Goal: Task Accomplishment & Management: Use online tool/utility

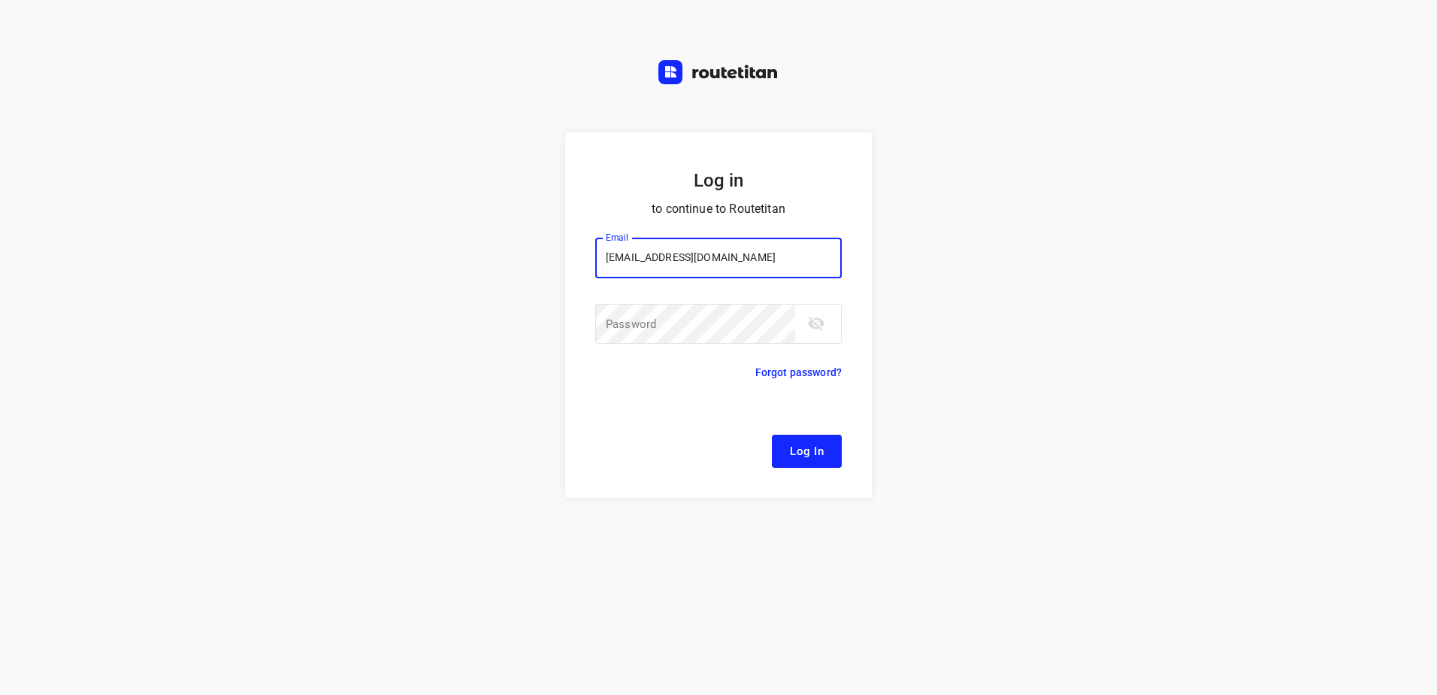
type input "[EMAIL_ADDRESS][DOMAIN_NAME]"
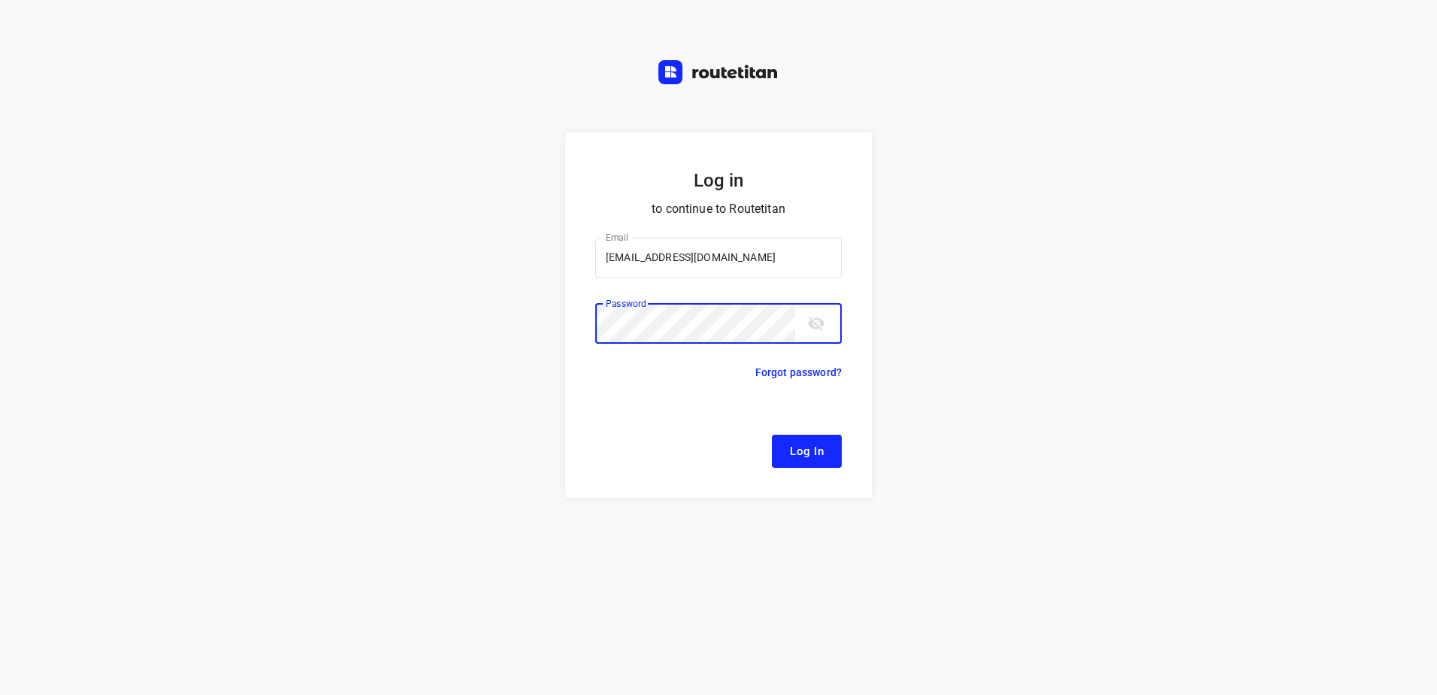
click at [772, 434] on button "Log In" at bounding box center [807, 450] width 70 height 33
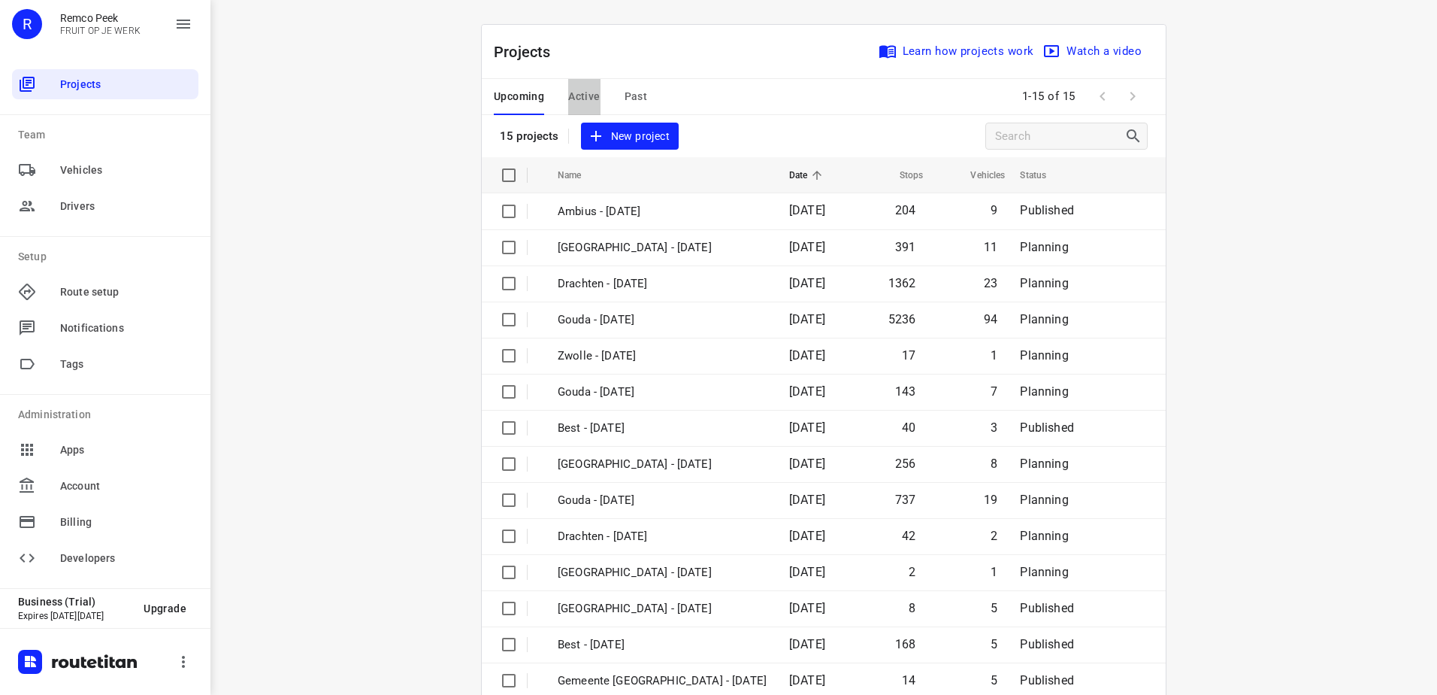
click at [576, 94] on span "Active" at bounding box center [584, 96] width 32 height 19
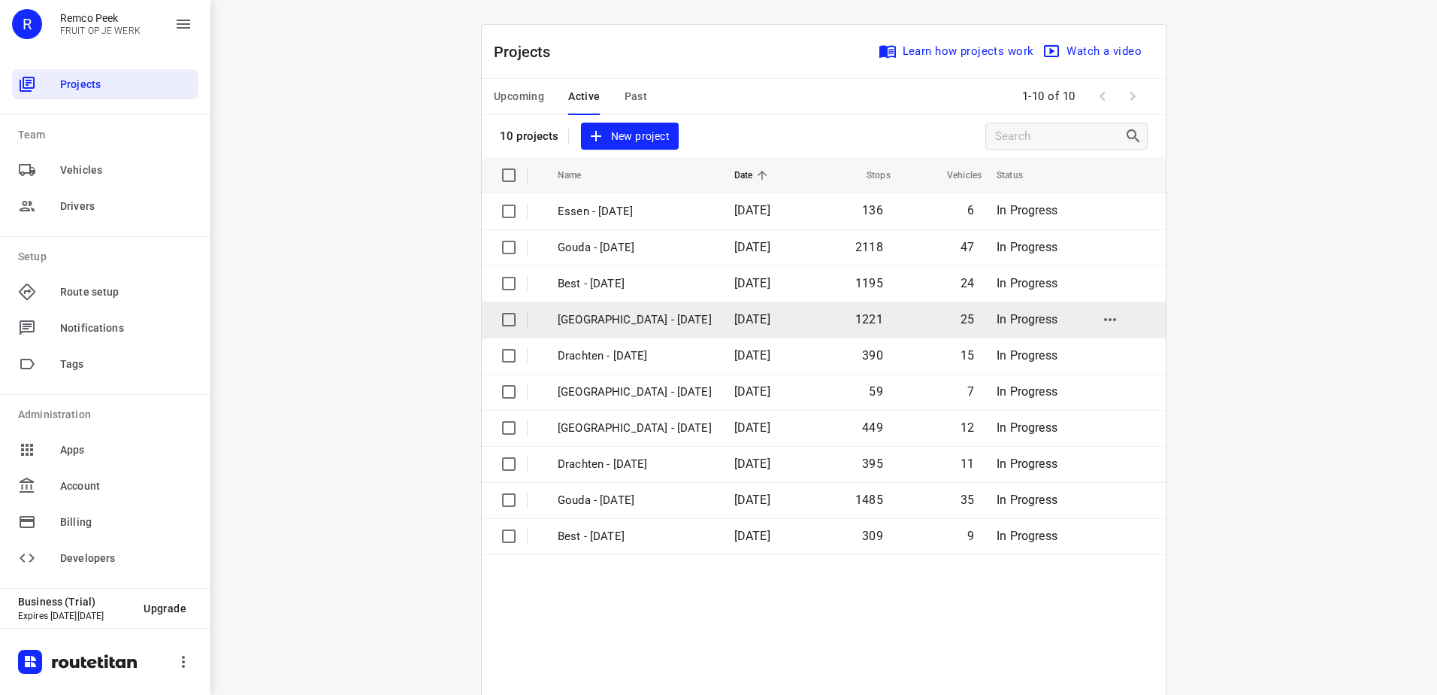
click at [651, 315] on p "[GEOGRAPHIC_DATA] - [DATE]" at bounding box center [635, 319] width 154 height 17
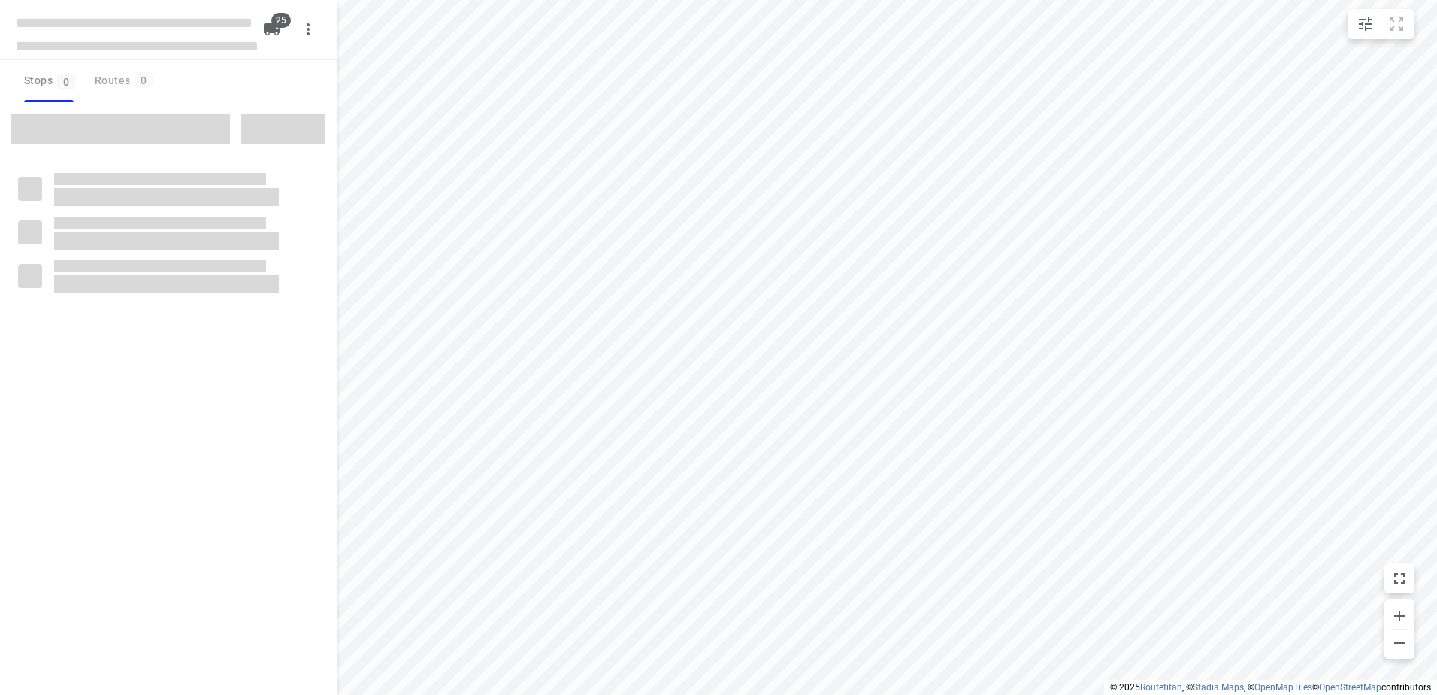
checkbox input "true"
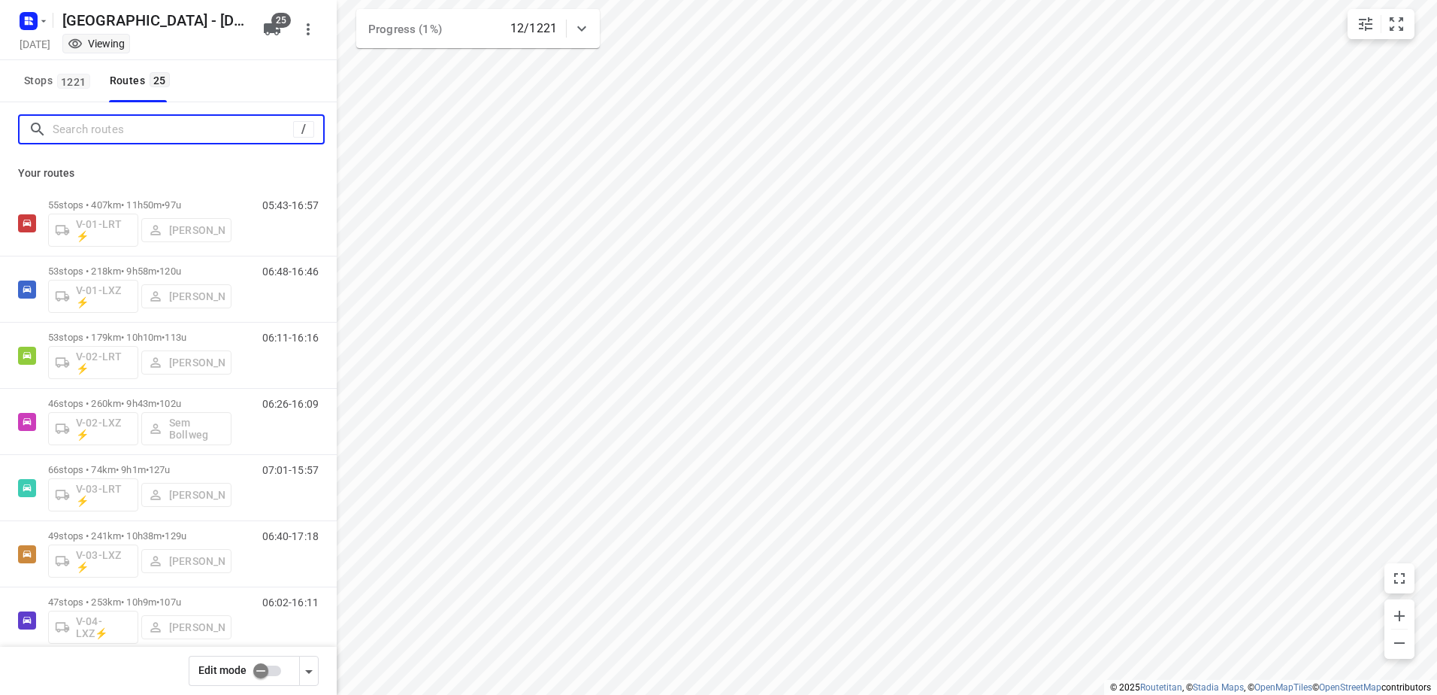
click at [170, 138] on input "Search routes" at bounding box center [173, 129] width 241 height 23
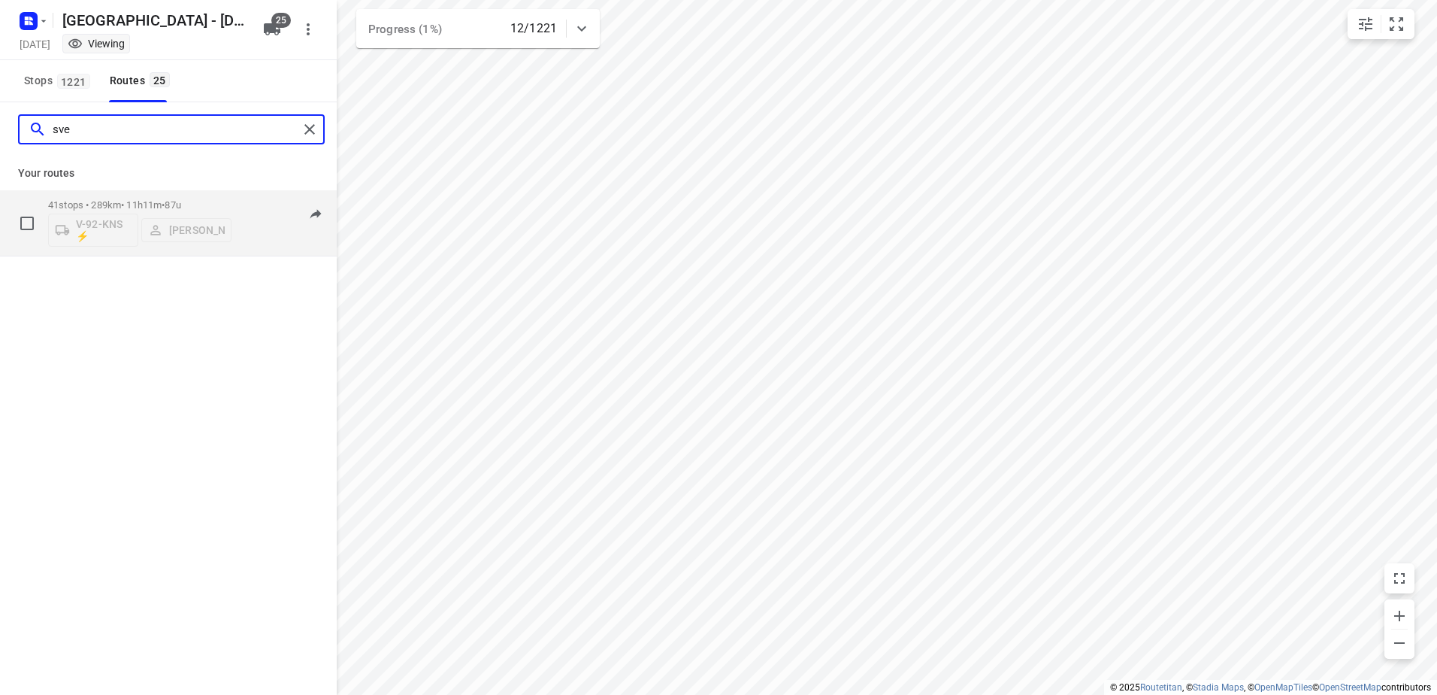
type input "sve"
click at [168, 200] on p "41 stops • 289km • 11h11m • 87u" at bounding box center [139, 204] width 183 height 11
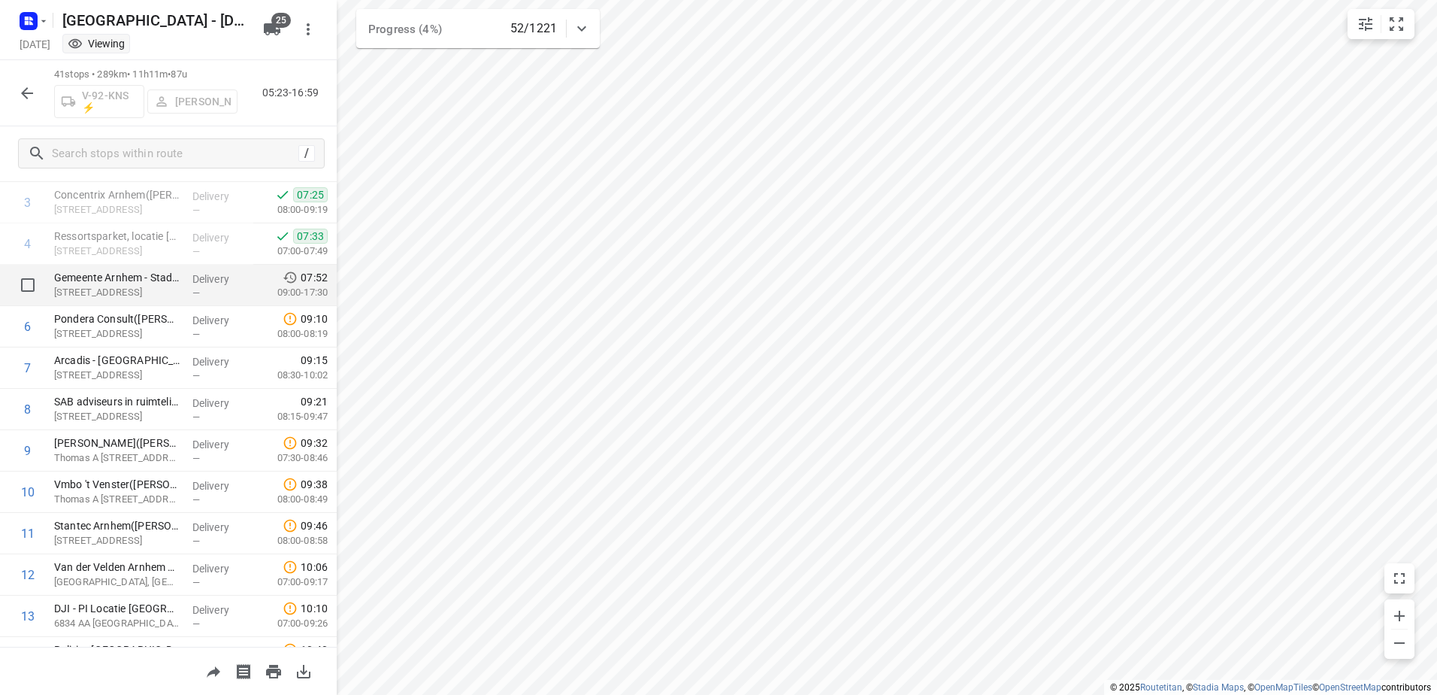
scroll to position [150, 0]
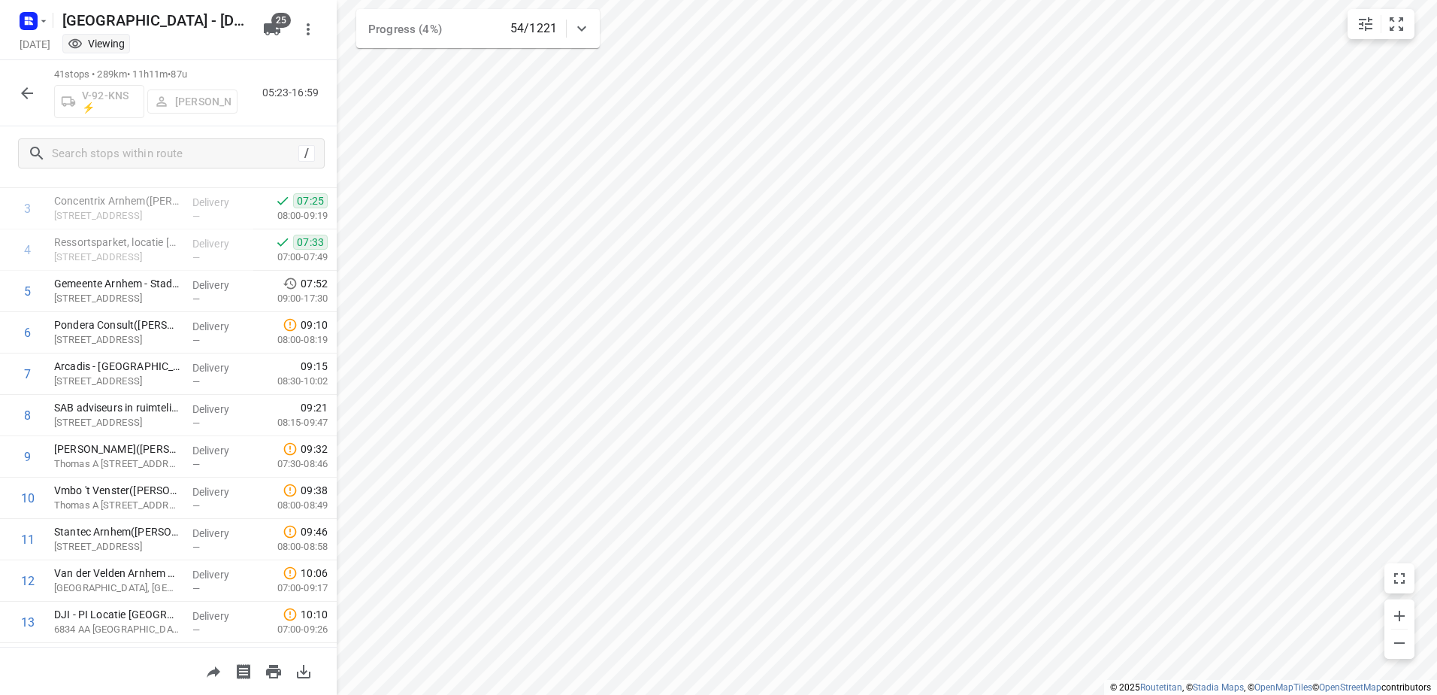
click at [20, 86] on icon "button" at bounding box center [27, 93] width 18 height 18
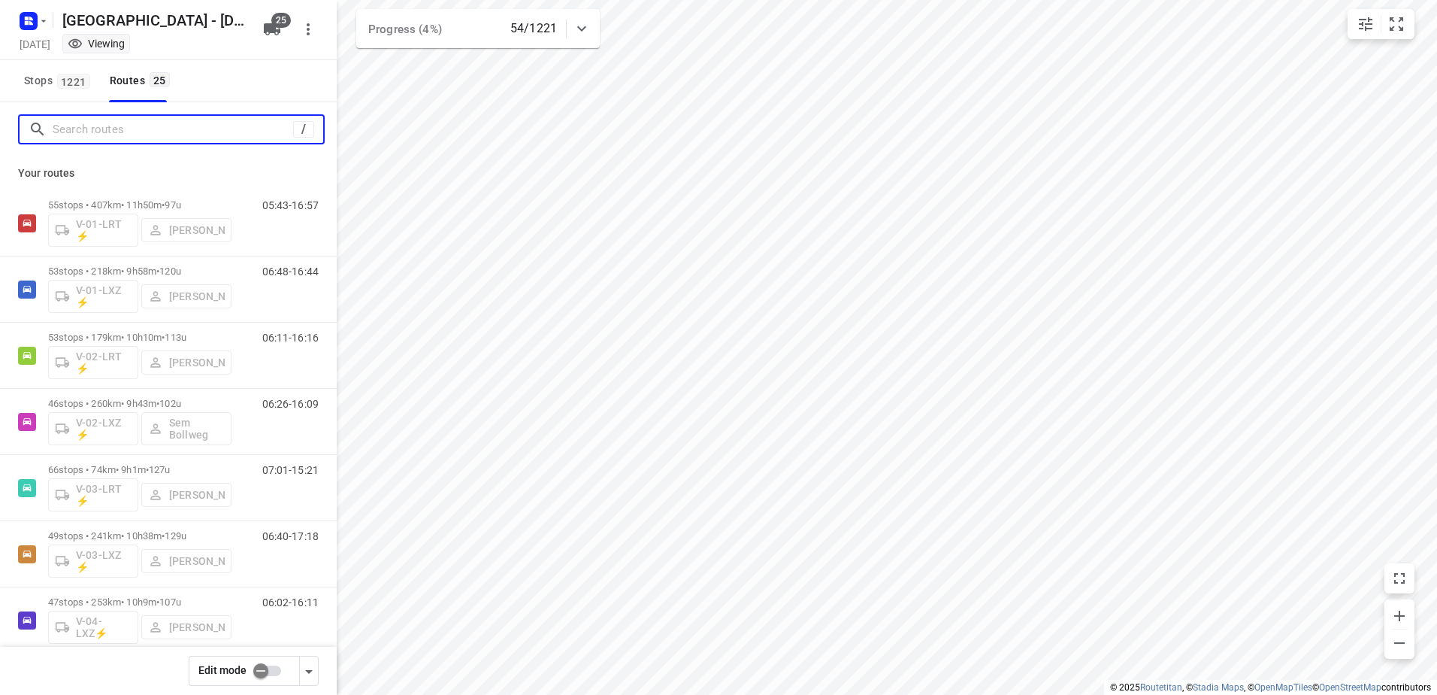
click at [99, 132] on input "Search routes" at bounding box center [173, 129] width 241 height 23
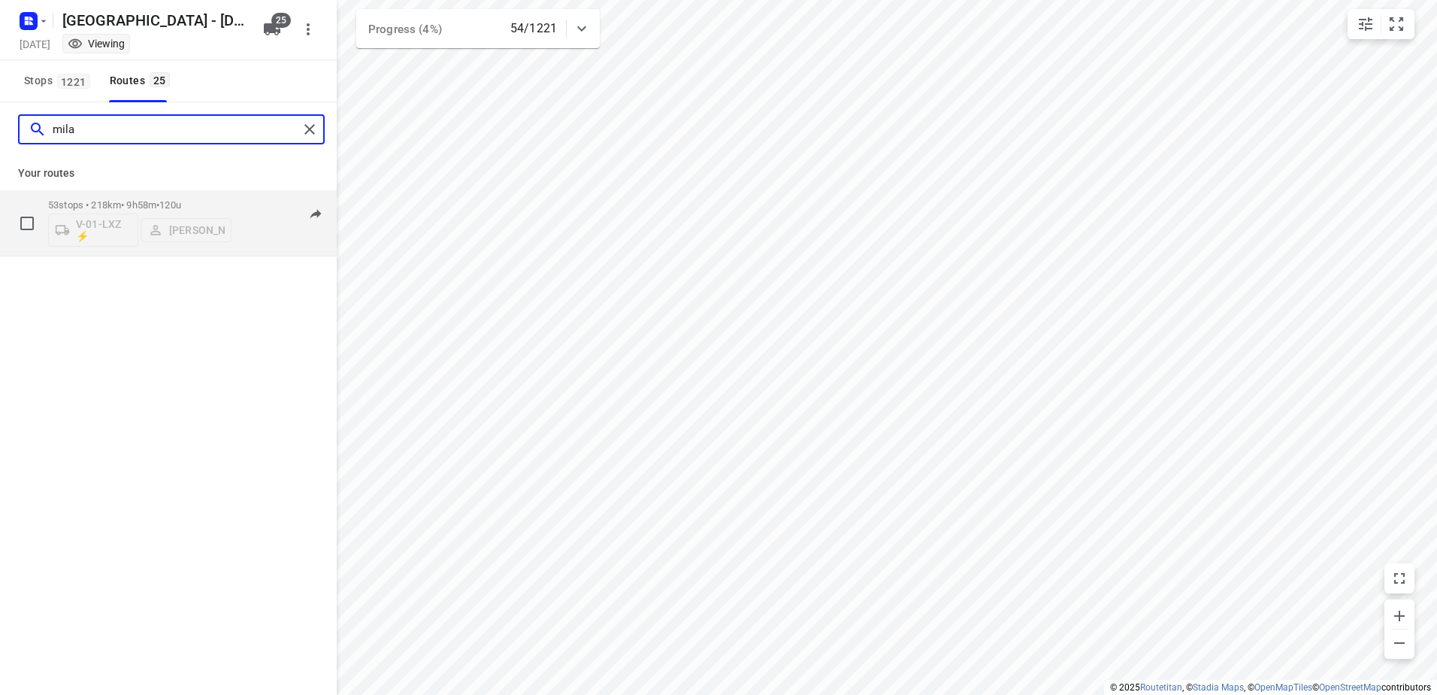
type input "mila"
click at [181, 205] on span "120u" at bounding box center [170, 204] width 22 height 11
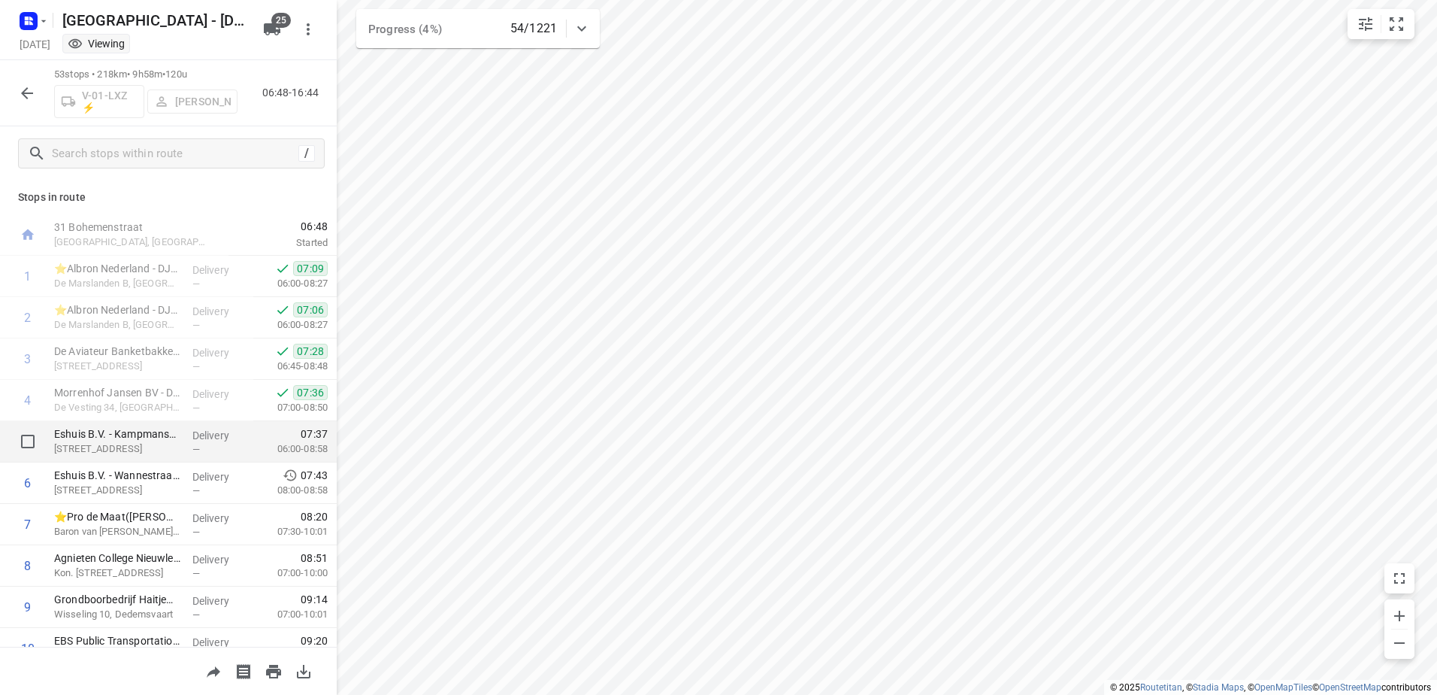
scroll to position [75, 0]
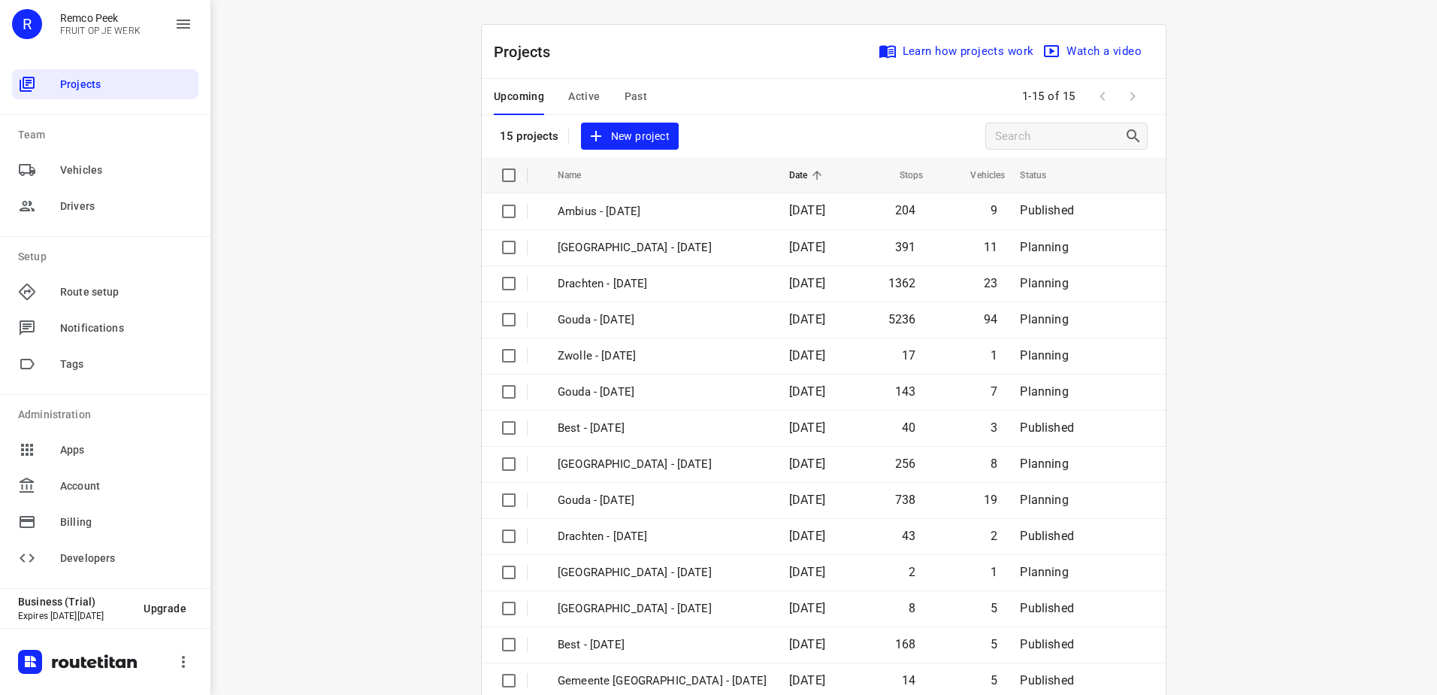
click at [586, 83] on button "Active" at bounding box center [584, 97] width 32 height 36
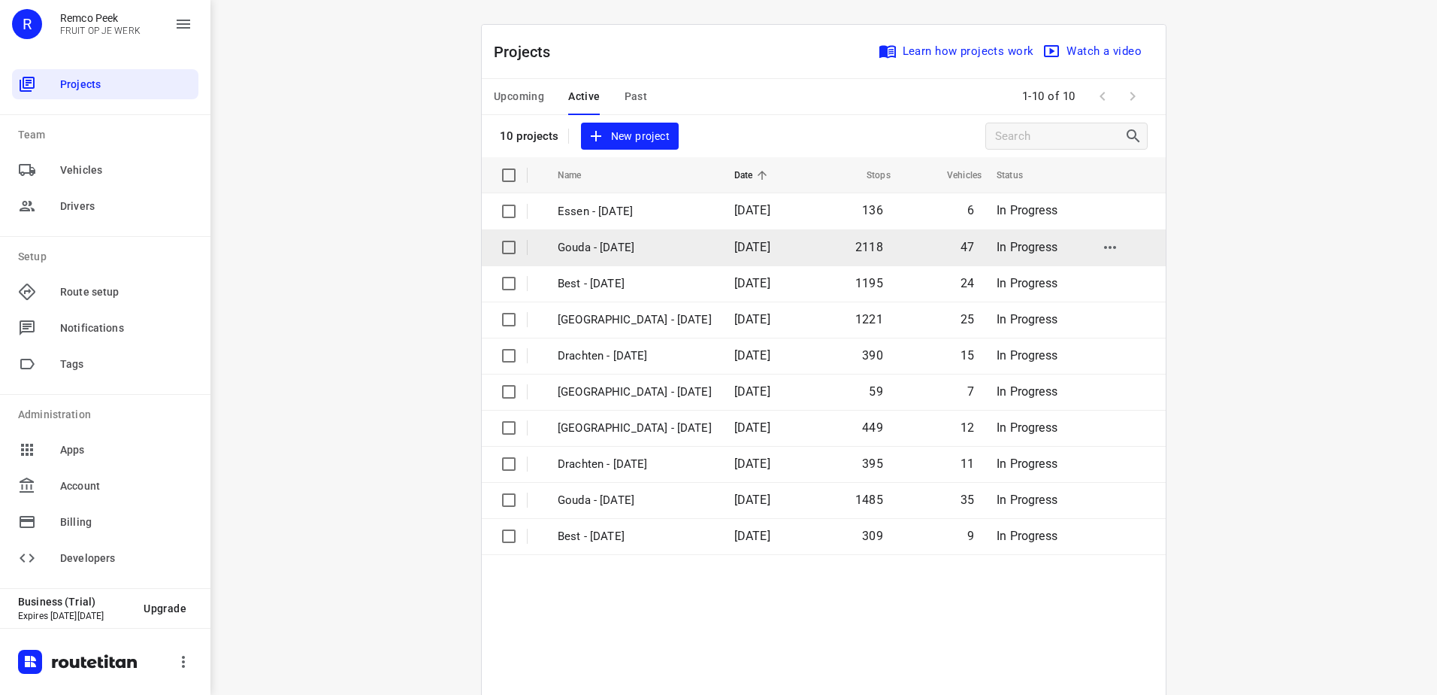
click at [667, 243] on p "Gouda - [DATE]" at bounding box center [635, 247] width 154 height 17
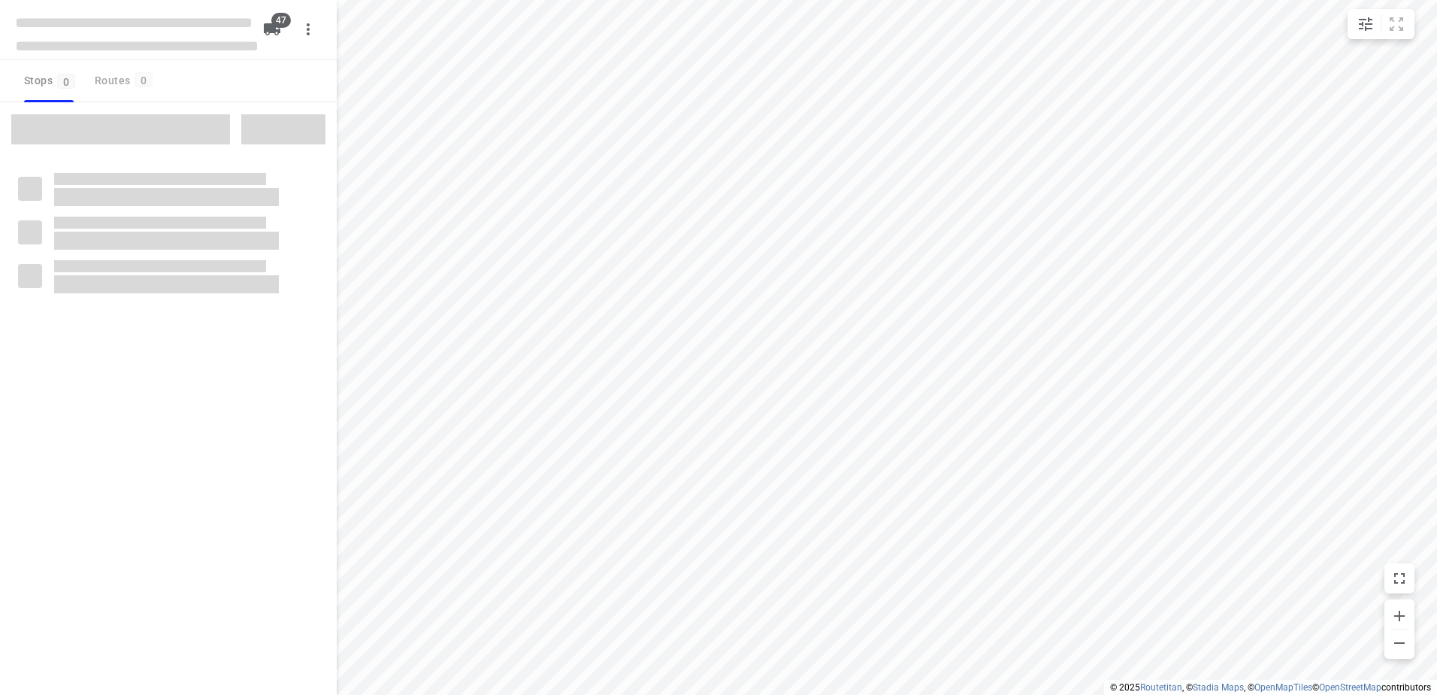
checkbox input "true"
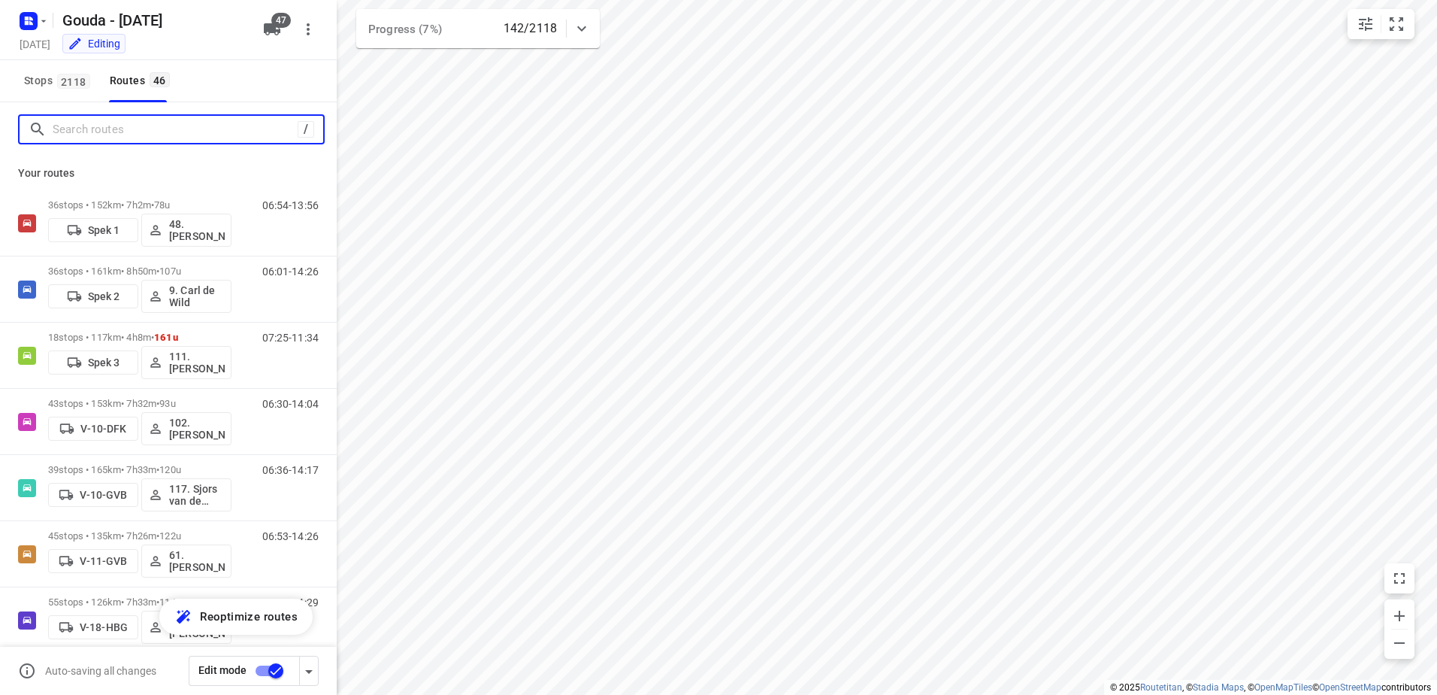
click at [72, 138] on input "Search routes" at bounding box center [175, 129] width 245 height 23
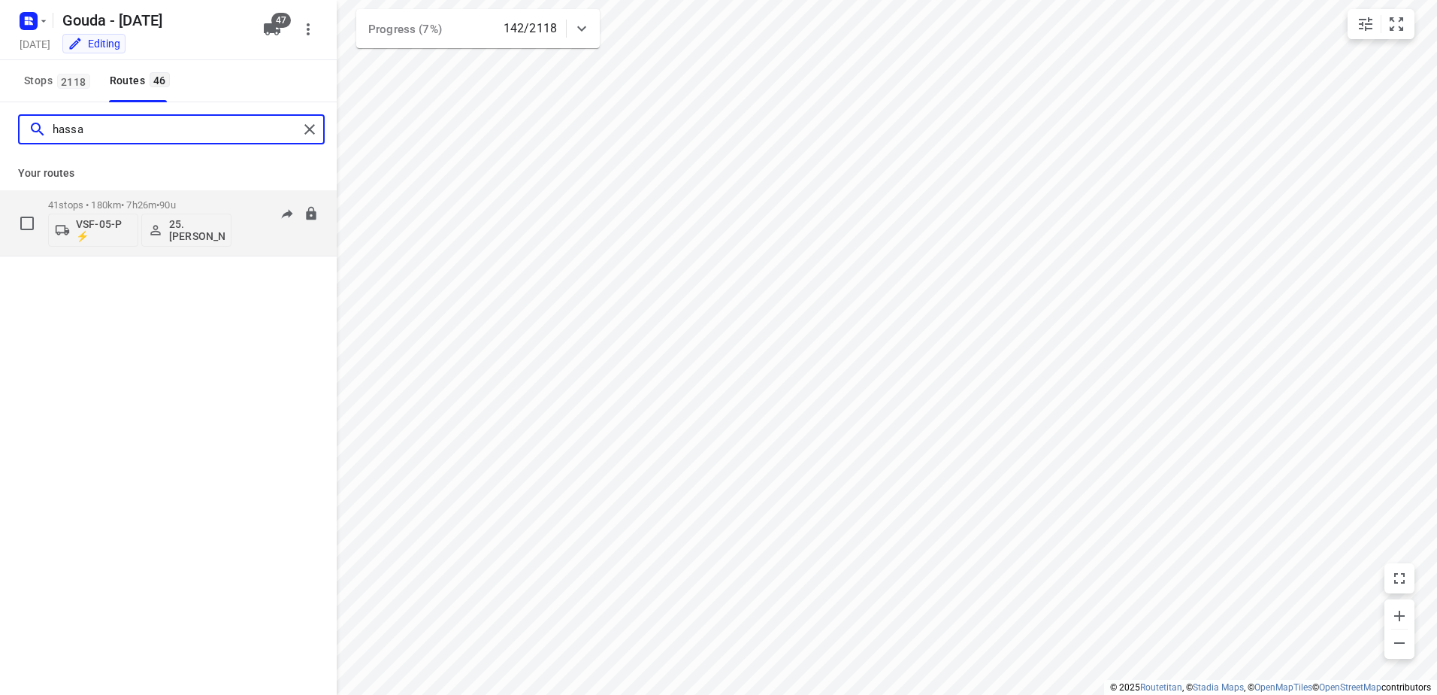
type input "hassa"
click at [130, 201] on p "41 stops • 180km • 7h26m • 90u" at bounding box center [139, 204] width 183 height 11
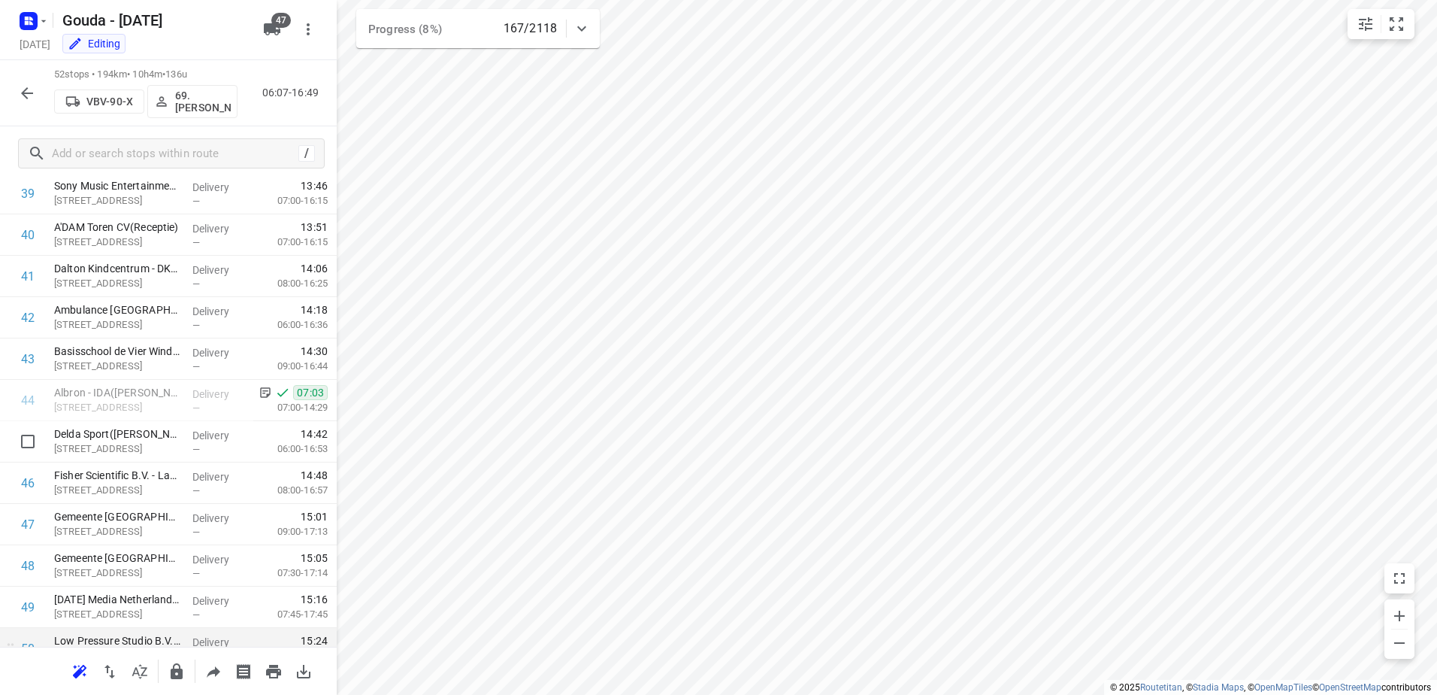
scroll to position [1800, 0]
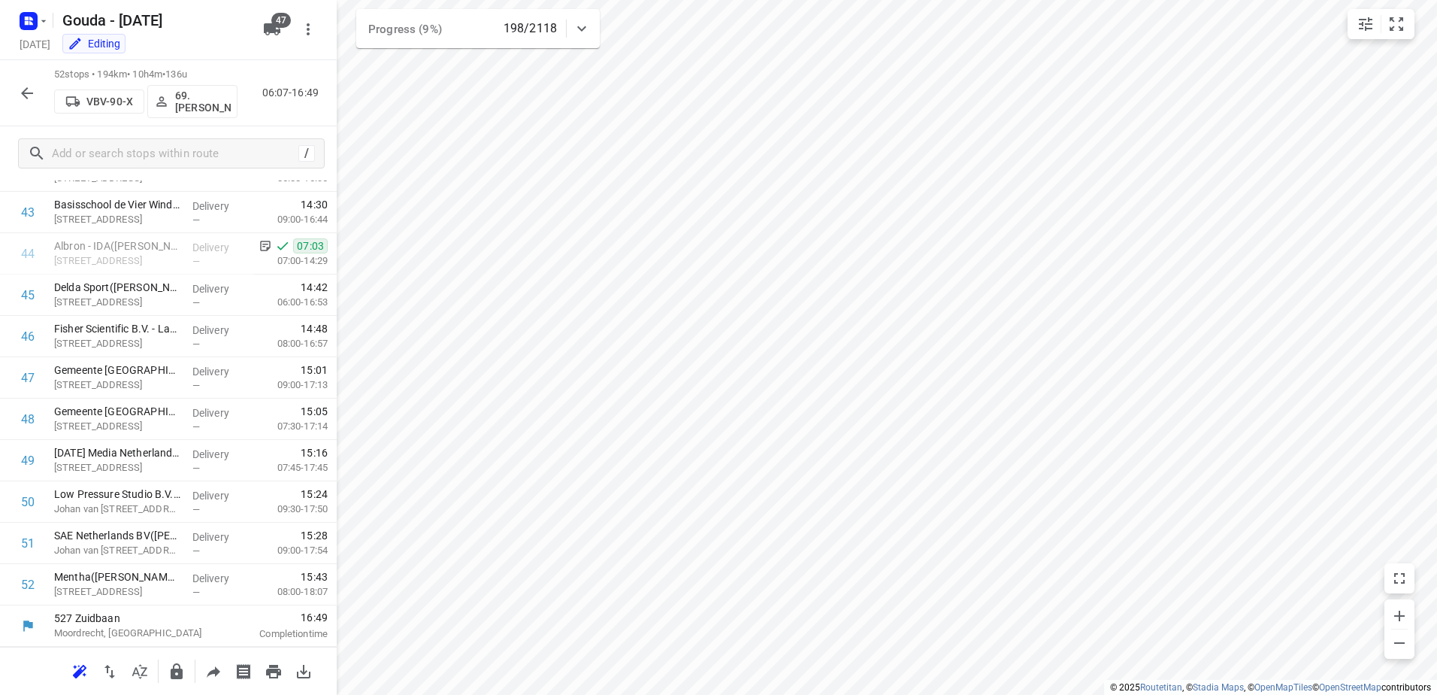
click at [31, 94] on icon "button" at bounding box center [27, 93] width 18 height 18
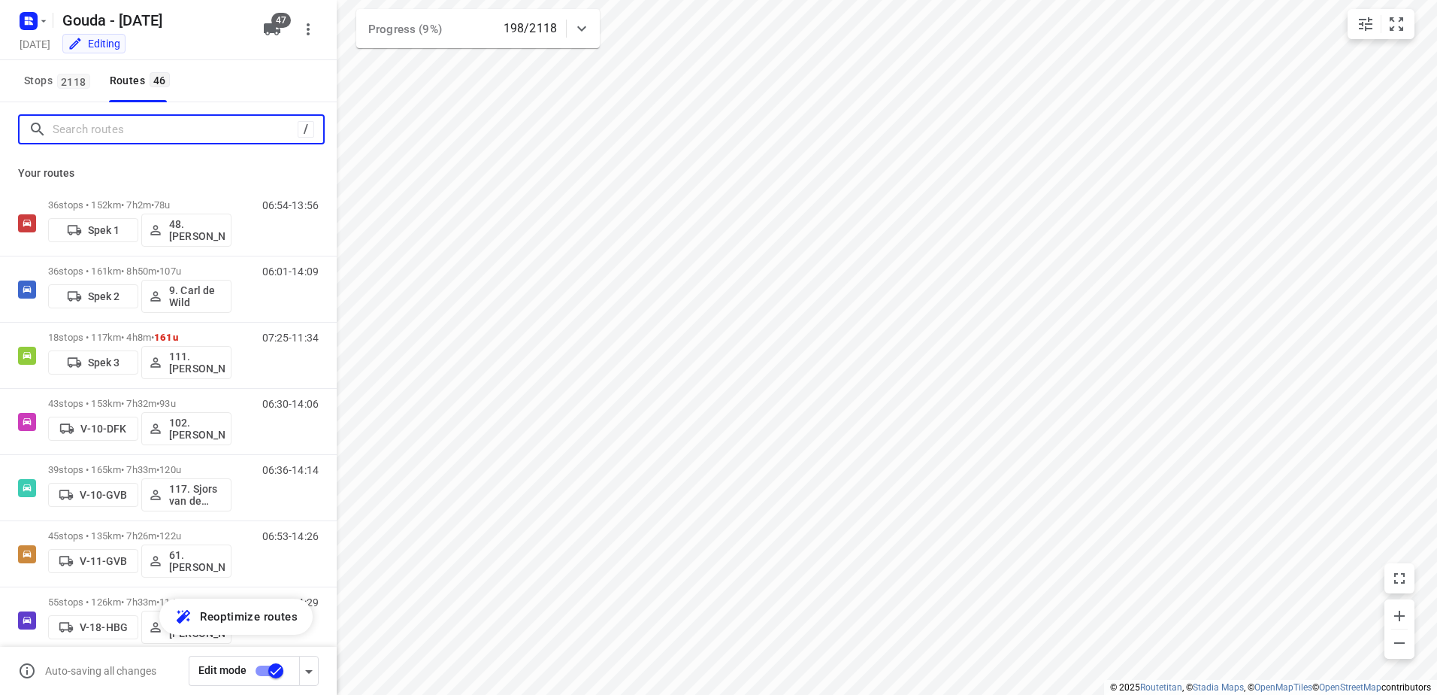
click at [140, 130] on input "Search routes" at bounding box center [175, 129] width 245 height 23
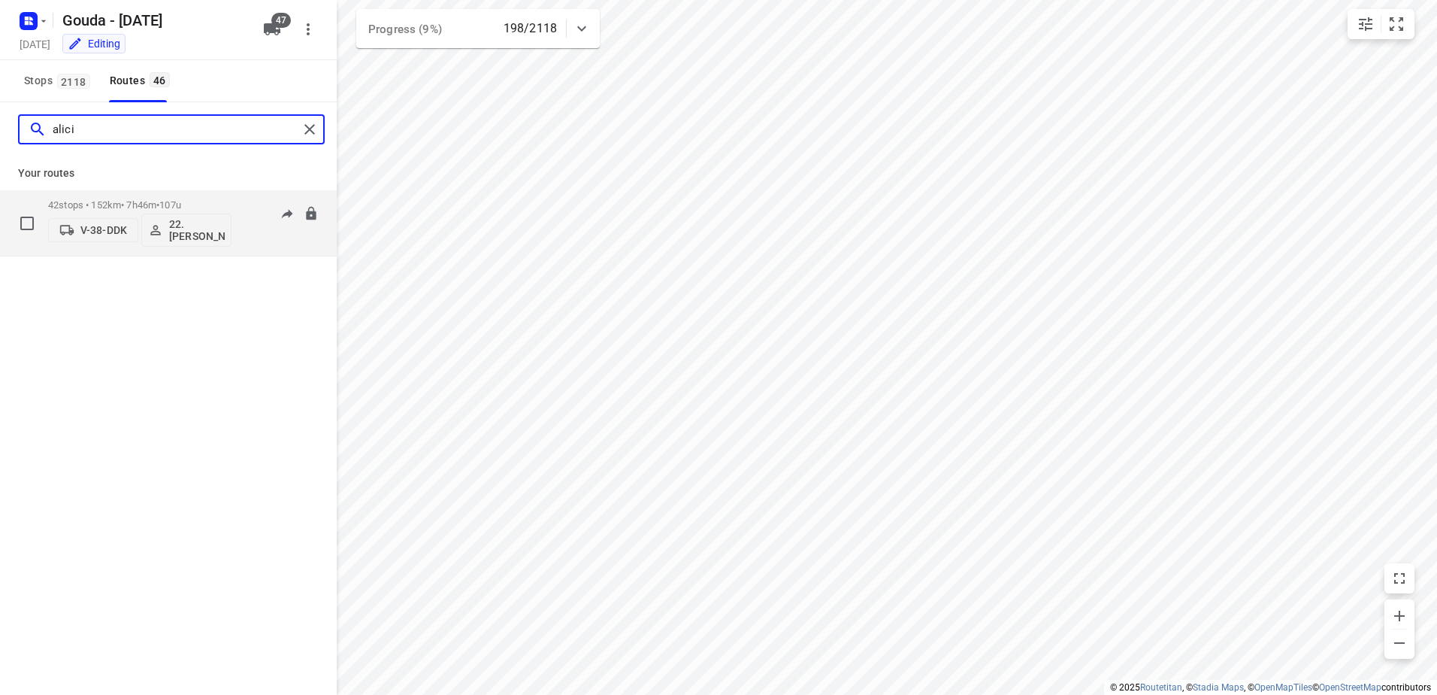
type input "alici"
click at [206, 203] on p "42 stops • 152km • 7h46m • 107u" at bounding box center [139, 204] width 183 height 11
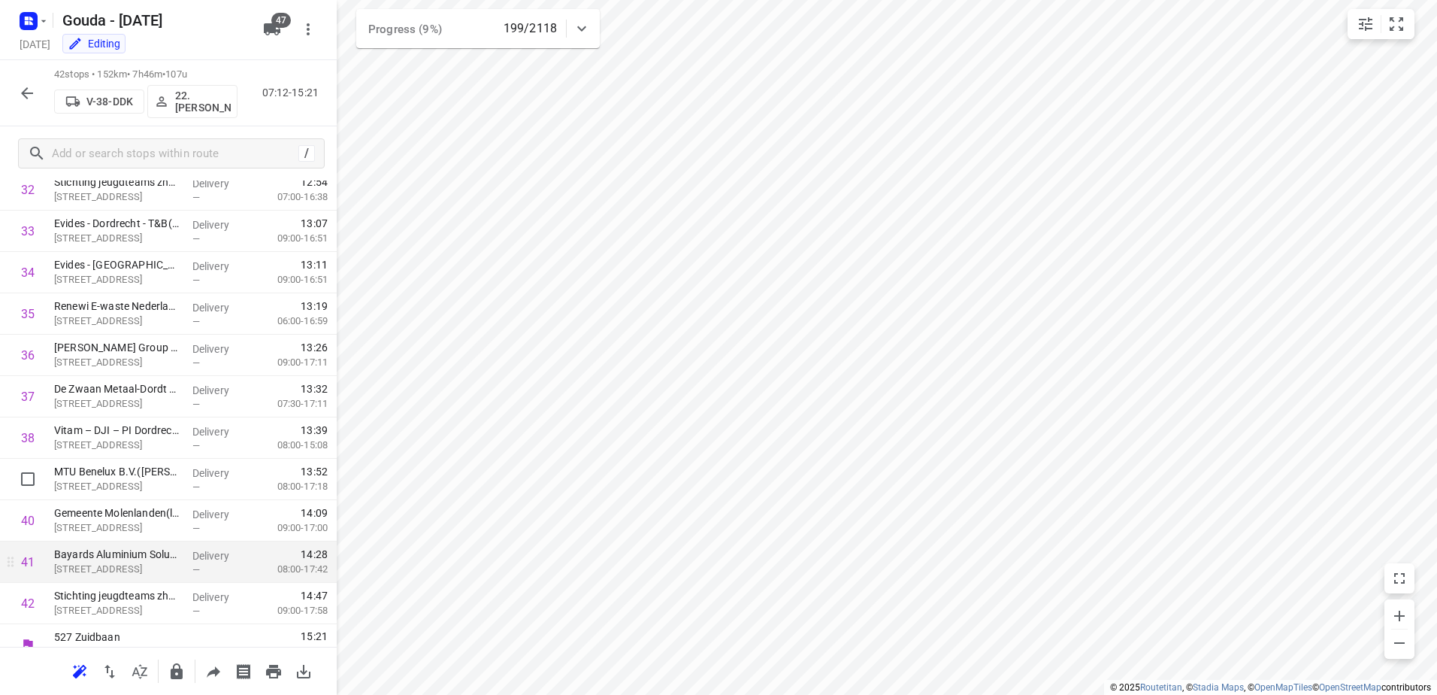
scroll to position [1387, 0]
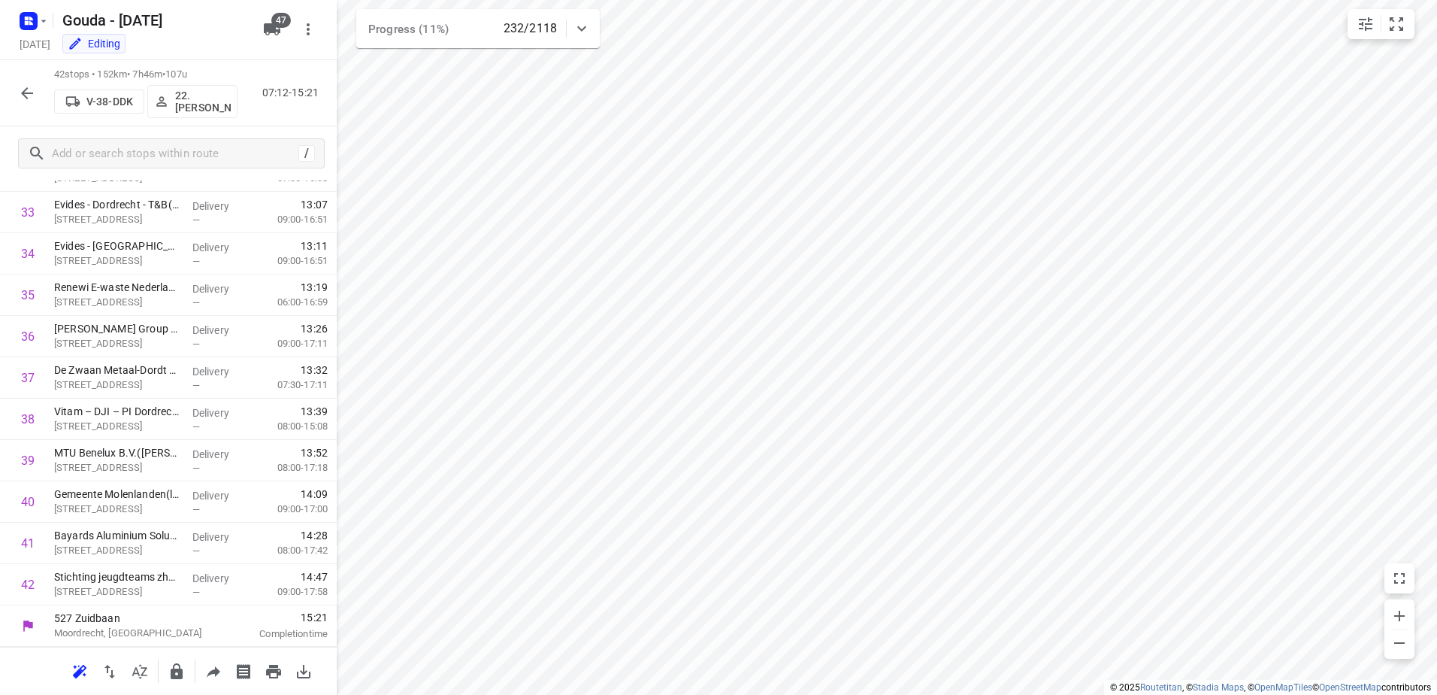
click at [26, 94] on icon "button" at bounding box center [27, 93] width 18 height 18
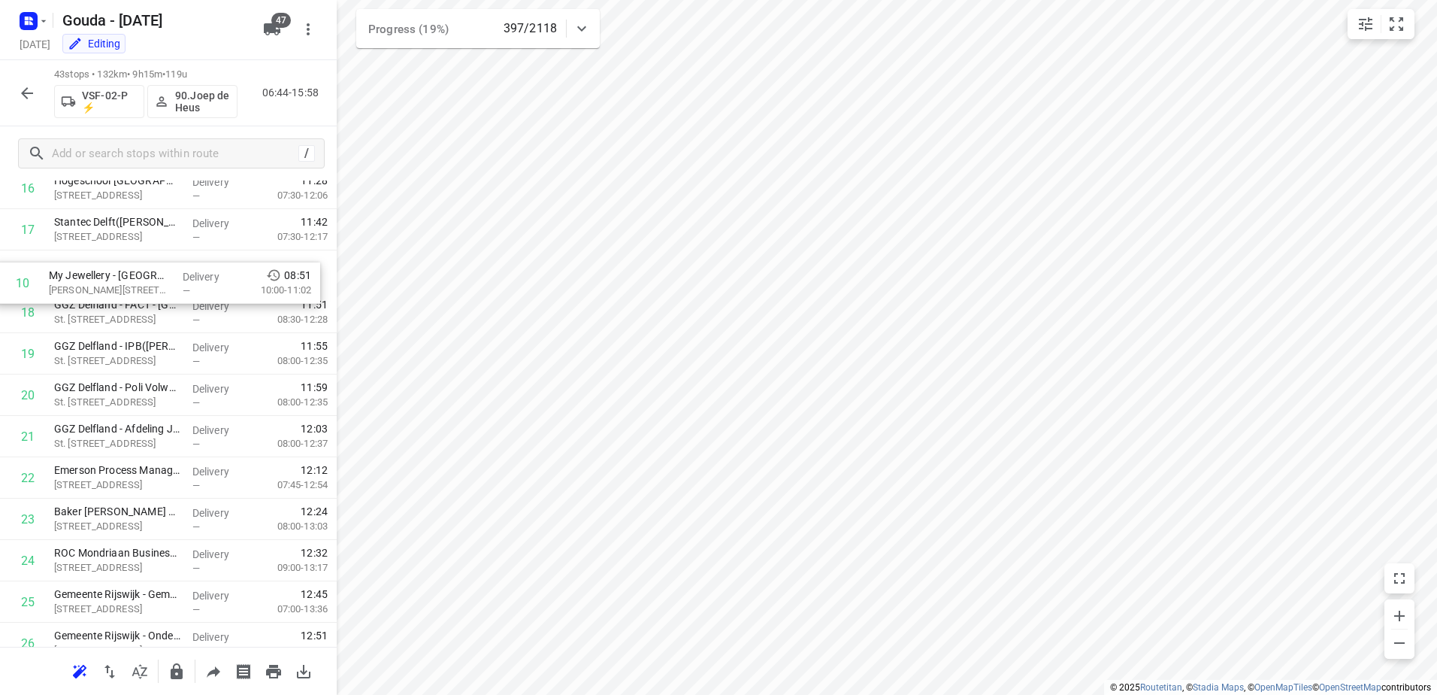
scroll to position [658, 0]
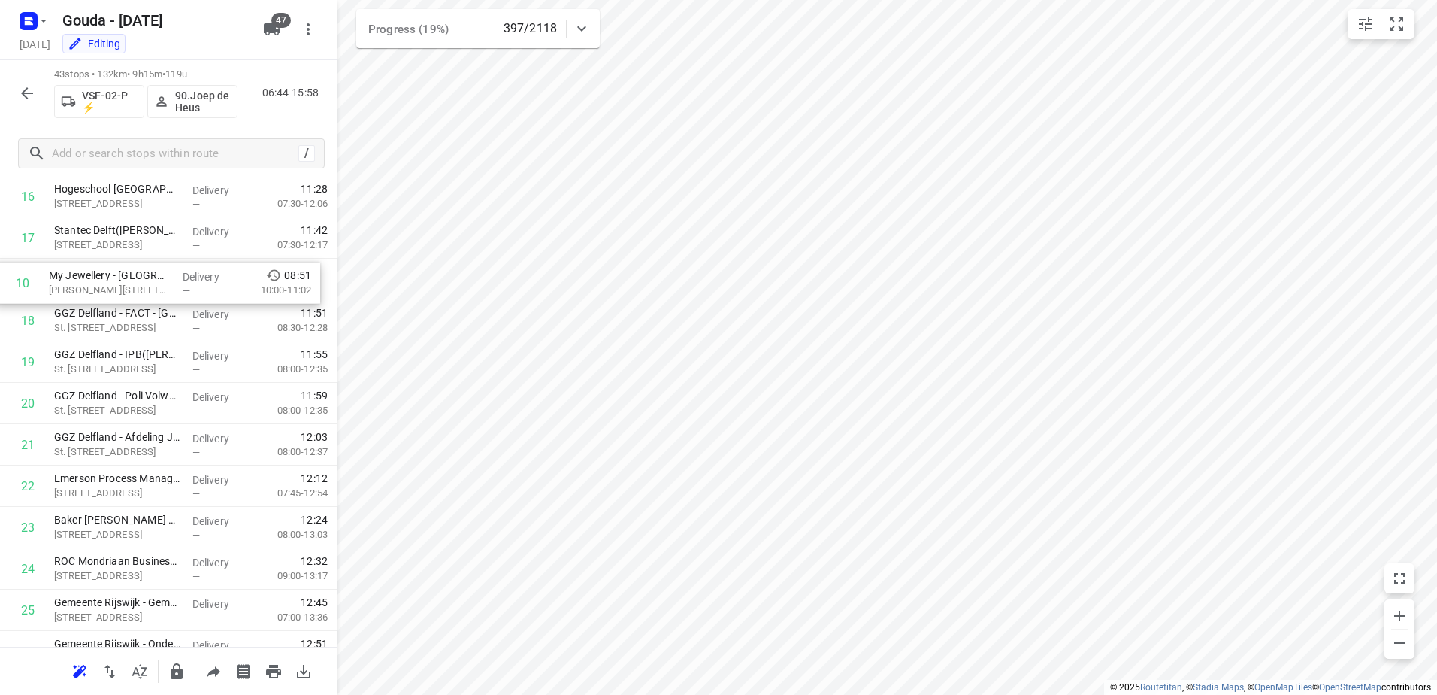
drag, startPoint x: 264, startPoint y: 288, endPoint x: 259, endPoint y: 304, distance: 17.4
click at [259, 304] on div "1 ⭐DHL Express Netherlands B.V. - Den Hoorn(Mark van Houten - Netten) Vrij-Harn…" at bounding box center [168, 486] width 337 height 1778
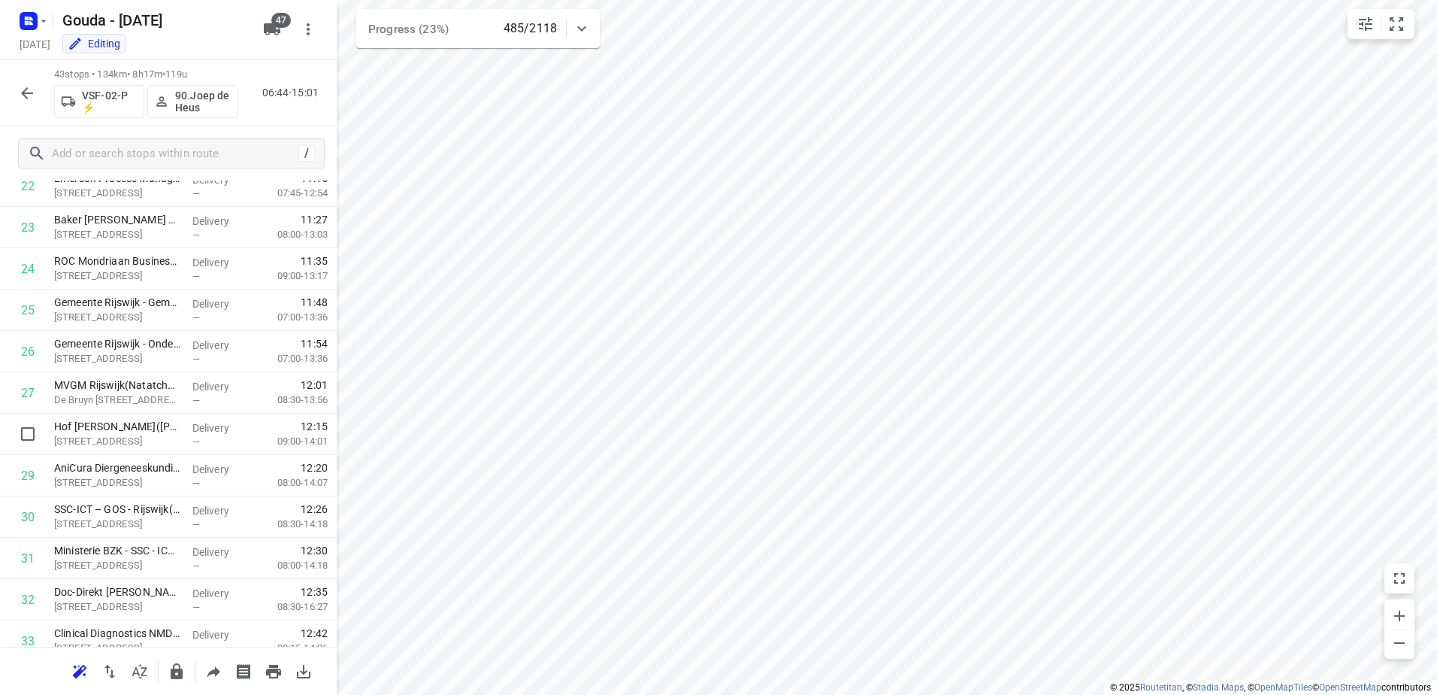
scroll to position [1428, 0]
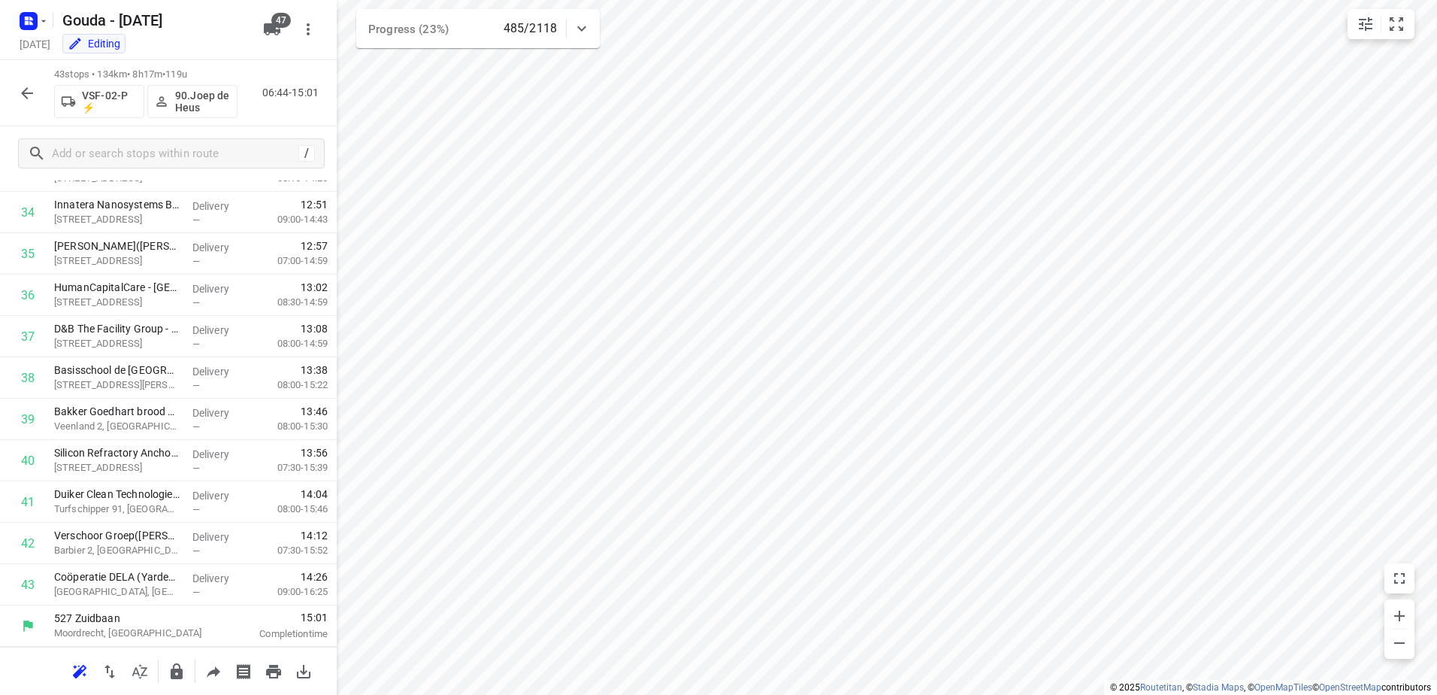
click at [31, 88] on icon "button" at bounding box center [27, 93] width 18 height 18
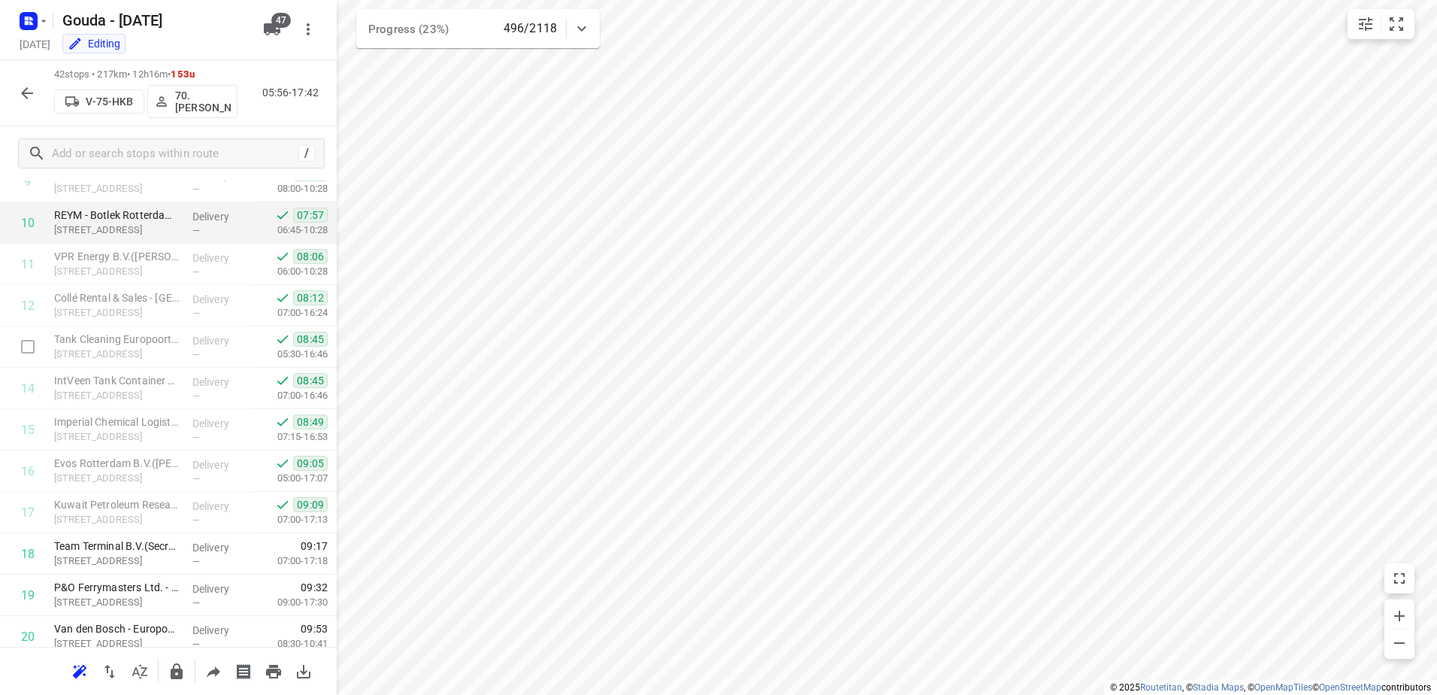
scroll to position [451, 0]
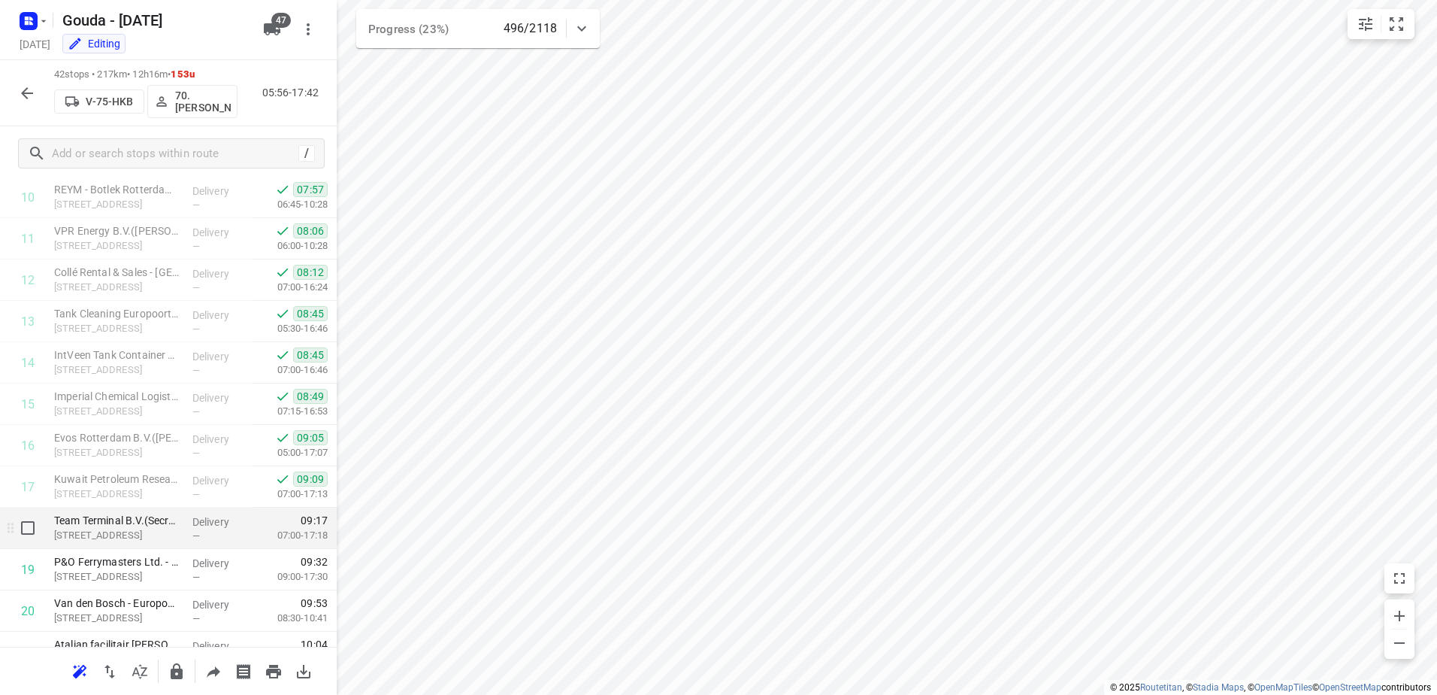
click at [186, 523] on div "Delivery —" at bounding box center [220, 527] width 68 height 41
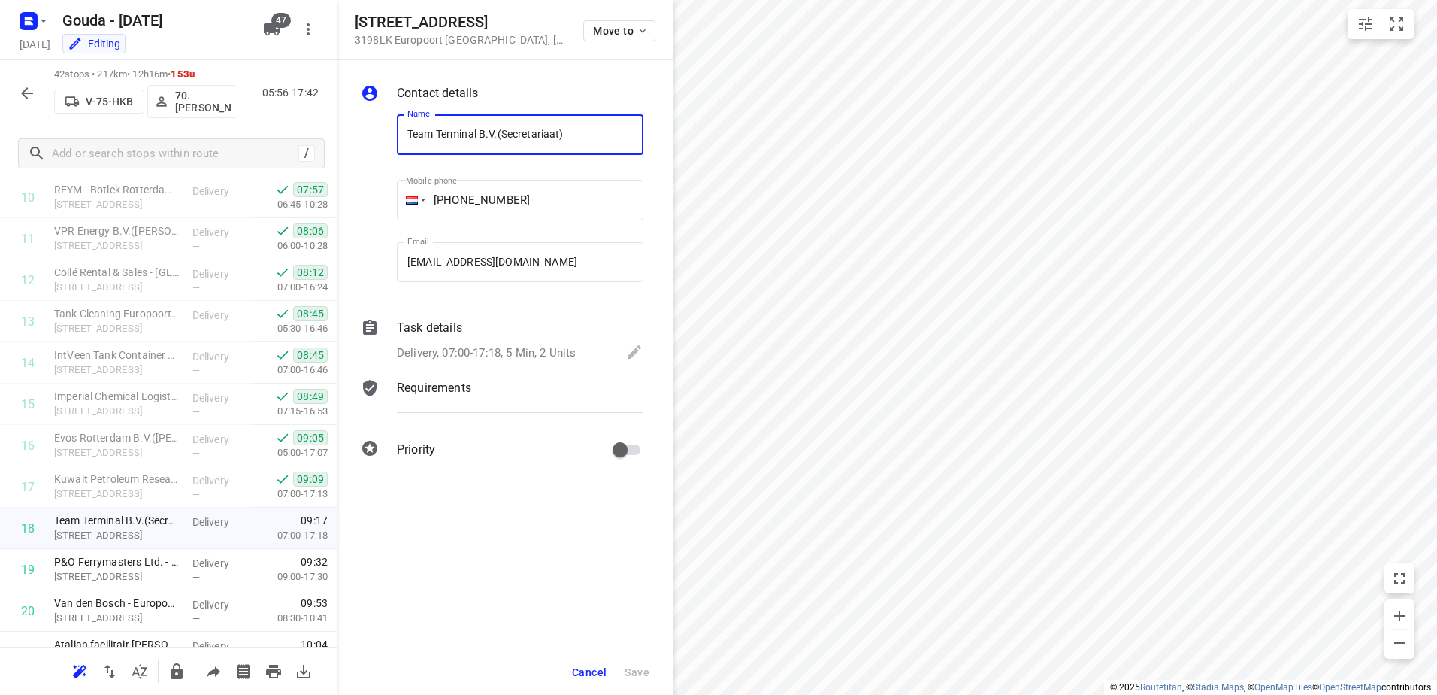
click at [486, 354] on p "Delivery, 07:00-17:18, 5 Min, 2 Units" at bounding box center [486, 352] width 179 height 17
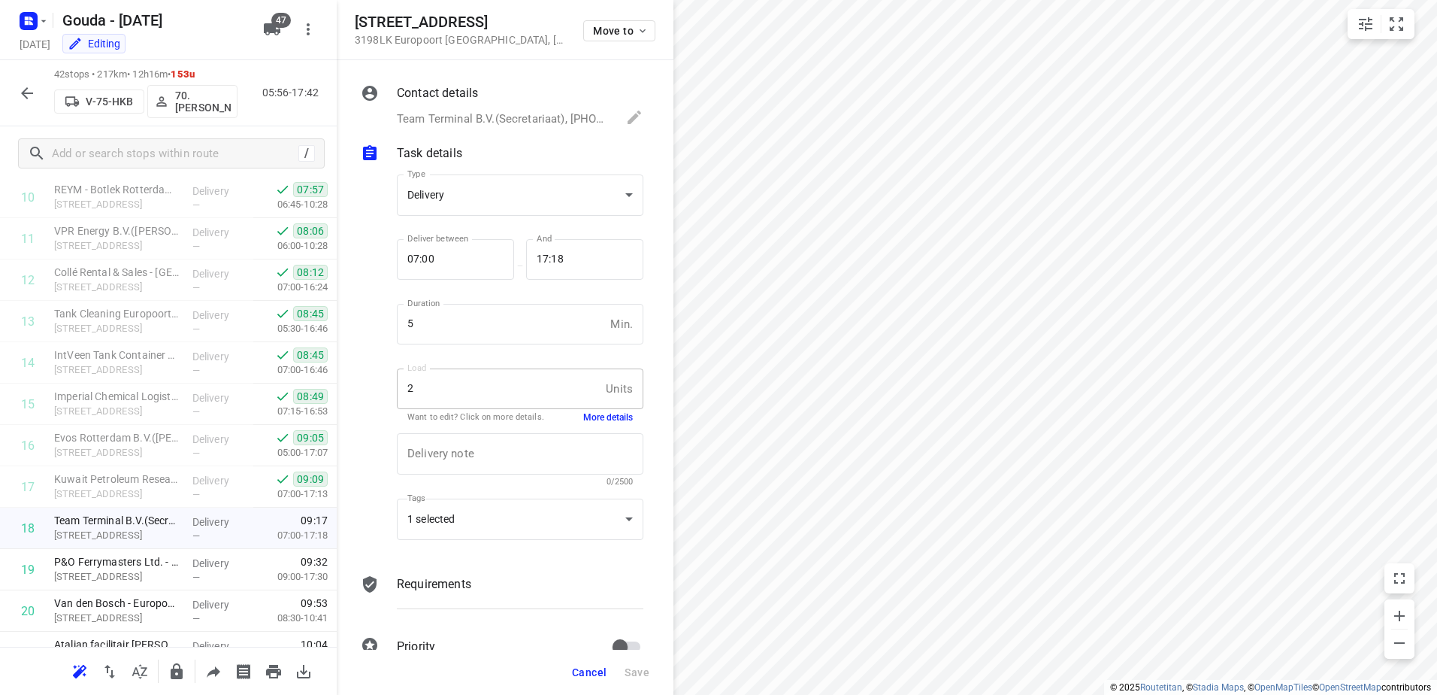
click at [583, 411] on button "More details" at bounding box center [608, 417] width 50 height 13
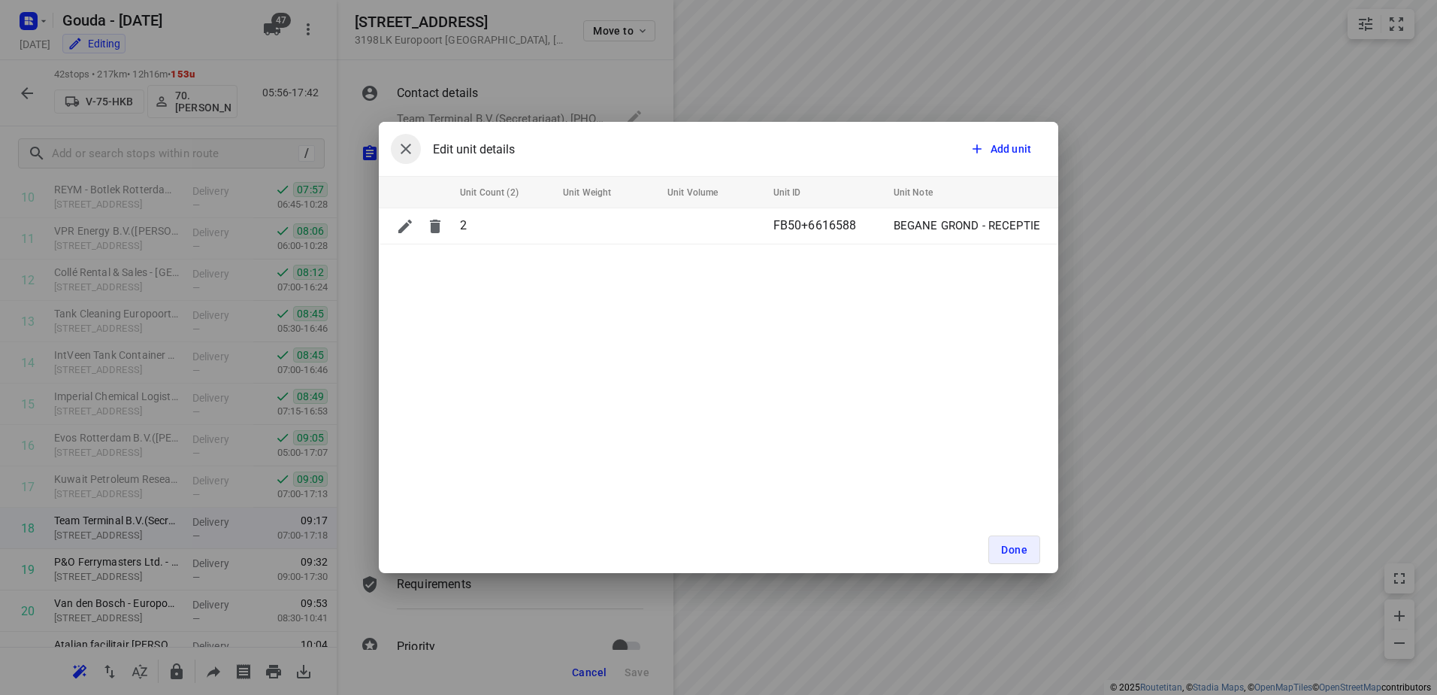
click at [401, 160] on button "button" at bounding box center [406, 149] width 30 height 30
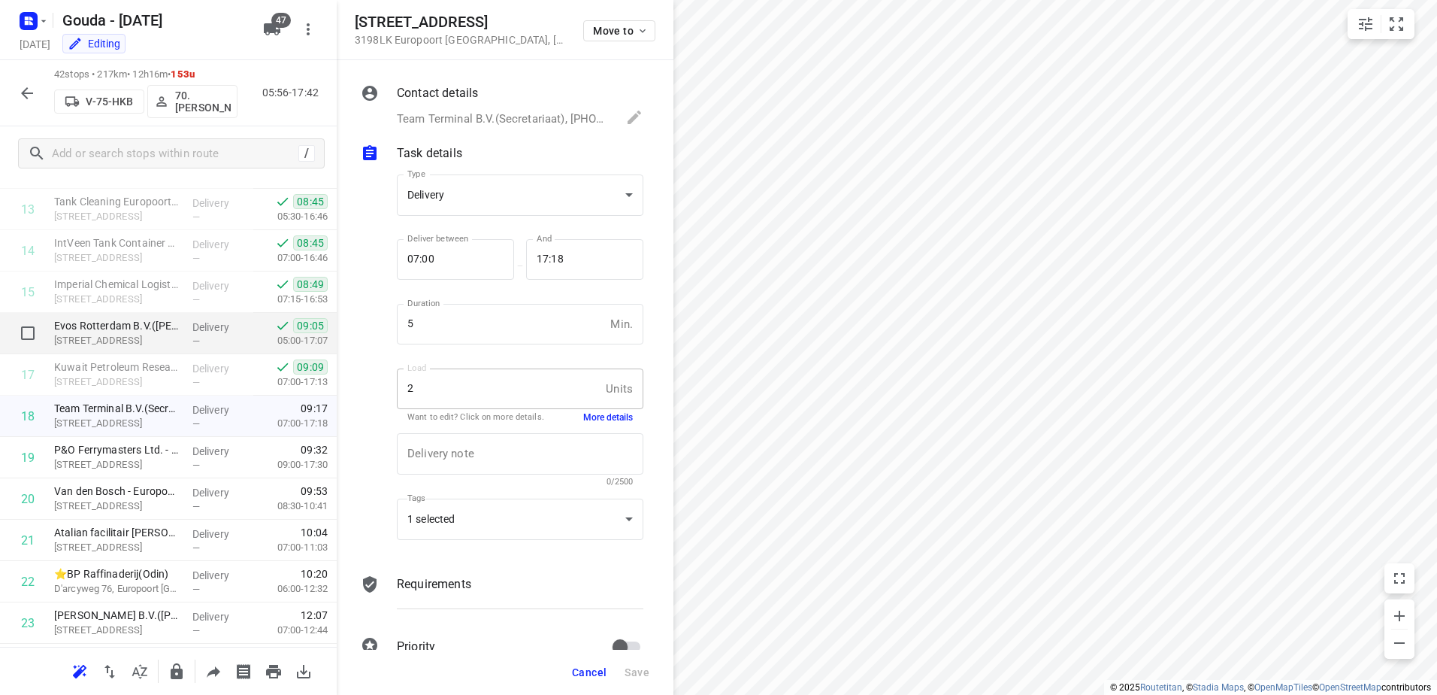
scroll to position [560, 0]
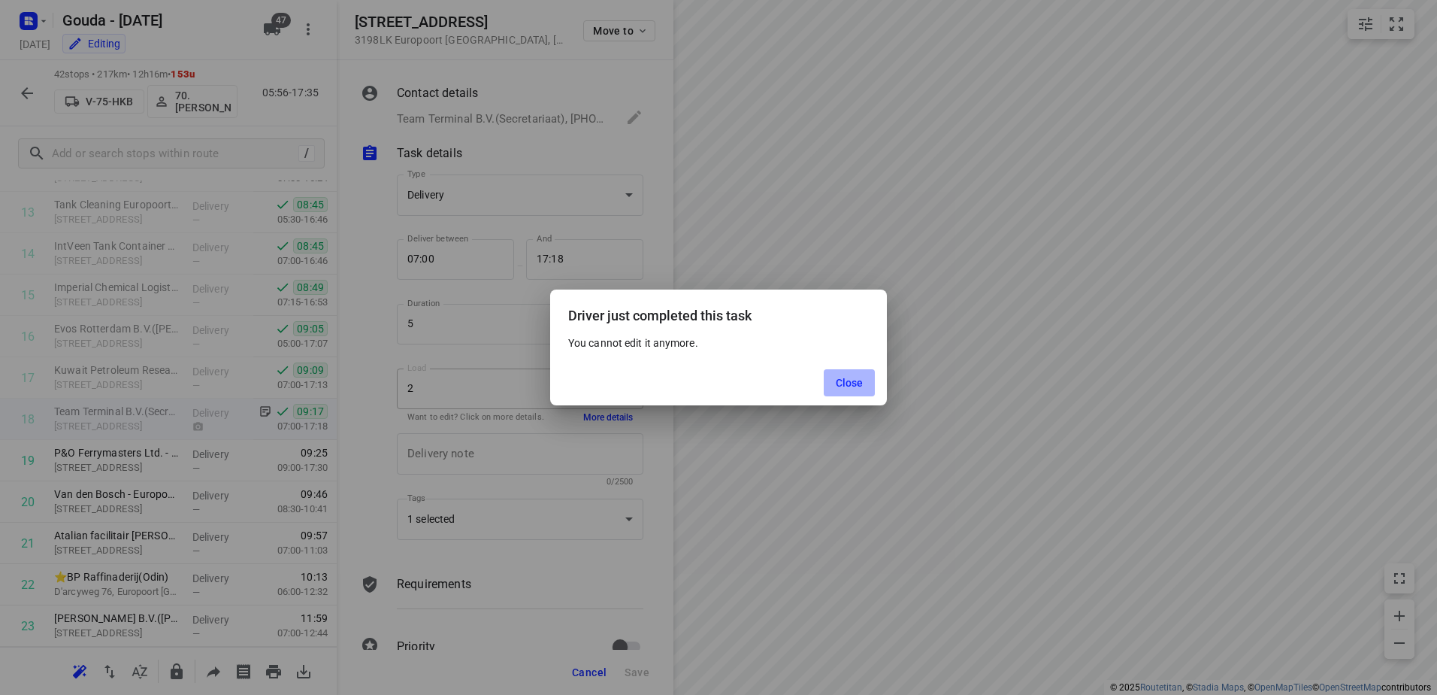
drag, startPoint x: 847, startPoint y: 376, endPoint x: 939, endPoint y: 362, distance: 92.8
click at [847, 377] on span "Close" at bounding box center [850, 383] width 28 height 12
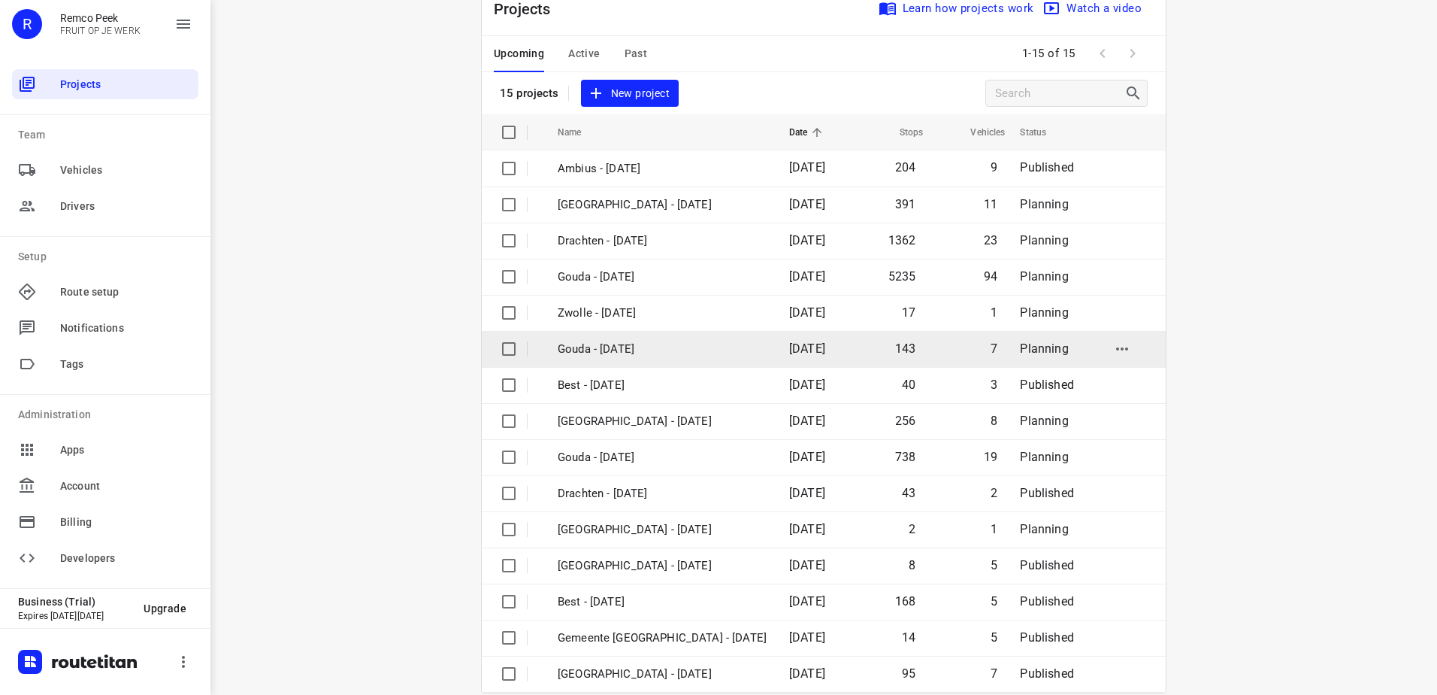
scroll to position [65, 0]
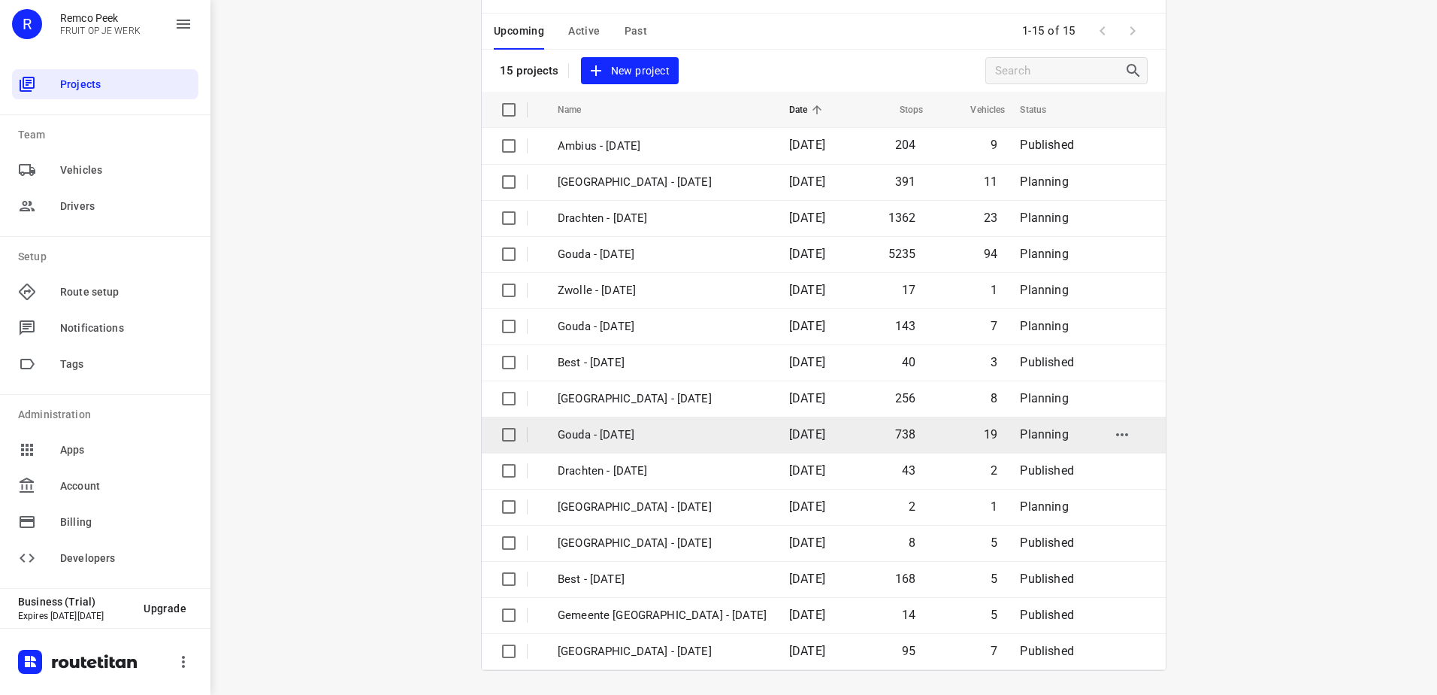
click at [686, 435] on p "Gouda - [DATE]" at bounding box center [662, 434] width 209 height 17
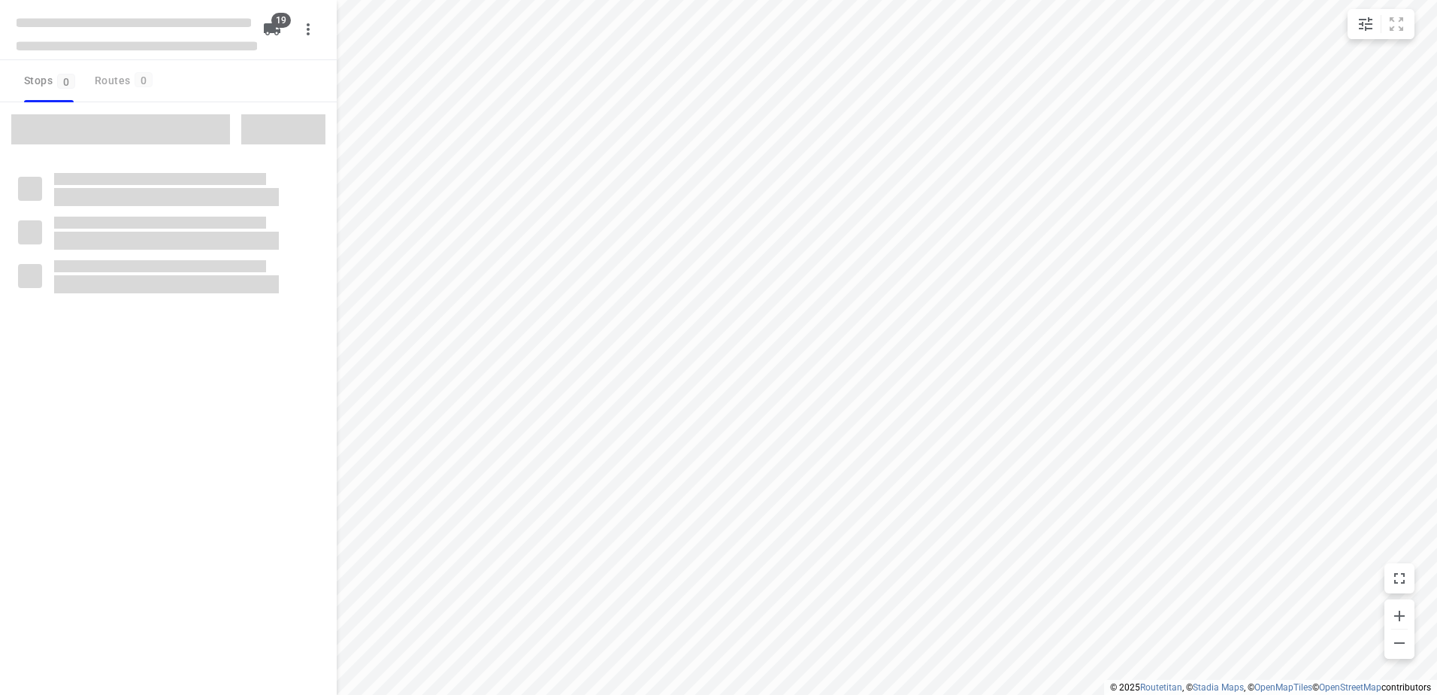
checkbox input "true"
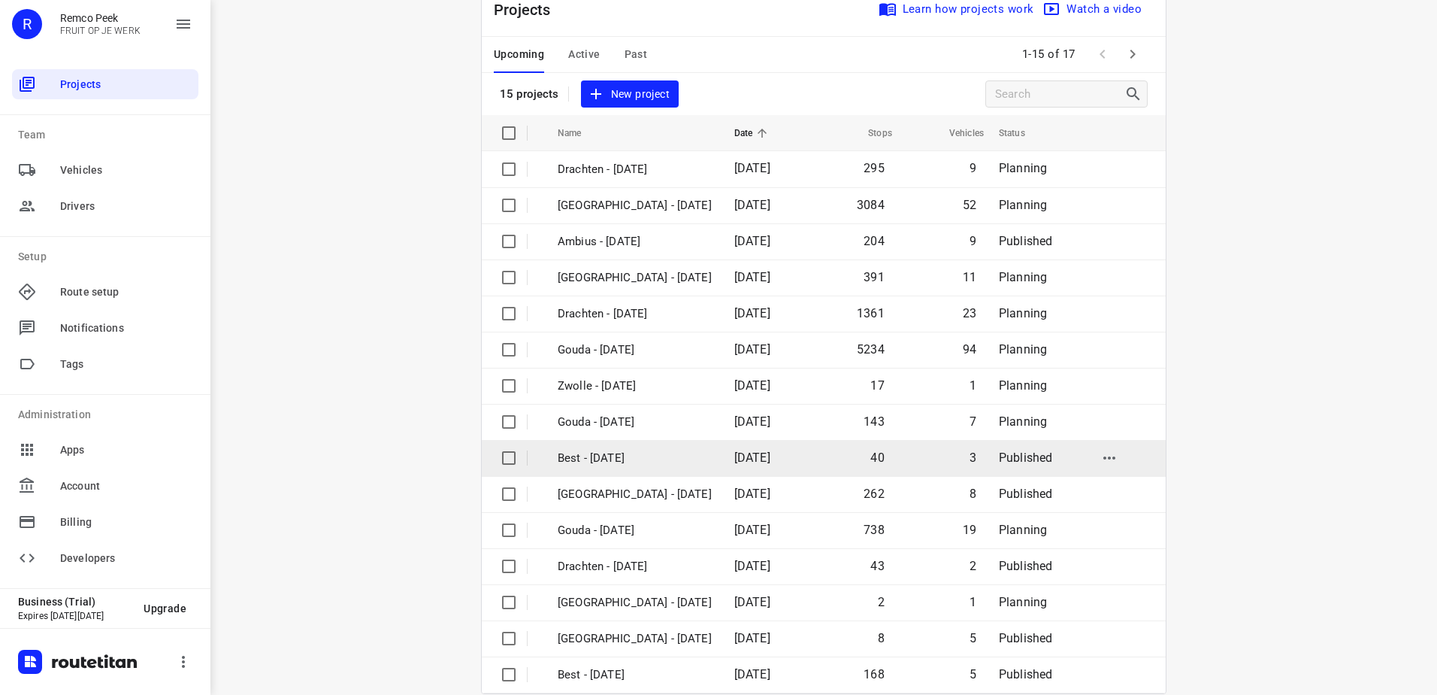
scroll to position [65, 0]
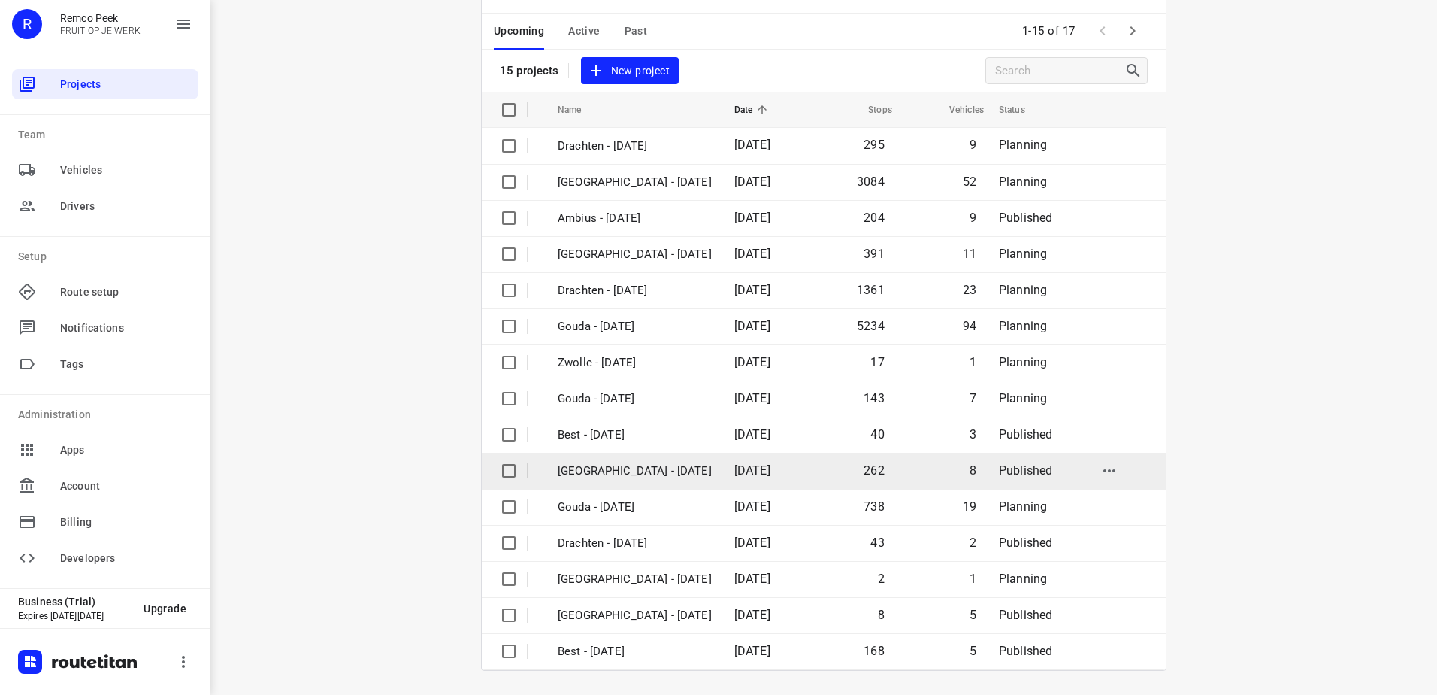
click at [647, 477] on p "[GEOGRAPHIC_DATA] - [DATE]" at bounding box center [635, 470] width 154 height 17
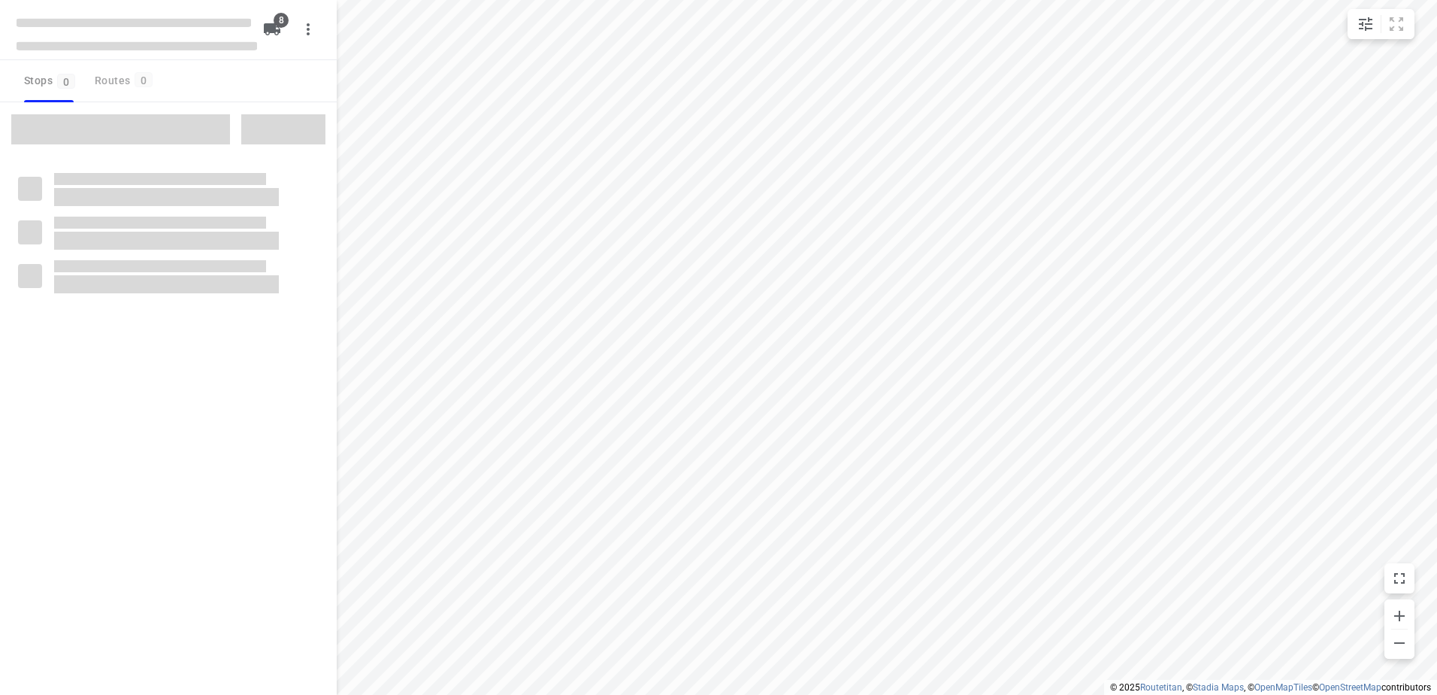
checkbox input "true"
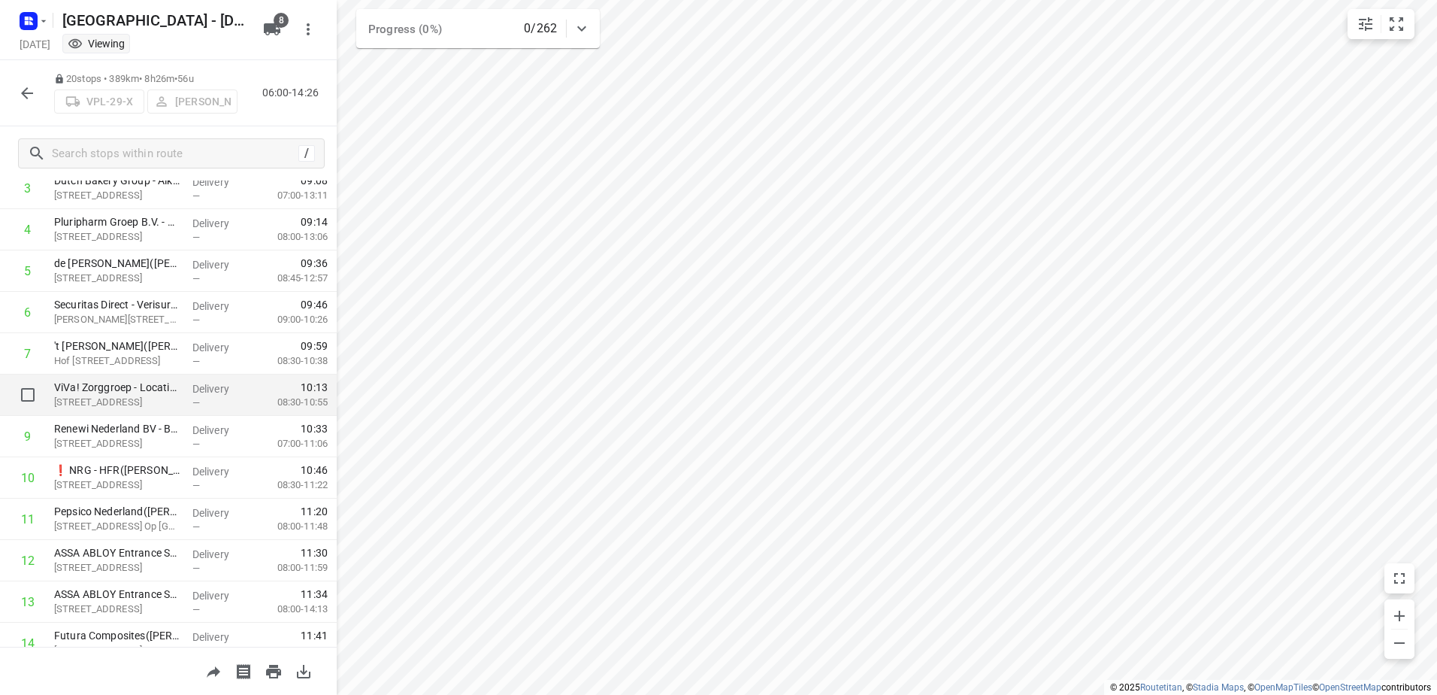
scroll to position [225, 0]
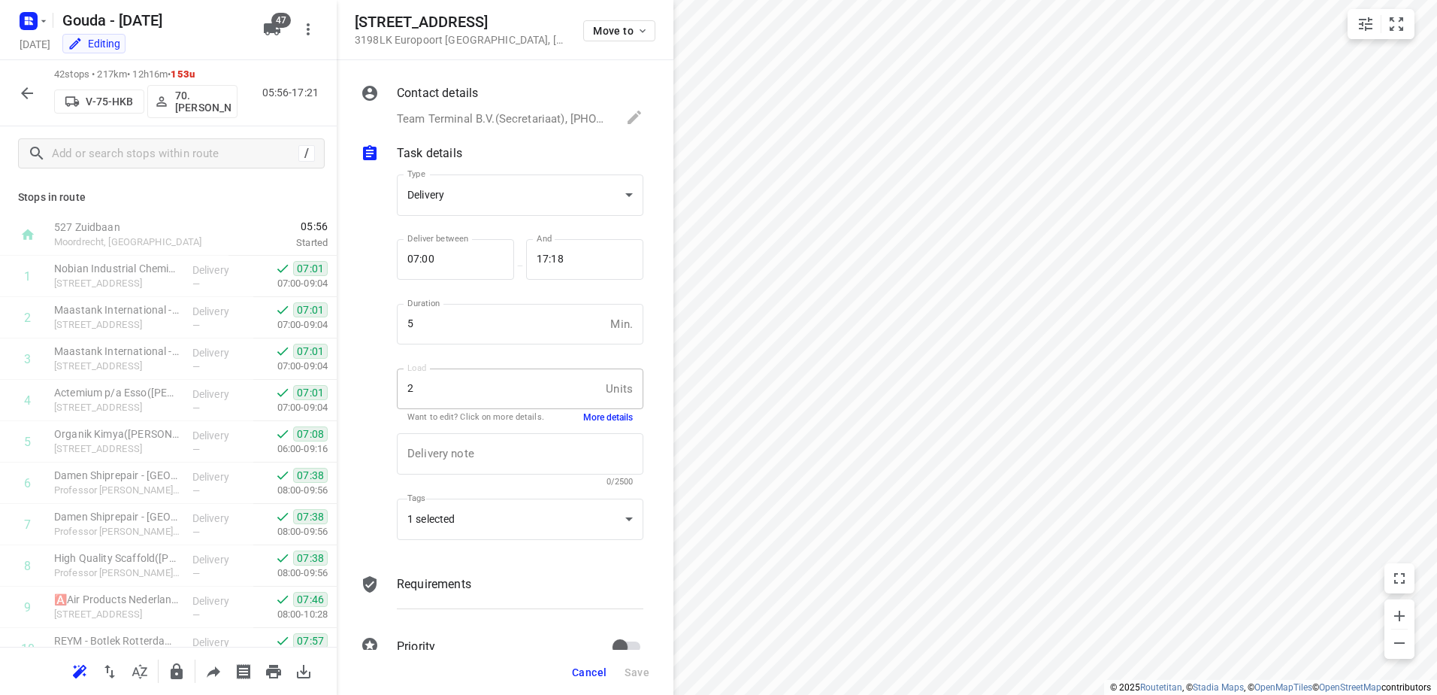
scroll to position [560, 0]
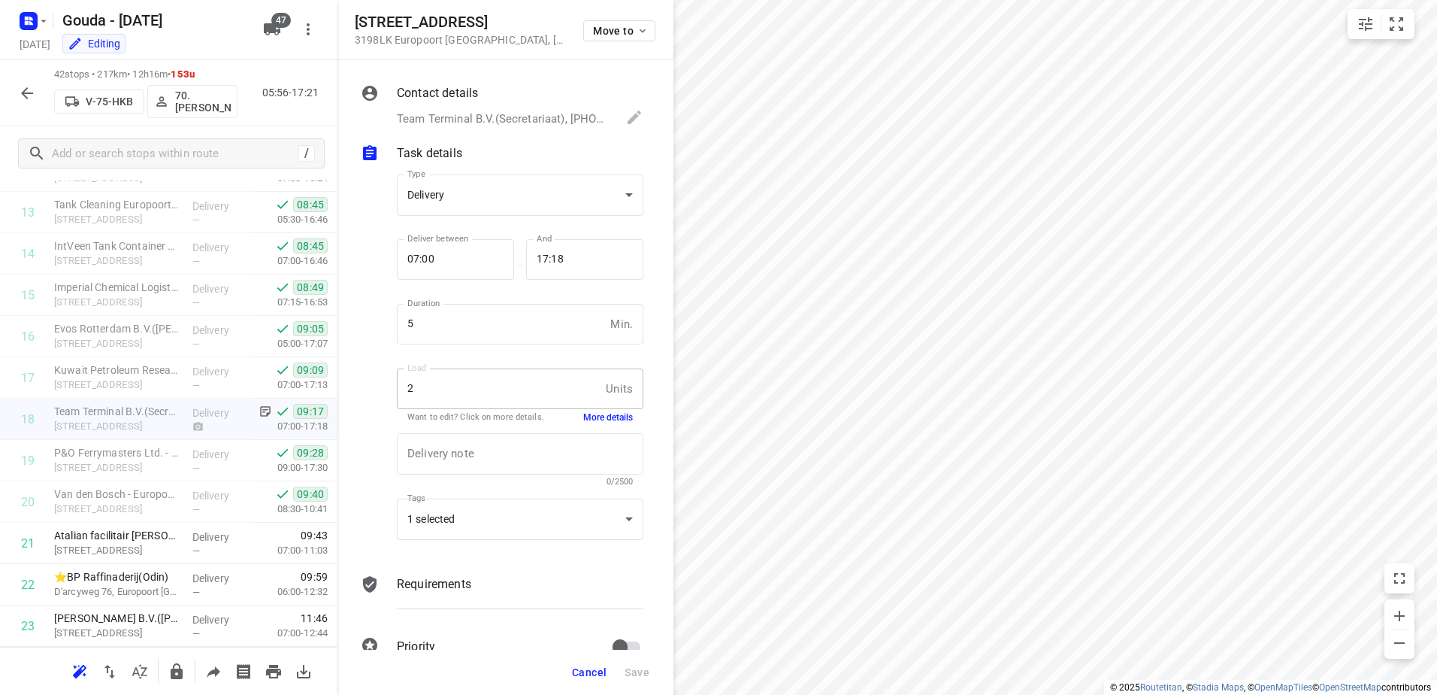
click at [27, 89] on icon "button" at bounding box center [27, 93] width 12 height 12
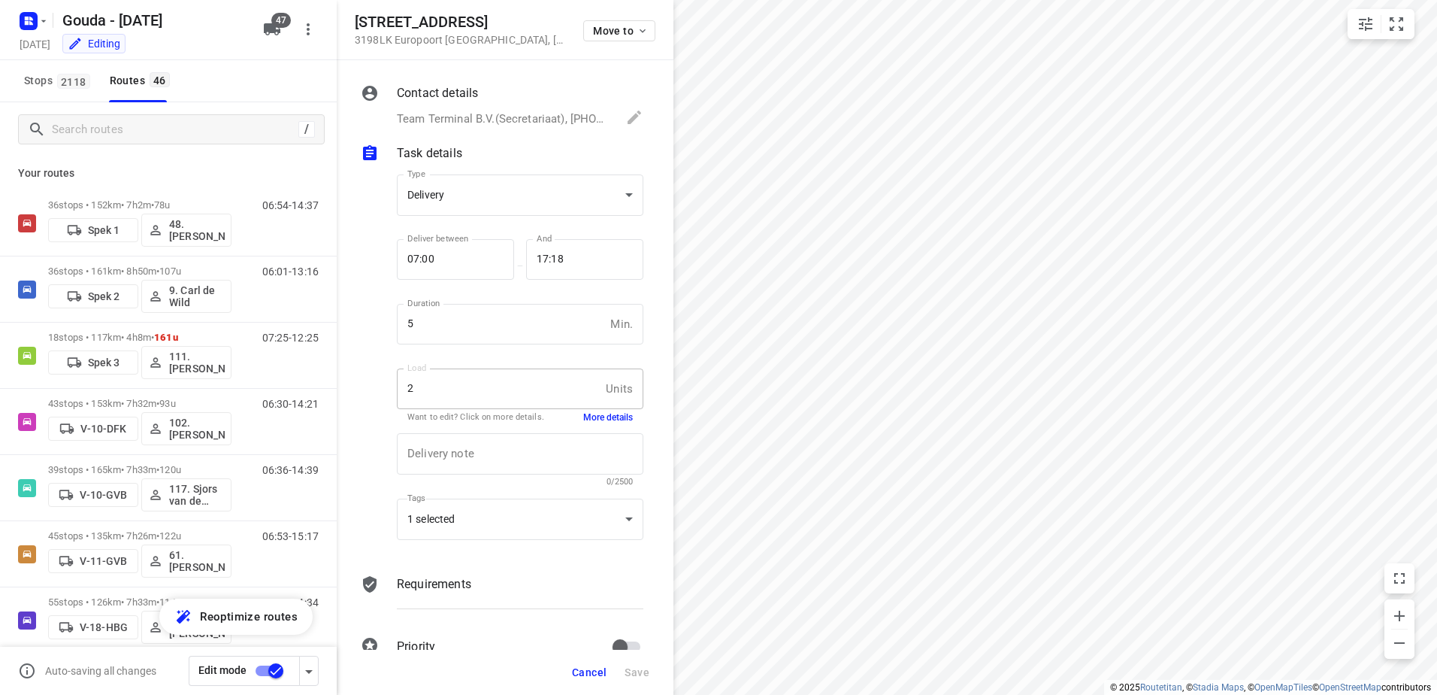
drag, startPoint x: 337, startPoint y: 204, endPoint x: 337, endPoint y: 236, distance: 31.6
click at [337, 236] on div "Contact details Team Terminal B.V.(Secretariaat), +0181-286600, delivery+661658…" at bounding box center [505, 354] width 337 height 589
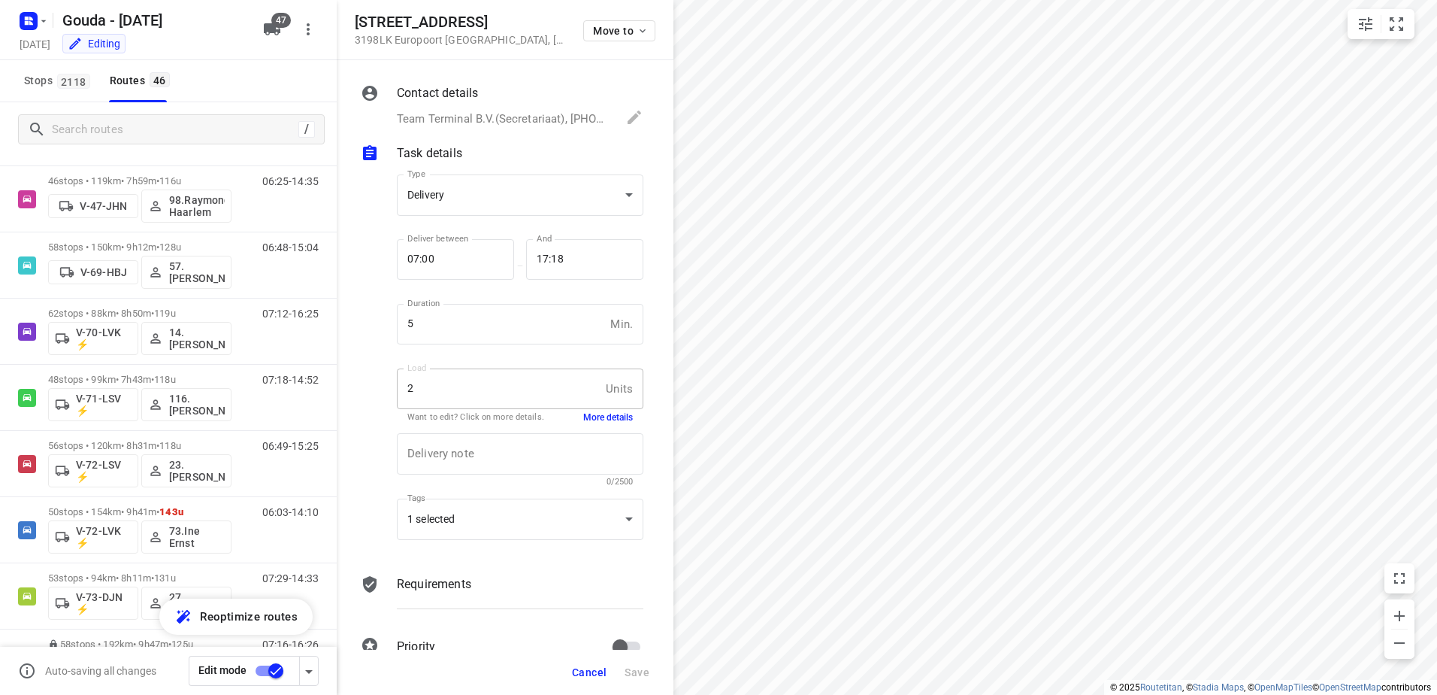
scroll to position [1055, 0]
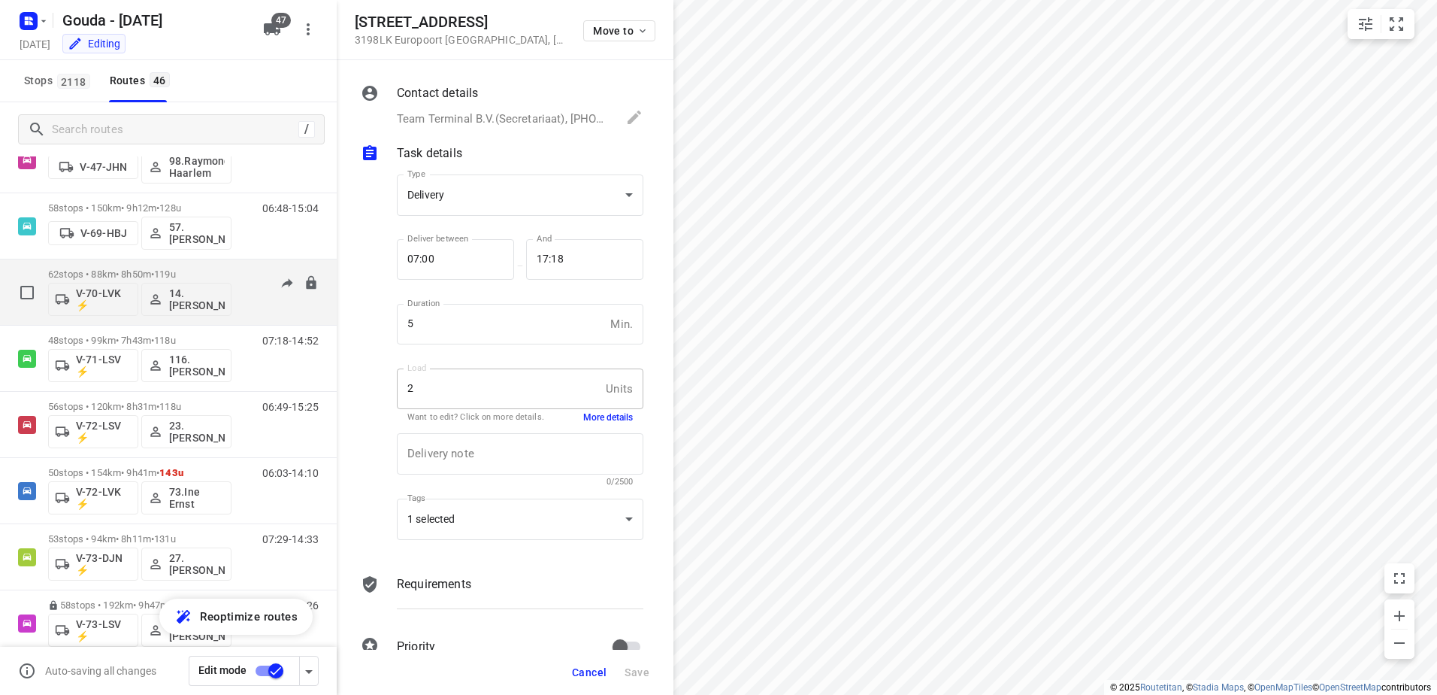
click at [176, 274] on span "119u" at bounding box center [165, 273] width 22 height 11
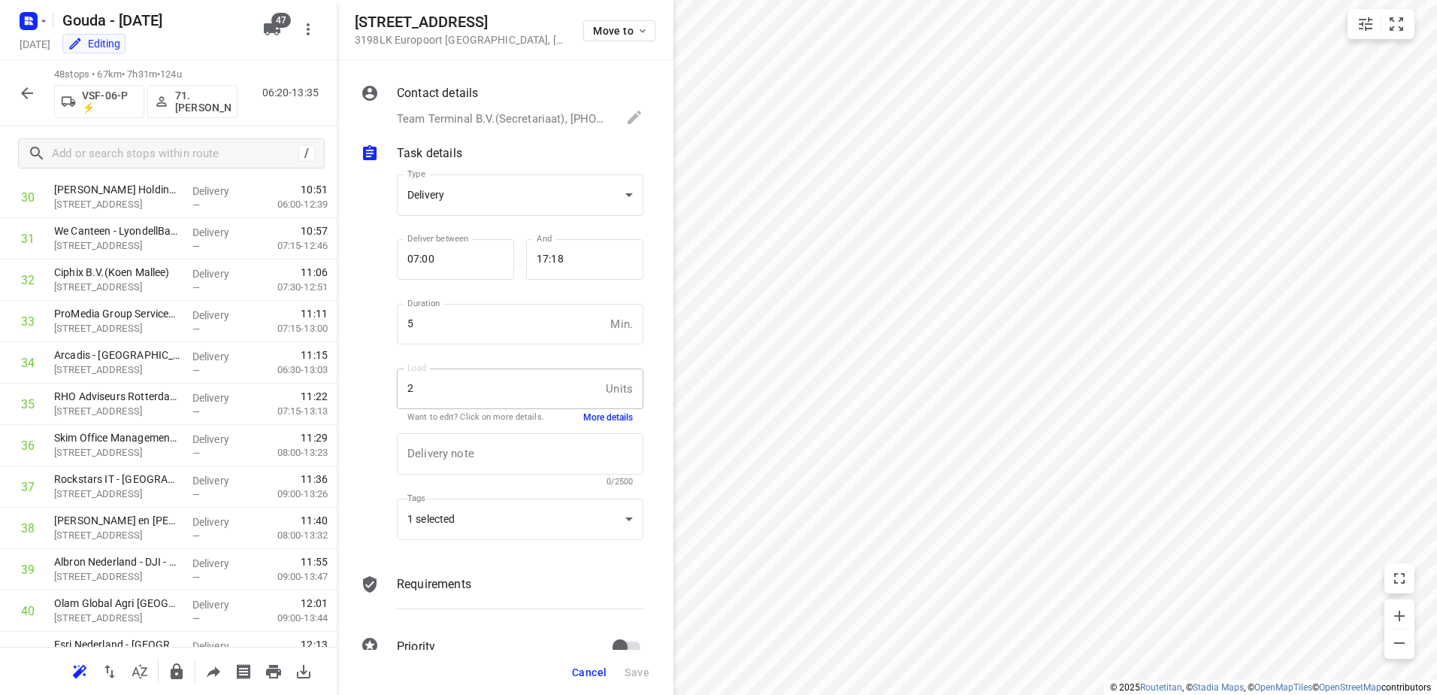
scroll to position [1635, 0]
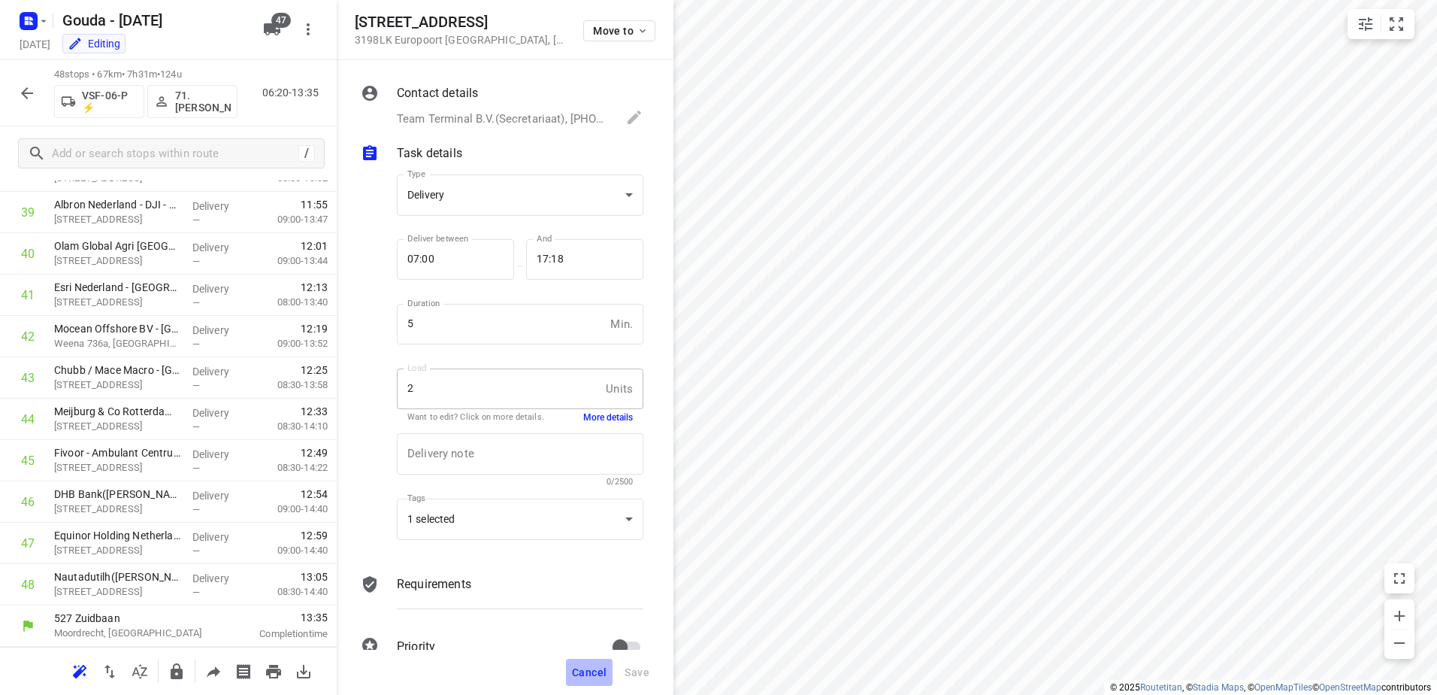
click at [601, 673] on span "Cancel" at bounding box center [589, 672] width 35 height 12
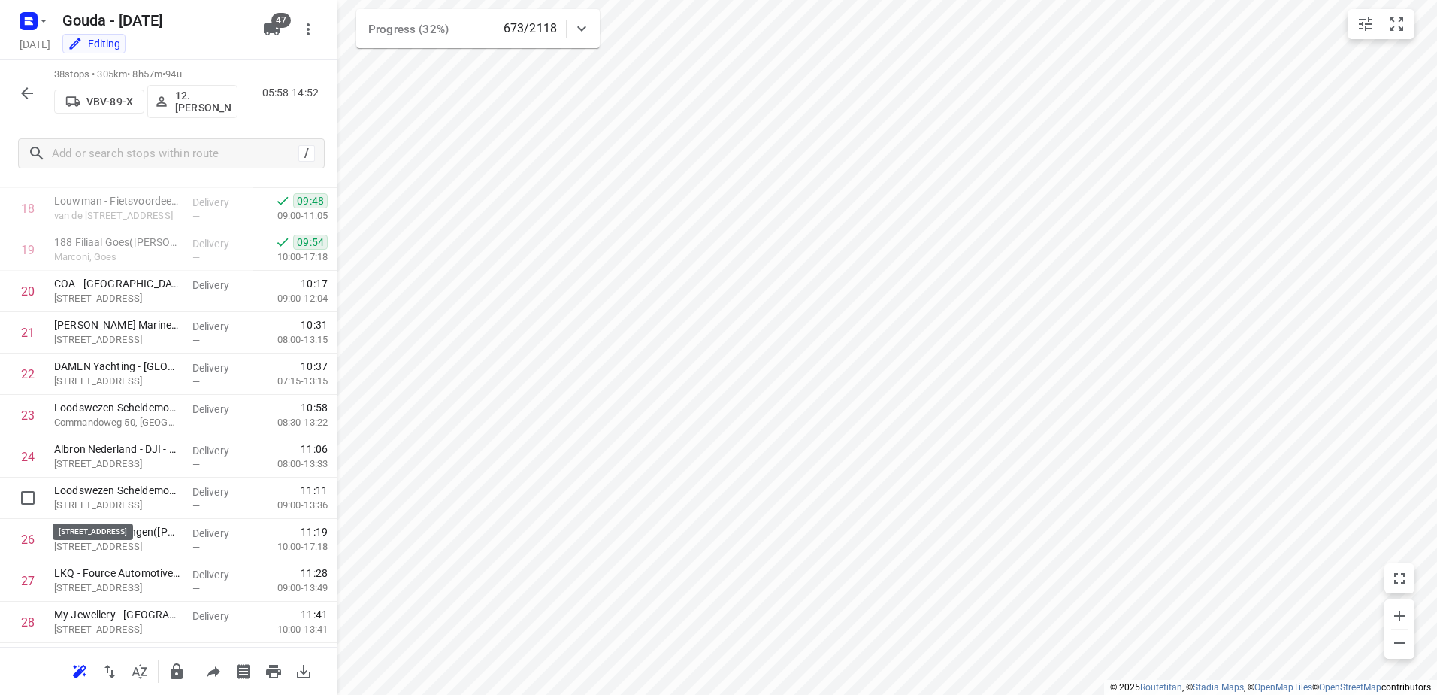
scroll to position [1221, 0]
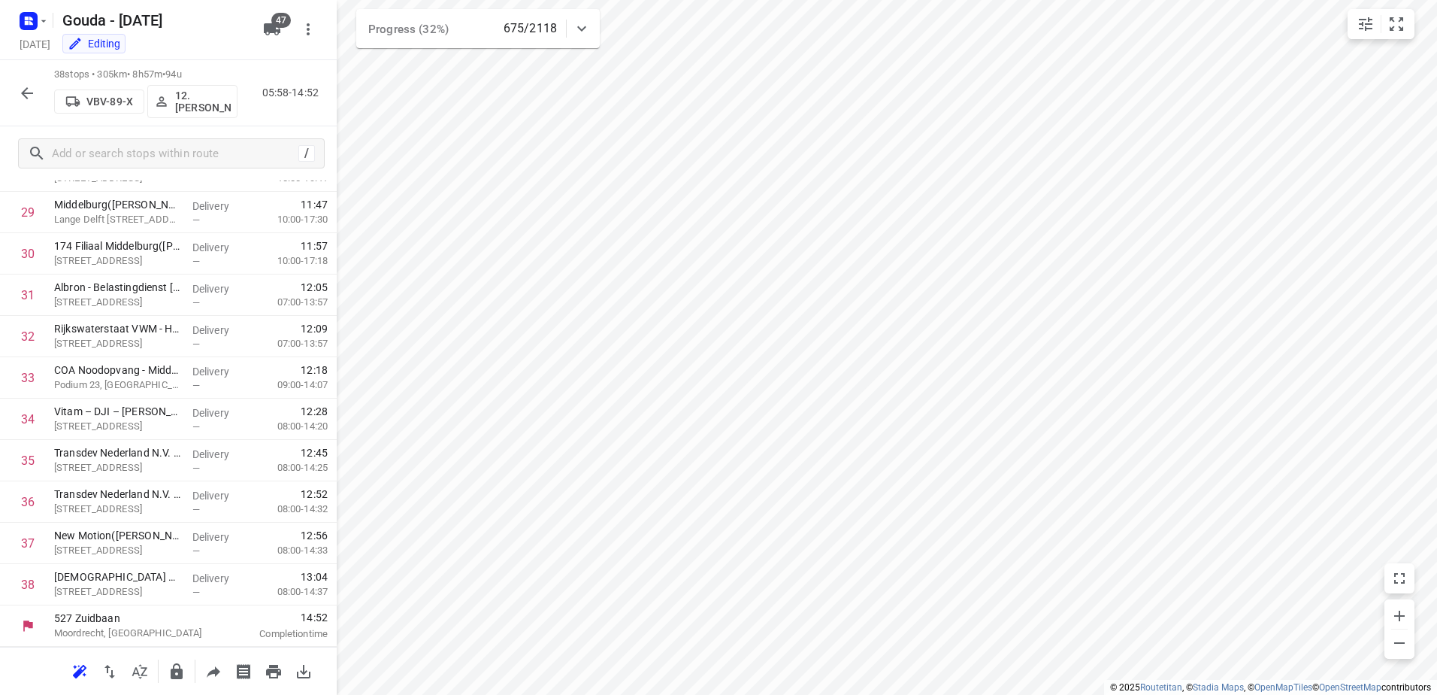
click at [15, 104] on div at bounding box center [27, 93] width 30 height 30
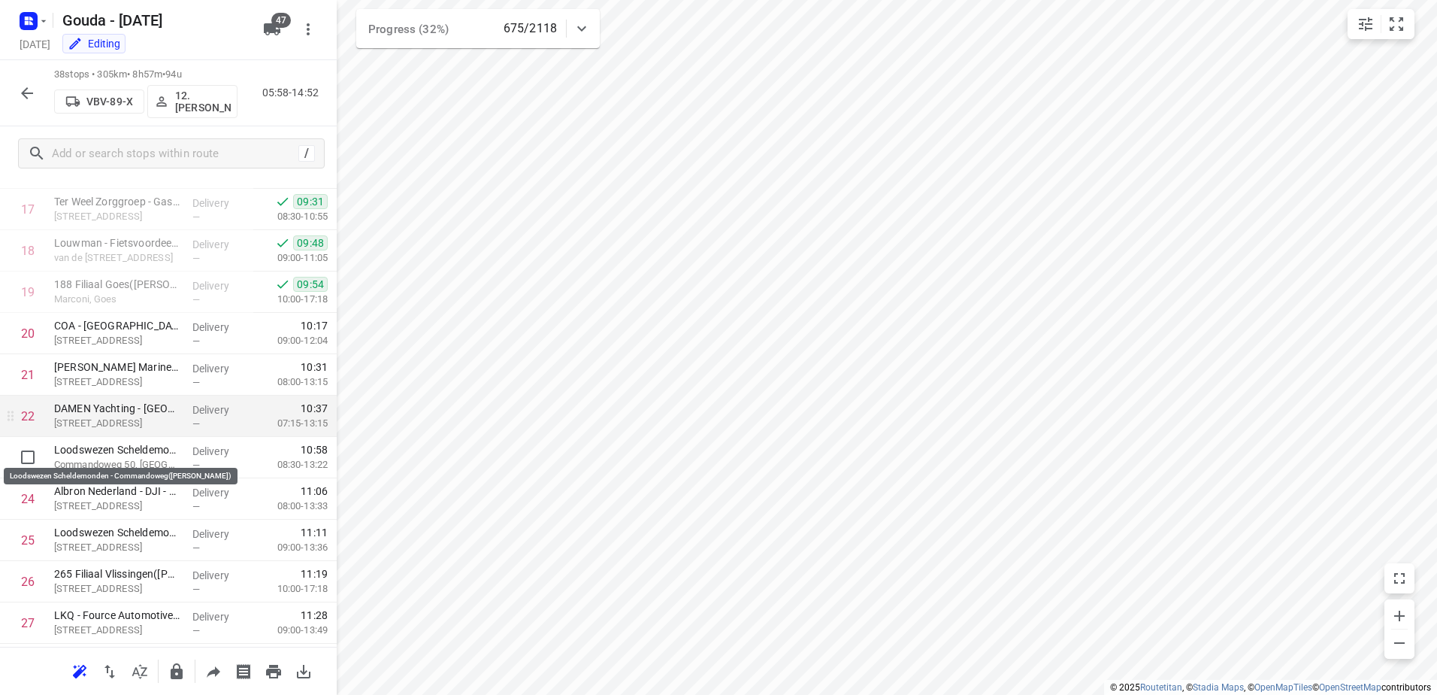
scroll to position [695, 0]
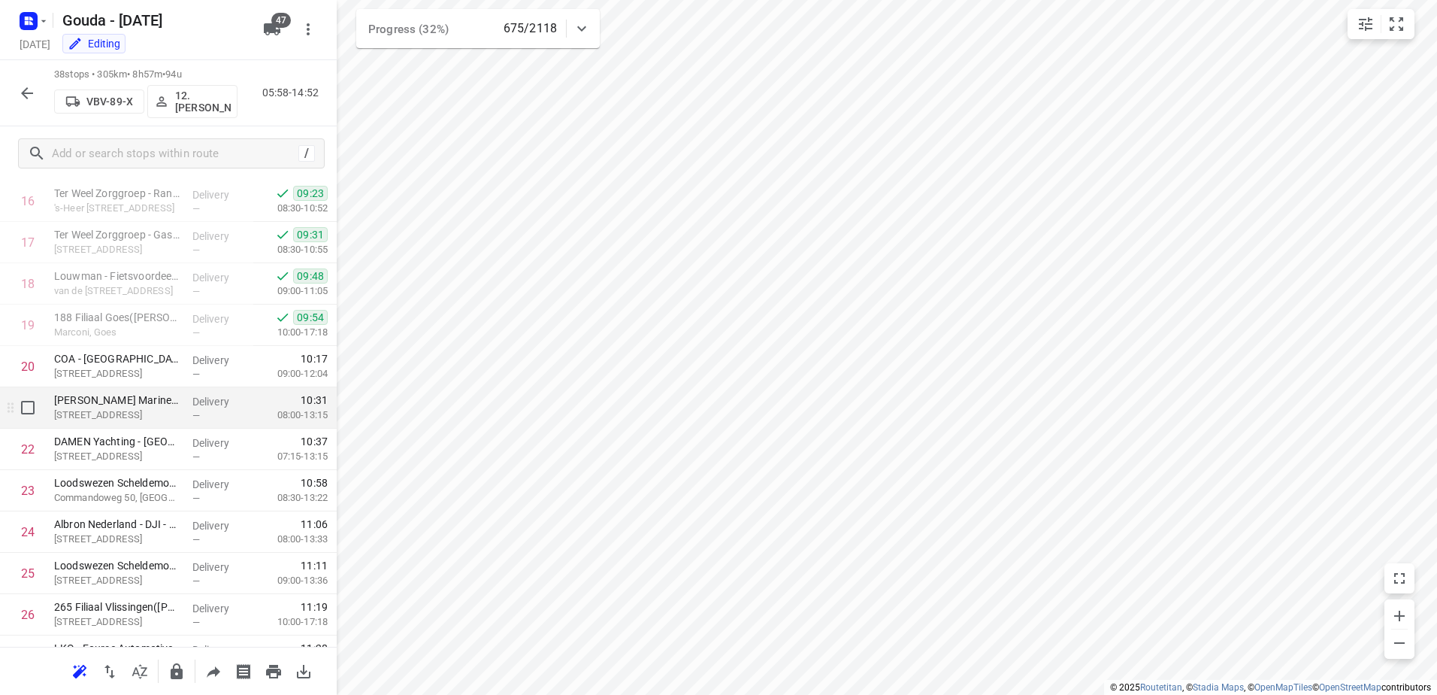
click at [113, 410] on p "Koningsweg 2, Vlissingen" at bounding box center [117, 414] width 126 height 15
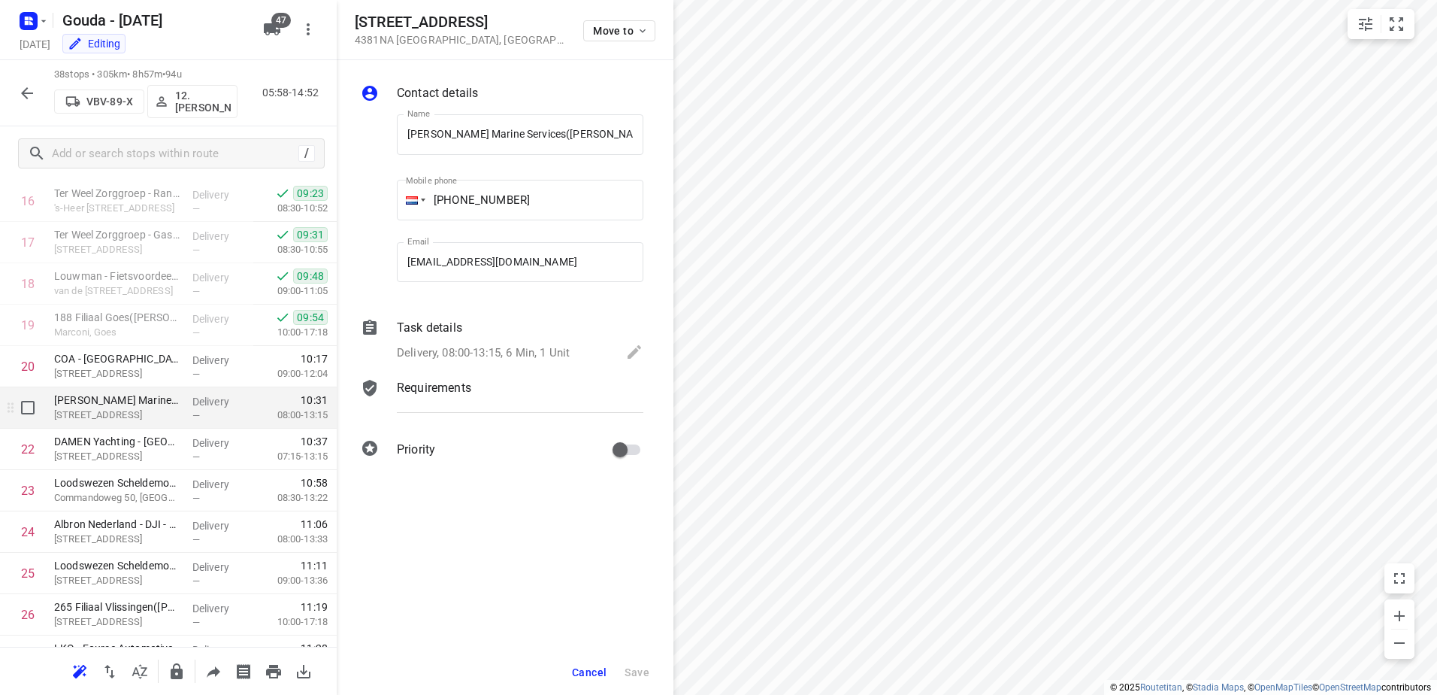
scroll to position [0, 5]
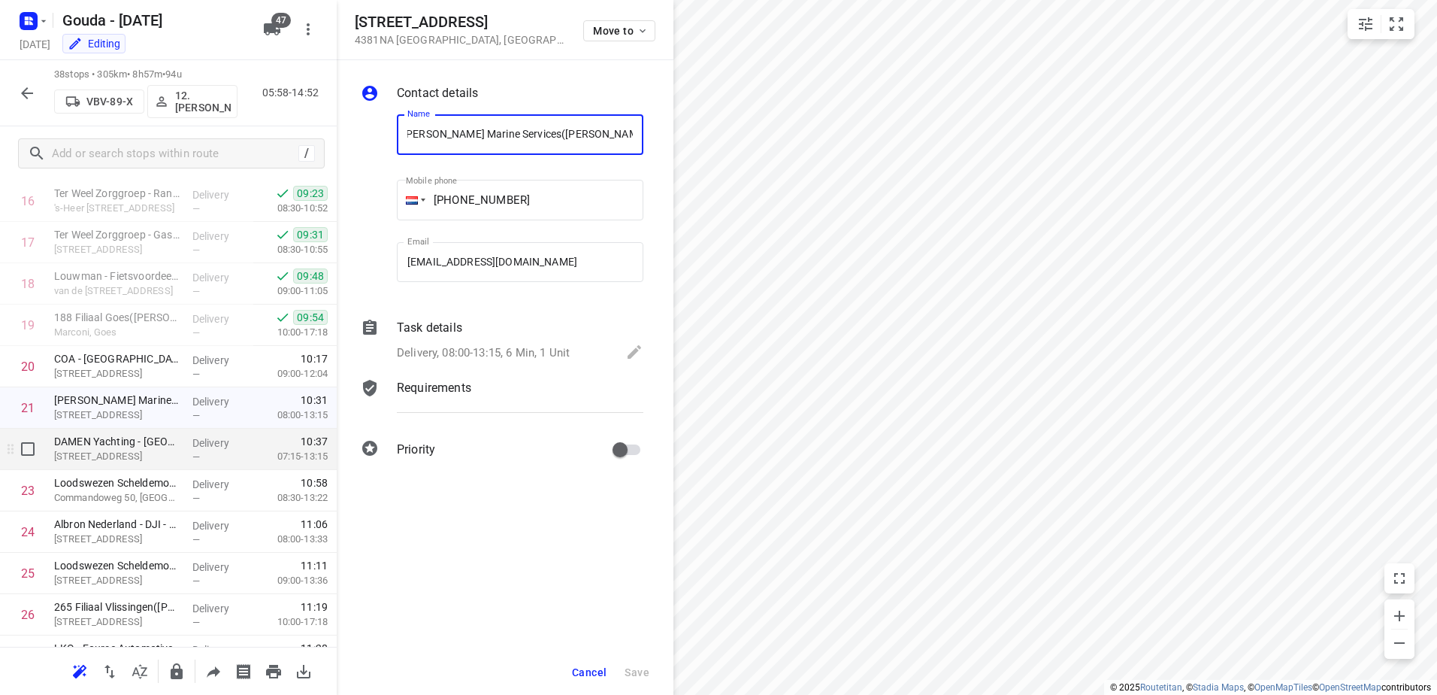
click at [131, 452] on p "Koningsweg 2, Vlissingen" at bounding box center [117, 456] width 126 height 15
click at [559, 353] on p "Delivery, 07:15-13:15, 20 Min, 29 Units, LET OP!! LEVEROVERZICHT IS AANGEPAST!" at bounding box center [504, 352] width 214 height 17
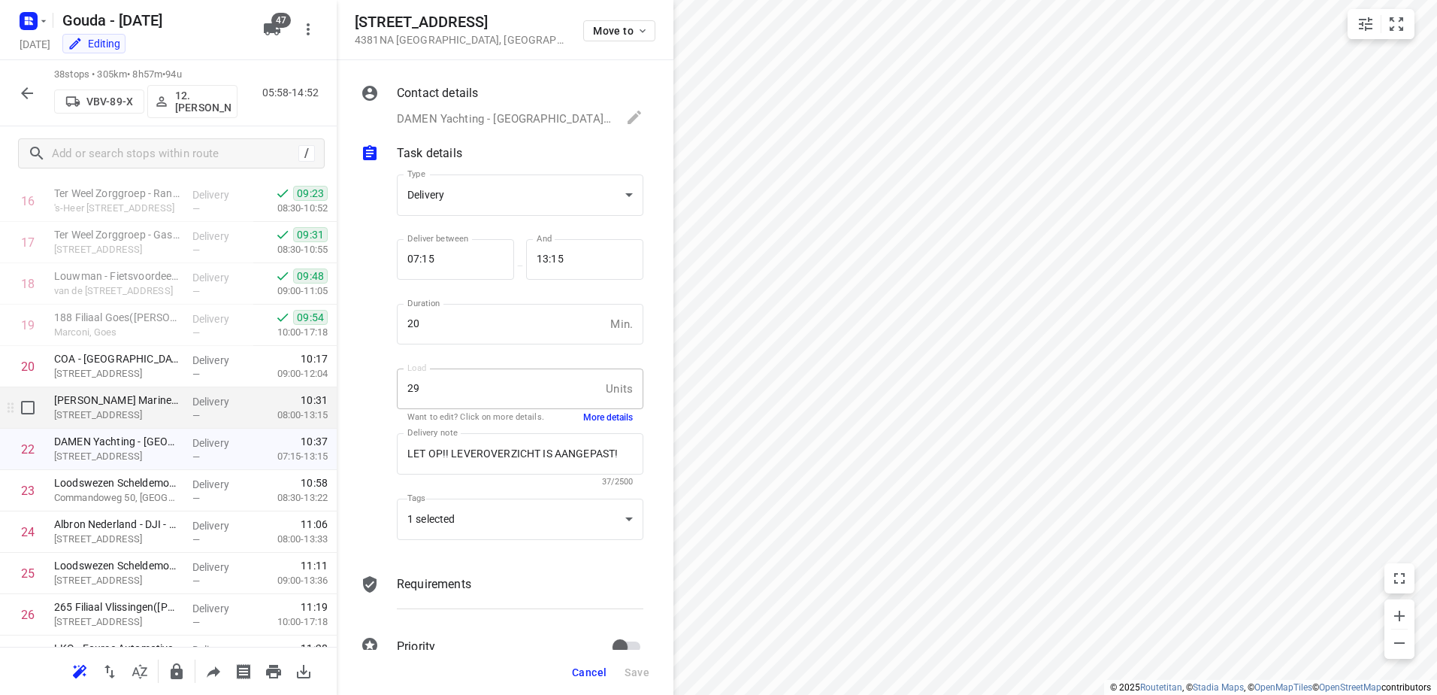
click at [83, 417] on p "Koningsweg 2, Vlissingen" at bounding box center [117, 414] width 126 height 15
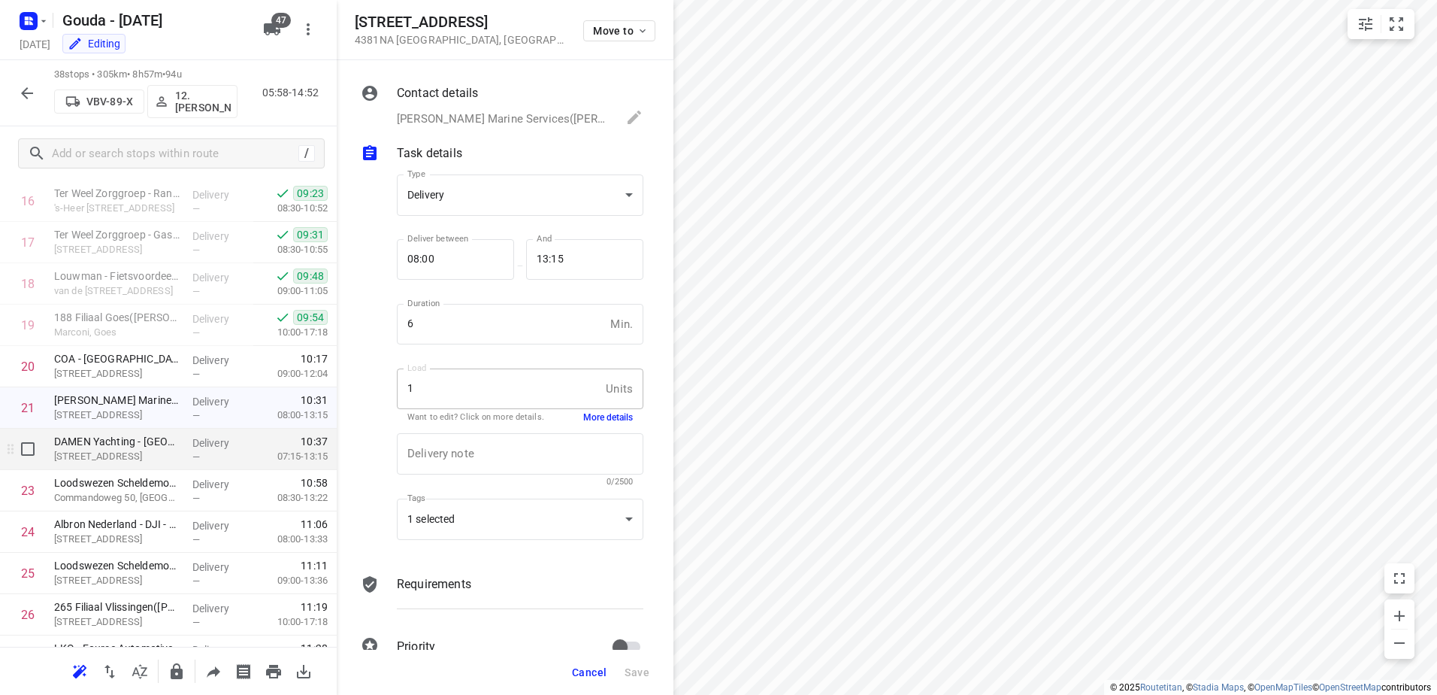
click at [103, 457] on p "Koningsweg 2, Vlissingen" at bounding box center [117, 456] width 126 height 15
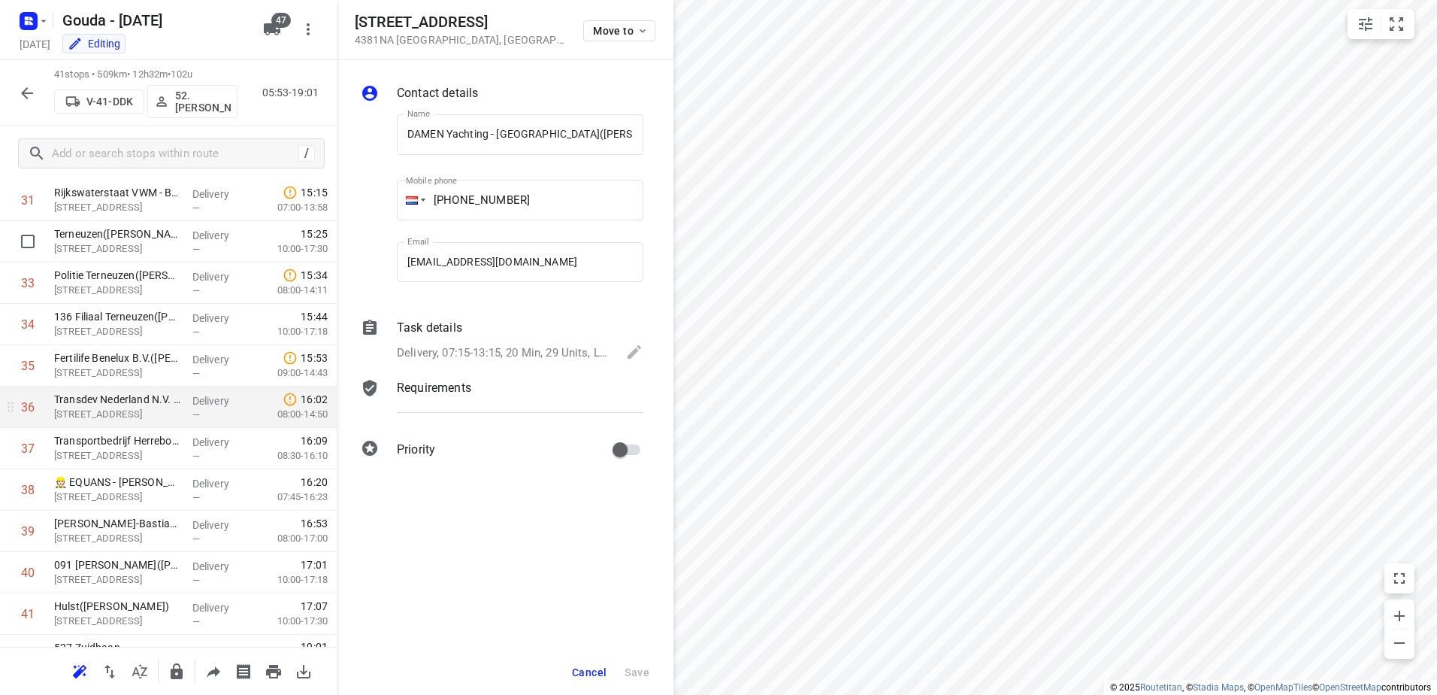
scroll to position [1345, 0]
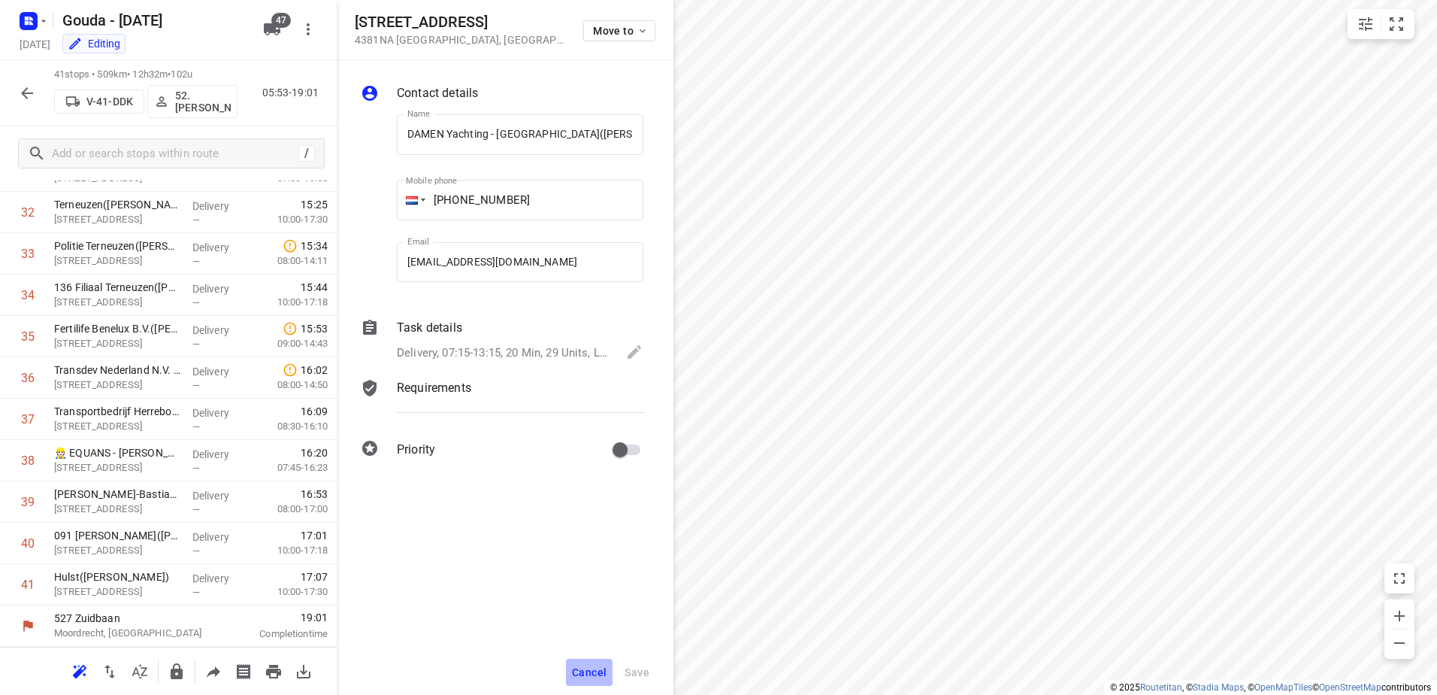
click at [583, 681] on button "Cancel" at bounding box center [589, 671] width 47 height 27
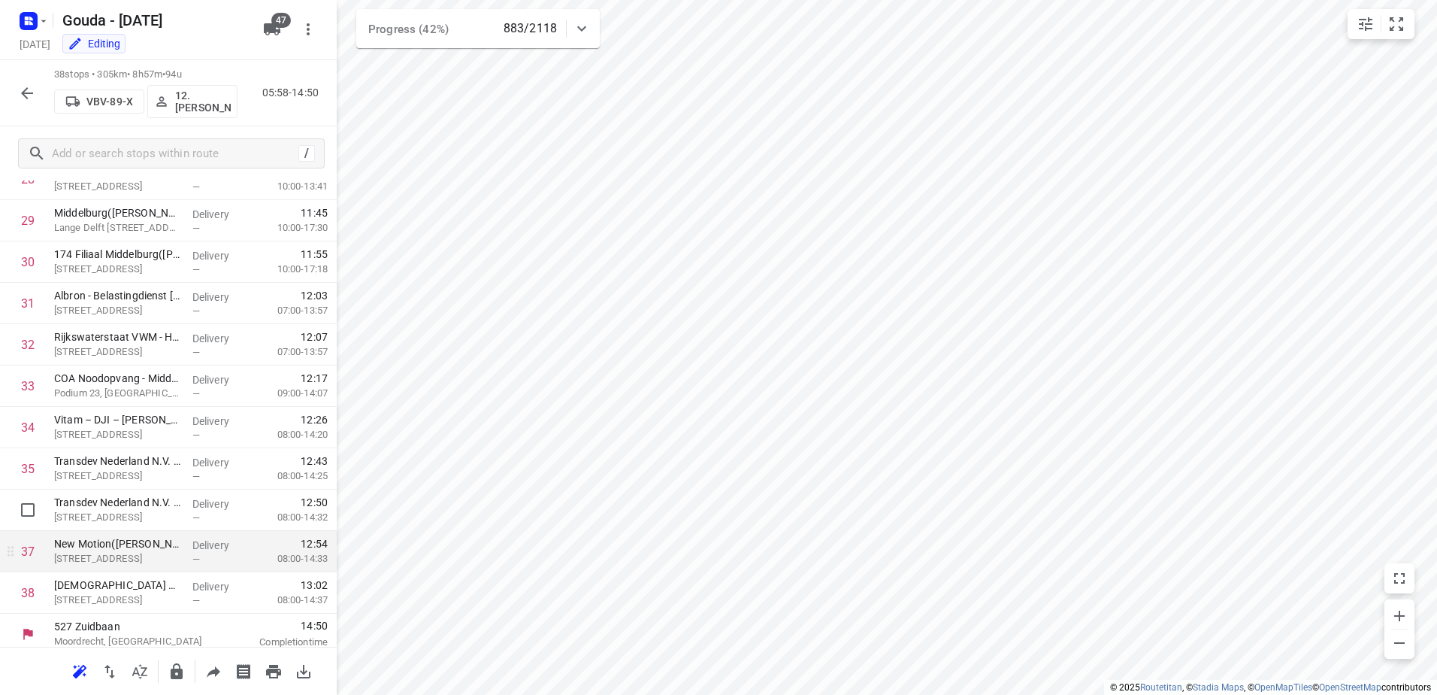
scroll to position [1221, 0]
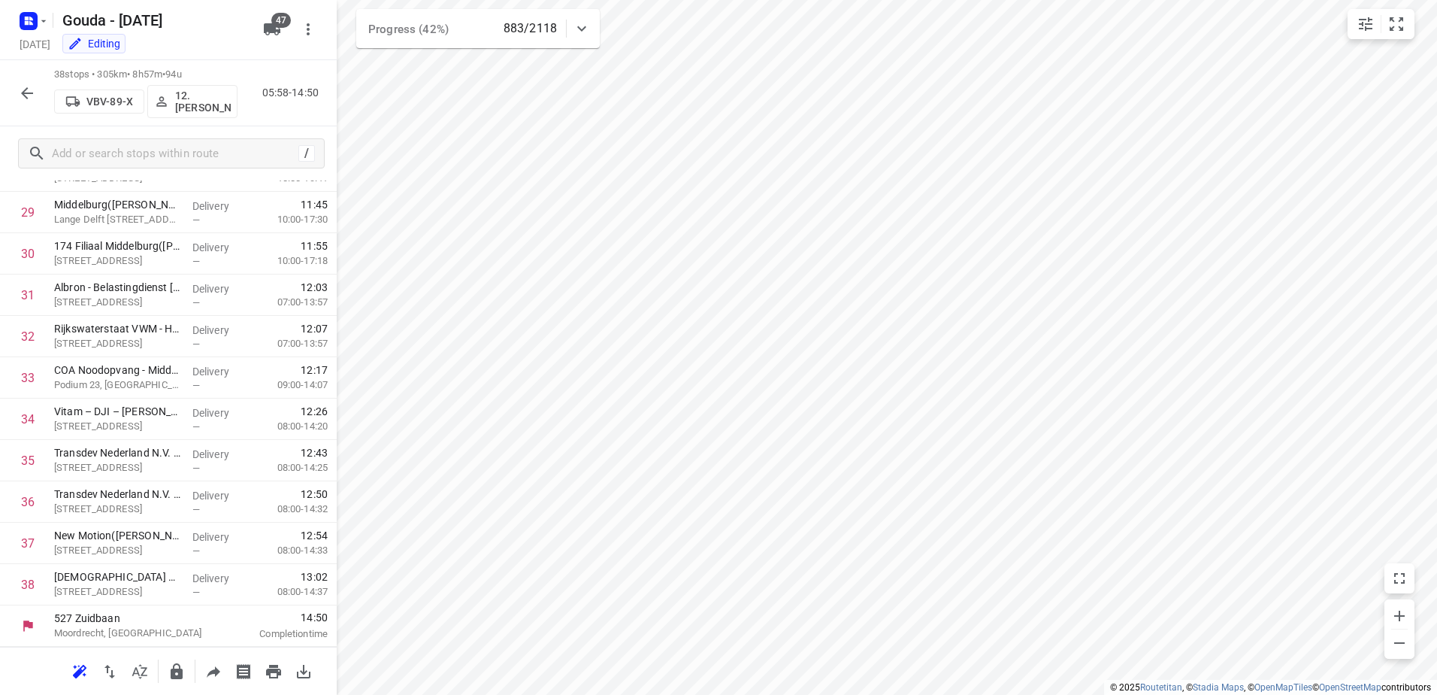
click at [36, 96] on button "button" at bounding box center [27, 93] width 30 height 30
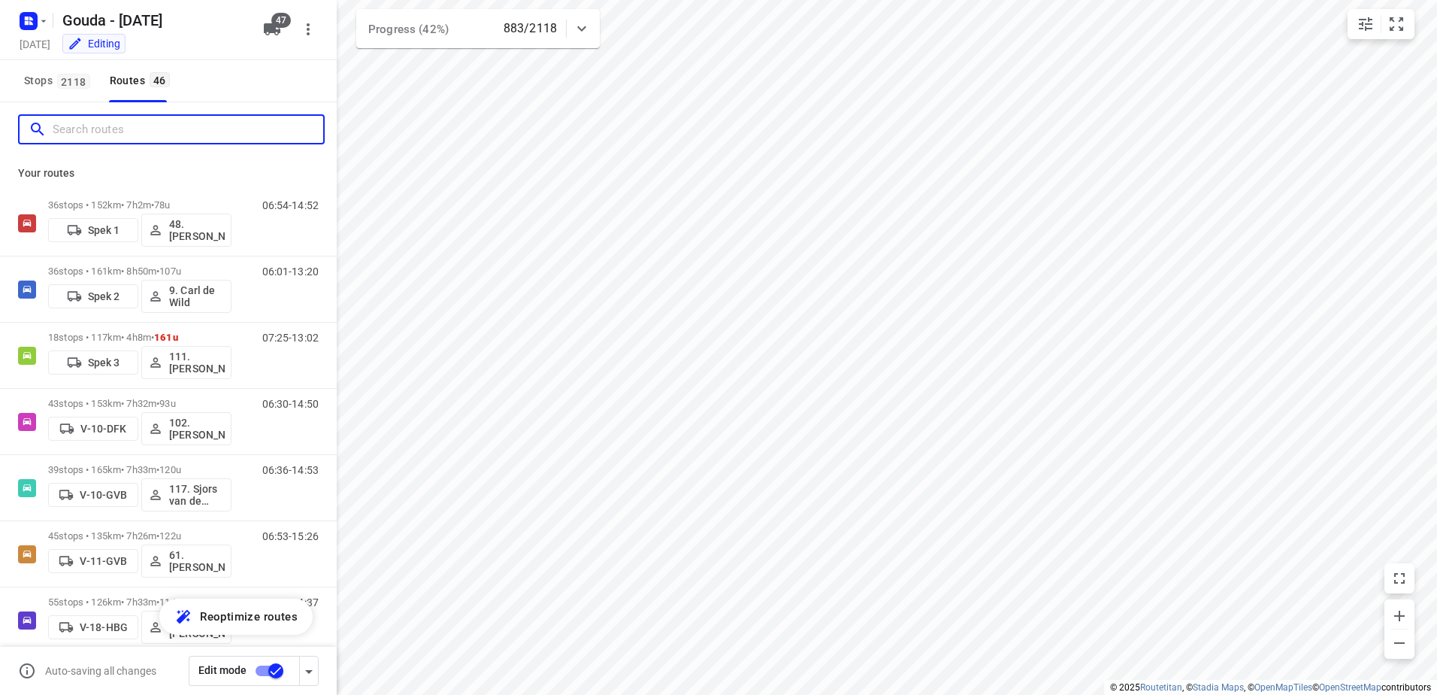
click at [90, 131] on input "Search routes" at bounding box center [188, 129] width 271 height 23
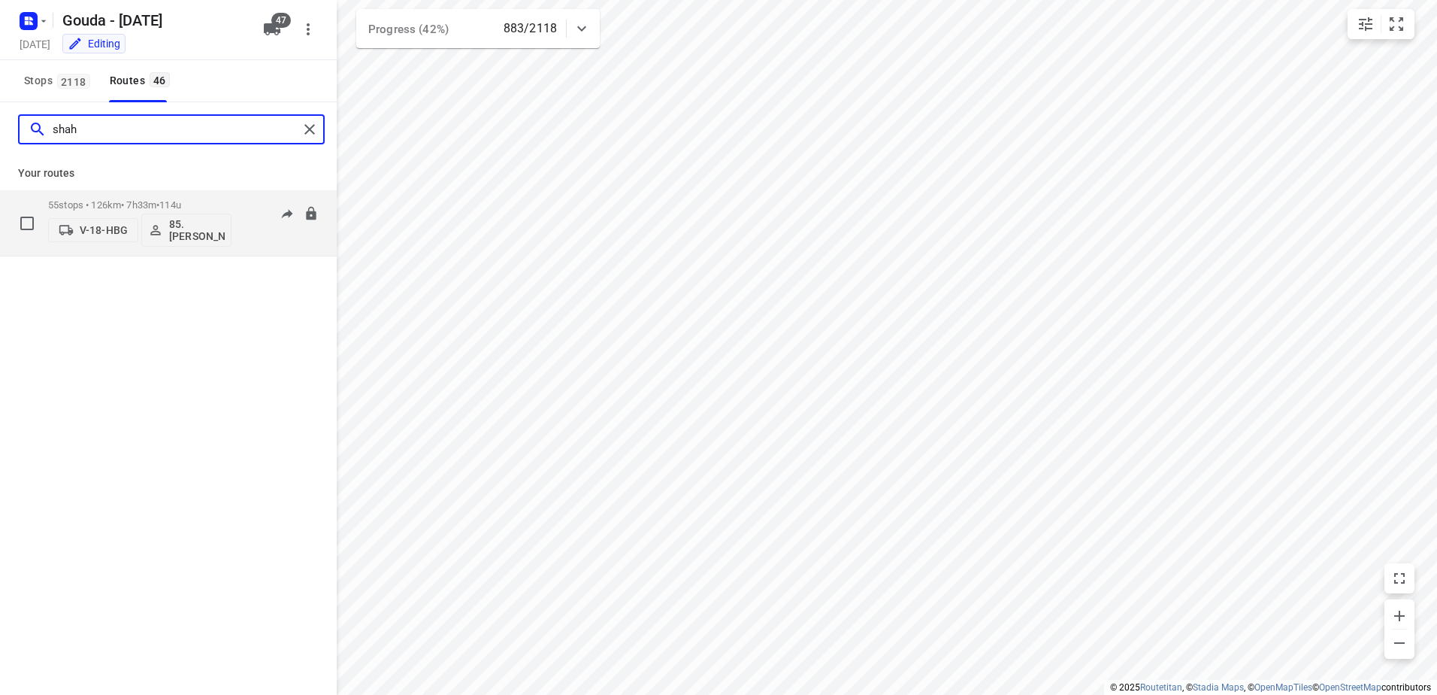
type input "shah"
click at [126, 196] on div "55 stops • 126km • 7h33m • 114u V-18-HBG 85.Shahram Poorramszani" at bounding box center [139, 223] width 183 height 62
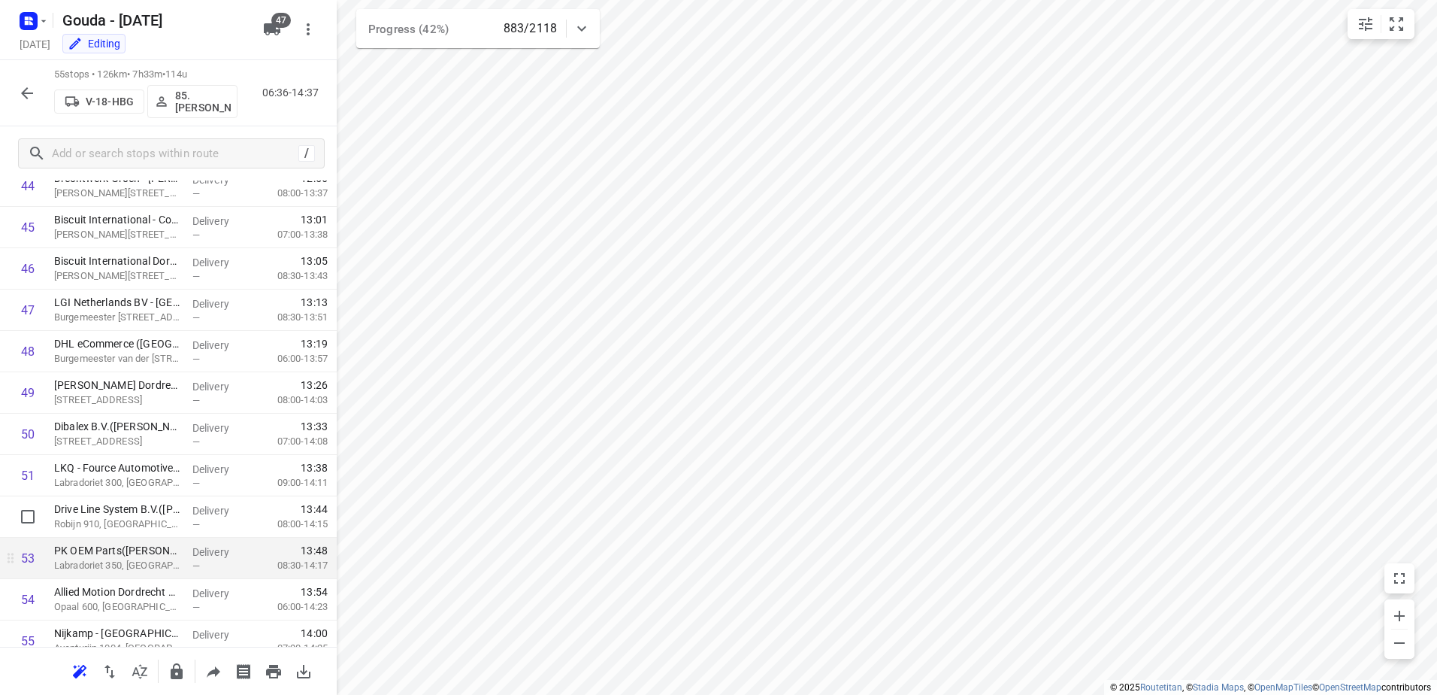
scroll to position [1924, 0]
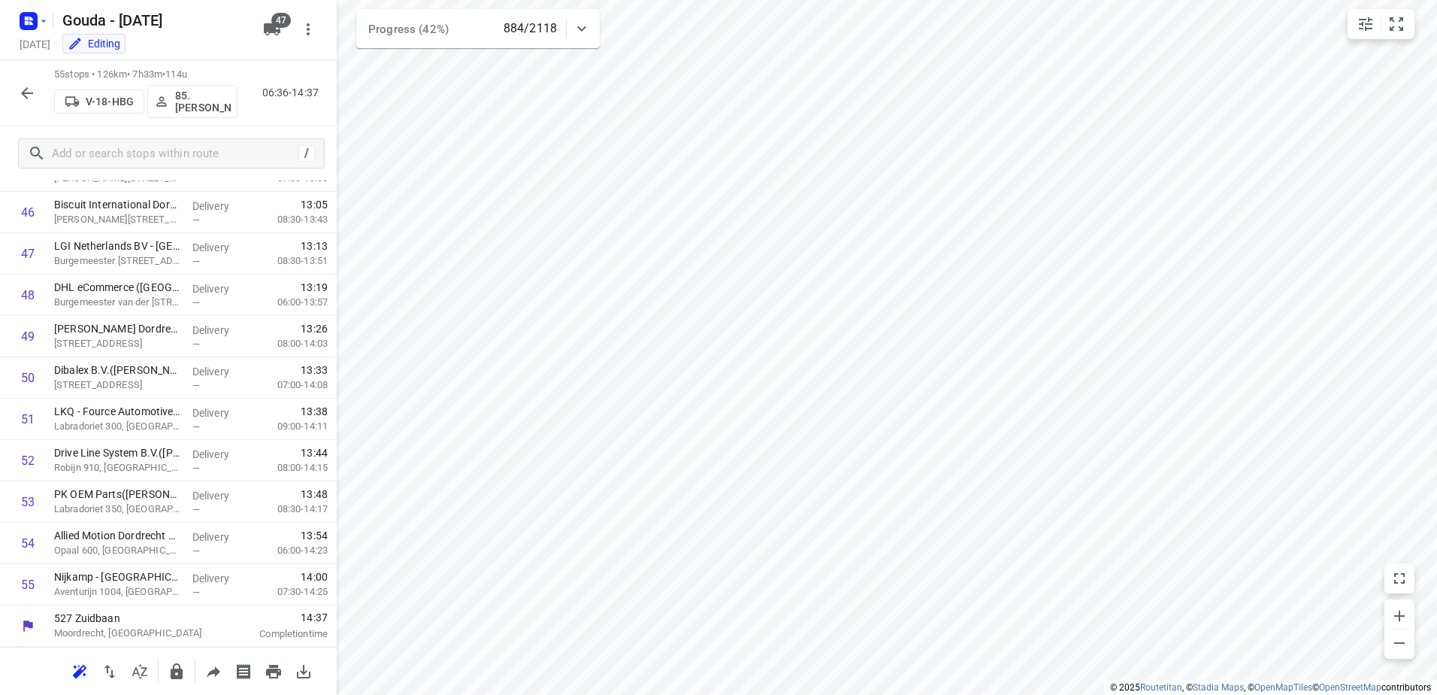
click at [24, 79] on button "button" at bounding box center [27, 93] width 30 height 30
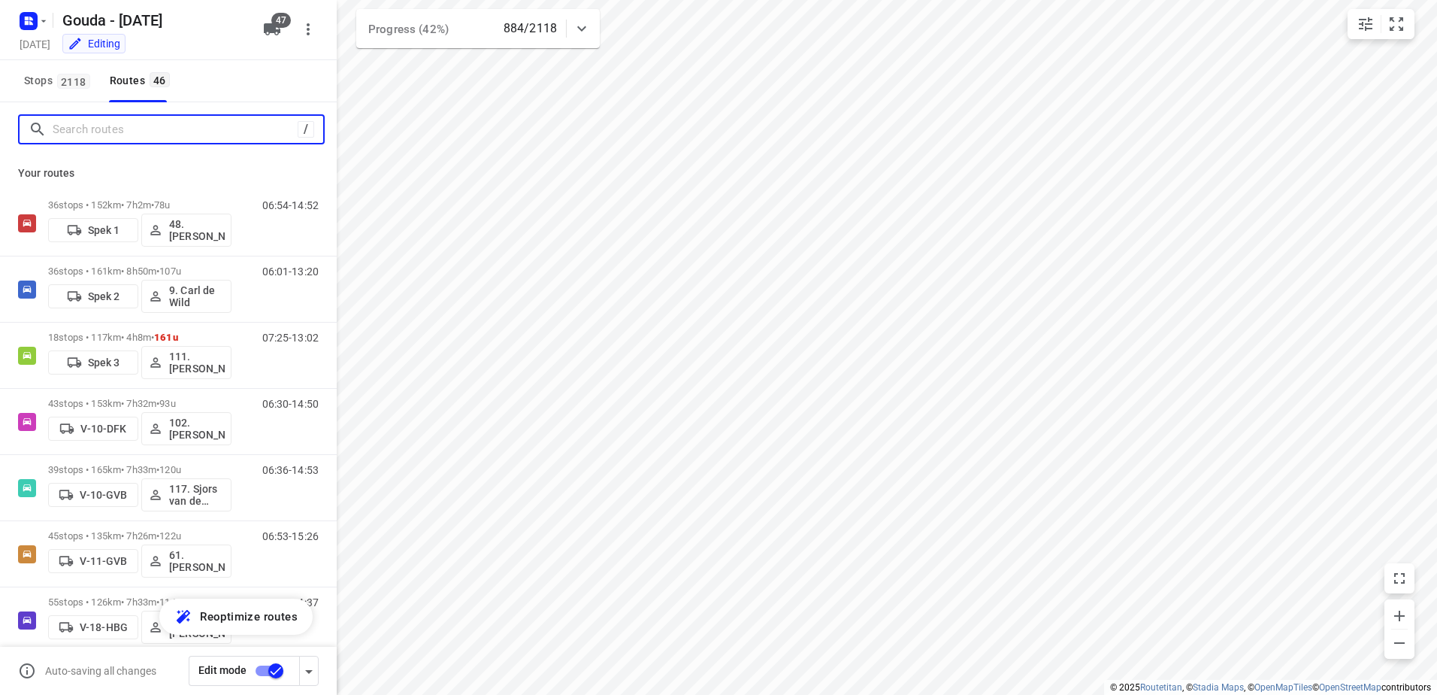
click at [99, 134] on input "Search routes" at bounding box center [175, 129] width 245 height 23
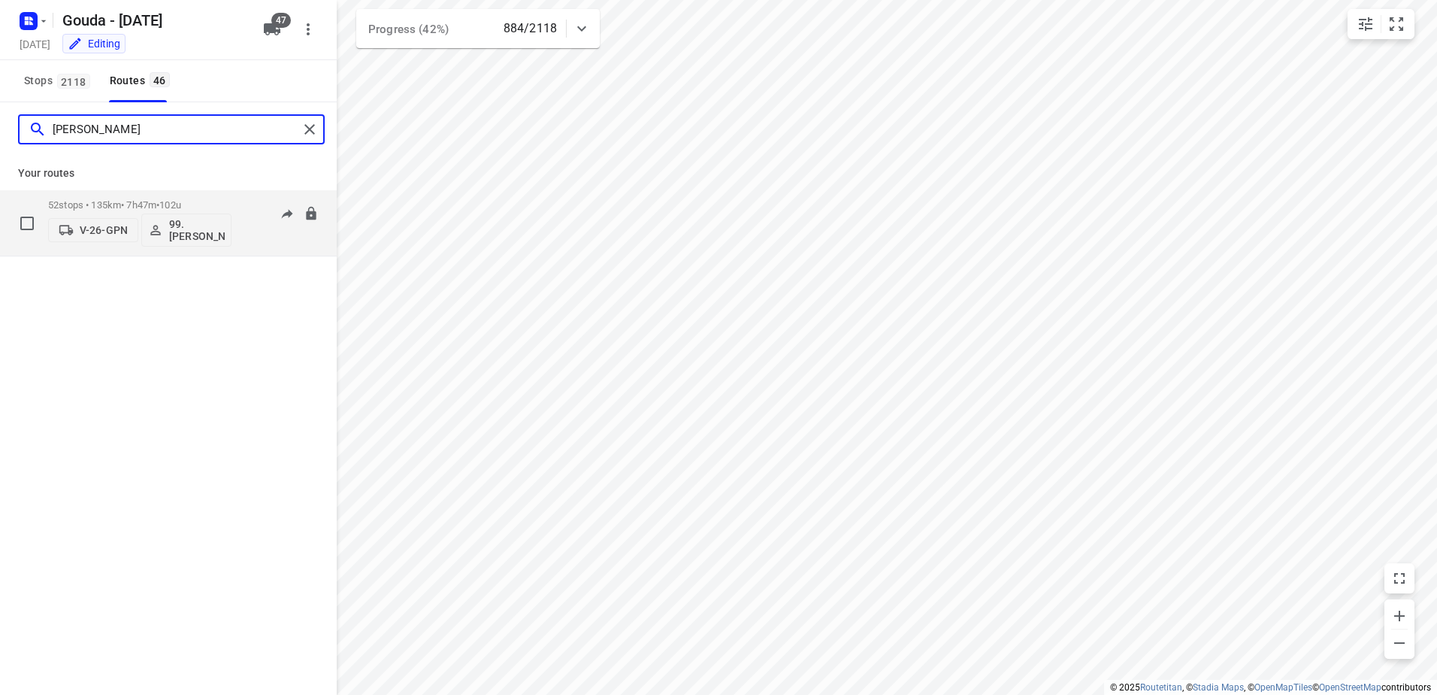
type input "joyce"
click at [117, 199] on p "52 stops • 135km • 7h47m • 102u" at bounding box center [139, 204] width 183 height 11
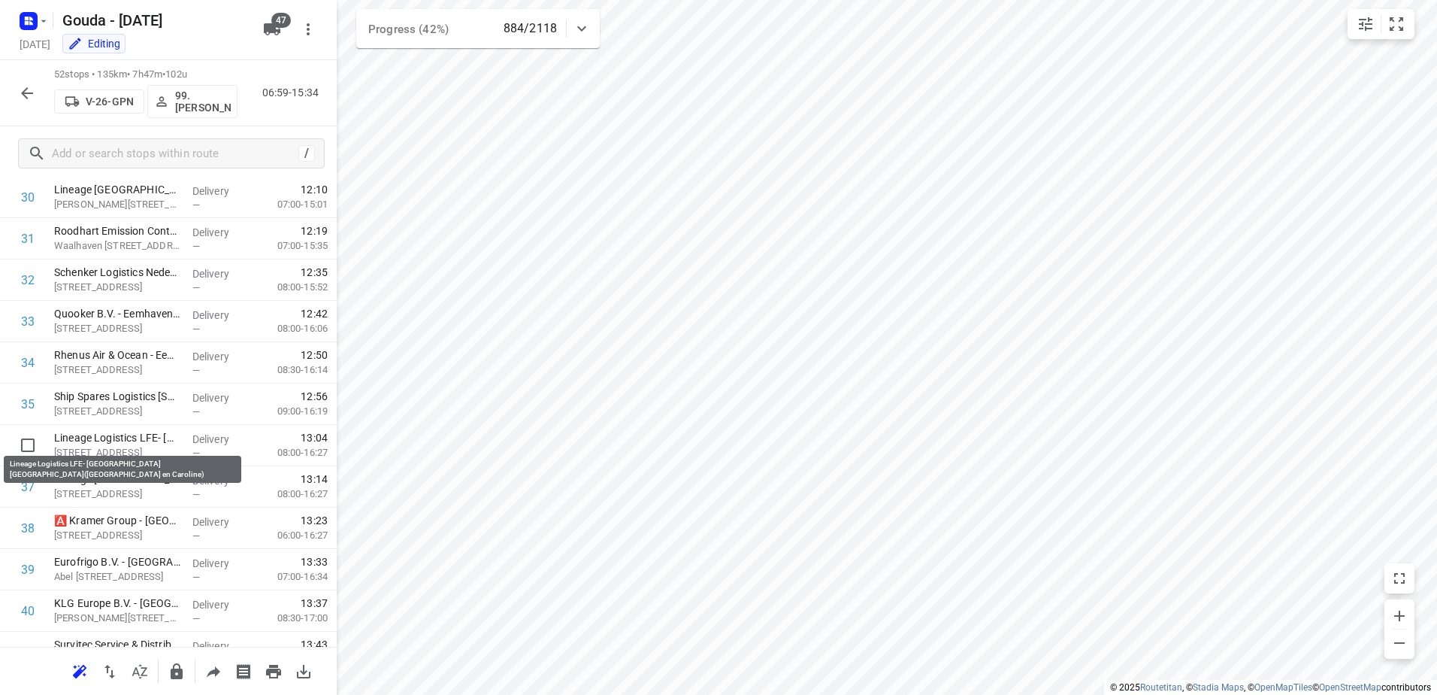
scroll to position [1800, 0]
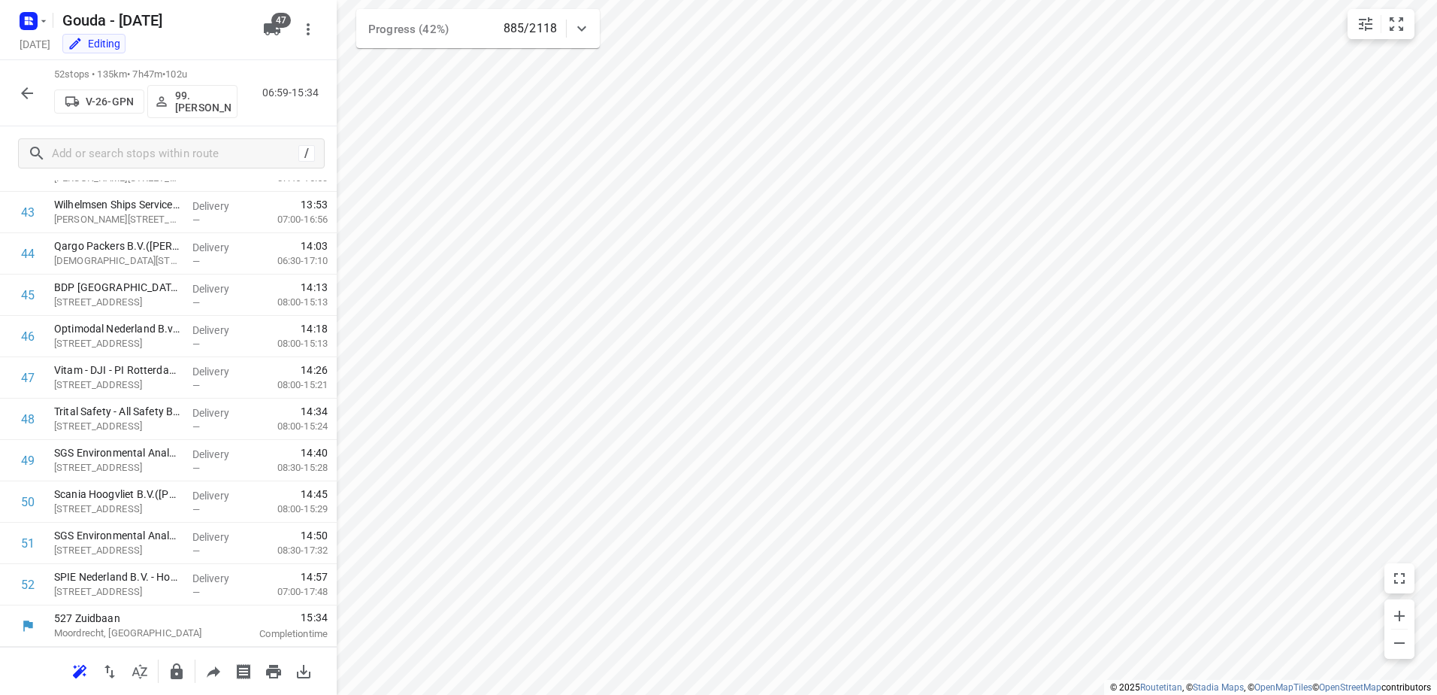
click at [17, 92] on button "button" at bounding box center [27, 93] width 30 height 30
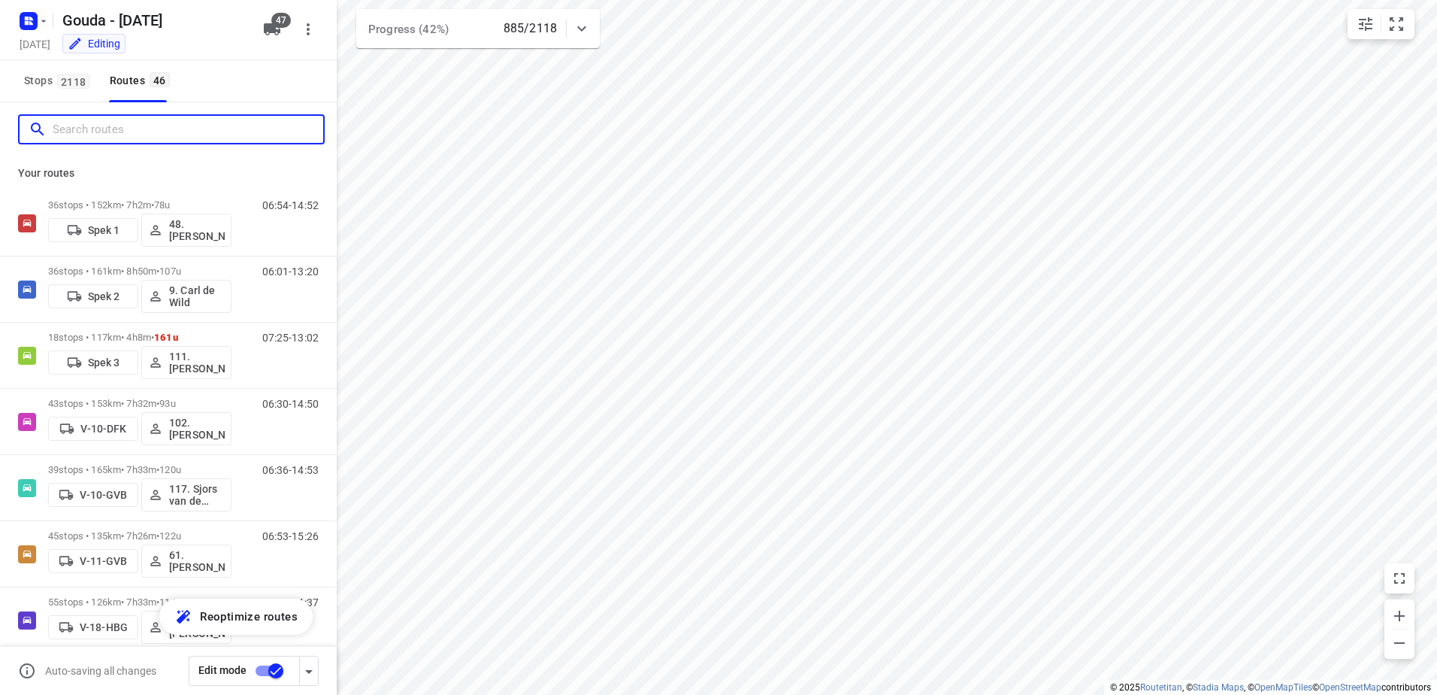
click at [129, 138] on input "Search routes" at bounding box center [188, 129] width 271 height 23
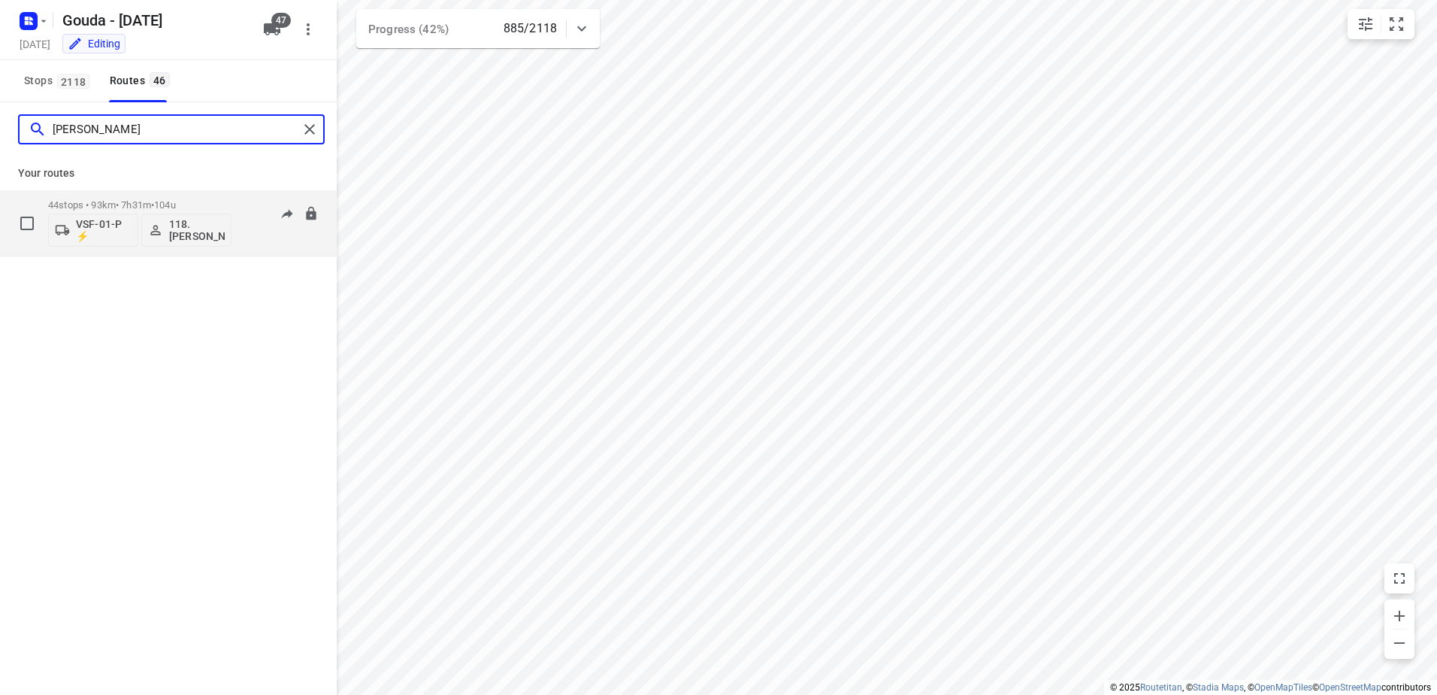
type input "niels"
click at [150, 204] on p "44 stops • 93km • 7h31m • 104u" at bounding box center [139, 204] width 183 height 11
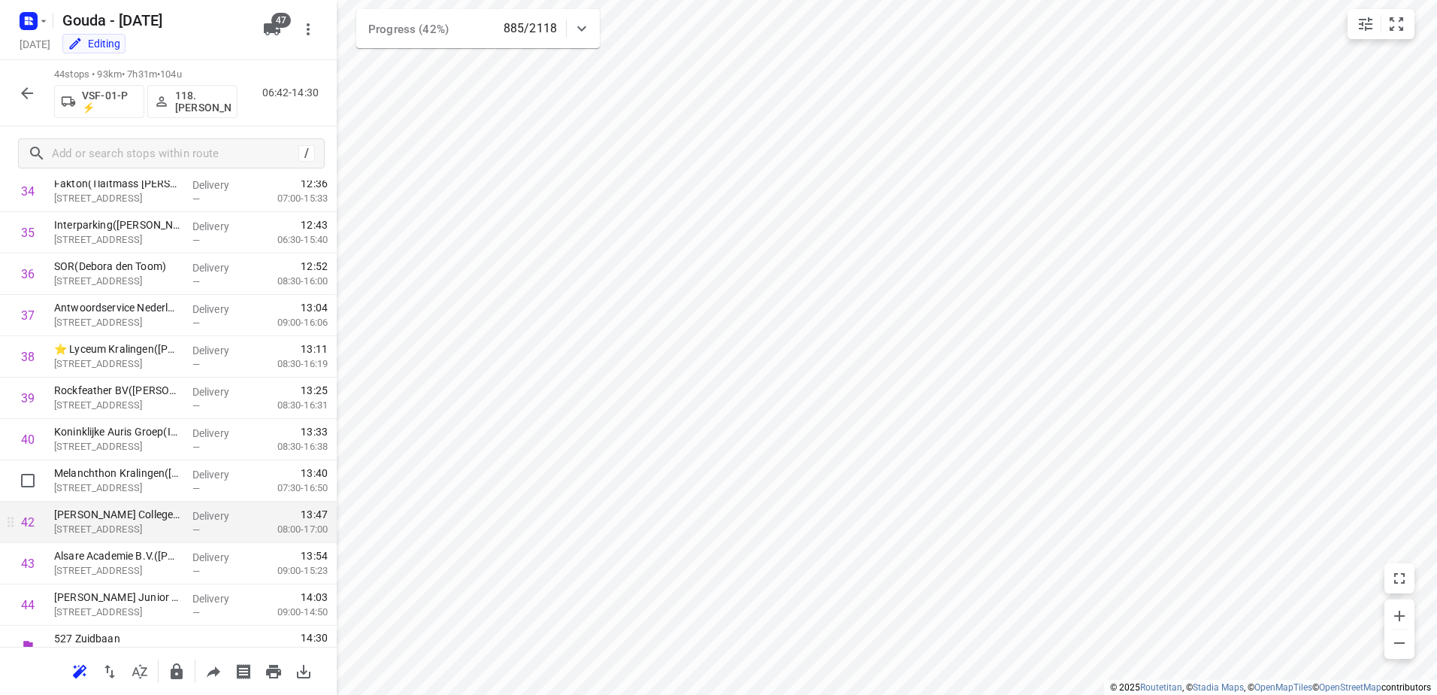
scroll to position [1469, 0]
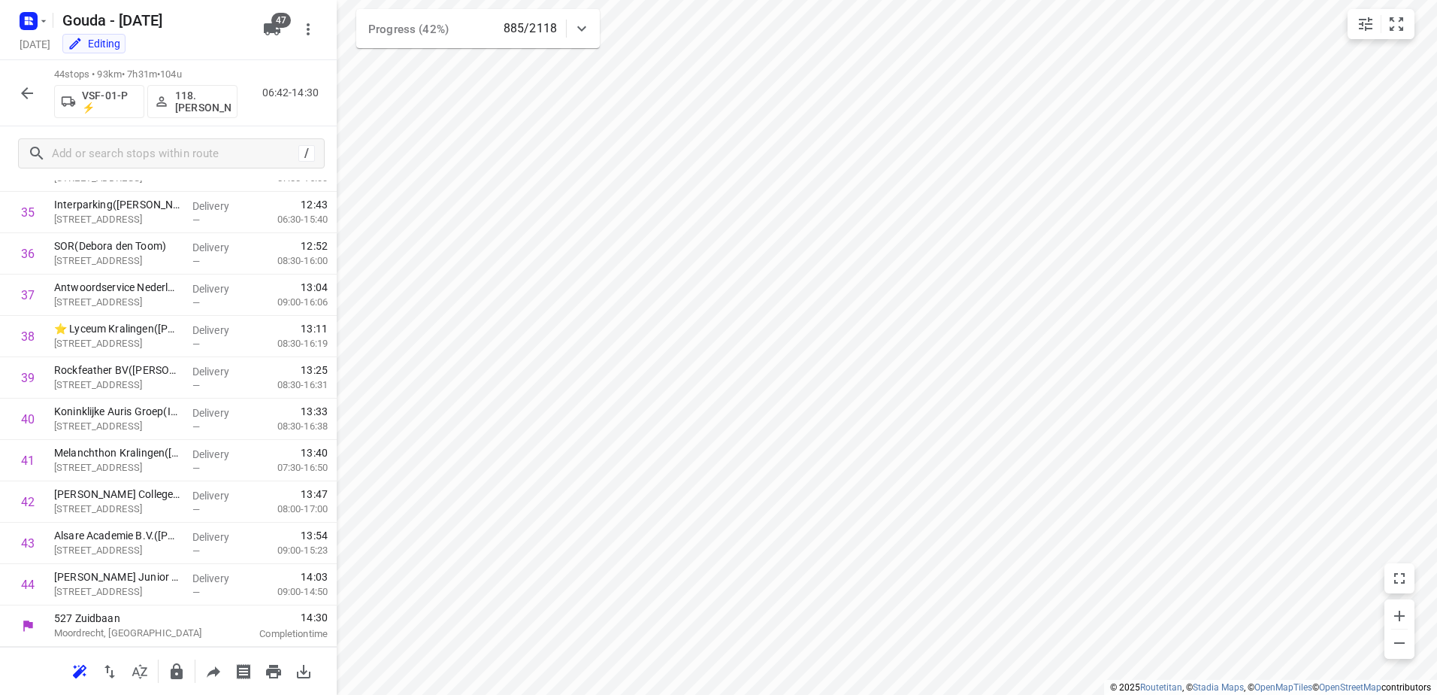
click at [28, 80] on button "button" at bounding box center [27, 93] width 30 height 30
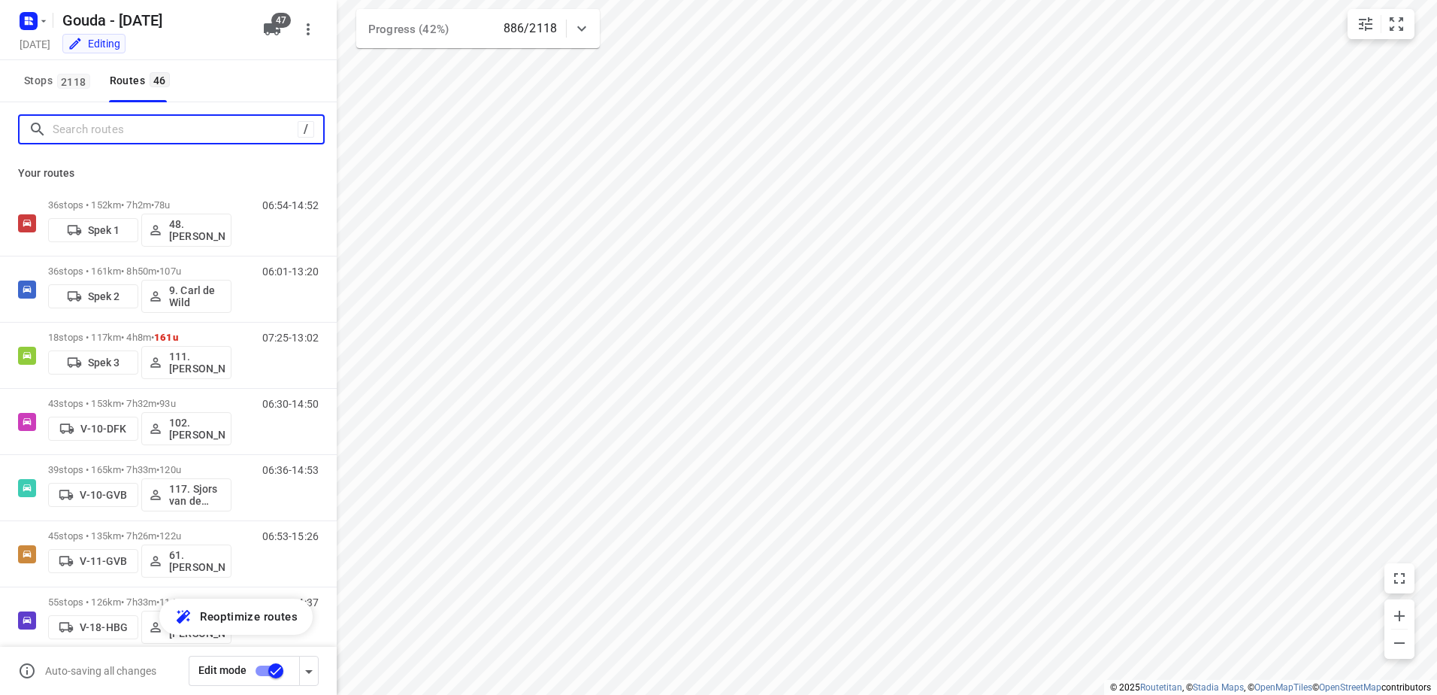
click at [201, 131] on input "Search routes" at bounding box center [175, 129] width 245 height 23
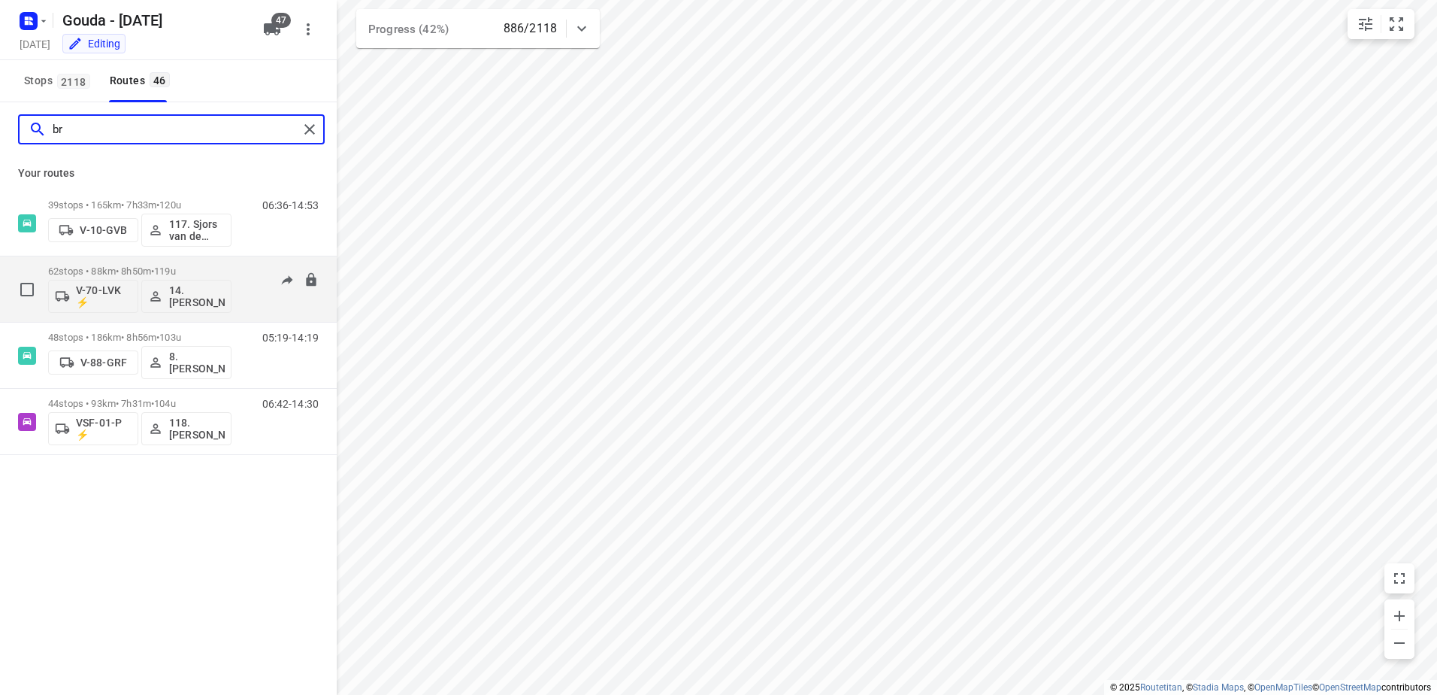
type input "br"
click at [187, 260] on div "62 stops • 88km • 8h50m • 119u V-70-LVK ⚡ 14. Bryan Oelrich" at bounding box center [139, 289] width 183 height 62
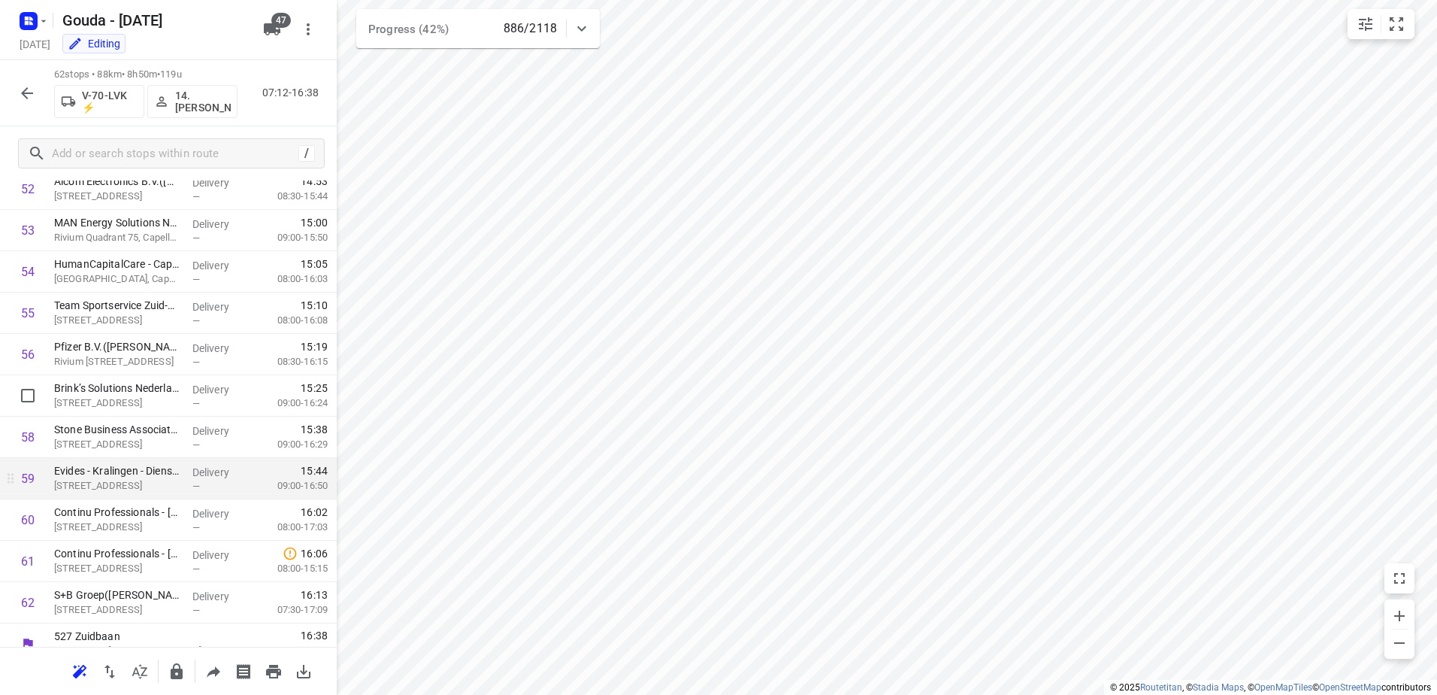
scroll to position [2214, 0]
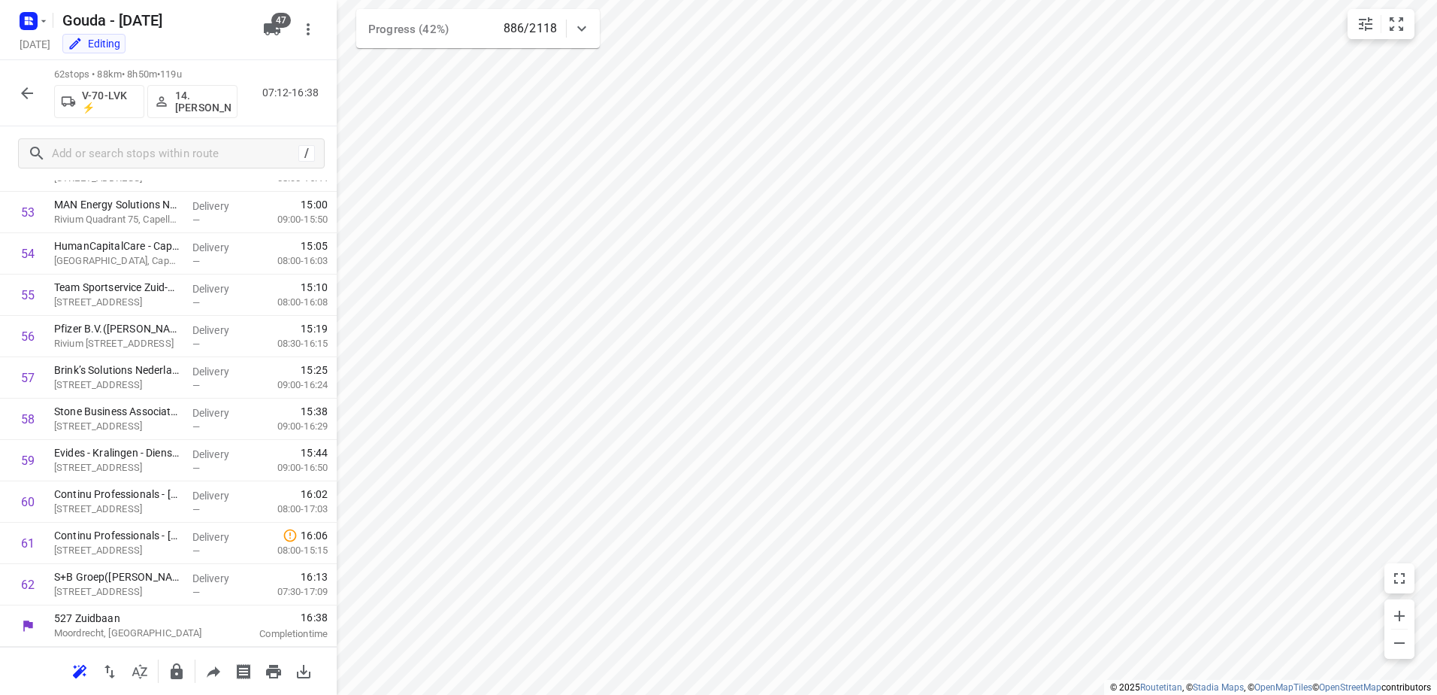
click at [37, 90] on button "button" at bounding box center [27, 93] width 30 height 30
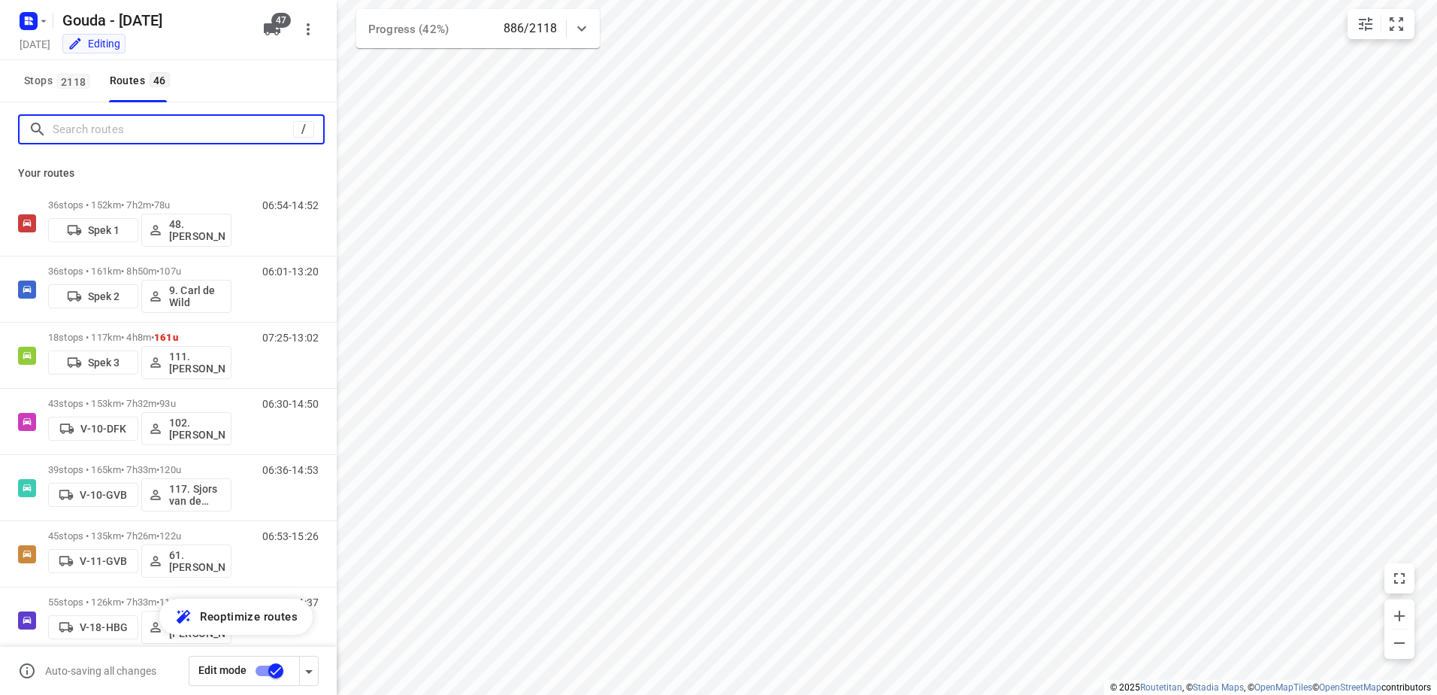
click at [137, 134] on input "Search routes" at bounding box center [173, 129] width 241 height 23
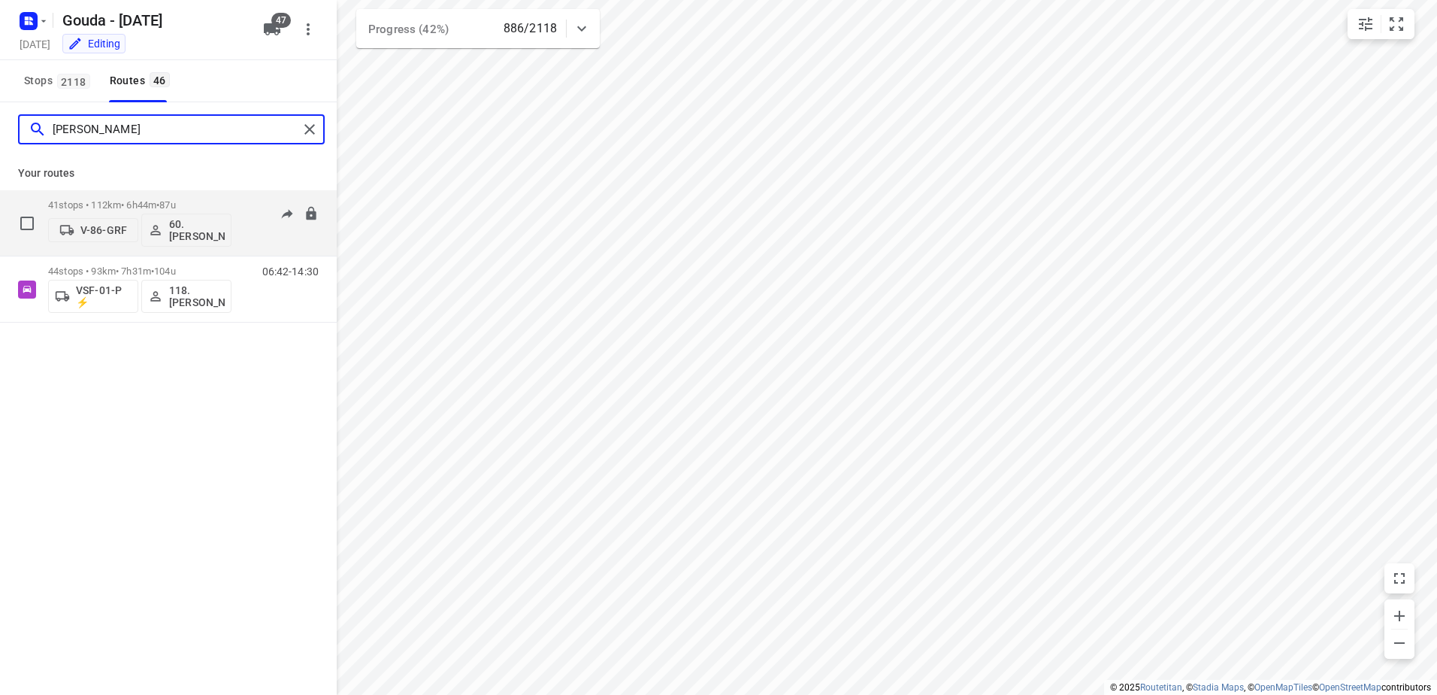
type input "peter"
click at [159, 200] on span "•" at bounding box center [157, 204] width 3 height 11
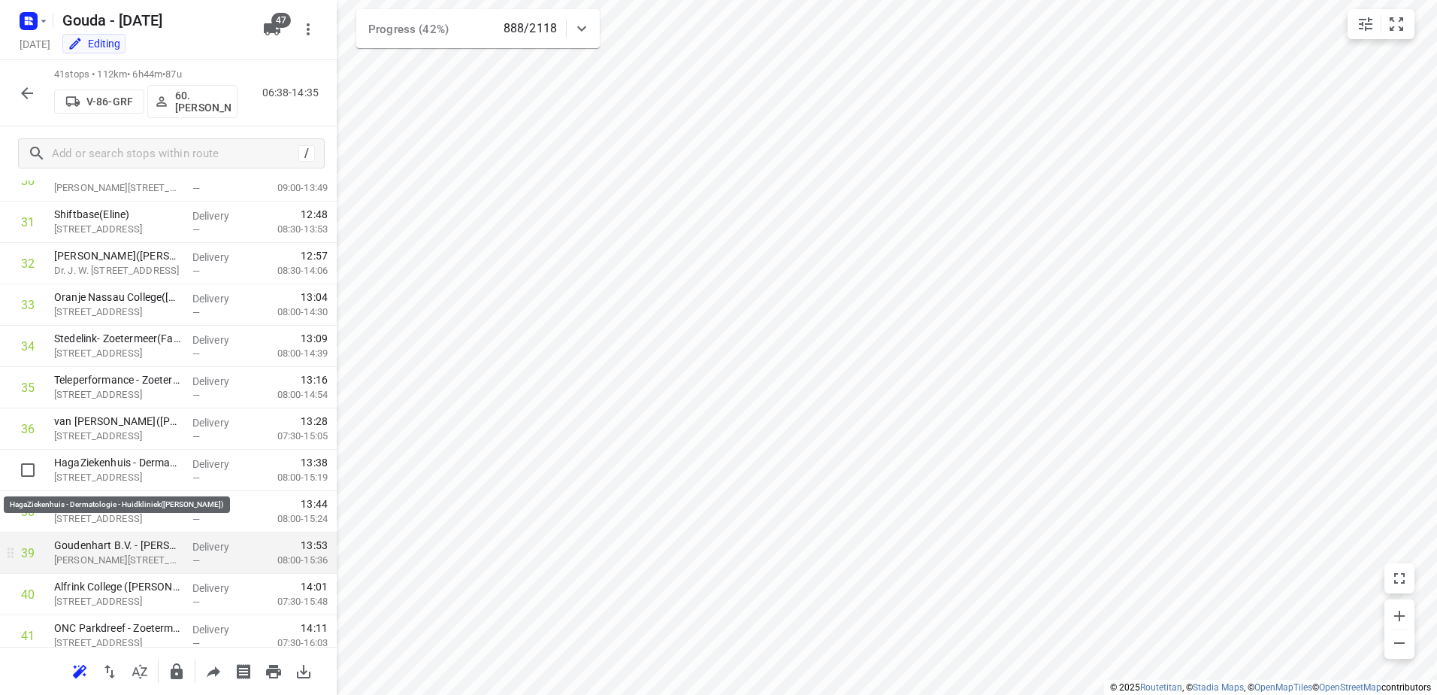
scroll to position [1345, 0]
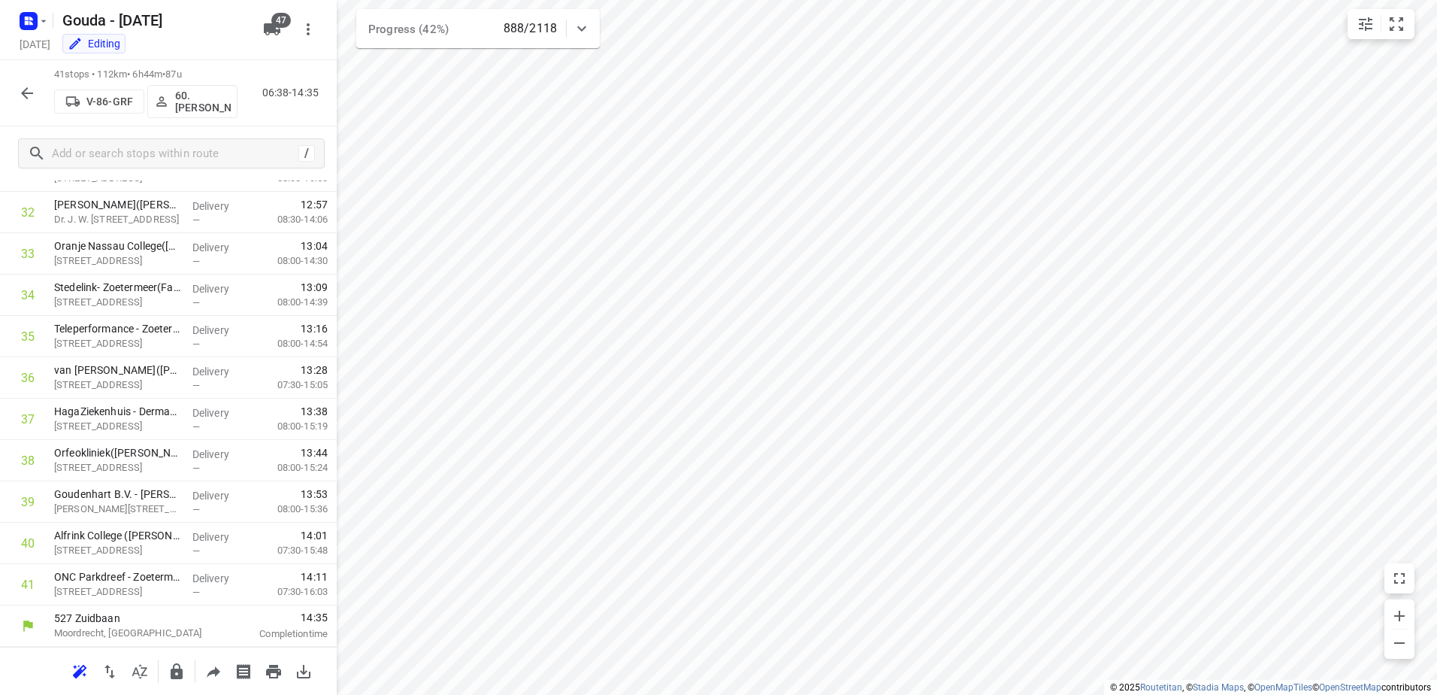
click at [35, 88] on icon "button" at bounding box center [27, 93] width 18 height 18
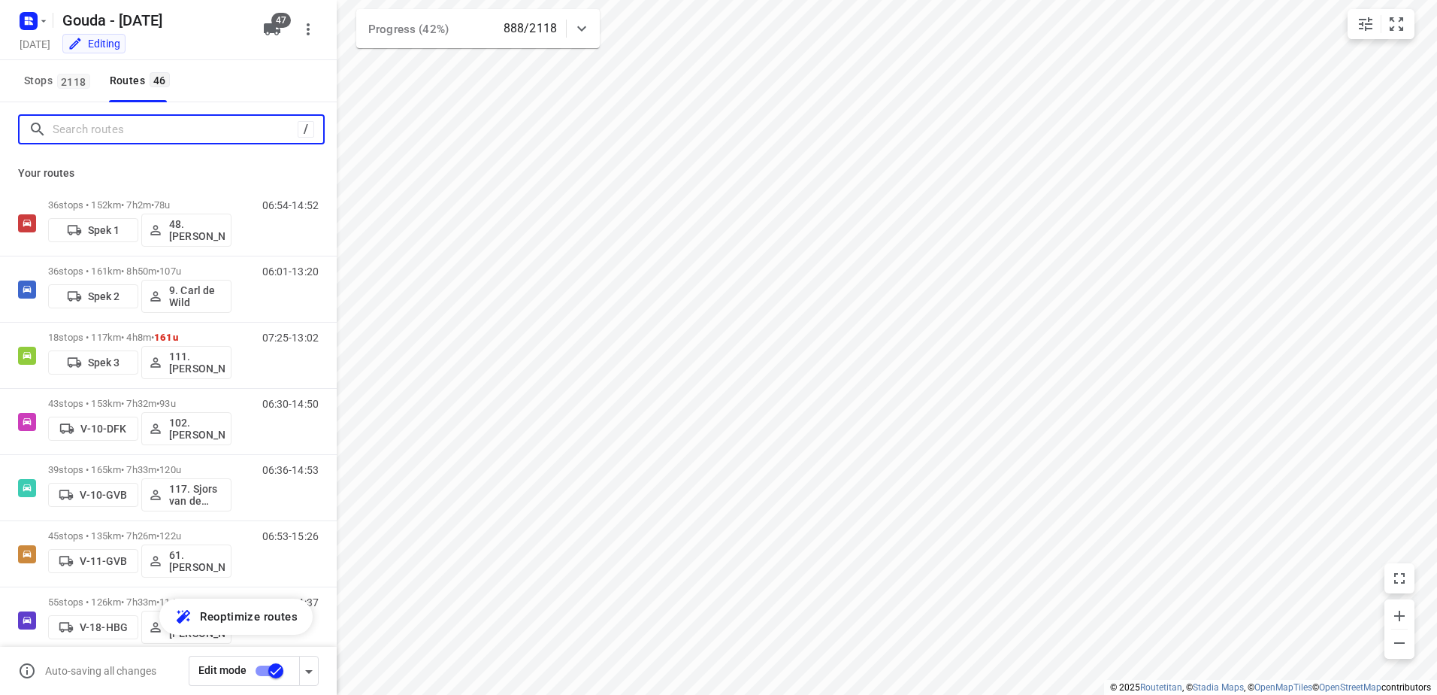
click at [125, 130] on input "Search routes" at bounding box center [175, 129] width 245 height 23
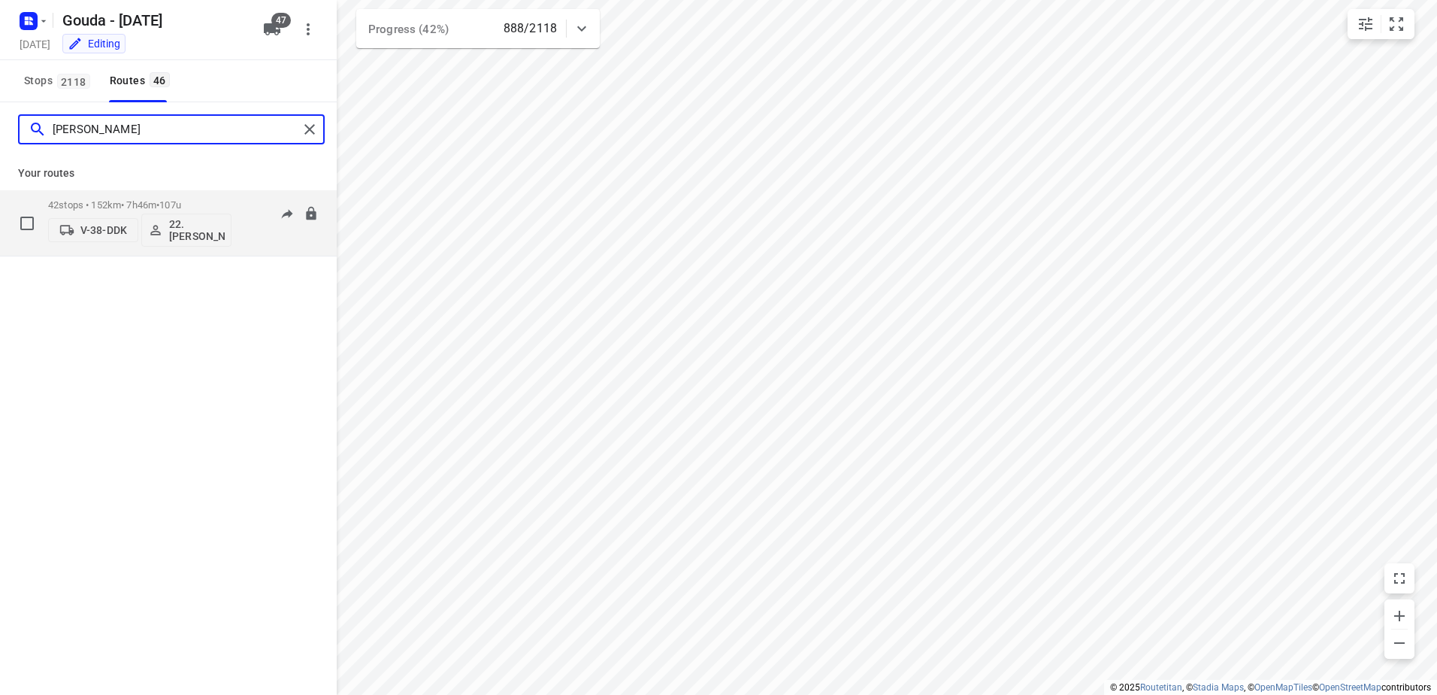
type input "alicia"
click at [126, 210] on p "42 stops • 152km • 7h46m • 107u" at bounding box center [139, 204] width 183 height 11
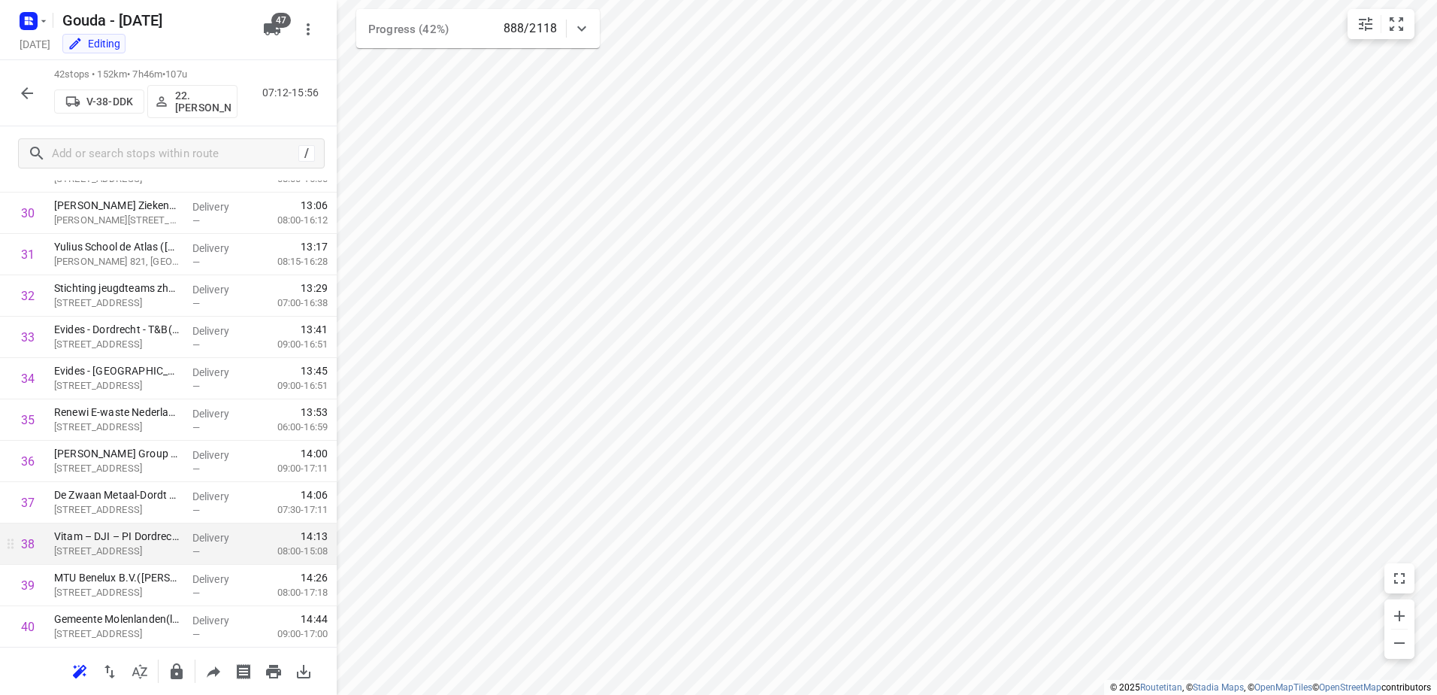
scroll to position [1387, 0]
click at [26, 21] on icon "button" at bounding box center [27, 23] width 4 height 4
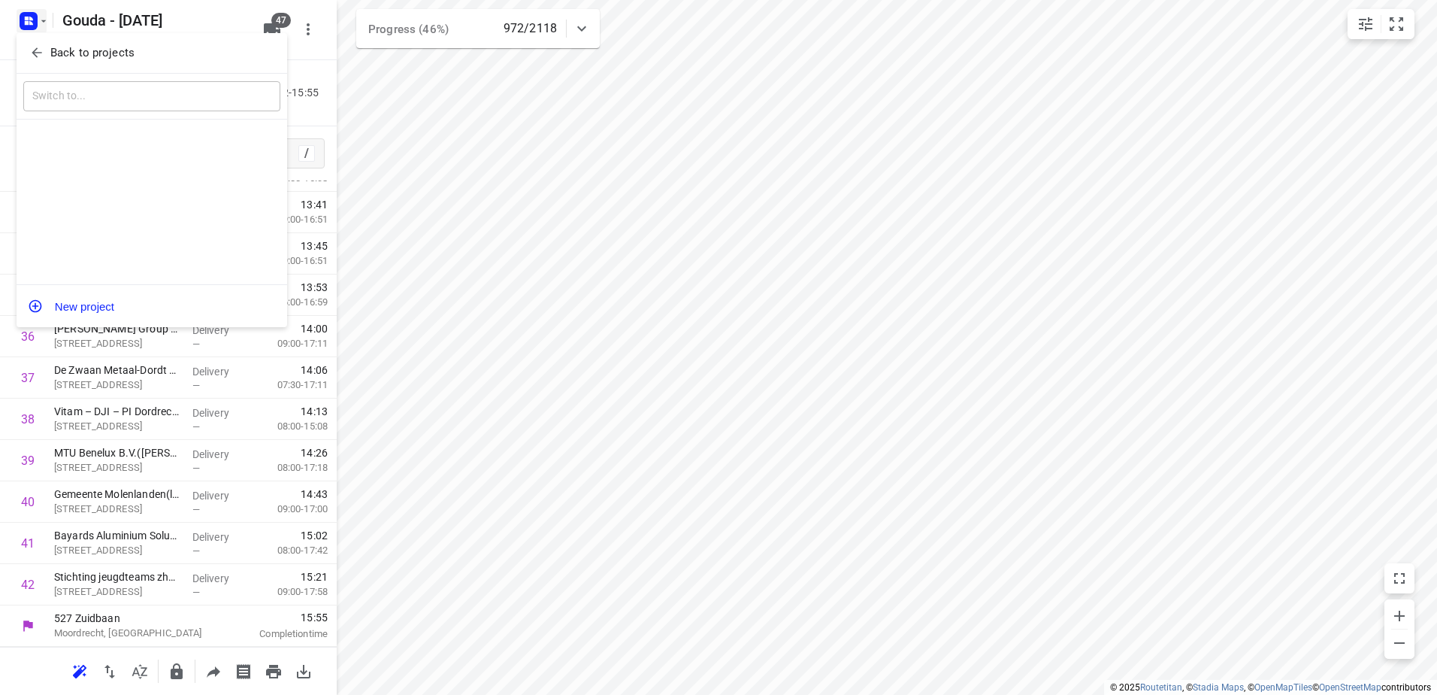
click at [63, 51] on p "Back to projects" at bounding box center [92, 52] width 84 height 17
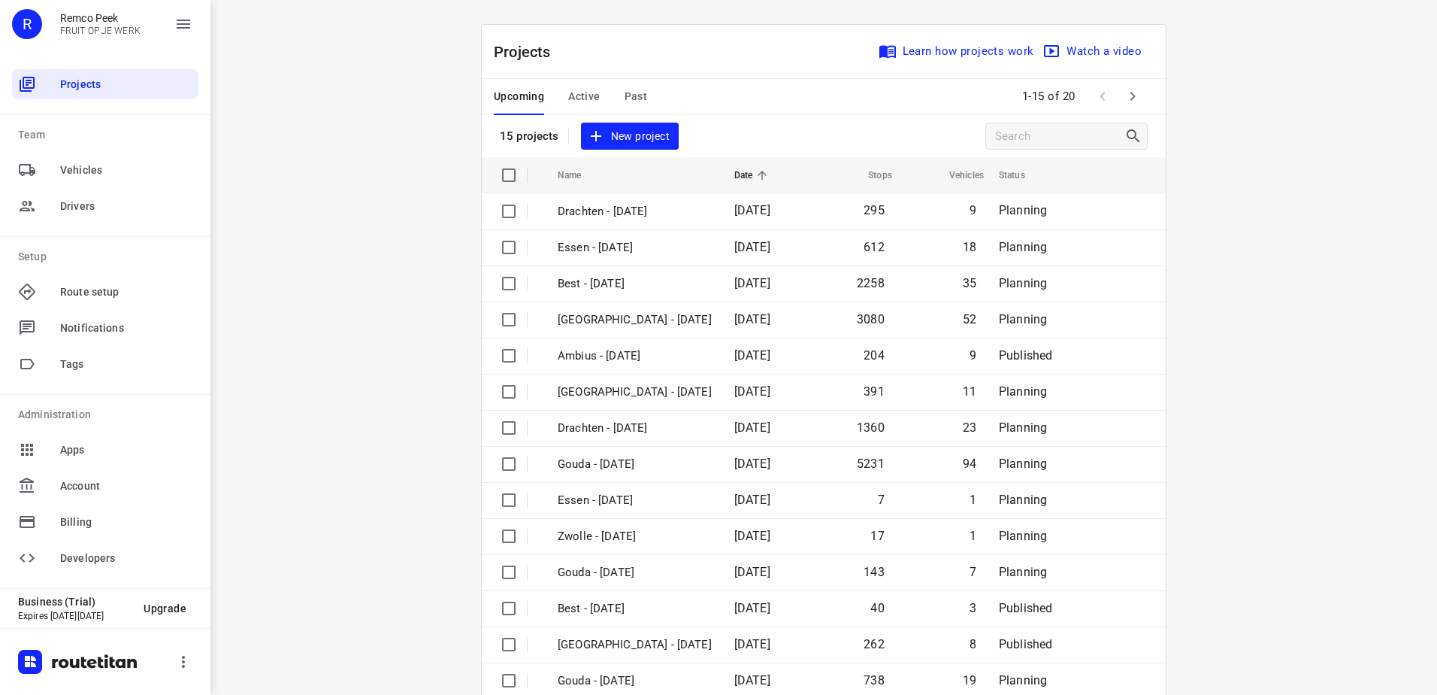
click at [329, 222] on div "i © 2025 Routetitan , © Stadia Maps , © OpenMapTiles © OpenStreetMap contributo…" at bounding box center [823, 347] width 1227 height 695
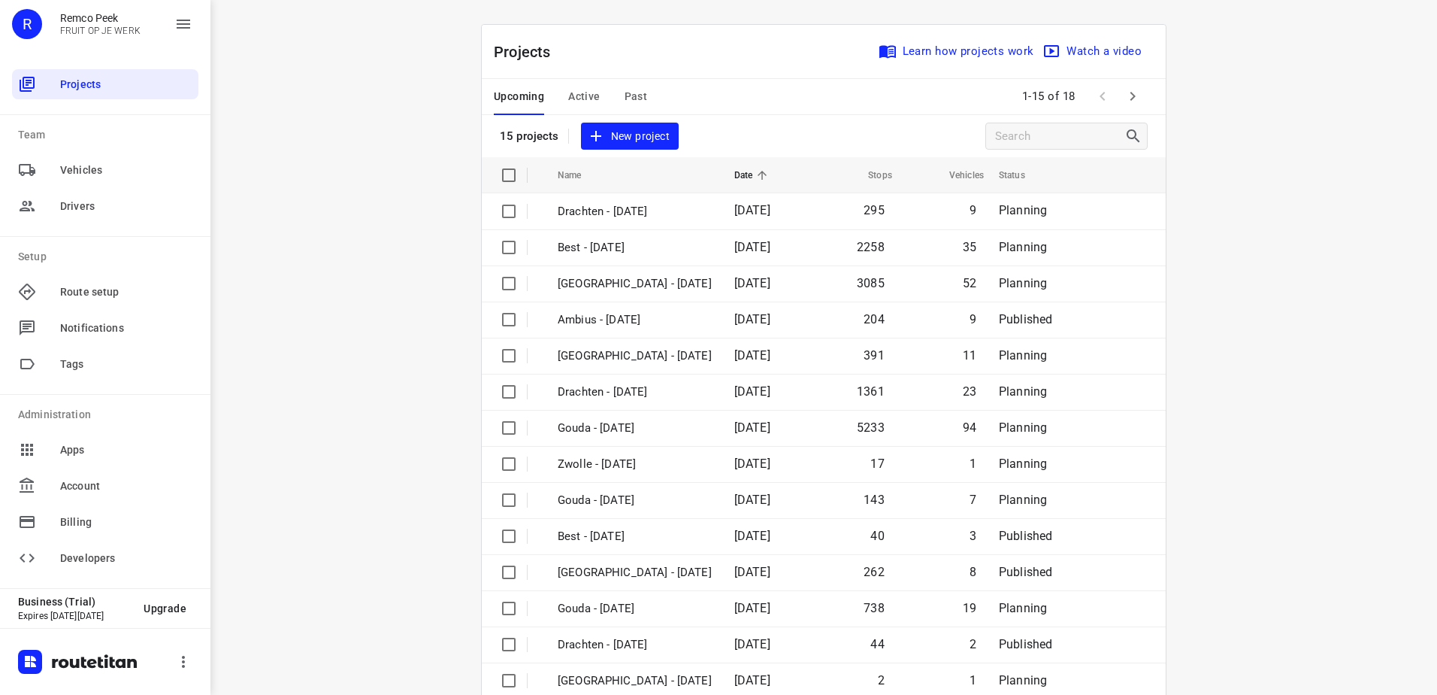
drag, startPoint x: 574, startPoint y: 92, endPoint x: 240, endPoint y: 480, distance: 511.7
click at [574, 528] on div "Projects Learn how projects work Watch a video 15 projects New project Name Dat…" at bounding box center [824, 380] width 684 height 710
drag, startPoint x: 240, startPoint y: 468, endPoint x: 476, endPoint y: 303, distance: 287.8
click at [244, 462] on div "i © 2025 Routetitan , © Stadia Maps , © OpenMapTiles © OpenStreetMap contributo…" at bounding box center [823, 347] width 1227 height 695
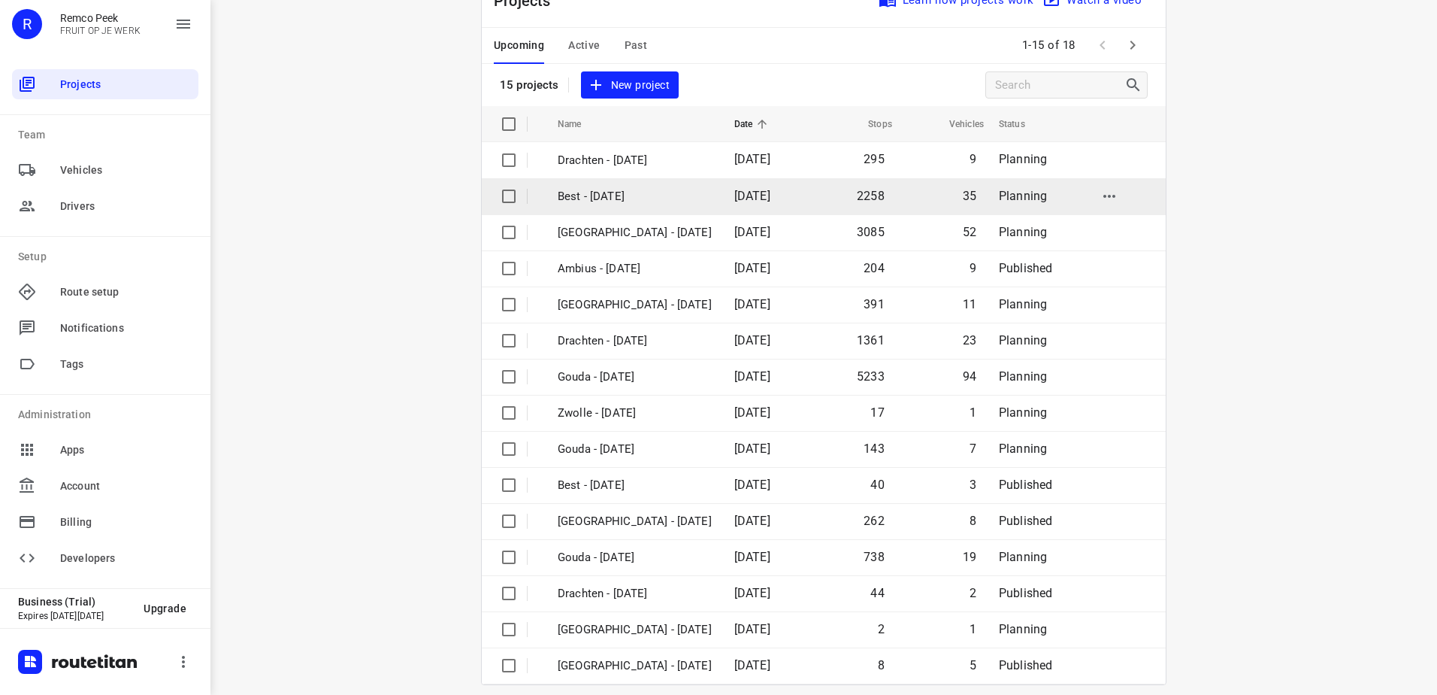
scroll to position [65, 0]
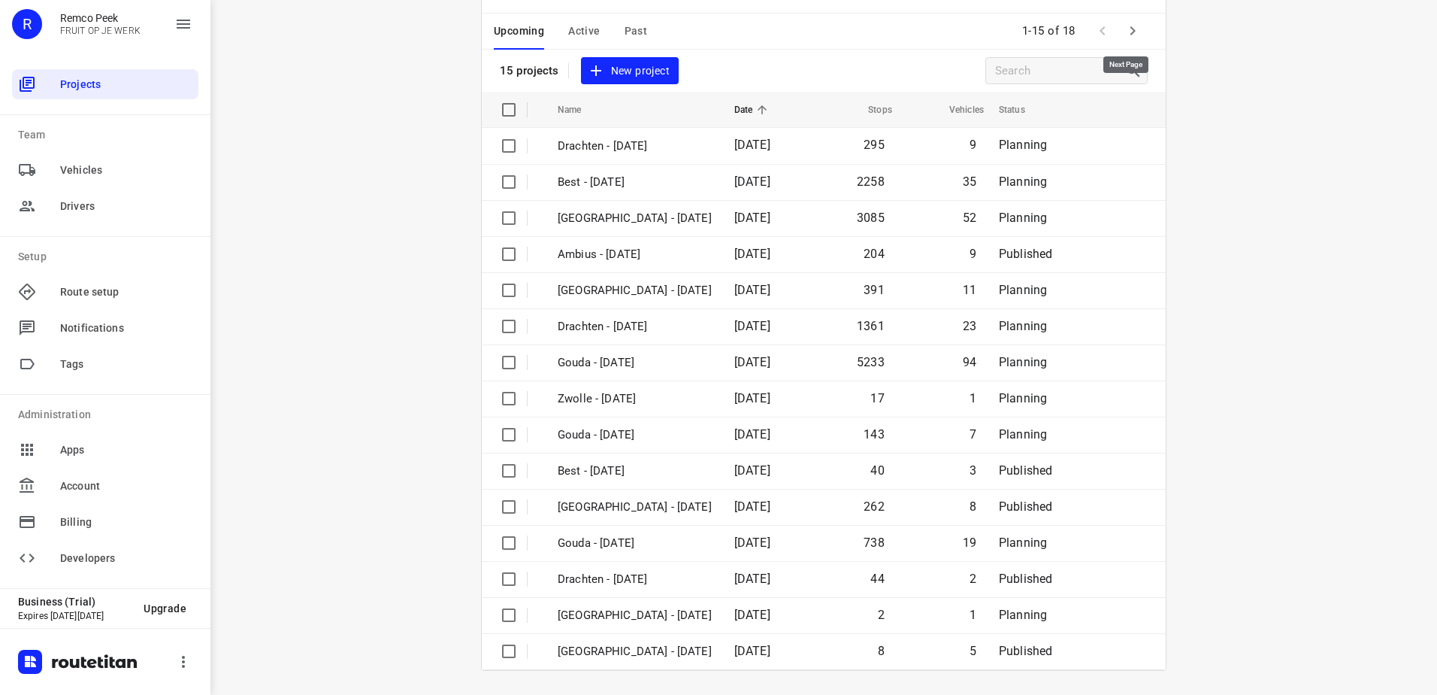
click at [1130, 30] on icon "button" at bounding box center [1132, 30] width 5 height 9
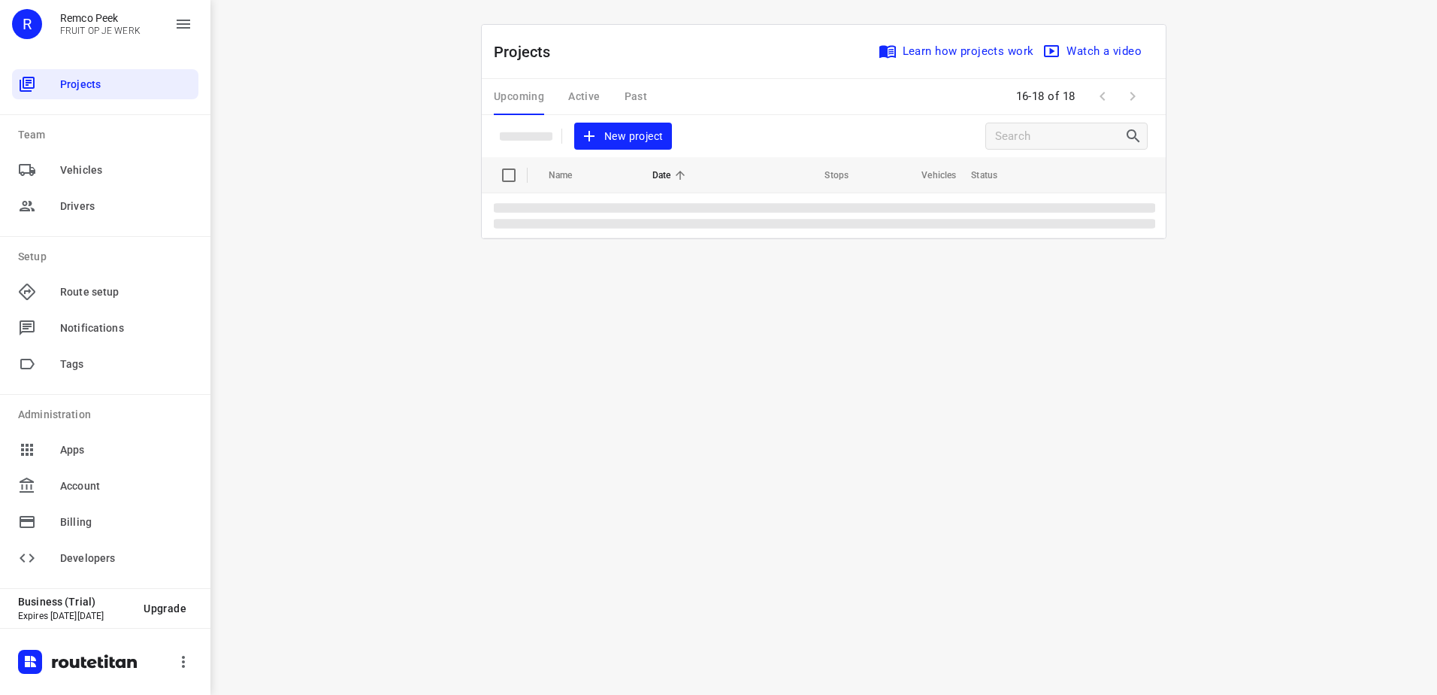
scroll to position [0, 0]
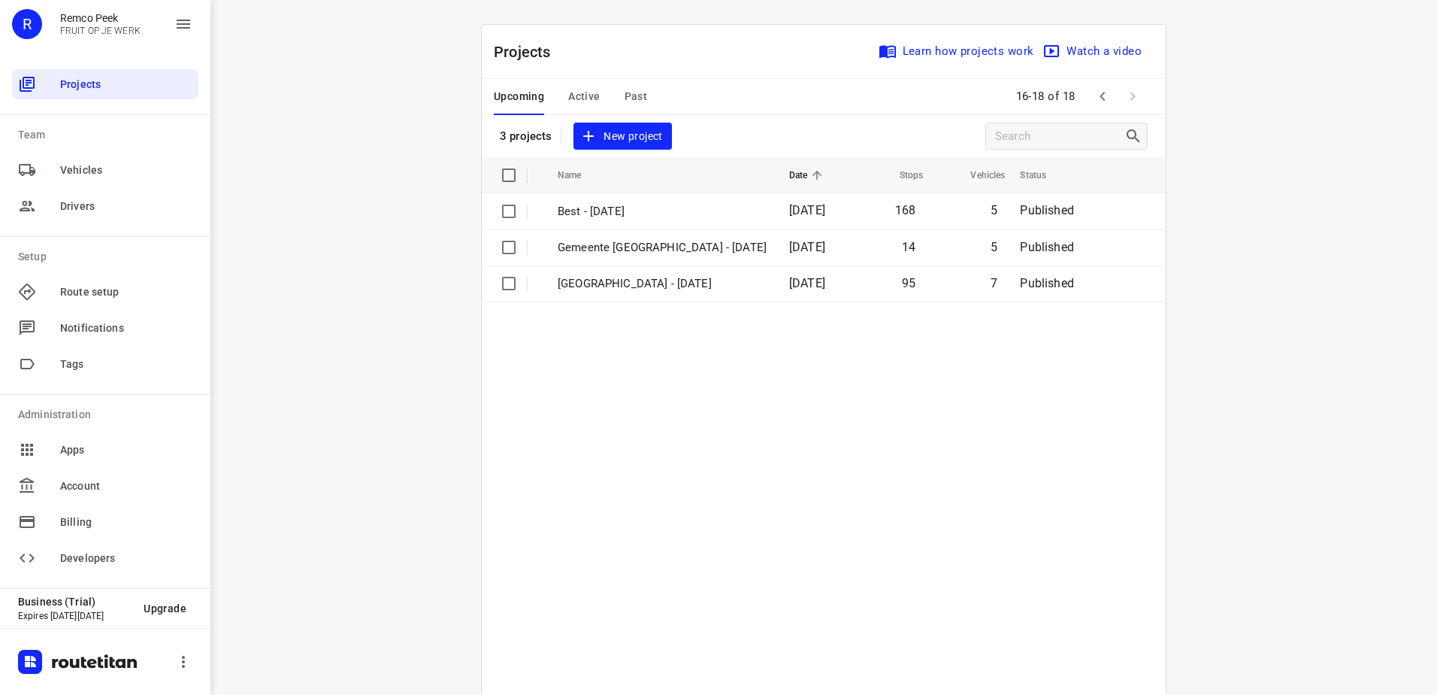
click at [589, 89] on span "Active" at bounding box center [584, 96] width 32 height 19
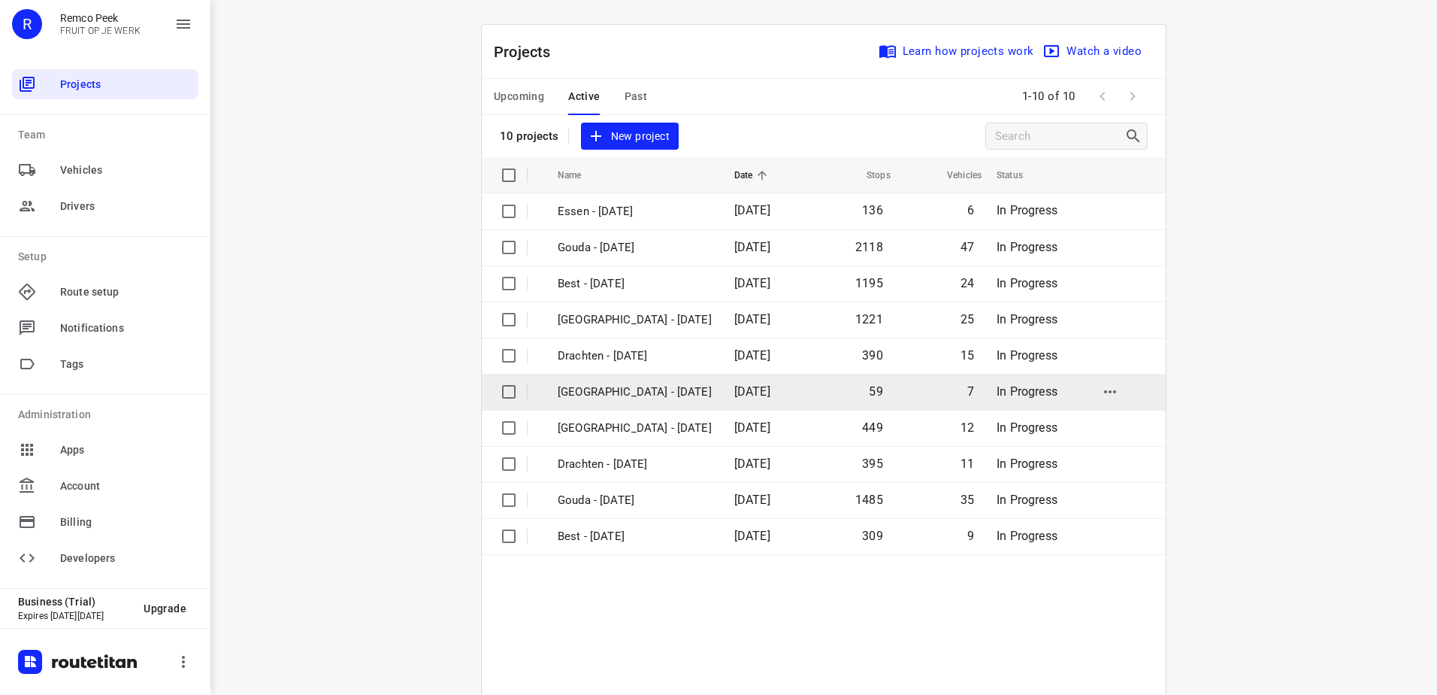
click at [630, 397] on p "Antwerpen - Wednesday" at bounding box center [635, 391] width 154 height 17
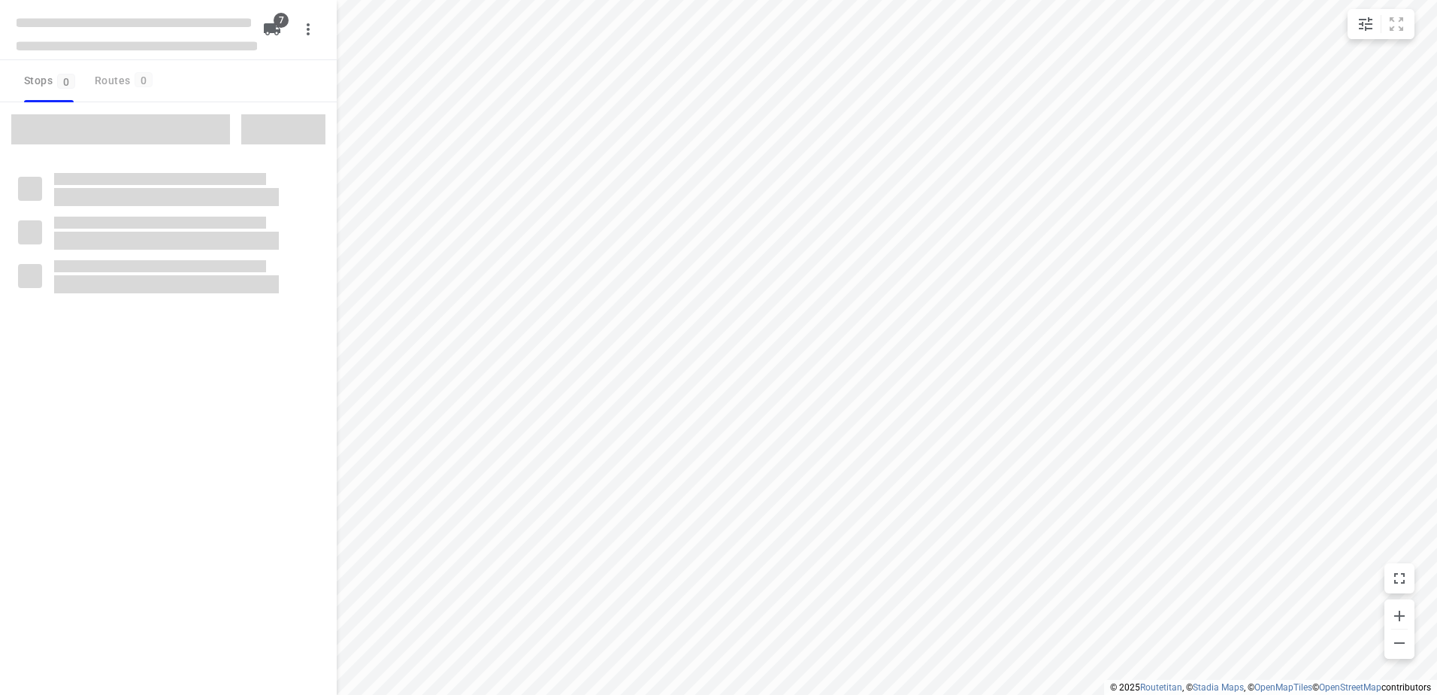
checkbox input "true"
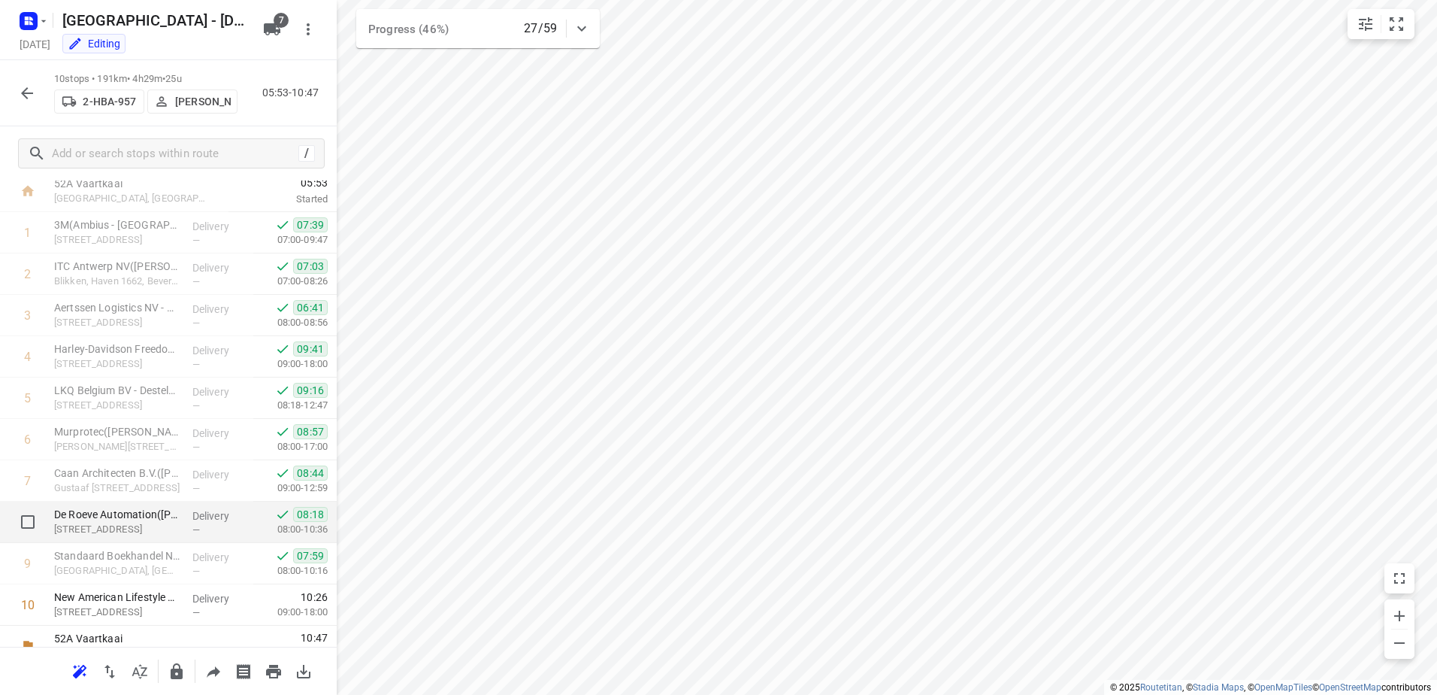
scroll to position [64, 0]
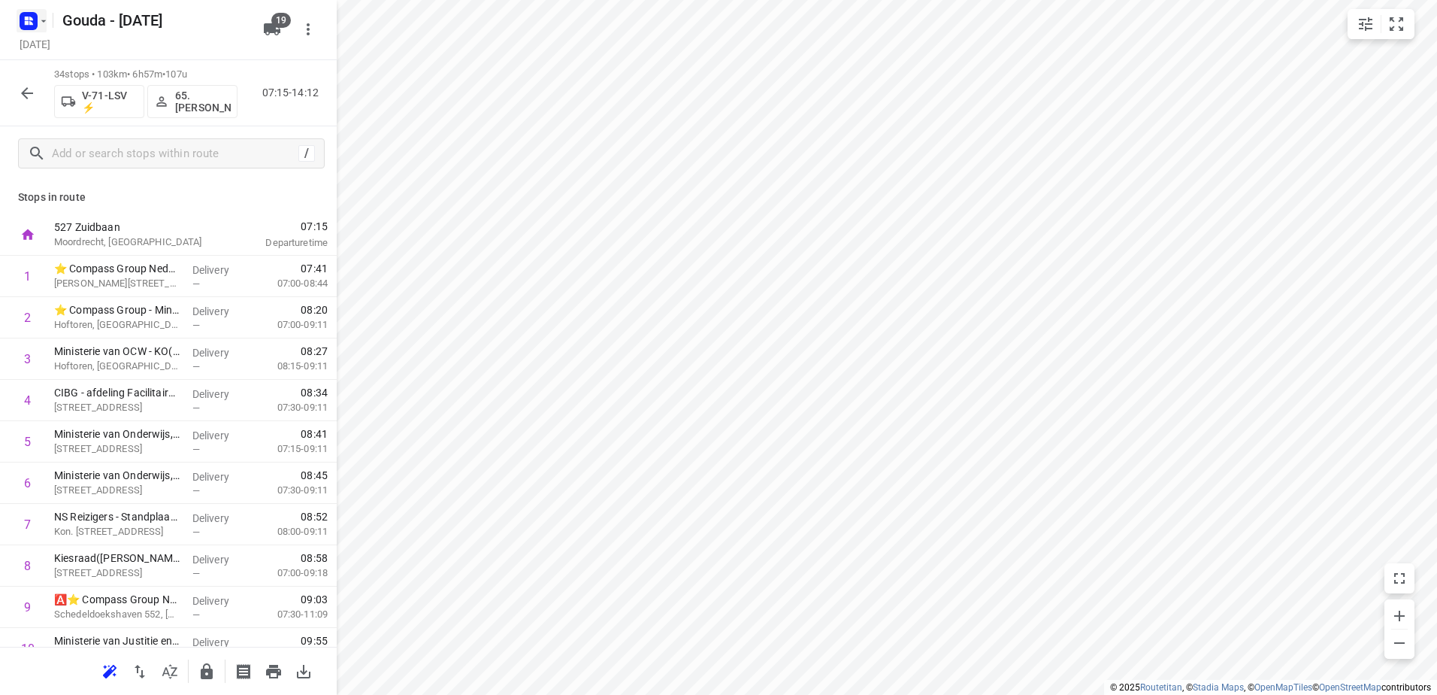
click at [27, 23] on icon "button" at bounding box center [27, 23] width 4 height 4
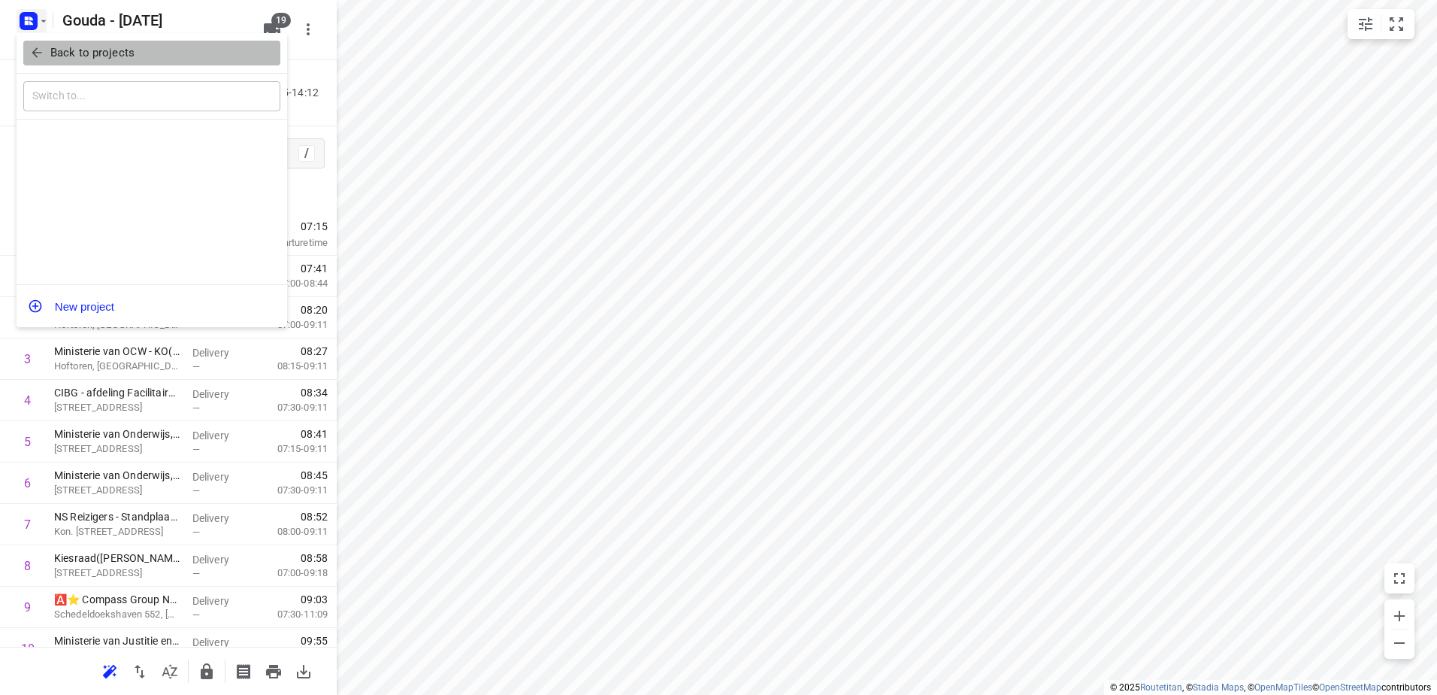
click at [86, 54] on p "Back to projects" at bounding box center [92, 52] width 84 height 17
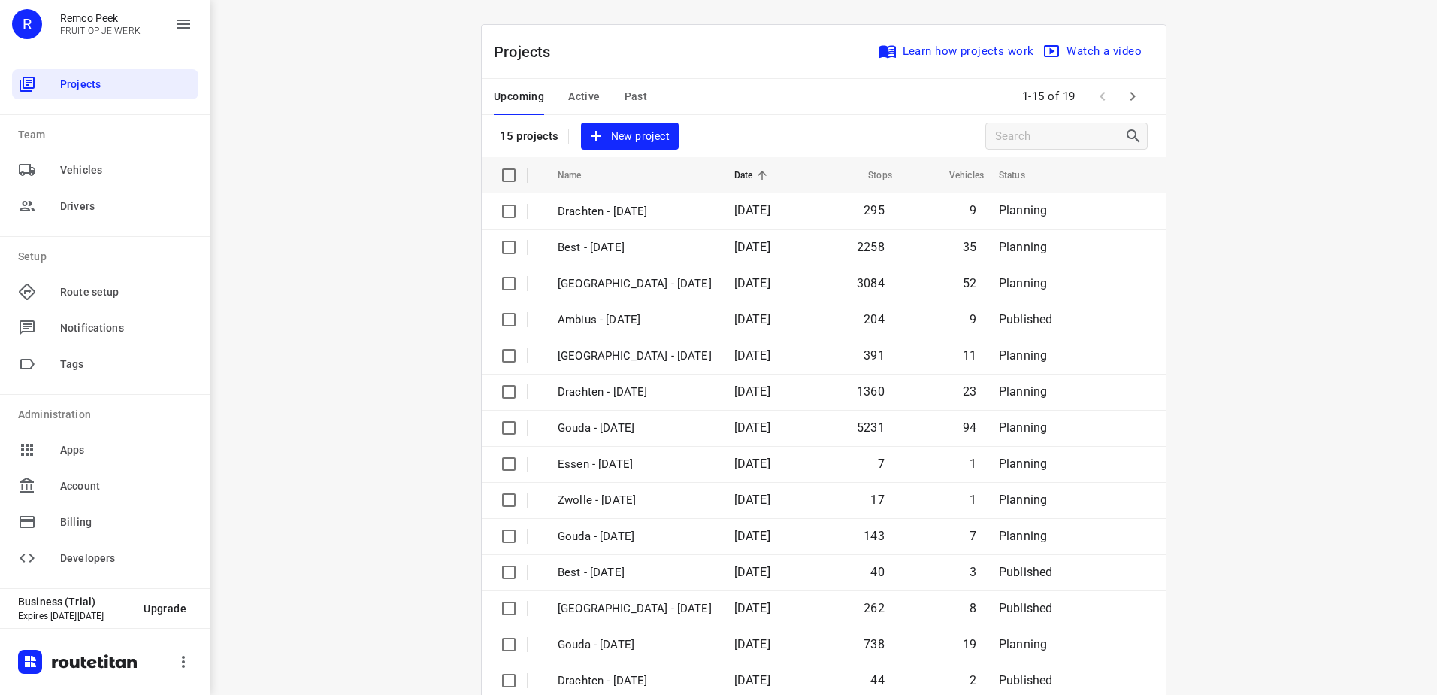
click at [574, 94] on span "Active" at bounding box center [584, 96] width 32 height 19
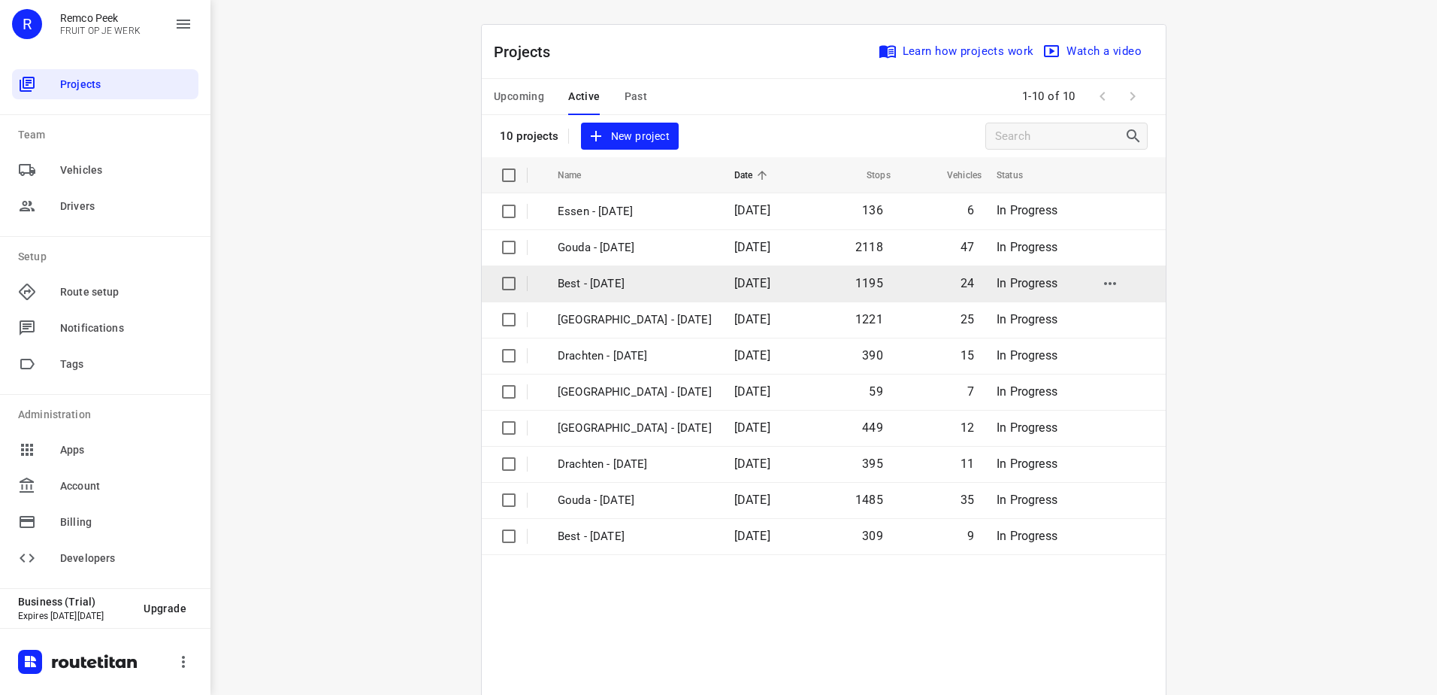
click at [597, 274] on td "Best - [DATE]" at bounding box center [633, 283] width 180 height 36
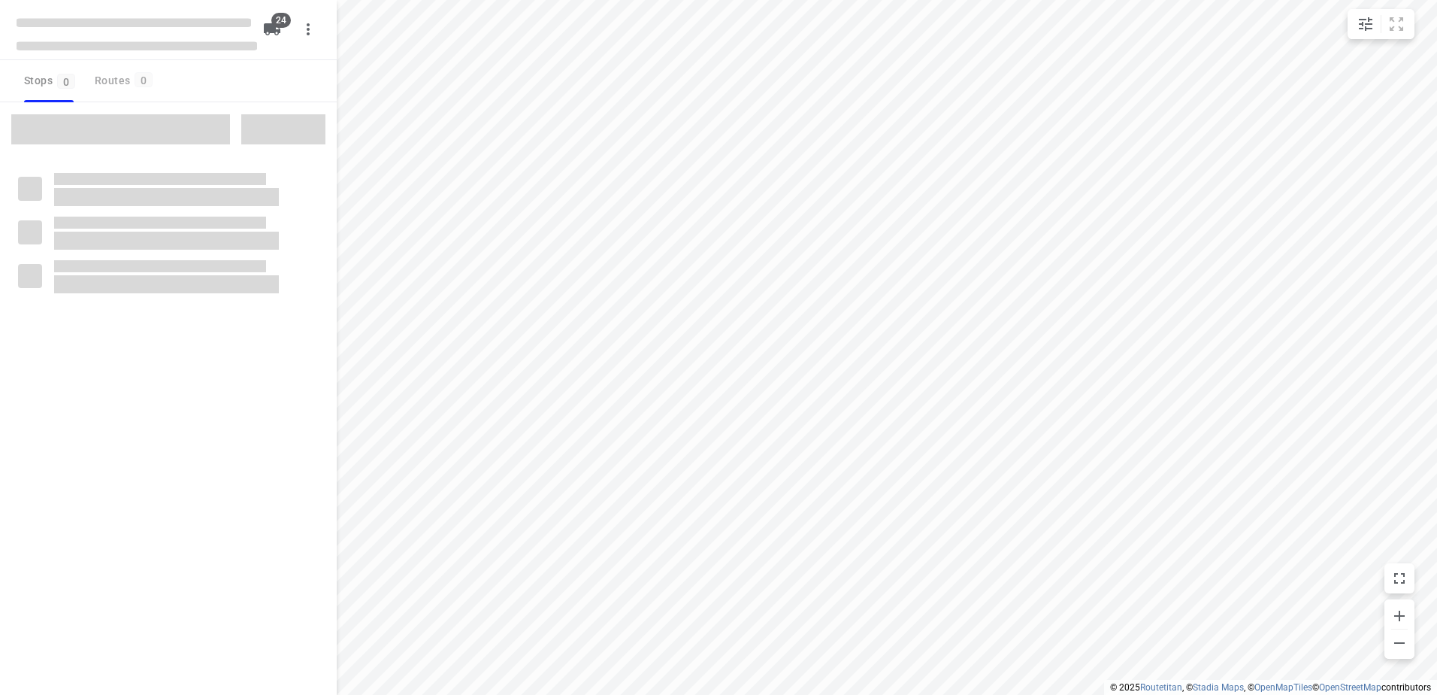
checkbox input "true"
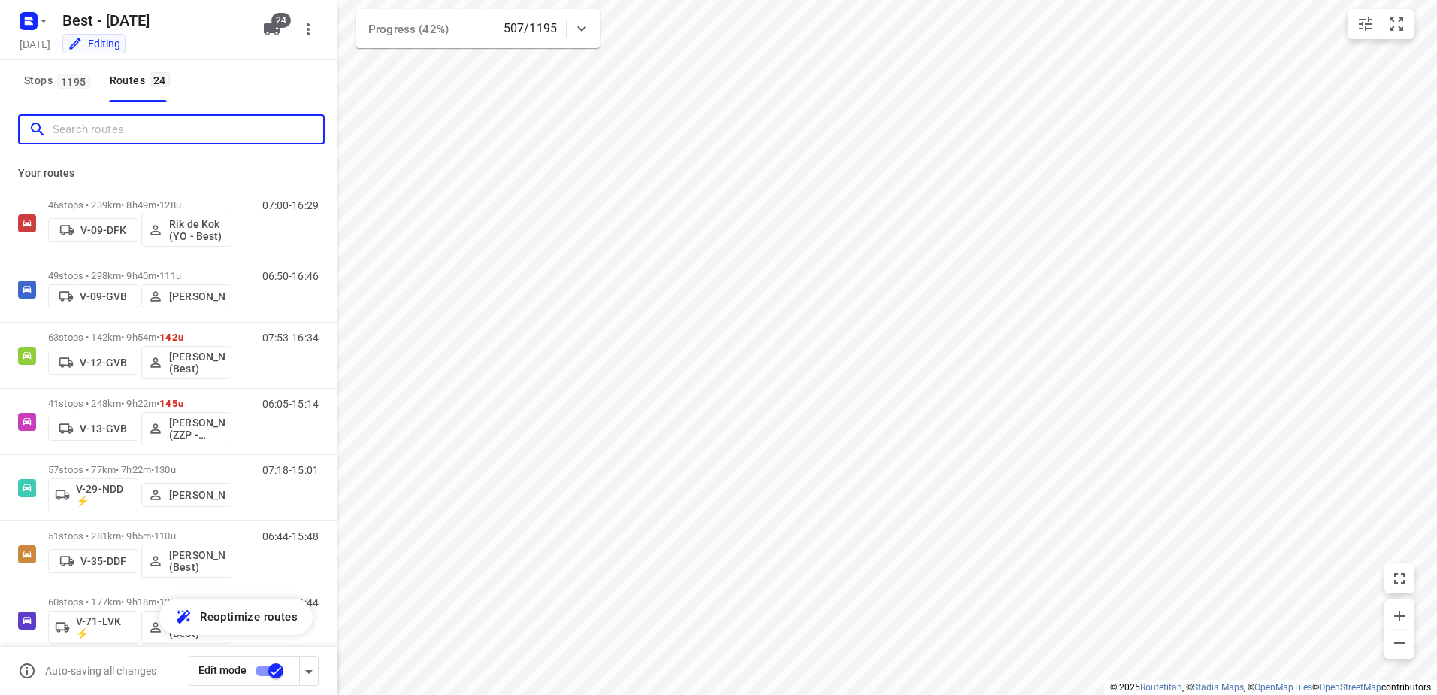
click at [170, 140] on input "Search routes" at bounding box center [188, 129] width 271 height 23
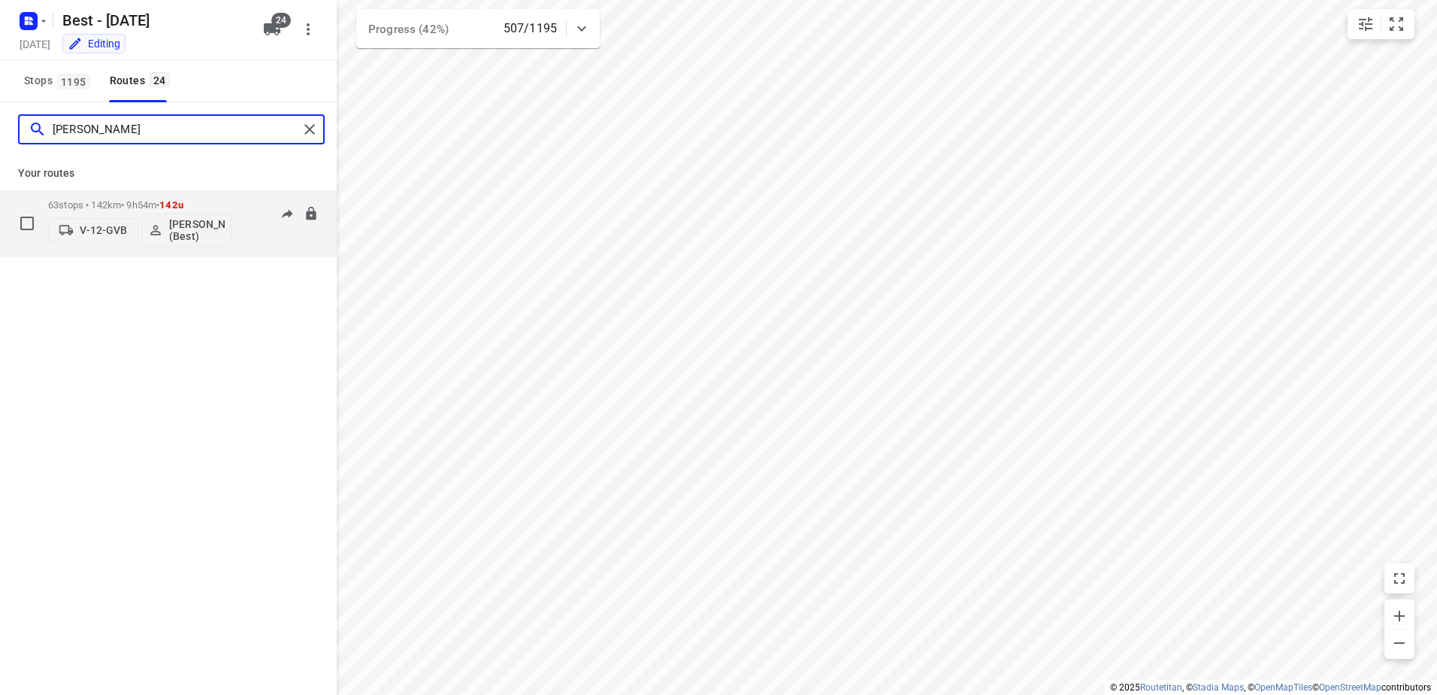
type input "lisa"
click at [172, 190] on div "63 stops • 142km • 9h54m • 142u V-12-GVB Lisa Scheepers (Best) 07:53-16:34" at bounding box center [168, 223] width 337 height 66
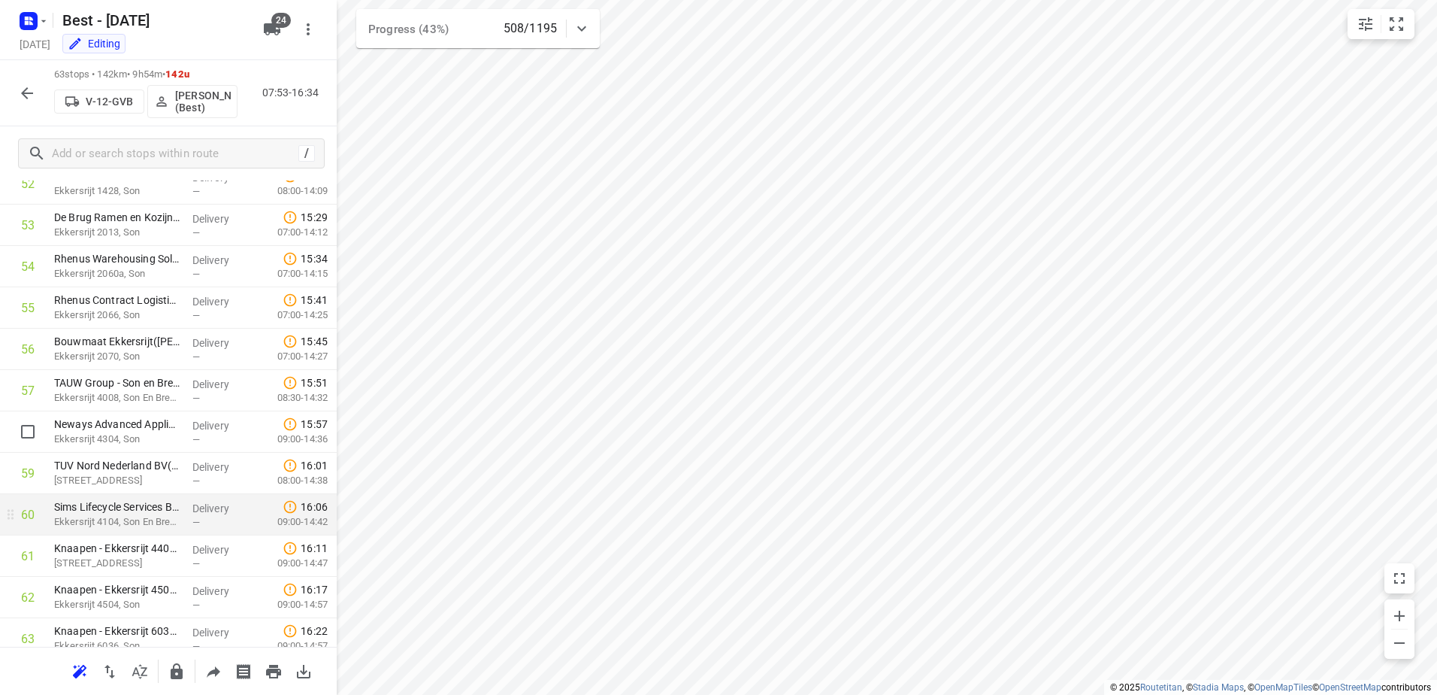
scroll to position [2255, 0]
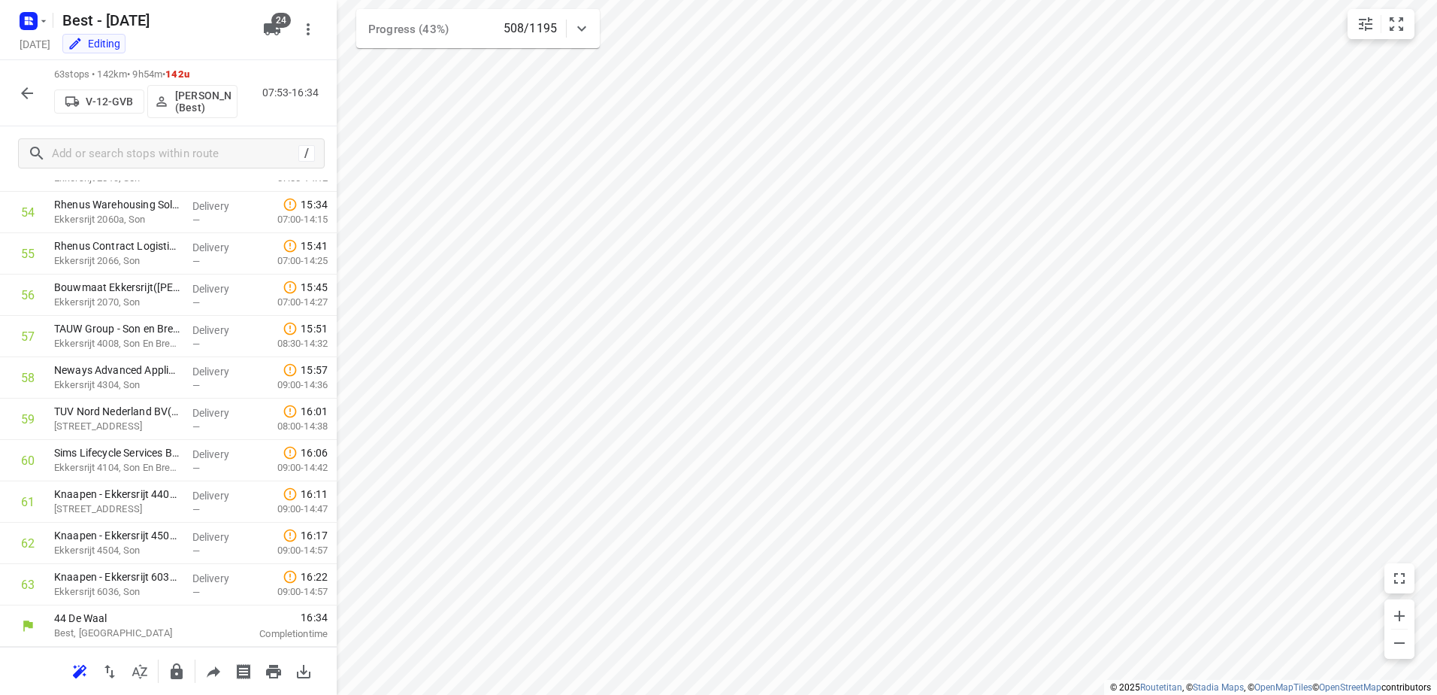
click at [36, 82] on button "button" at bounding box center [27, 93] width 30 height 30
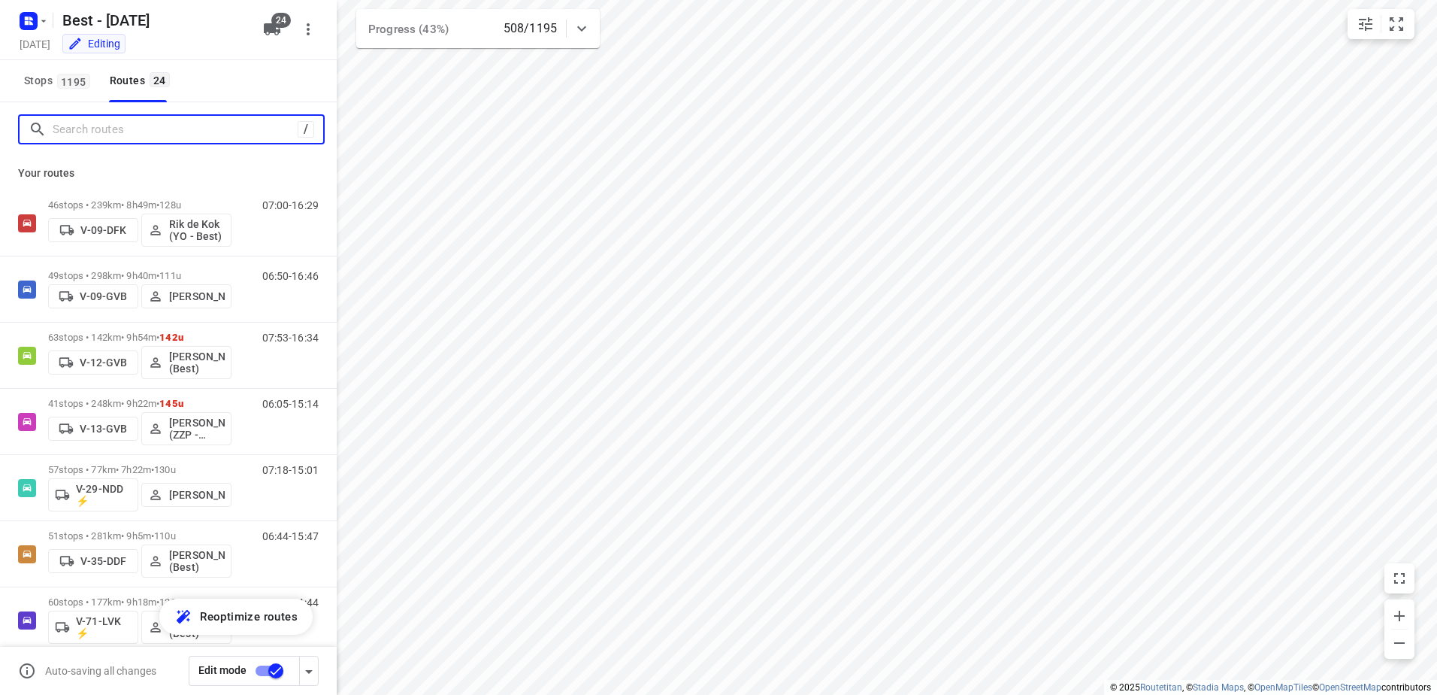
click at [91, 123] on input "Search routes" at bounding box center [175, 129] width 245 height 23
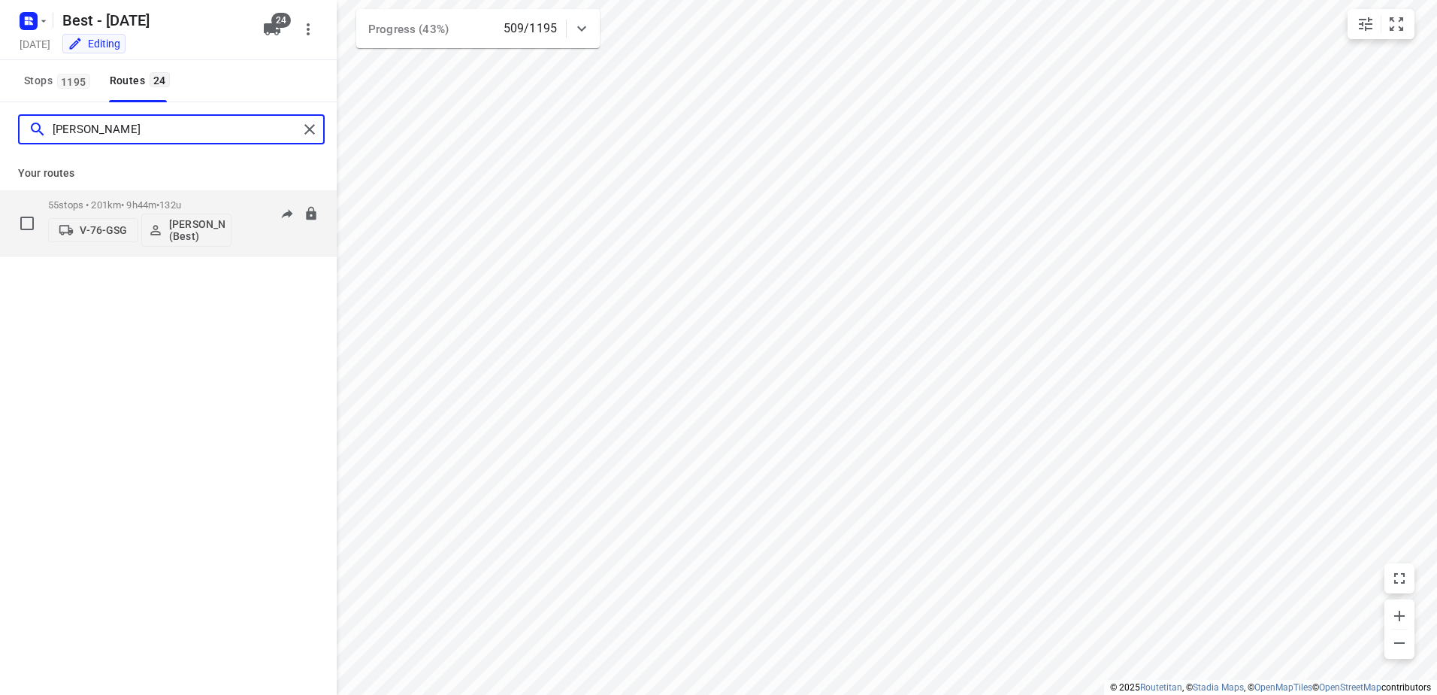
type input "tony"
click at [127, 210] on div "V-76-GSG Tony van Doren (Best)" at bounding box center [139, 228] width 183 height 36
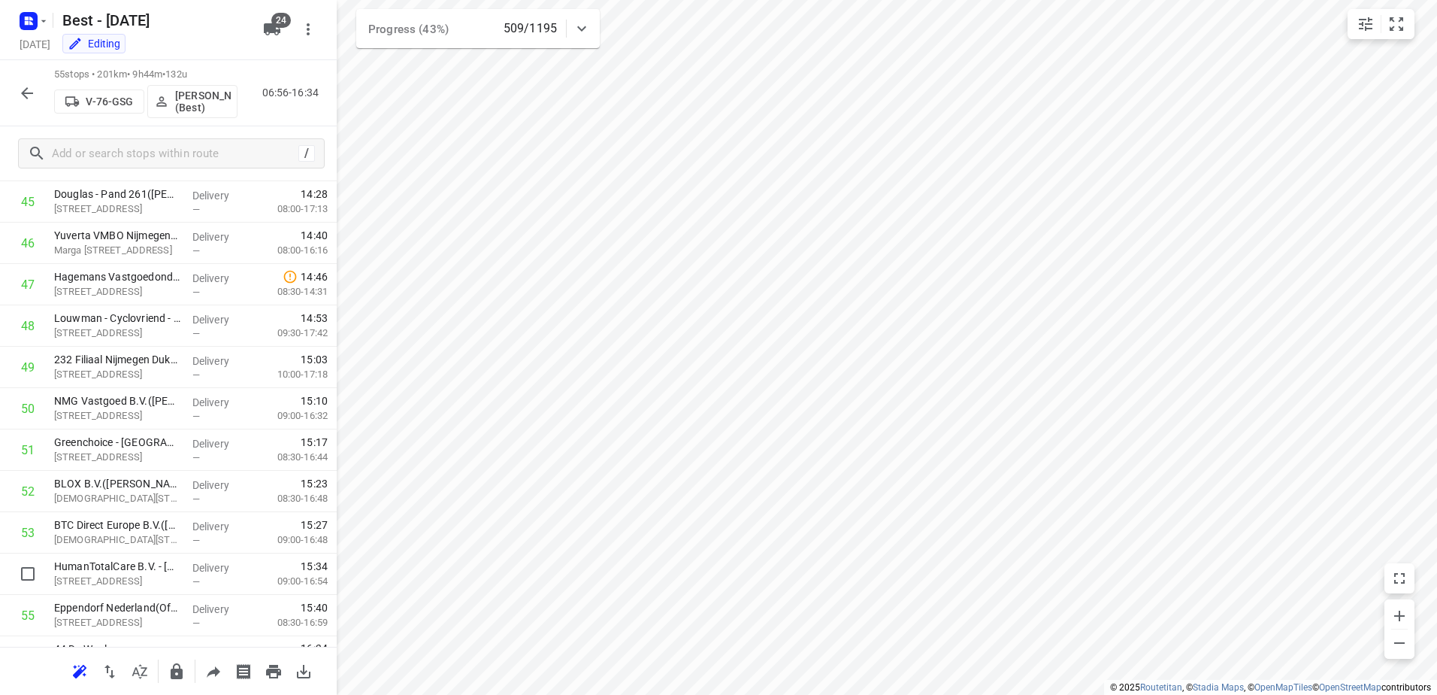
scroll to position [1924, 0]
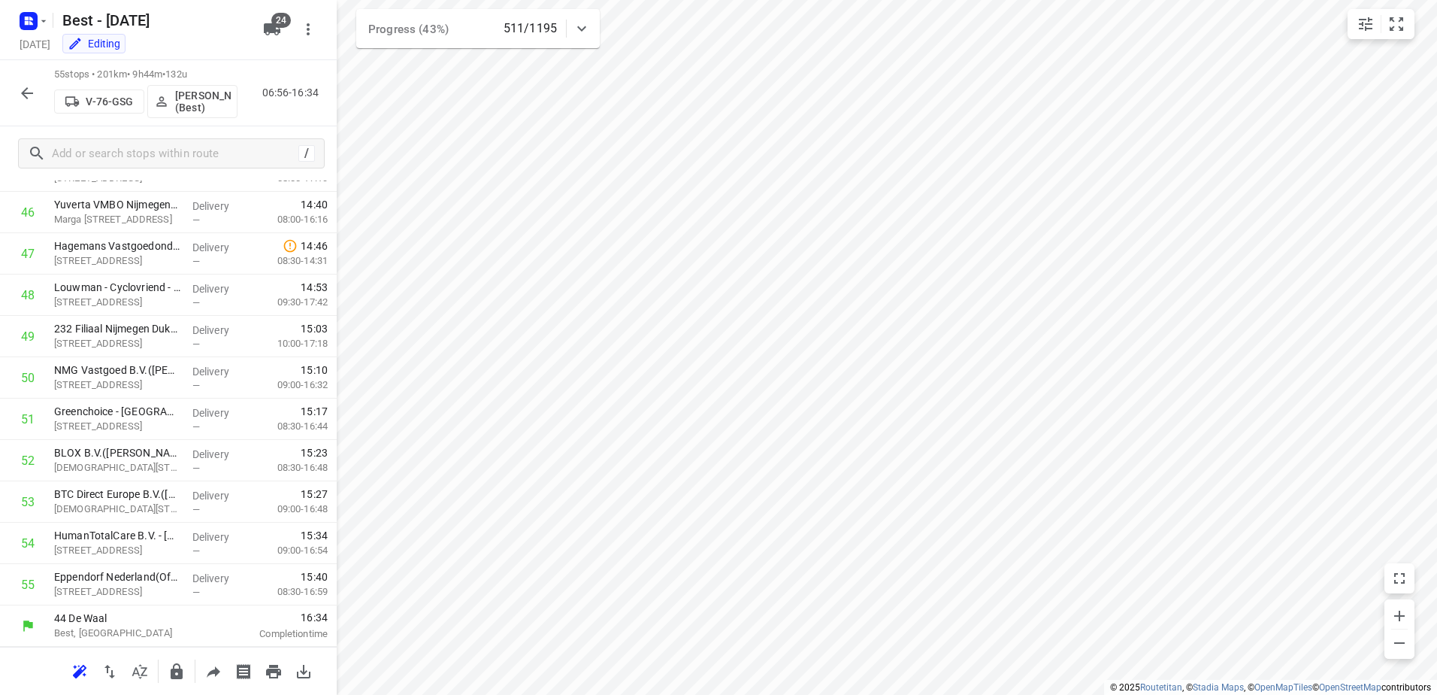
click at [19, 98] on icon "button" at bounding box center [27, 93] width 18 height 18
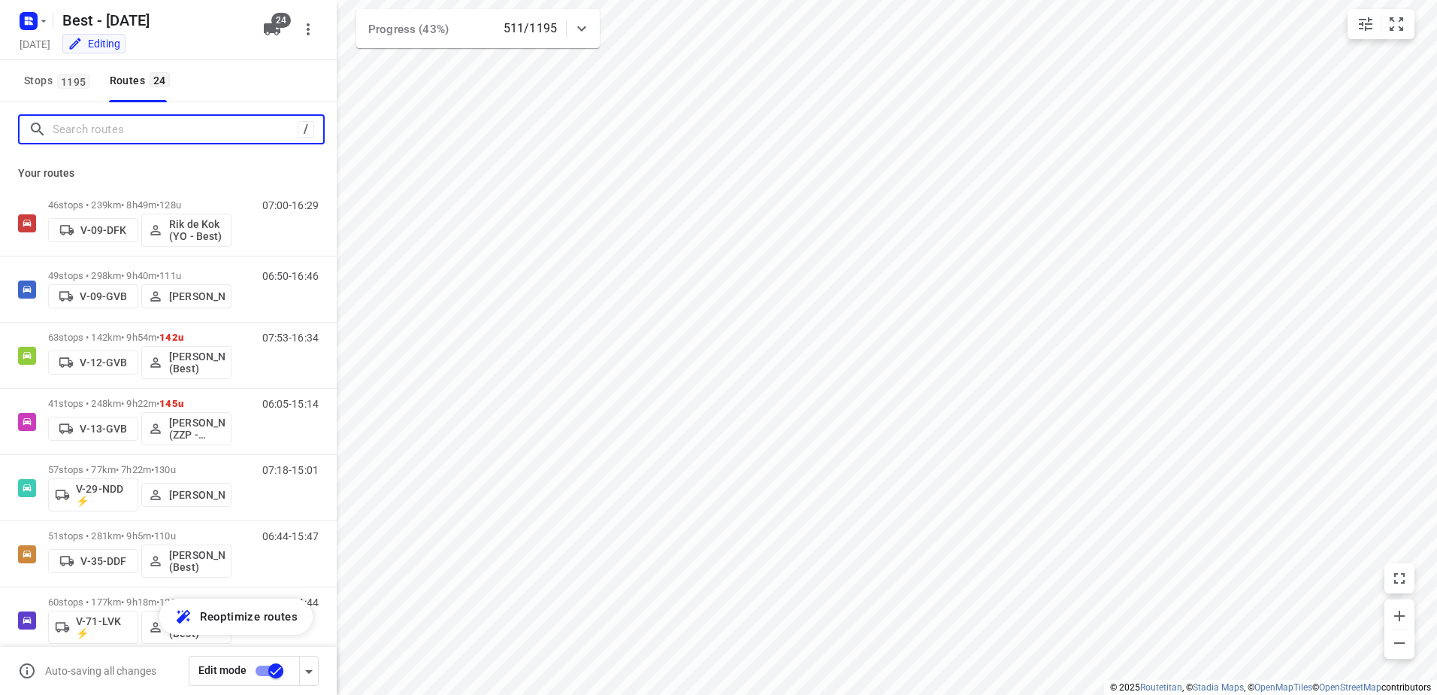
click at [144, 134] on input "Search routes" at bounding box center [175, 129] width 245 height 23
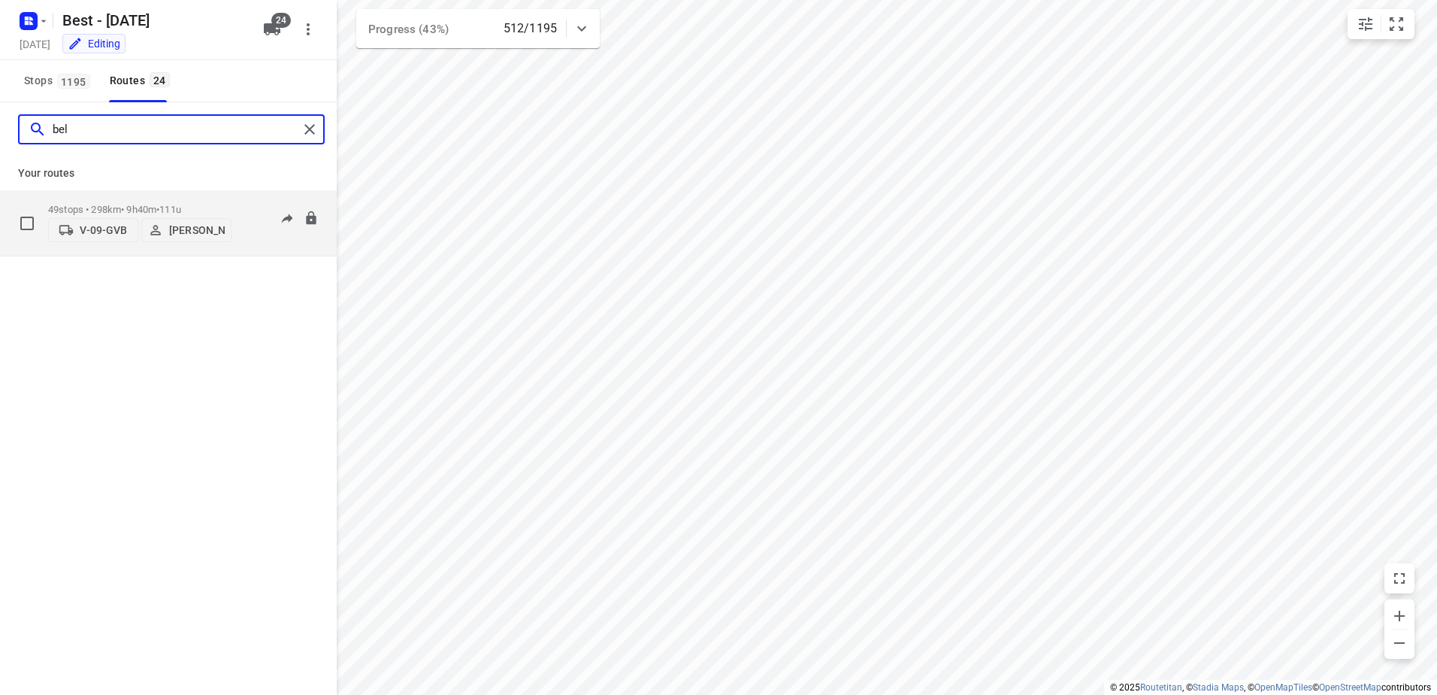
type input "bel"
click at [149, 204] on p "49 stops • 298km • 9h40m • 111u" at bounding box center [139, 209] width 183 height 11
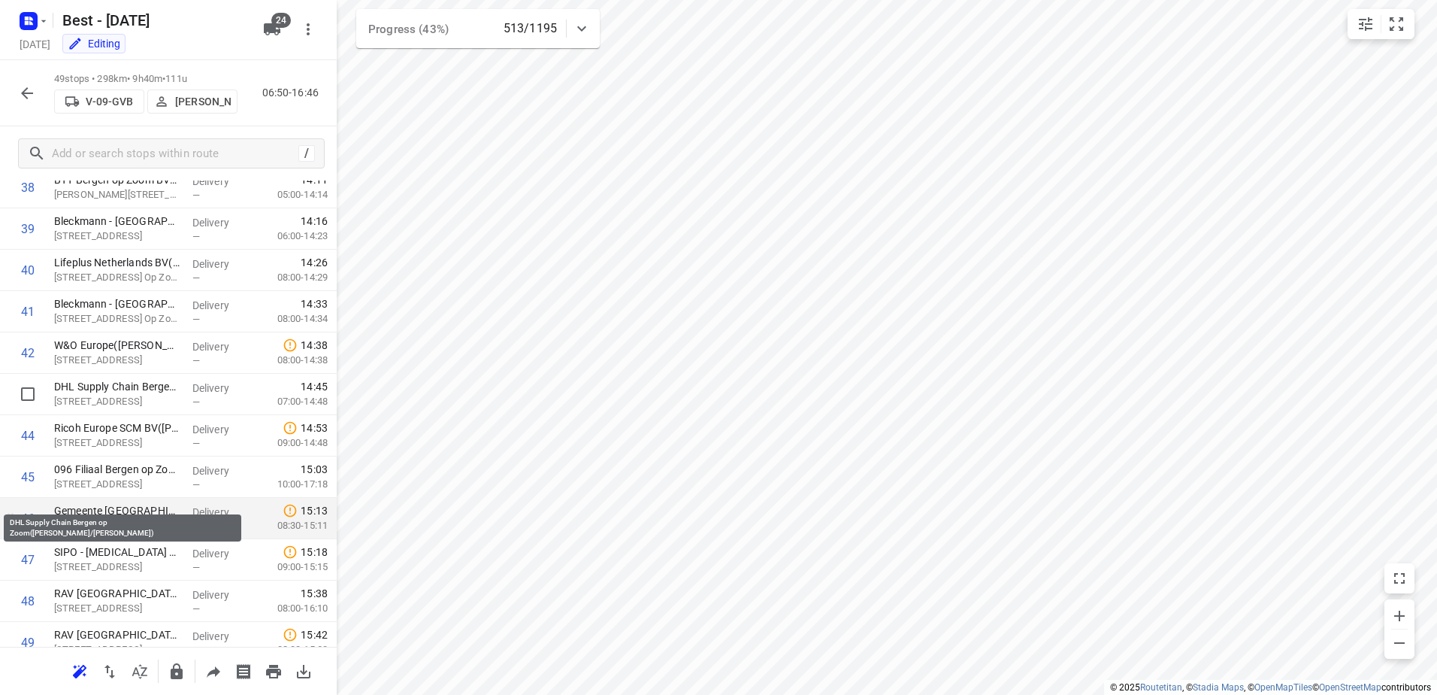
scroll to position [1676, 0]
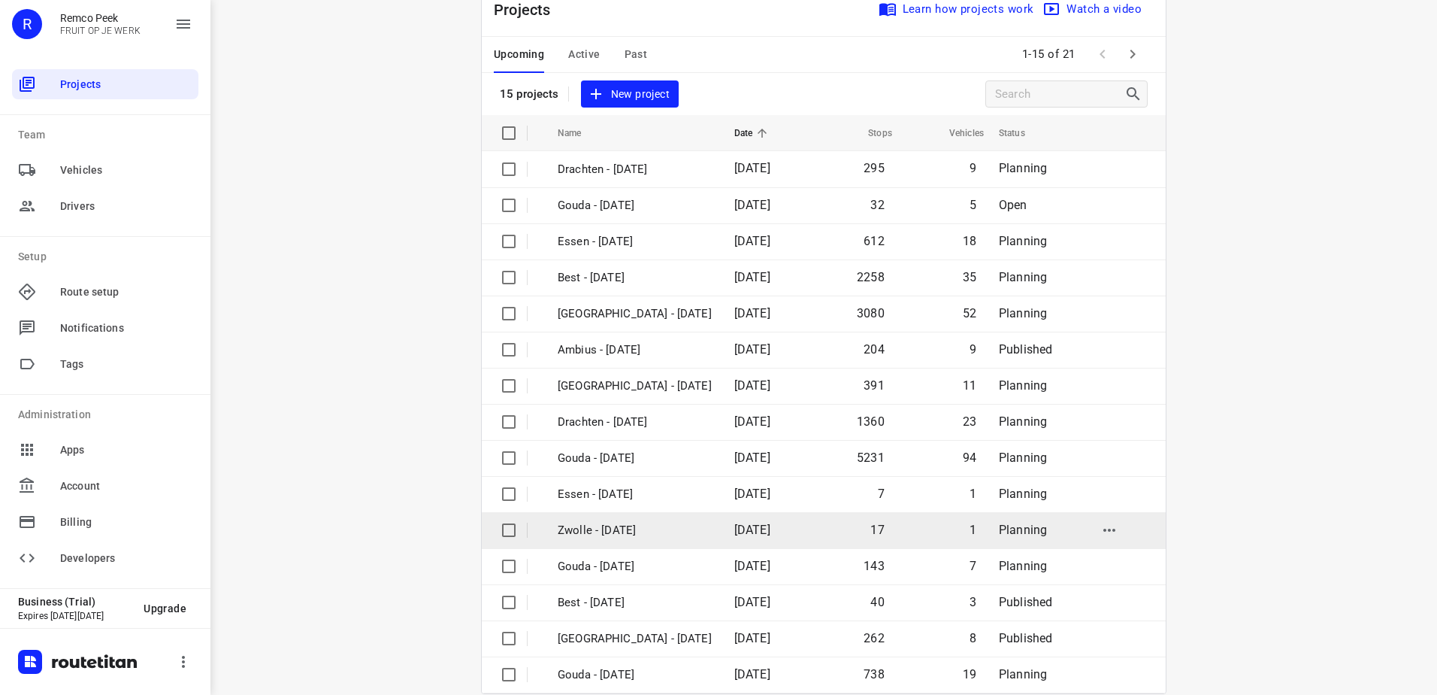
scroll to position [65, 0]
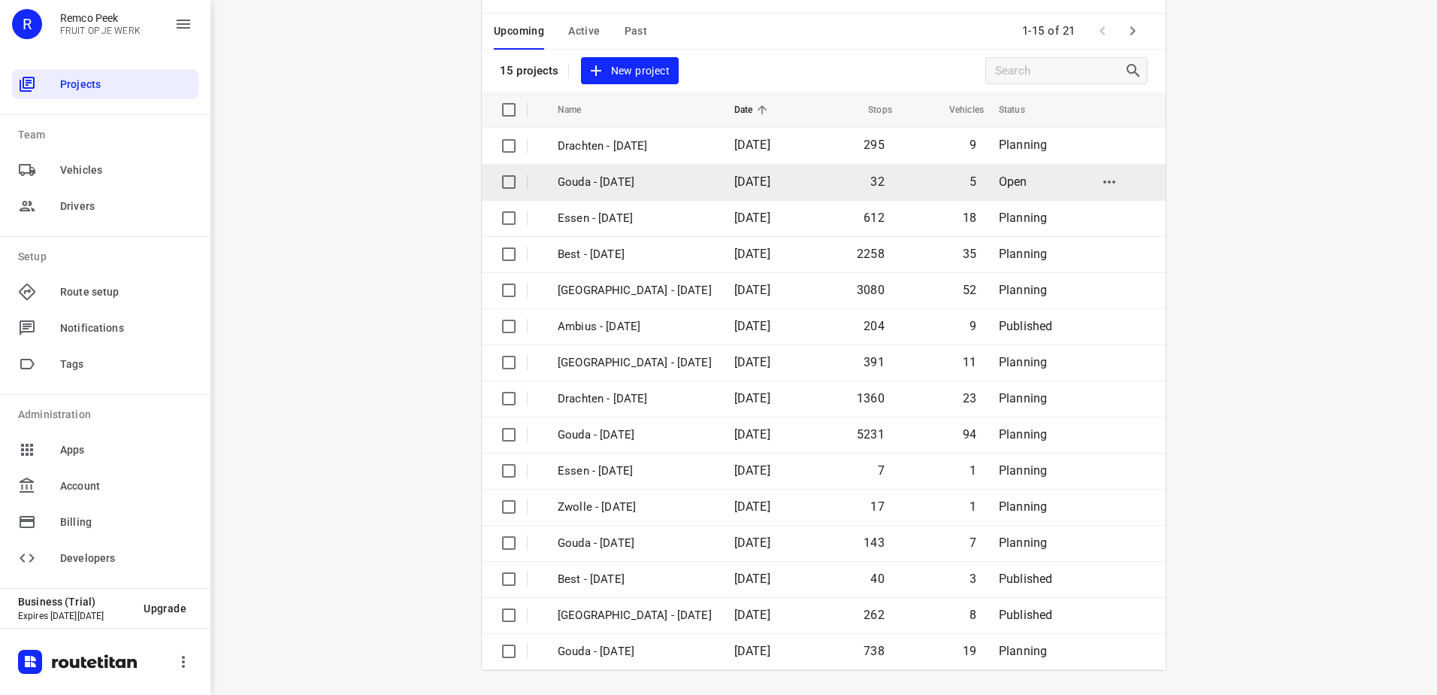
click at [653, 186] on p "Gouda - [DATE]" at bounding box center [635, 182] width 154 height 17
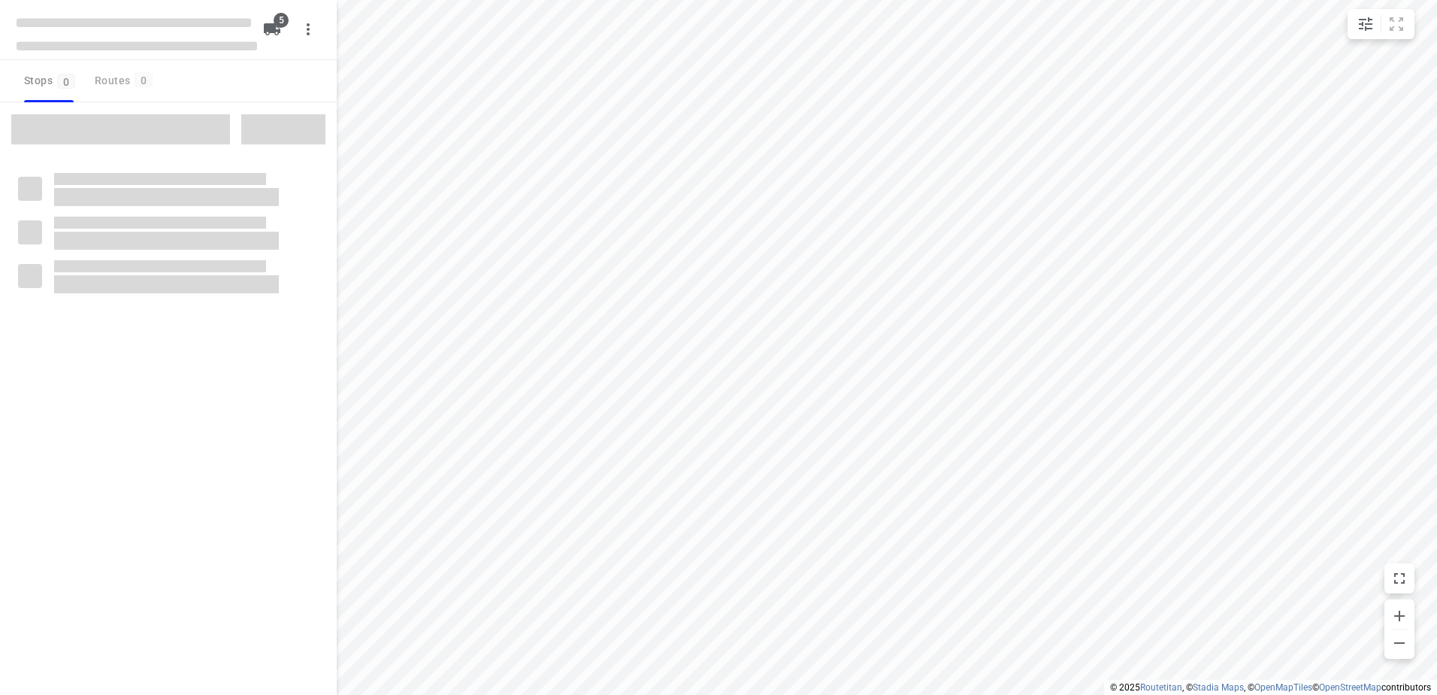
checkbox input "true"
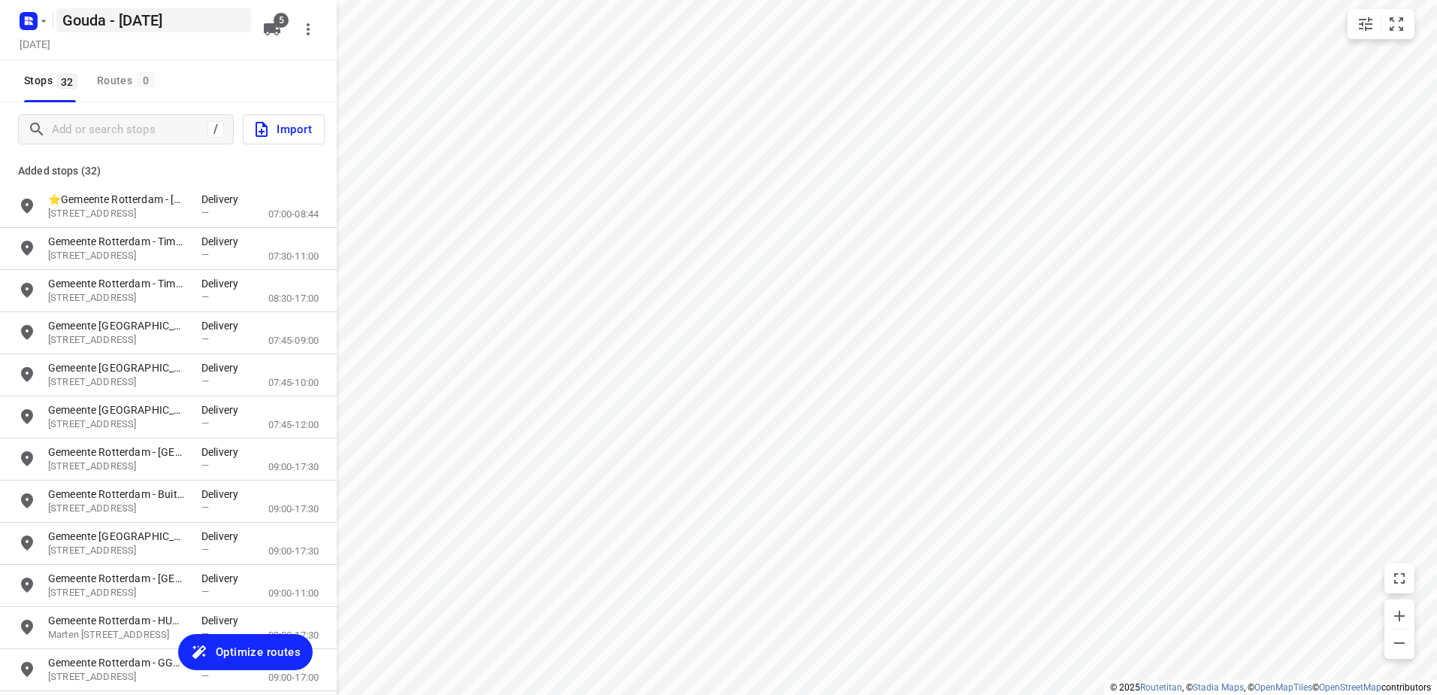
click at [88, 17] on h5 "Gouda - [DATE]" at bounding box center [153, 20] width 195 height 24
drag, startPoint x: 107, startPoint y: 16, endPoint x: -3, endPoint y: 32, distance: 110.9
click at [0, 32] on html "i © 2025 Routetitan , © Stadia Maps , © OpenMapTiles © OpenStreetMap contributo…" at bounding box center [718, 347] width 1437 height 695
type input "[GEOGRAPHIC_DATA] - [DATE]"
click at [244, 642] on span "Optimize routes" at bounding box center [258, 652] width 85 height 20
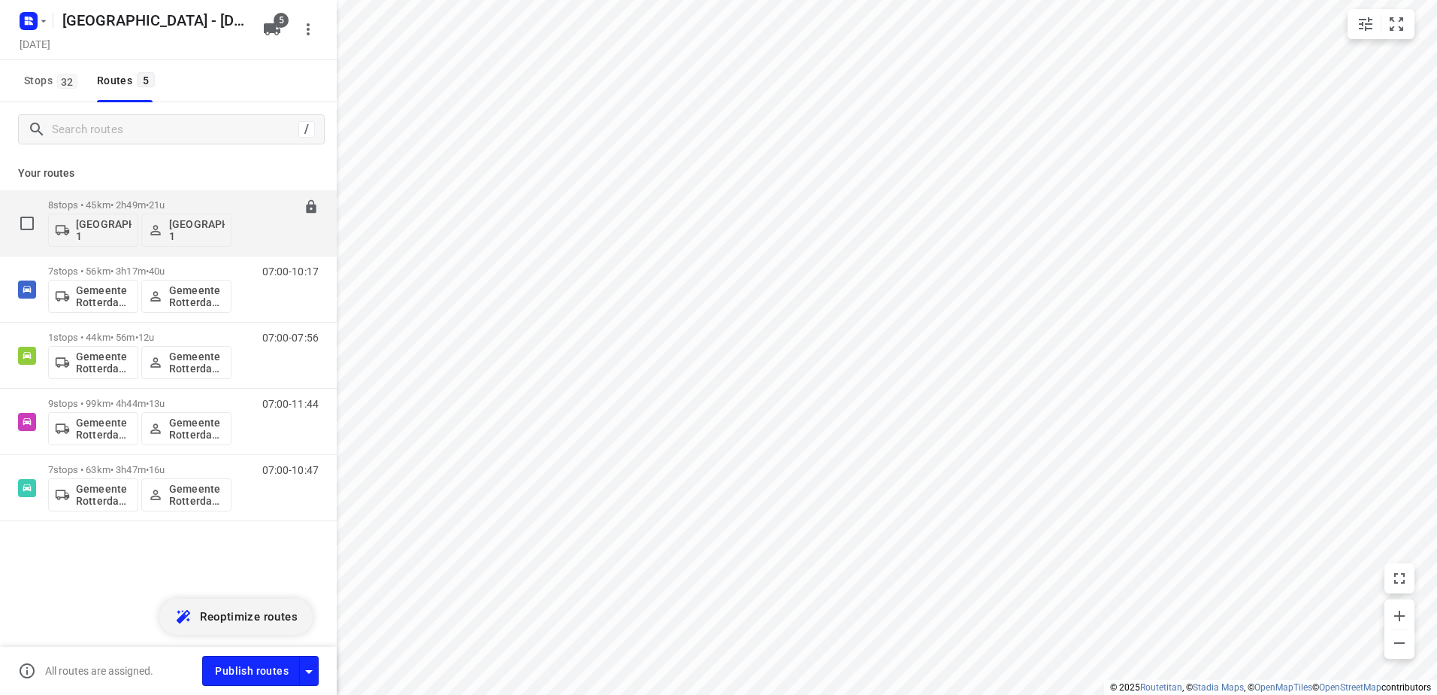
click at [58, 201] on p "8 stops • 45km • 2h49m • 21u" at bounding box center [139, 204] width 183 height 11
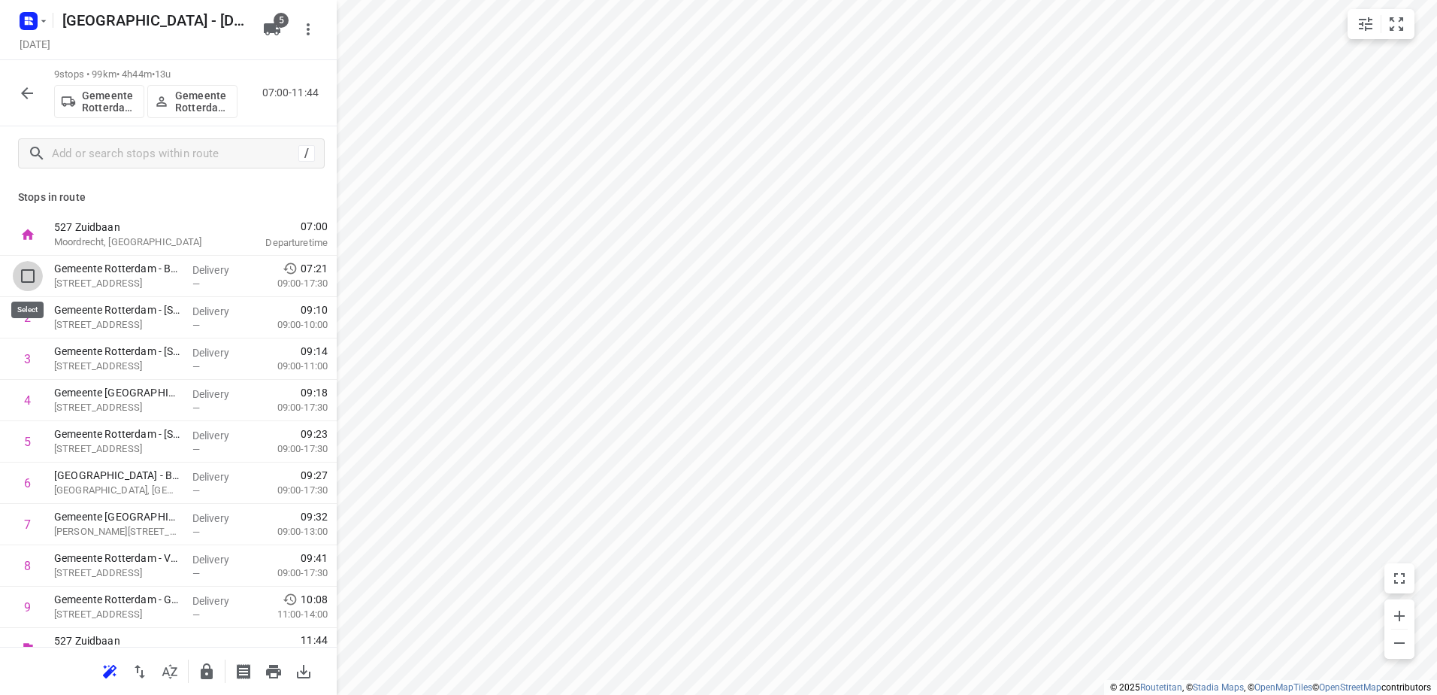
drag, startPoint x: 23, startPoint y: 277, endPoint x: 101, endPoint y: 262, distance: 80.3
click at [26, 277] on input "checkbox" at bounding box center [28, 276] width 30 height 30
checkbox input "true"
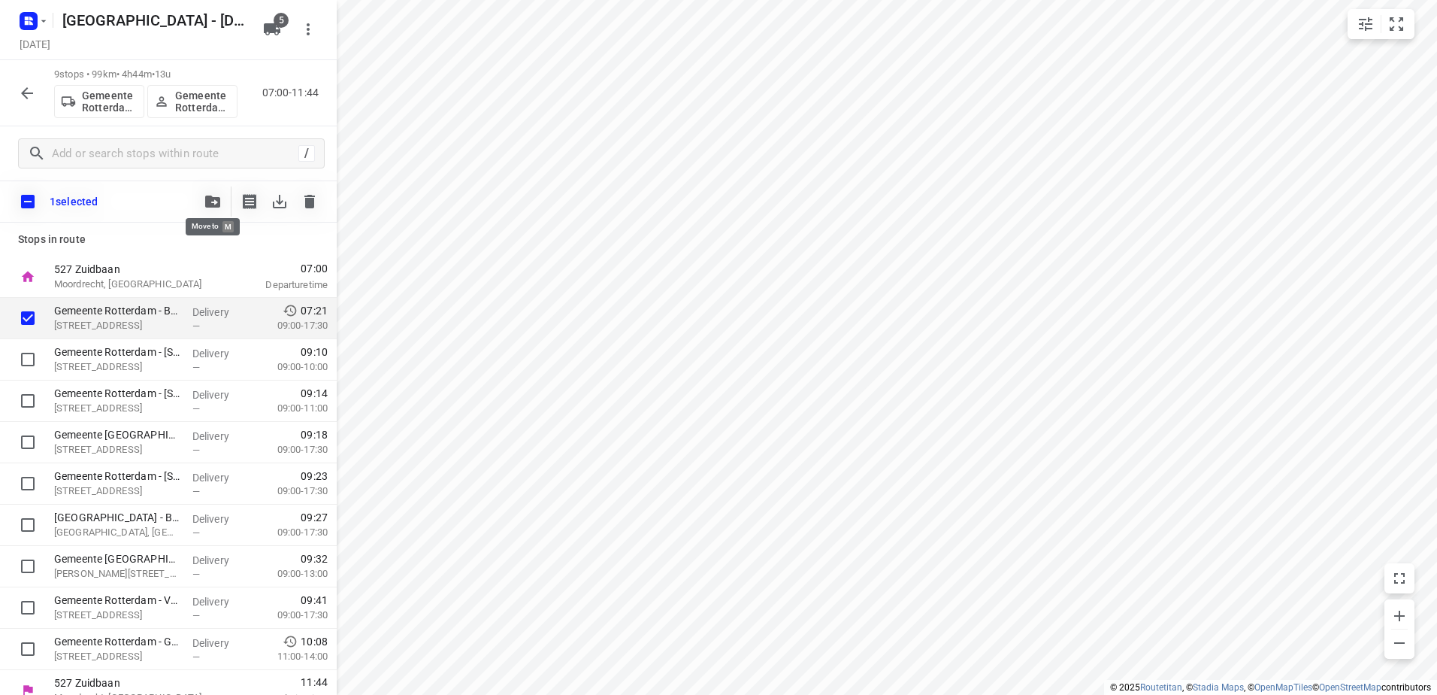
click at [215, 199] on icon "button" at bounding box center [212, 201] width 15 height 12
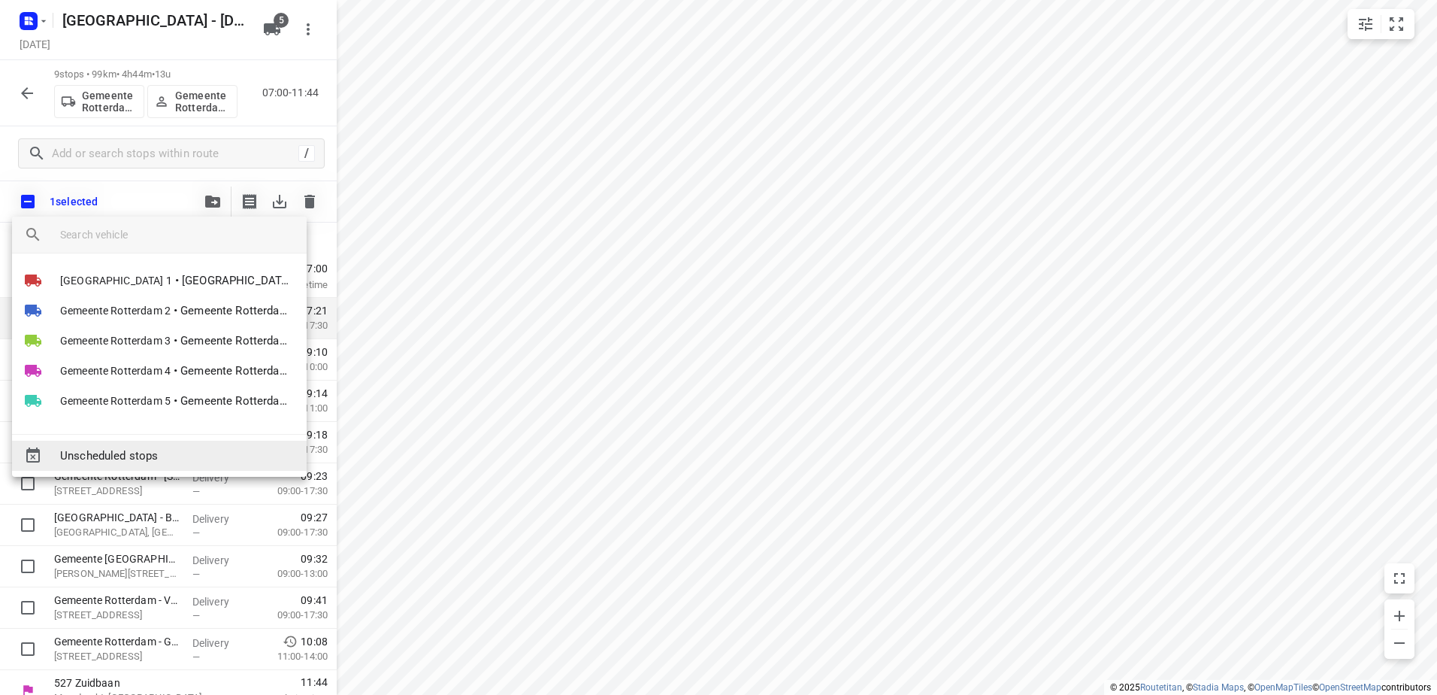
click at [200, 449] on span "Unscheduled stops" at bounding box center [177, 455] width 235 height 17
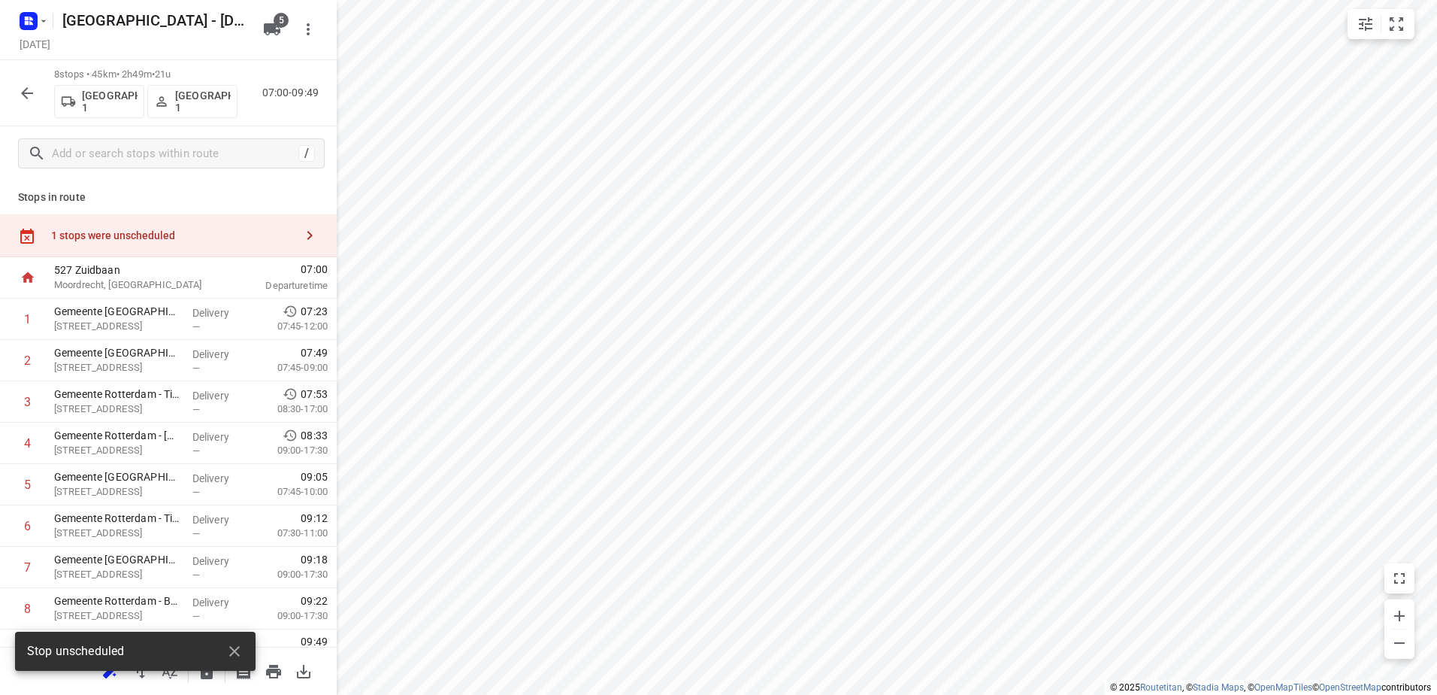
click at [159, 216] on div "1 stops were unscheduled" at bounding box center [168, 235] width 337 height 43
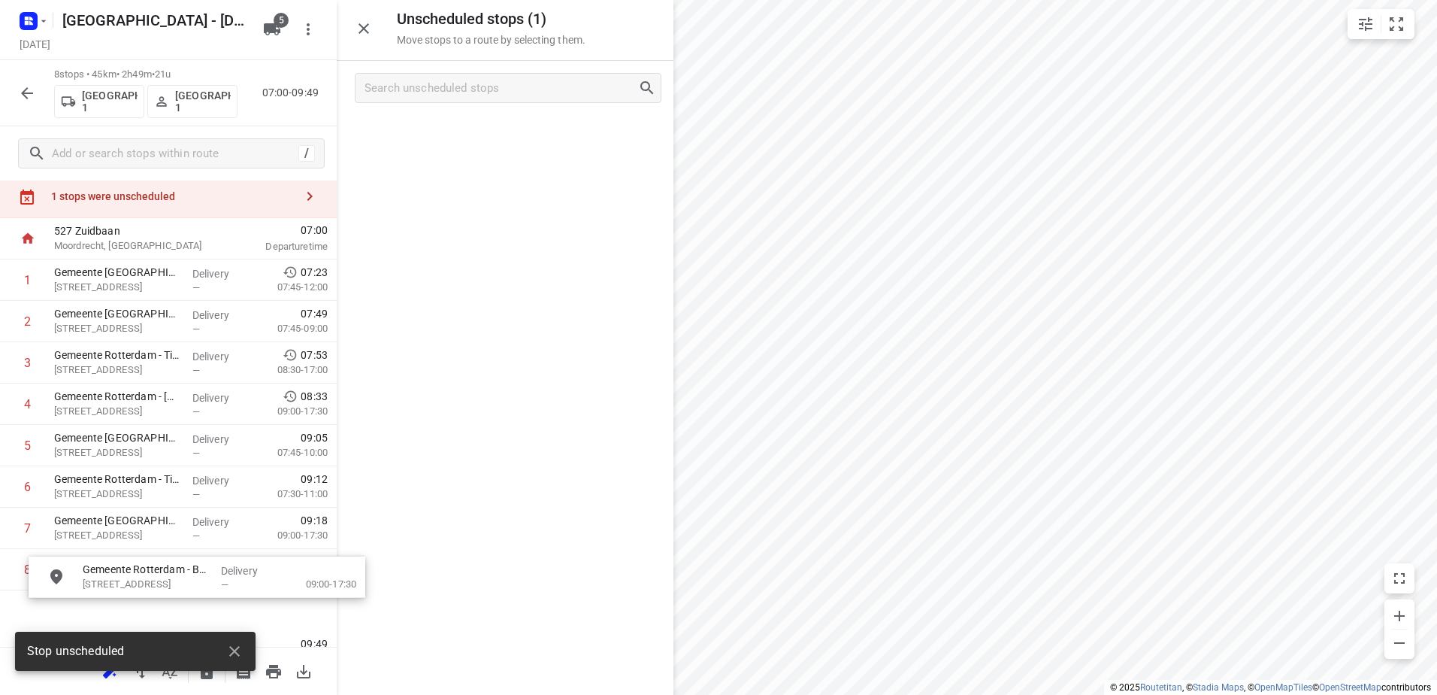
scroll to position [69, 0]
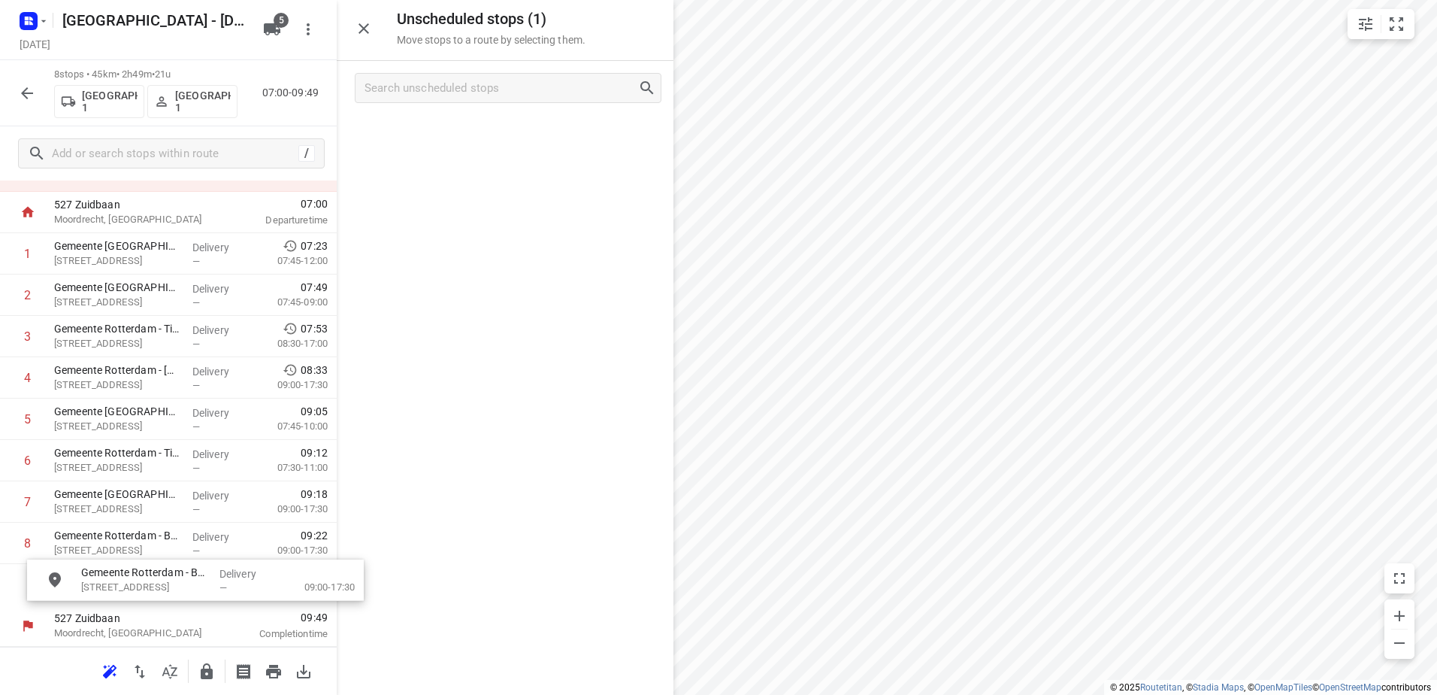
drag, startPoint x: 271, startPoint y: 229, endPoint x: 165, endPoint y: 654, distance: 437.9
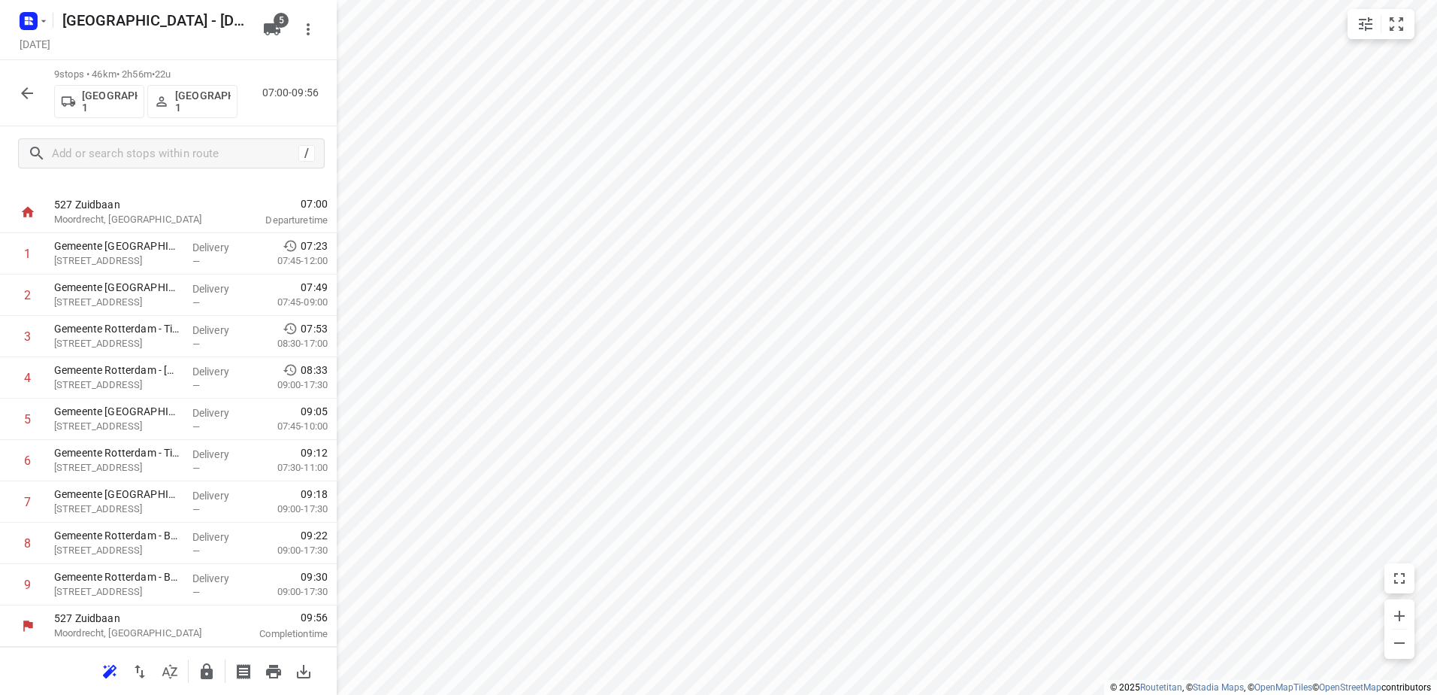
scroll to position [23, 0]
click at [204, 672] on icon "button" at bounding box center [207, 671] width 12 height 16
click at [35, 95] on icon "button" at bounding box center [27, 93] width 18 height 18
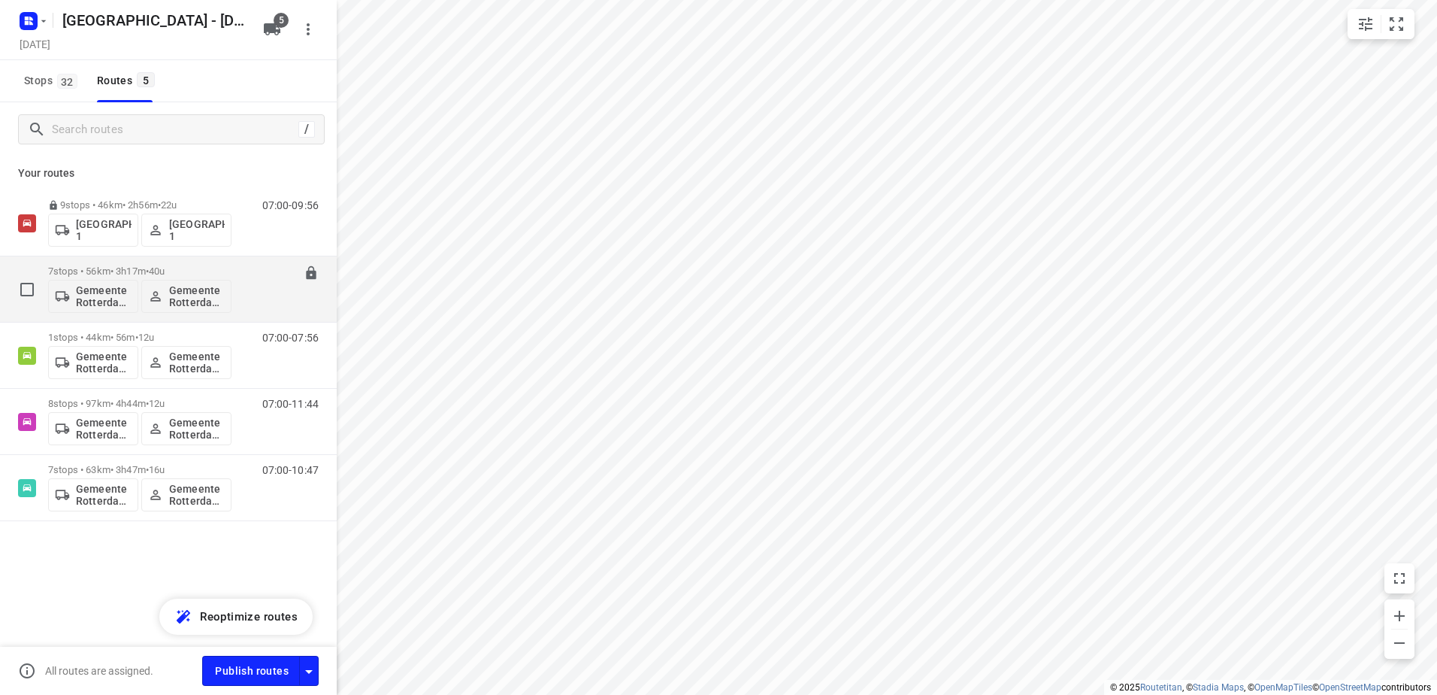
click at [77, 269] on p "7 stops • 56km • 3h17m • 40u" at bounding box center [139, 270] width 183 height 11
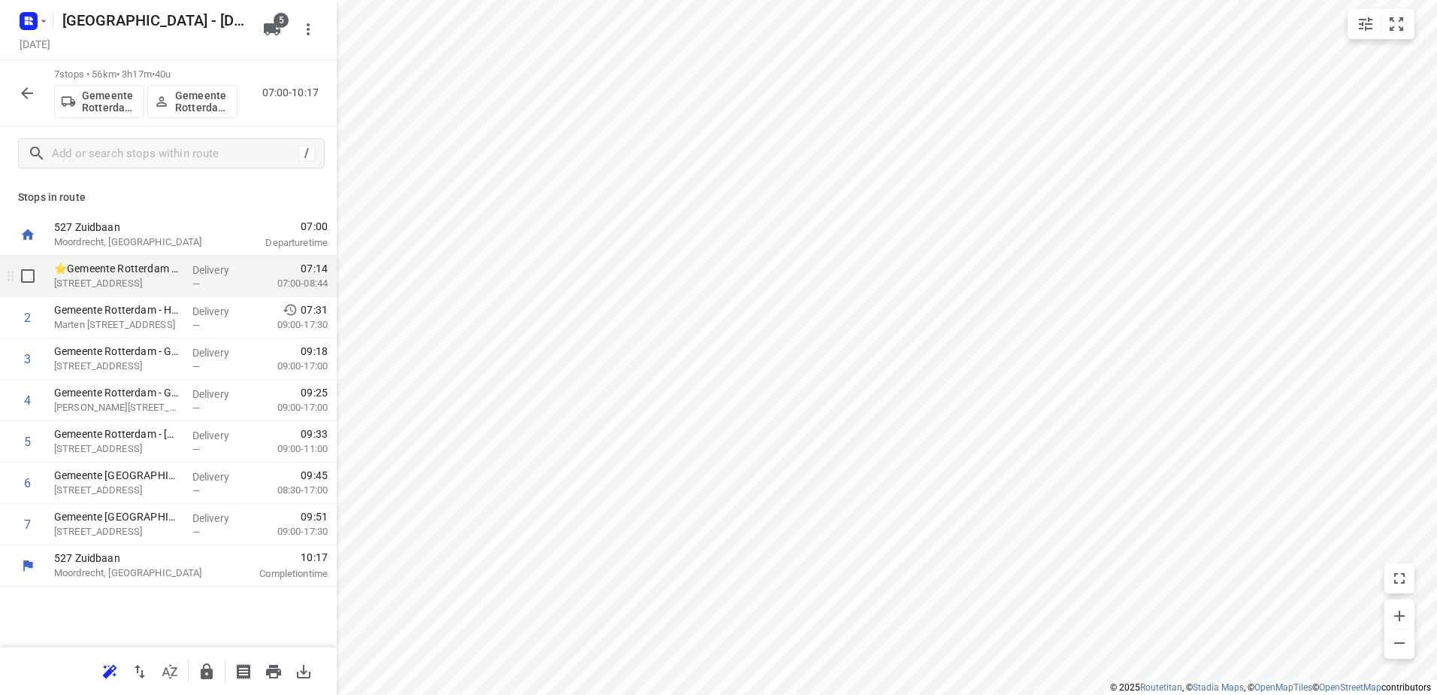
click at [17, 283] on input "checkbox" at bounding box center [28, 276] width 30 height 30
checkbox input "true"
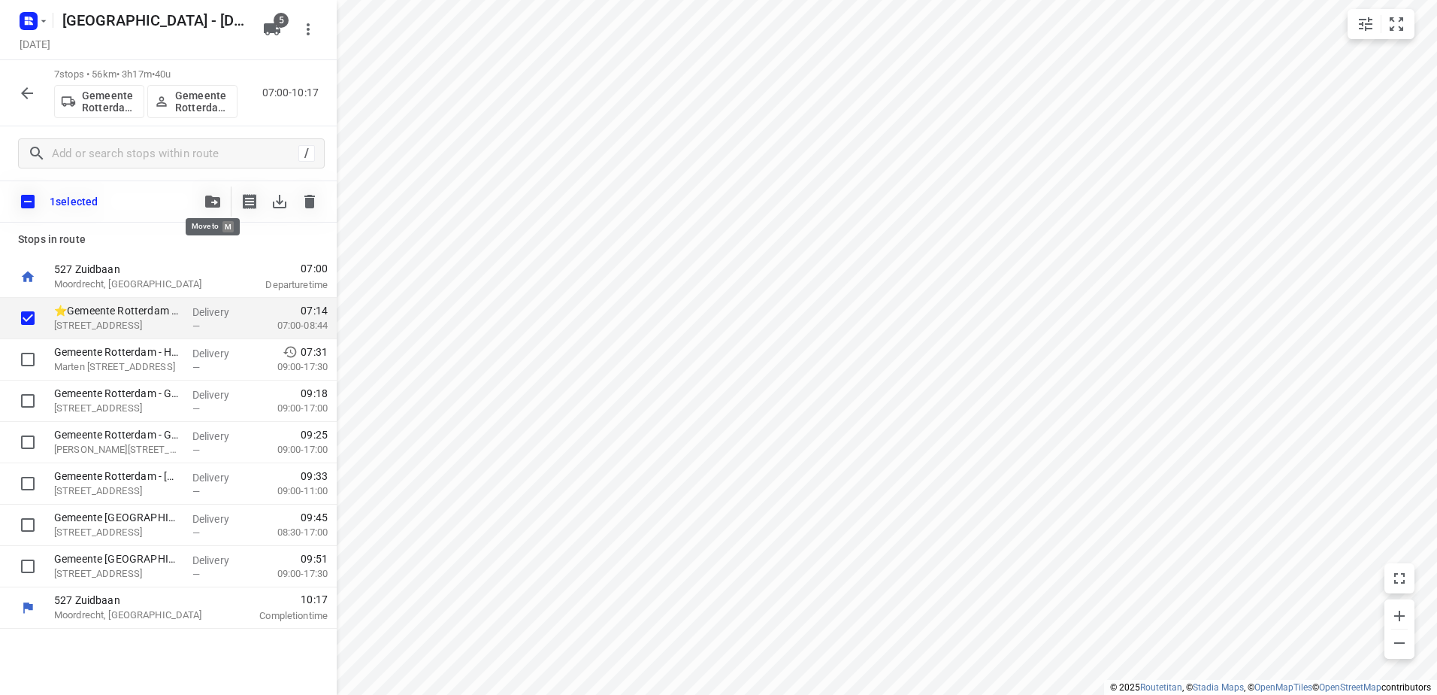
click at [221, 198] on button "button" at bounding box center [213, 201] width 30 height 30
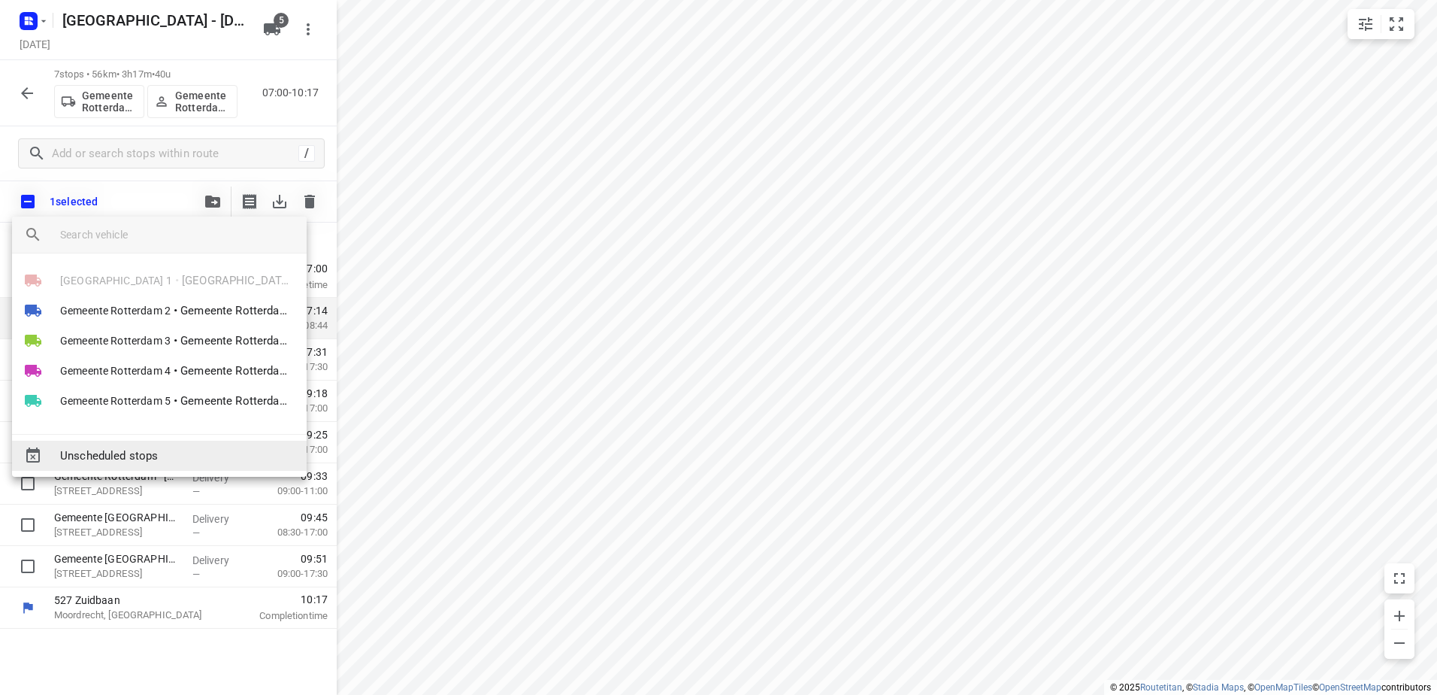
click at [194, 455] on span "Unscheduled stops" at bounding box center [177, 455] width 235 height 17
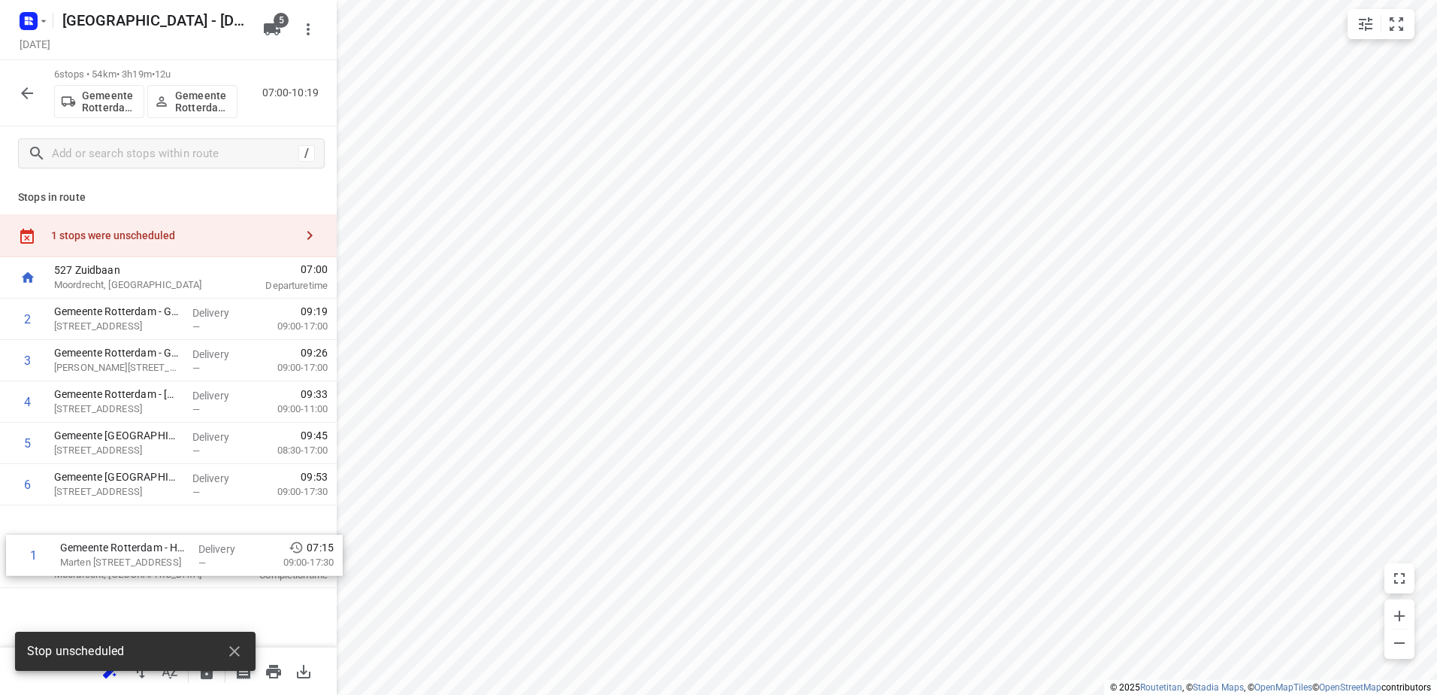
drag, startPoint x: 216, startPoint y: 315, endPoint x: 222, endPoint y: 555, distance: 240.6
click at [222, 555] on div "527 [GEOGRAPHIC_DATA], [GEOGRAPHIC_DATA] 07:00 Departure time 1 Gemeente [GEOGR…" at bounding box center [168, 422] width 337 height 331
click at [244, 653] on button "button" at bounding box center [234, 651] width 30 height 30
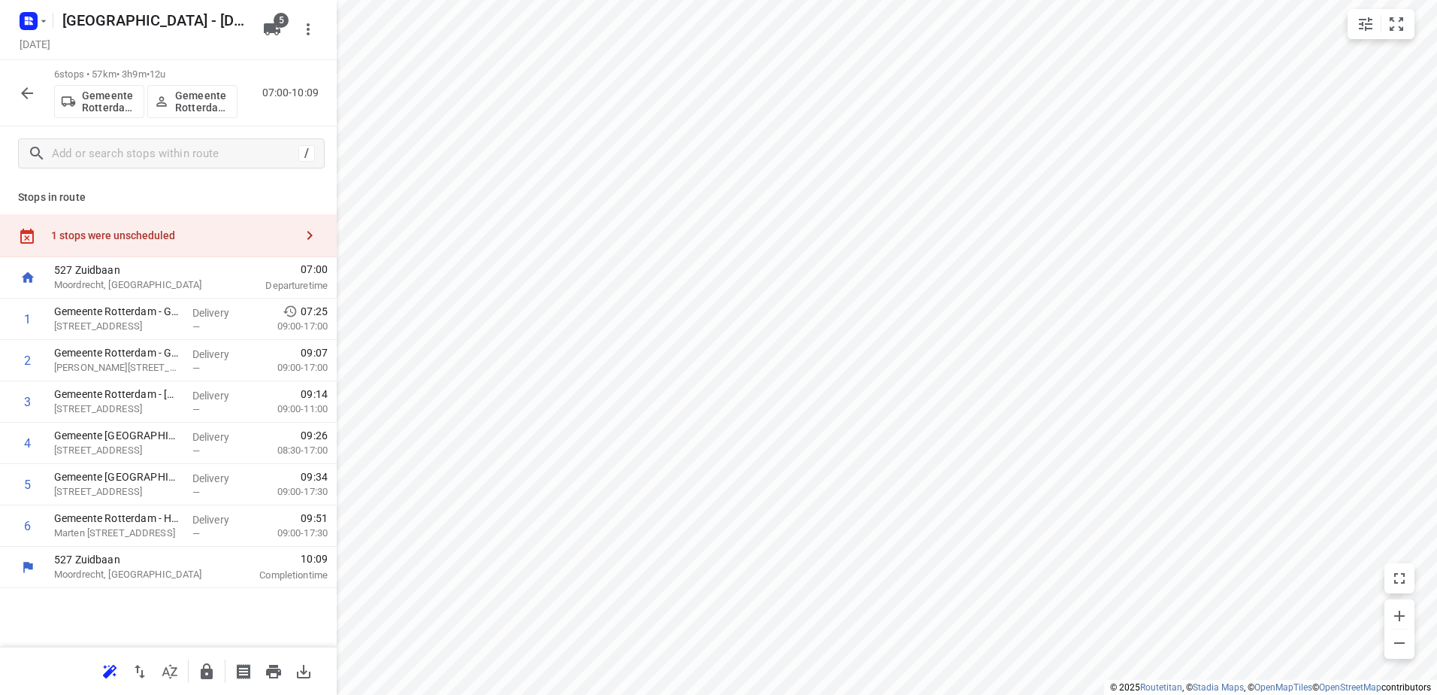
click at [216, 675] on button "button" at bounding box center [207, 671] width 30 height 30
click at [11, 102] on div "6 stops • 57km • 3h9m • 12u Gemeente Rotterdam 2 Gemeente Rotterdam 2 07:00-10:…" at bounding box center [168, 93] width 337 height 66
click at [23, 97] on icon "button" at bounding box center [27, 93] width 18 height 18
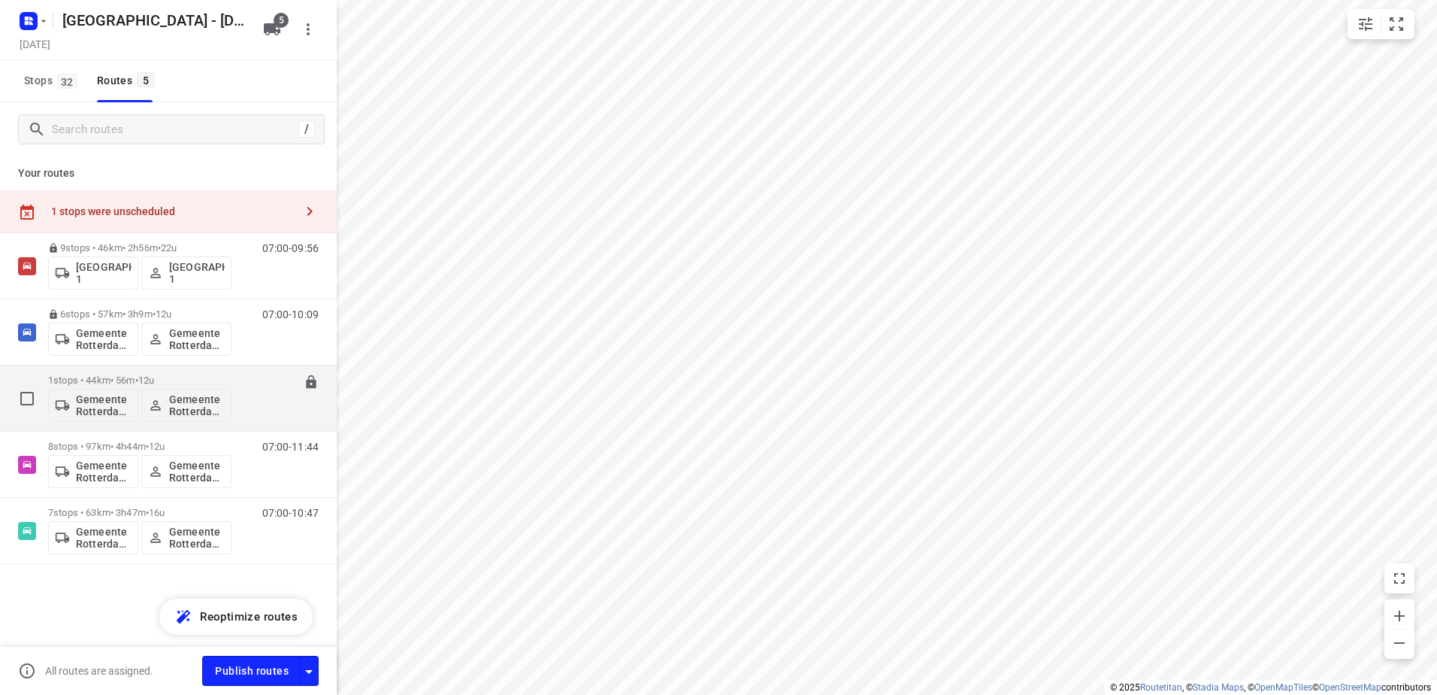
click at [138, 377] on p "1 stops • 44km • 56m • 12u" at bounding box center [139, 379] width 183 height 11
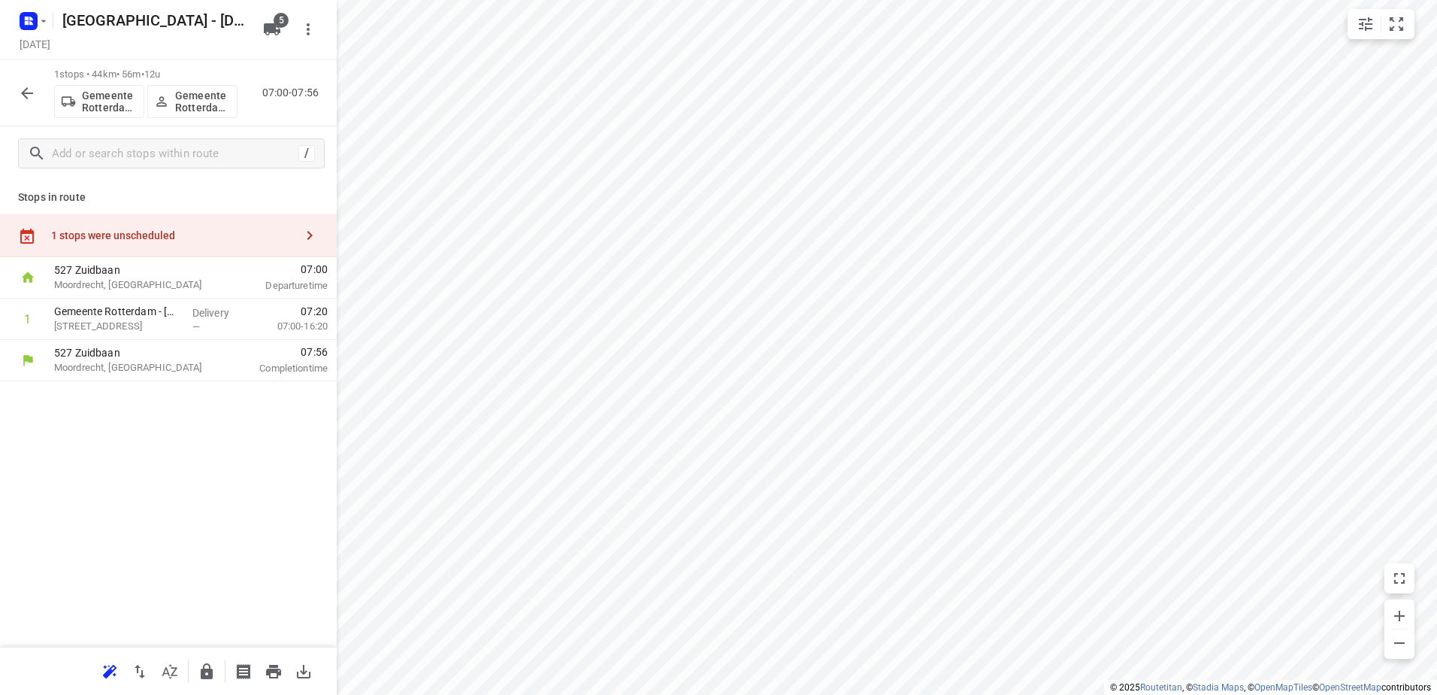
click at [196, 673] on button "button" at bounding box center [207, 671] width 30 height 30
click at [17, 92] on button "button" at bounding box center [27, 93] width 30 height 30
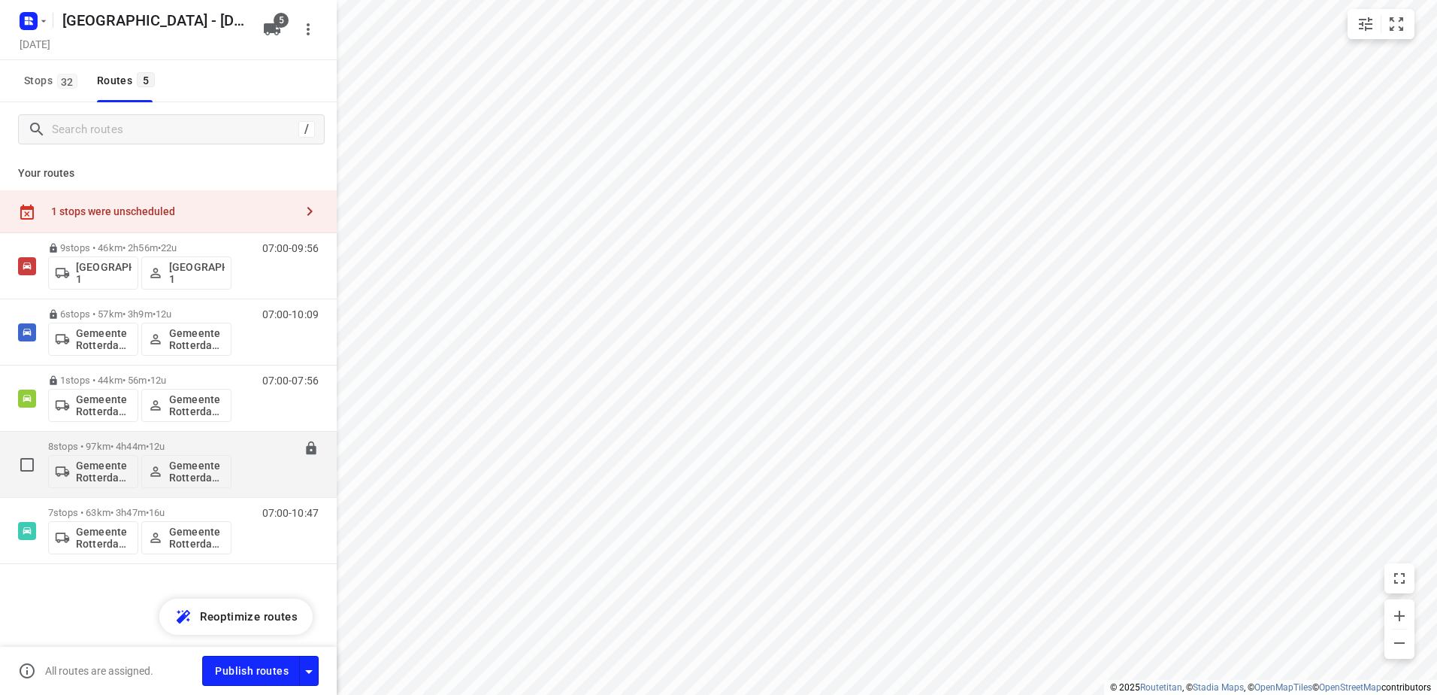
click at [134, 443] on p "8 stops • 97km • 4h44m • 12u" at bounding box center [139, 445] width 183 height 11
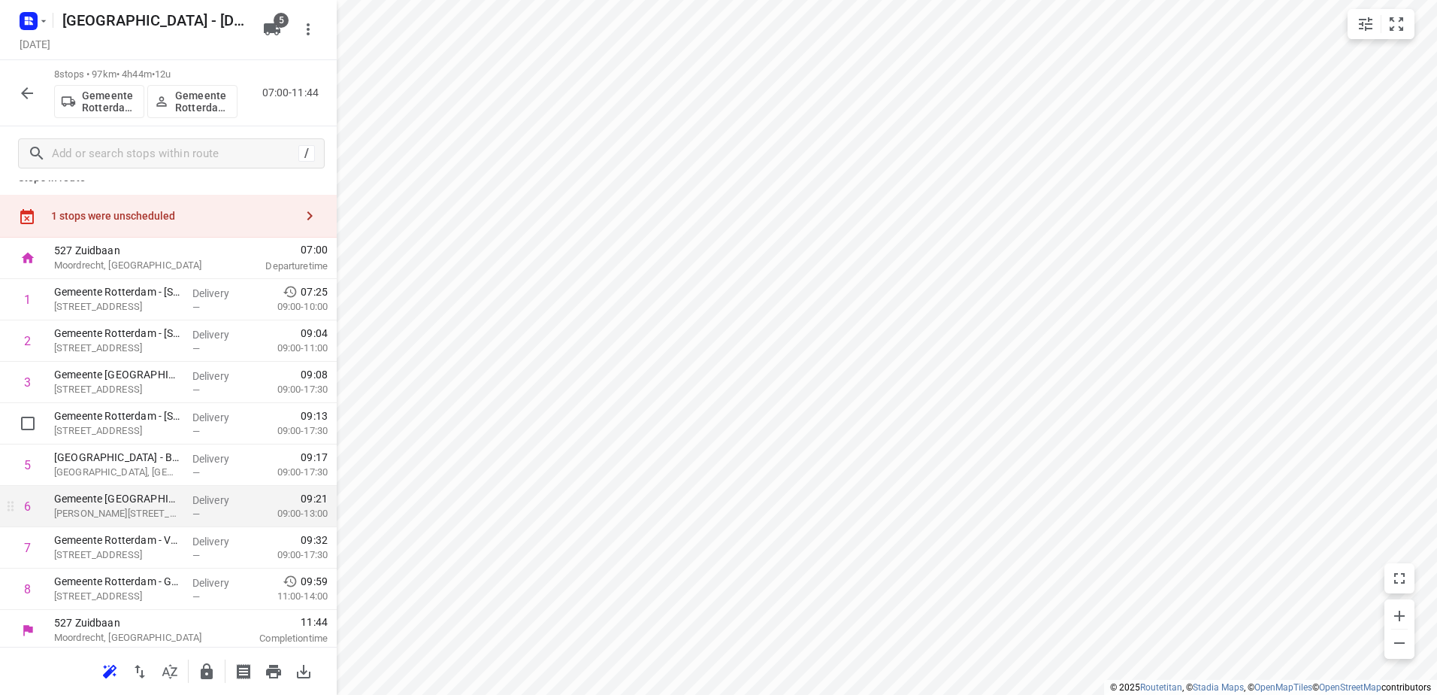
scroll to position [24, 0]
click at [215, 670] on button "button" at bounding box center [207, 671] width 30 height 30
click at [31, 79] on button "button" at bounding box center [27, 93] width 30 height 30
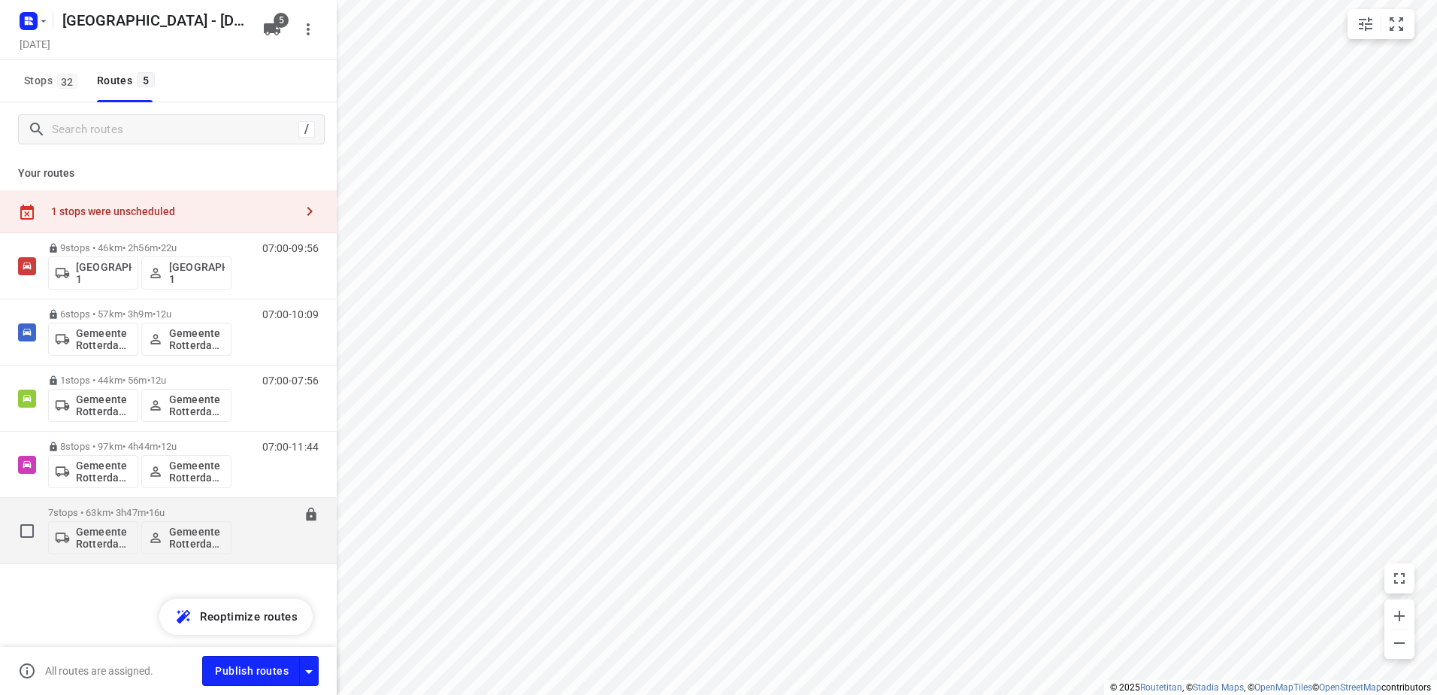
click at [120, 501] on div "7 stops • 63km • 3h47m • 16u Gemeente Rotterdam 5 Gemeente Rotterdam 5" at bounding box center [139, 530] width 183 height 62
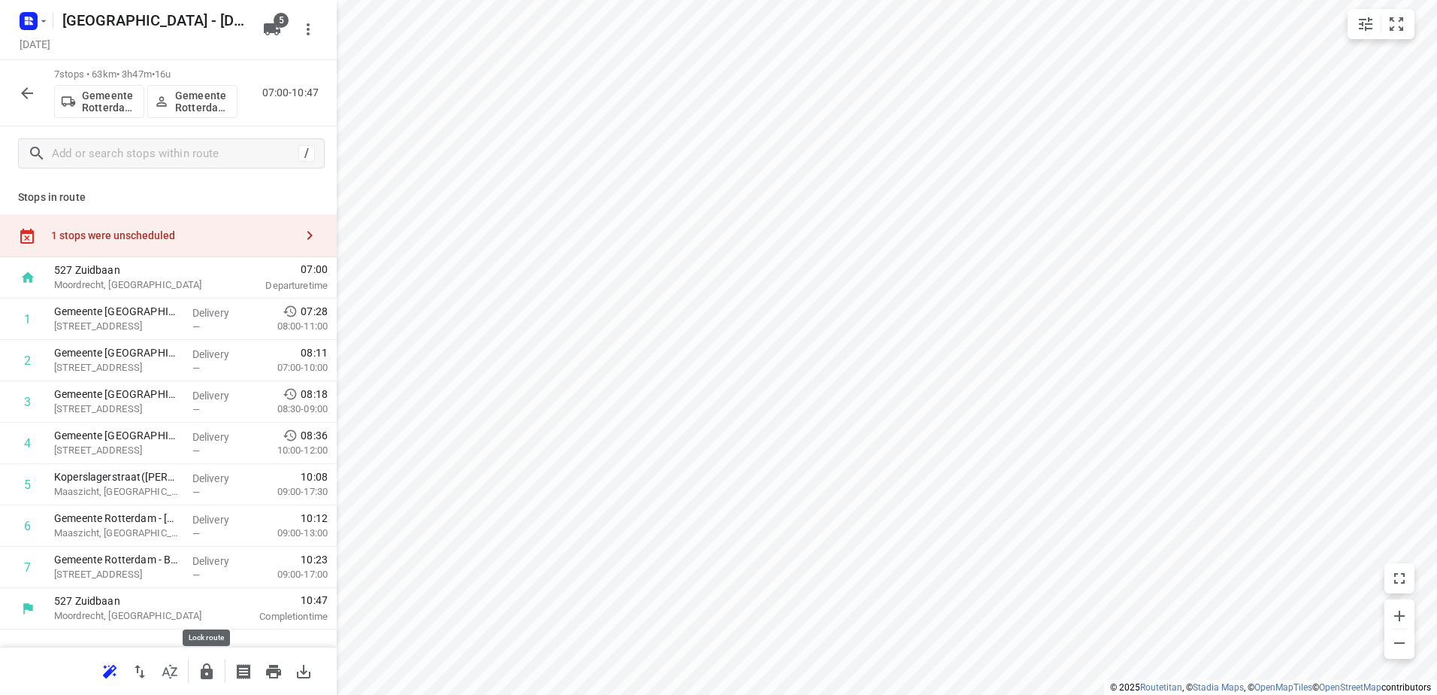
click at [220, 665] on button "button" at bounding box center [207, 671] width 30 height 30
click at [18, 91] on icon "button" at bounding box center [27, 93] width 18 height 18
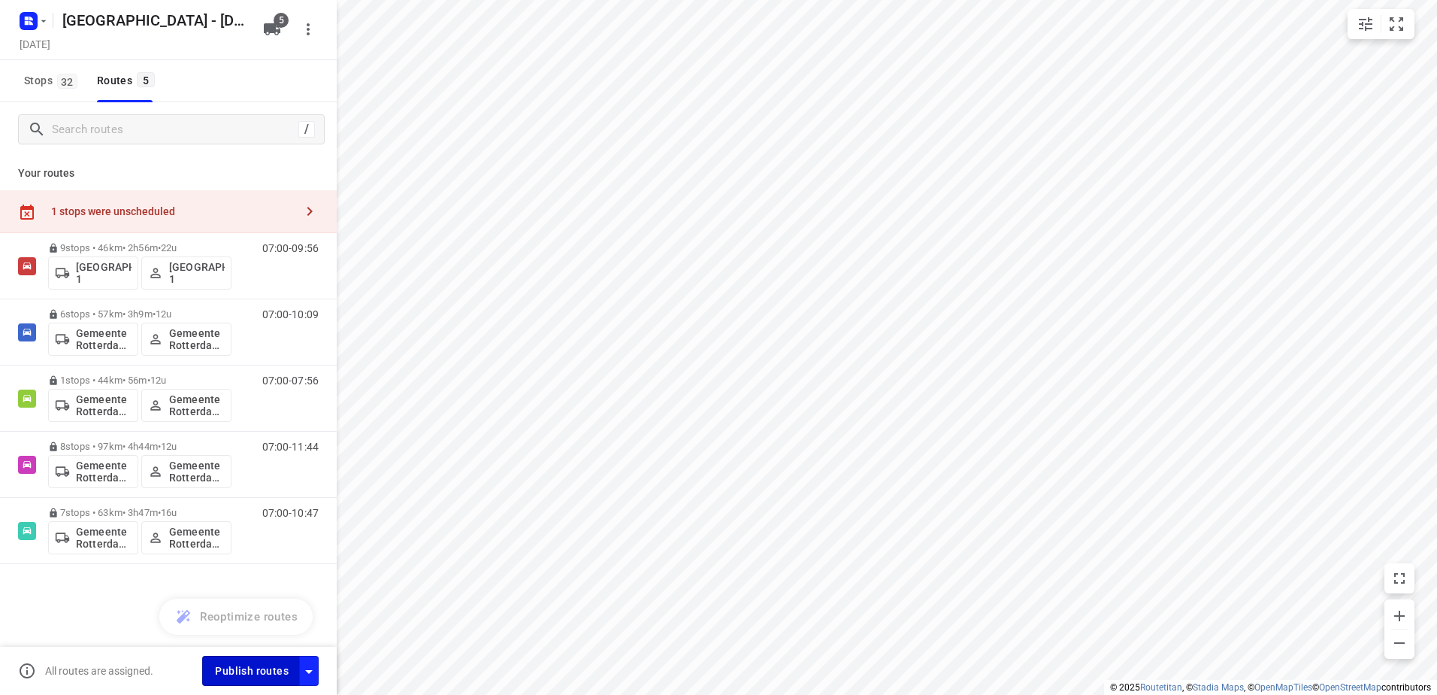
click at [281, 664] on span "Publish routes" at bounding box center [252, 670] width 74 height 19
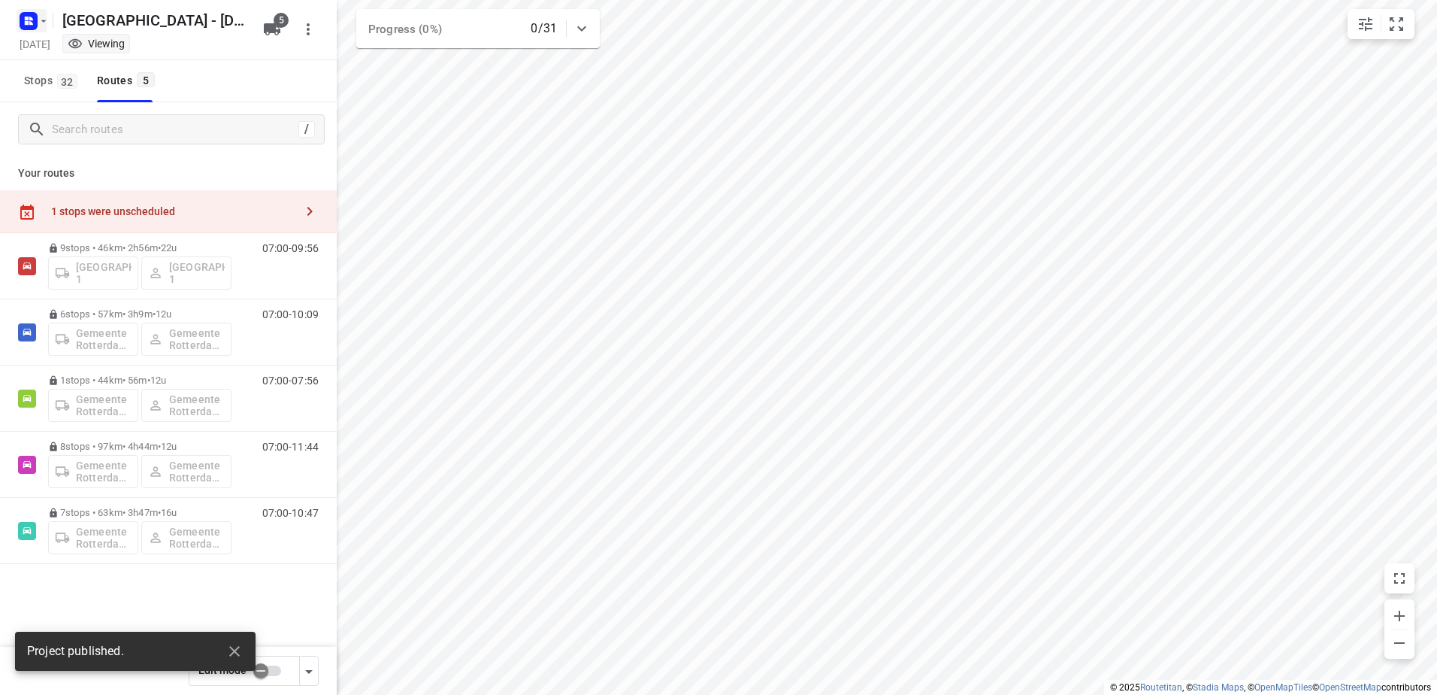
click at [22, 18] on rect "button" at bounding box center [29, 21] width 18 height 18
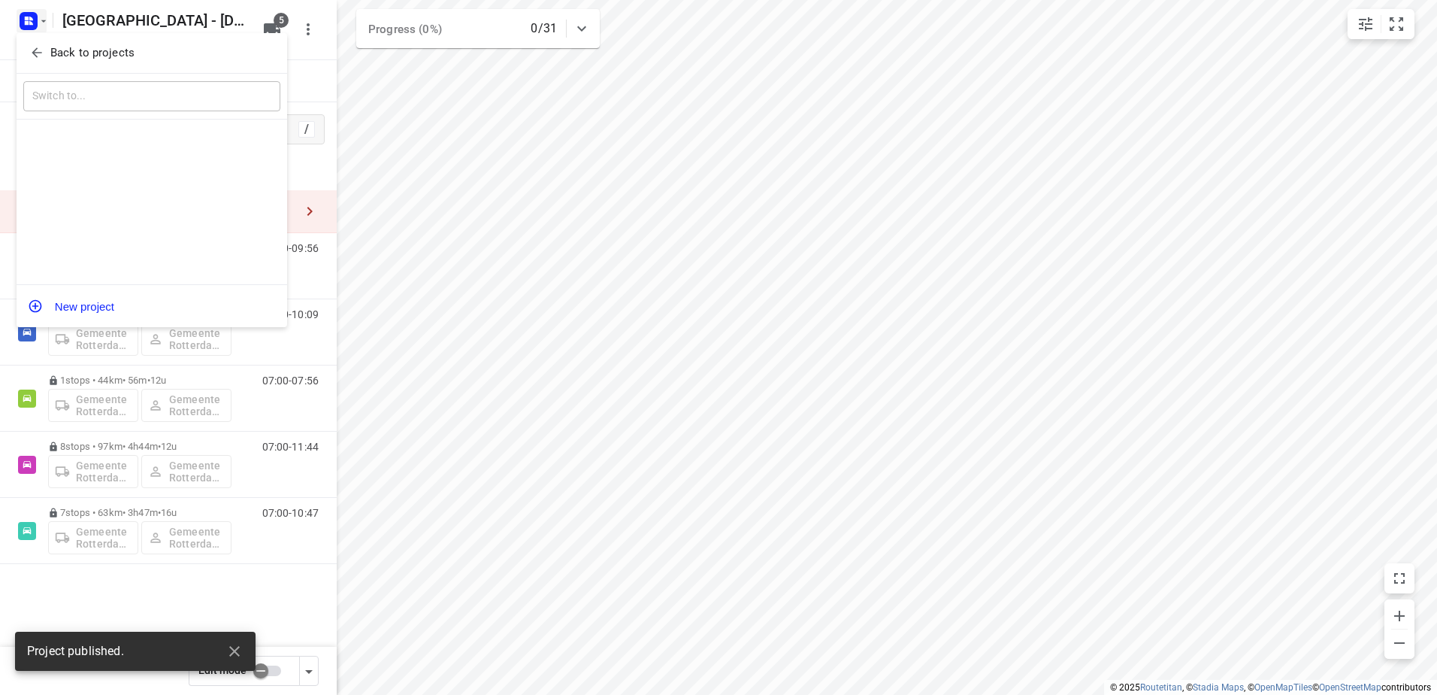
click at [37, 37] on div "Back to projects" at bounding box center [152, 53] width 271 height 41
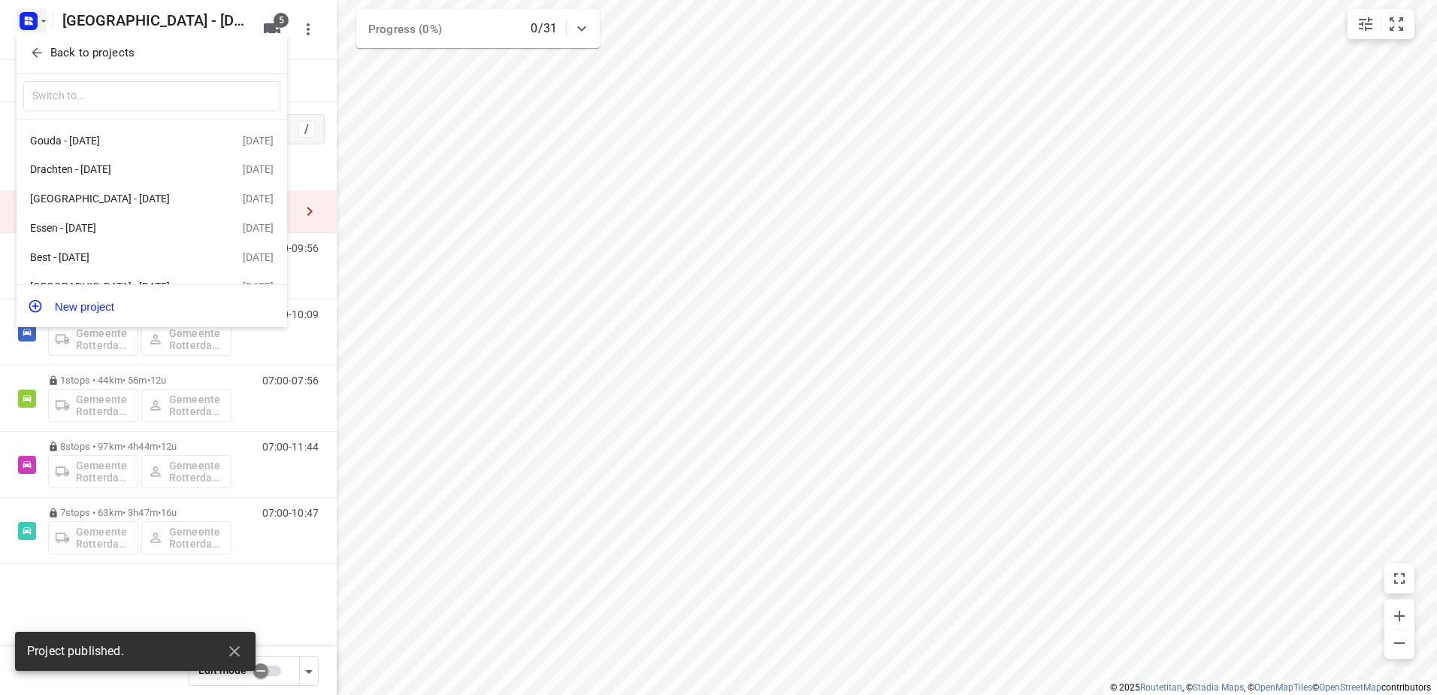
click at [44, 49] on span "Back to projects" at bounding box center [151, 52] width 245 height 17
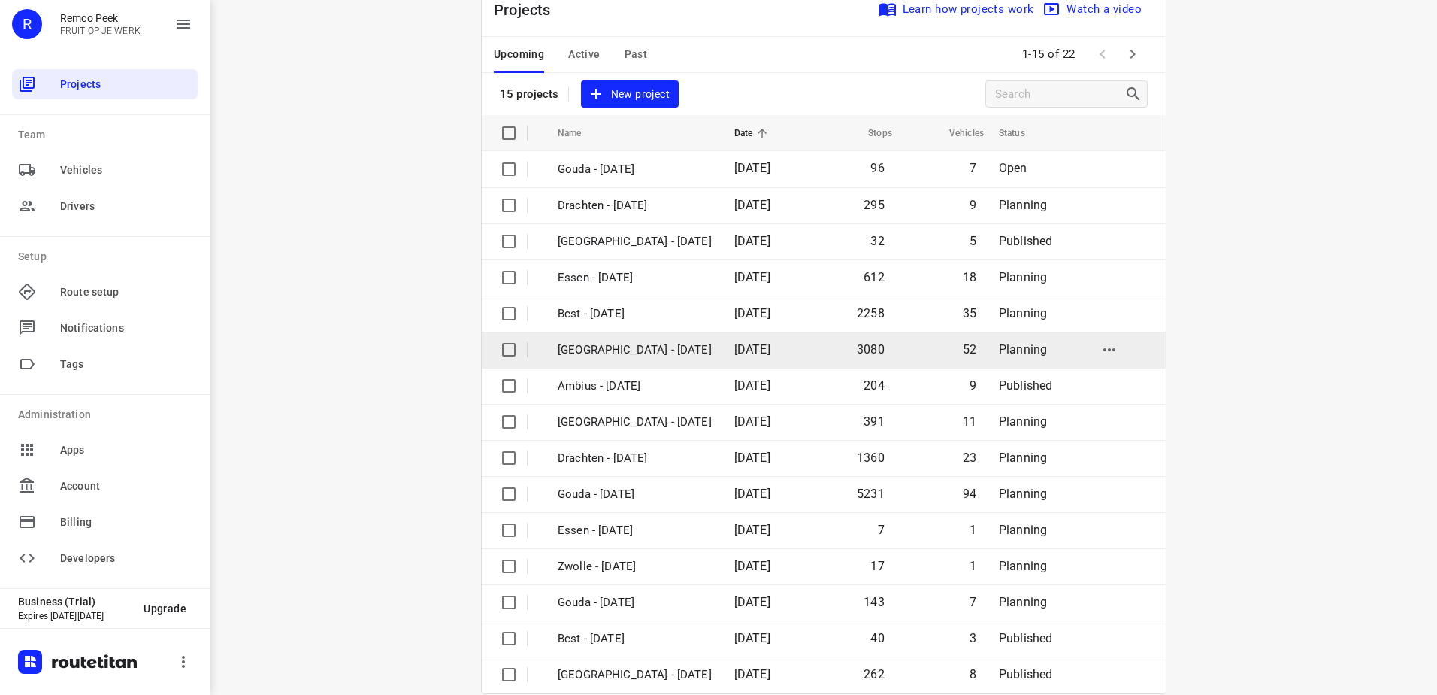
scroll to position [65, 0]
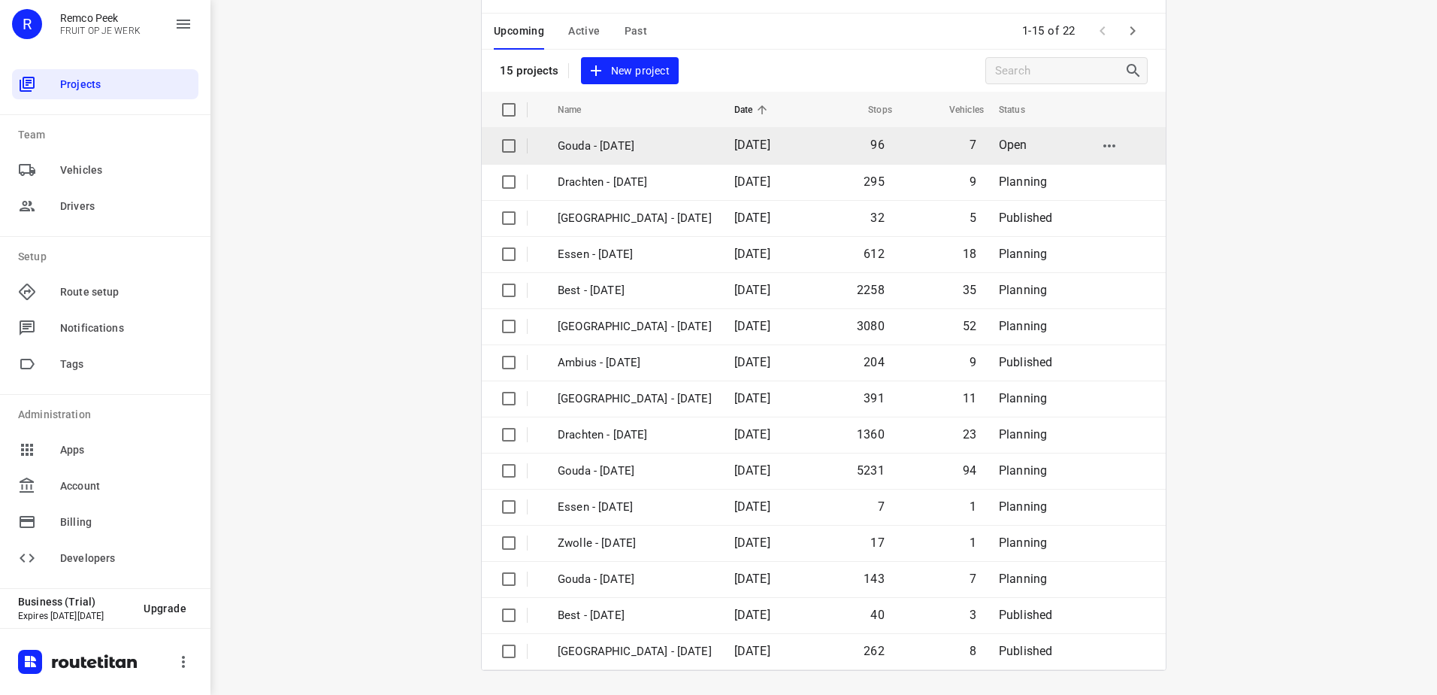
click at [603, 160] on td "Gouda - [DATE]" at bounding box center [633, 146] width 180 height 36
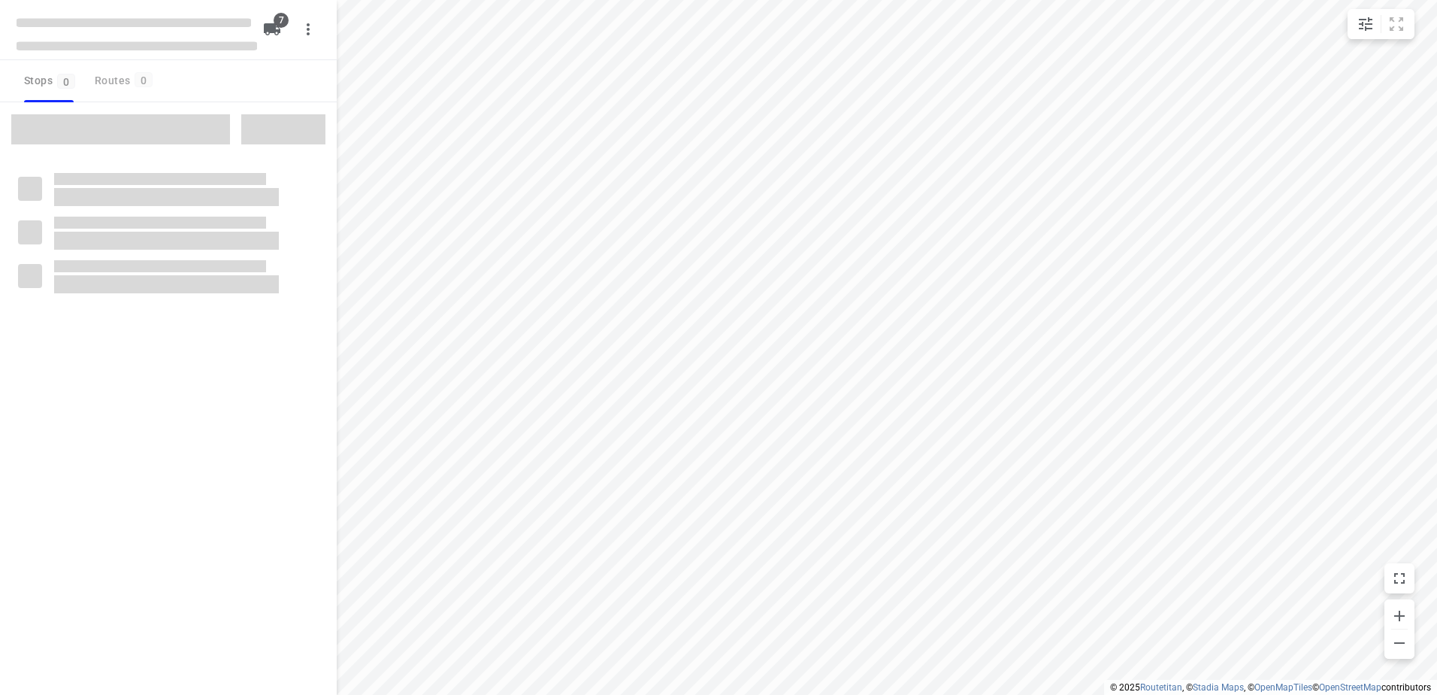
checkbox input "true"
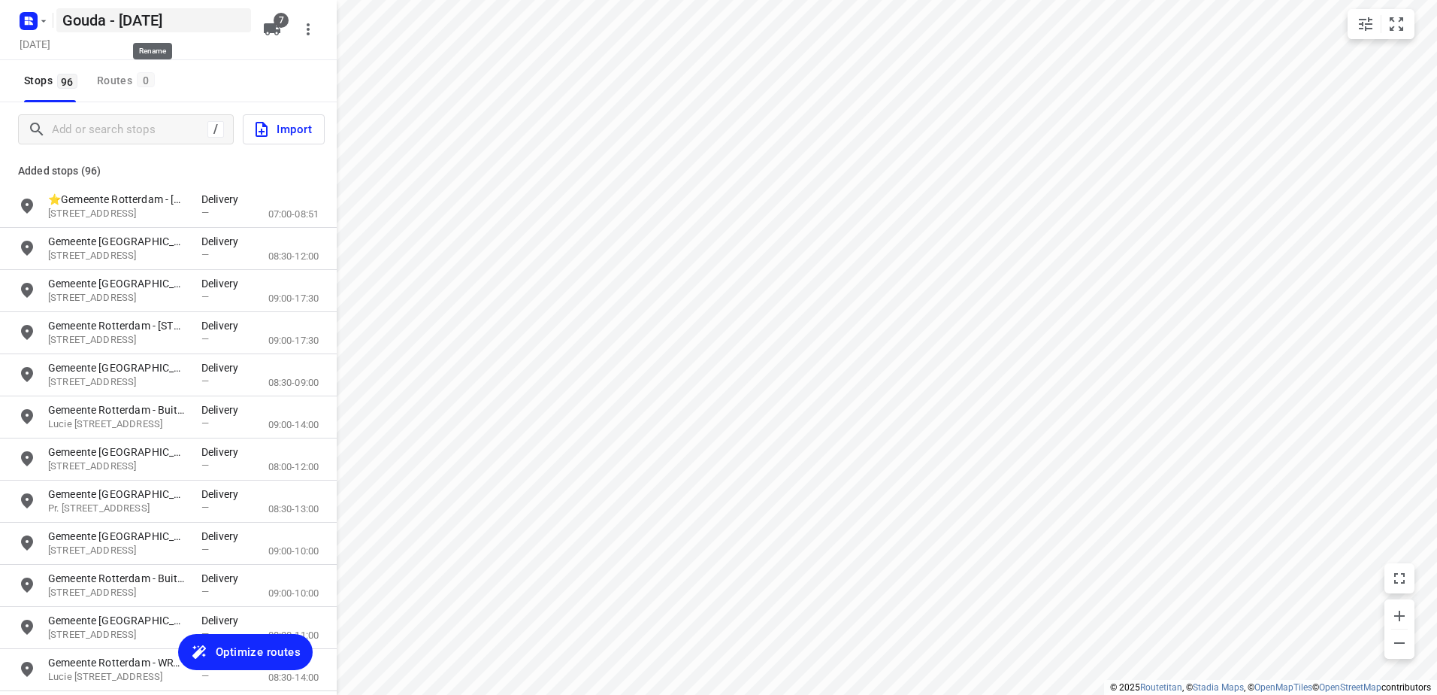
click at [113, 11] on h5 "Gouda - [DATE]" at bounding box center [153, 20] width 195 height 24
drag, startPoint x: 106, startPoint y: 17, endPoint x: 0, endPoint y: 6, distance: 106.5
click at [0, 15] on html "i © 2025 Routetitan , © Stadia Maps , © OpenMapTiles © OpenStreetMap contributo…" at bounding box center [718, 347] width 1437 height 695
type input "[GEOGRAPHIC_DATA] - [DATE]"
click at [285, 639] on button "Optimize routes" at bounding box center [245, 652] width 135 height 36
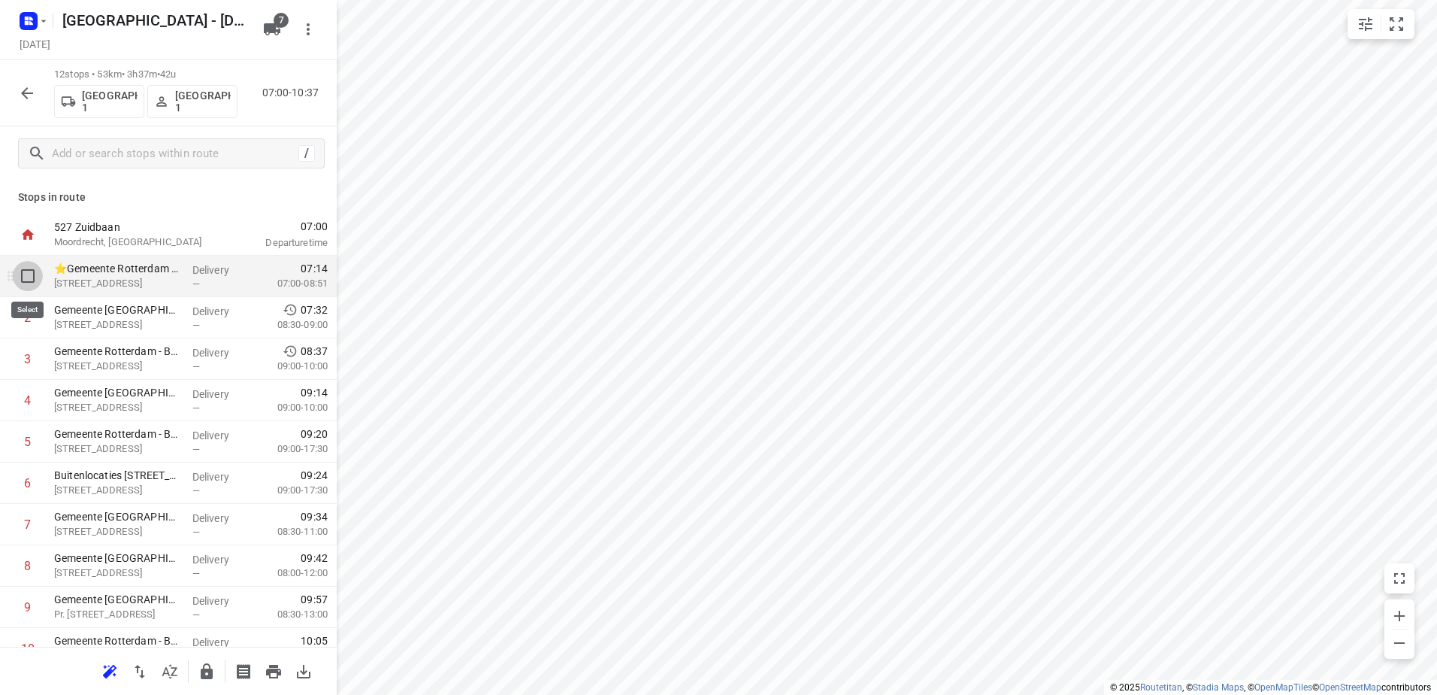
click at [41, 280] on input "checkbox" at bounding box center [28, 276] width 30 height 30
checkbox input "true"
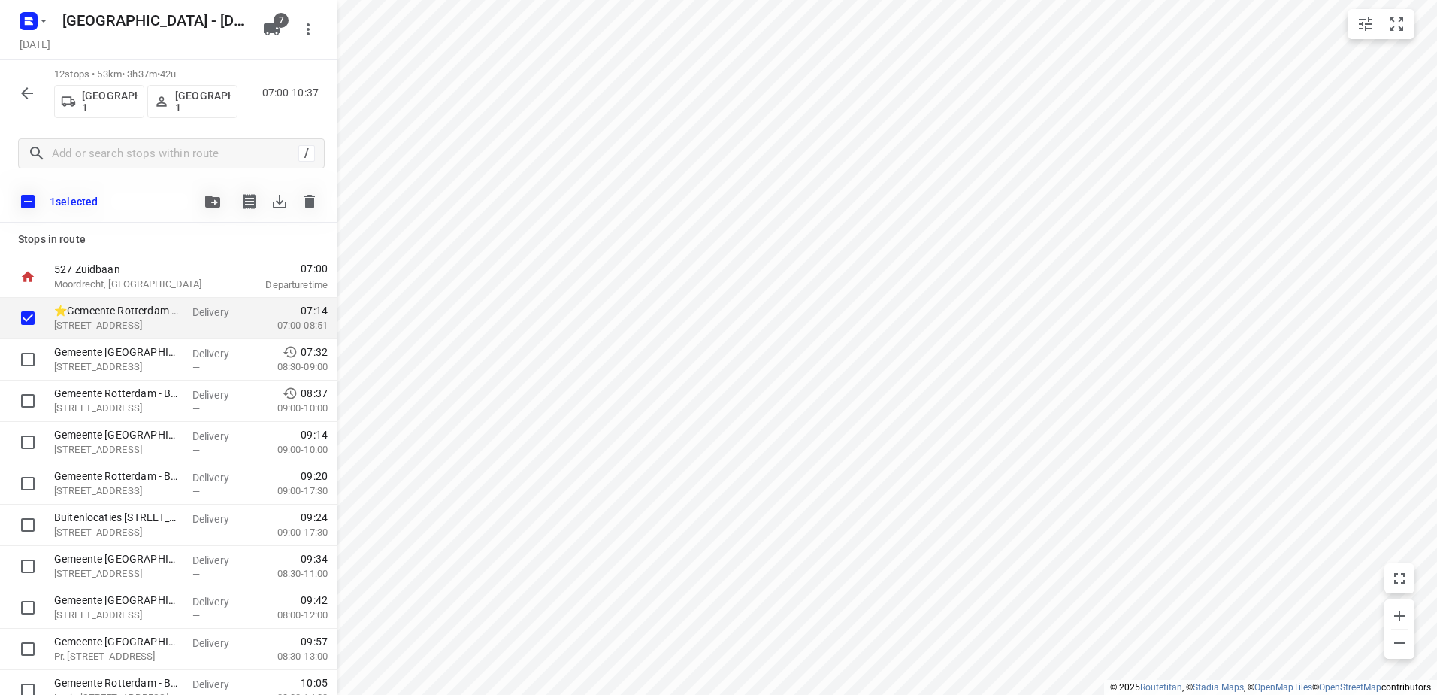
click at [240, 186] on div "1 selected" at bounding box center [168, 201] width 337 height 42
click at [222, 189] on button "button" at bounding box center [213, 201] width 30 height 30
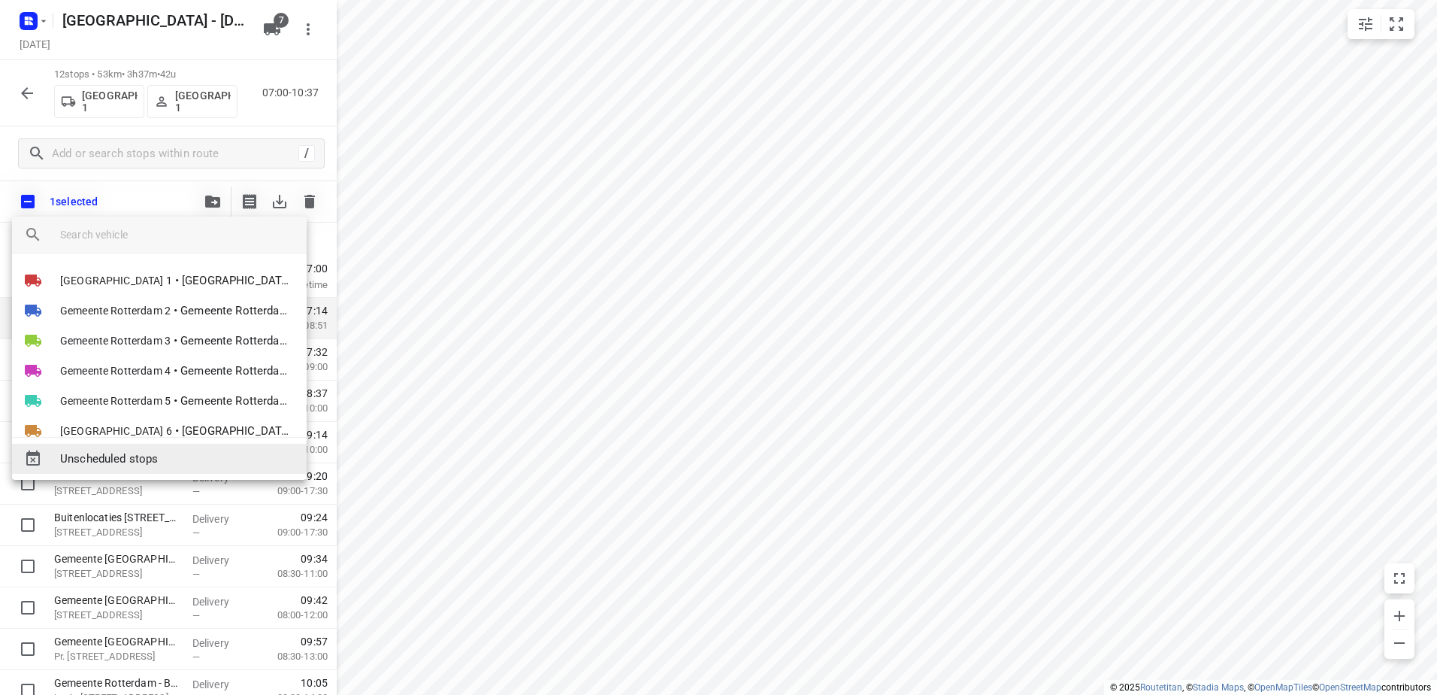
click at [171, 461] on span "Unscheduled stops" at bounding box center [177, 458] width 235 height 17
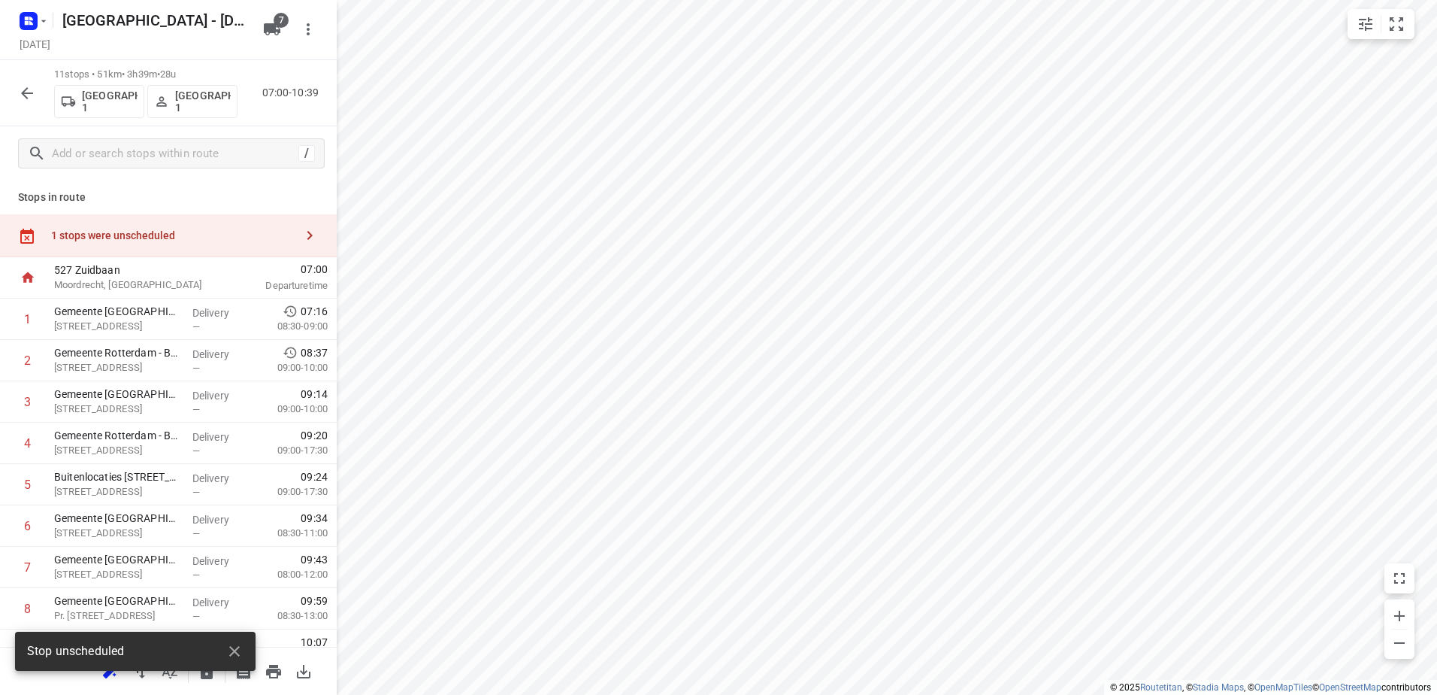
click at [23, 96] on icon "button" at bounding box center [27, 93] width 18 height 18
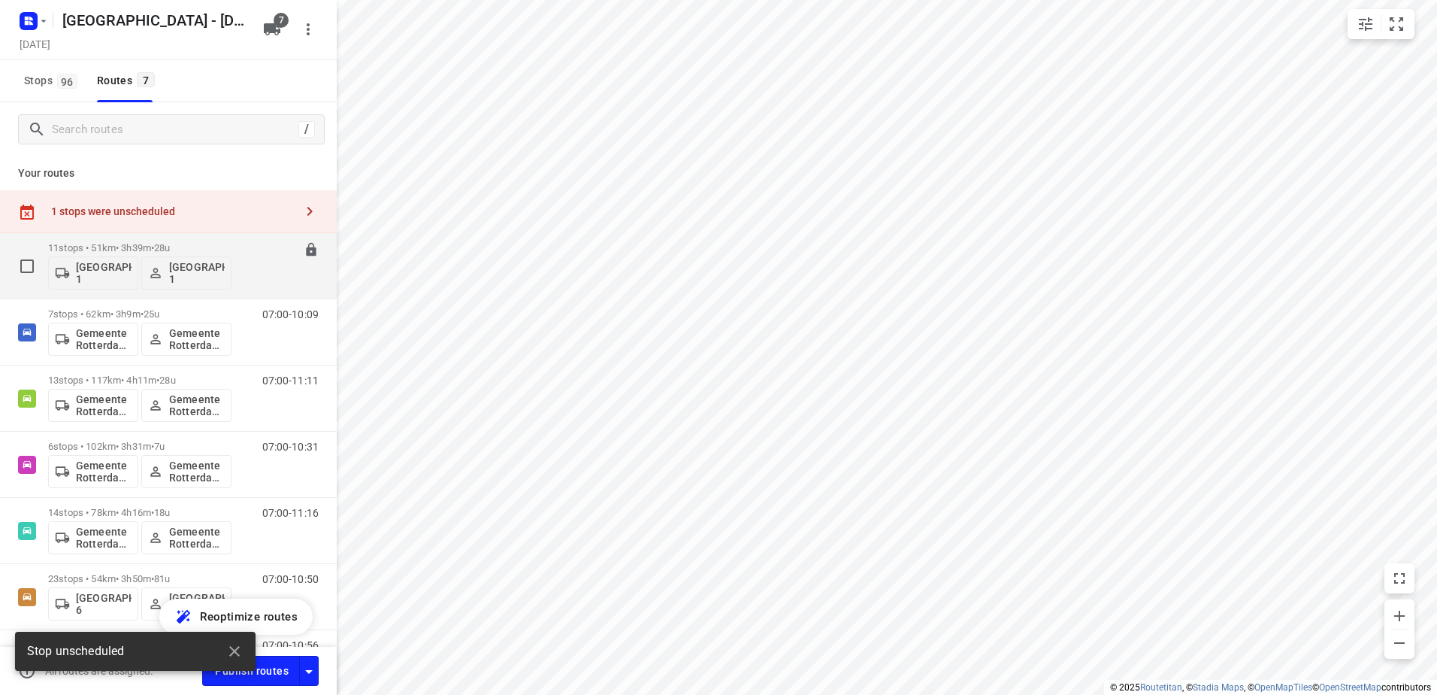
click at [170, 247] on span "28u" at bounding box center [162, 247] width 16 height 11
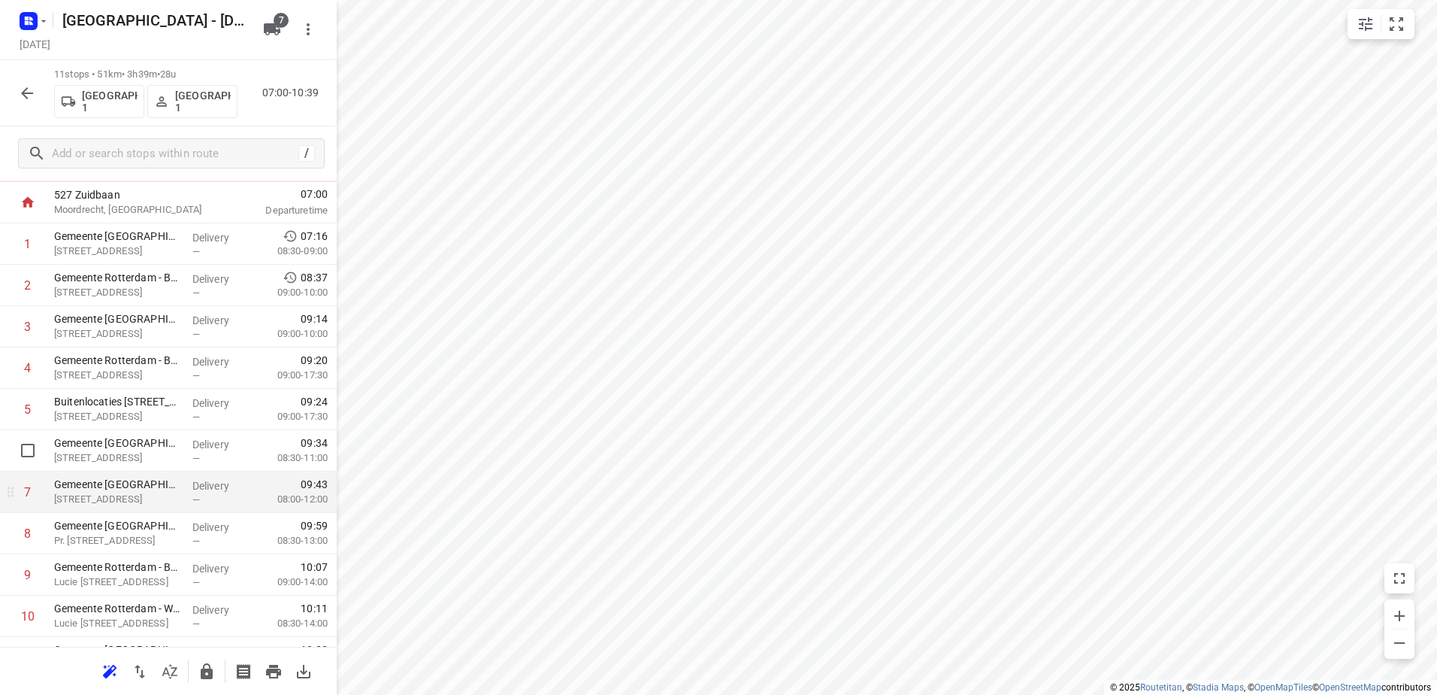
scroll to position [148, 0]
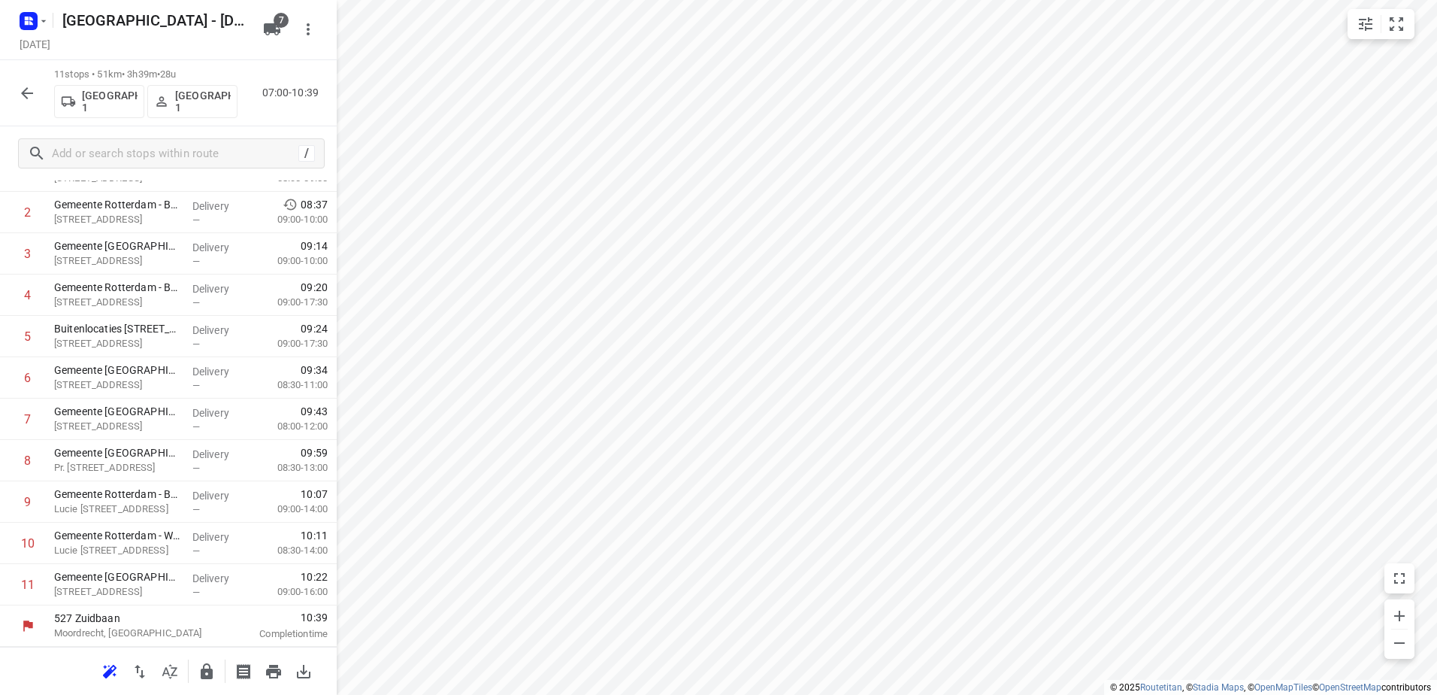
click at [219, 685] on div at bounding box center [207, 671] width 30 height 30
click at [215, 679] on button "button" at bounding box center [207, 671] width 30 height 30
click at [29, 86] on icon "button" at bounding box center [27, 93] width 18 height 18
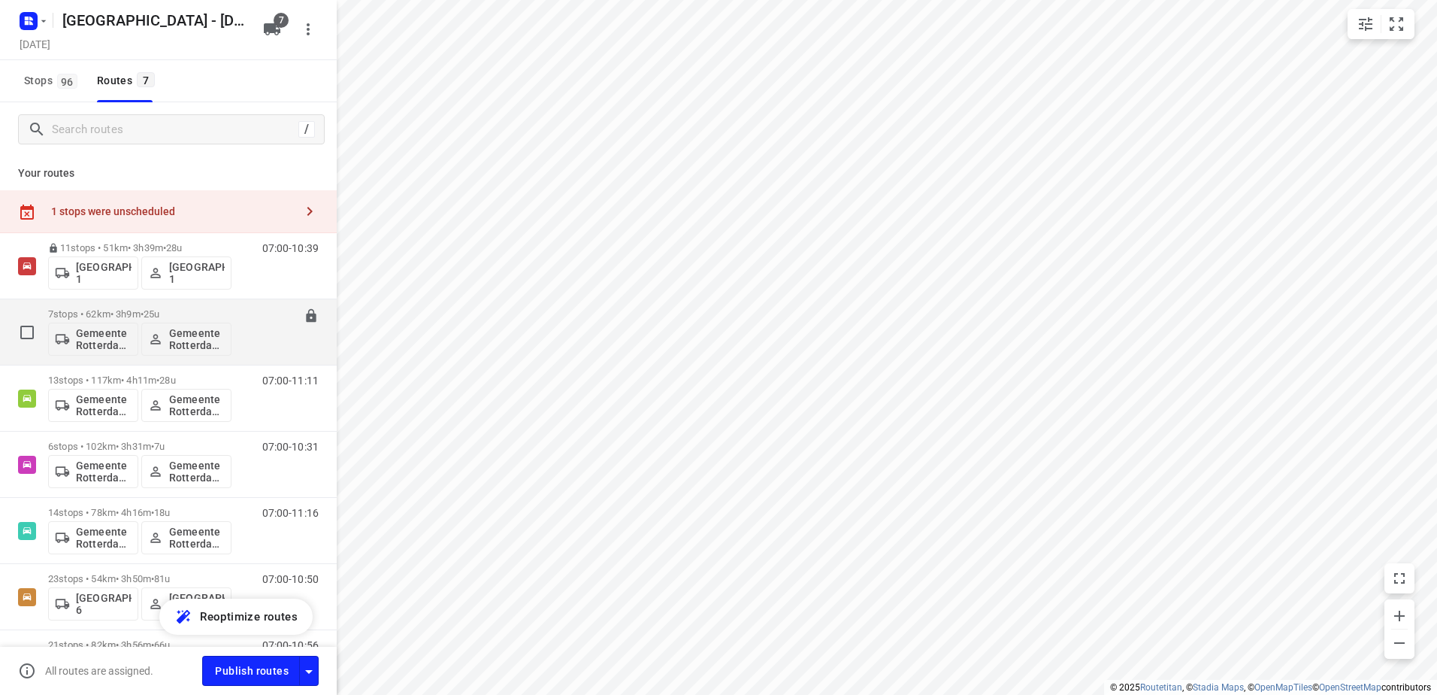
click at [121, 301] on div "7 stops • 62km • 3h9m • 25u Gemeente Rotterdam 2 Gemeente Rotterdam 2" at bounding box center [139, 332] width 183 height 62
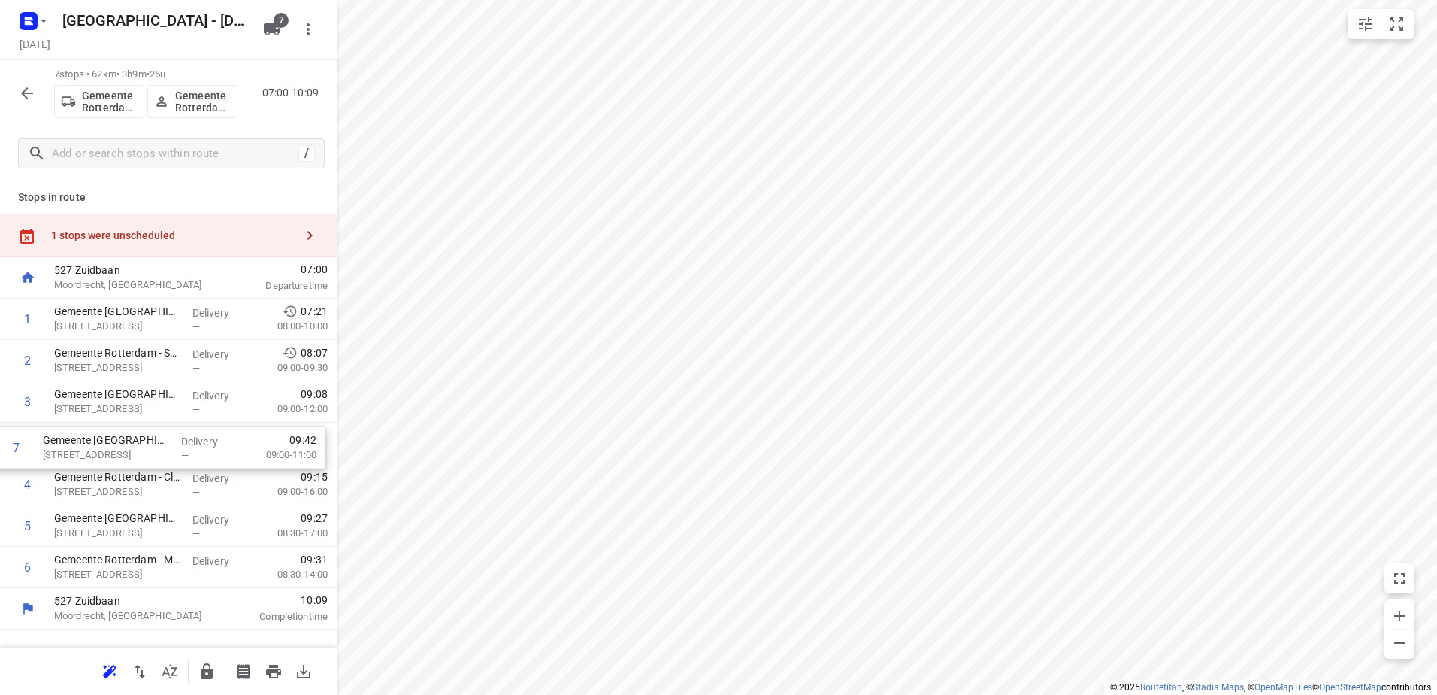
drag, startPoint x: 154, startPoint y: 562, endPoint x: 143, endPoint y: 437, distance: 126.0
click at [143, 437] on div "1 Gemeente Rotterdam - Buitenlocaties - Begraafplaatsen Crooswijk en HVH(Compas…" at bounding box center [168, 442] width 337 height 289
drag, startPoint x: 186, startPoint y: 482, endPoint x: 195, endPoint y: 583, distance: 101.1
click at [195, 583] on div "1 Gemeente Rotterdam - Buitenlocaties - Begraafplaatsen Crooswijk en HVH(Compas…" at bounding box center [168, 442] width 337 height 289
click at [210, 665] on icon "button" at bounding box center [207, 671] width 18 height 18
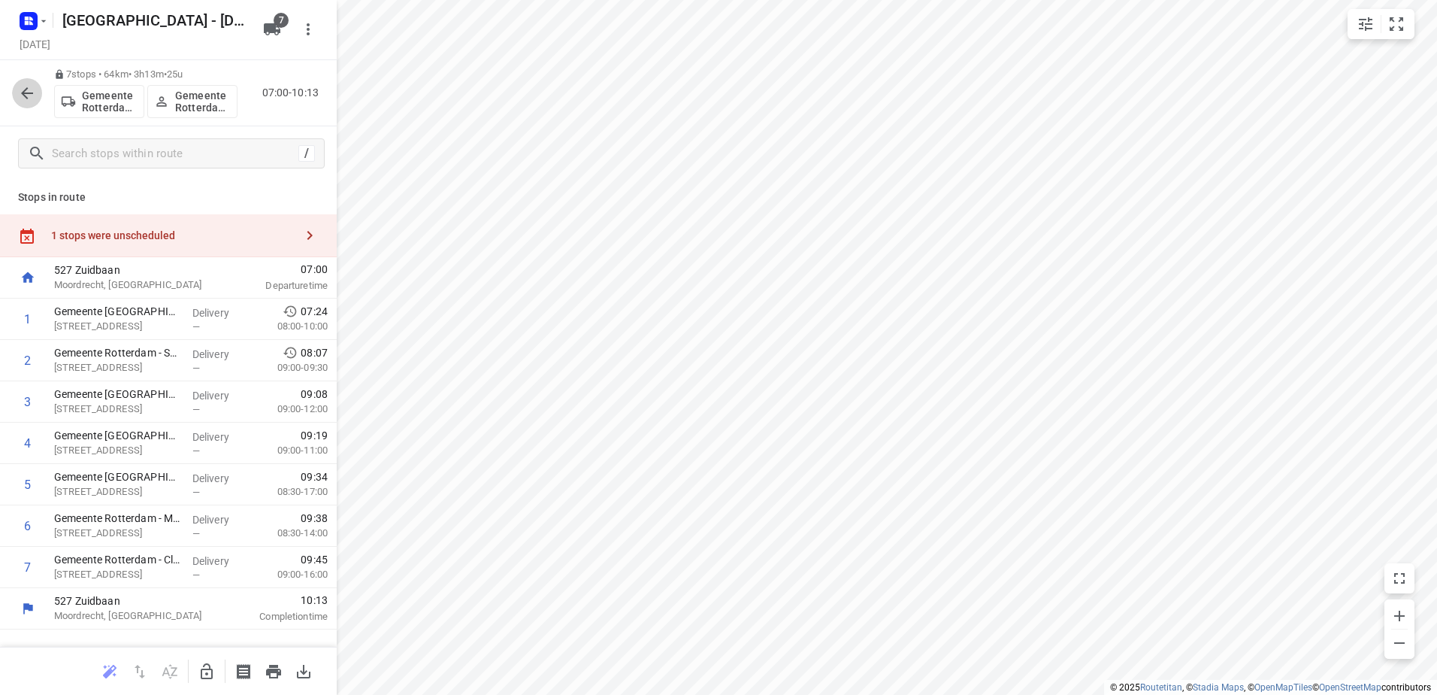
click at [16, 95] on button "button" at bounding box center [27, 93] width 30 height 30
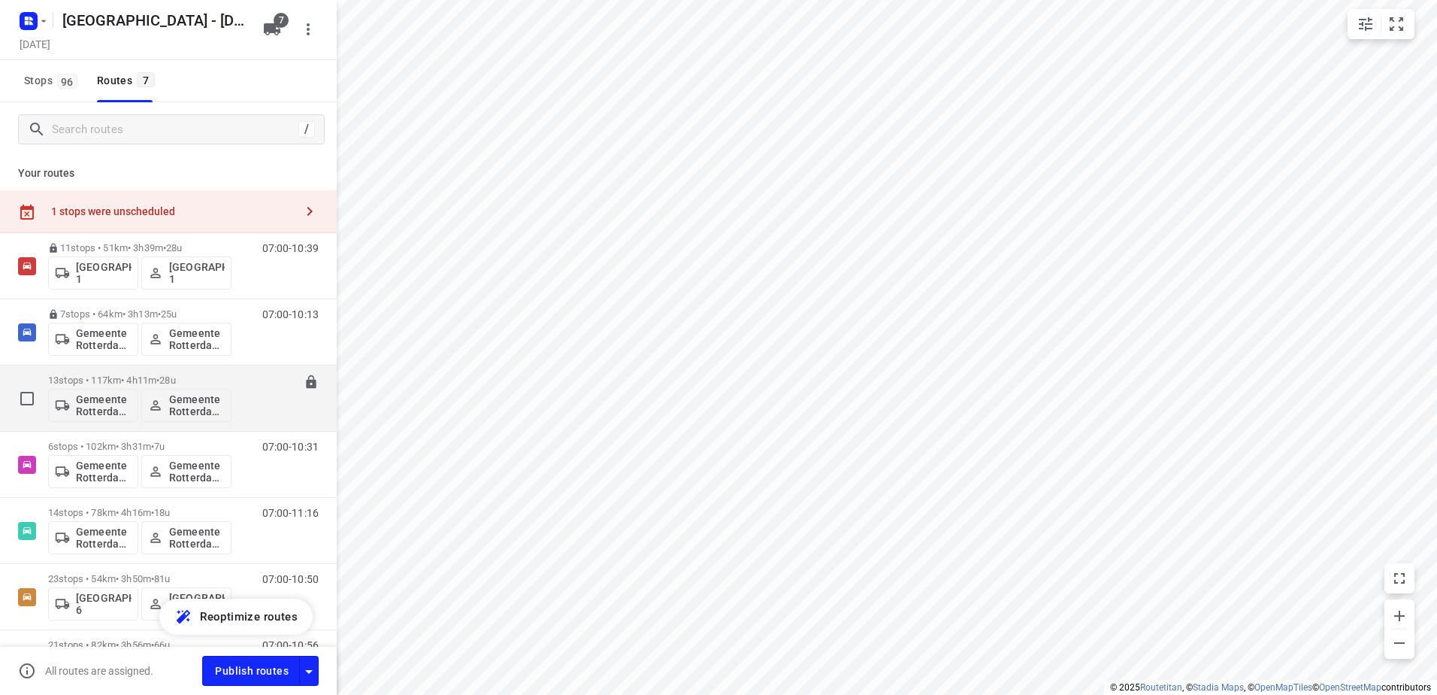
click at [101, 377] on p "13 stops • 117km • 4h11m • 28u" at bounding box center [139, 379] width 183 height 11
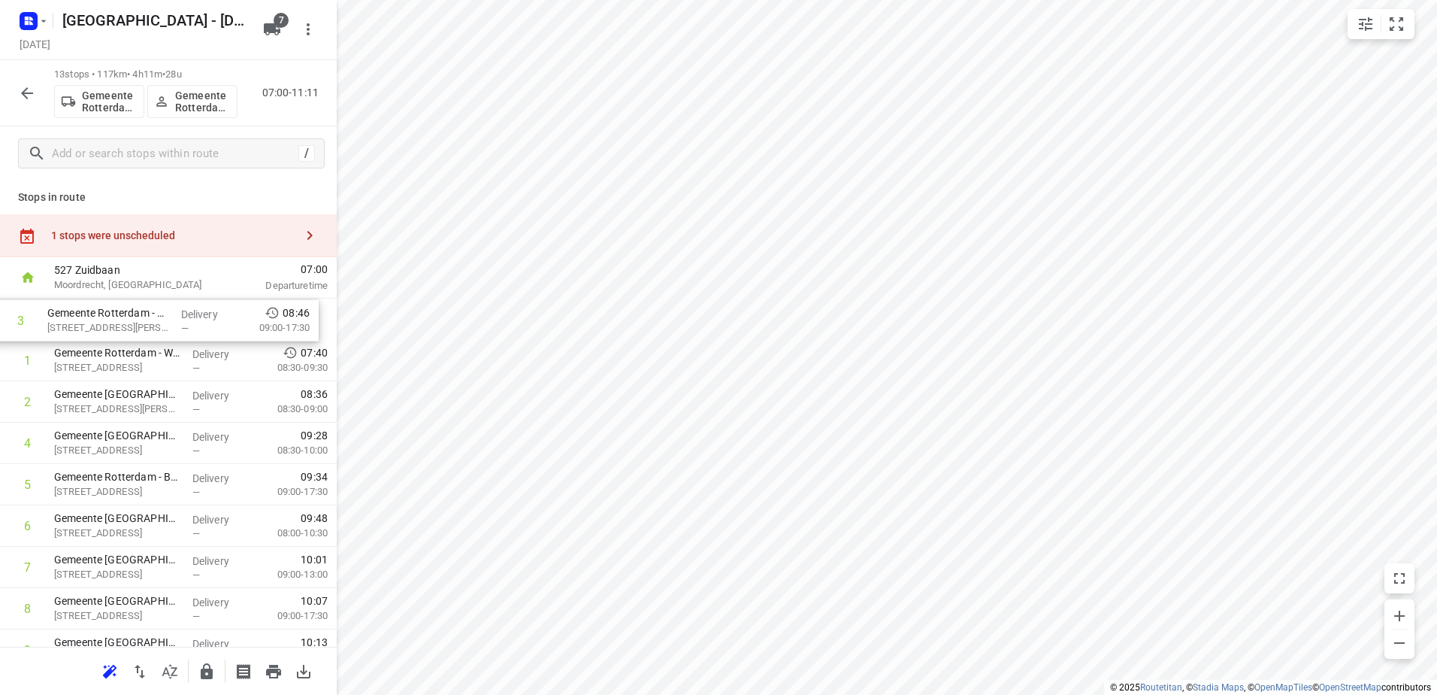
drag, startPoint x: 96, startPoint y: 413, endPoint x: 89, endPoint y: 316, distance: 97.2
click at [89, 317] on div "1 Gemeente Rotterdam - WRT Hoek van Holland - Zekkenweg(Martin Helmich) Zekkenw…" at bounding box center [168, 566] width 337 height 537
drag, startPoint x: 113, startPoint y: 398, endPoint x: 105, endPoint y: 337, distance: 62.1
click at [105, 337] on div "1 Gemeente Rotterdam - Buitenlocaties - Toezicht en handhaving HVH(Martin Helmi…" at bounding box center [168, 566] width 337 height 537
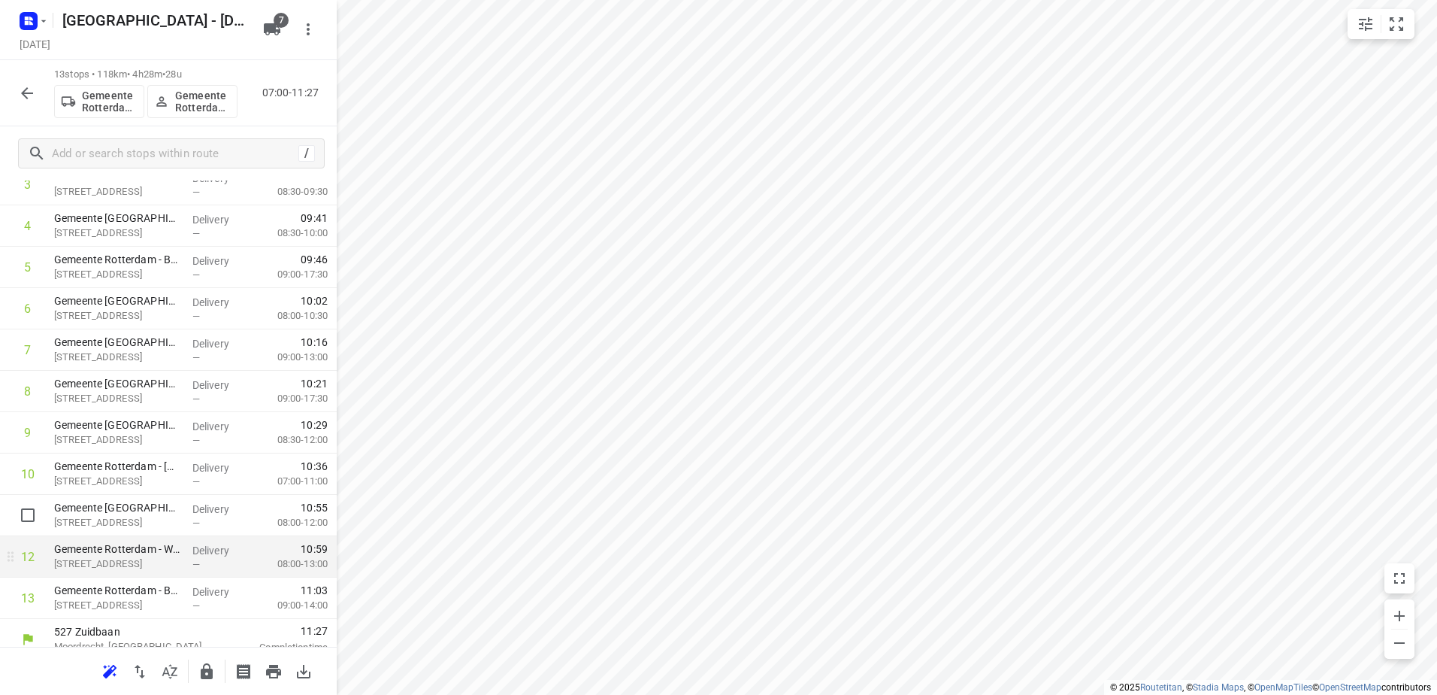
scroll to position [231, 0]
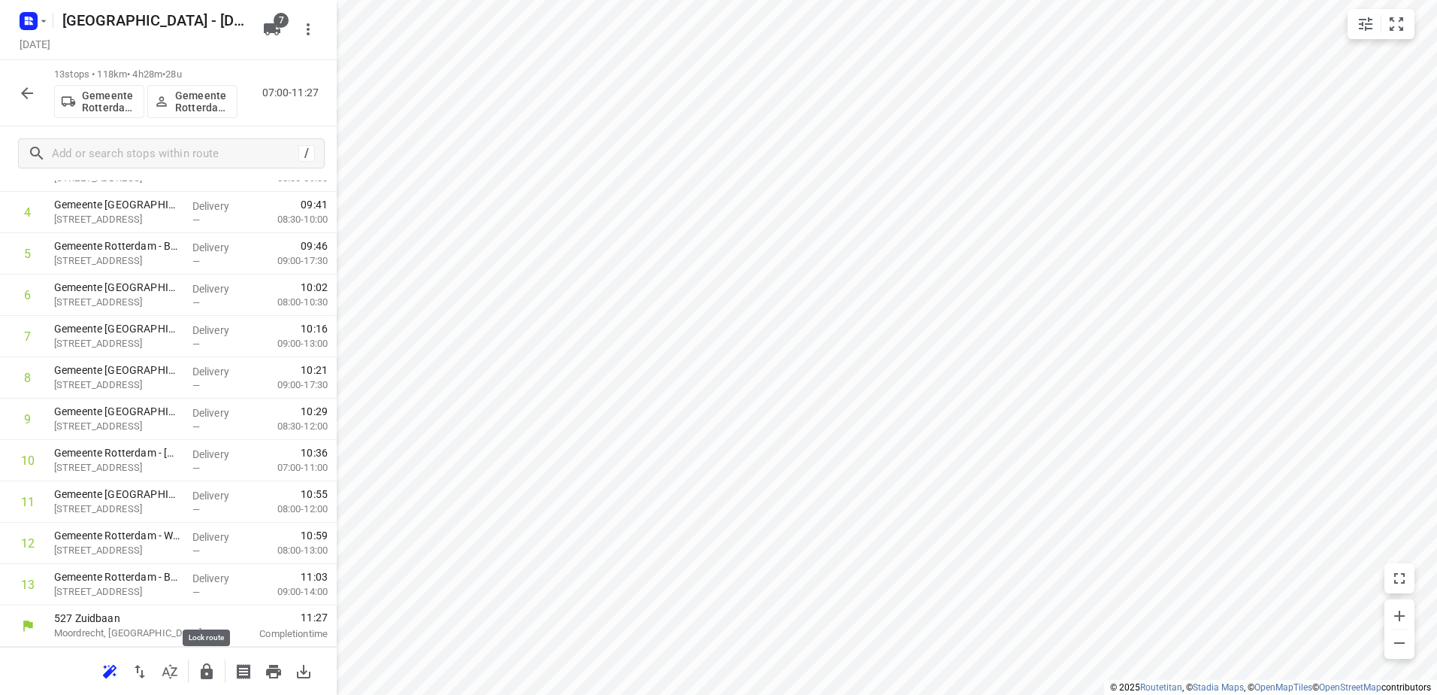
click at [213, 676] on icon "button" at bounding box center [207, 671] width 18 height 18
click at [32, 110] on div "13 stops • 118km • 4h28m • 28u Gemeente Rotterdam 3 Gemeente Rotterdam 3 07:00-…" at bounding box center [168, 93] width 337 height 66
click at [32, 98] on icon "button" at bounding box center [27, 93] width 18 height 18
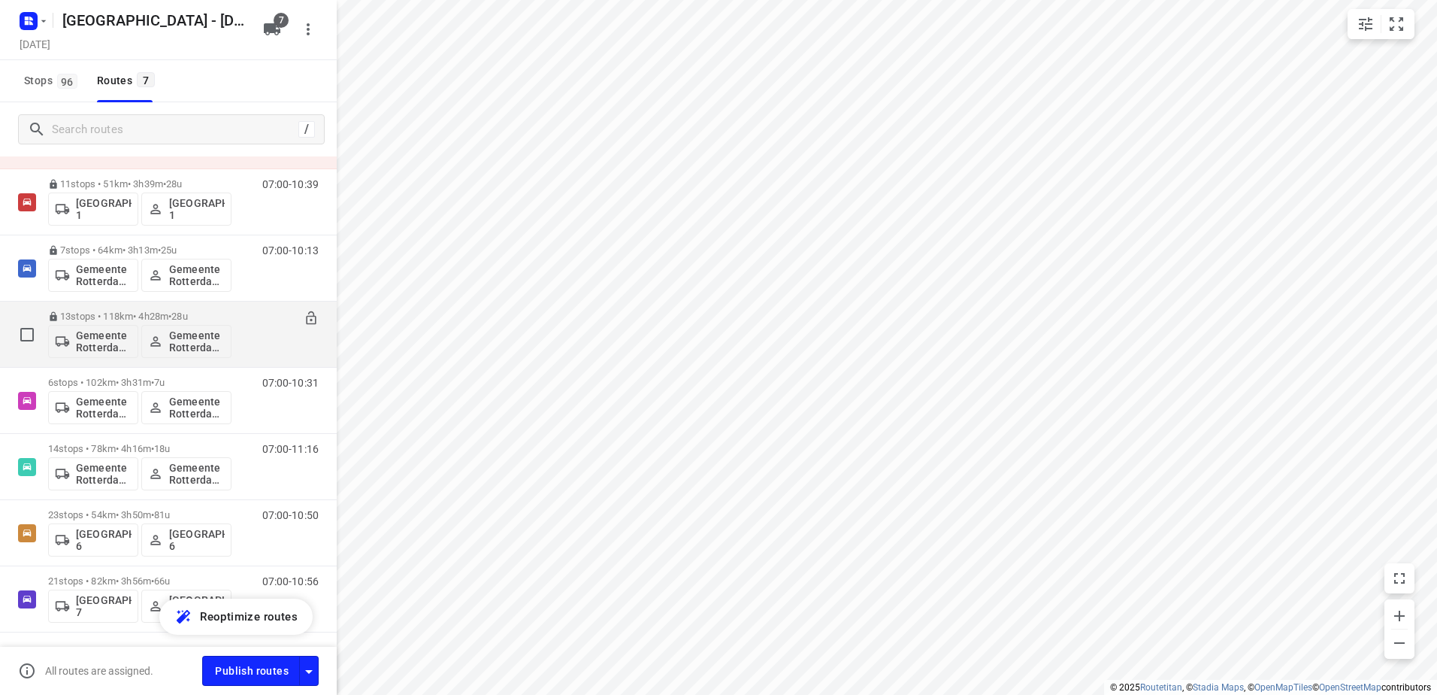
scroll to position [75, 0]
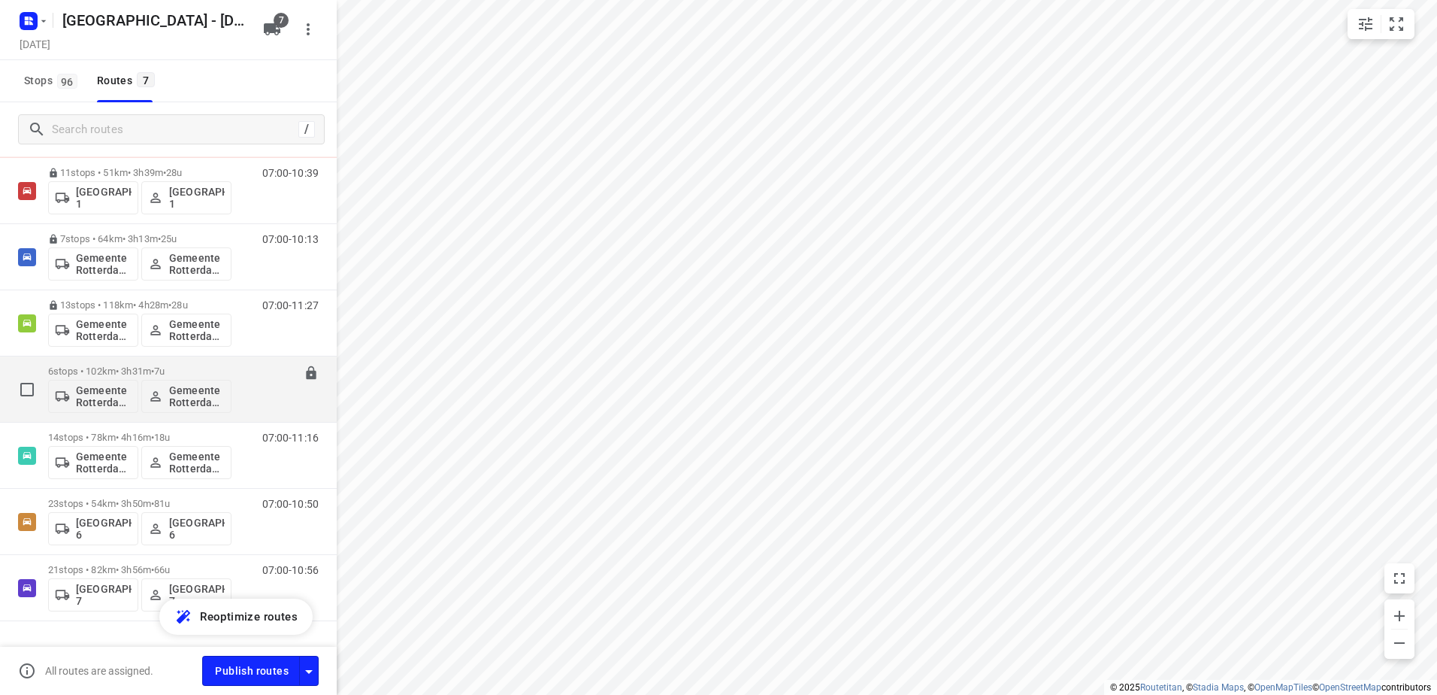
click at [142, 365] on p "6 stops • 102km • 3h31m • 7u" at bounding box center [139, 370] width 183 height 11
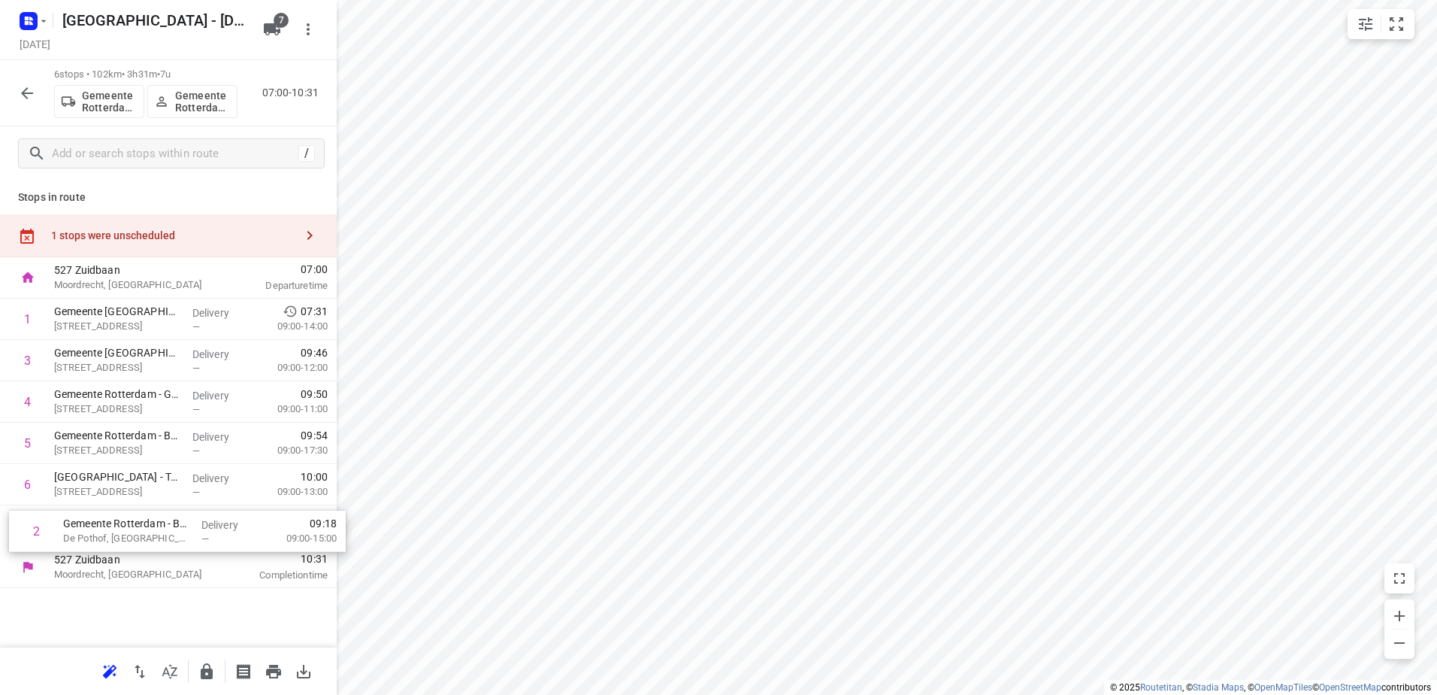
drag, startPoint x: 139, startPoint y: 422, endPoint x: 149, endPoint y: 559, distance: 137.1
click at [149, 560] on div "527 Zuidbaan Moordrecht, Netherlands 07:00 Departure time 1 Gemeente Rotterdam …" at bounding box center [168, 422] width 337 height 331
drag, startPoint x: 132, startPoint y: 315, endPoint x: 141, endPoint y: 490, distance: 175.4
click at [141, 490] on div "1 Gemeente Rotterdam - Stadswinkel Hoogvliet(Martin Helmich) Rijkeeplein 3, Hoo…" at bounding box center [168, 422] width 337 height 248
click at [208, 668] on icon "button" at bounding box center [207, 671] width 18 height 18
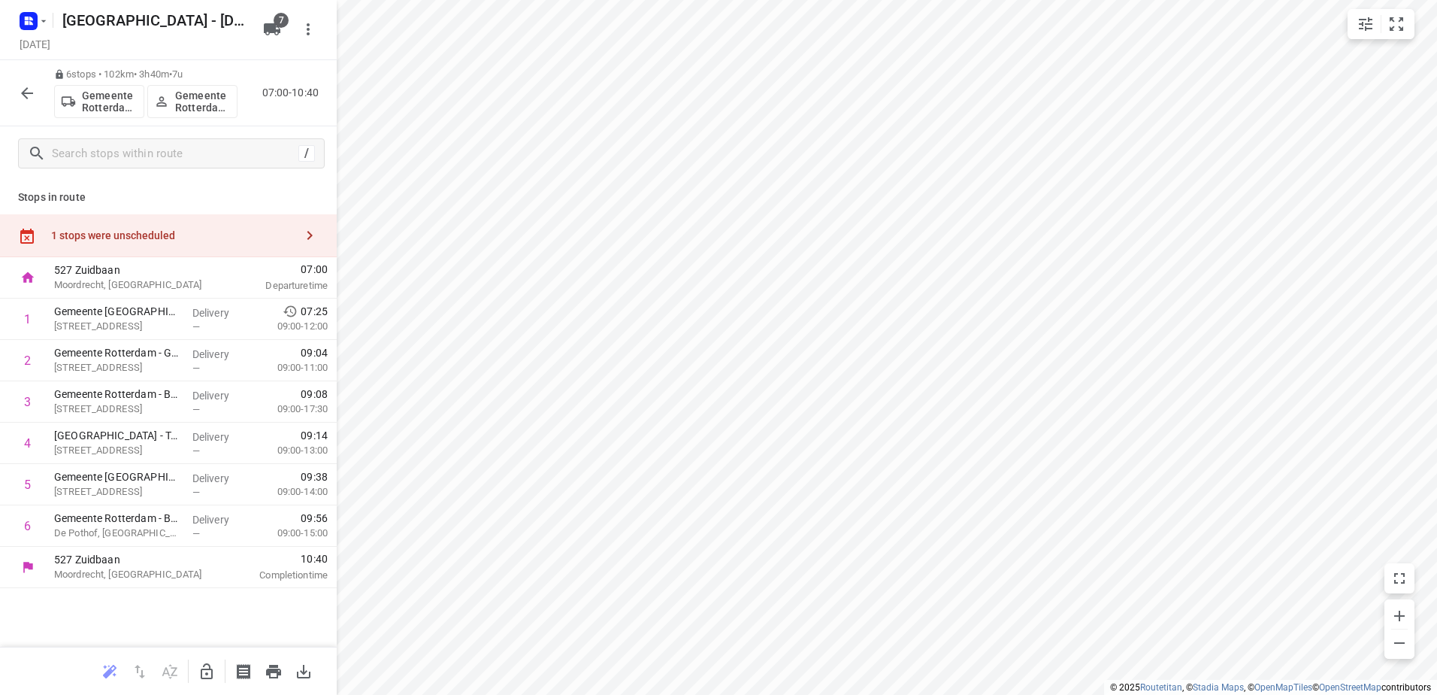
click at [31, 94] on icon "button" at bounding box center [27, 93] width 18 height 18
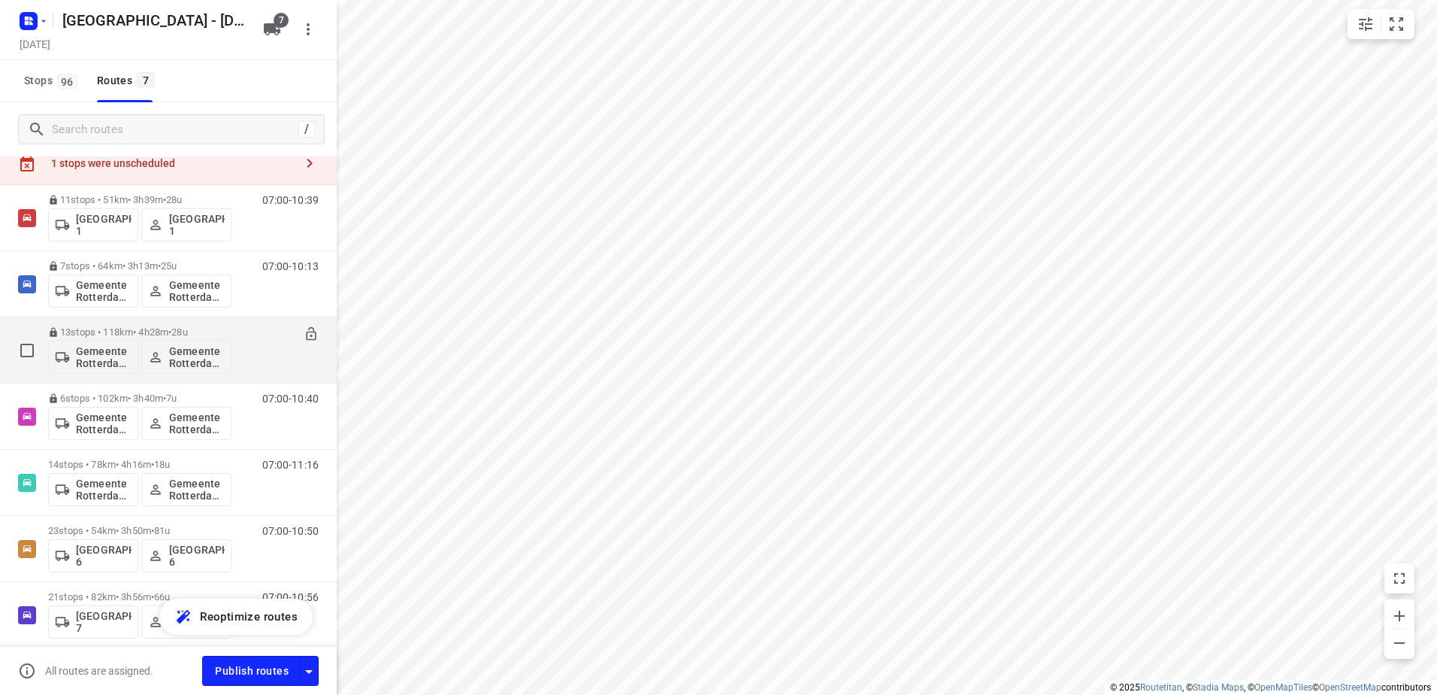
scroll to position [110, 0]
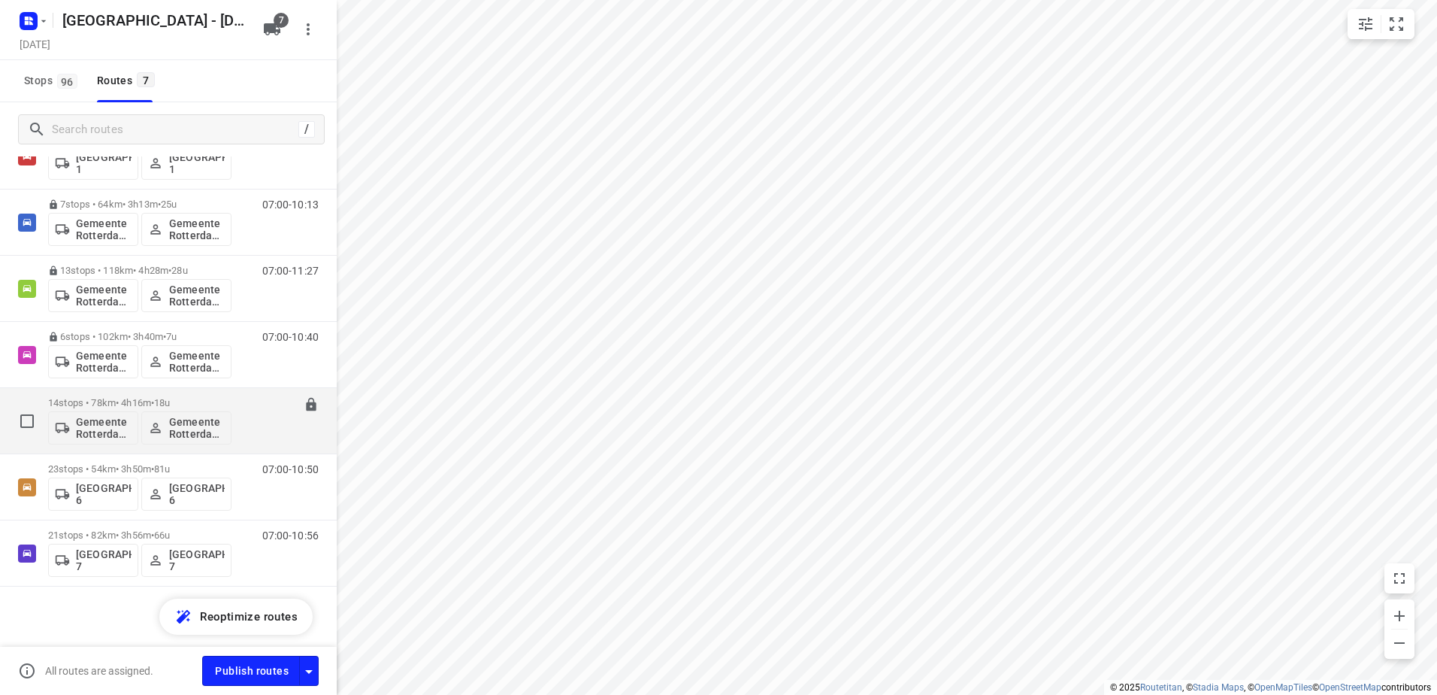
click at [98, 401] on p "14 stops • 78km • 4h16m • 18u" at bounding box center [139, 402] width 183 height 11
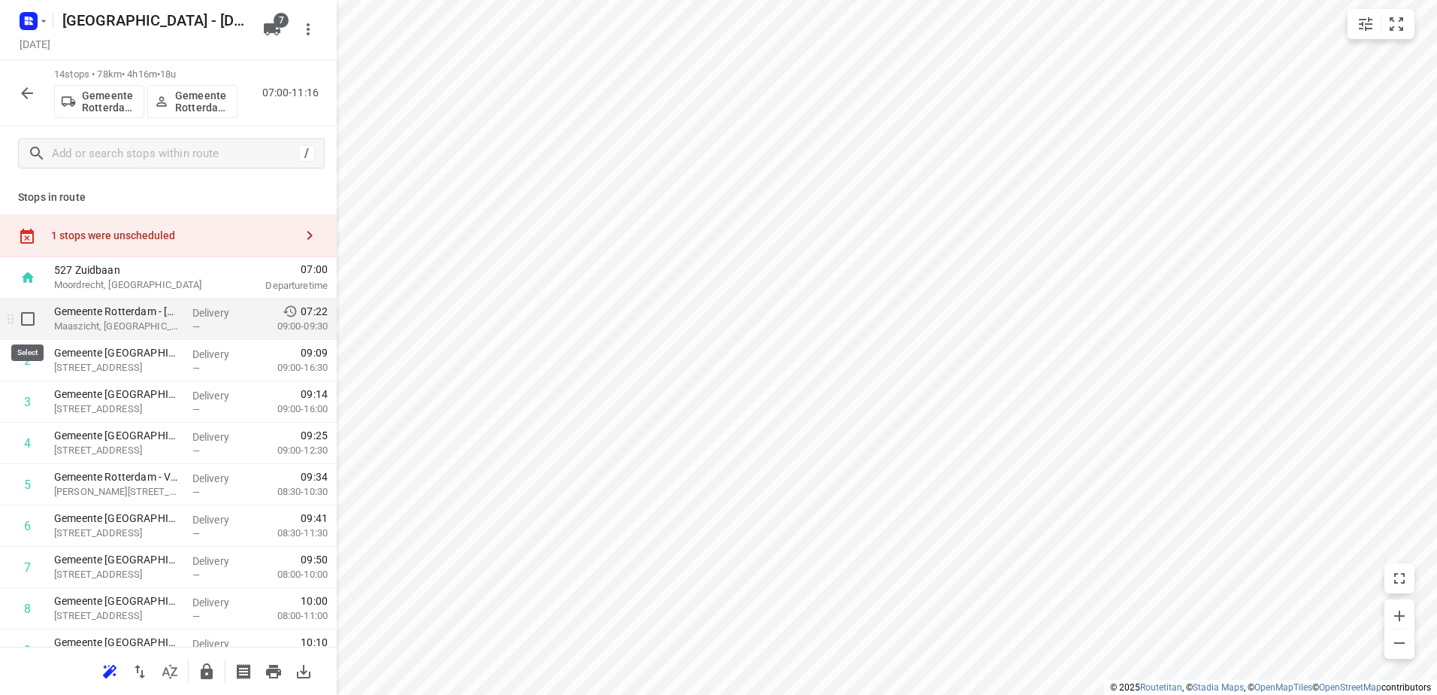
drag, startPoint x: 27, startPoint y: 320, endPoint x: 27, endPoint y: 373, distance: 52.6
click at [25, 320] on input "checkbox" at bounding box center [28, 319] width 30 height 30
checkbox input "true"
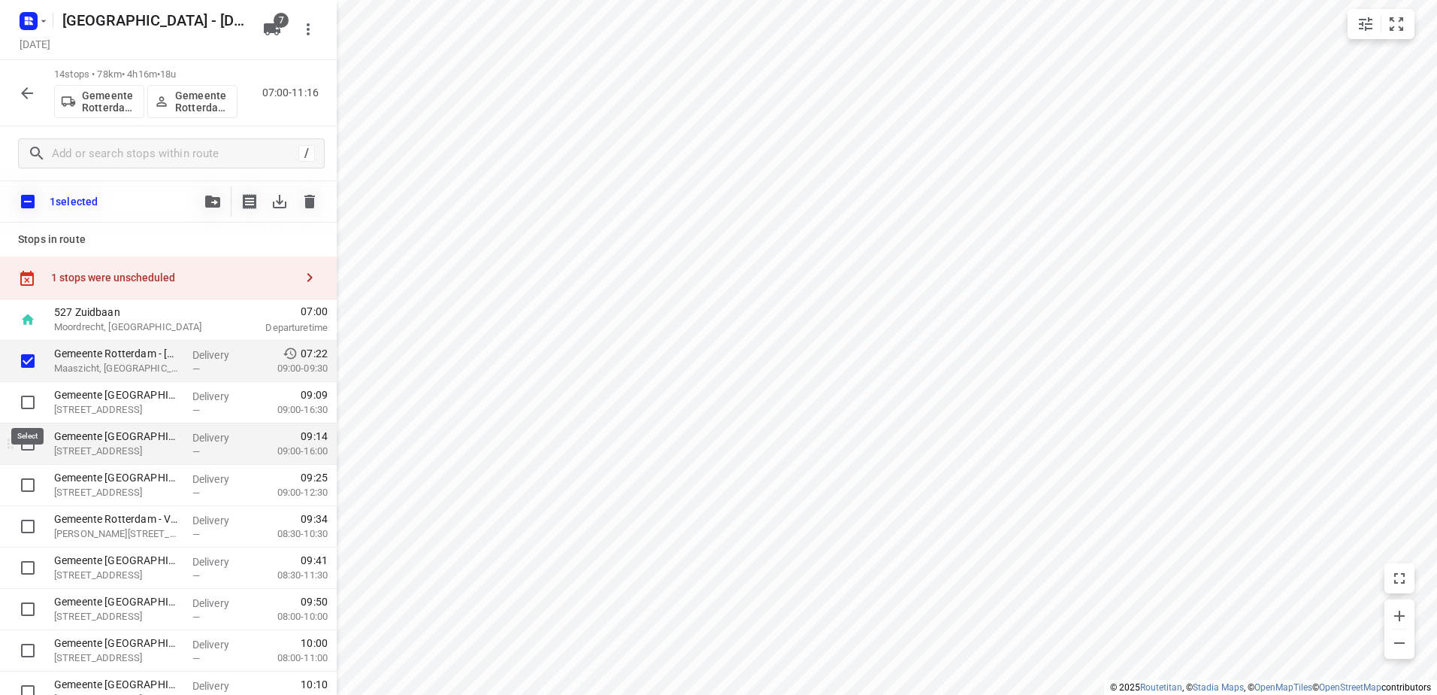
drag, startPoint x: 26, startPoint y: 407, endPoint x: 26, endPoint y: 437, distance: 30.1
click at [26, 410] on input "checkbox" at bounding box center [28, 402] width 30 height 30
checkbox input "true"
click at [26, 441] on input "checkbox" at bounding box center [28, 443] width 30 height 30
checkbox input "true"
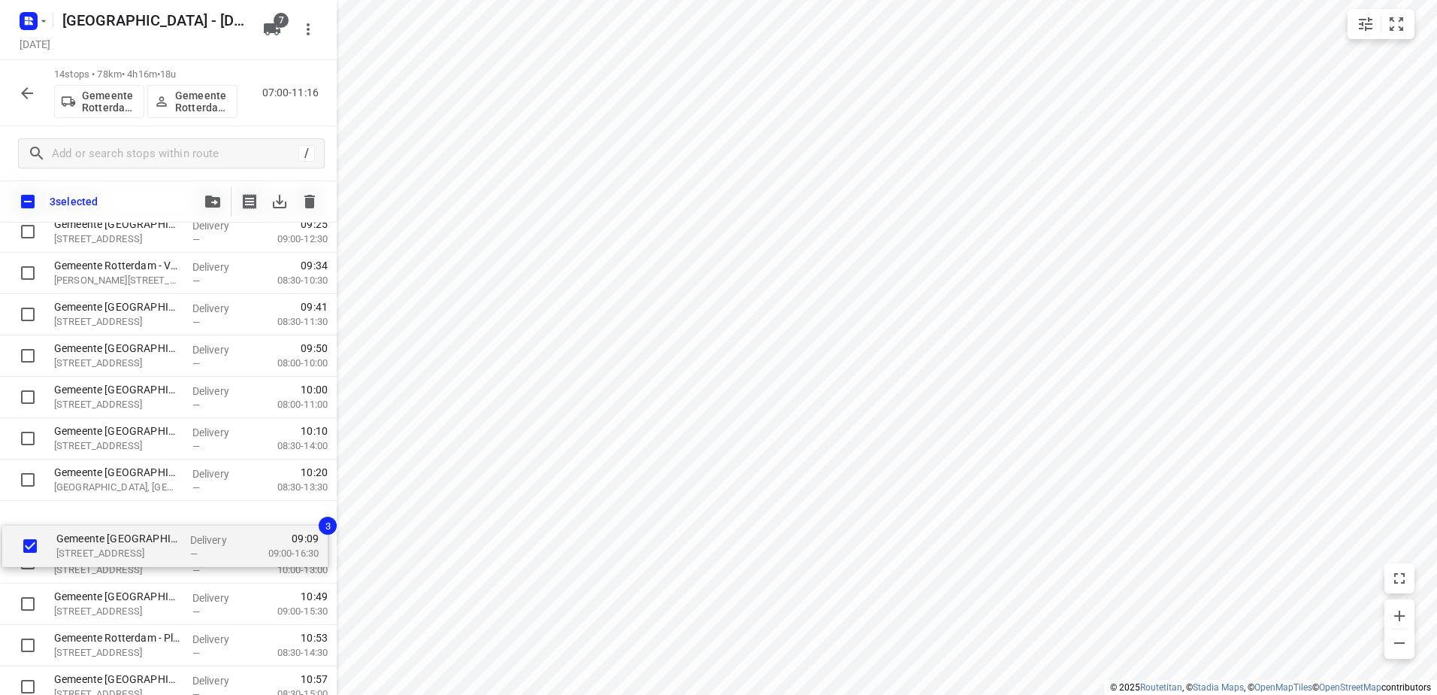
scroll to position [266, 0]
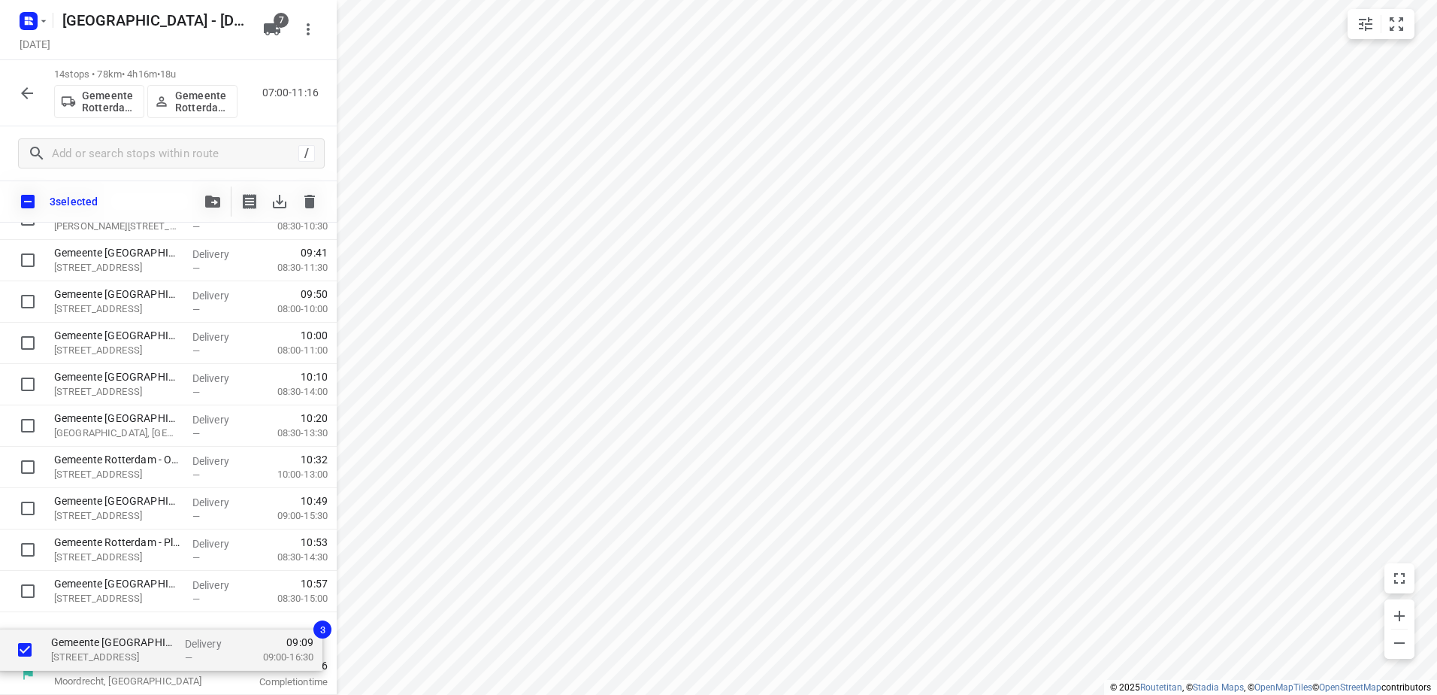
drag, startPoint x: 177, startPoint y: 411, endPoint x: 174, endPoint y: 664, distance: 252.6
click at [174, 664] on div "527 Zuidbaan Moordrecht, Netherlands 07:00 Departure time Gemeente Rotterdam - …" at bounding box center [168, 363] width 337 height 661
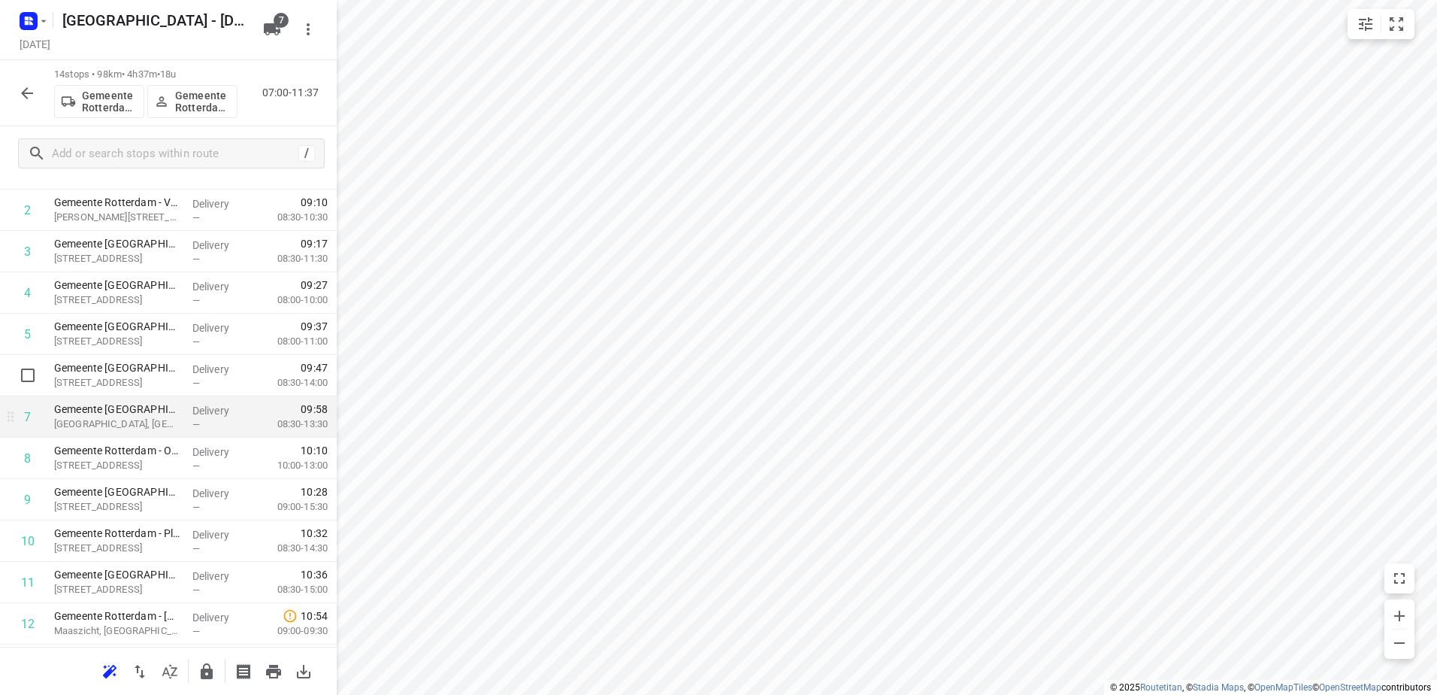
scroll to position [225, 0]
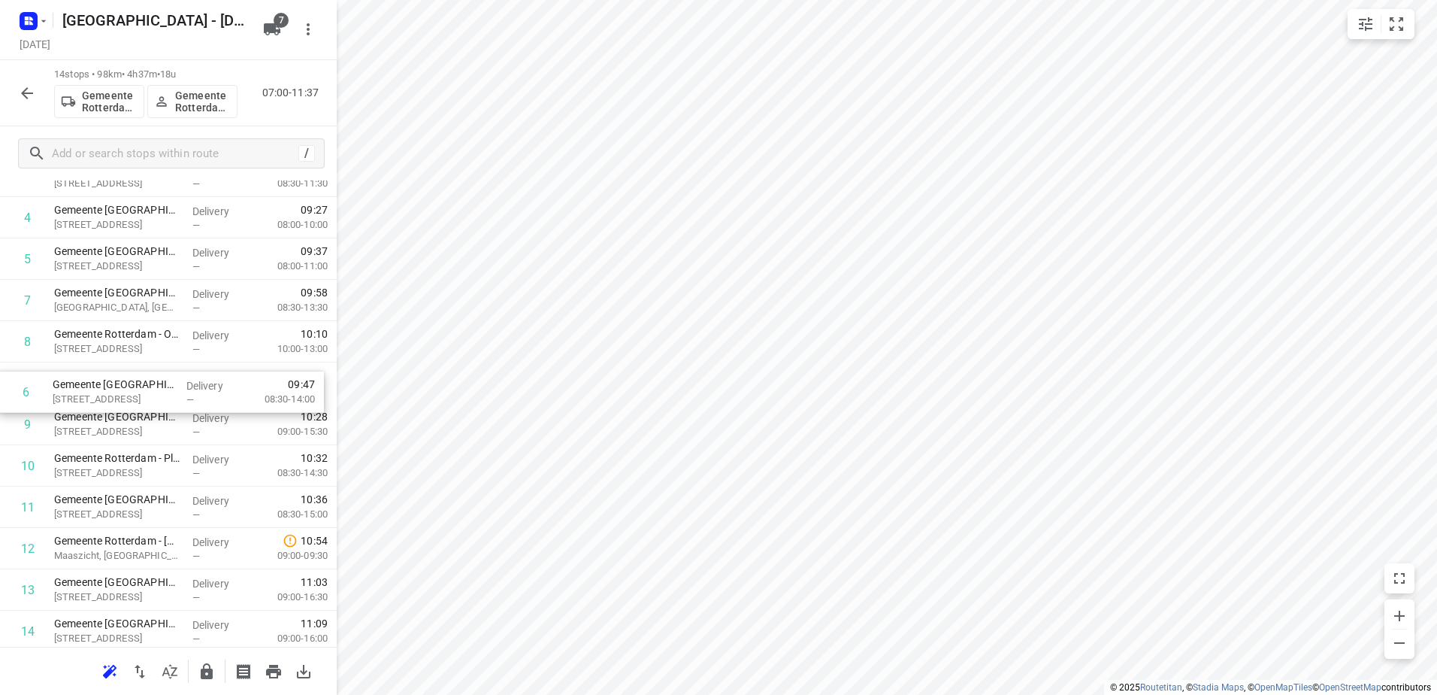
drag, startPoint x: 190, startPoint y: 298, endPoint x: 194, endPoint y: 399, distance: 100.8
click at [194, 399] on div "1 Gemeente Rotterdam - Clemensstraat(Martin Helmich) Clemensstraat 111, Rotterd…" at bounding box center [168, 362] width 337 height 579
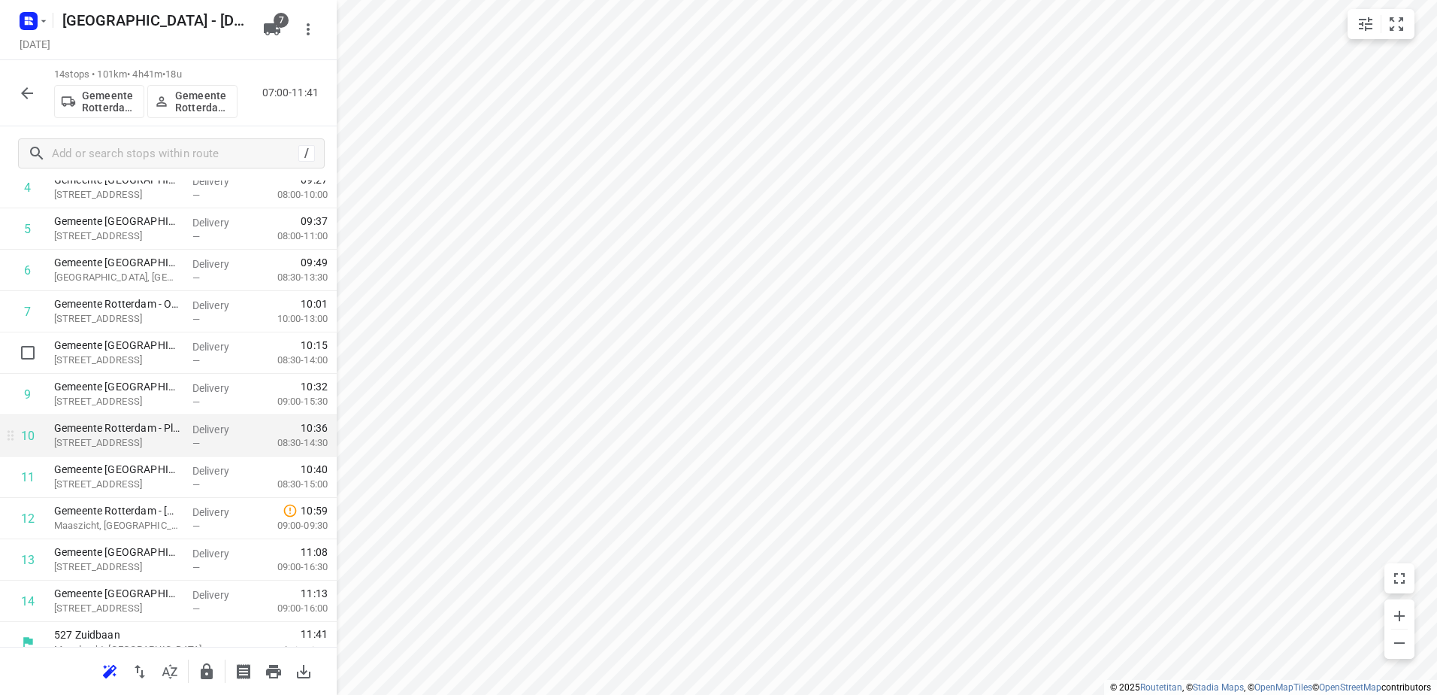
scroll to position [272, 0]
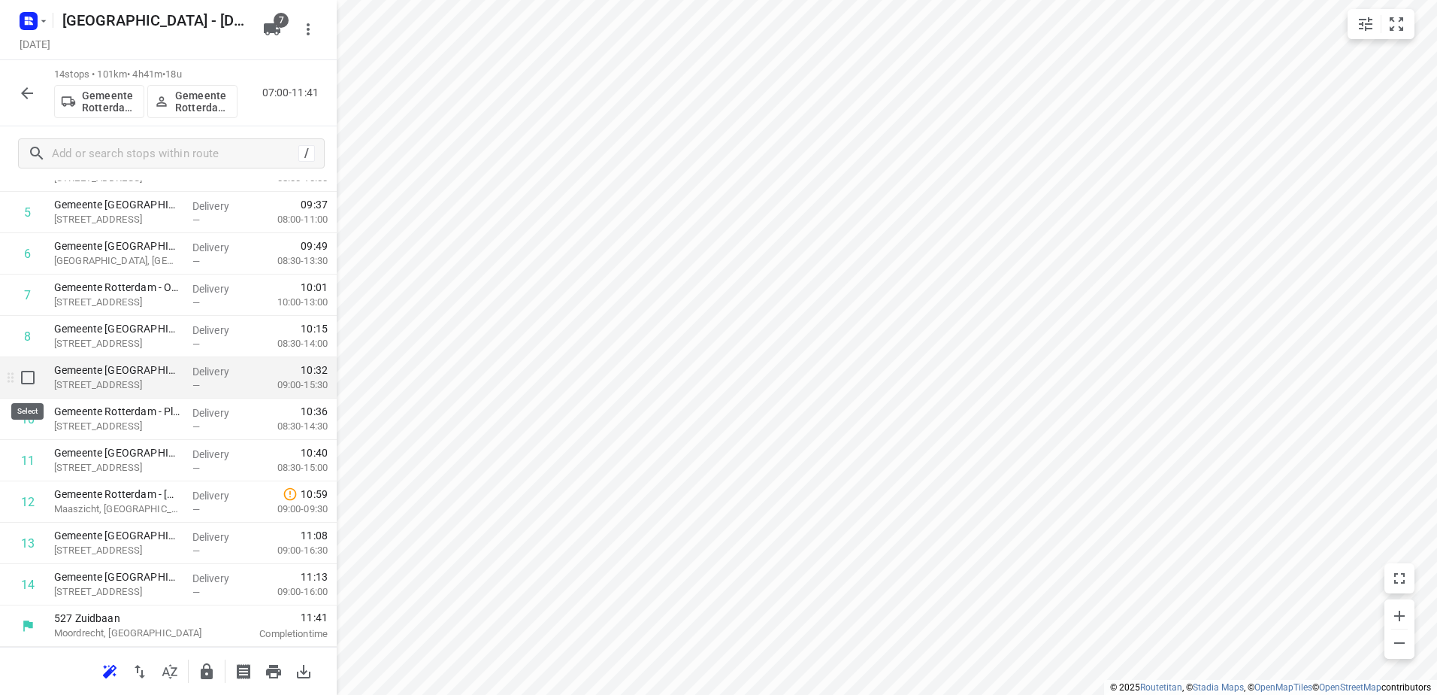
click at [22, 375] on input "checkbox" at bounding box center [28, 377] width 30 height 30
checkbox input "true"
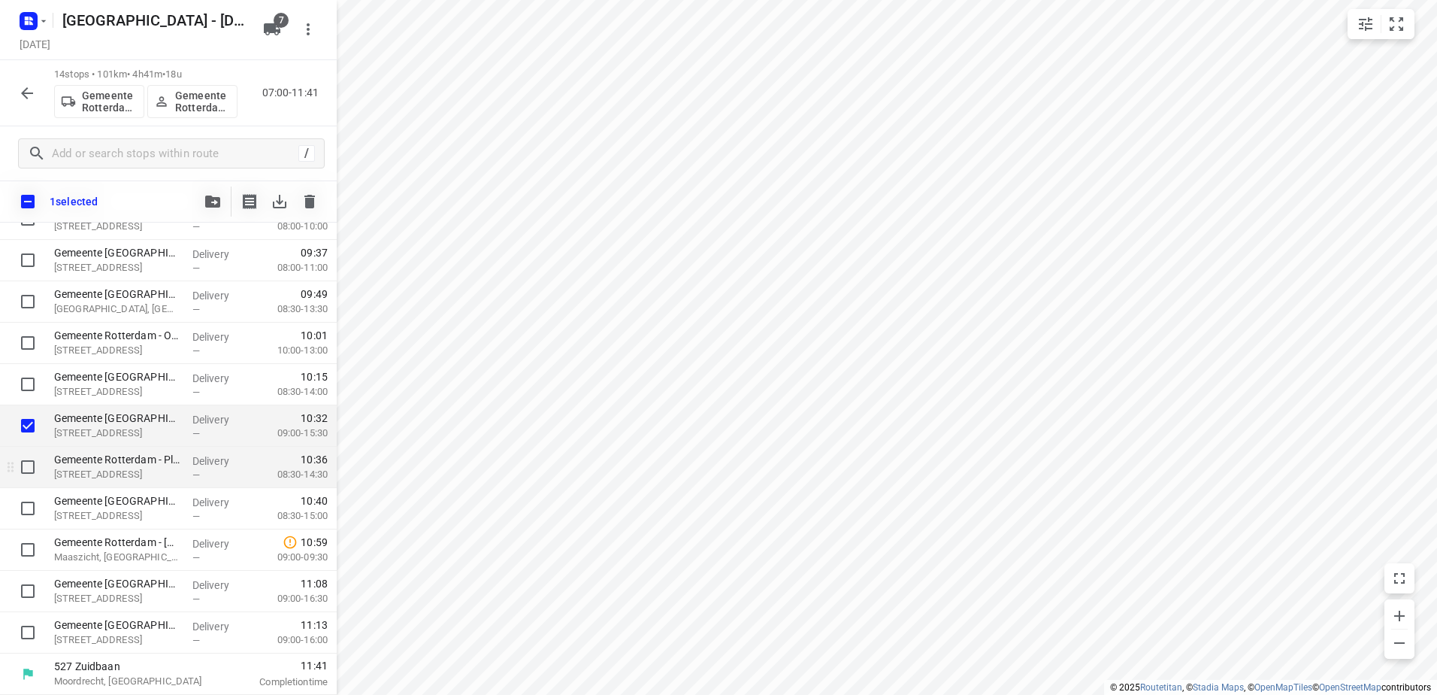
scroll to position [266, 0]
click at [17, 477] on input "checkbox" at bounding box center [28, 467] width 30 height 30
checkbox input "true"
click at [24, 513] on input "checkbox" at bounding box center [28, 508] width 30 height 30
checkbox input "true"
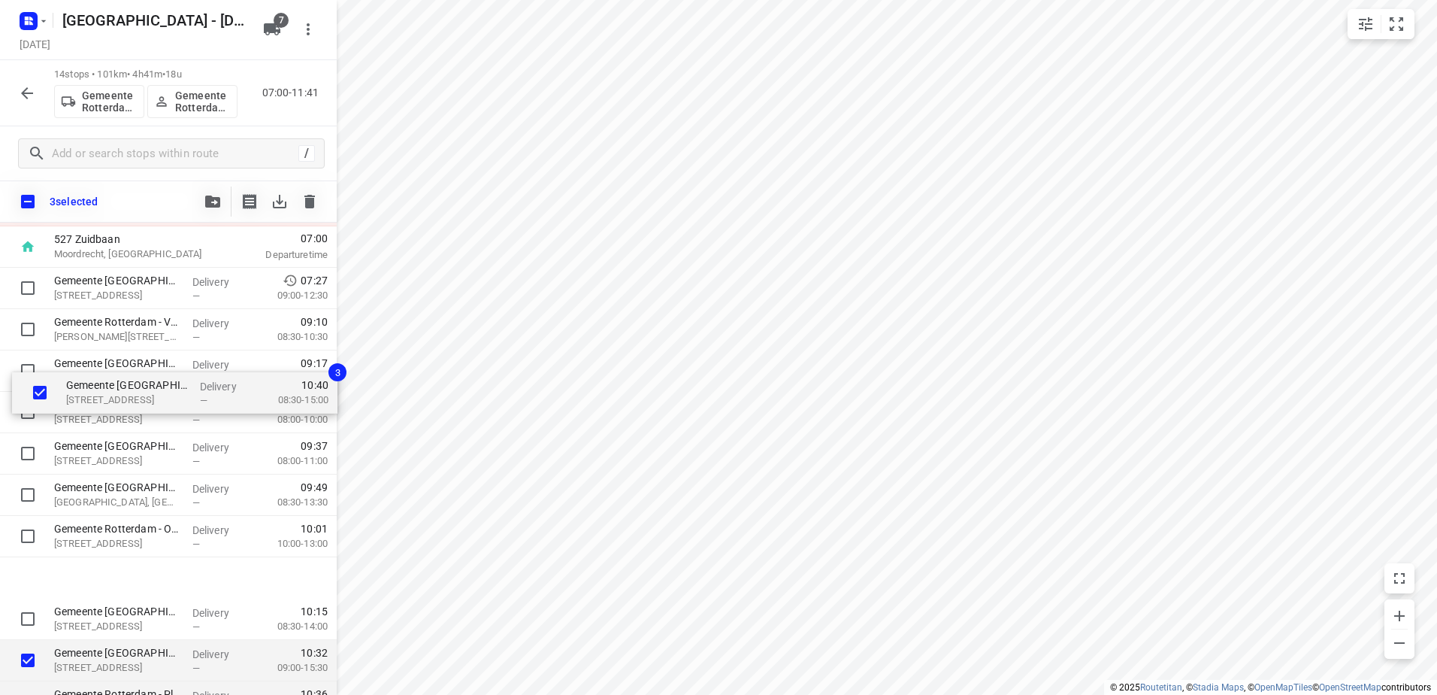
scroll to position [0, 0]
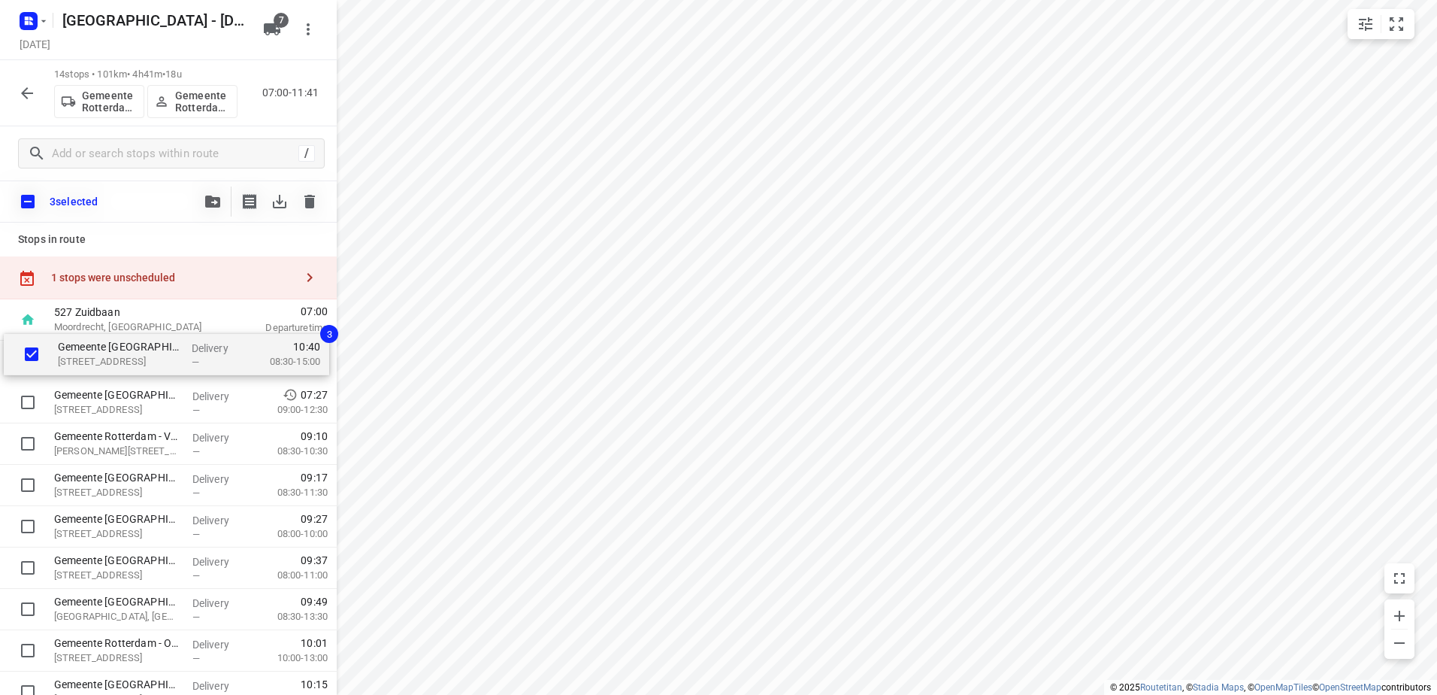
drag, startPoint x: 132, startPoint y: 467, endPoint x: 130, endPoint y: 332, distance: 134.6
click at [130, 332] on div "527 Zuidbaan Moordrecht, Netherlands 07:00 Departure time Gemeente Rotterdam - …" at bounding box center [168, 629] width 337 height 661
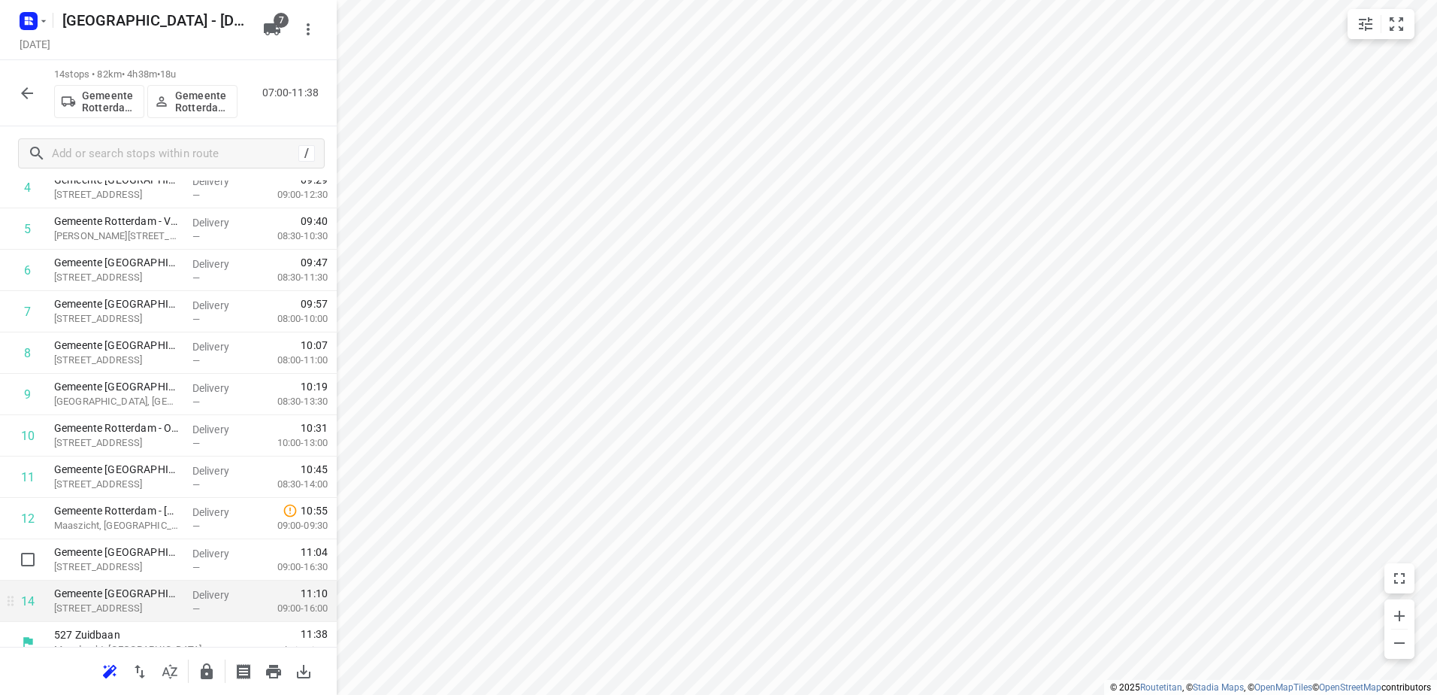
scroll to position [272, 0]
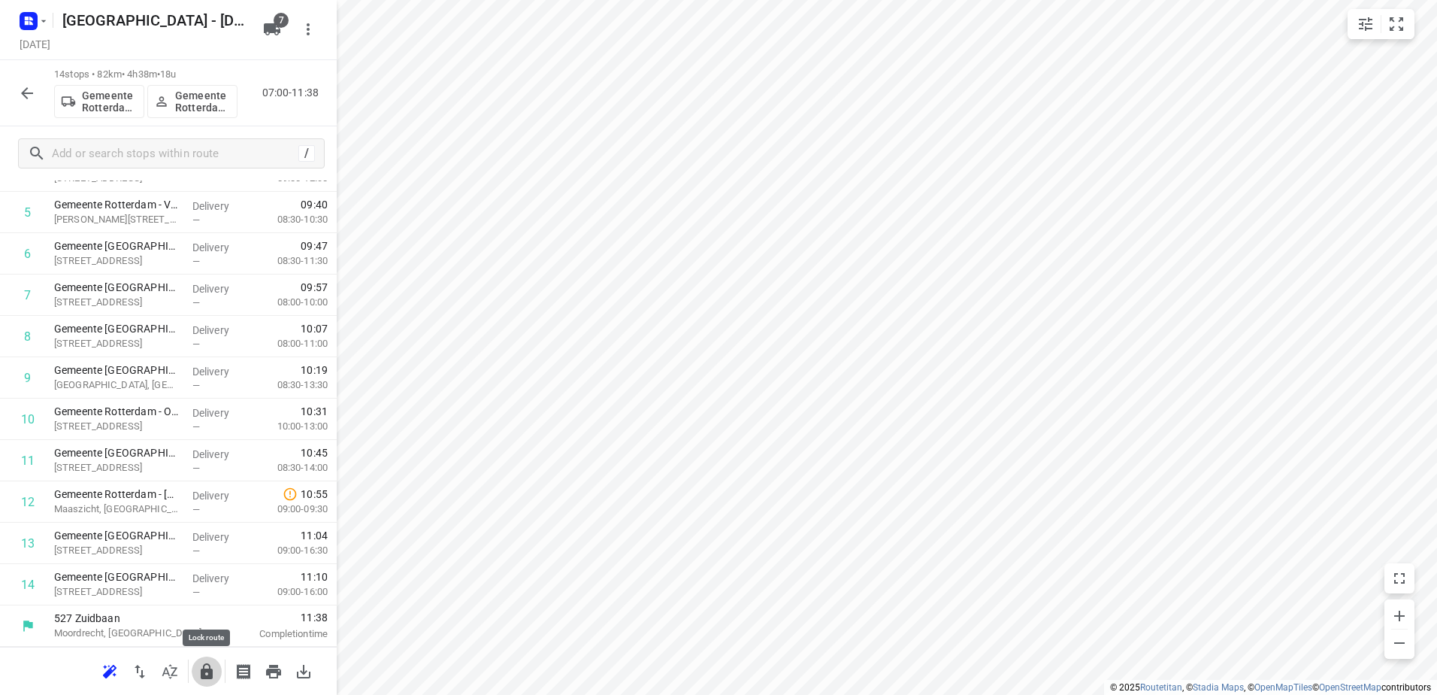
click at [197, 679] on button "button" at bounding box center [207, 671] width 30 height 30
drag, startPoint x: 30, startPoint y: 107, endPoint x: 43, endPoint y: 238, distance: 132.2
click at [29, 115] on div "14 stops • 82km • 4h38m • 18u Gemeente Rotterdam 5 Gemeente Rotterdam 5 07:00-1…" at bounding box center [168, 93] width 337 height 66
click at [23, 81] on button "button" at bounding box center [27, 93] width 30 height 30
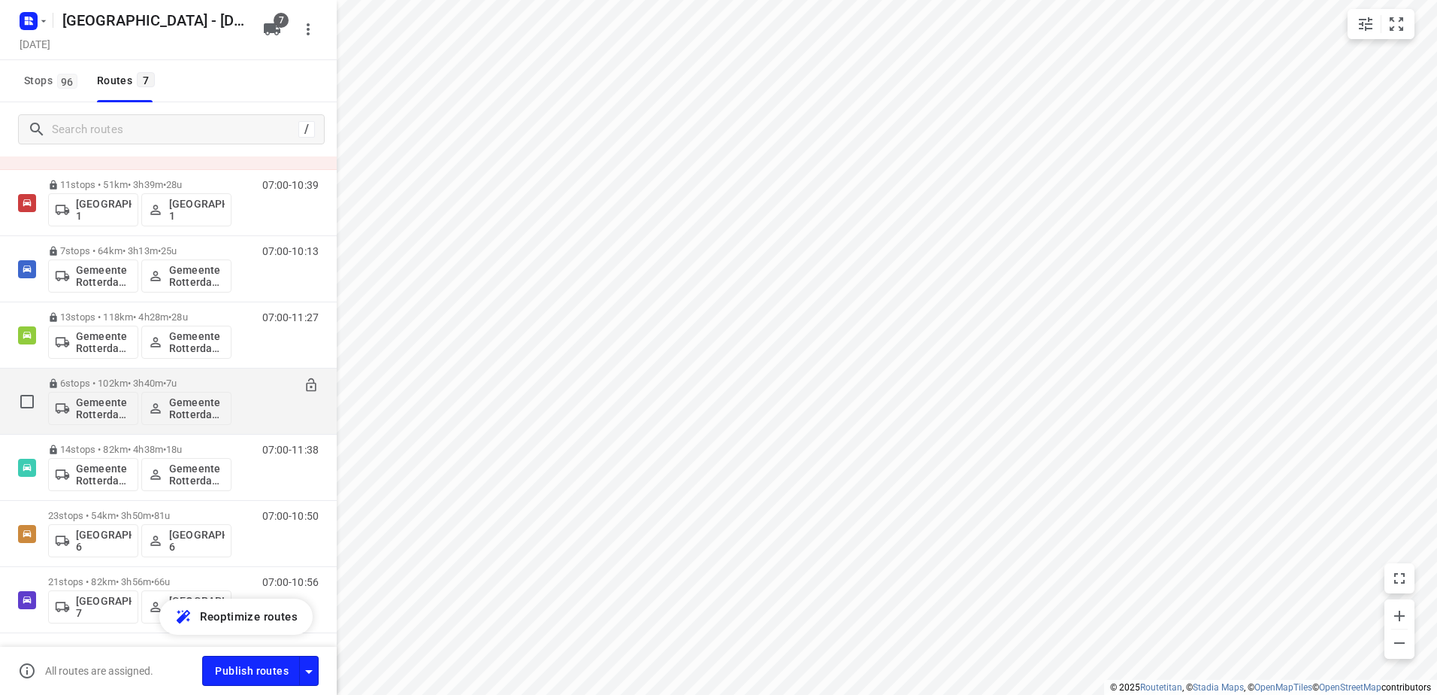
scroll to position [110, 0]
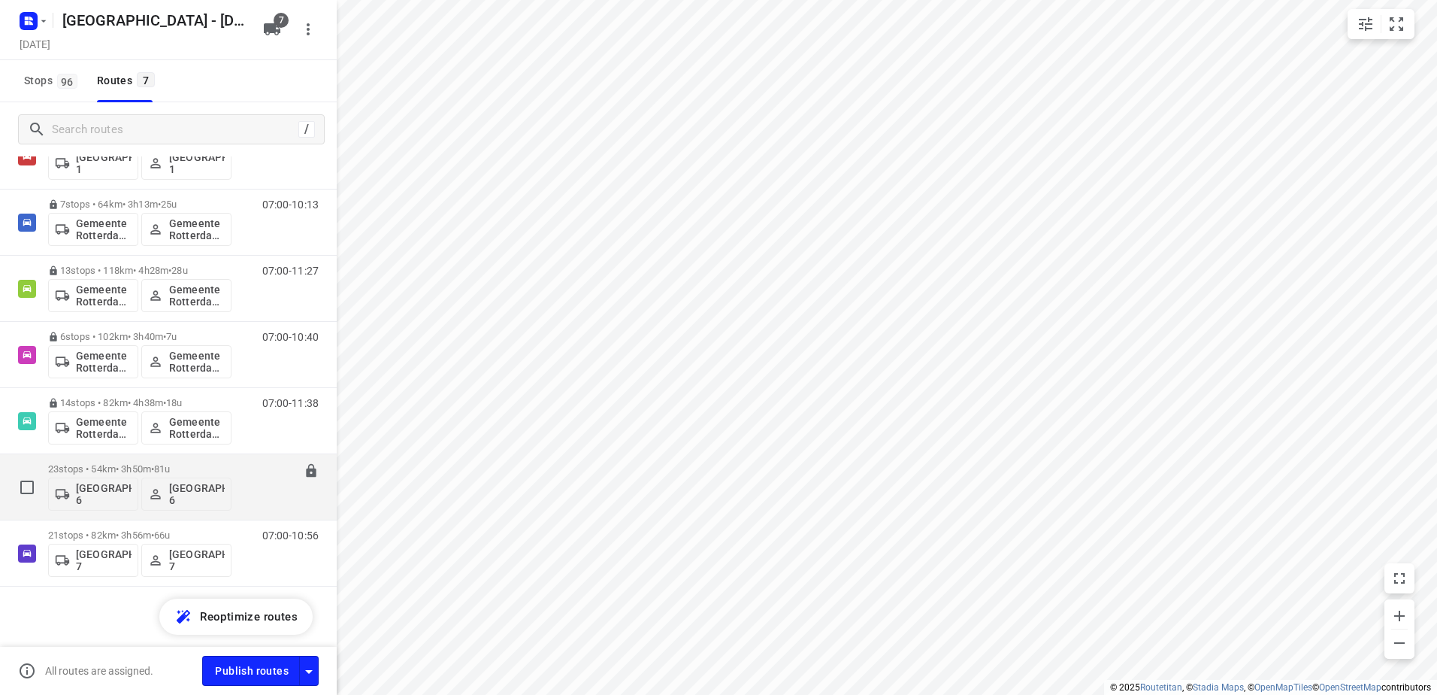
click at [152, 455] on div "23 stops • 54km • 3h50m • 81u Gemeente Rotterdam 6 Gemeente Rotterdam 6 07:00-1…" at bounding box center [168, 487] width 337 height 66
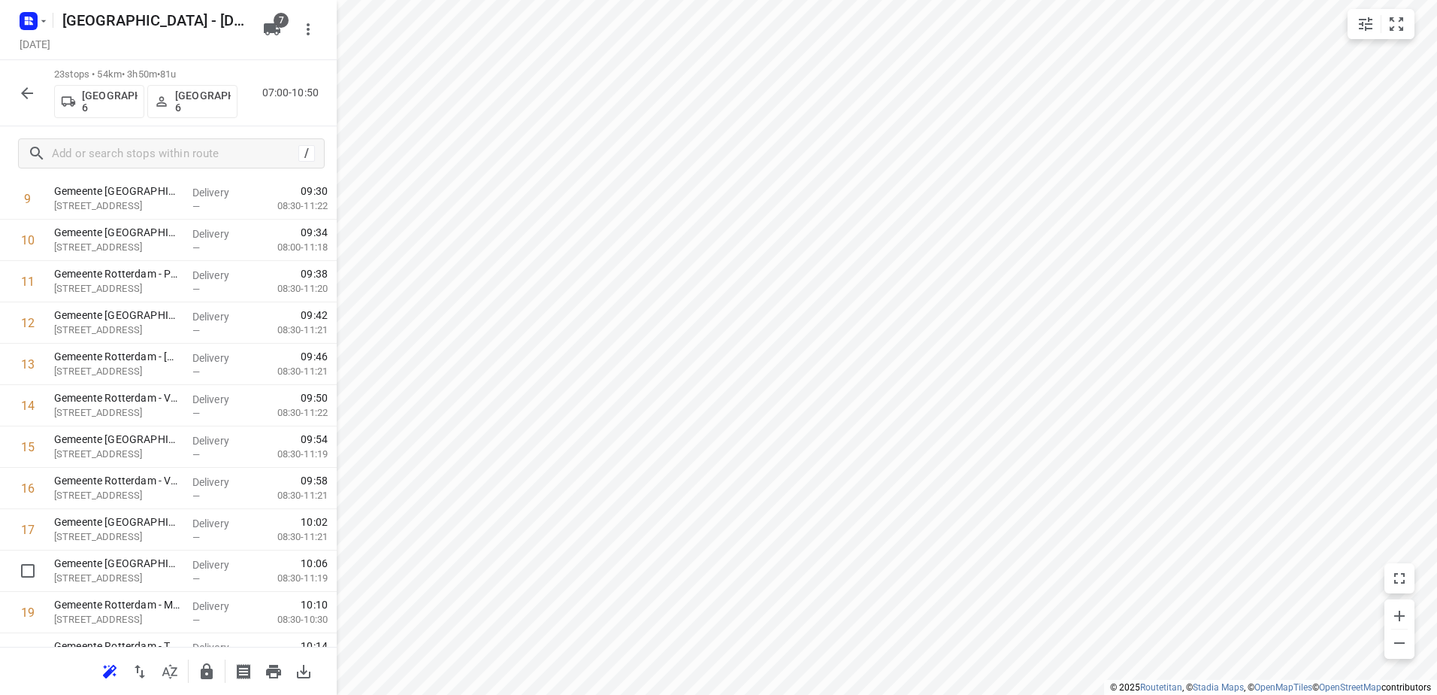
scroll to position [644, 0]
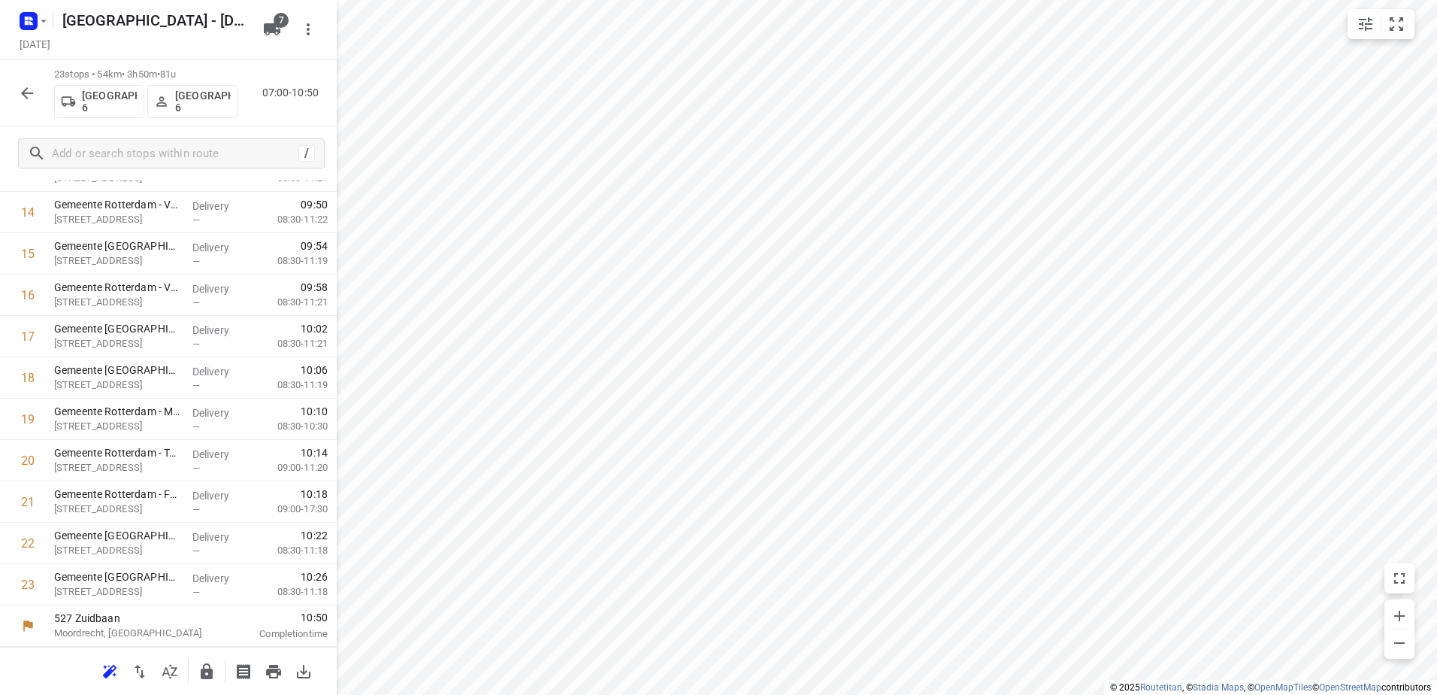
click at [207, 675] on icon "button" at bounding box center [207, 671] width 12 height 16
click at [31, 92] on icon "button" at bounding box center [27, 93] width 12 height 12
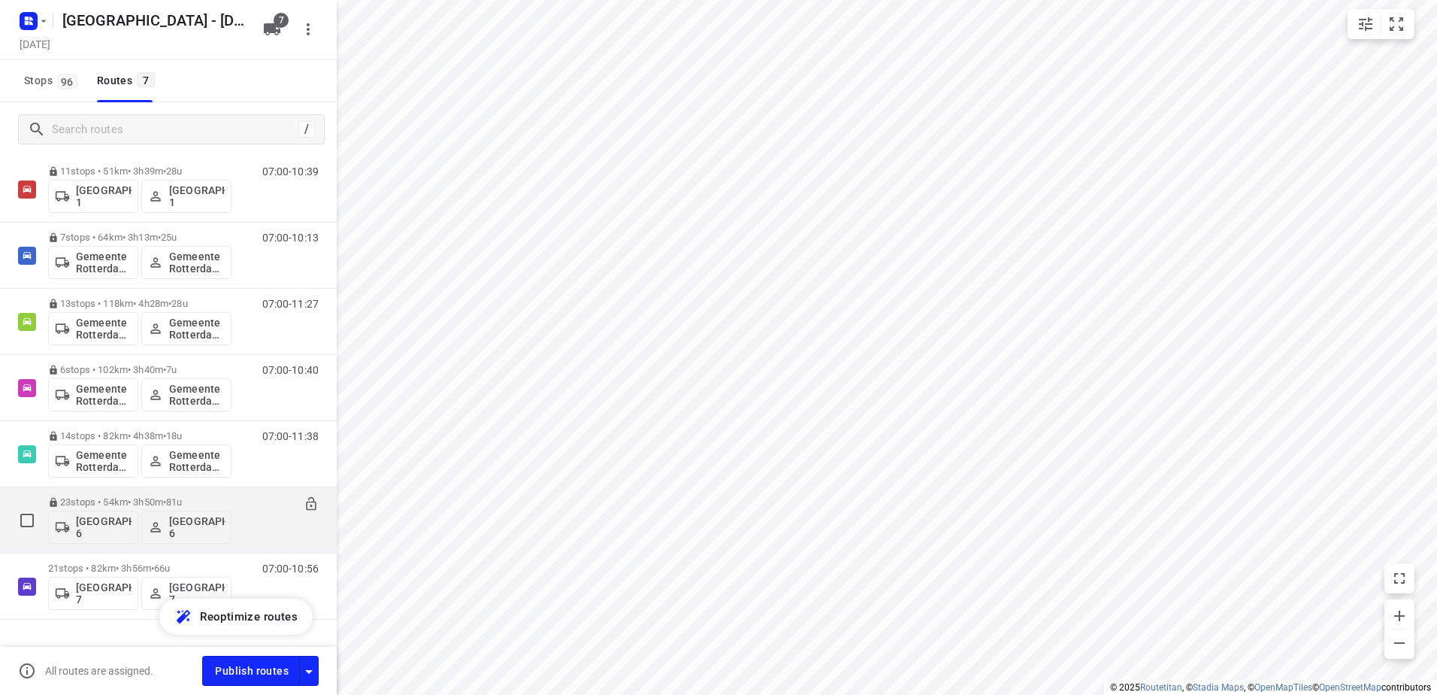
scroll to position [110, 0]
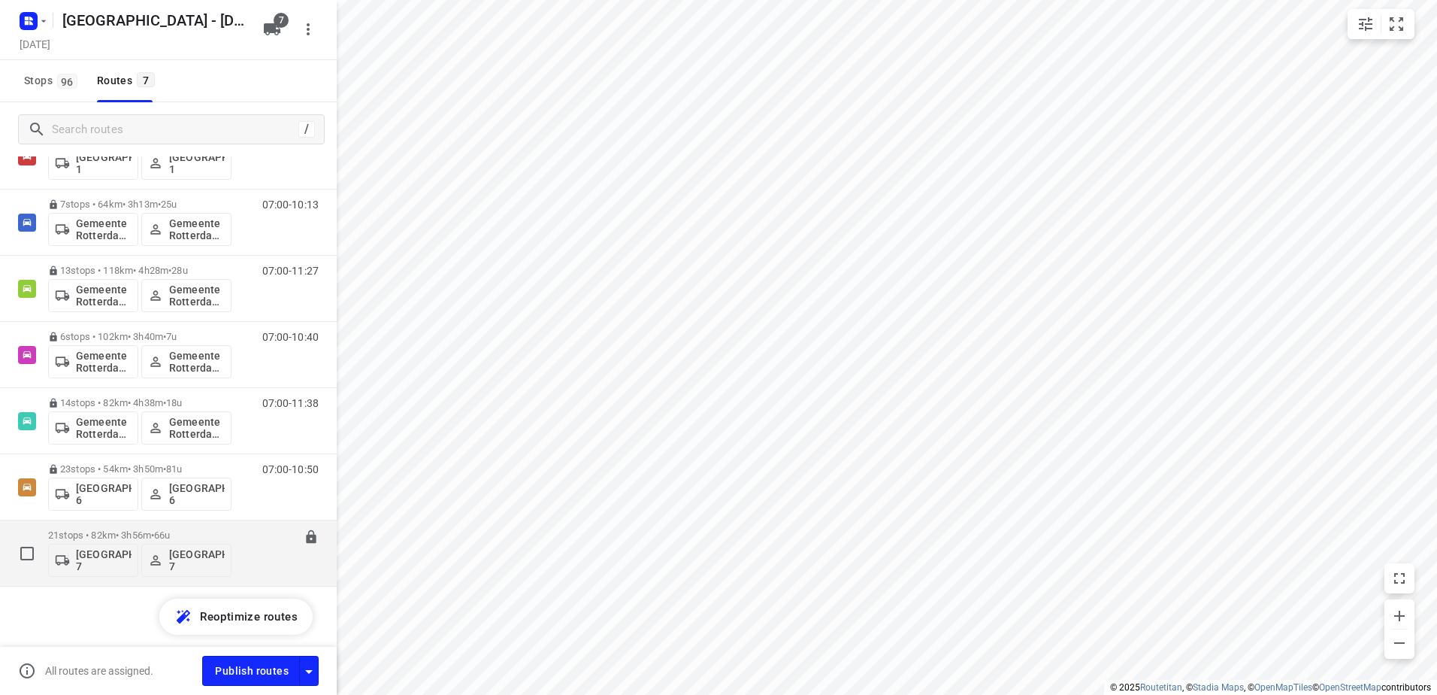
click at [154, 527] on div "21 stops • 82km • 3h56m • 66u Gemeente Rotterdam 7 Gemeente Rotterdam 7" at bounding box center [139, 553] width 183 height 62
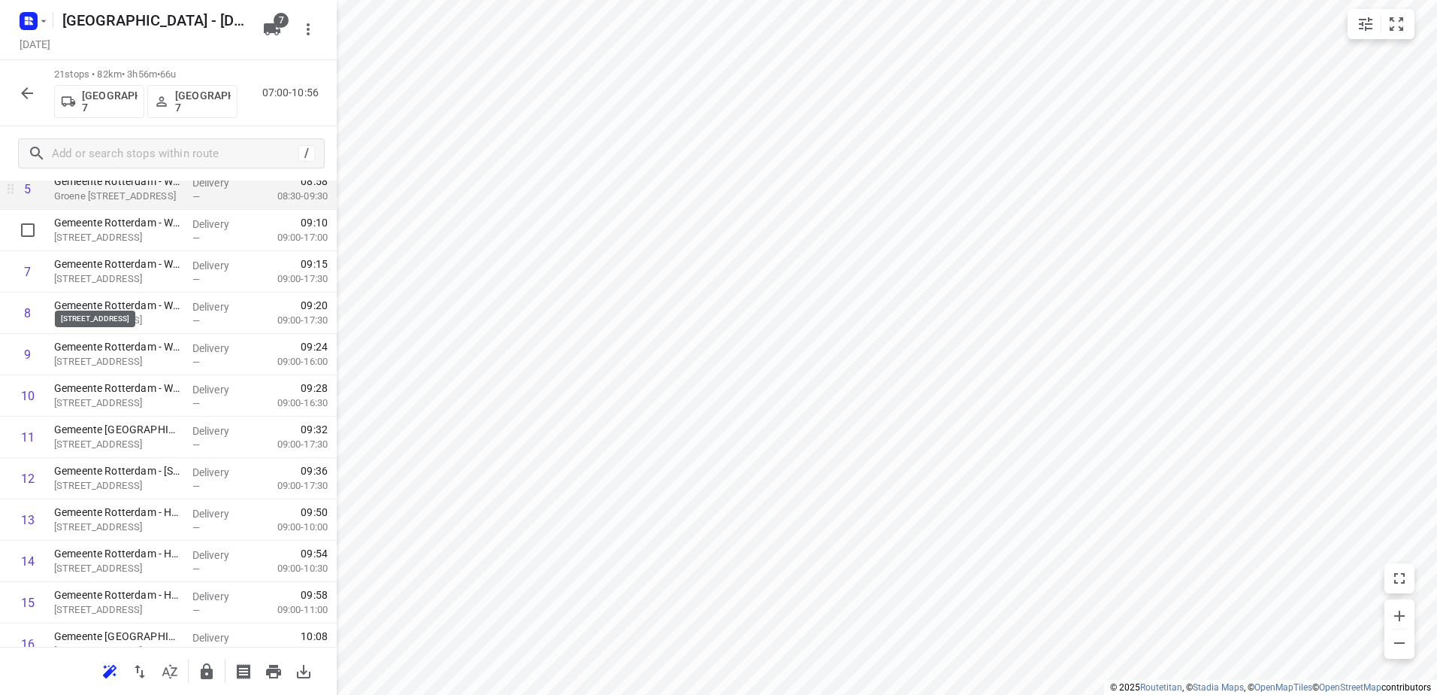
scroll to position [225, 0]
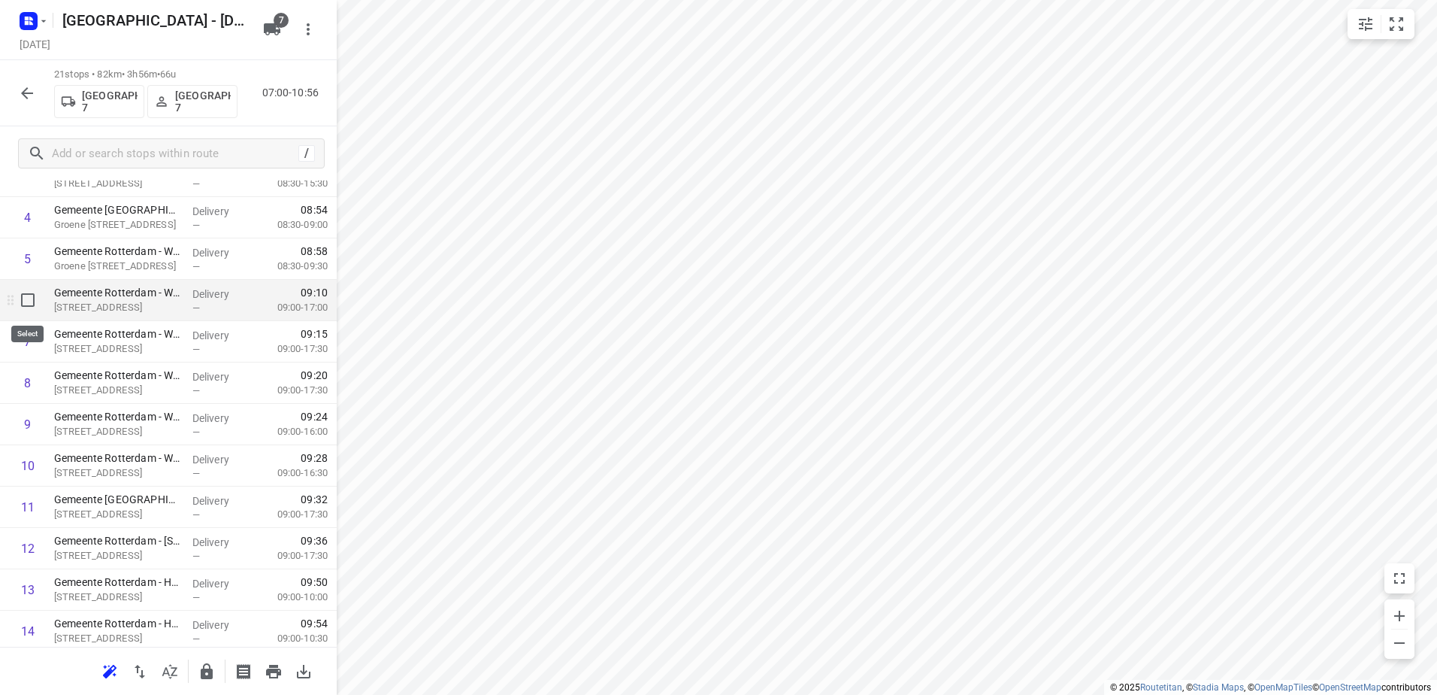
click at [24, 307] on input "checkbox" at bounding box center [28, 300] width 30 height 30
checkbox input "true"
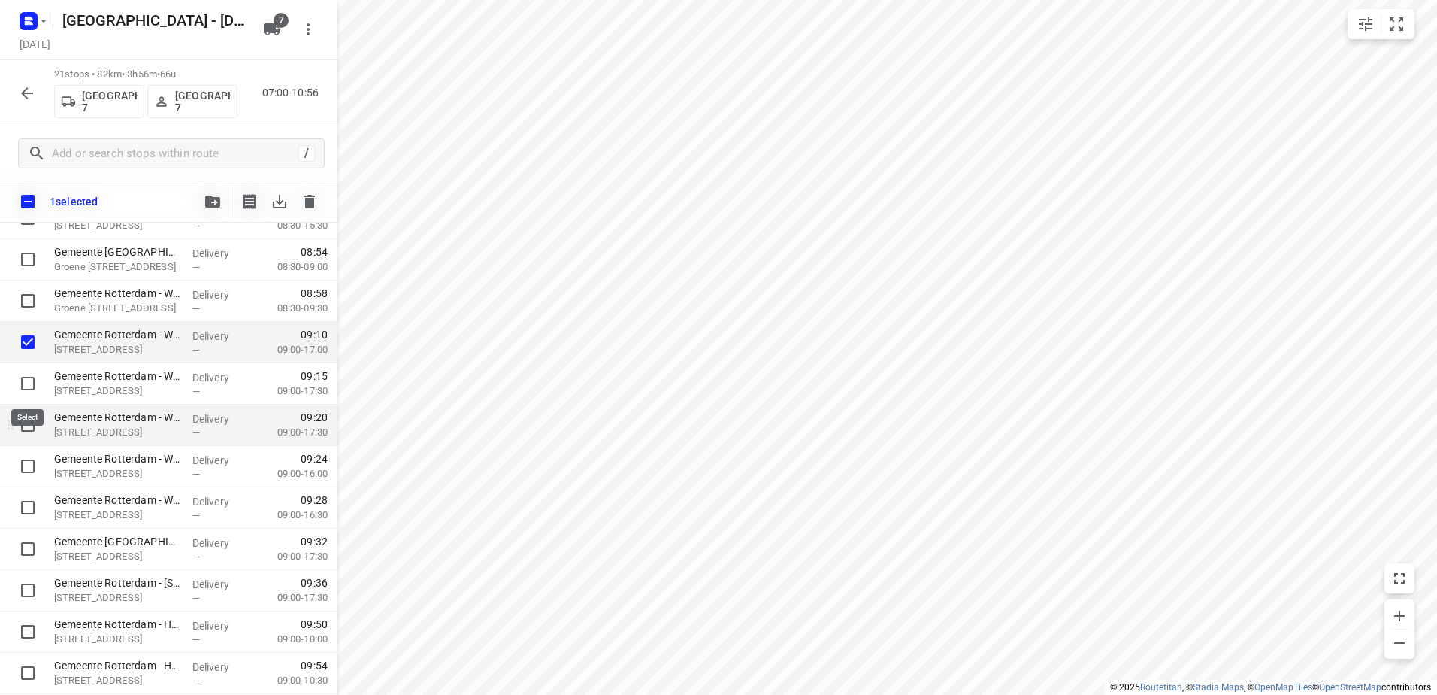
drag, startPoint x: 25, startPoint y: 382, endPoint x: 24, endPoint y: 406, distance: 24.1
click at [25, 384] on input "checkbox" at bounding box center [28, 383] width 30 height 30
checkbox input "true"
click at [23, 419] on input "checkbox" at bounding box center [28, 425] width 30 height 30
checkbox input "true"
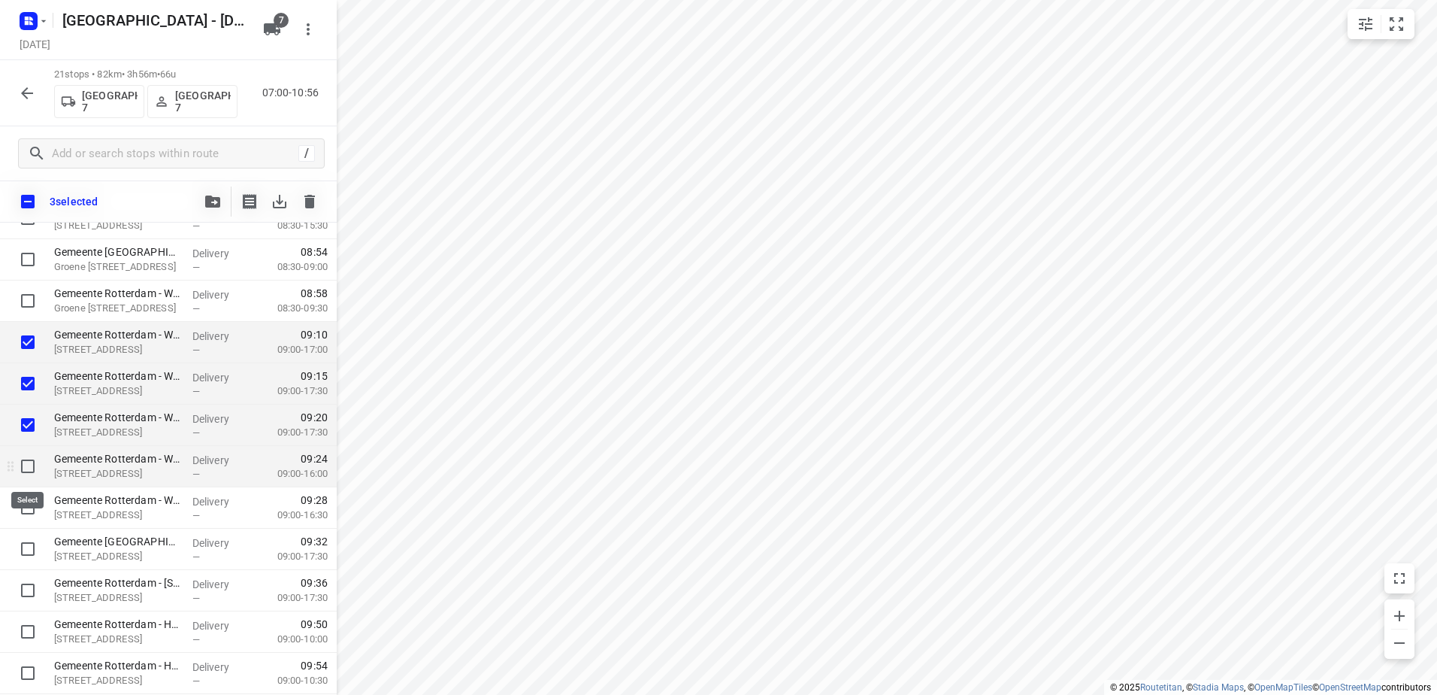
drag, startPoint x: 26, startPoint y: 465, endPoint x: 26, endPoint y: 489, distance: 24.1
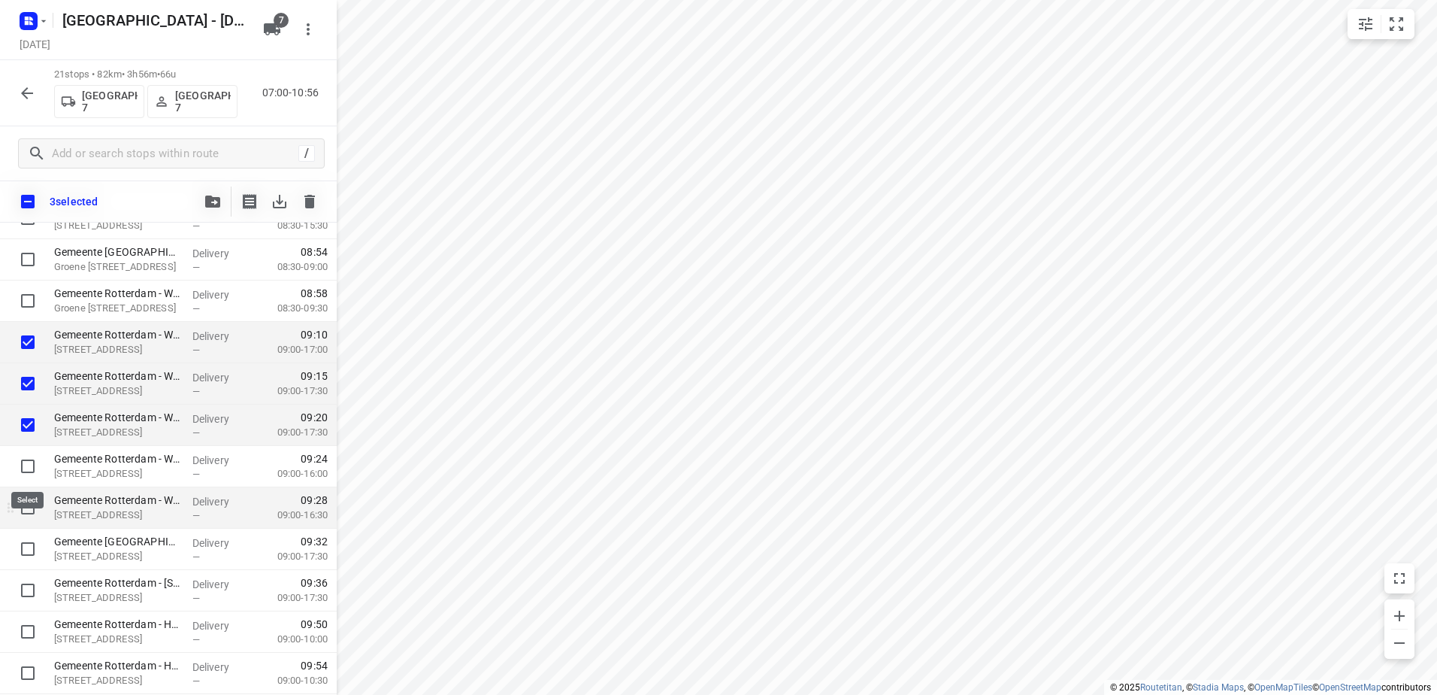
click at [26, 468] on input "checkbox" at bounding box center [28, 466] width 30 height 30
checkbox input "true"
click at [26, 498] on input "checkbox" at bounding box center [28, 507] width 30 height 30
checkbox input "true"
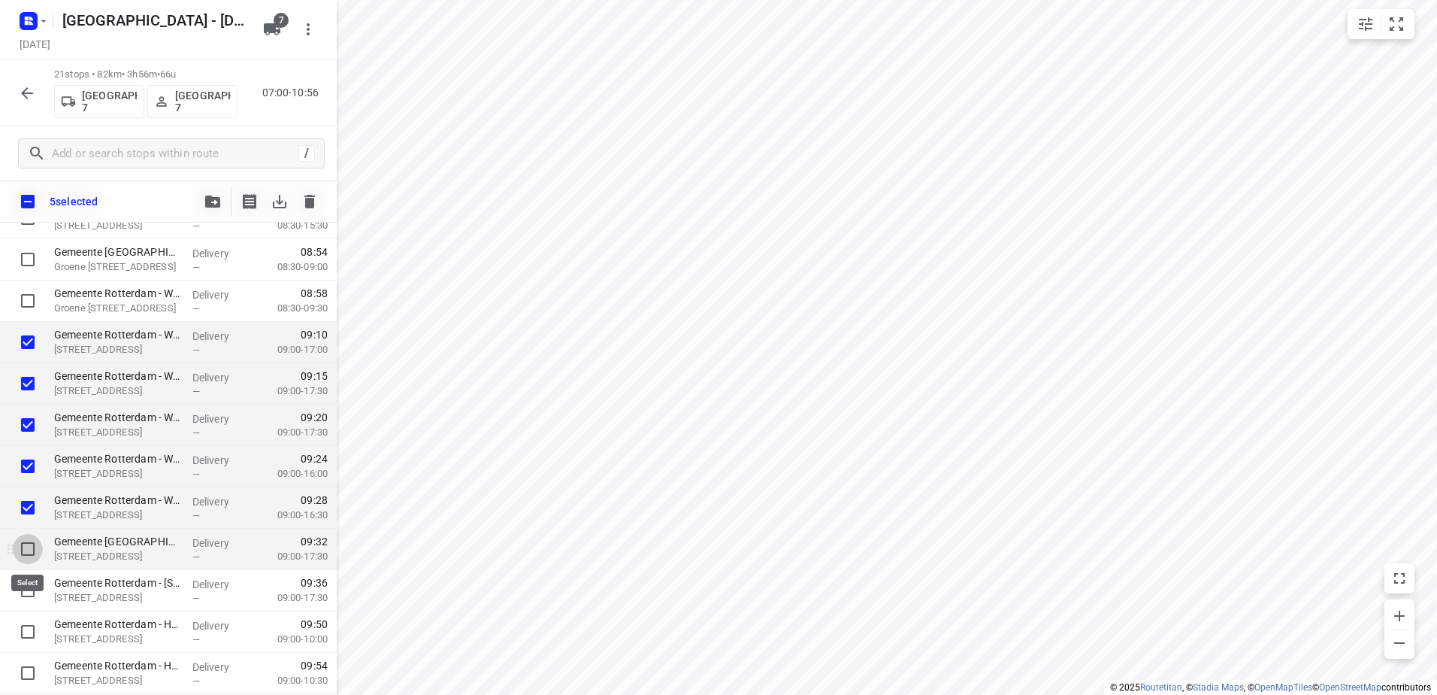
click at [30, 545] on input "checkbox" at bounding box center [28, 549] width 30 height 30
checkbox input "true"
click at [31, 589] on input "checkbox" at bounding box center [28, 590] width 30 height 30
checkbox input "true"
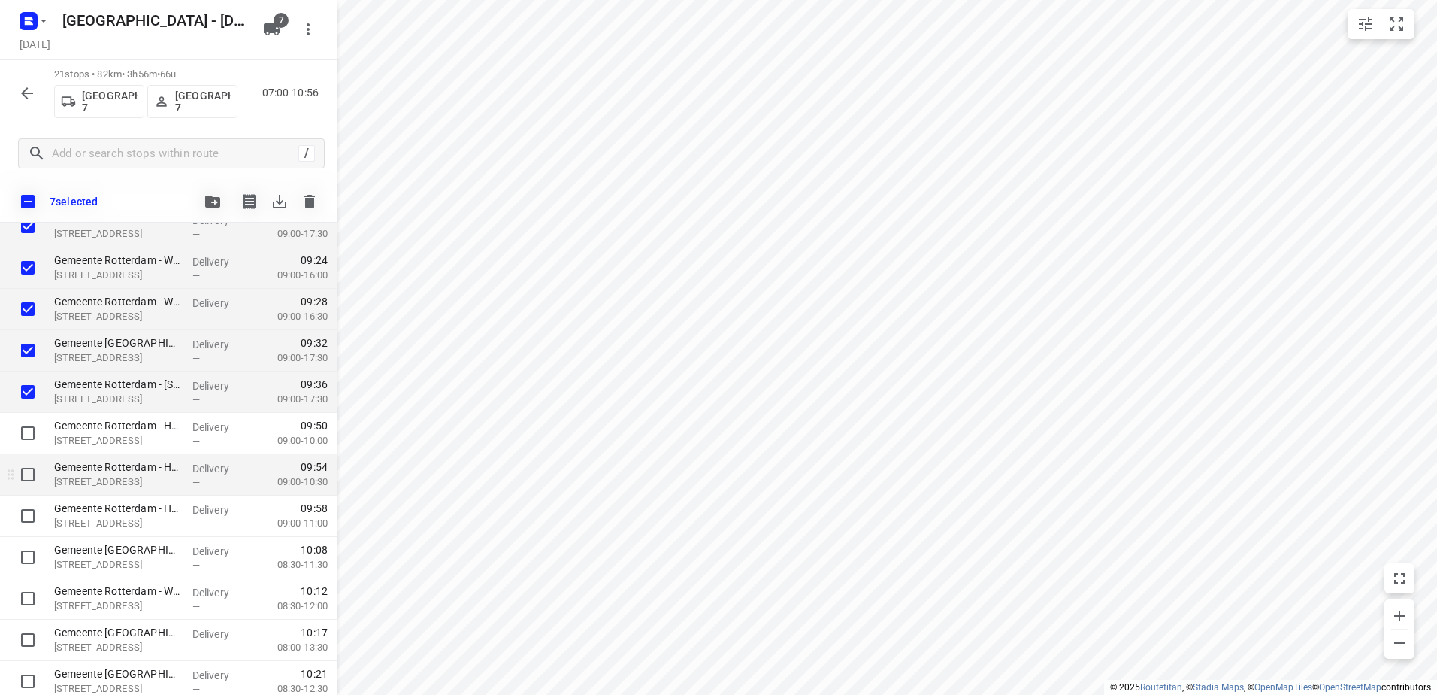
scroll to position [451, 0]
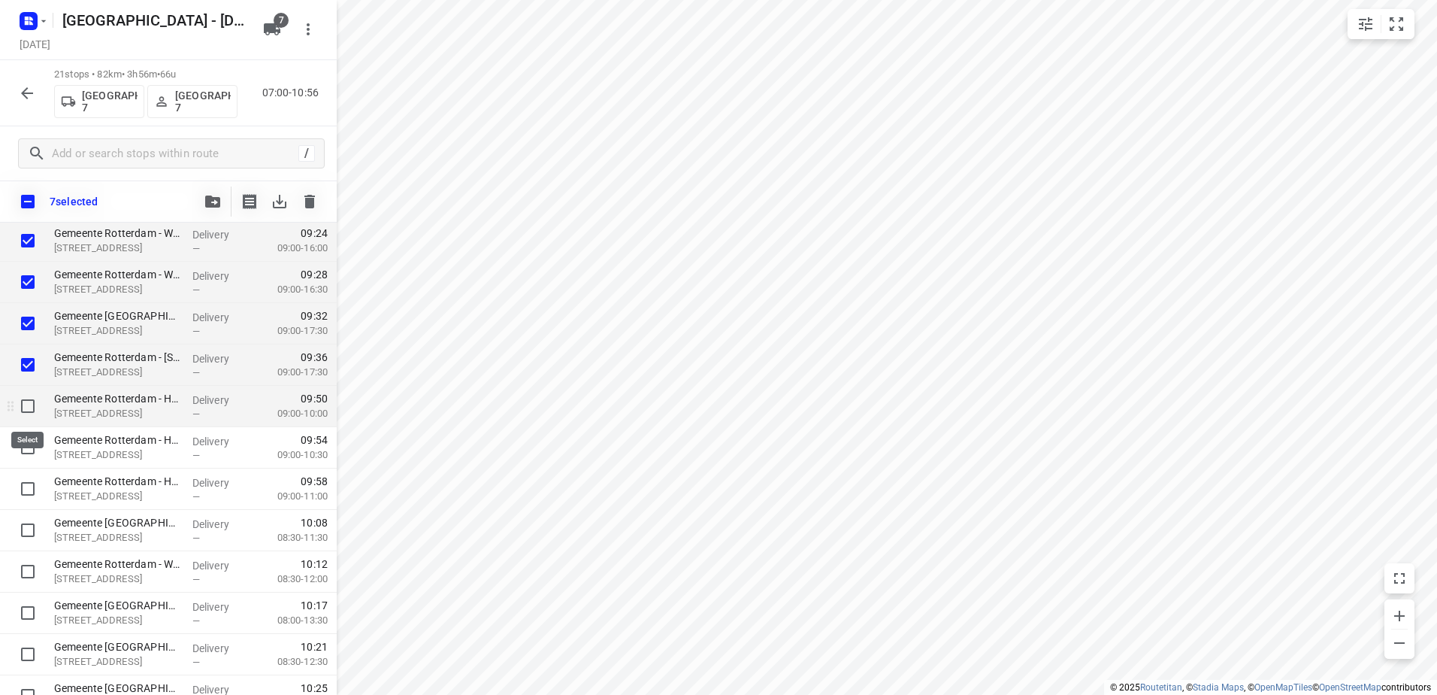
click at [31, 397] on input "checkbox" at bounding box center [28, 406] width 30 height 30
checkbox input "true"
click at [30, 461] on input "checkbox" at bounding box center [28, 447] width 30 height 30
checkbox input "true"
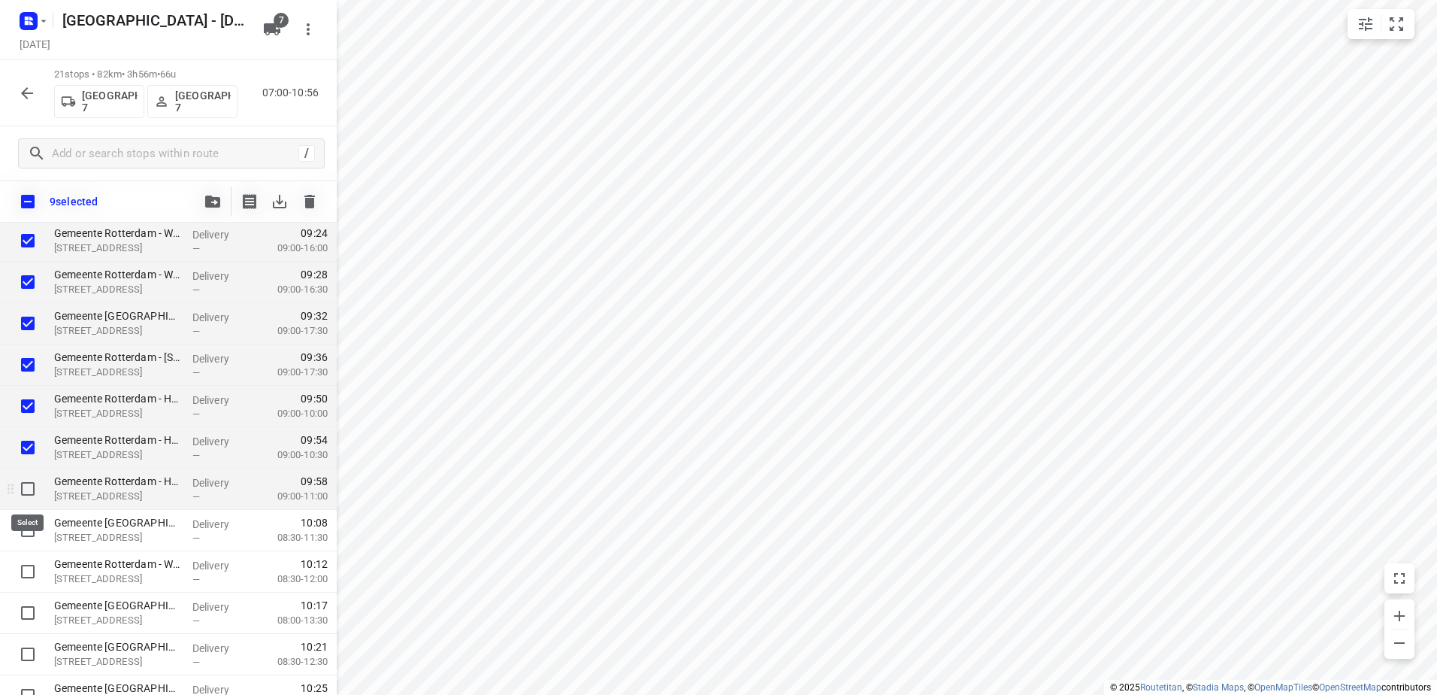
click at [24, 499] on input "checkbox" at bounding box center [28, 489] width 30 height 30
checkbox input "true"
click at [24, 519] on input "checkbox" at bounding box center [28, 530] width 30 height 30
checkbox input "true"
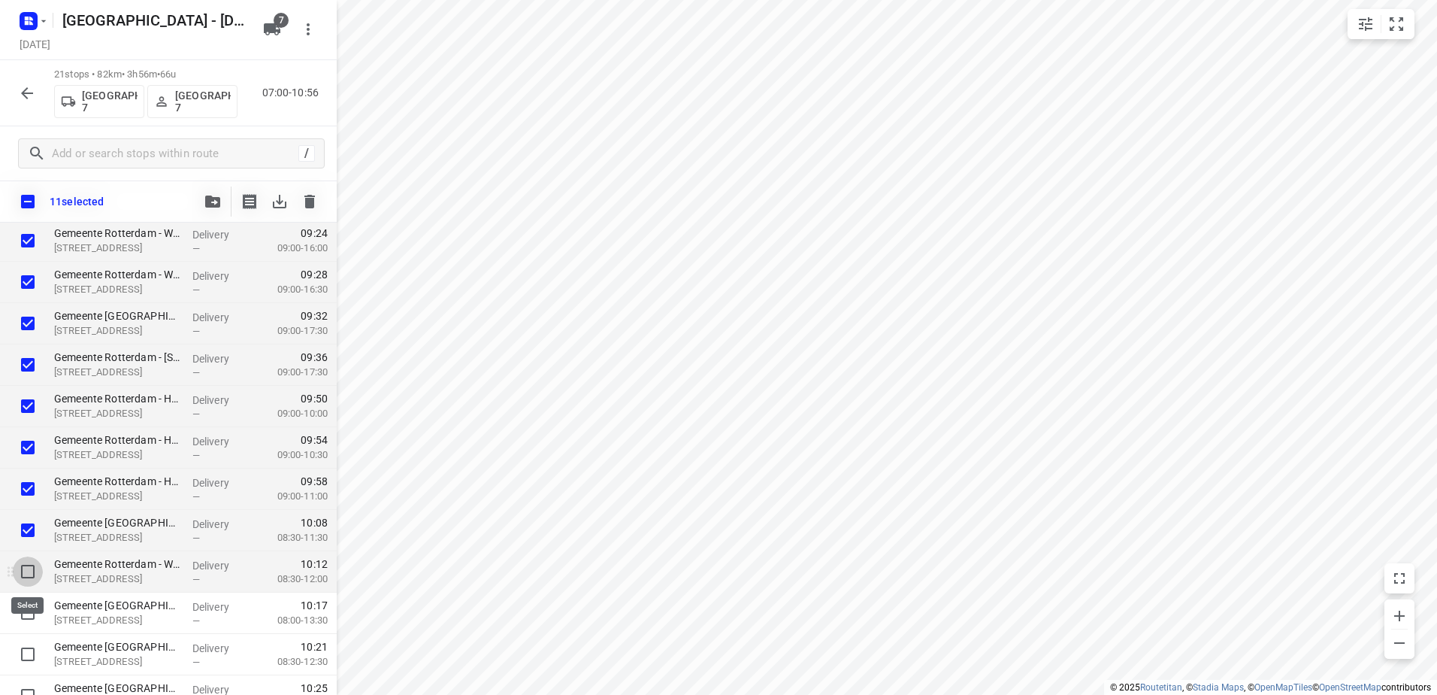
click at [29, 572] on input "checkbox" at bounding box center [28, 571] width 30 height 30
checkbox input "true"
click at [27, 627] on input "checkbox" at bounding box center [28, 613] width 30 height 30
checkbox input "true"
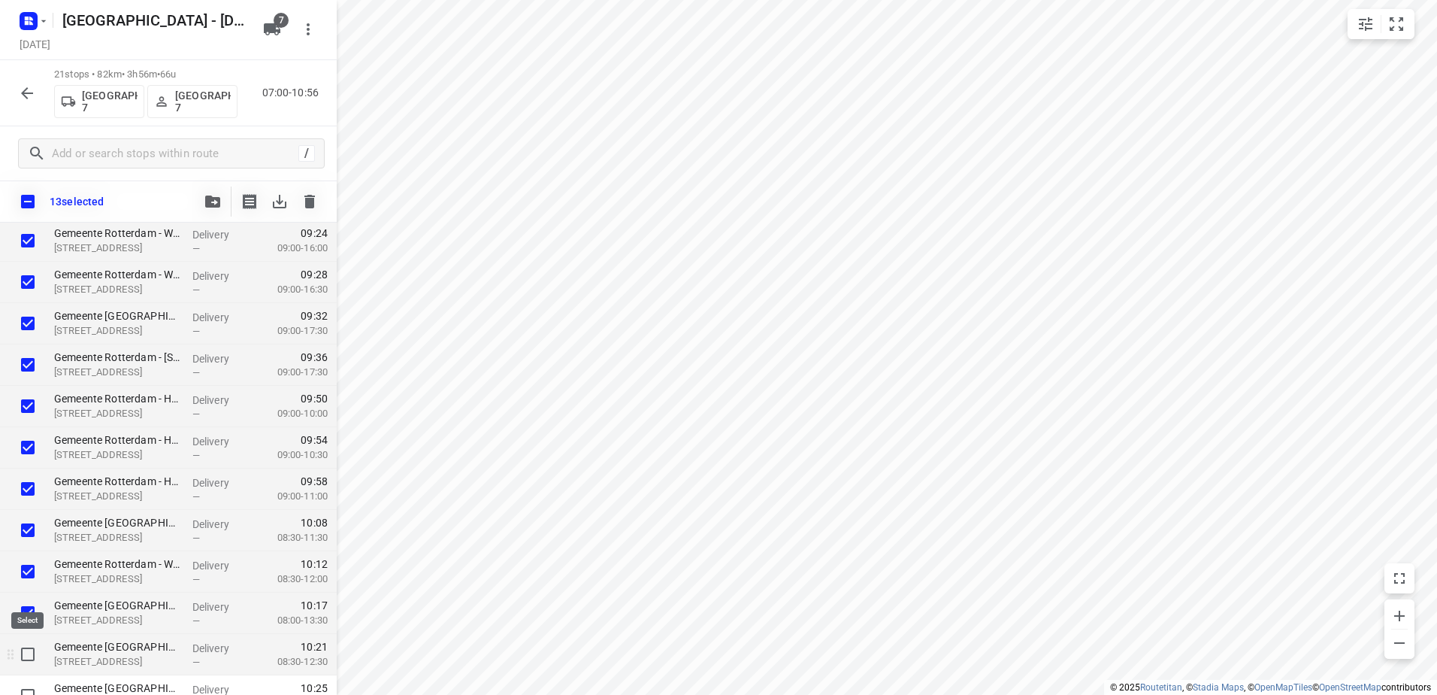
click at [27, 655] on input "checkbox" at bounding box center [28, 654] width 30 height 30
checkbox input "true"
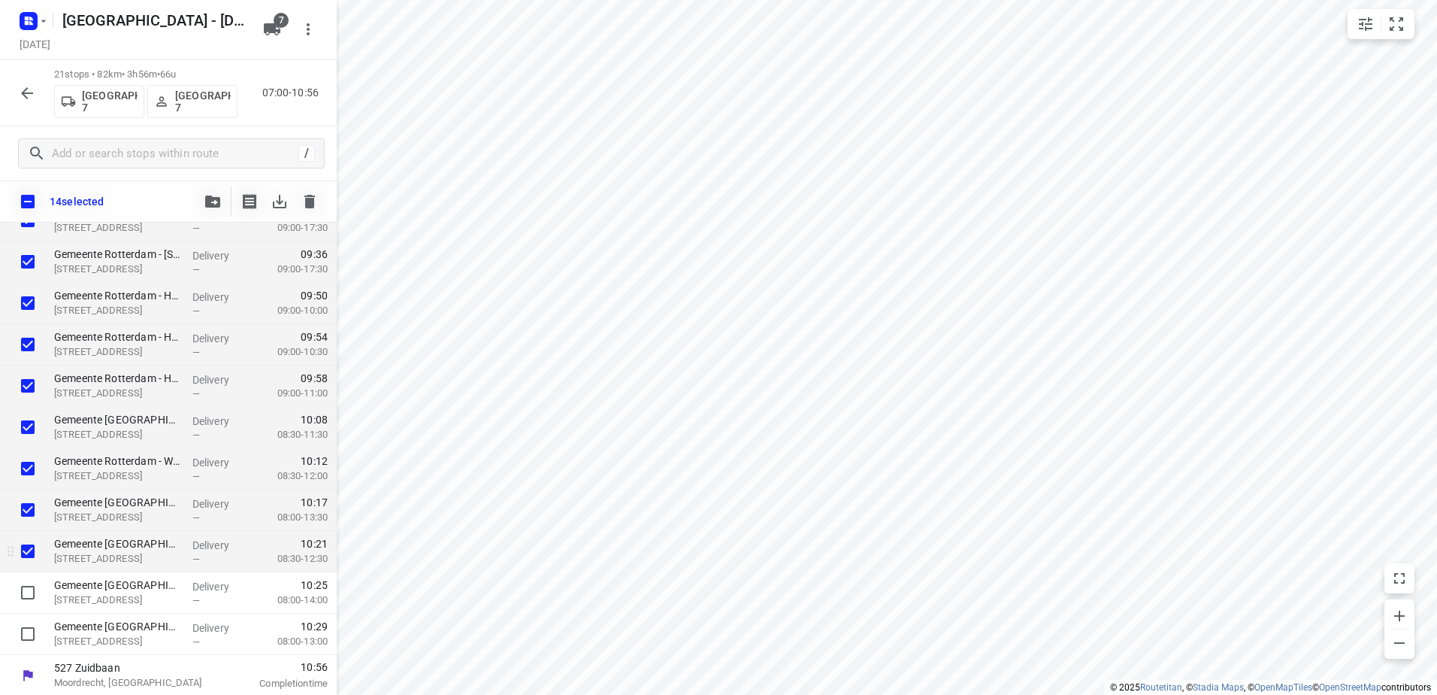
scroll to position [555, 0]
click at [23, 589] on input "checkbox" at bounding box center [28, 591] width 30 height 30
checkbox input "true"
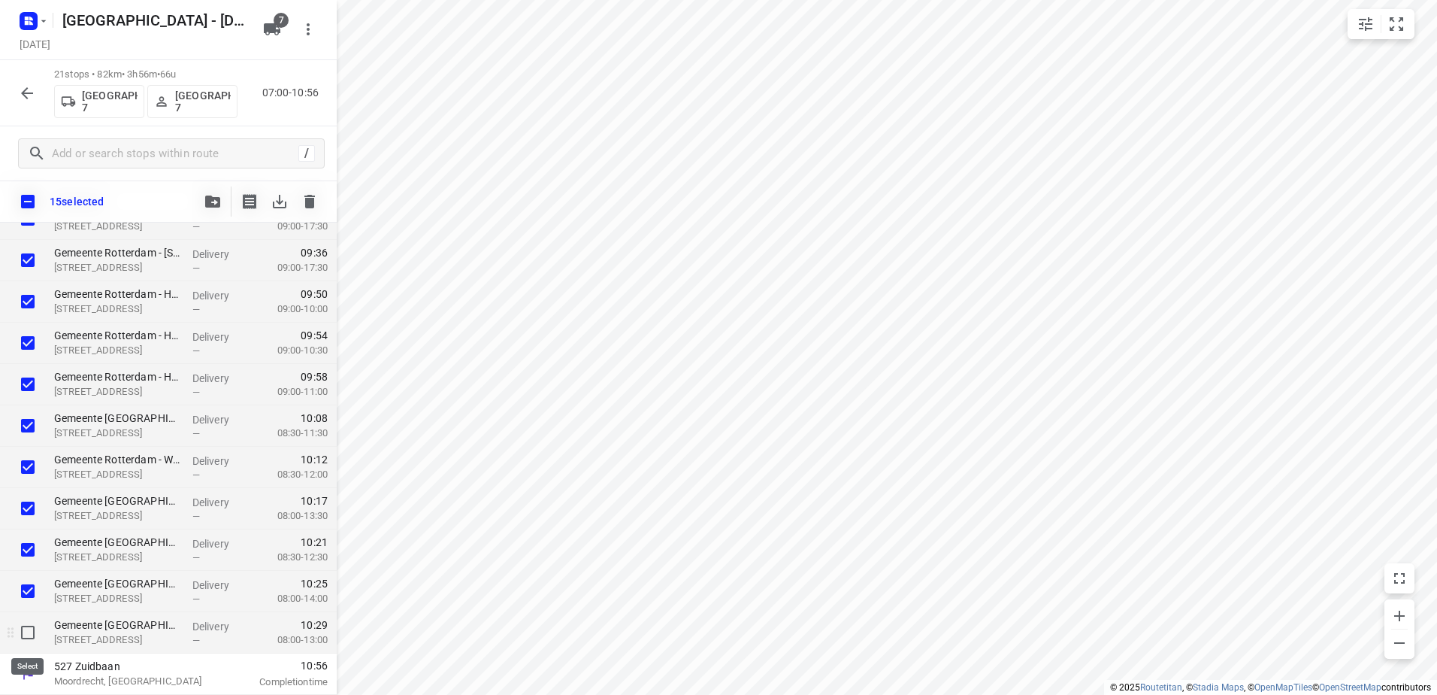
click at [28, 631] on input "checkbox" at bounding box center [28, 632] width 30 height 30
checkbox input "true"
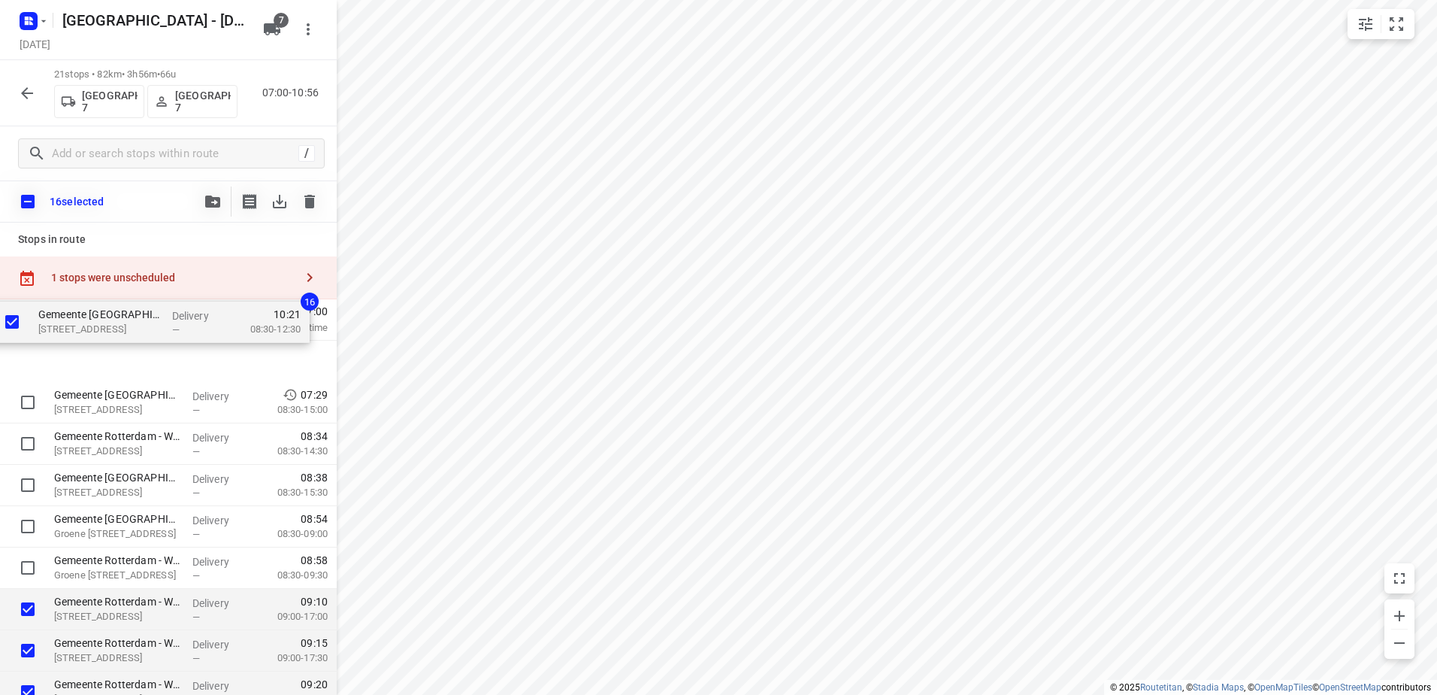
drag, startPoint x: 117, startPoint y: 543, endPoint x: 101, endPoint y: 308, distance: 235.8
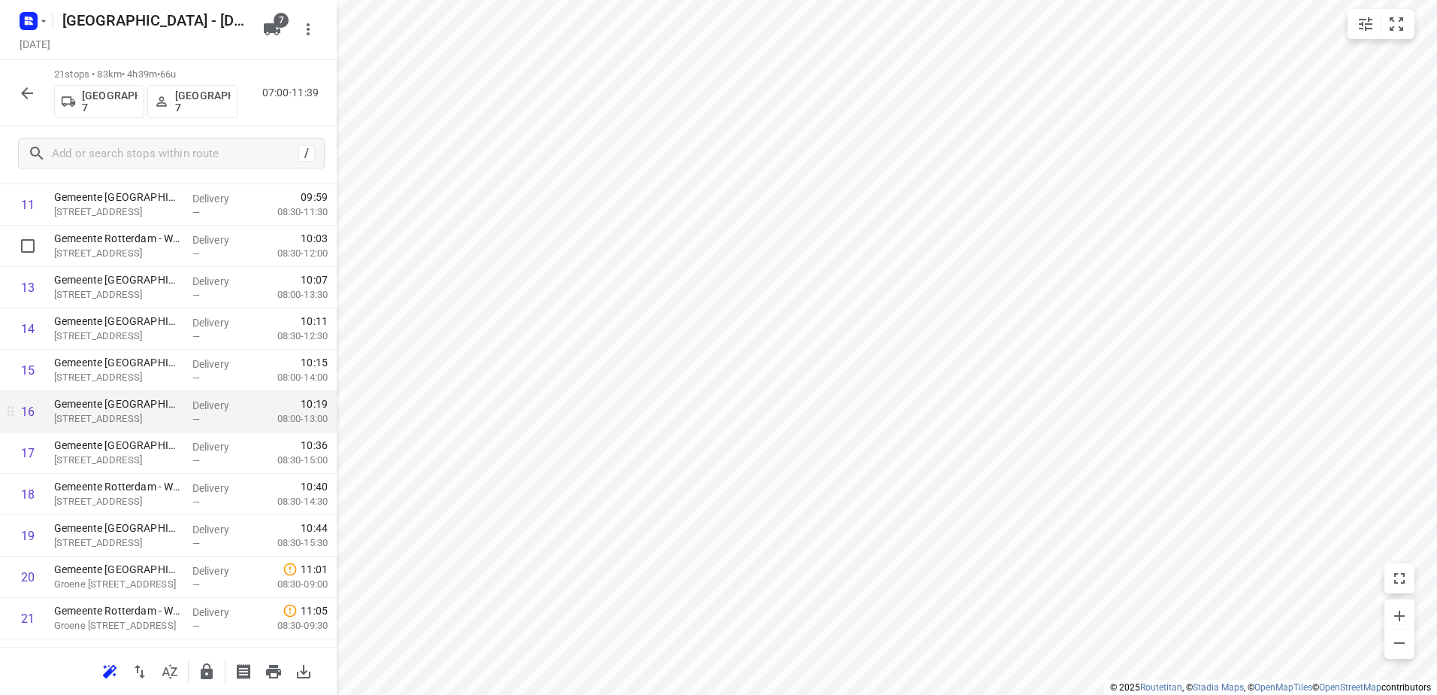
scroll to position [561, 0]
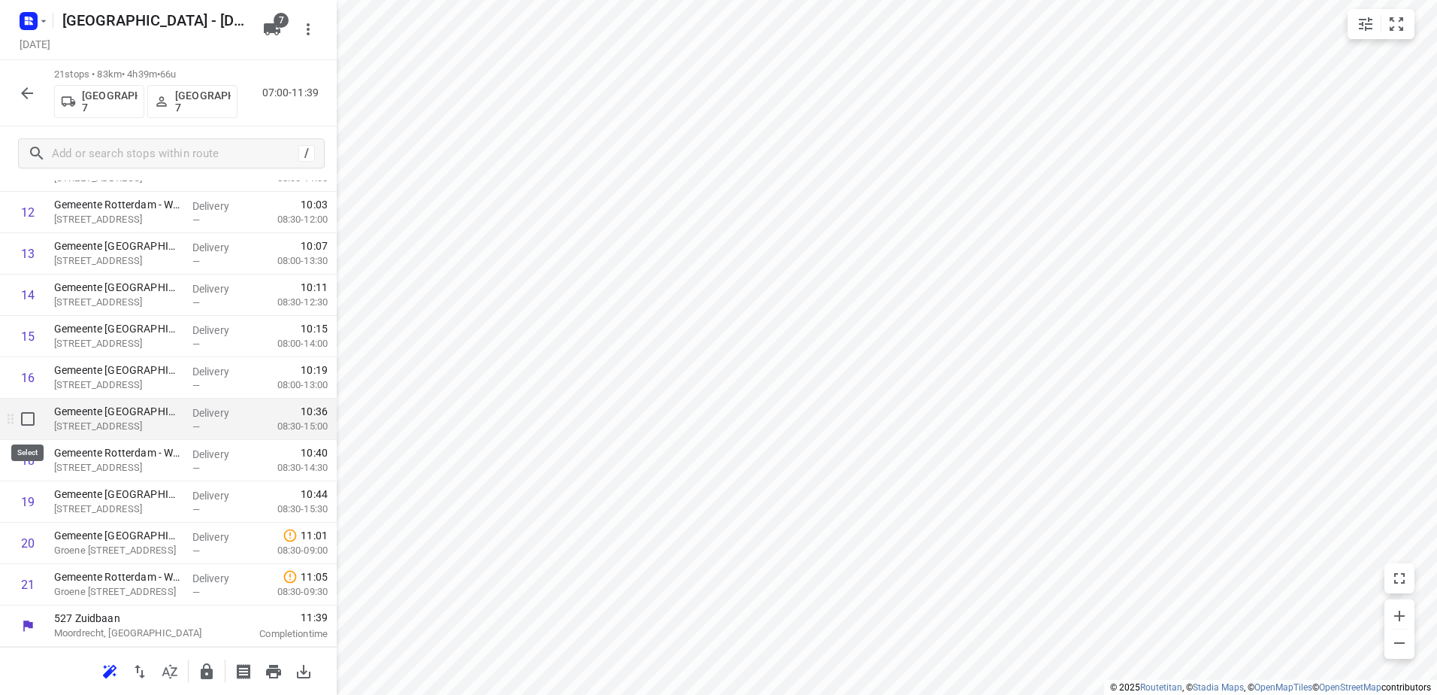
click at [19, 420] on input "checkbox" at bounding box center [28, 419] width 30 height 30
checkbox input "true"
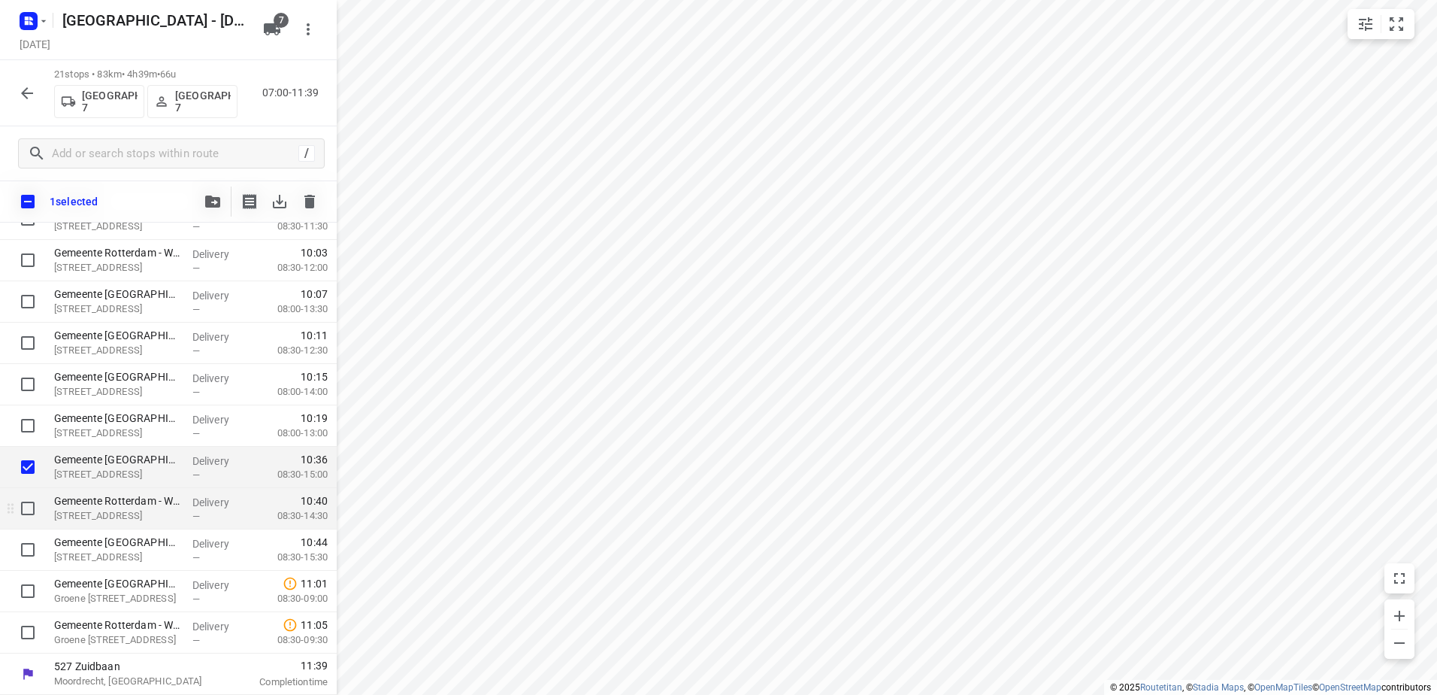
scroll to position [555, 0]
click at [21, 510] on input "checkbox" at bounding box center [28, 508] width 30 height 30
checkbox input "true"
click at [26, 535] on input "checkbox" at bounding box center [28, 549] width 30 height 30
checkbox input "true"
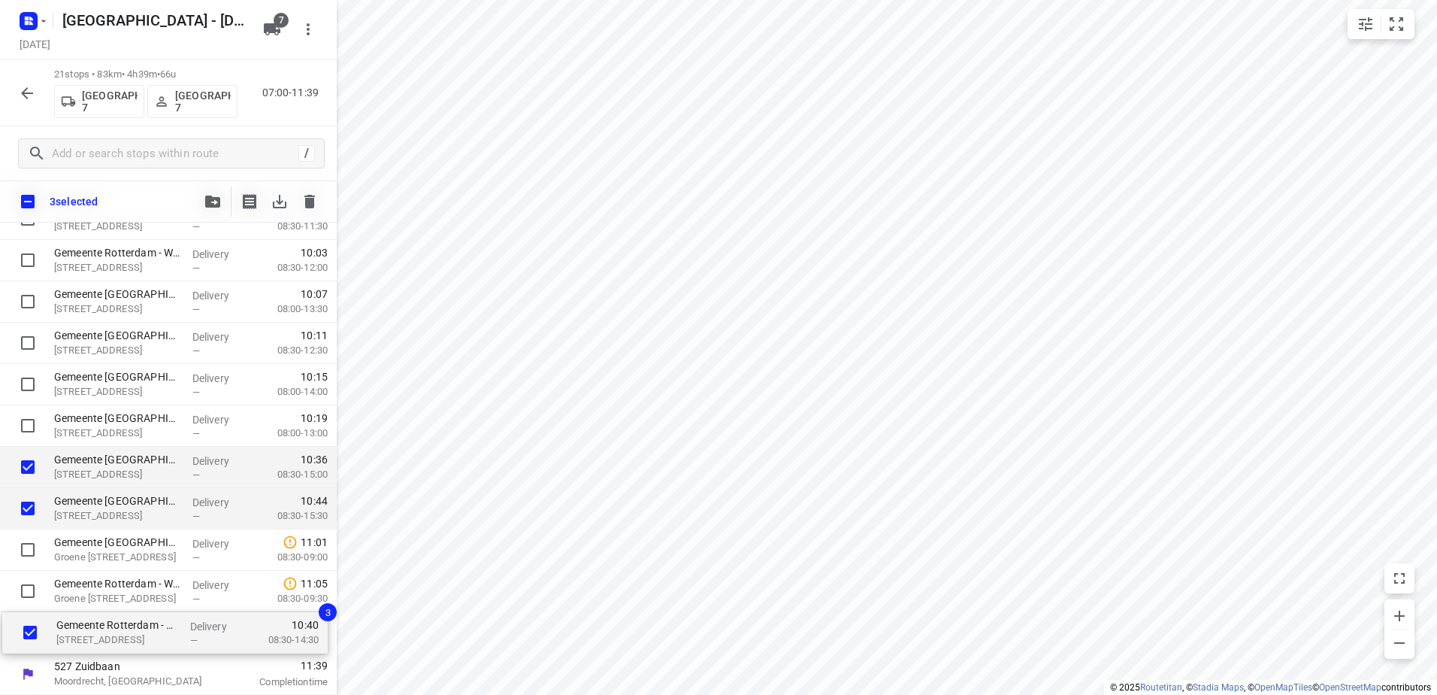
drag, startPoint x: 73, startPoint y: 507, endPoint x: 76, endPoint y: 636, distance: 129.3
click at [76, 636] on div "Gemeente Rotterdam - Wilhelminakade 14e etage(Martin Helmich) Wilhelminakade 17…" at bounding box center [168, 219] width 337 height 868
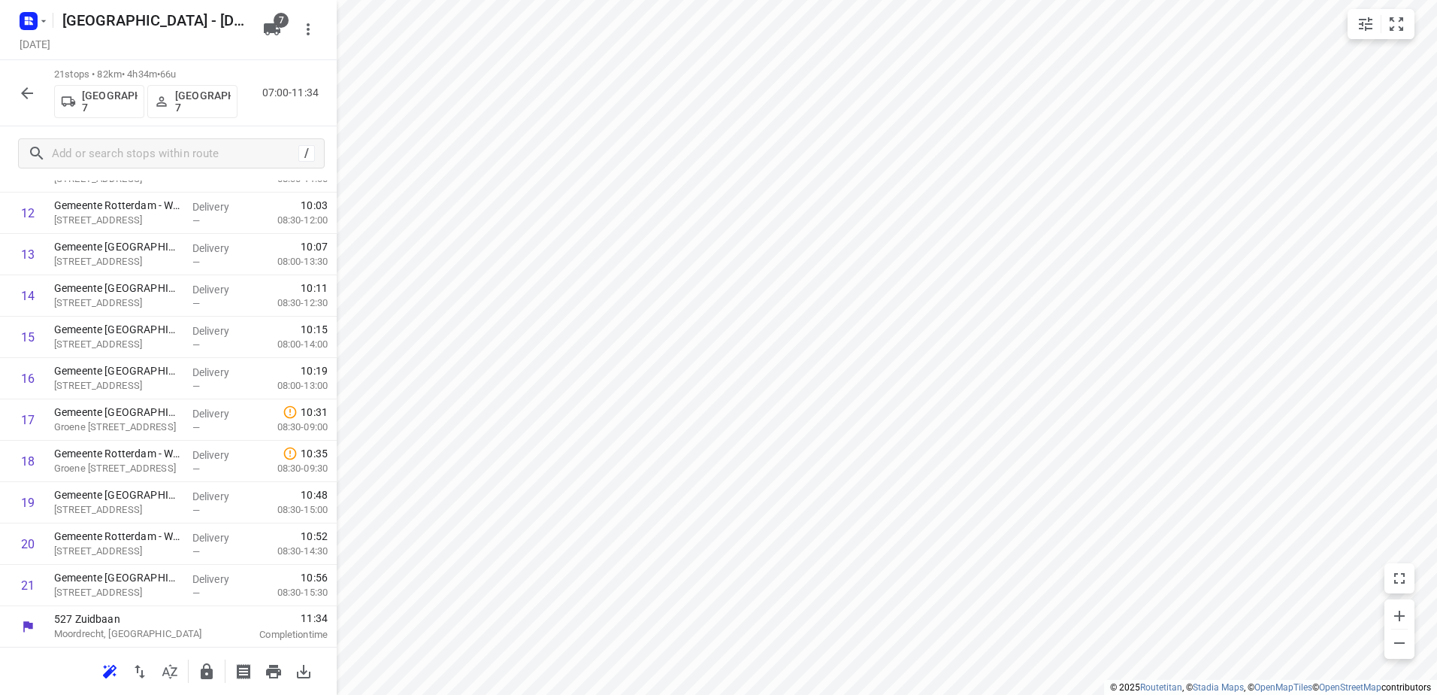
scroll to position [561, 0]
click at [201, 675] on button "button" at bounding box center [207, 671] width 30 height 30
click at [20, 89] on icon "button" at bounding box center [27, 93] width 18 height 18
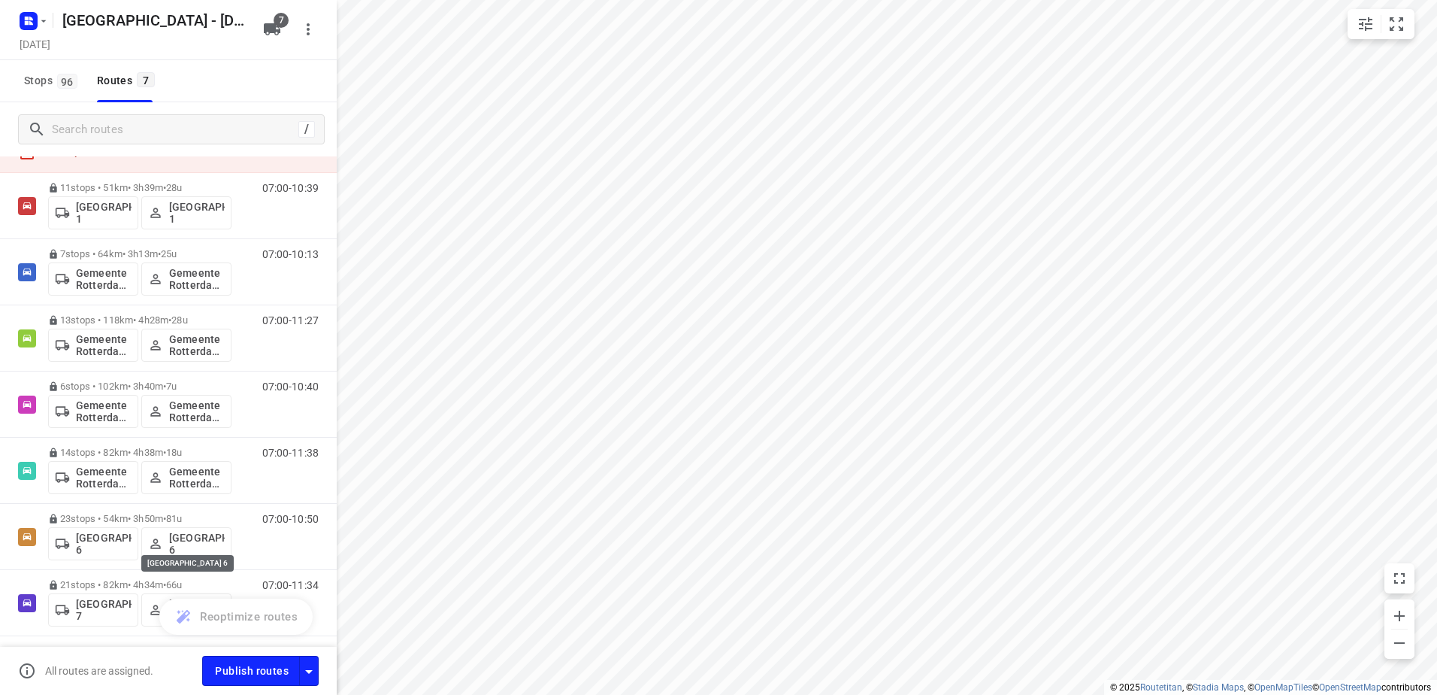
scroll to position [110, 0]
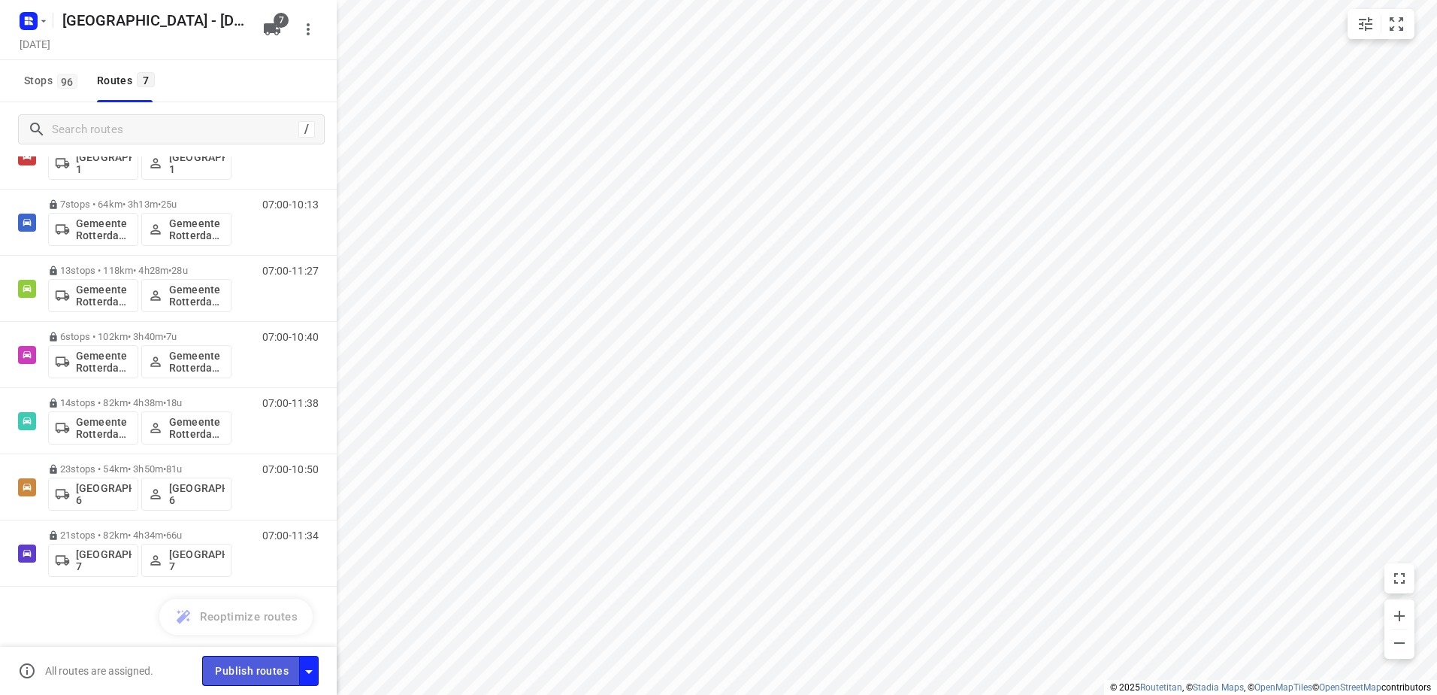
click at [260, 671] on span "Publish routes" at bounding box center [252, 670] width 74 height 19
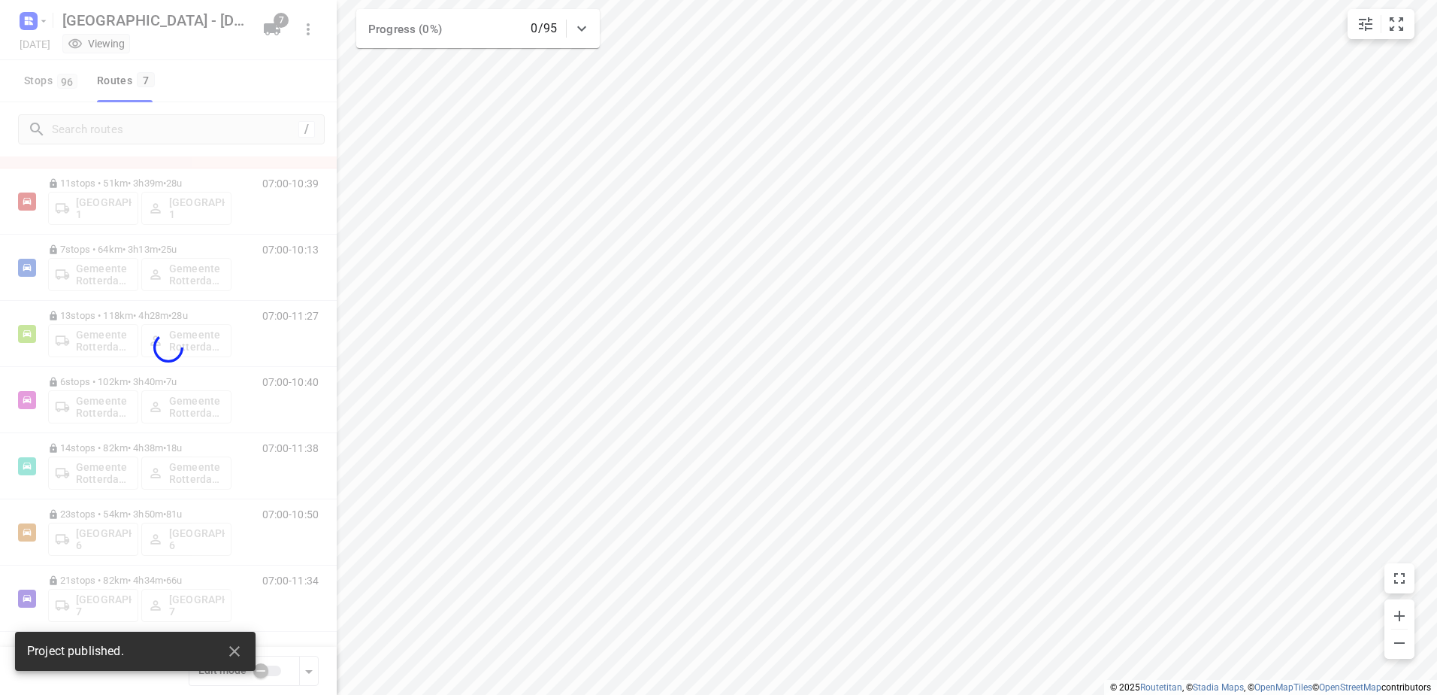
scroll to position [65, 0]
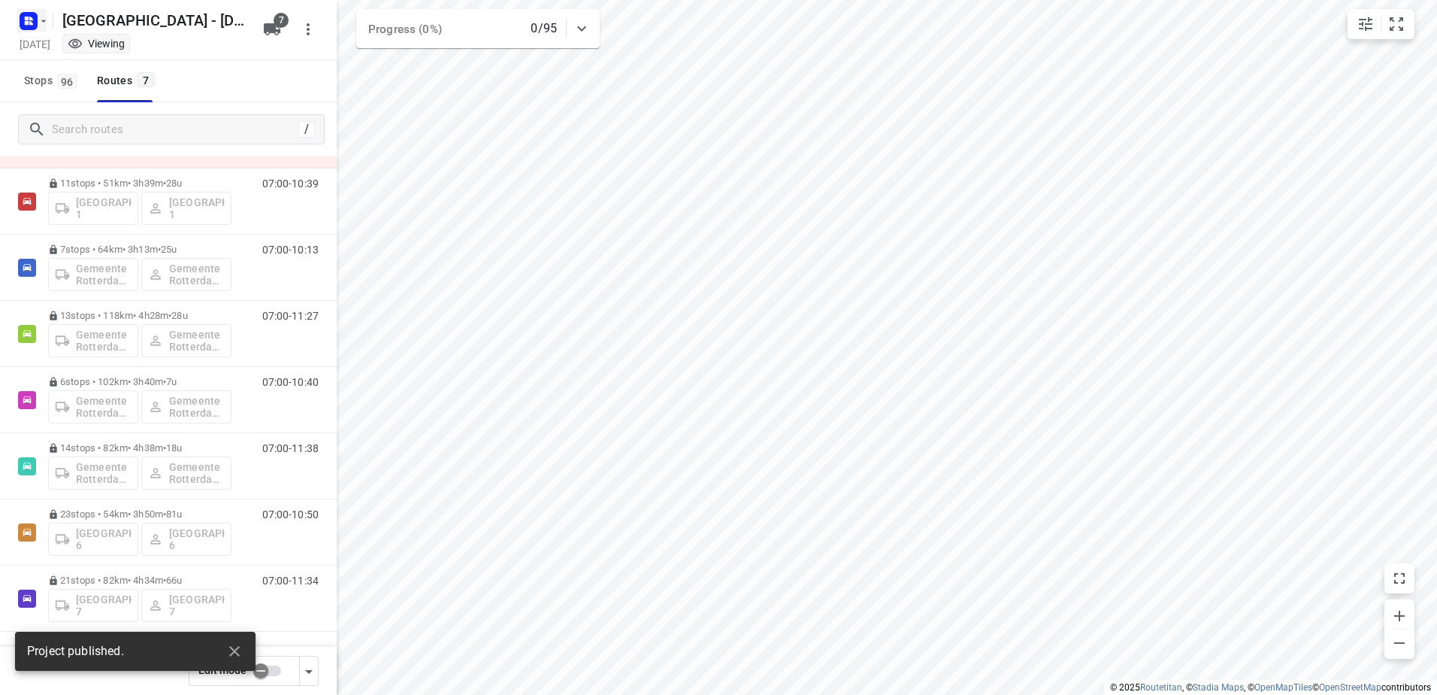
click at [23, 16] on rect "button" at bounding box center [29, 21] width 18 height 18
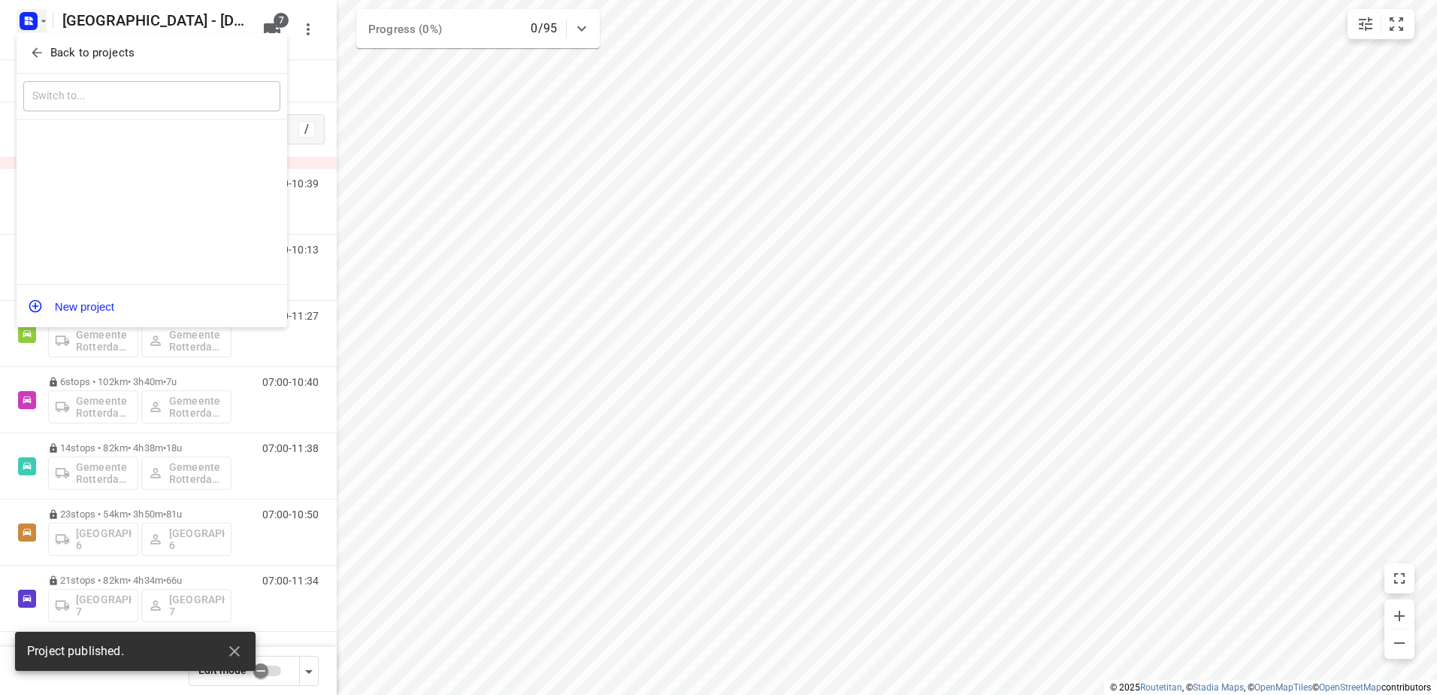
click at [39, 62] on button "Back to projects" at bounding box center [151, 53] width 257 height 25
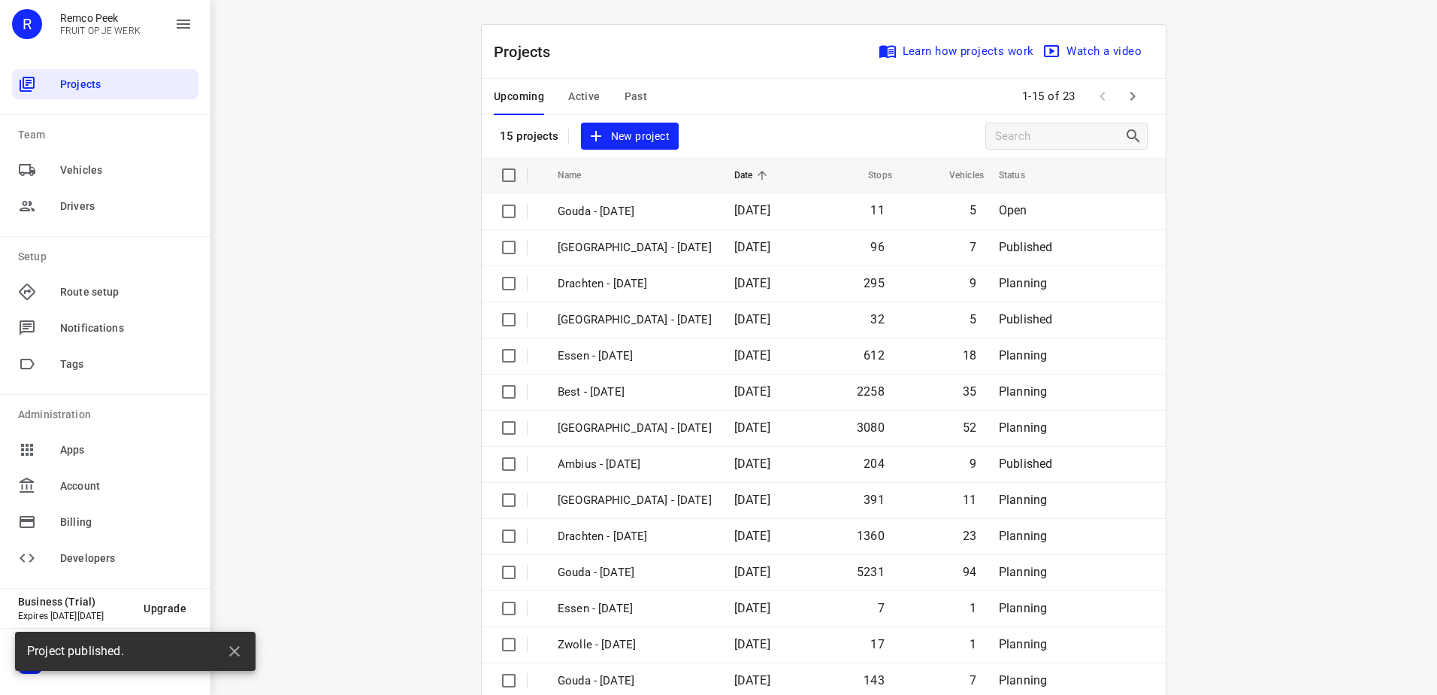
click at [568, 94] on span "Active" at bounding box center [584, 96] width 32 height 19
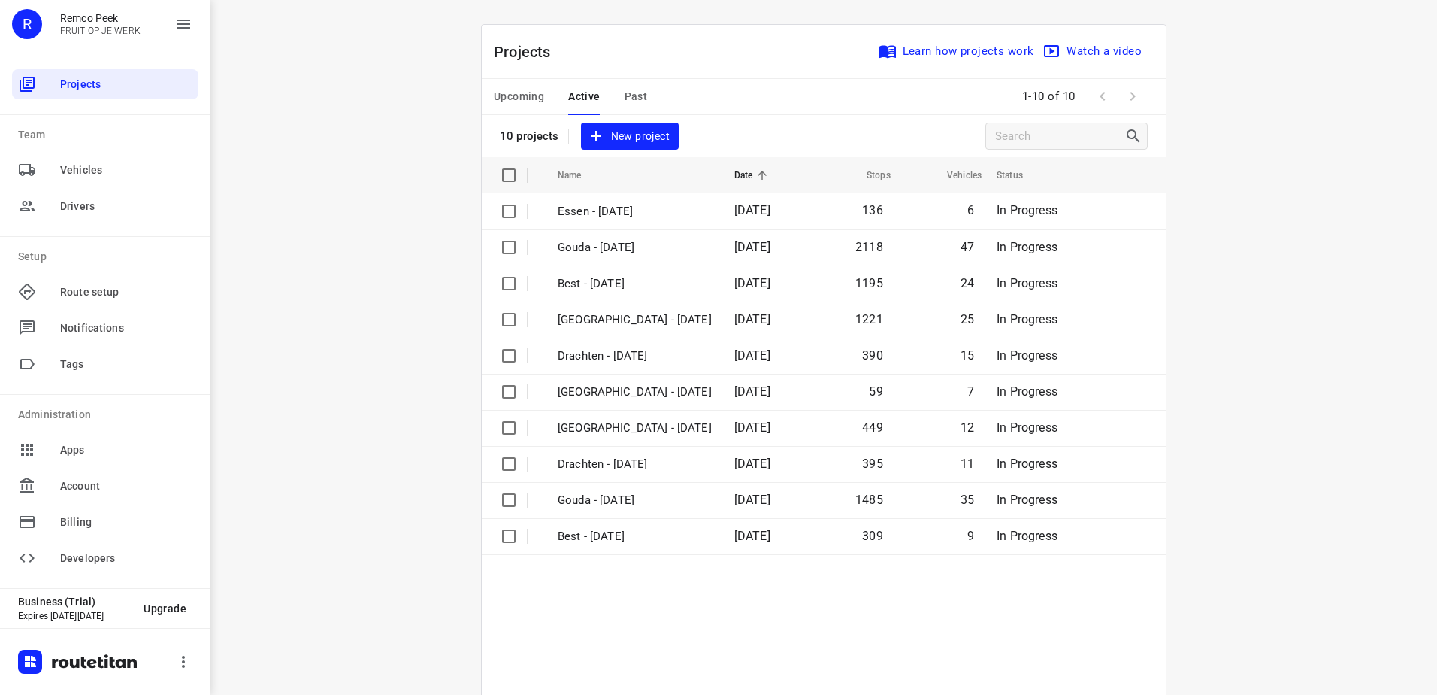
click at [513, 77] on div "Projects Learn how projects work Watch a video" at bounding box center [824, 52] width 684 height 54
click at [513, 83] on button "Upcoming" at bounding box center [519, 97] width 50 height 36
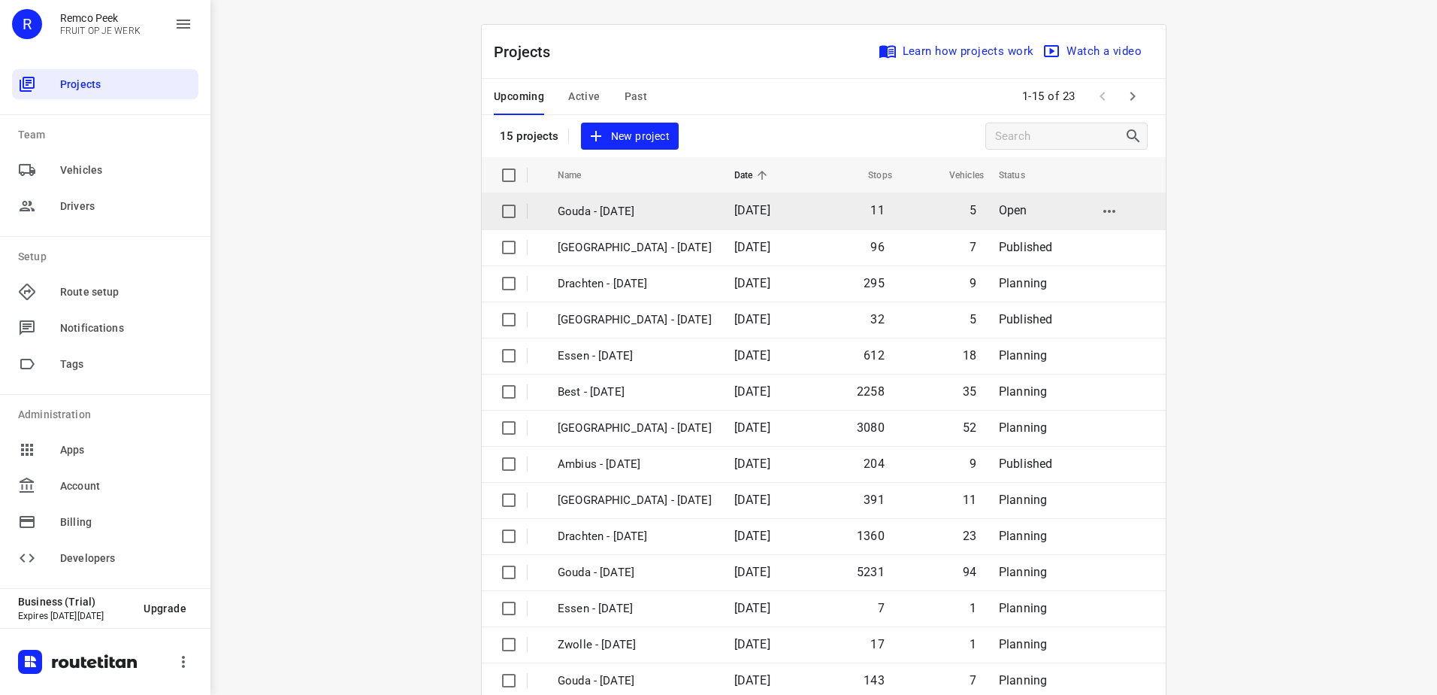
click at [630, 206] on p "Gouda - [DATE]" at bounding box center [635, 211] width 154 height 17
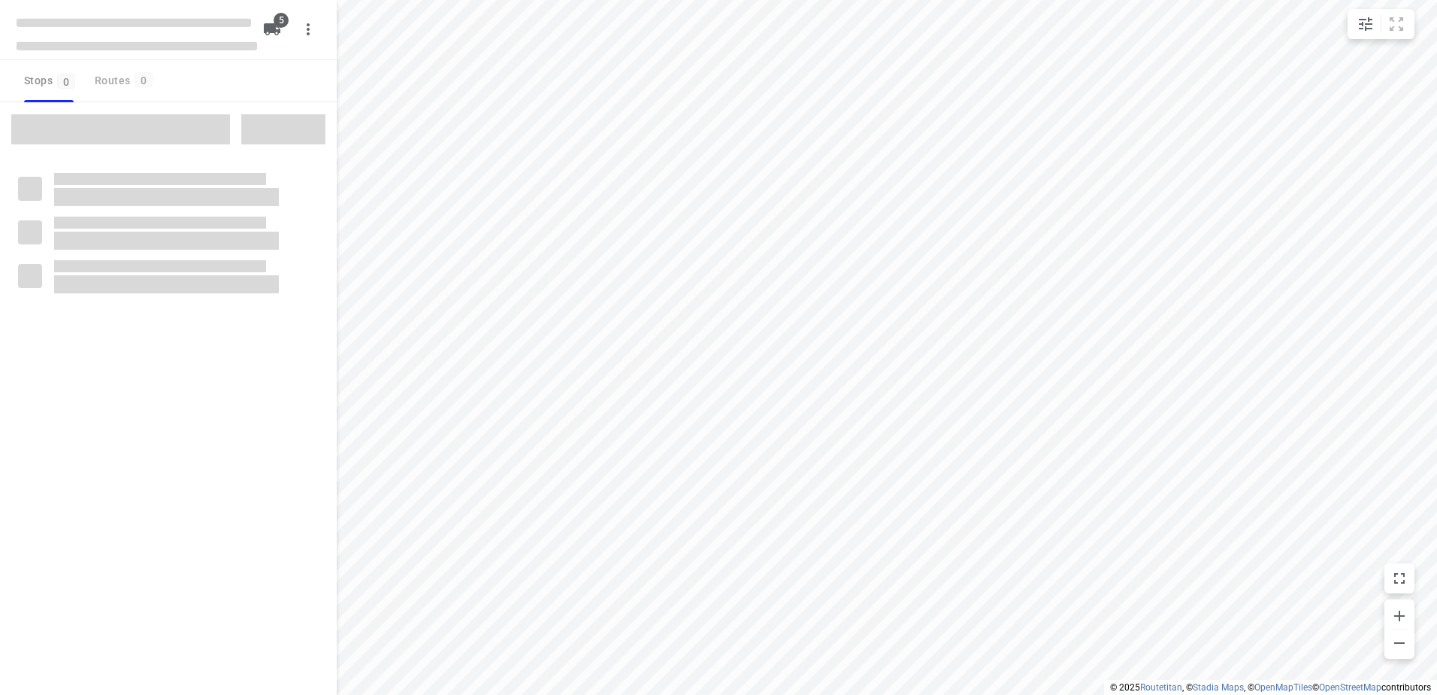
checkbox input "true"
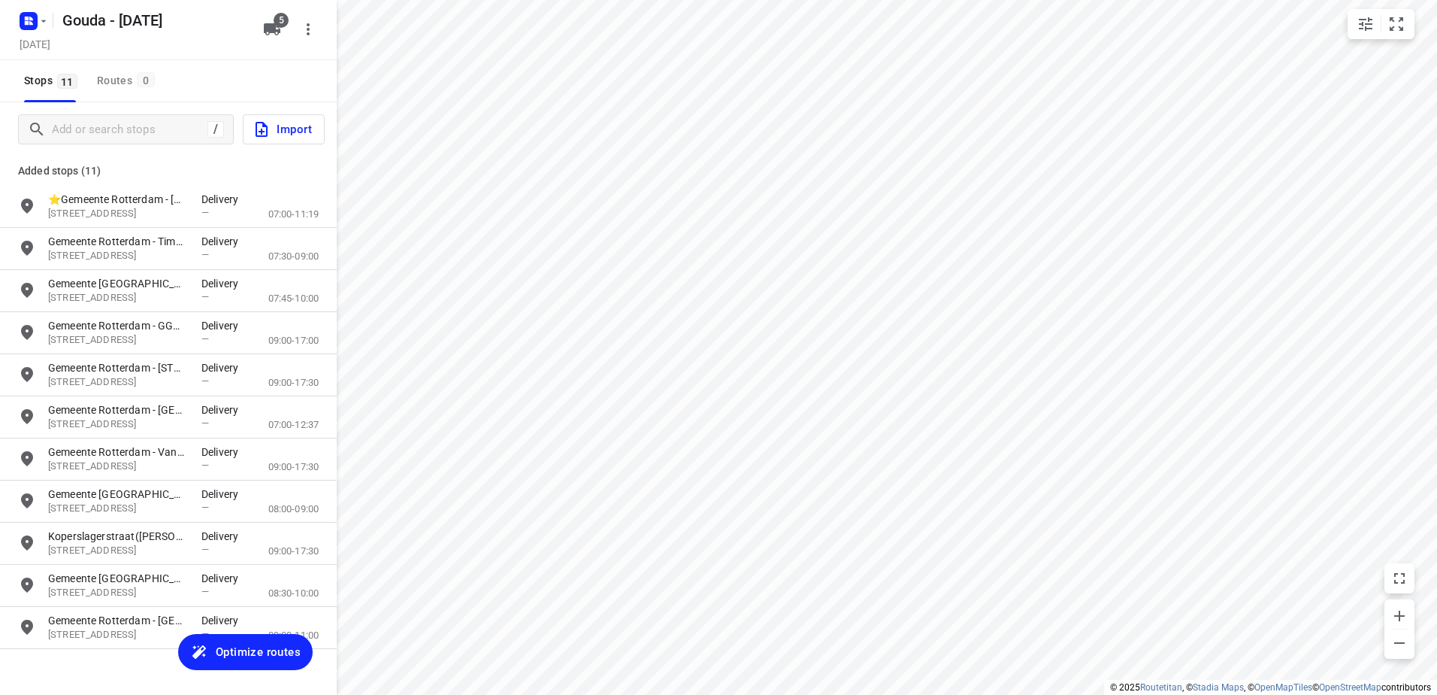
click at [232, 656] on span "Optimize routes" at bounding box center [258, 652] width 85 height 20
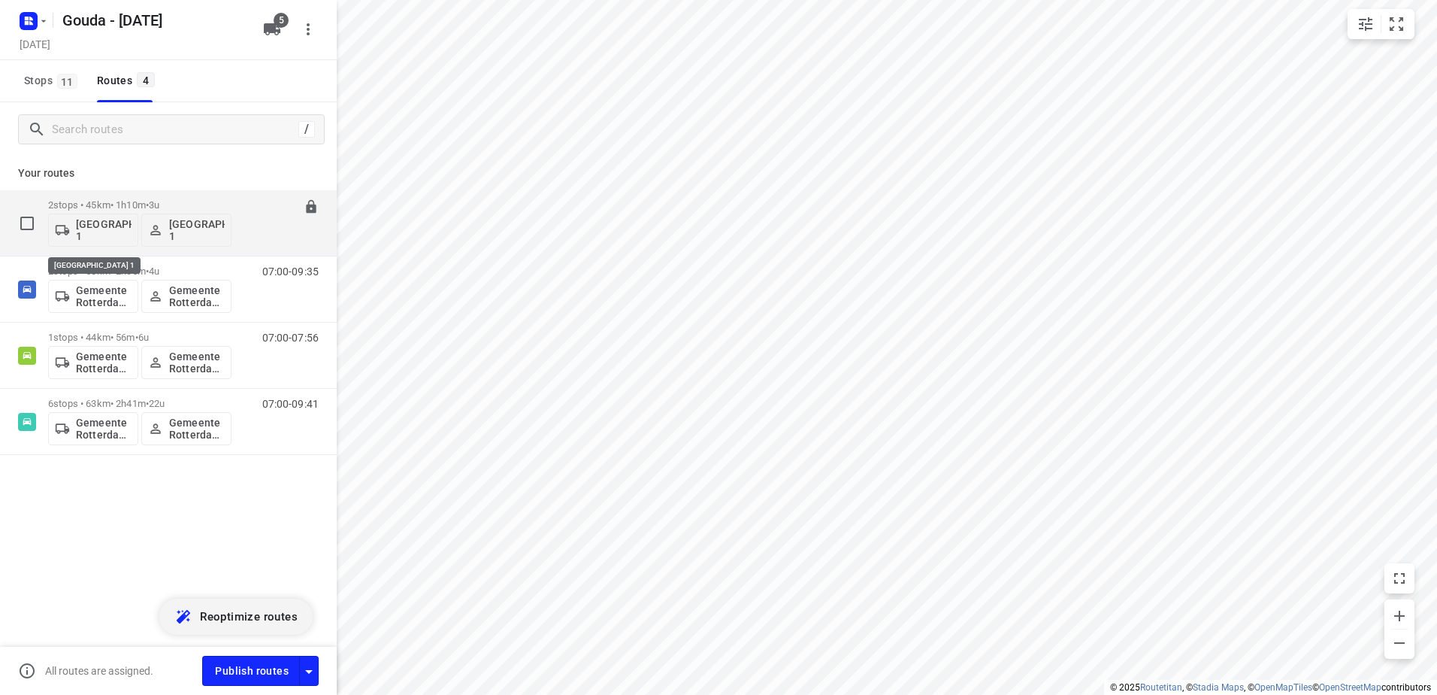
click at [135, 204] on p "2 stops • 45km • 1h10m • 3u" at bounding box center [139, 204] width 183 height 11
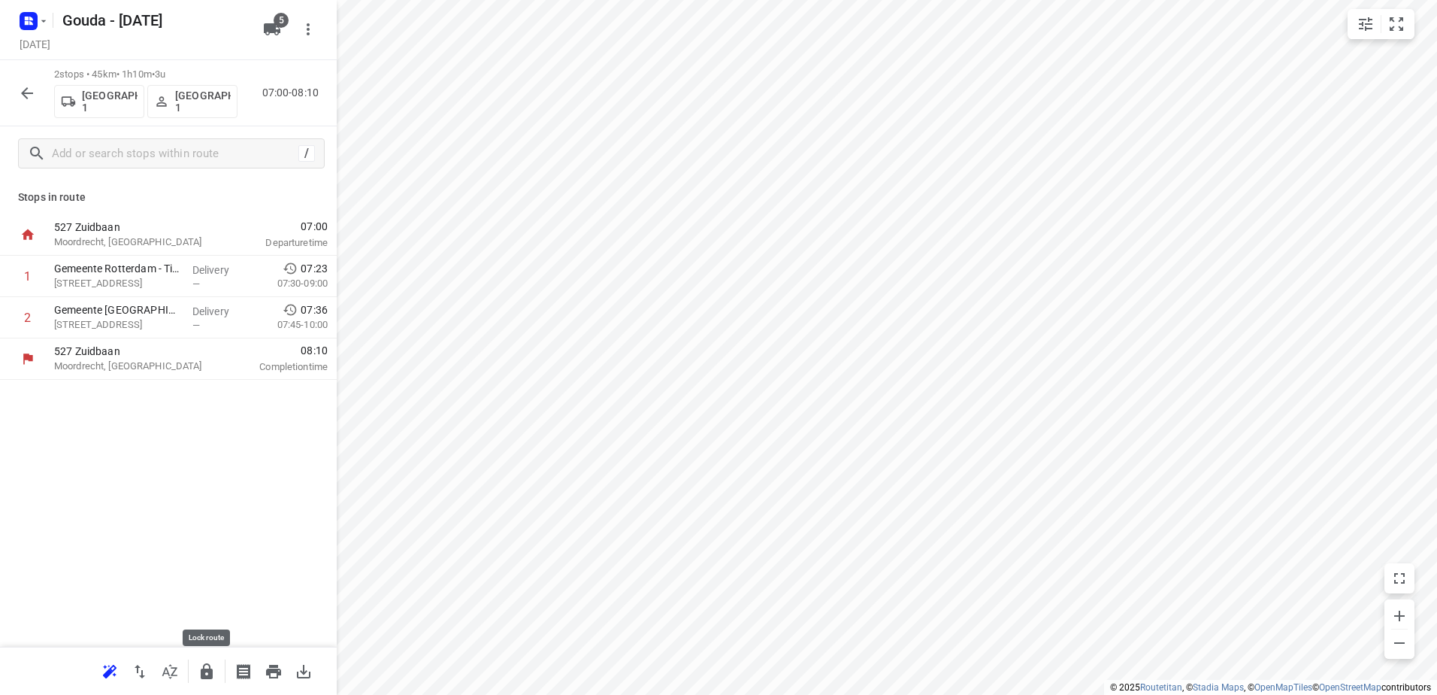
click at [207, 664] on icon "button" at bounding box center [207, 671] width 18 height 18
click at [34, 91] on icon "button" at bounding box center [27, 93] width 18 height 18
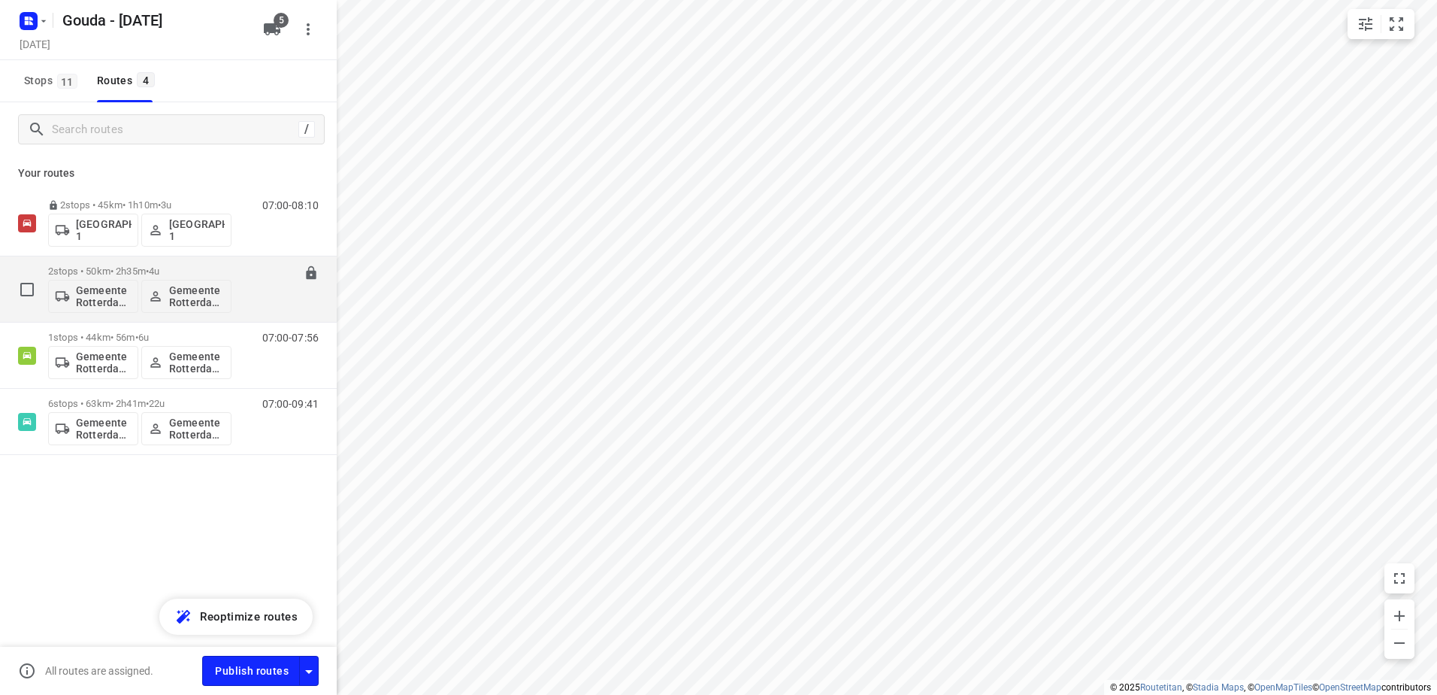
click at [98, 273] on p "2 stops • 50km • 2h35m • 4u" at bounding box center [139, 270] width 183 height 11
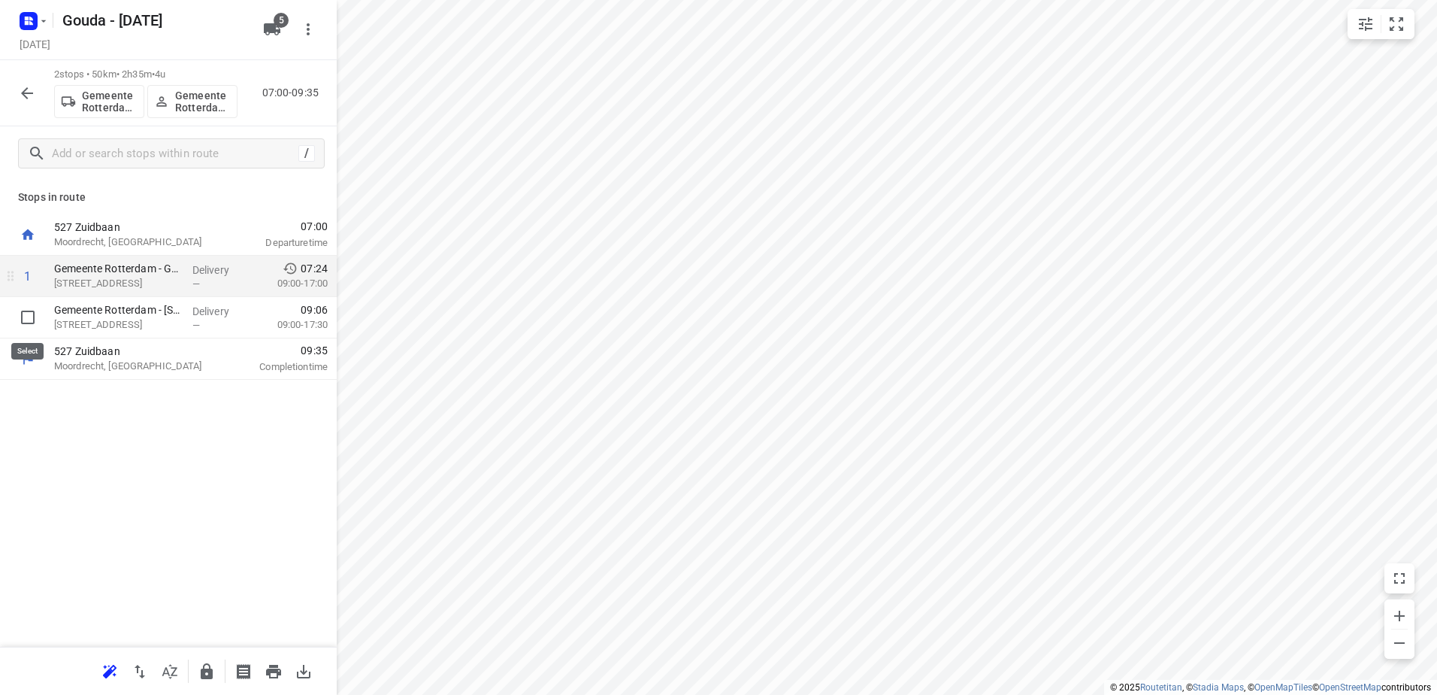
drag, startPoint x: 8, startPoint y: 304, endPoint x: 43, endPoint y: 310, distance: 35.1
click at [23, 318] on input "checkbox" at bounding box center [28, 317] width 30 height 30
checkbox input "true"
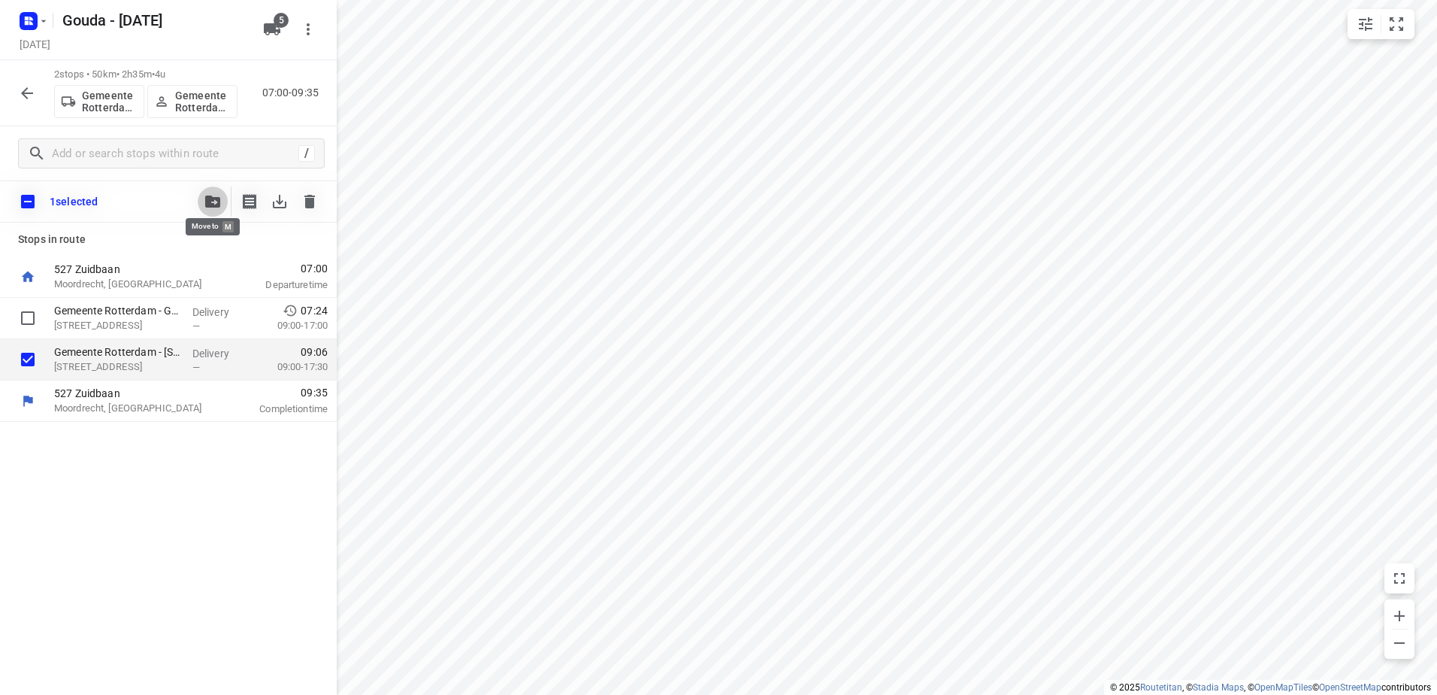
click at [206, 209] on button "button" at bounding box center [213, 201] width 30 height 30
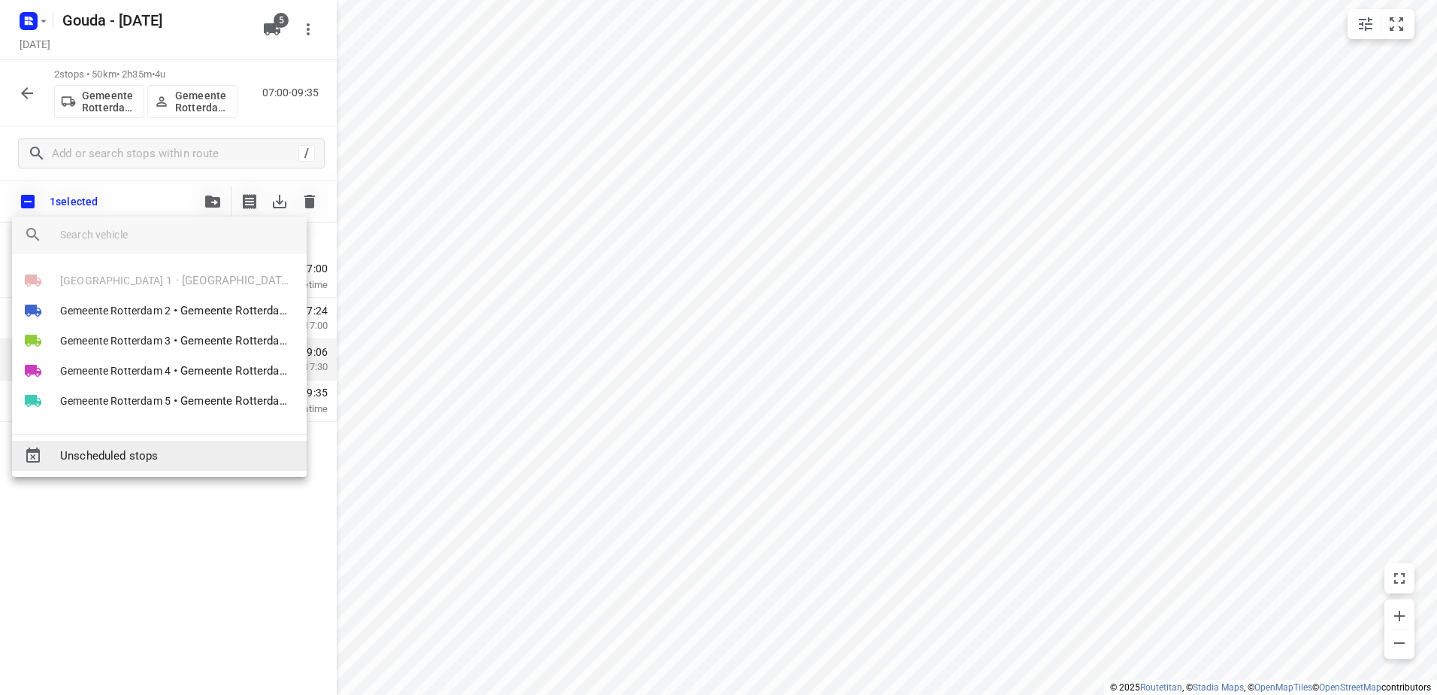
click at [156, 449] on span "Unscheduled stops" at bounding box center [177, 455] width 235 height 17
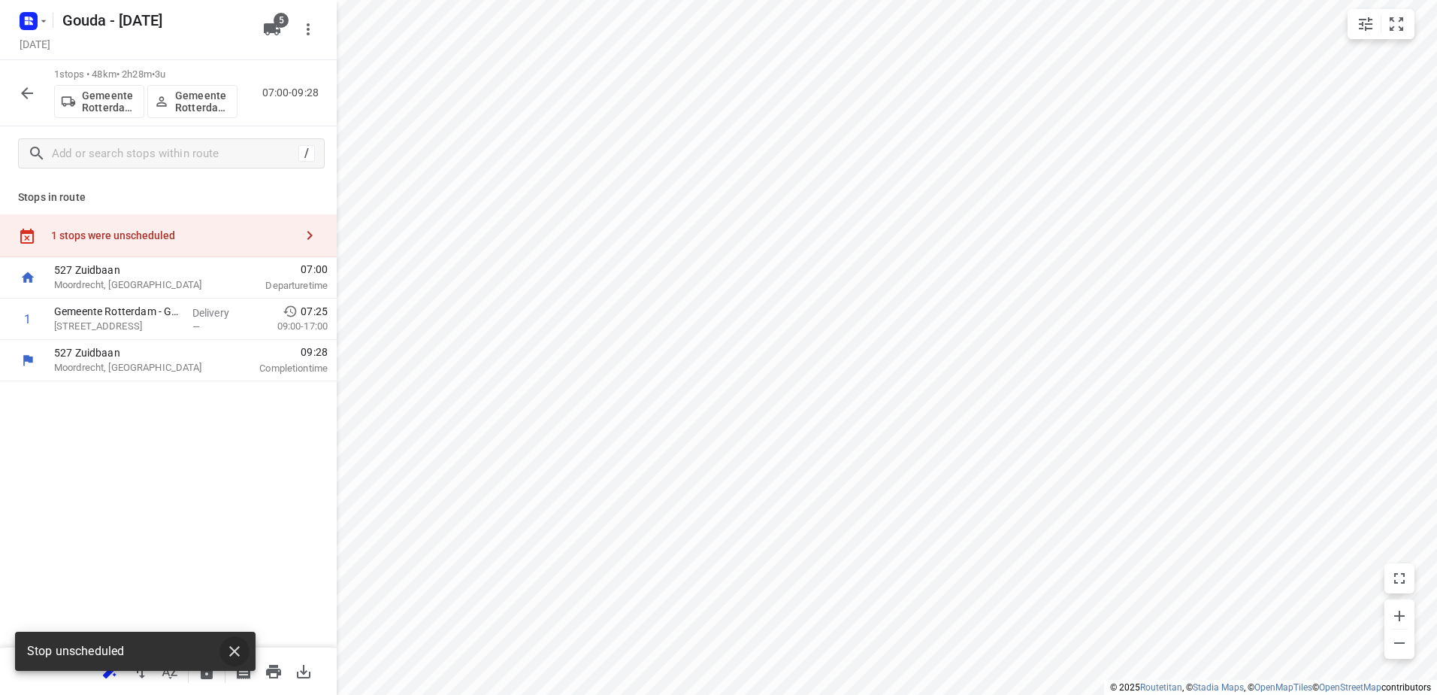
click at [230, 658] on icon "button" at bounding box center [234, 651] width 18 height 18
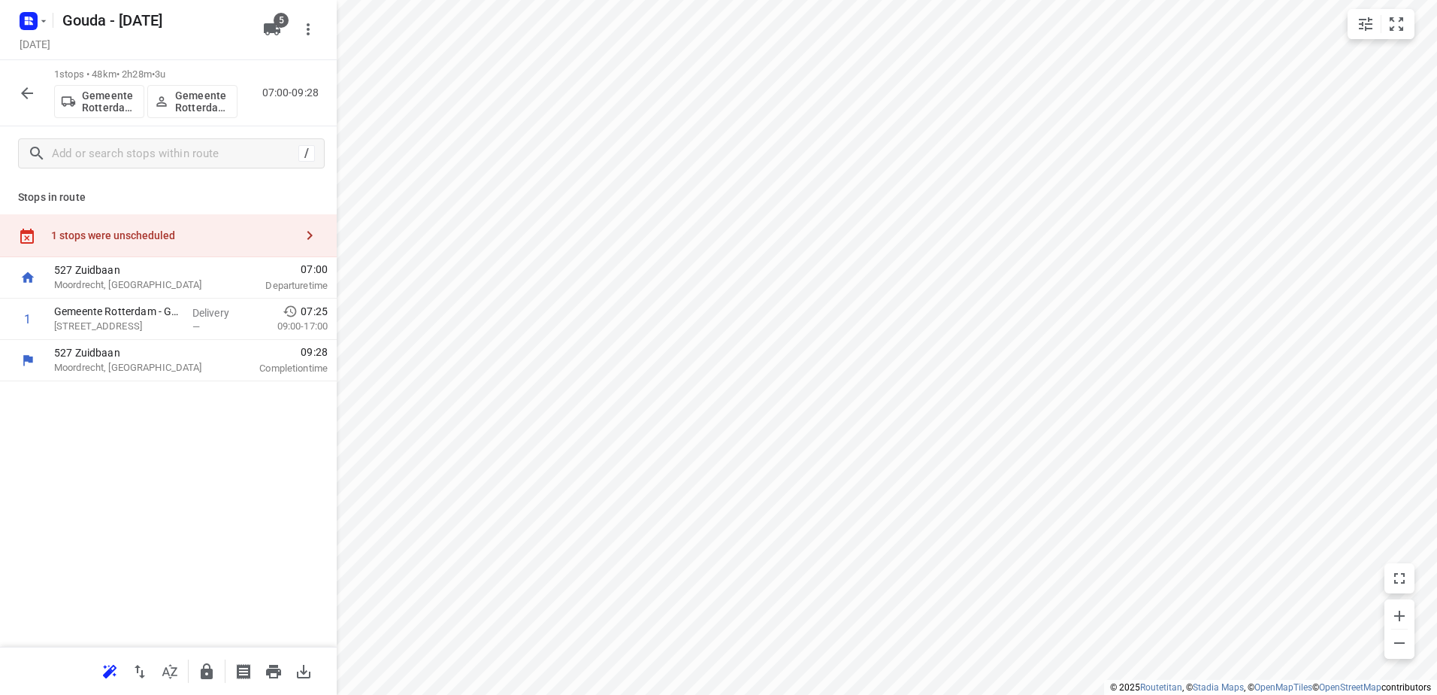
click at [211, 669] on div "Stop unscheduled" at bounding box center [135, 650] width 241 height 39
click at [207, 673] on icon "button" at bounding box center [207, 671] width 18 height 18
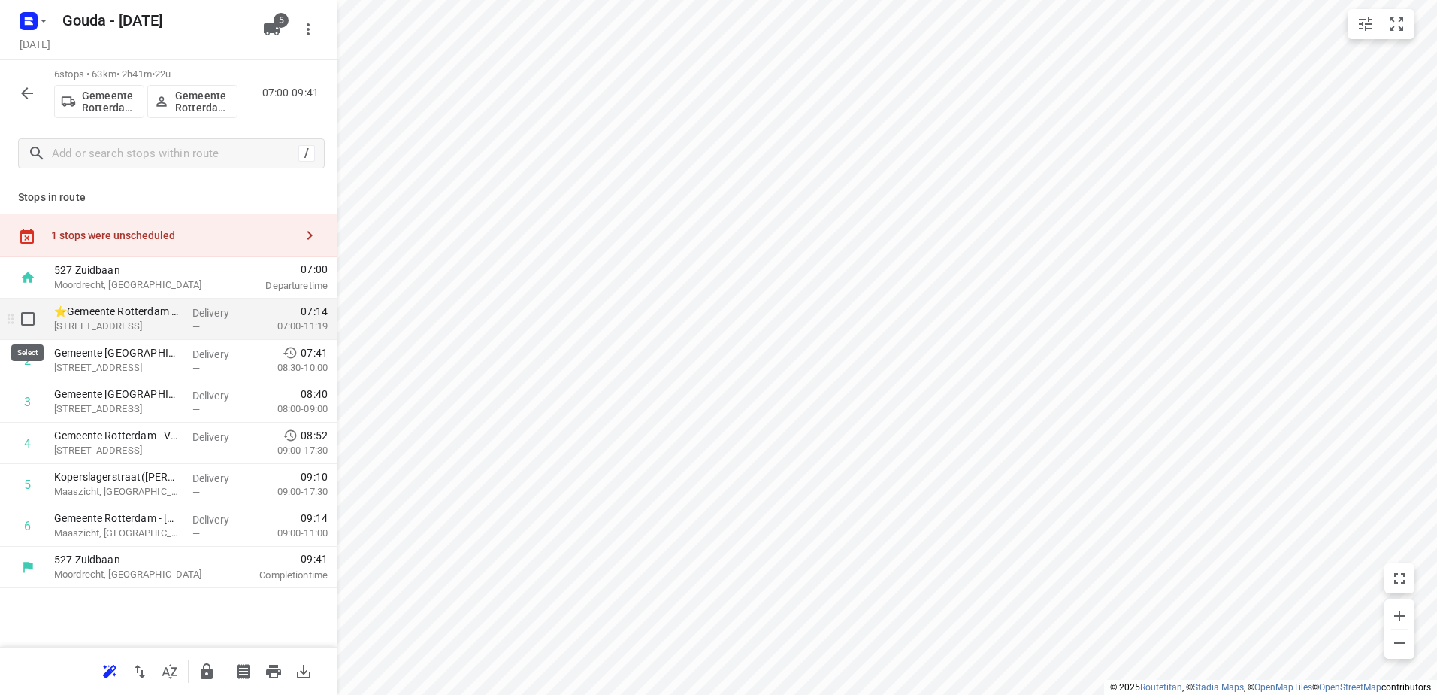
click at [30, 321] on input "checkbox" at bounding box center [28, 319] width 30 height 30
checkbox input "true"
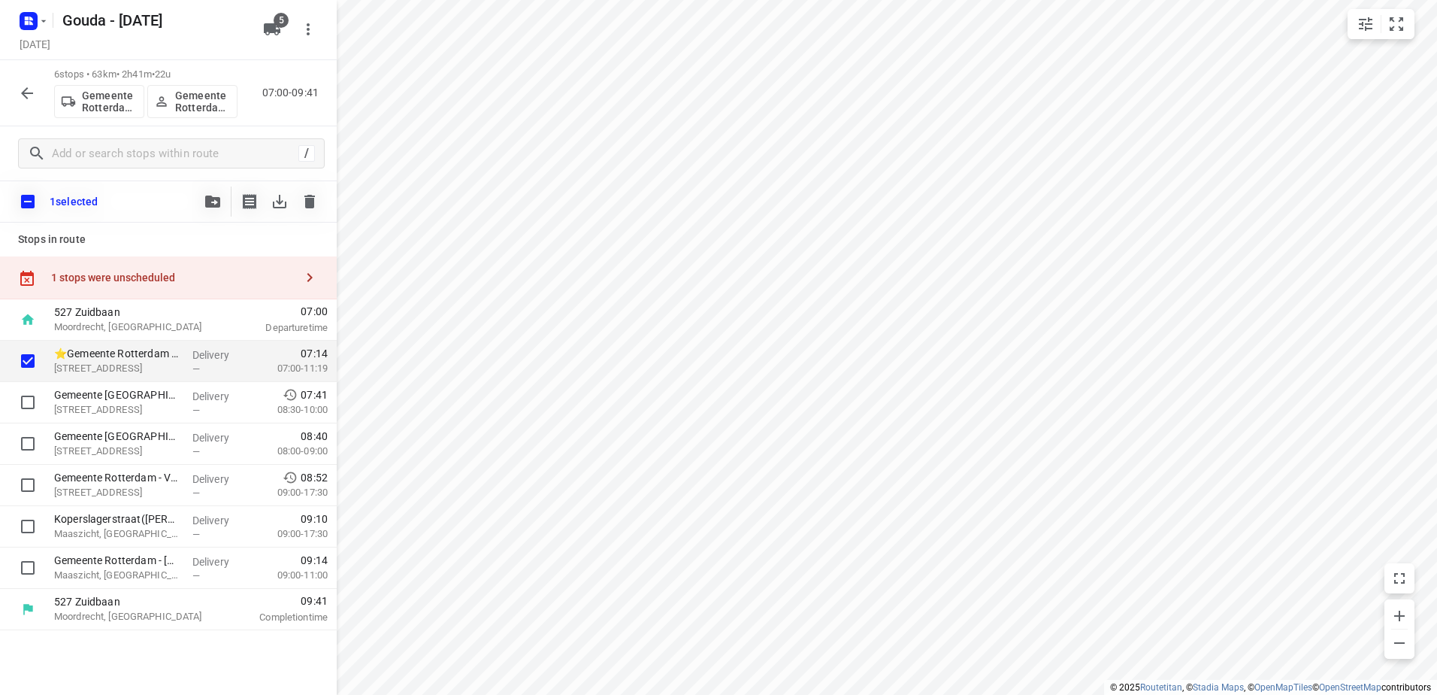
click at [207, 205] on icon "button" at bounding box center [212, 201] width 15 height 12
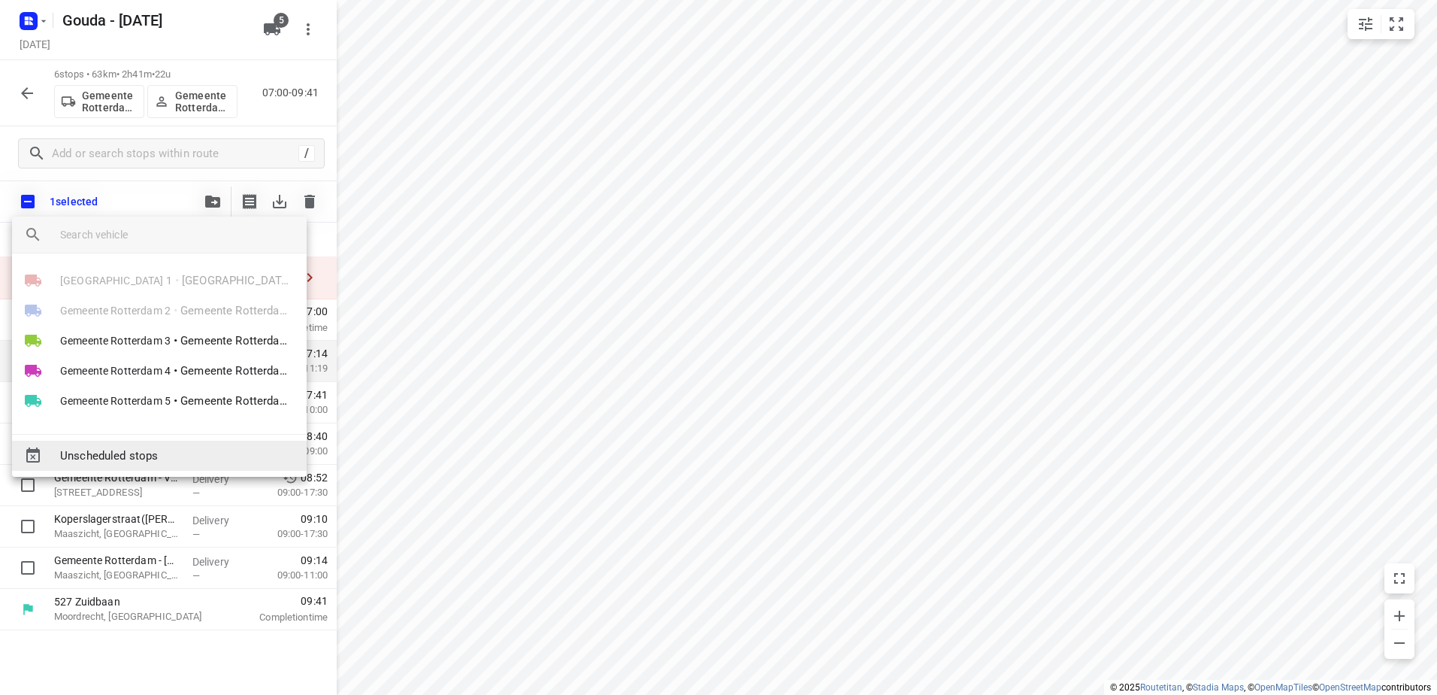
click at [211, 459] on span "Unscheduled stops" at bounding box center [177, 455] width 235 height 17
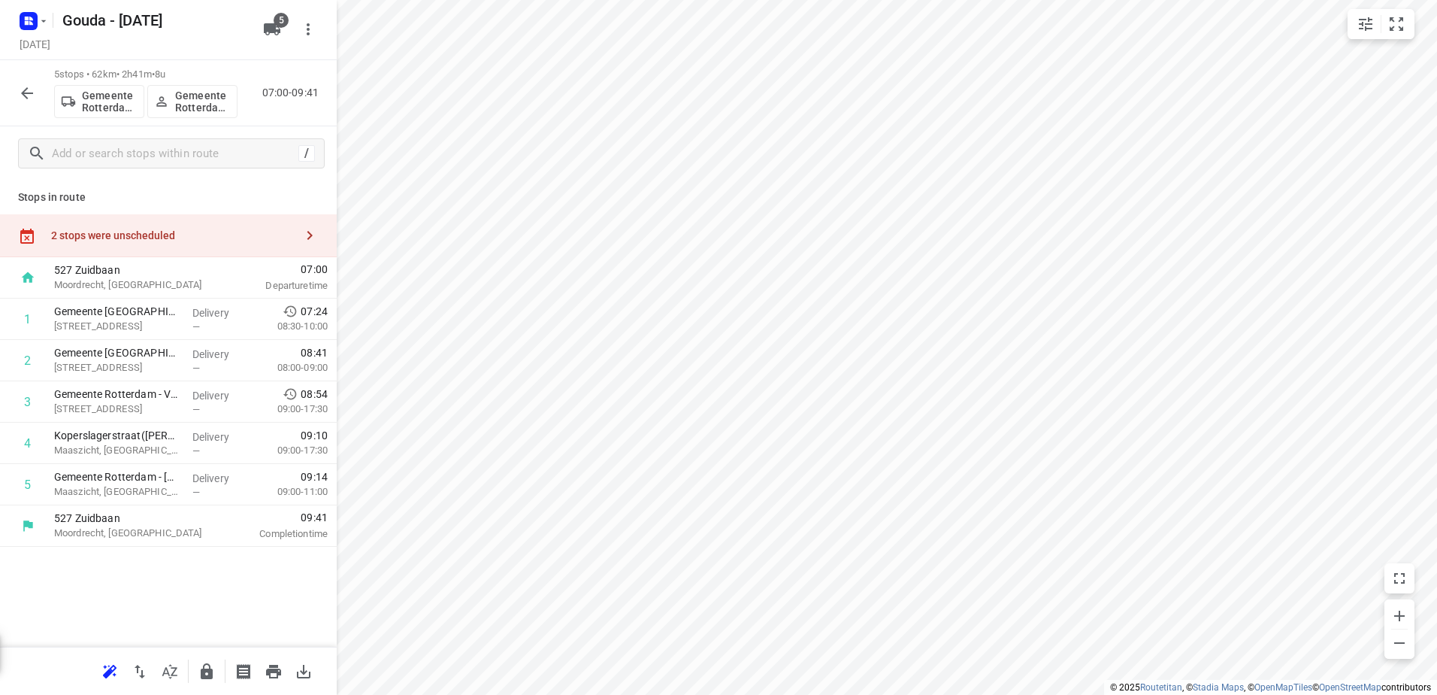
click at [231, 234] on div "2 stops were unscheduled" at bounding box center [173, 235] width 244 height 12
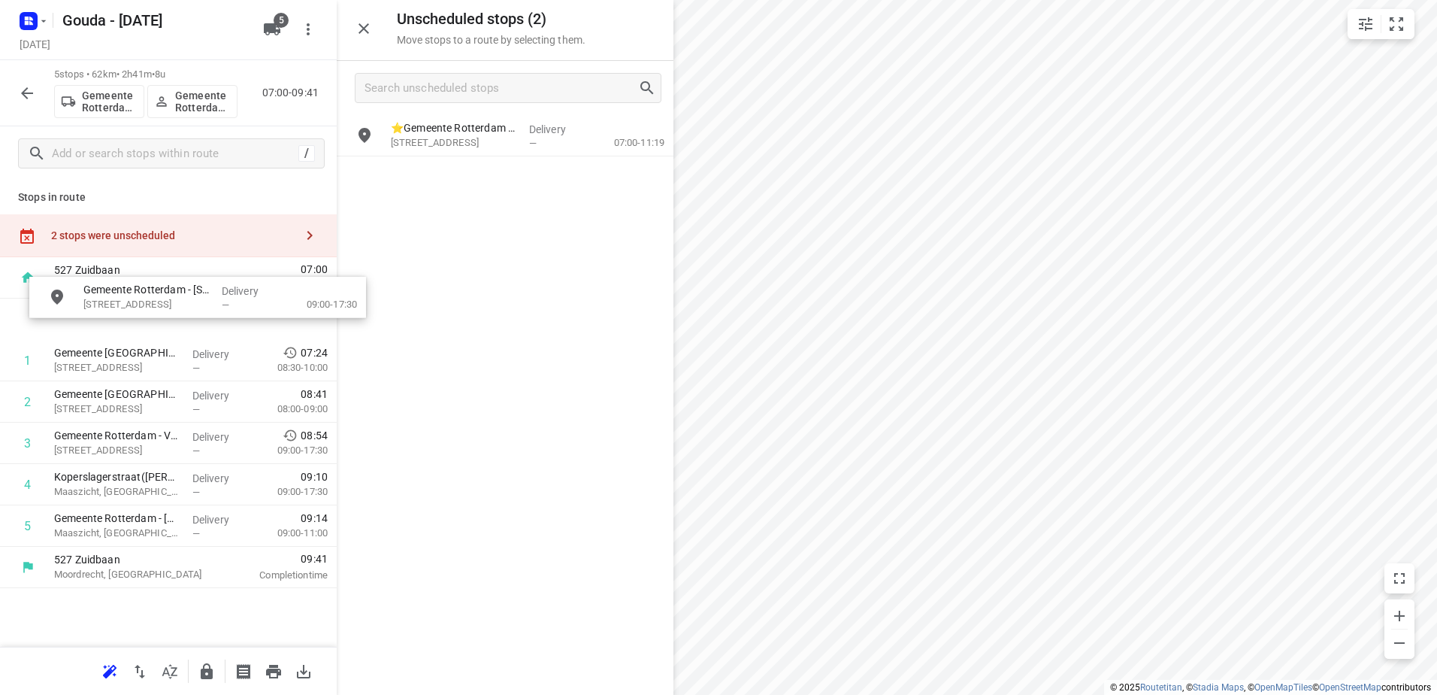
drag, startPoint x: 567, startPoint y: 168, endPoint x: 232, endPoint y: 301, distance: 359.7
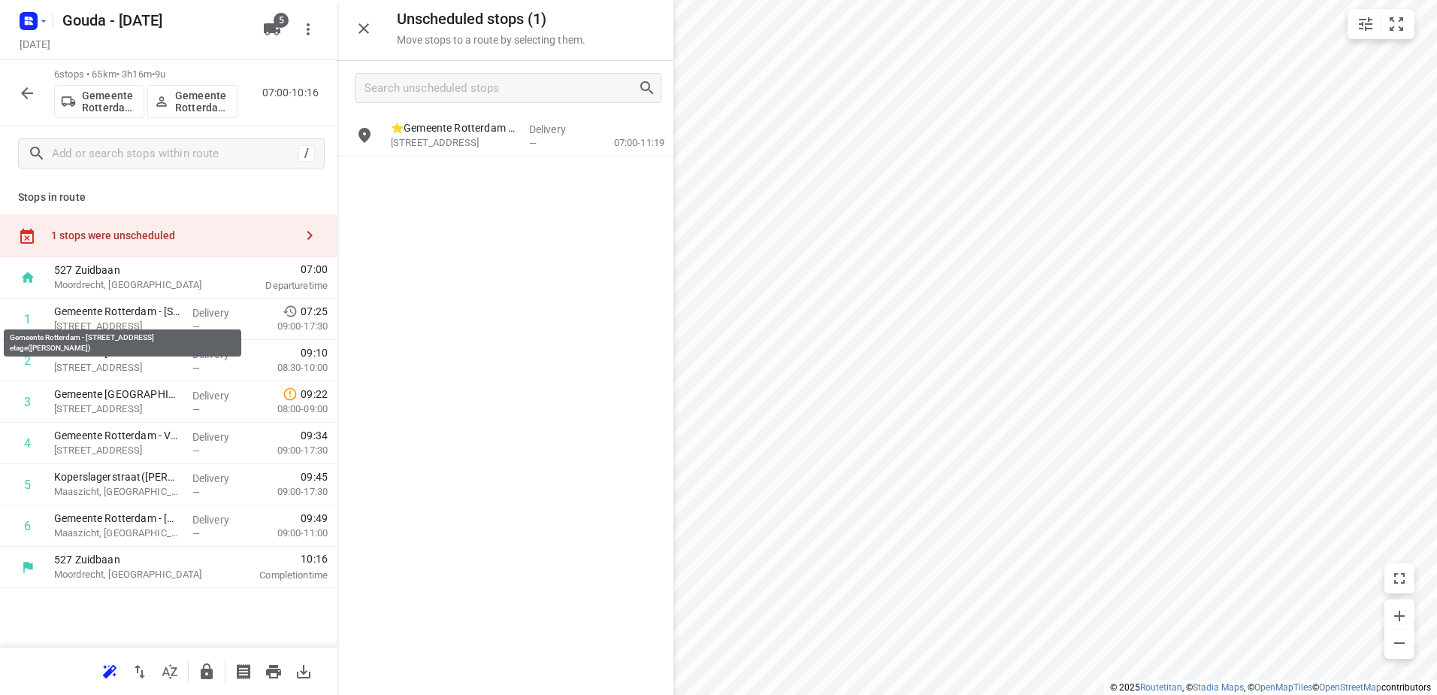
click at [112, 314] on p "Gemeente Rotterdam - Wilhelminakade 31e etage(Martin Helmich)" at bounding box center [117, 311] width 126 height 15
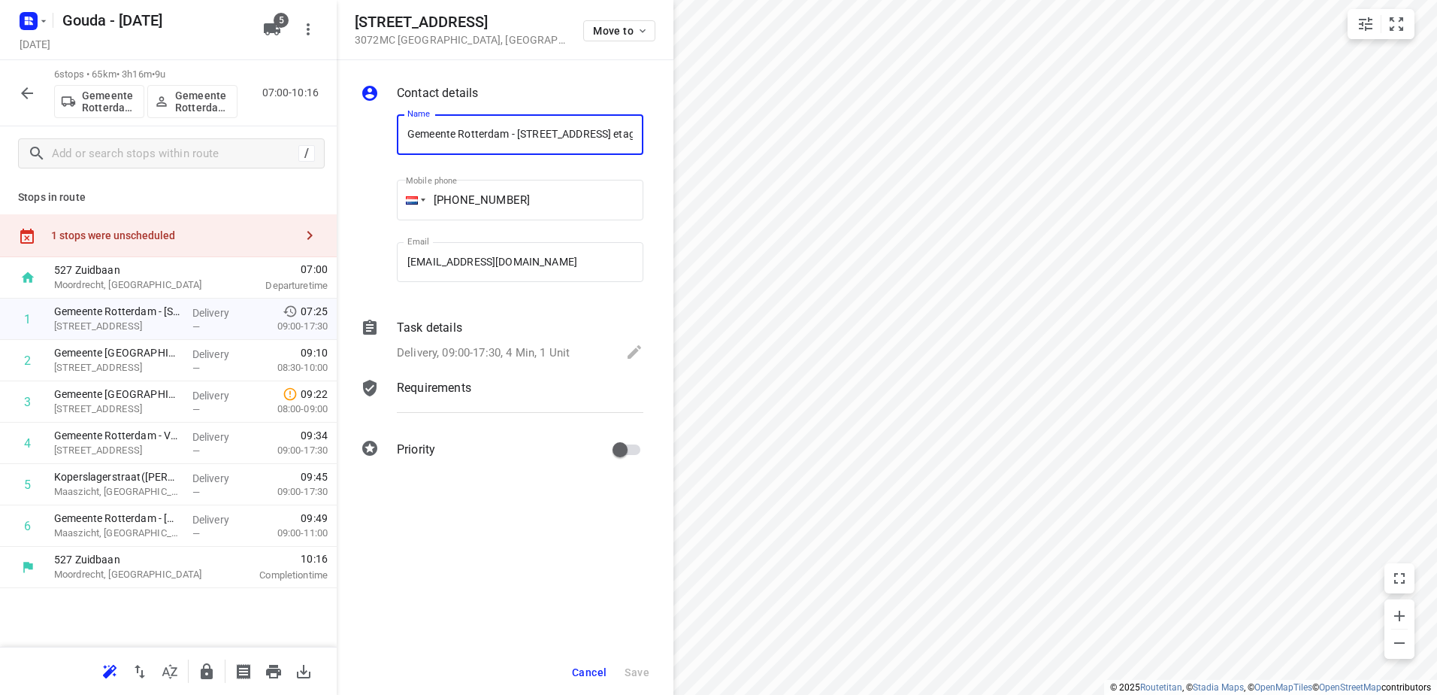
click at [589, 673] on span "Cancel" at bounding box center [589, 672] width 35 height 12
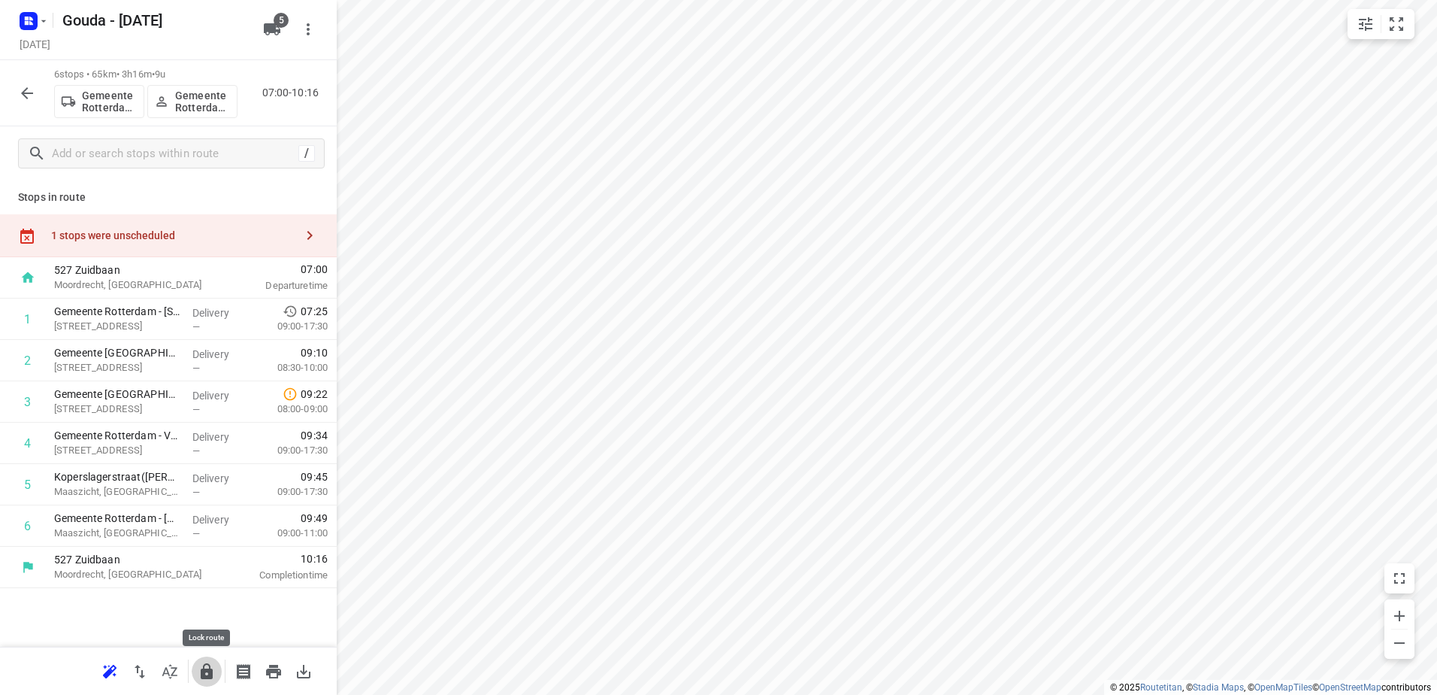
click at [207, 663] on icon "button" at bounding box center [207, 671] width 12 height 16
click at [34, 95] on icon "button" at bounding box center [27, 93] width 18 height 18
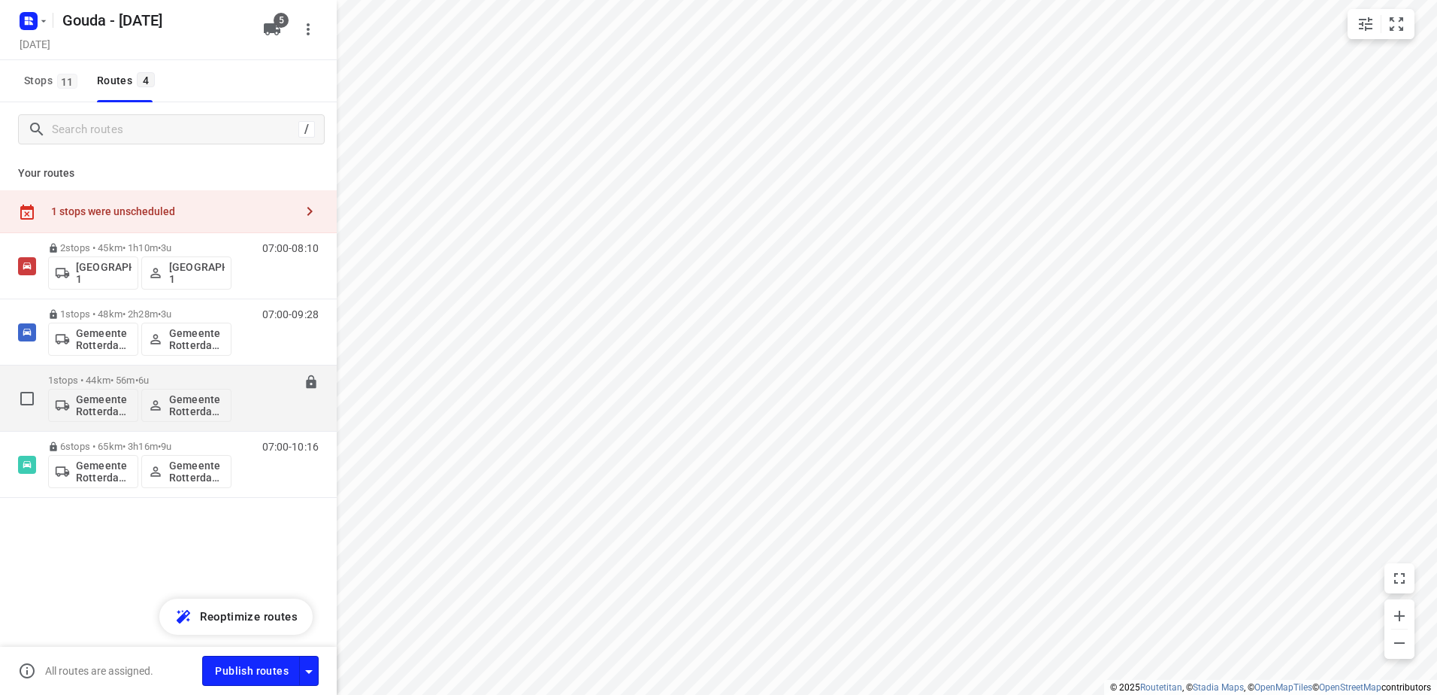
click at [107, 377] on p "1 stops • 44km • 56m • 6u" at bounding box center [139, 379] width 183 height 11
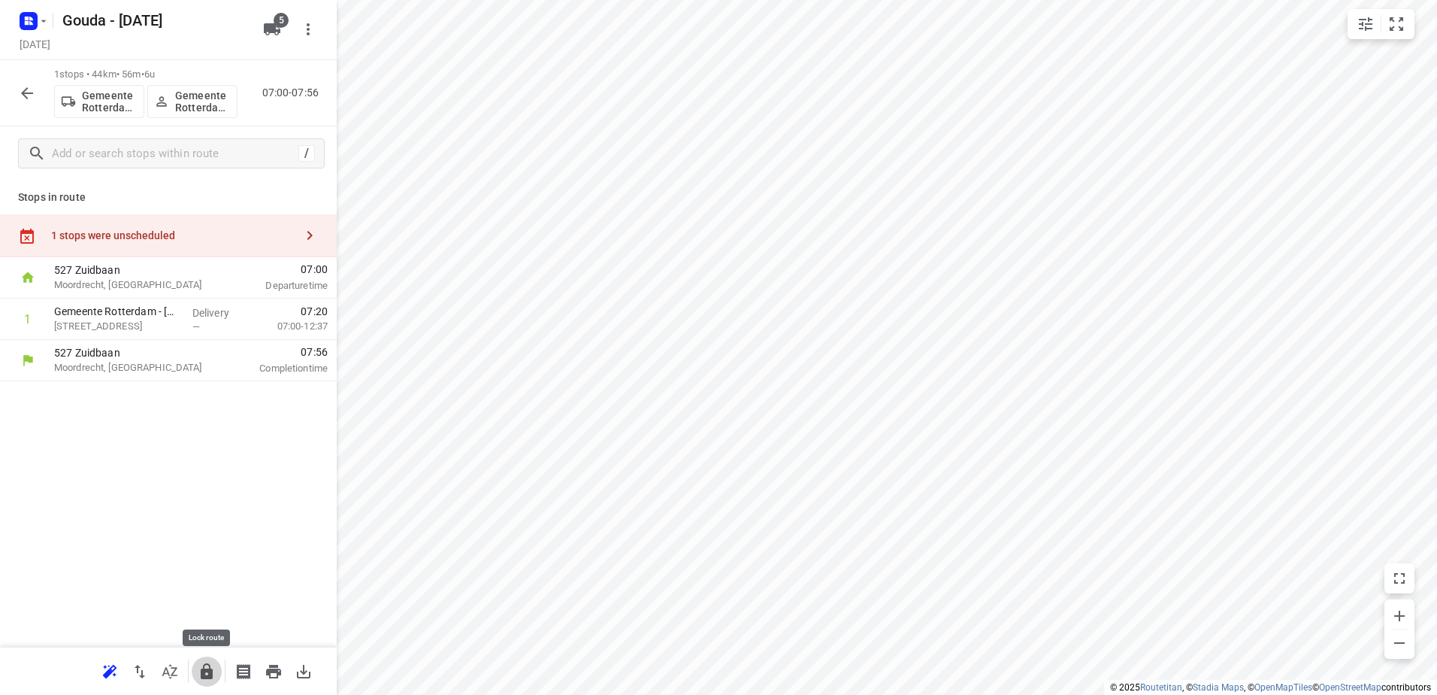
click at [199, 682] on button "button" at bounding box center [207, 671] width 30 height 30
click at [31, 84] on icon "button" at bounding box center [27, 93] width 18 height 18
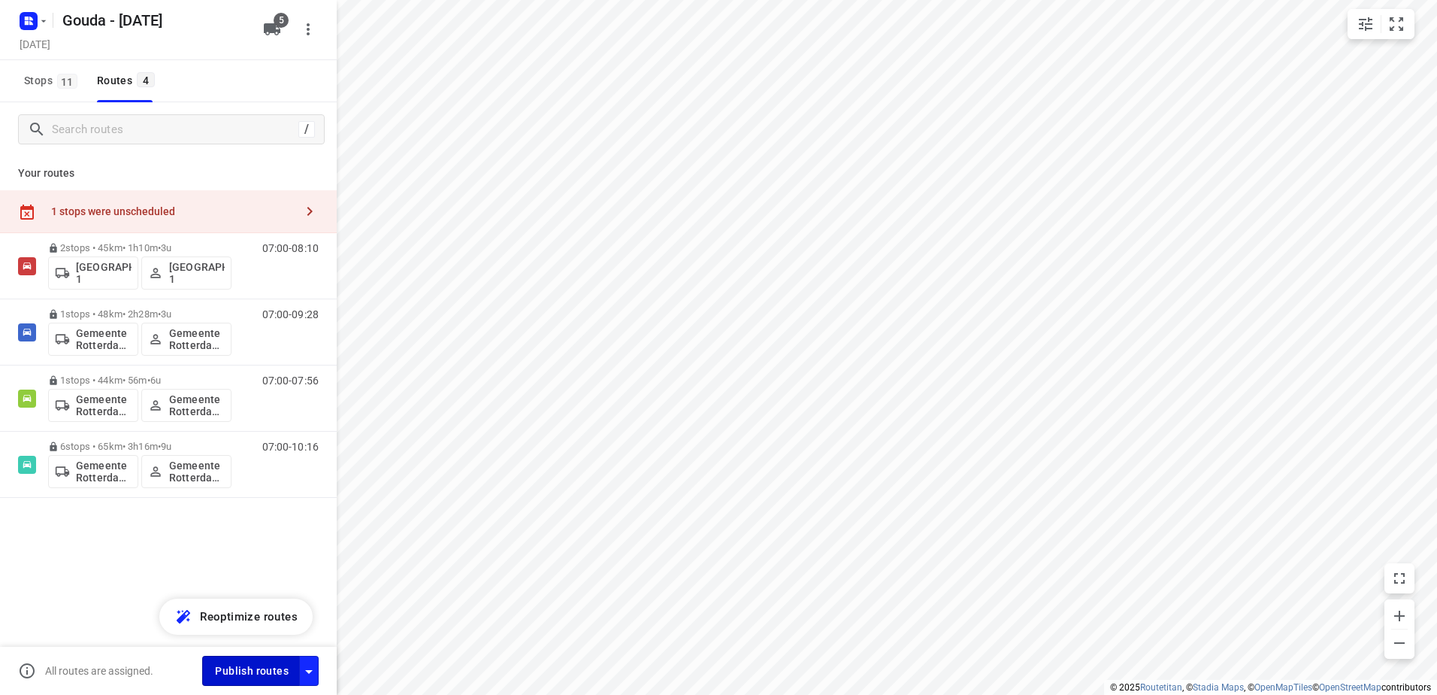
click at [271, 676] on button "Publish routes" at bounding box center [251, 669] width 98 height 29
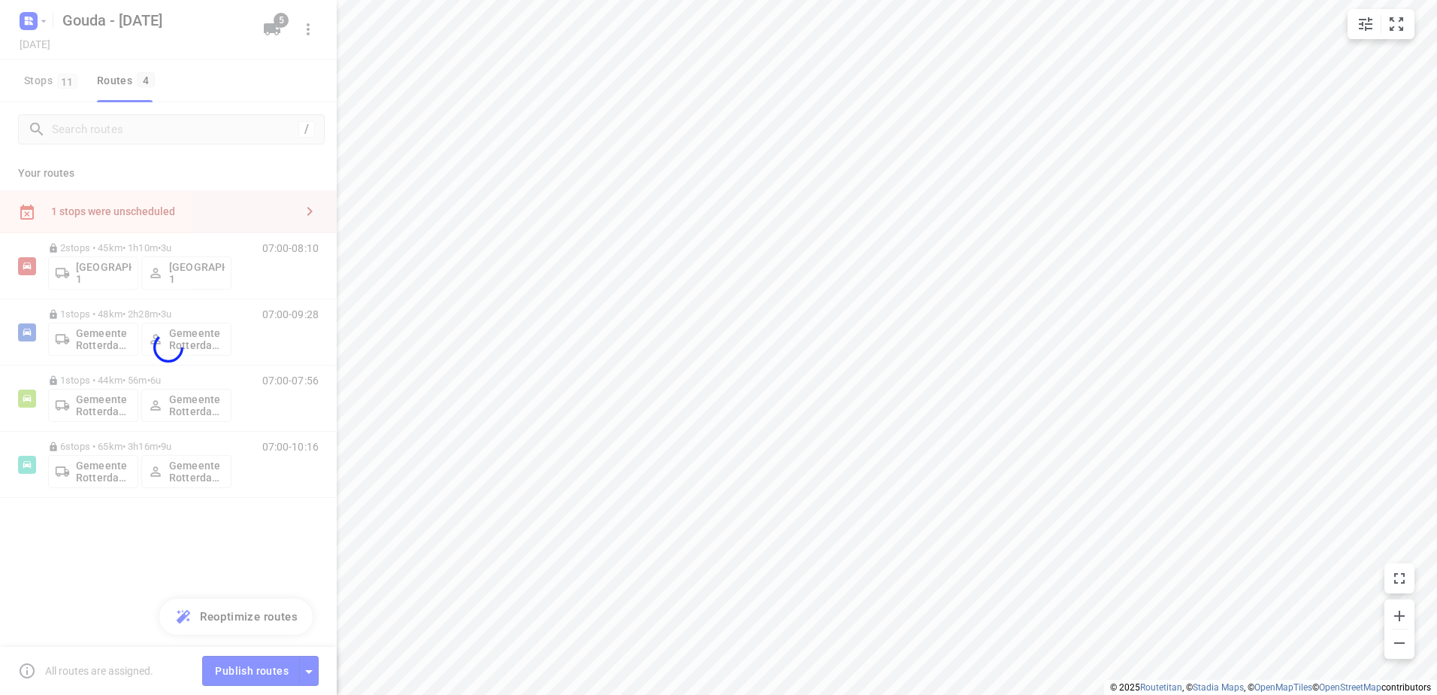
click at [266, 662] on div at bounding box center [168, 347] width 337 height 695
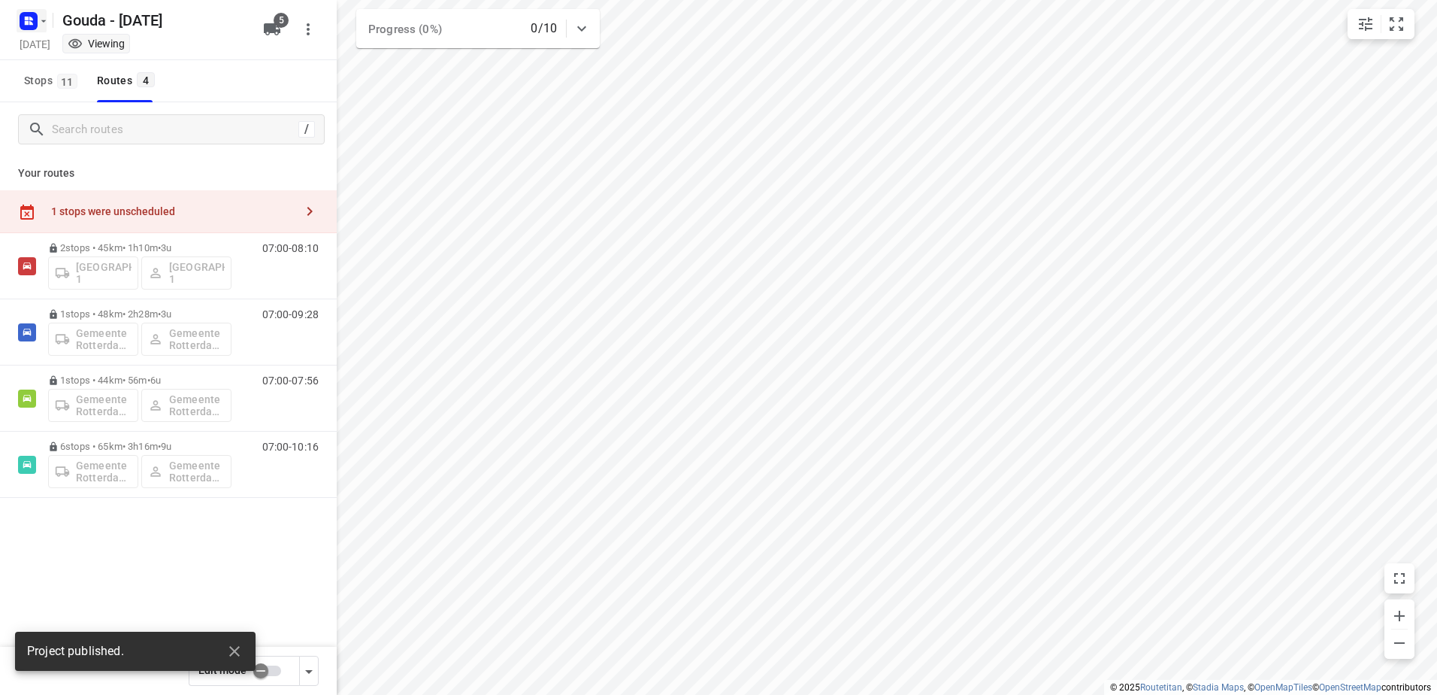
click at [33, 23] on rect "button" at bounding box center [29, 21] width 18 height 18
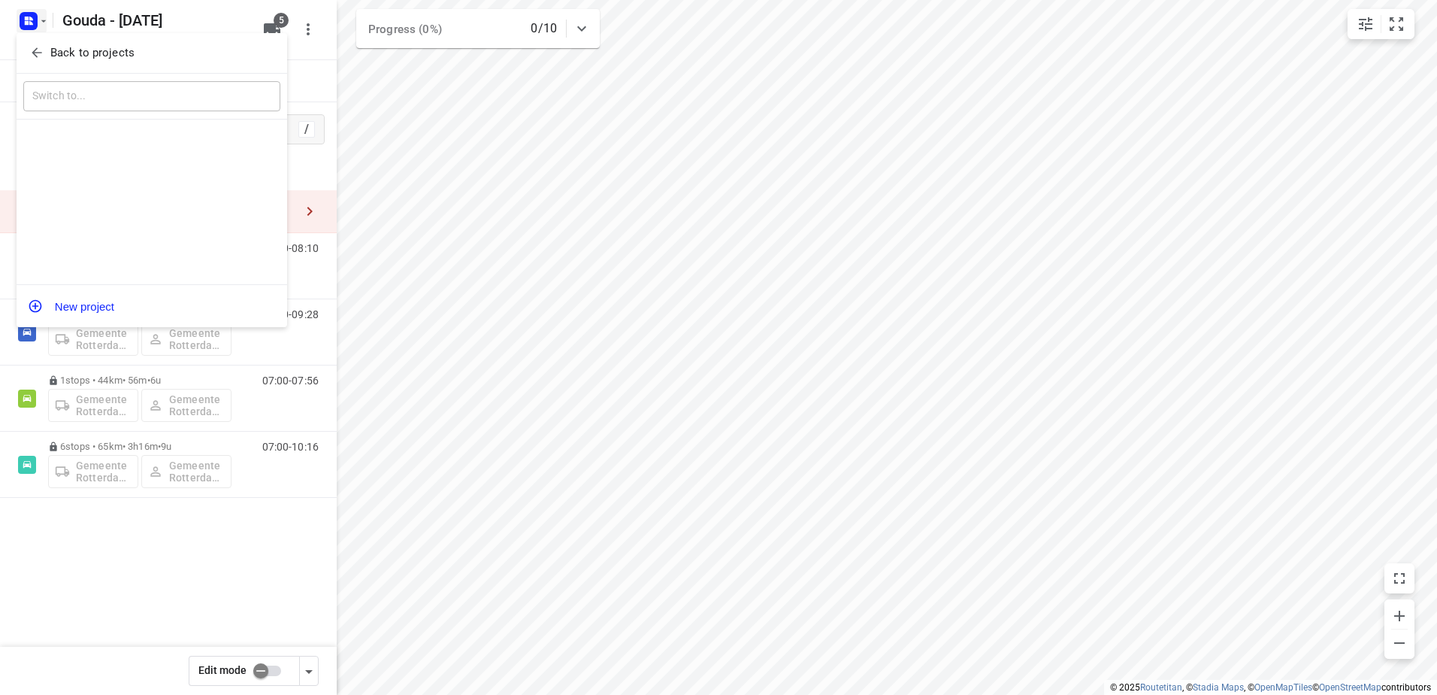
click at [59, 48] on p "Back to projects" at bounding box center [92, 52] width 84 height 17
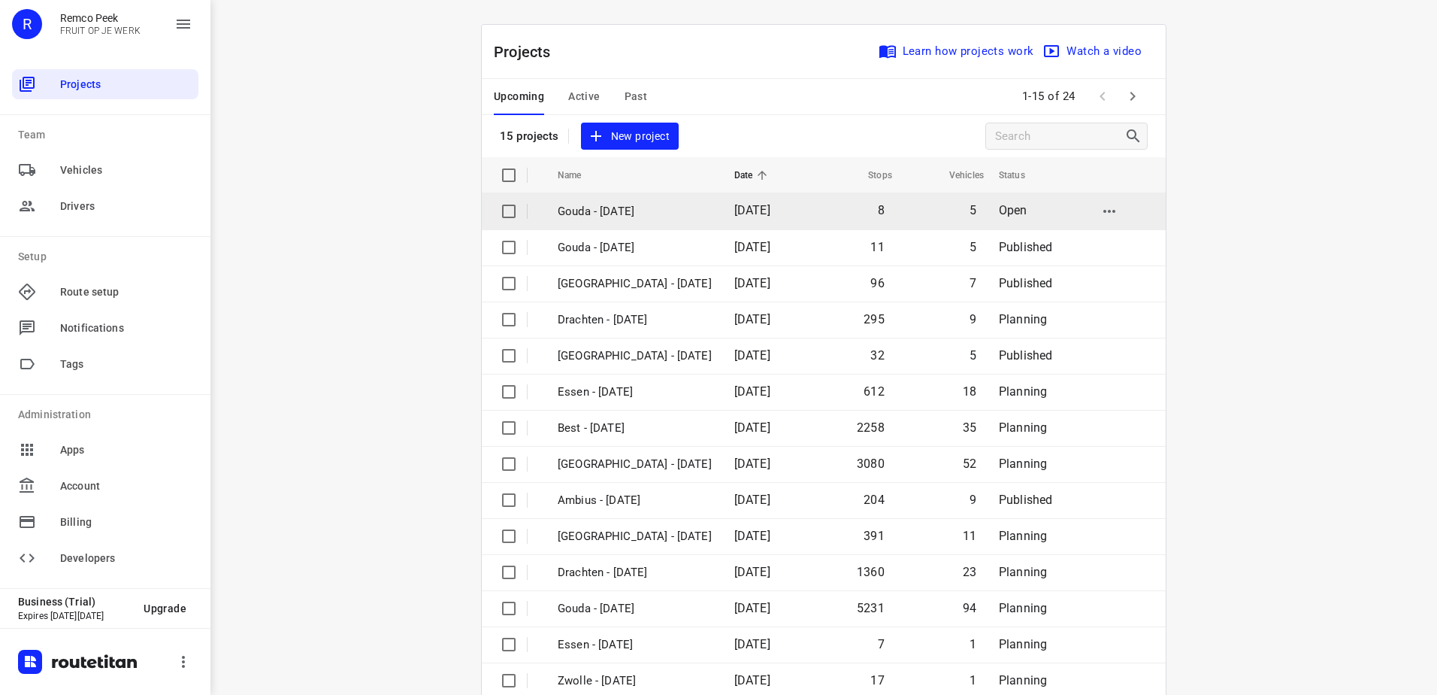
click at [628, 195] on td "Gouda - Thursday" at bounding box center [633, 211] width 180 height 36
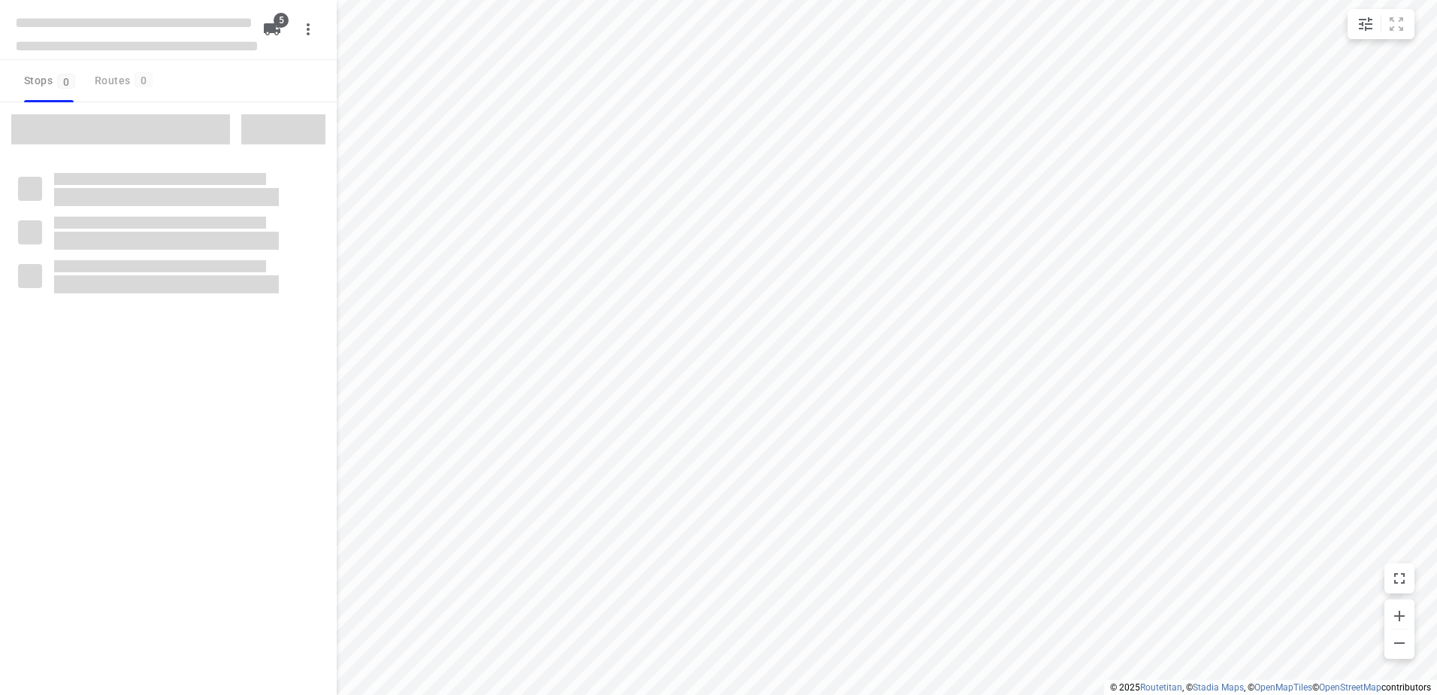
checkbox input "true"
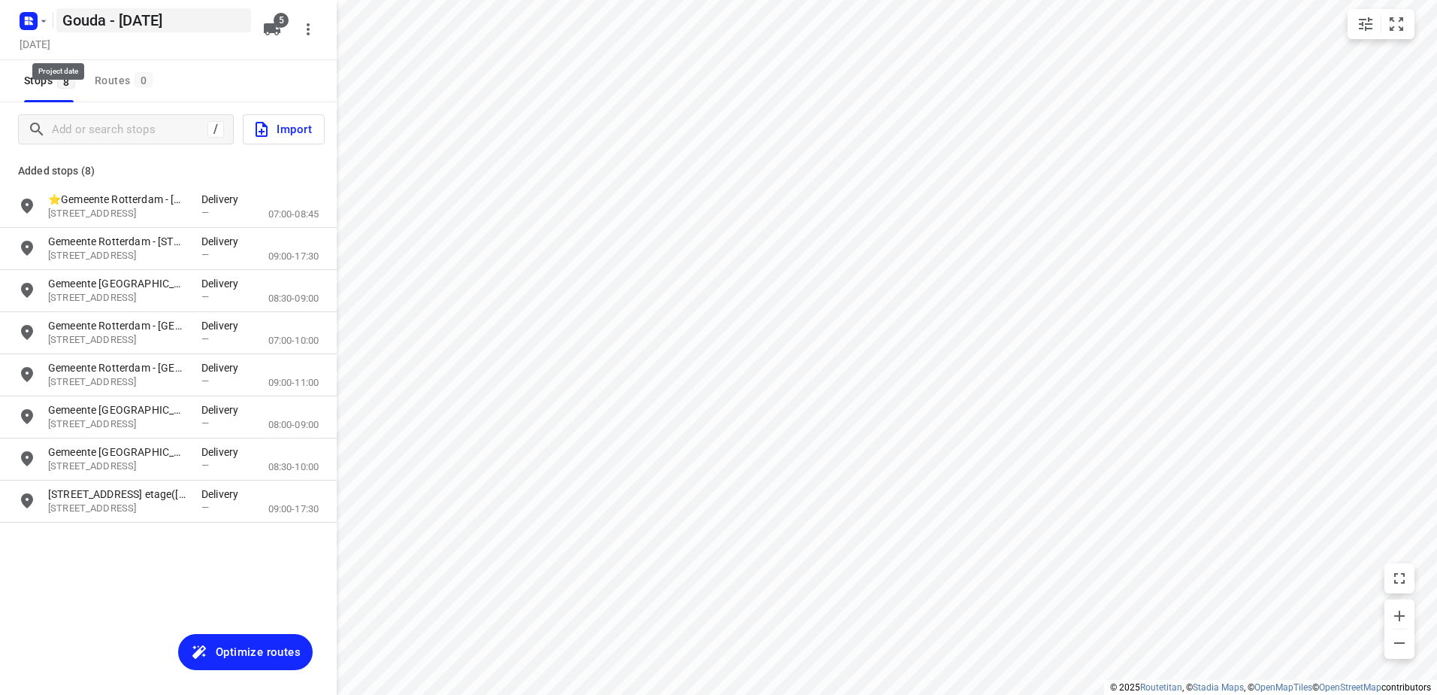
click at [100, 24] on h5 "Gouda - Thursday" at bounding box center [153, 20] width 195 height 24
drag, startPoint x: 106, startPoint y: 23, endPoint x: 0, endPoint y: 27, distance: 106.1
click at [35, 23] on div "Gouda - Thursday ​" at bounding box center [134, 18] width 241 height 27
type input "[GEOGRAPHIC_DATA] - [DATE]"
click at [283, 668] on button "Optimize routes" at bounding box center [245, 652] width 135 height 36
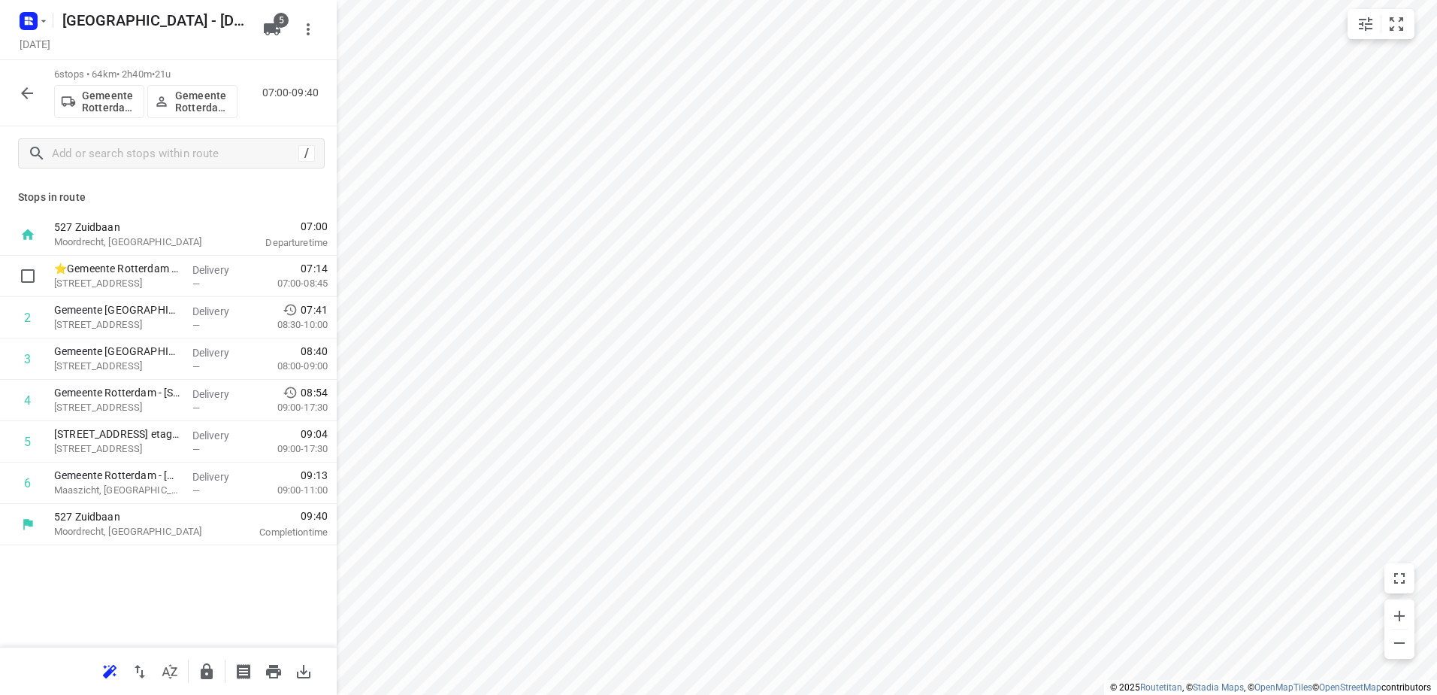
drag, startPoint x: 24, startPoint y: 280, endPoint x: 38, endPoint y: 273, distance: 15.1
click at [28, 277] on input "checkbox" at bounding box center [28, 276] width 30 height 30
checkbox input "true"
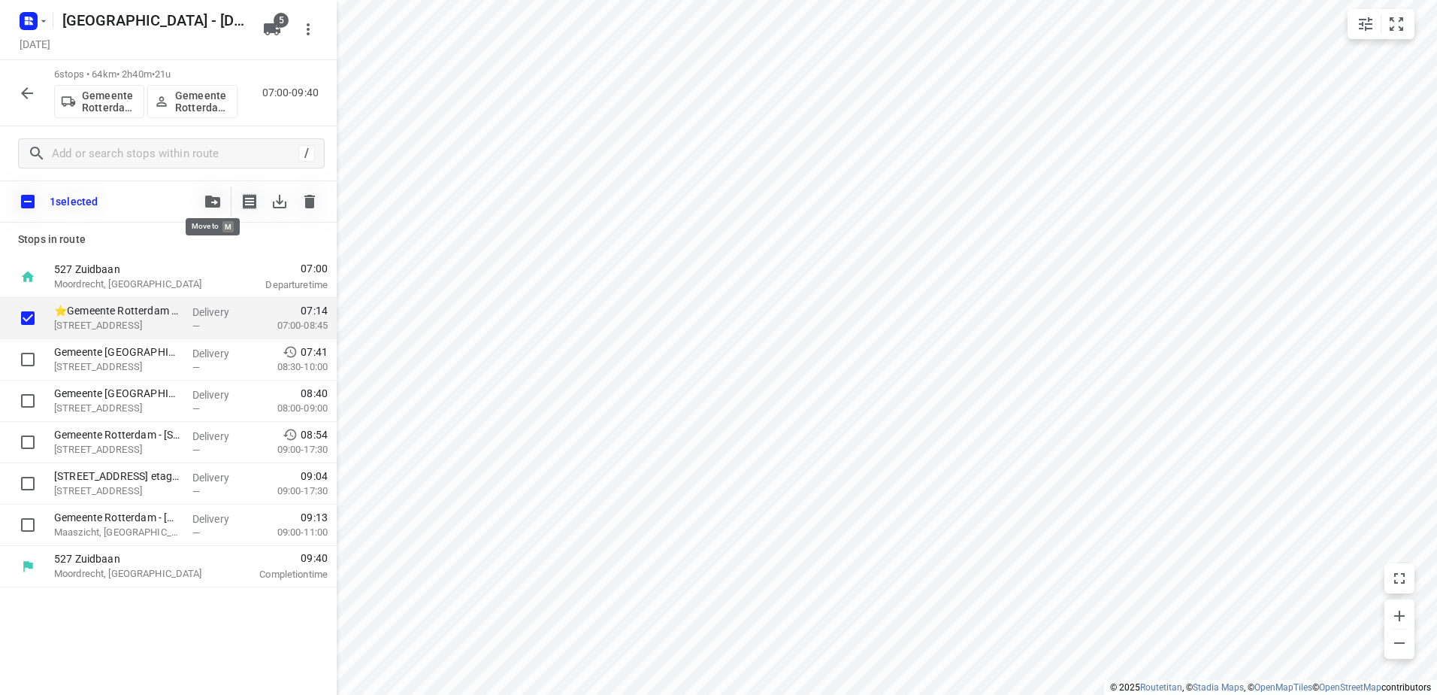
click at [207, 198] on icon "button" at bounding box center [212, 201] width 15 height 12
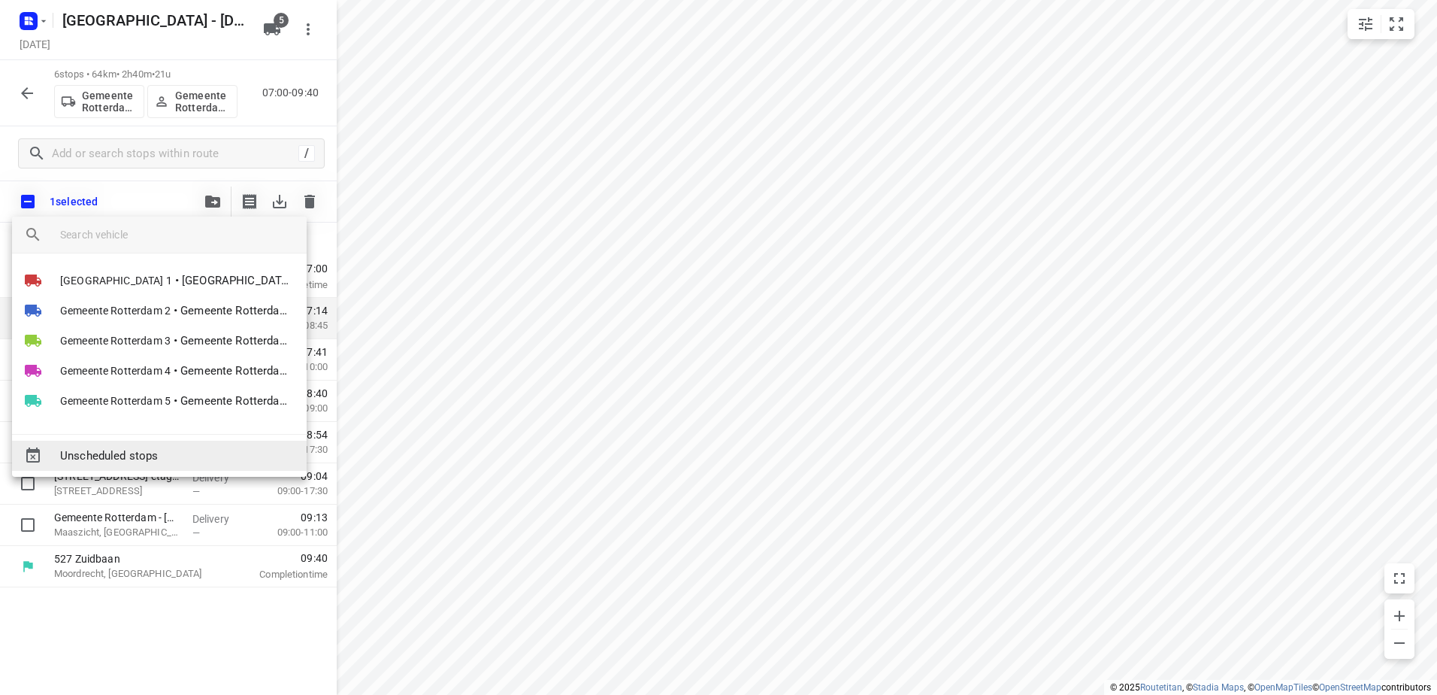
click at [184, 448] on span "Unscheduled stops" at bounding box center [177, 455] width 235 height 17
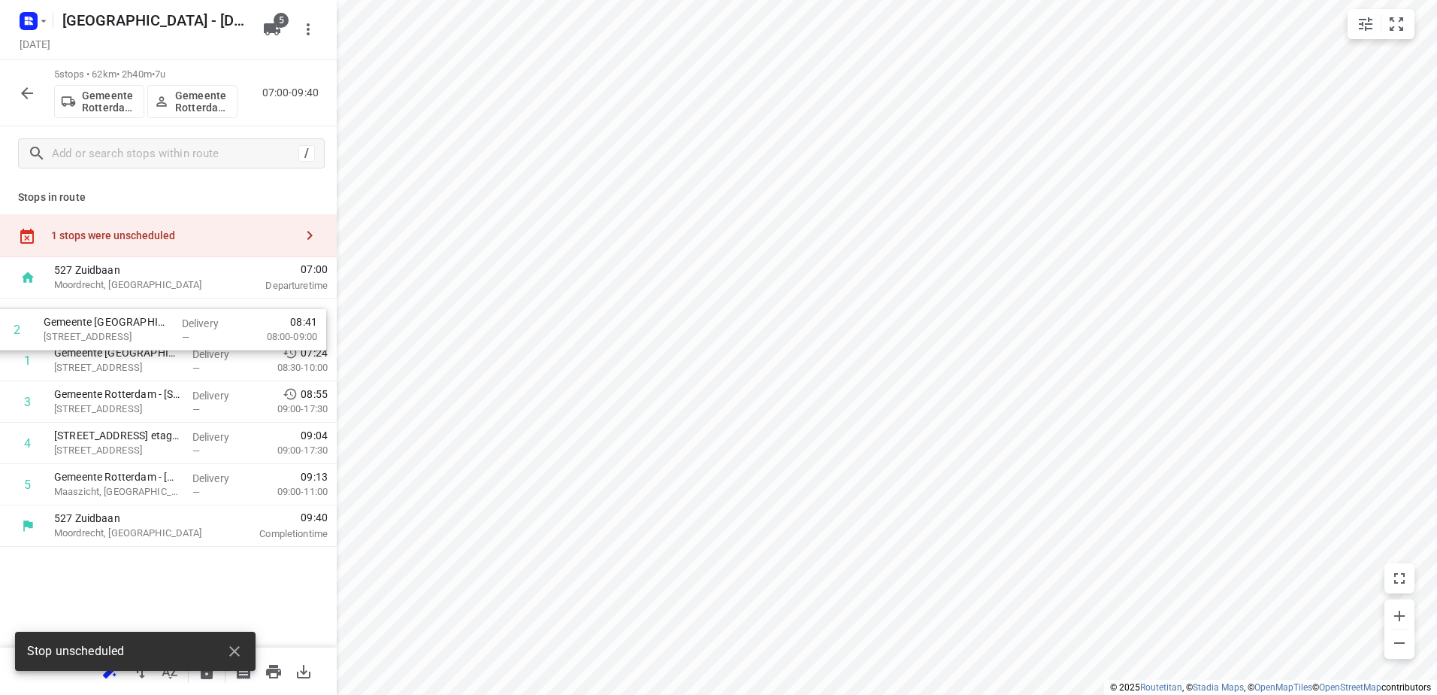
drag, startPoint x: 116, startPoint y: 365, endPoint x: 102, endPoint y: 320, distance: 46.4
click at [102, 320] on div "1 Gemeente Rotterdam – Rotterdam Inclusief - Colosseumweg(Ton Stolk) Colosseumw…" at bounding box center [168, 401] width 337 height 207
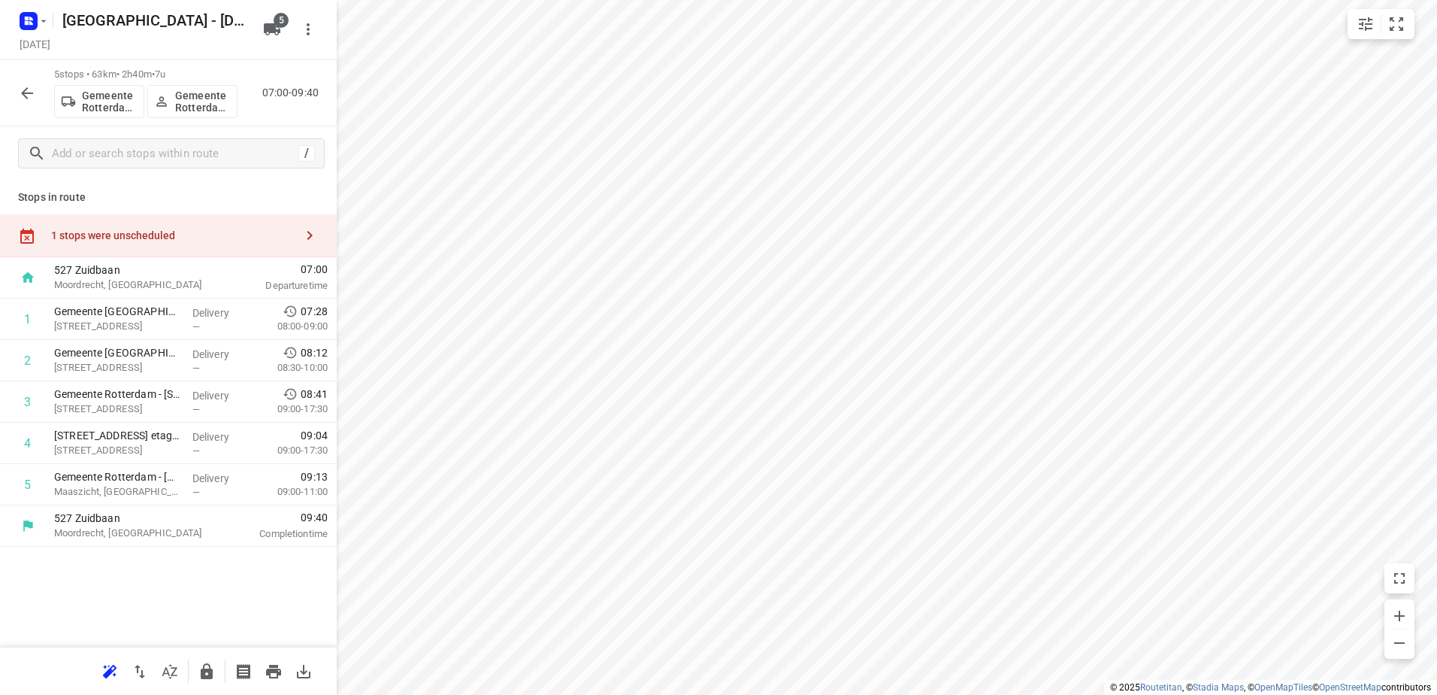
click at [210, 682] on button "button" at bounding box center [207, 671] width 30 height 30
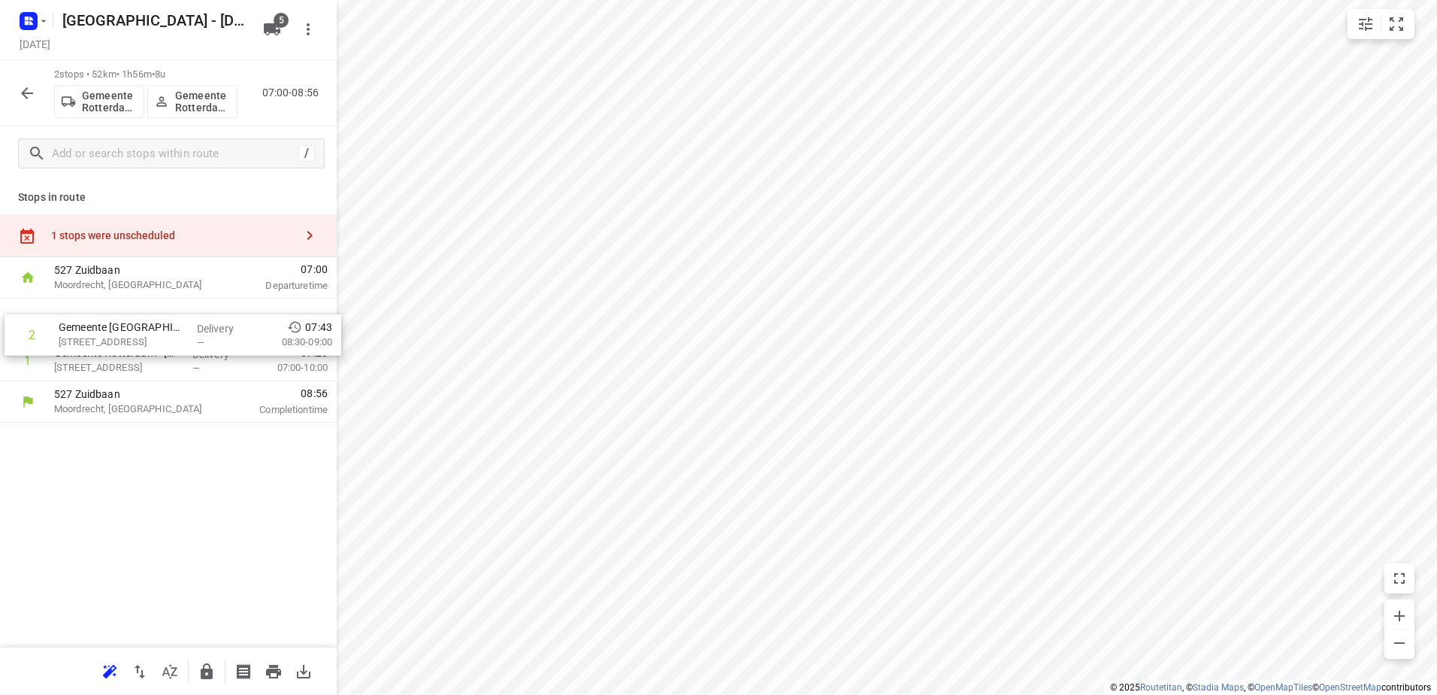
drag, startPoint x: 260, startPoint y: 357, endPoint x: 265, endPoint y: 318, distance: 39.3
click at [265, 318] on div "1 Gemeente Rotterdam - Rotterdam Inclusief - Bovendijk(Ton Stolk) Bovendijk 100…" at bounding box center [168, 339] width 337 height 83
click at [207, 670] on icon "button" at bounding box center [207, 671] width 12 height 16
drag, startPoint x: 7, startPoint y: 92, endPoint x: 11, endPoint y: 101, distance: 9.8
click at [6, 92] on div "2 stops • 52km • 2h18m • 8u Gemeente Rotterdam 3 Gemeente Rotterdam 3 07:00-09:…" at bounding box center [168, 93] width 337 height 66
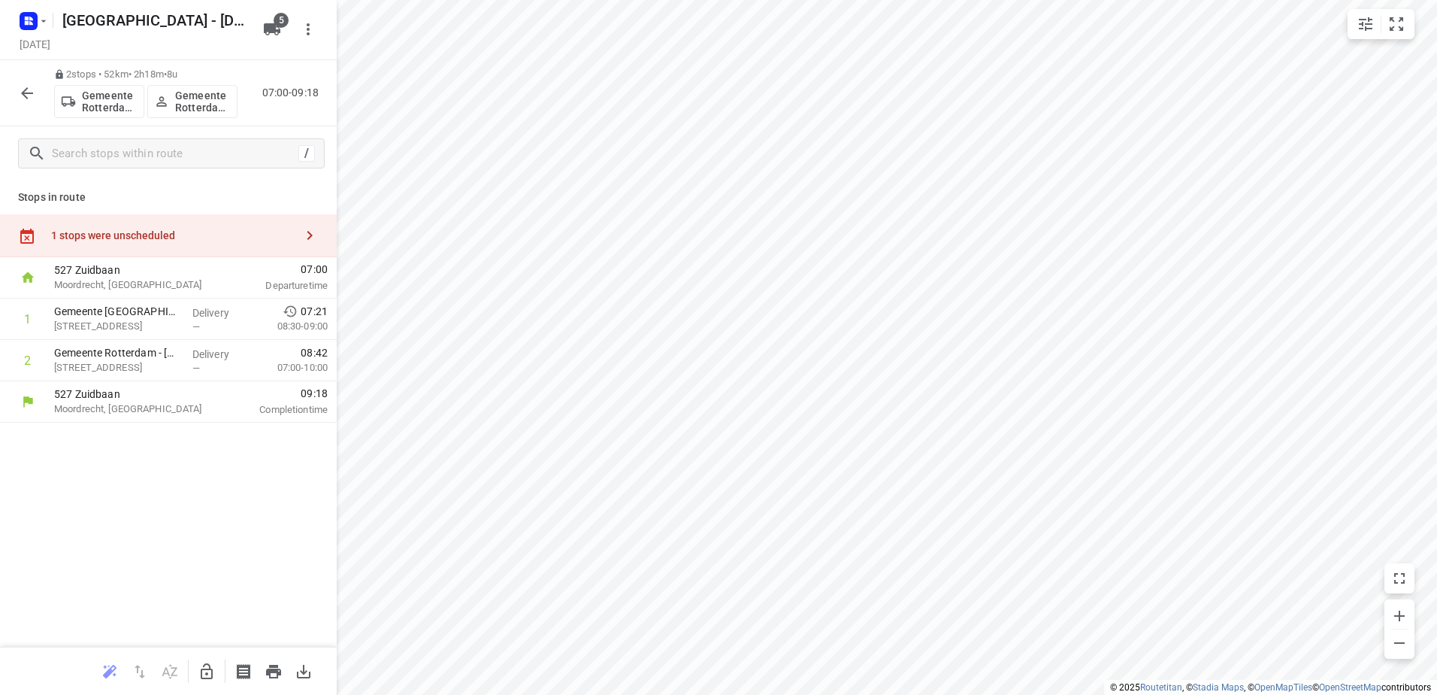
click at [18, 97] on icon "button" at bounding box center [27, 93] width 18 height 18
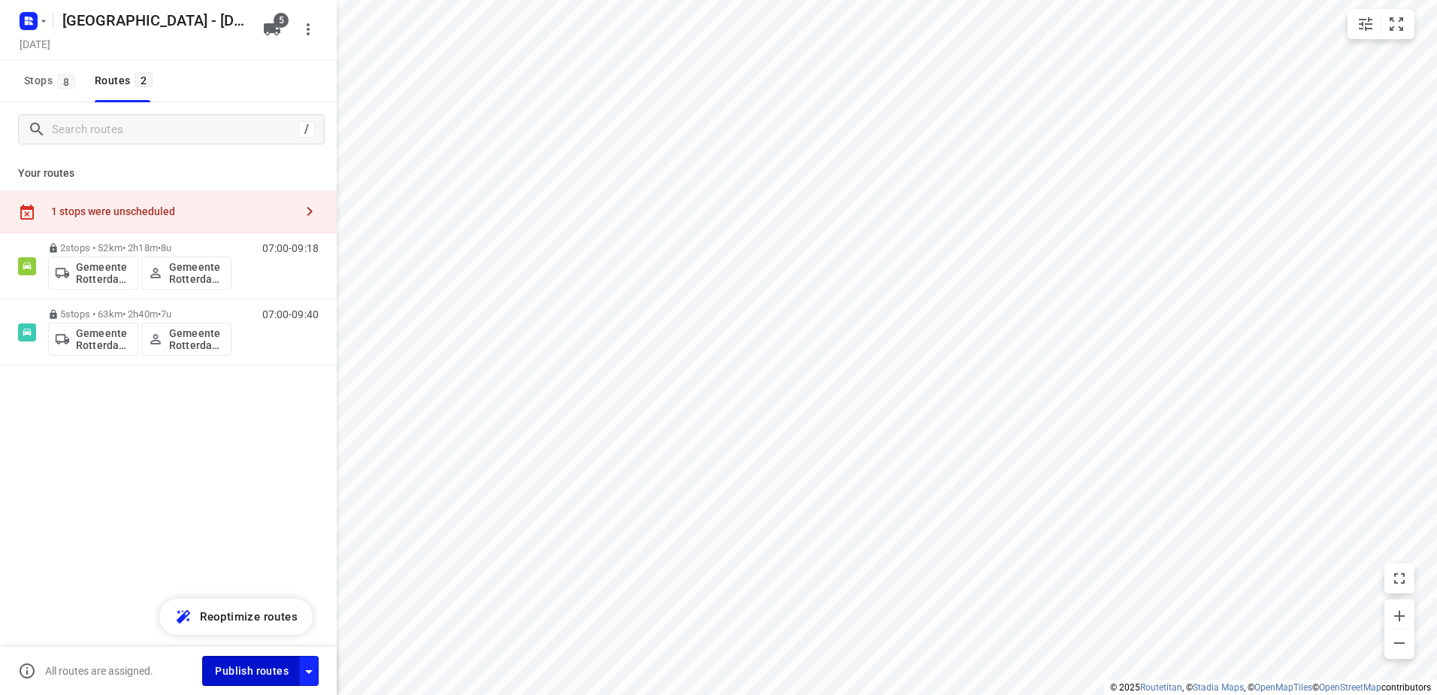
click at [252, 679] on span "Publish routes" at bounding box center [252, 670] width 74 height 19
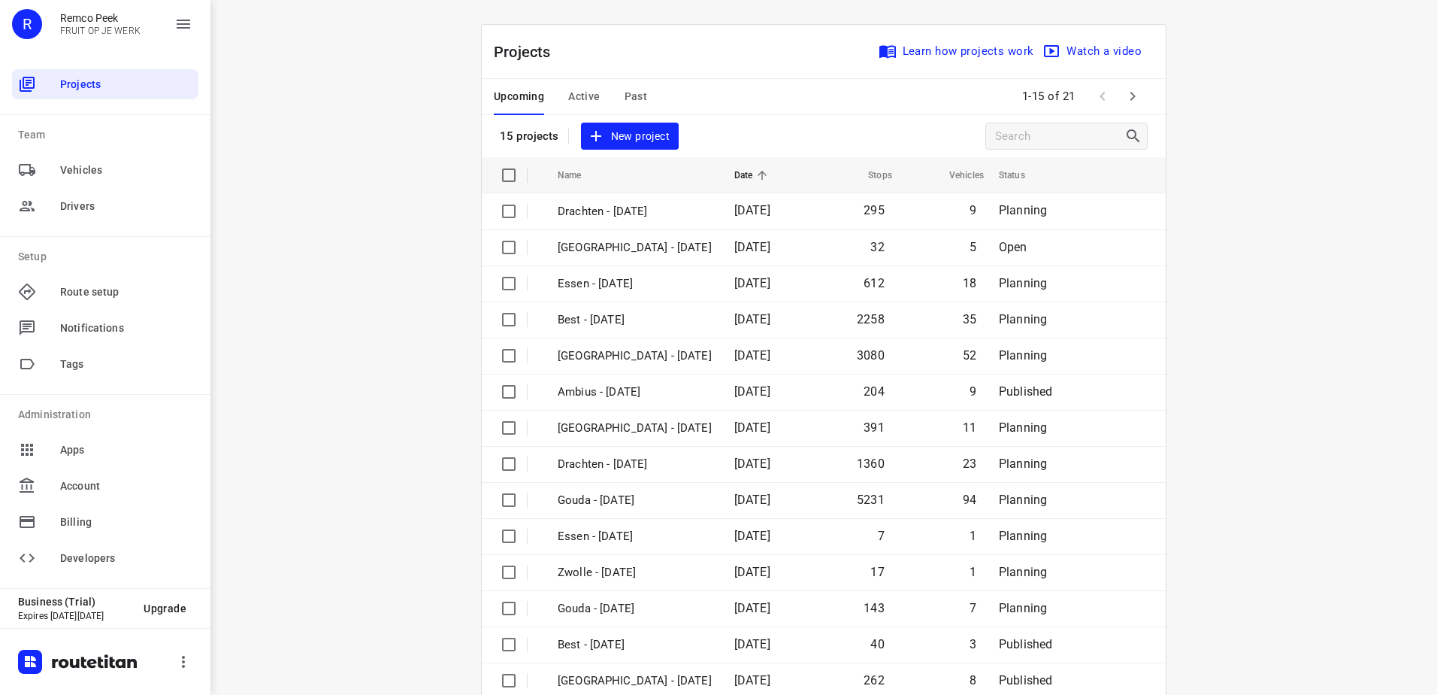
click at [613, 91] on div "Upcoming Active Past" at bounding box center [582, 97] width 177 height 36
click at [616, 95] on div "Upcoming Active Past" at bounding box center [582, 97] width 177 height 36
click at [625, 98] on span "Past" at bounding box center [636, 96] width 23 height 19
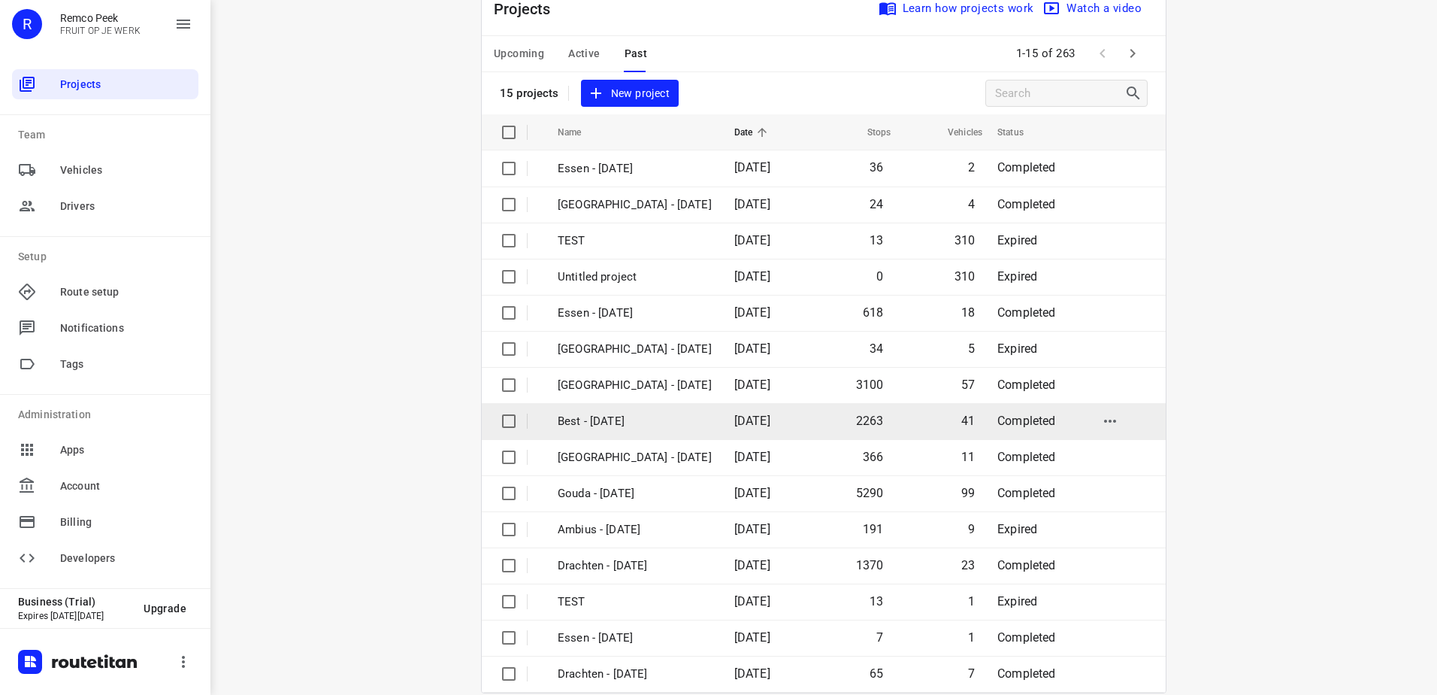
scroll to position [65, 0]
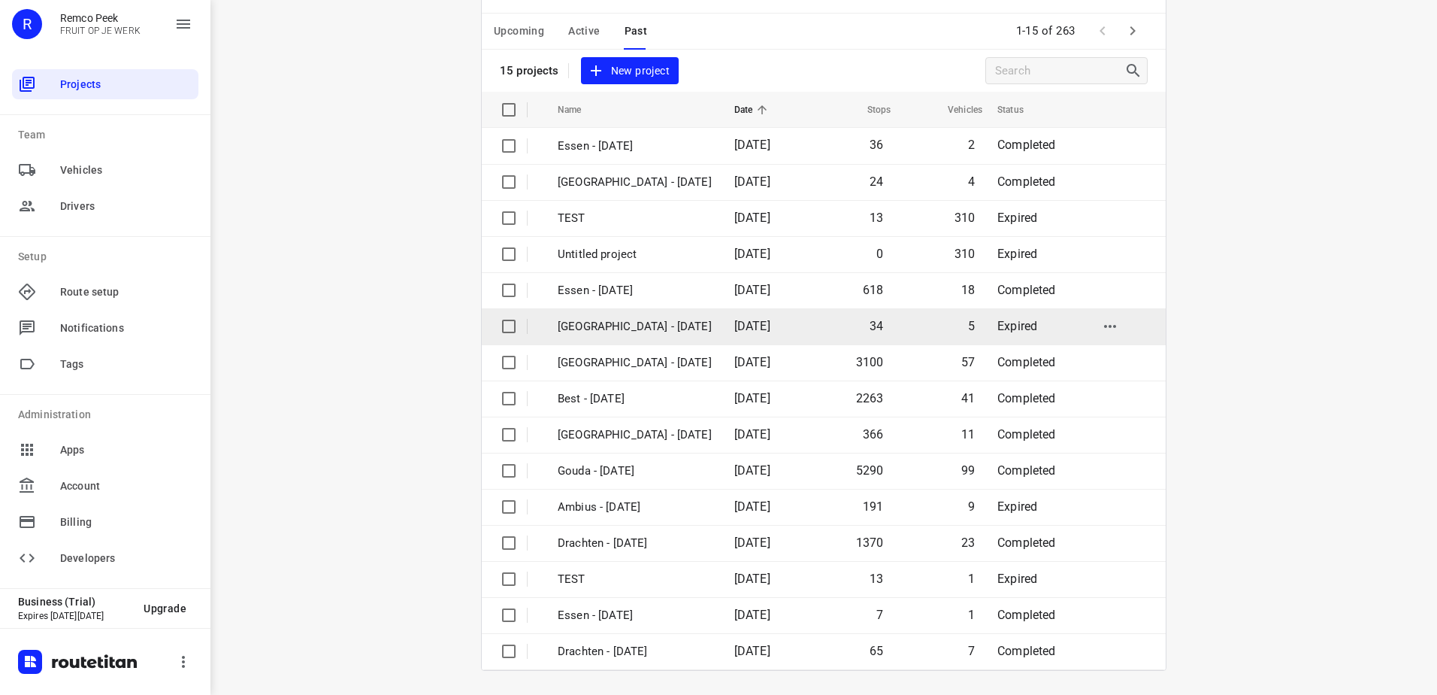
click at [712, 330] on td "[GEOGRAPHIC_DATA] - [DATE]" at bounding box center [633, 326] width 180 height 36
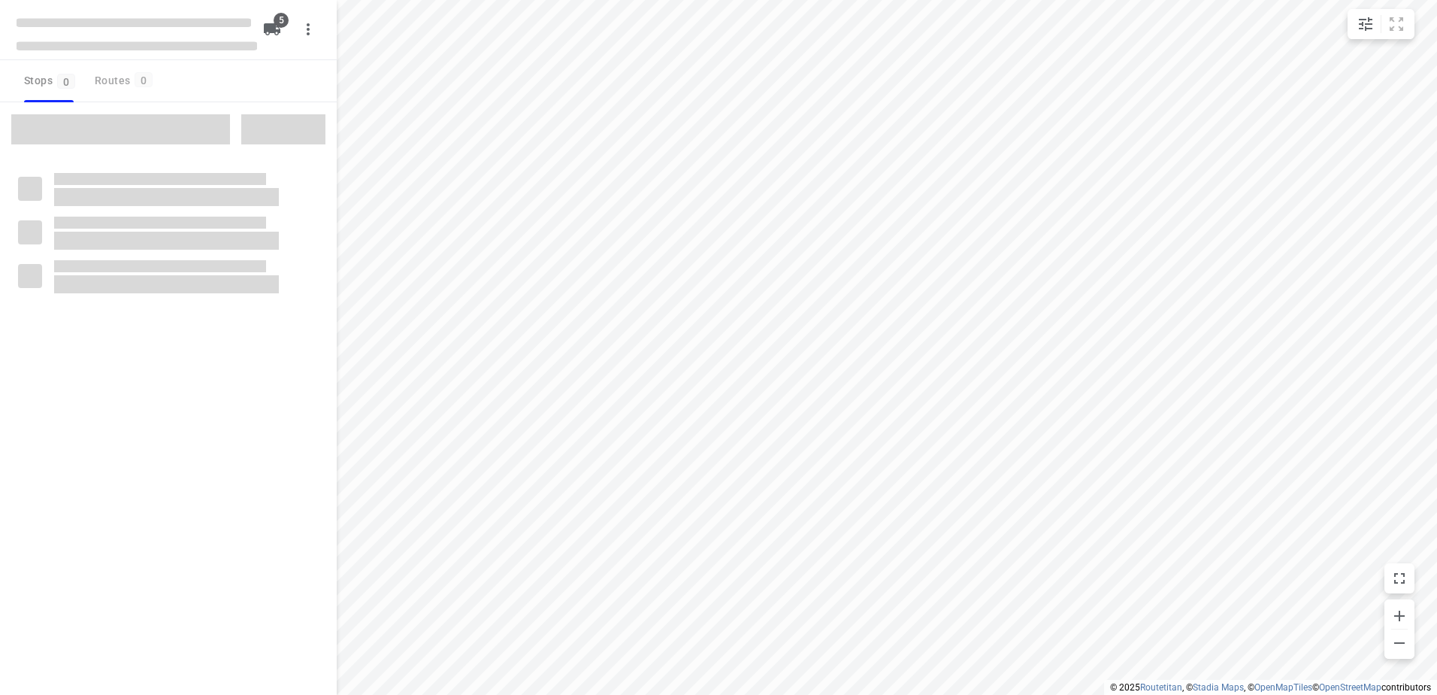
checkbox input "true"
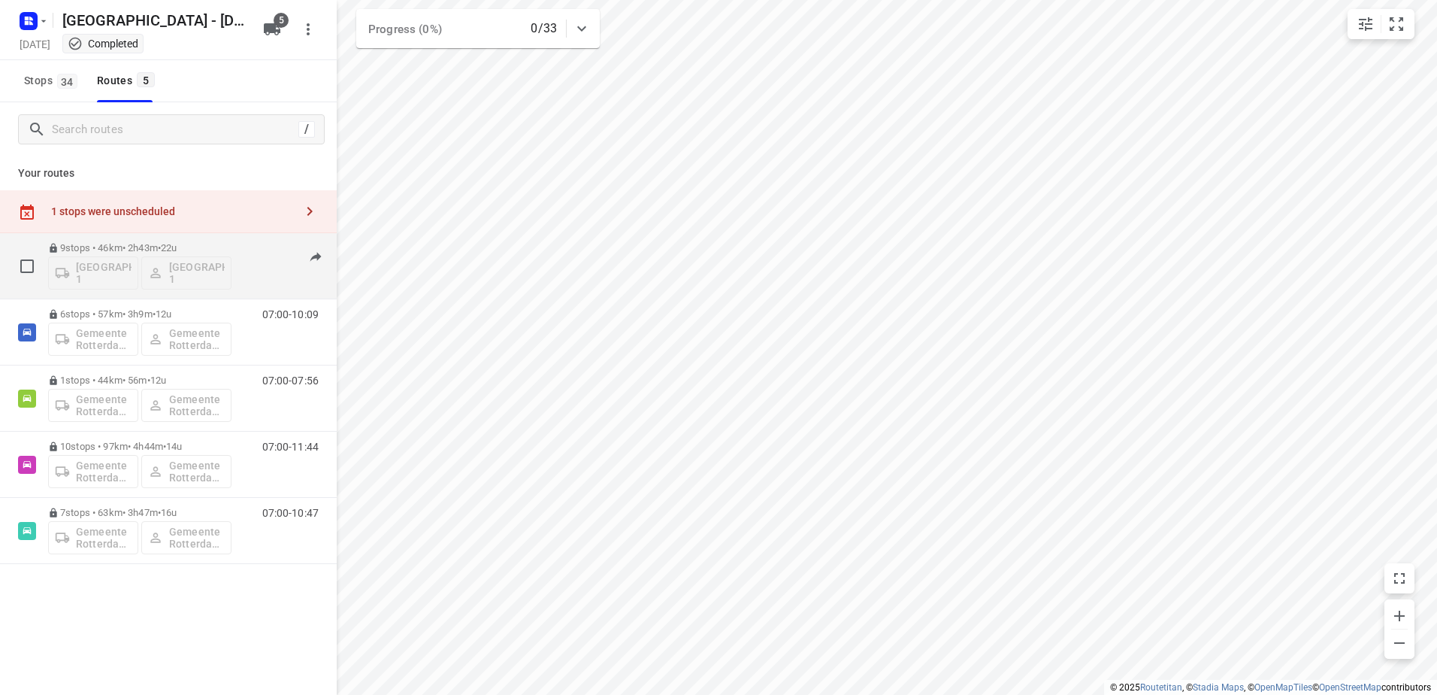
click at [177, 244] on span "22u" at bounding box center [169, 247] width 16 height 11
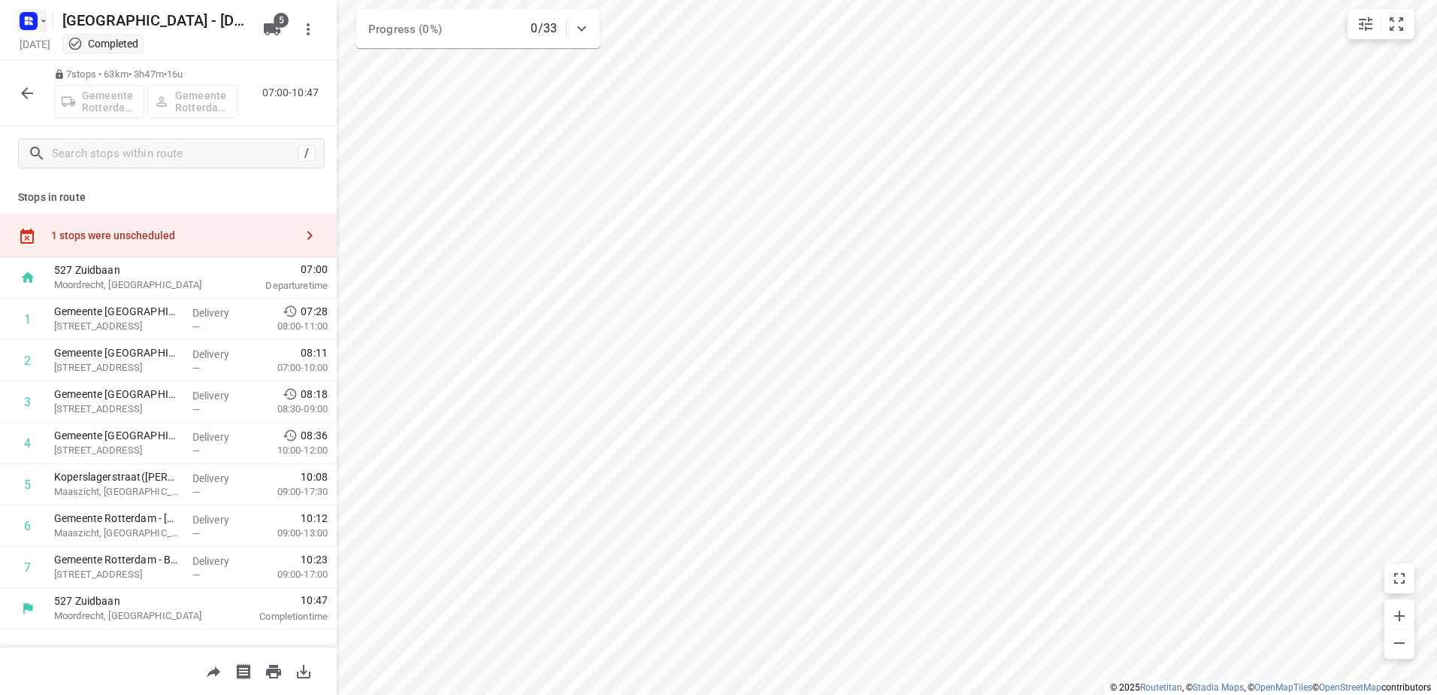
click at [42, 20] on icon "button" at bounding box center [44, 21] width 12 height 12
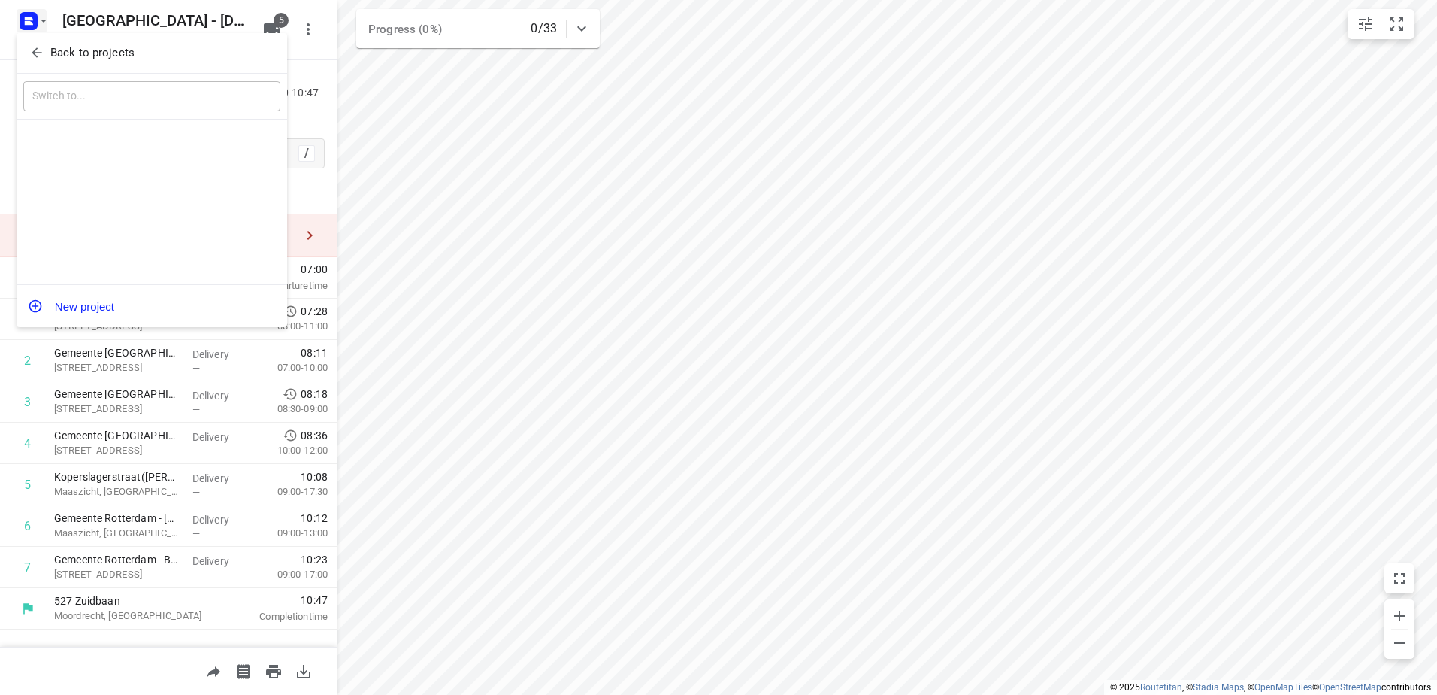
click at [69, 55] on p "Back to projects" at bounding box center [92, 52] width 84 height 17
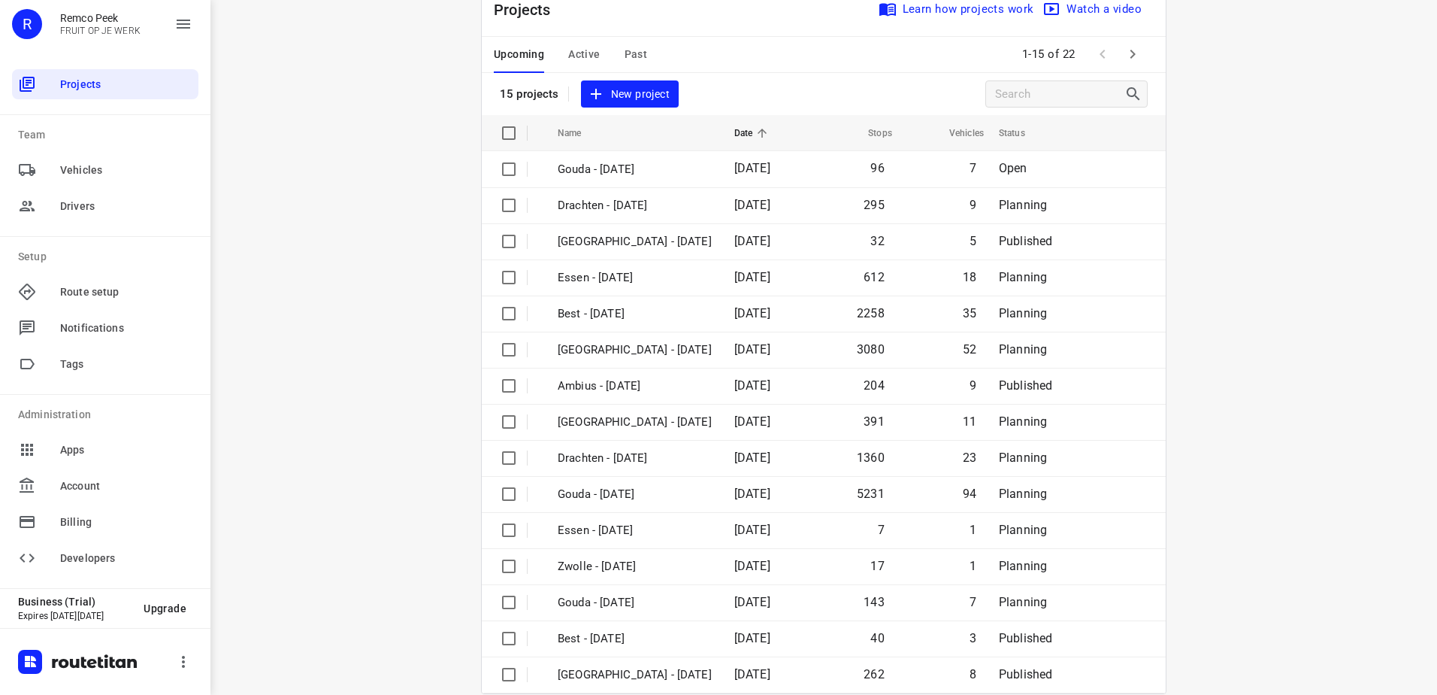
scroll to position [65, 0]
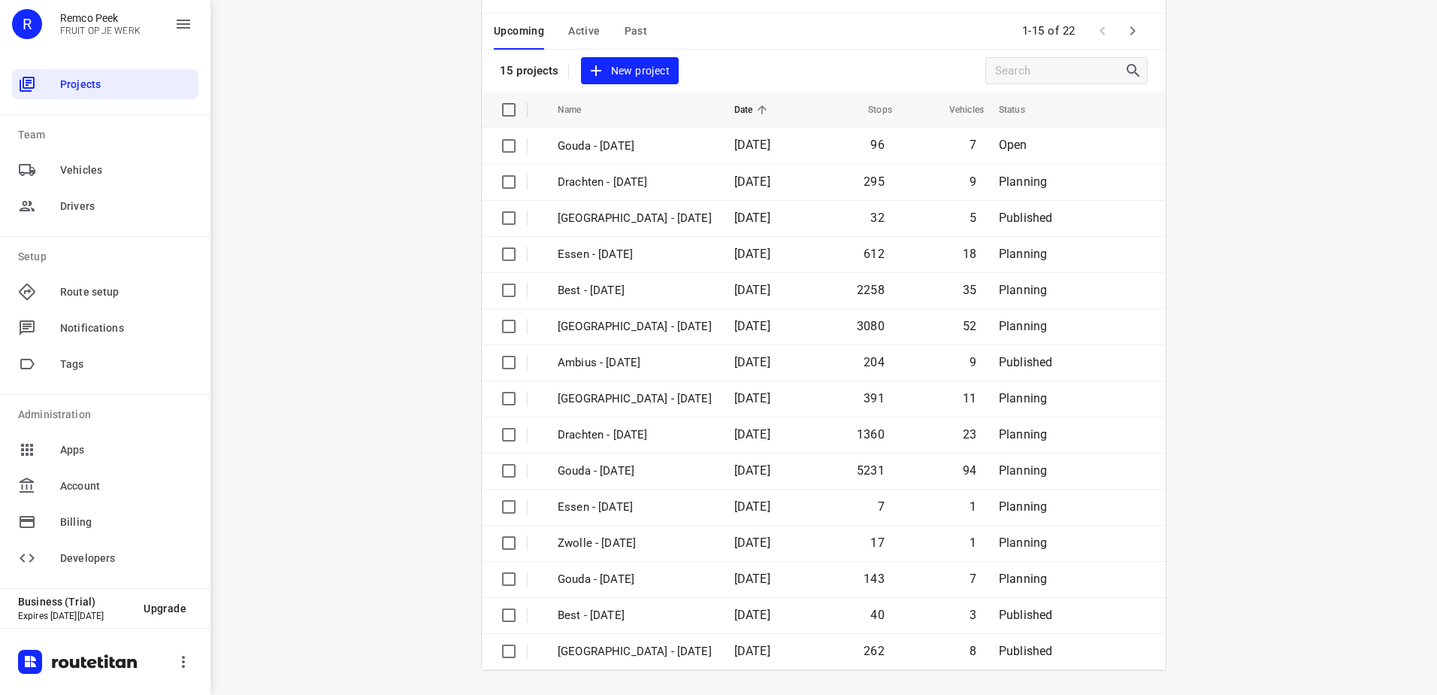
click at [1135, 26] on icon "button" at bounding box center [1133, 31] width 18 height 18
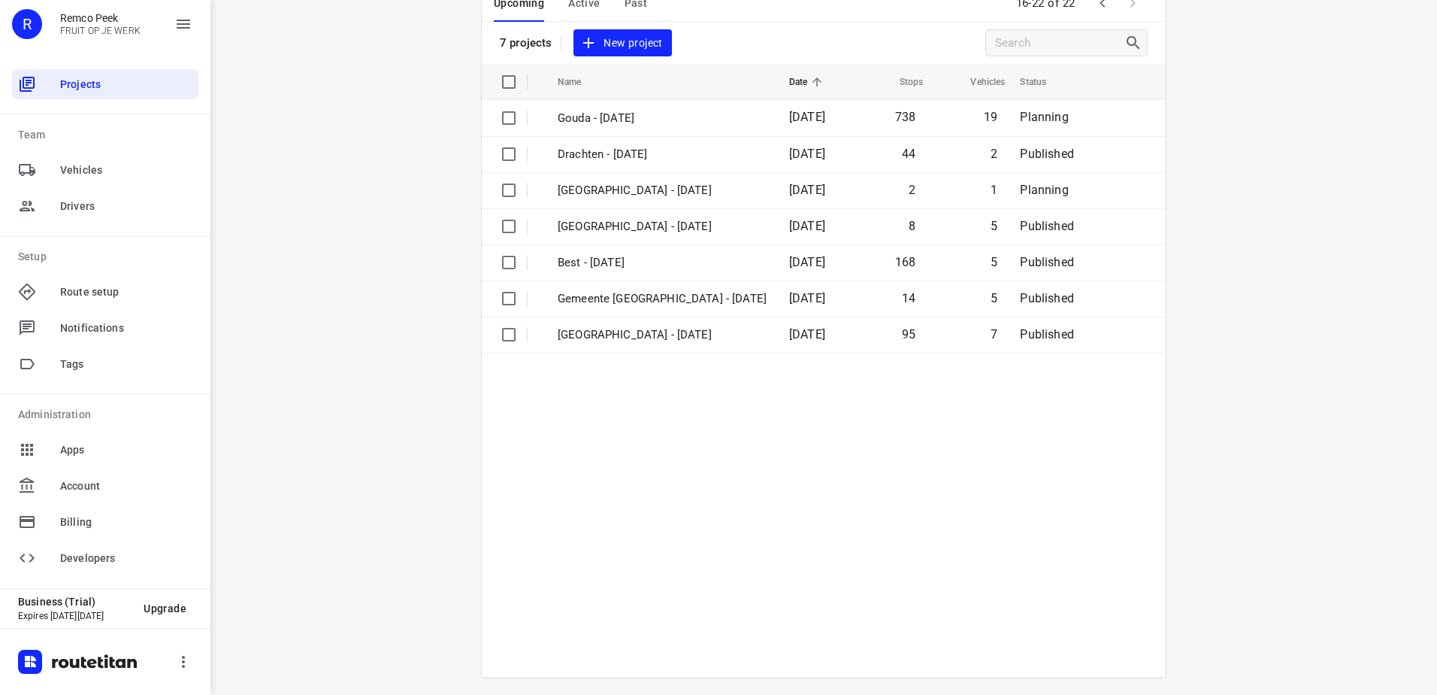
scroll to position [101, 0]
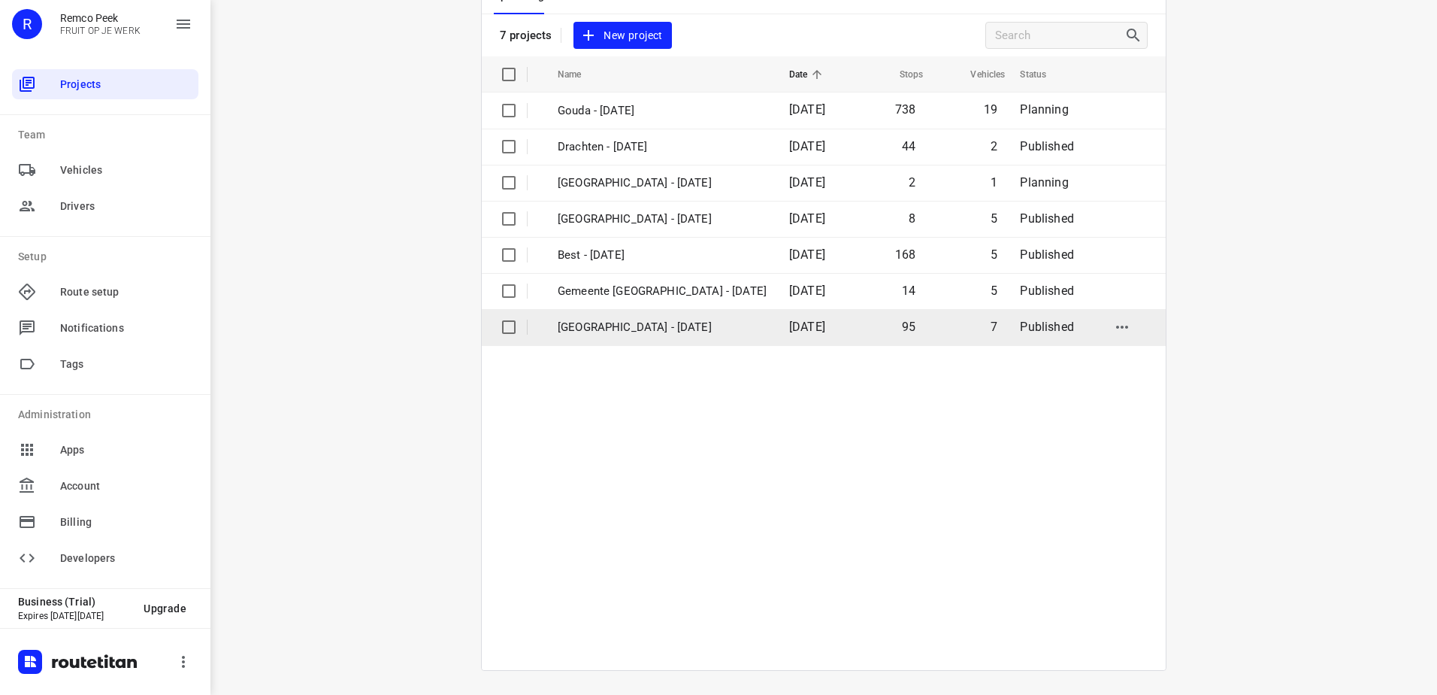
click at [710, 339] on td "[GEOGRAPHIC_DATA] - [DATE]" at bounding box center [660, 327] width 235 height 36
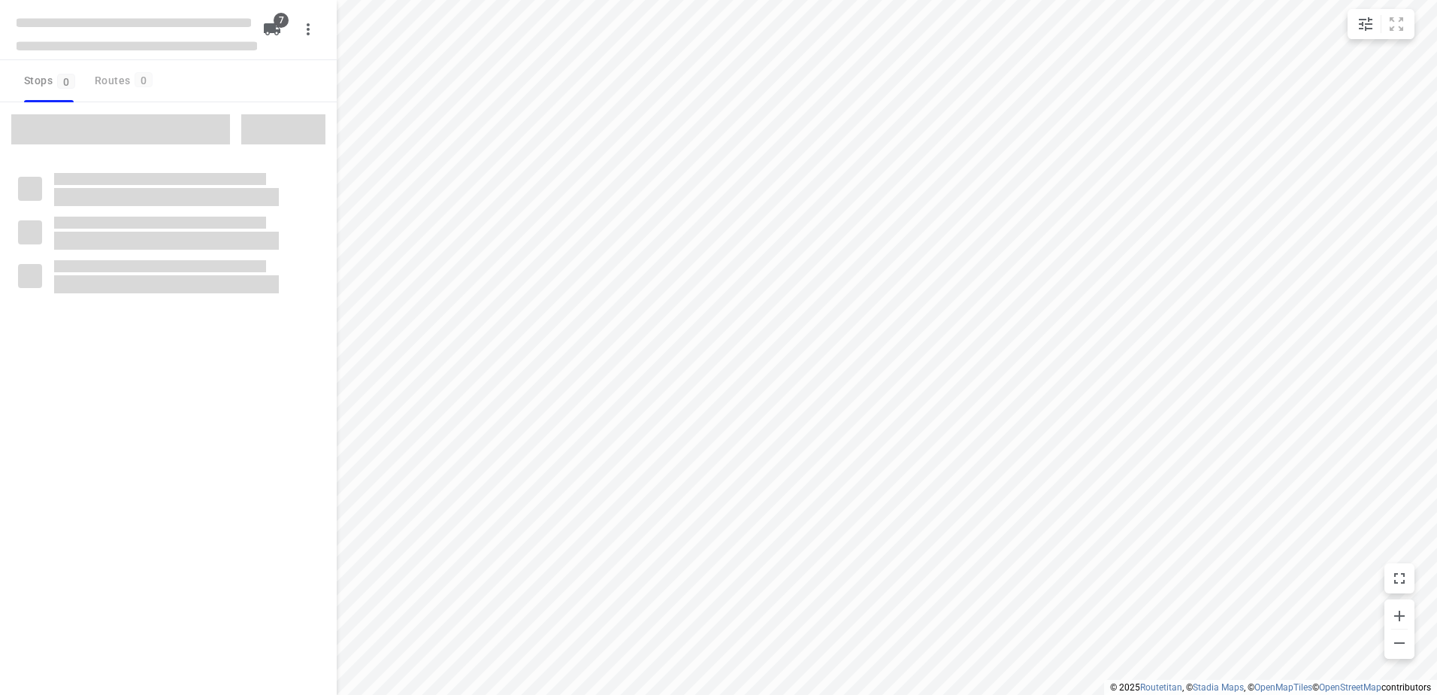
checkbox input "true"
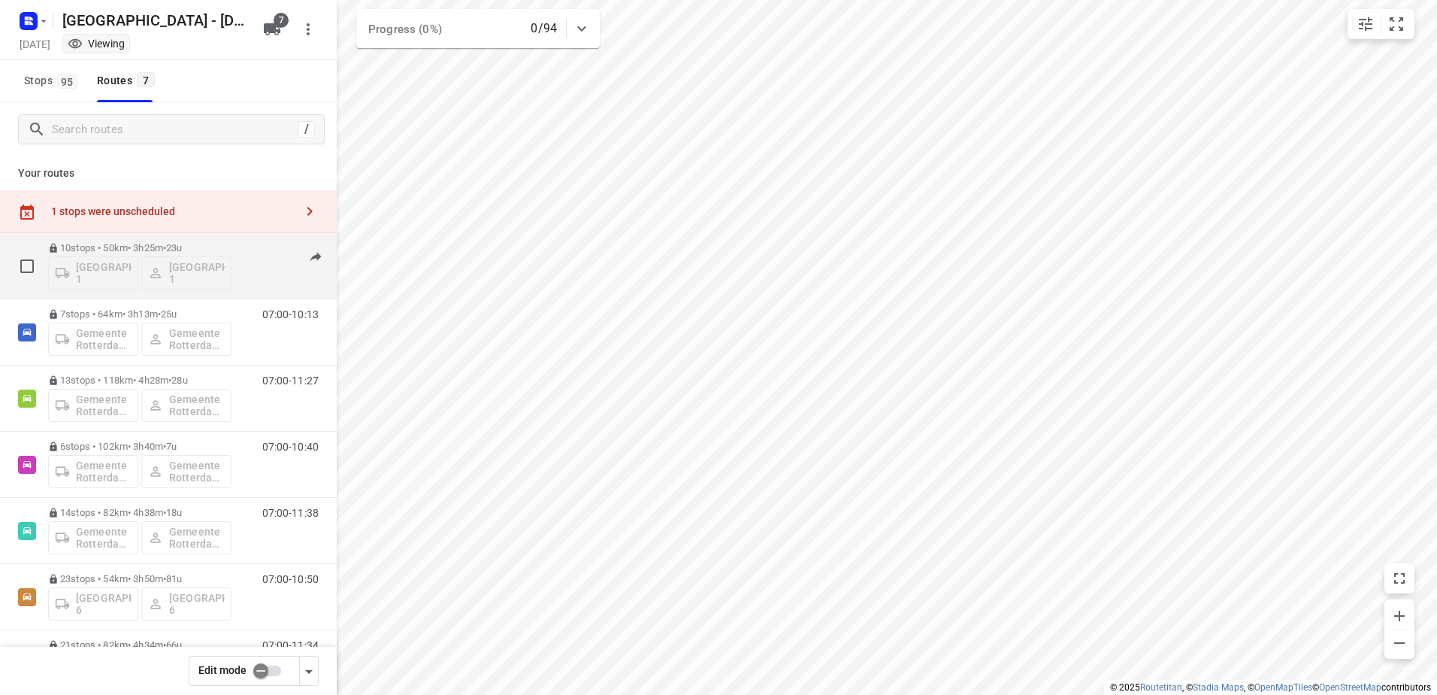
click at [151, 244] on p "10 stops • 50km • 3h25m • 23u" at bounding box center [139, 247] width 183 height 11
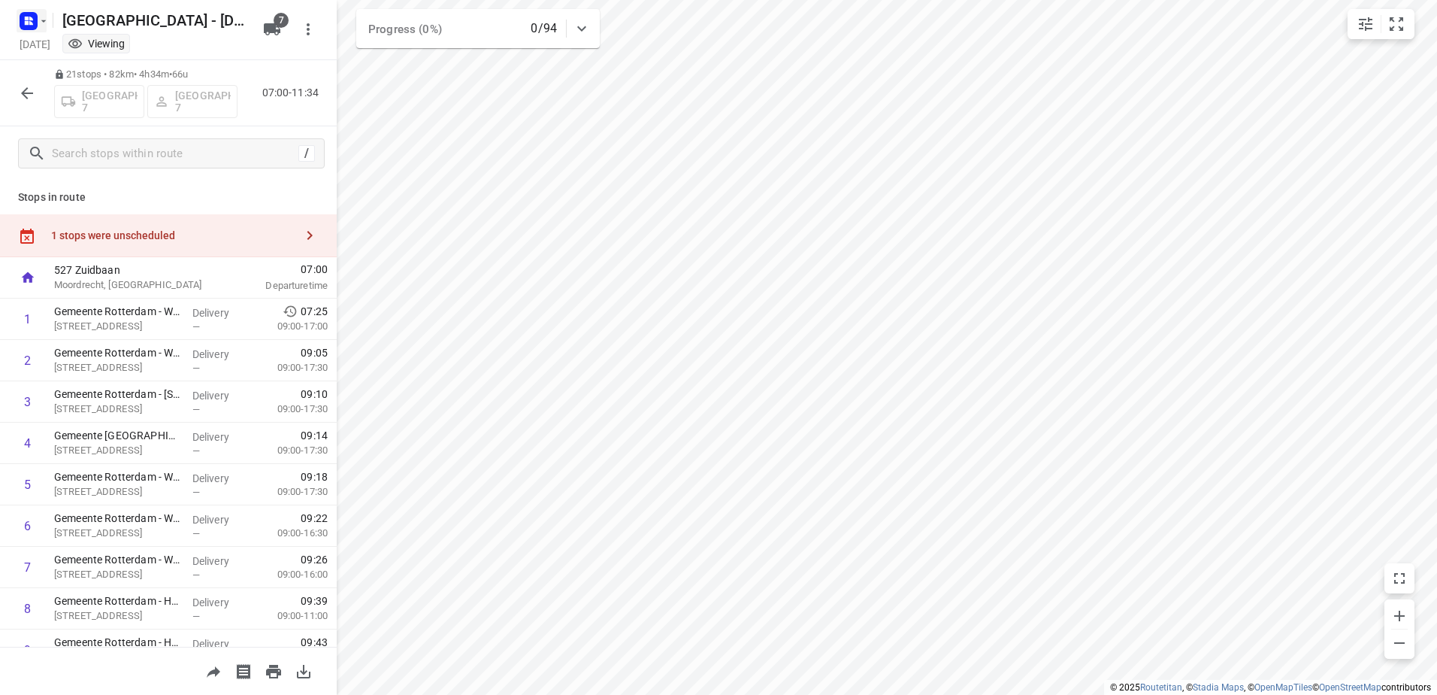
click at [41, 20] on icon "button" at bounding box center [44, 21] width 12 height 12
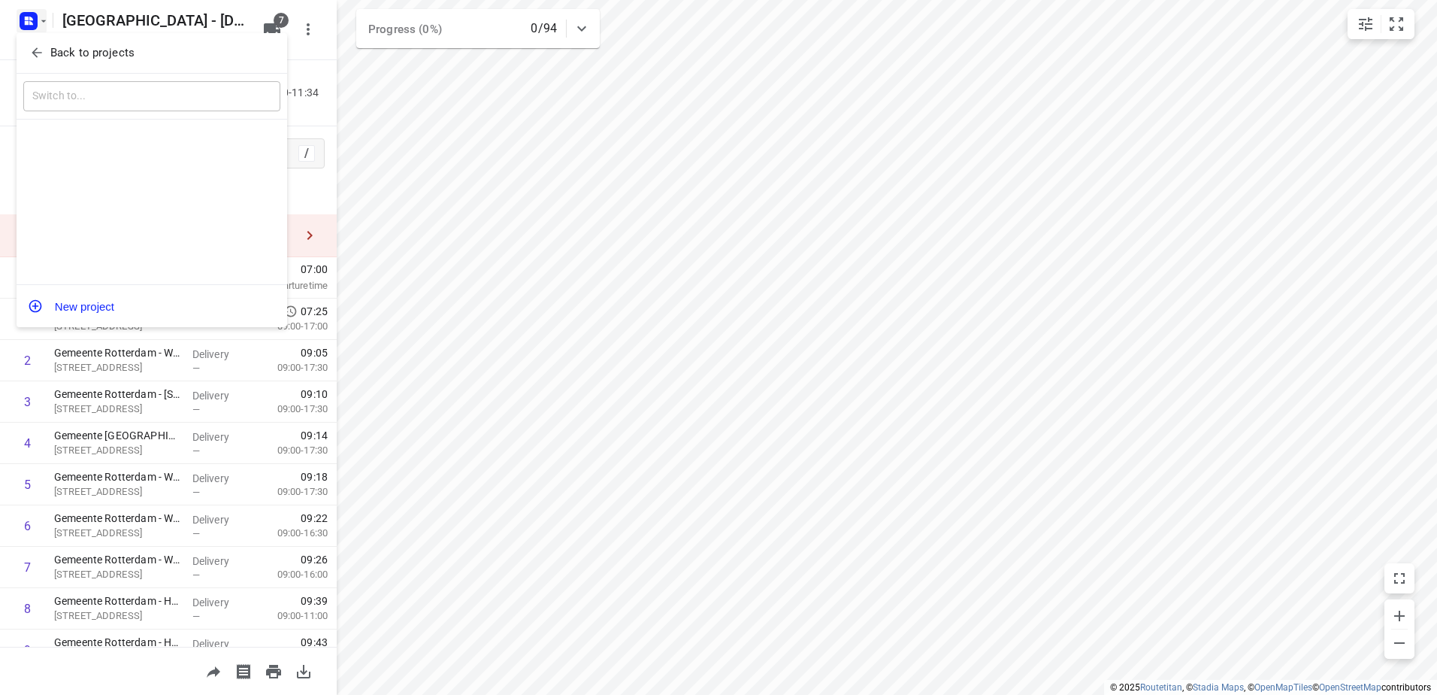
click at [45, 46] on span "Back to projects" at bounding box center [151, 52] width 245 height 17
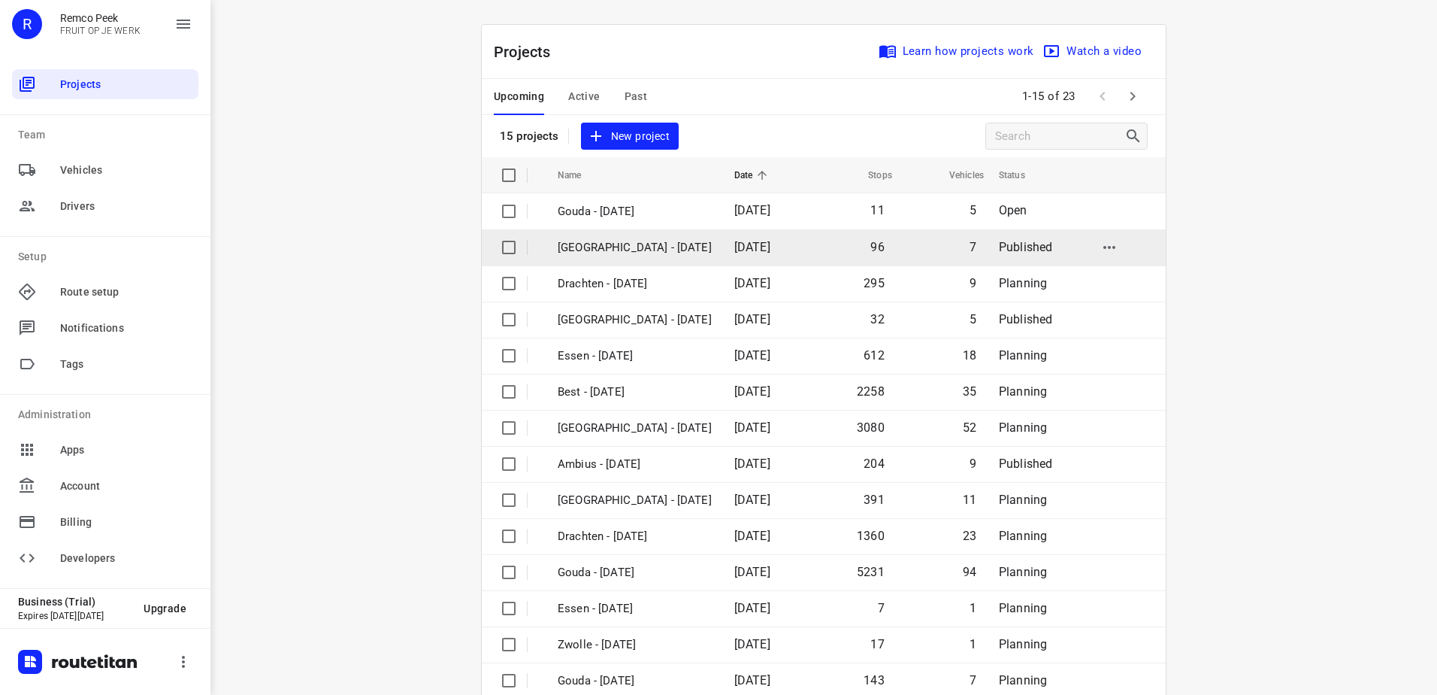
scroll to position [65, 0]
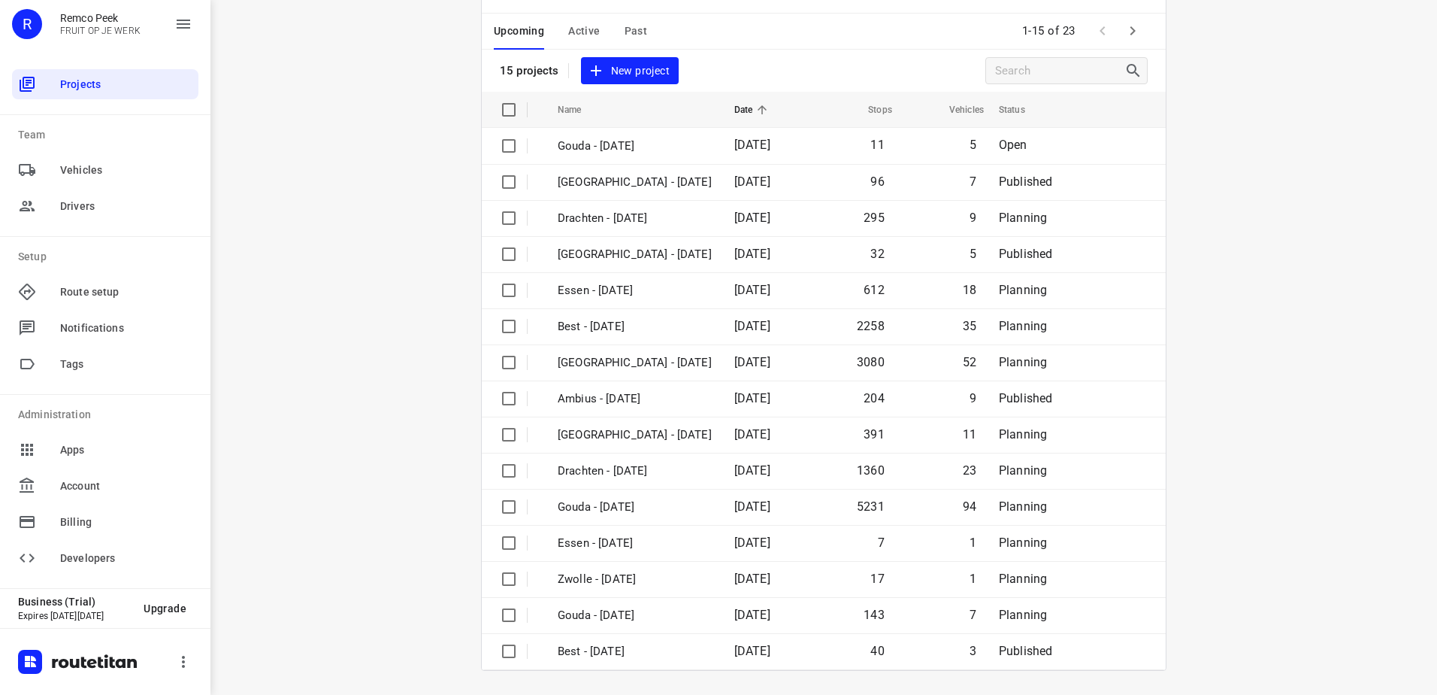
click at [1127, 31] on icon "button" at bounding box center [1133, 31] width 18 height 18
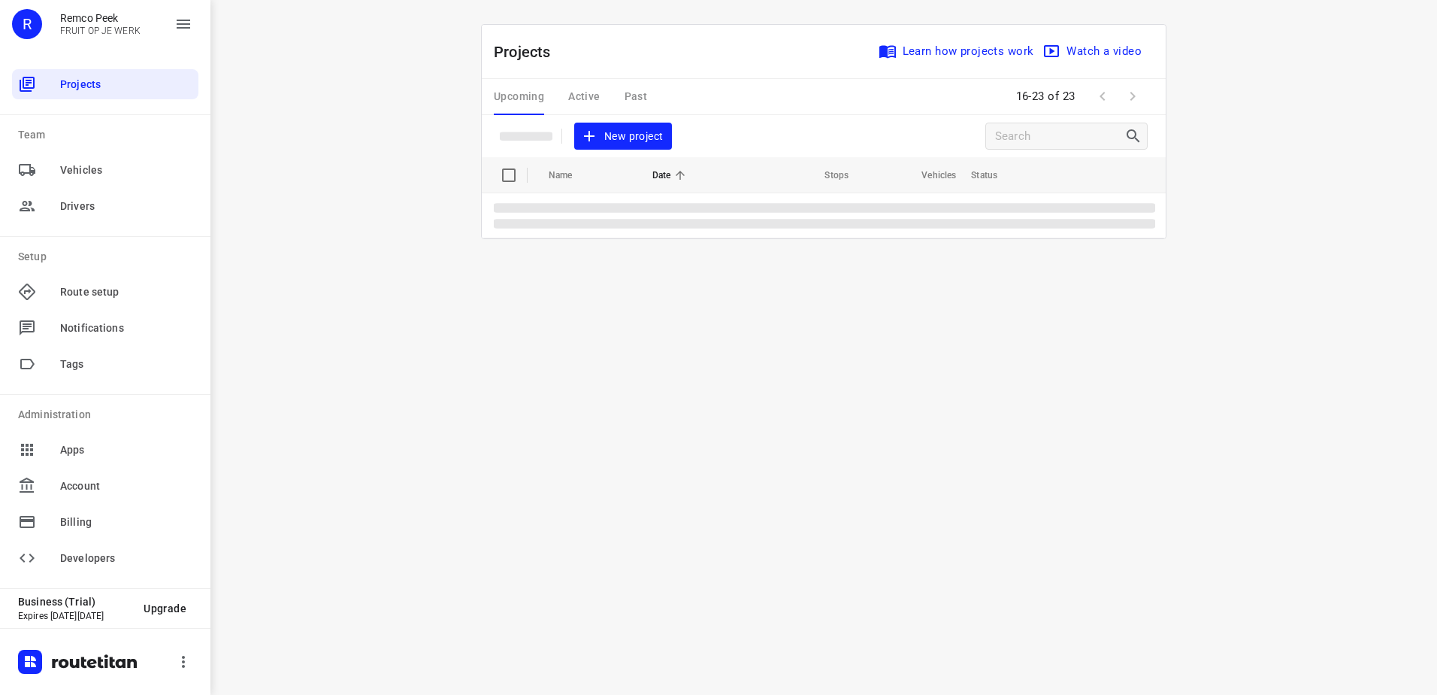
scroll to position [0, 0]
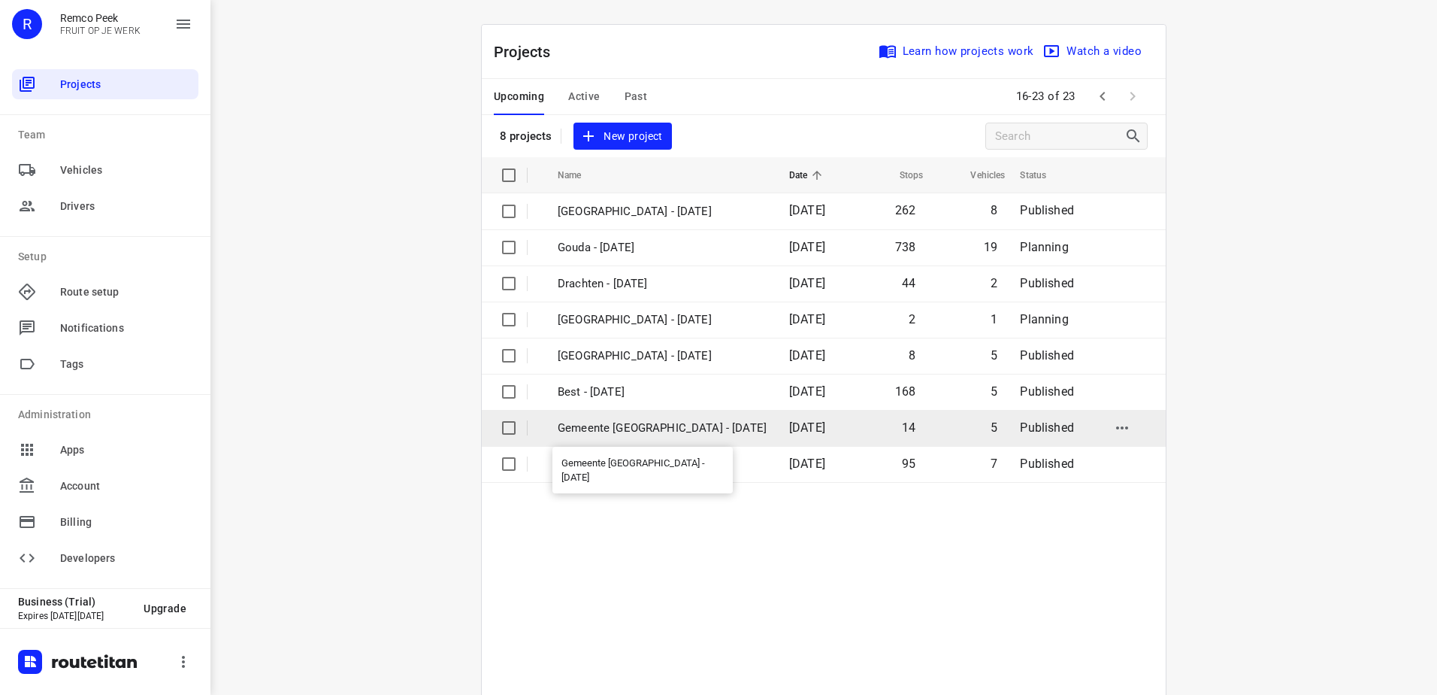
click at [660, 434] on p "Gemeente [GEOGRAPHIC_DATA] - [DATE]" at bounding box center [662, 427] width 209 height 17
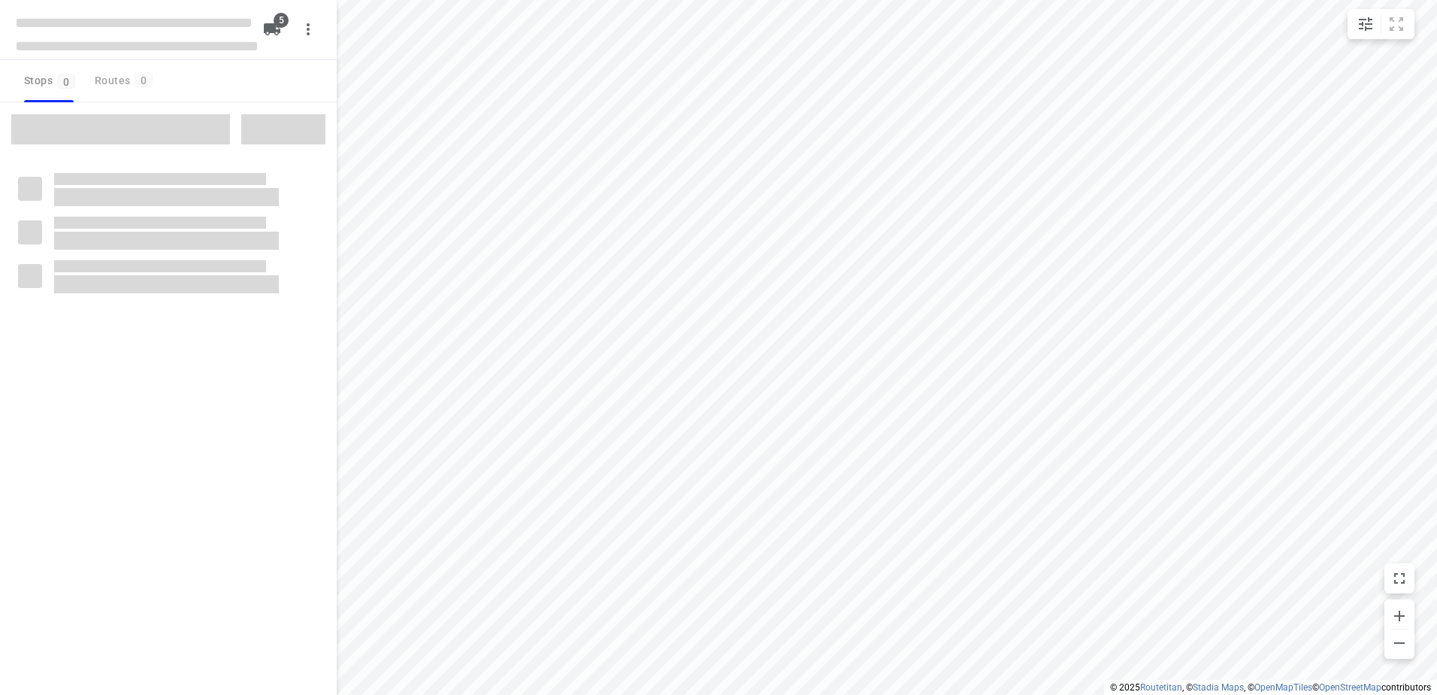
checkbox input "true"
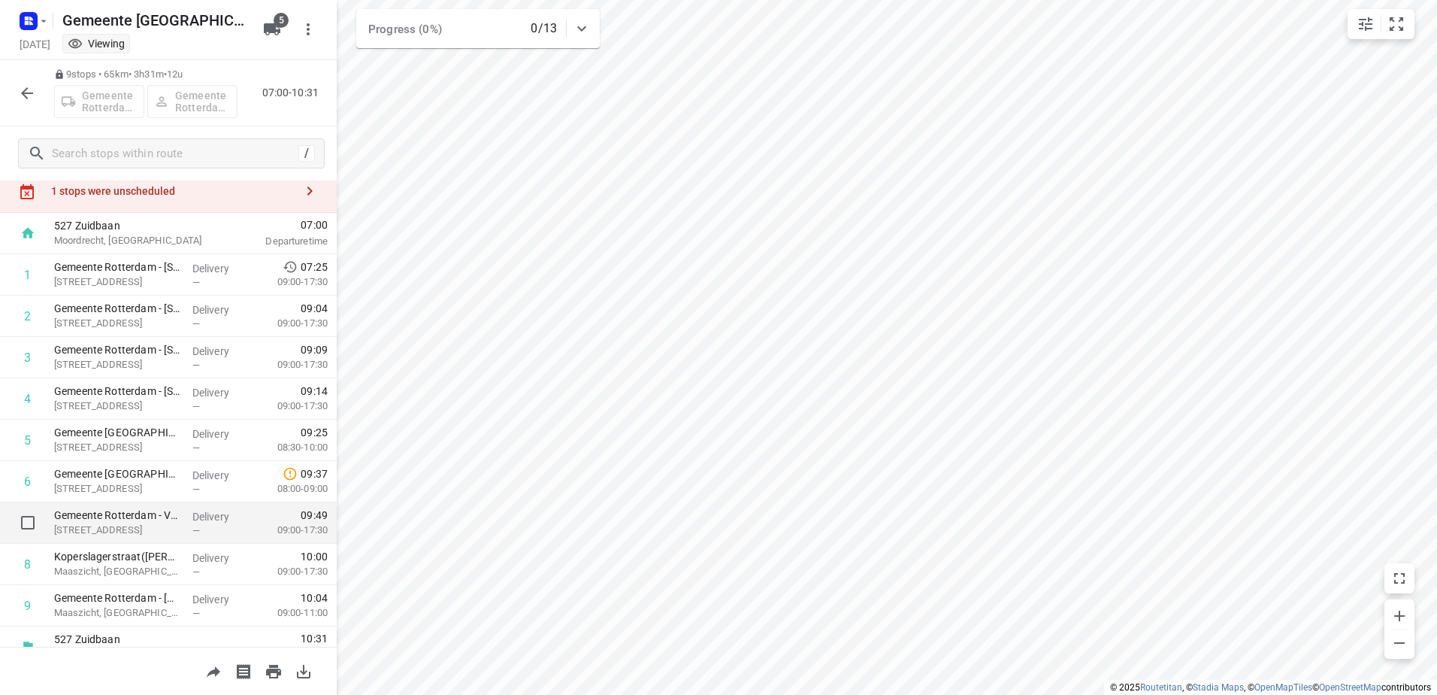
scroll to position [65, 0]
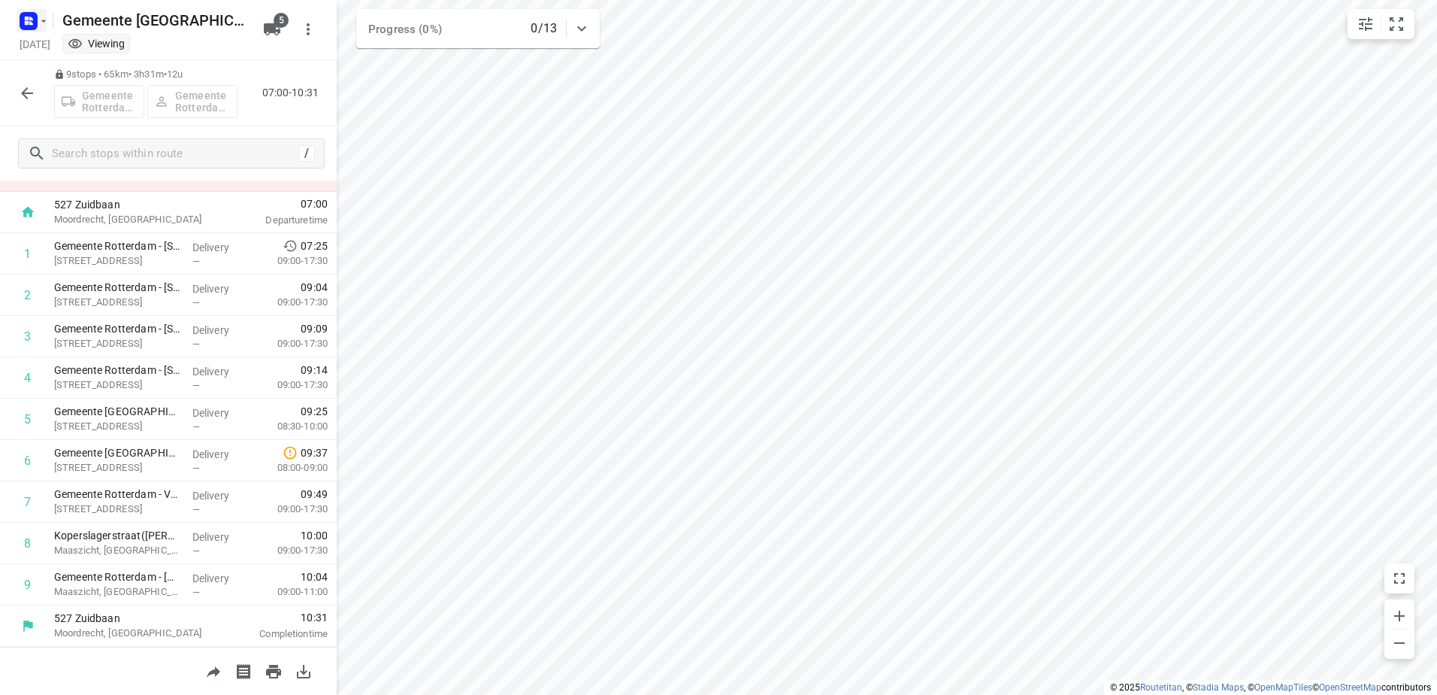
click at [41, 31] on button "button" at bounding box center [32, 21] width 30 height 24
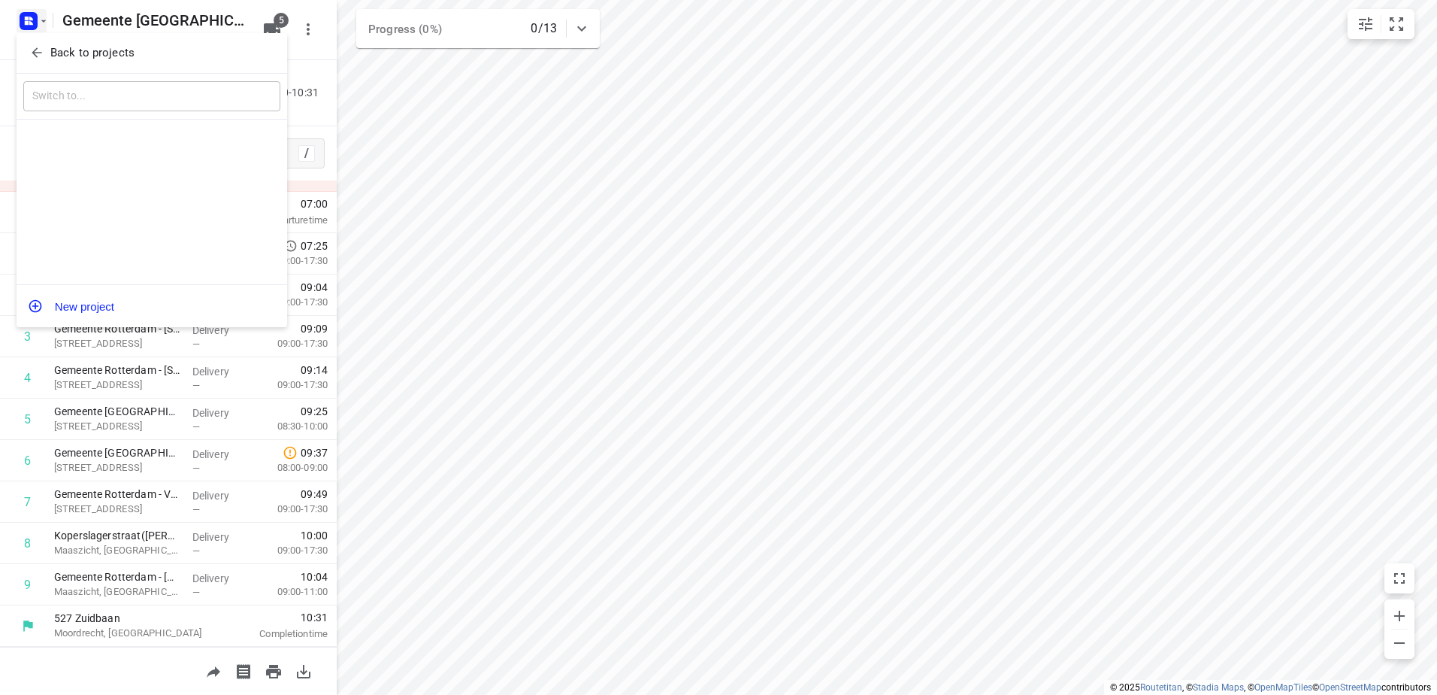
click at [59, 48] on p "Back to projects" at bounding box center [92, 52] width 84 height 17
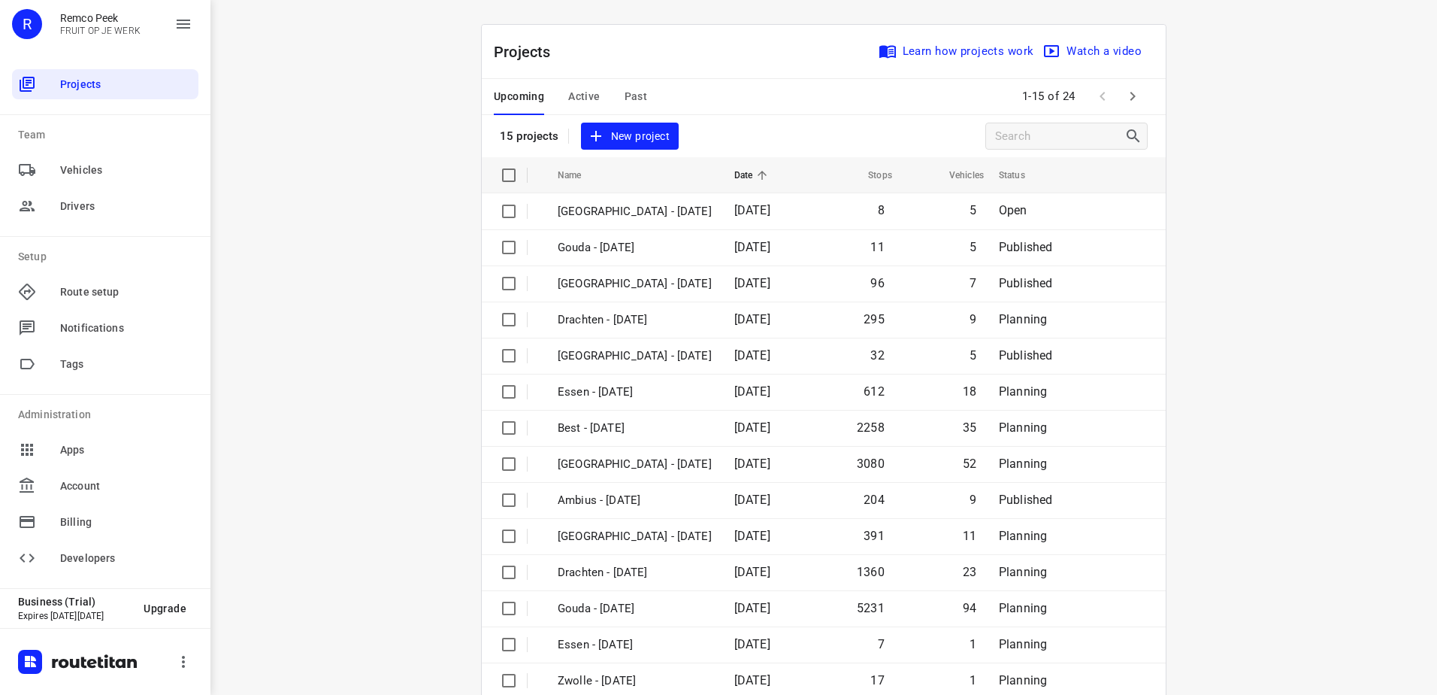
click at [1141, 86] on span at bounding box center [1133, 96] width 30 height 30
click at [1137, 104] on button "button" at bounding box center [1133, 96] width 30 height 30
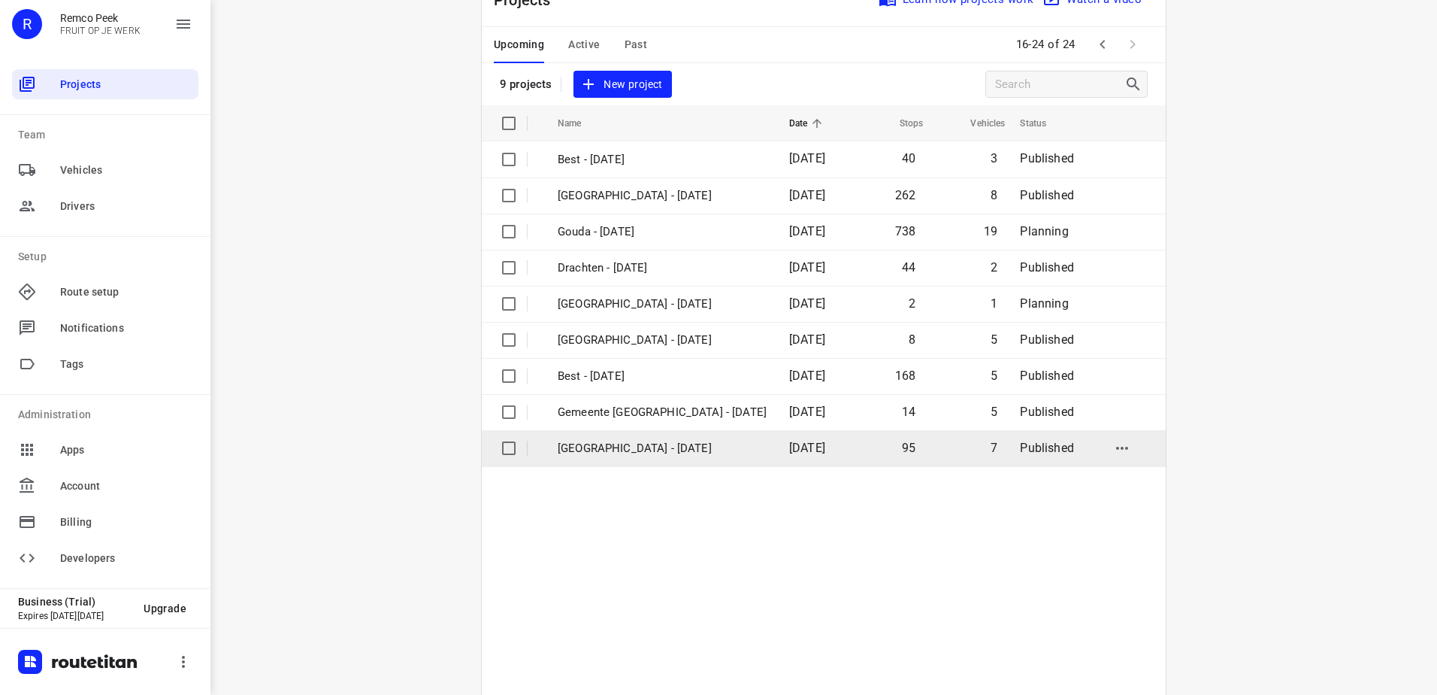
scroll to position [101, 0]
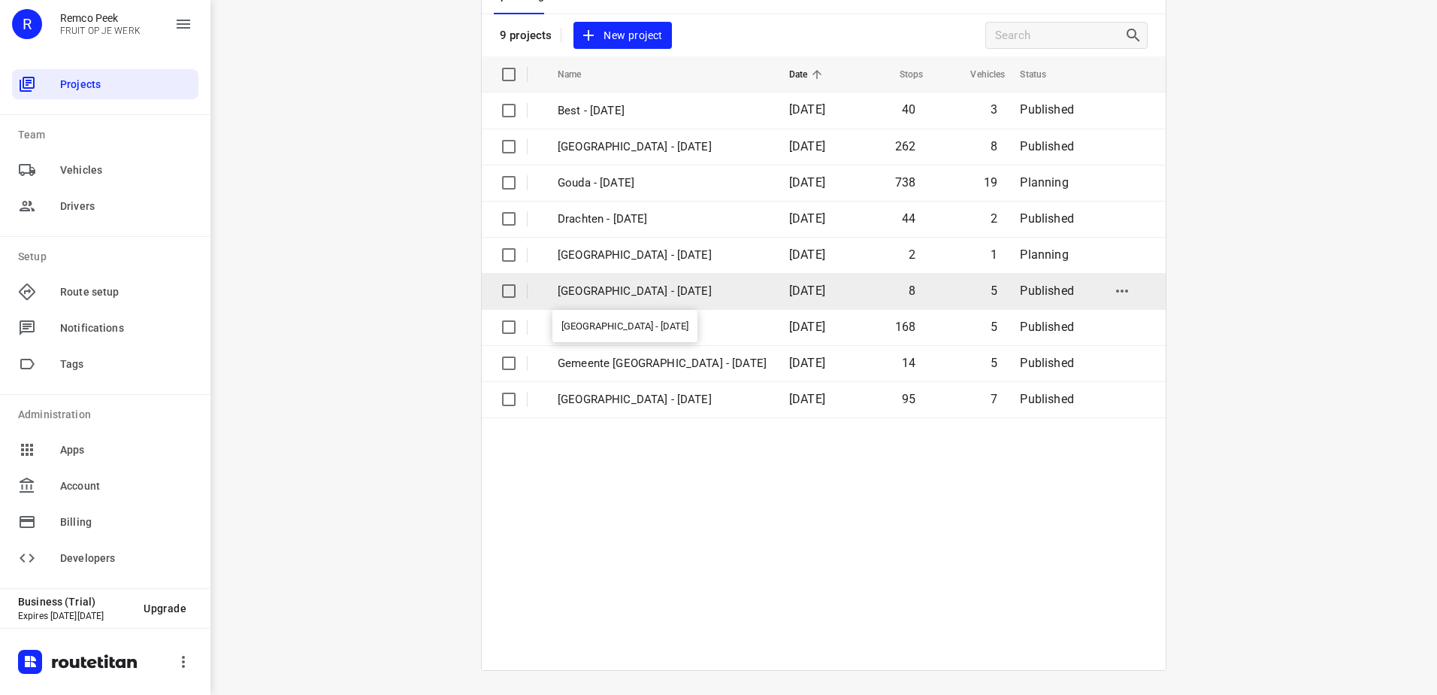
click at [701, 286] on p "[GEOGRAPHIC_DATA] - [DATE]" at bounding box center [662, 291] width 209 height 17
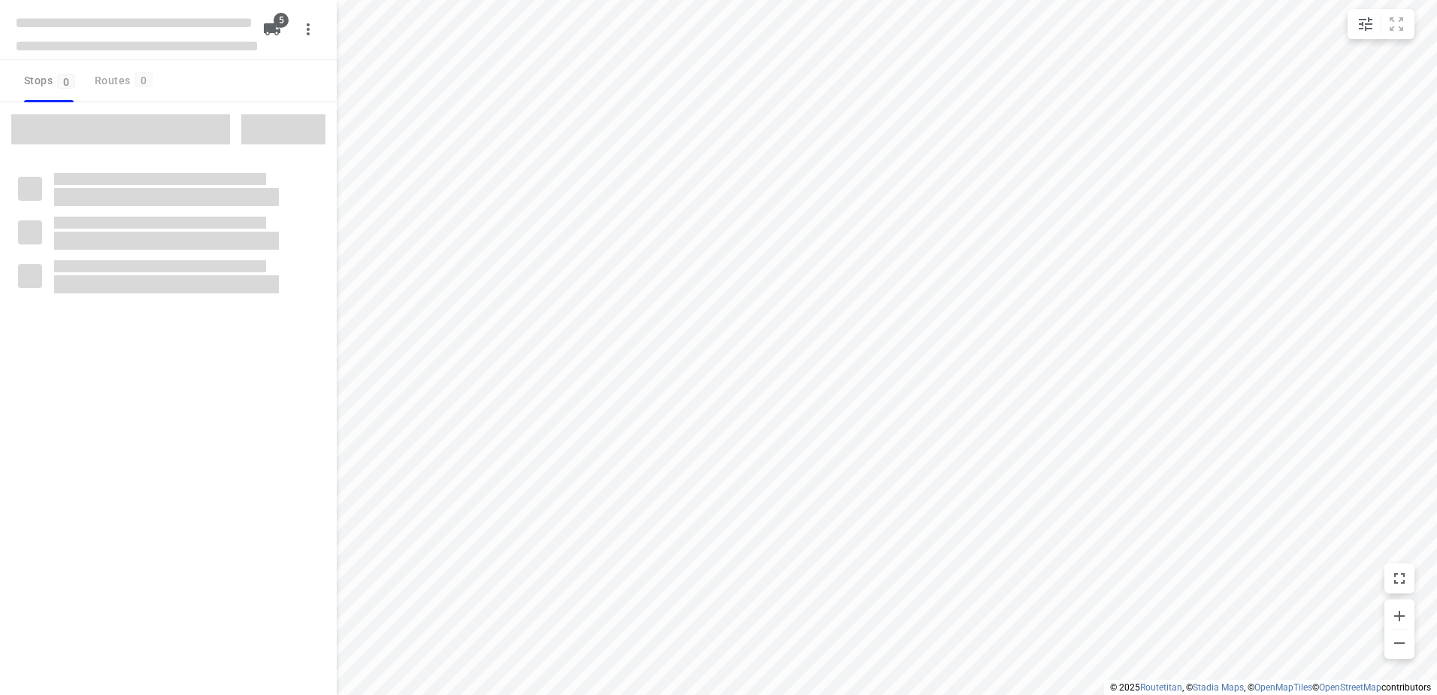
checkbox input "true"
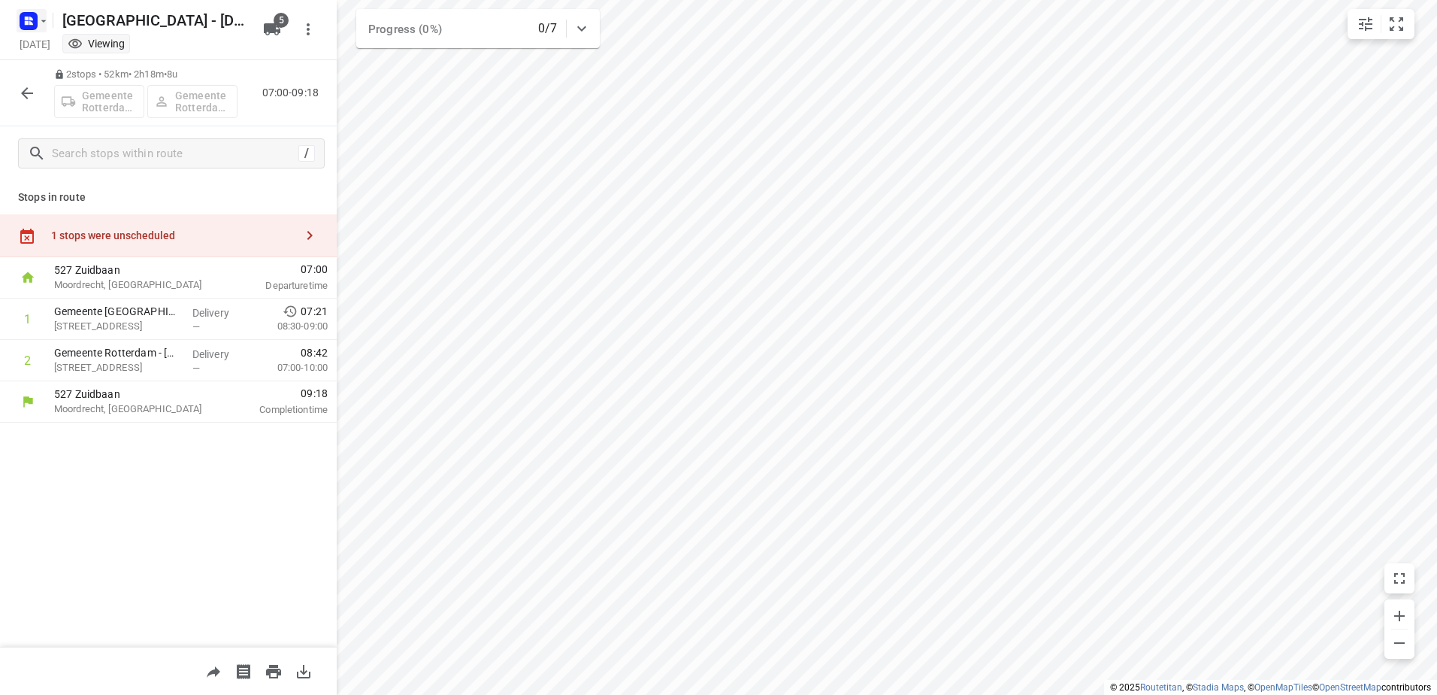
click at [35, 18] on rect "button" at bounding box center [29, 21] width 18 height 18
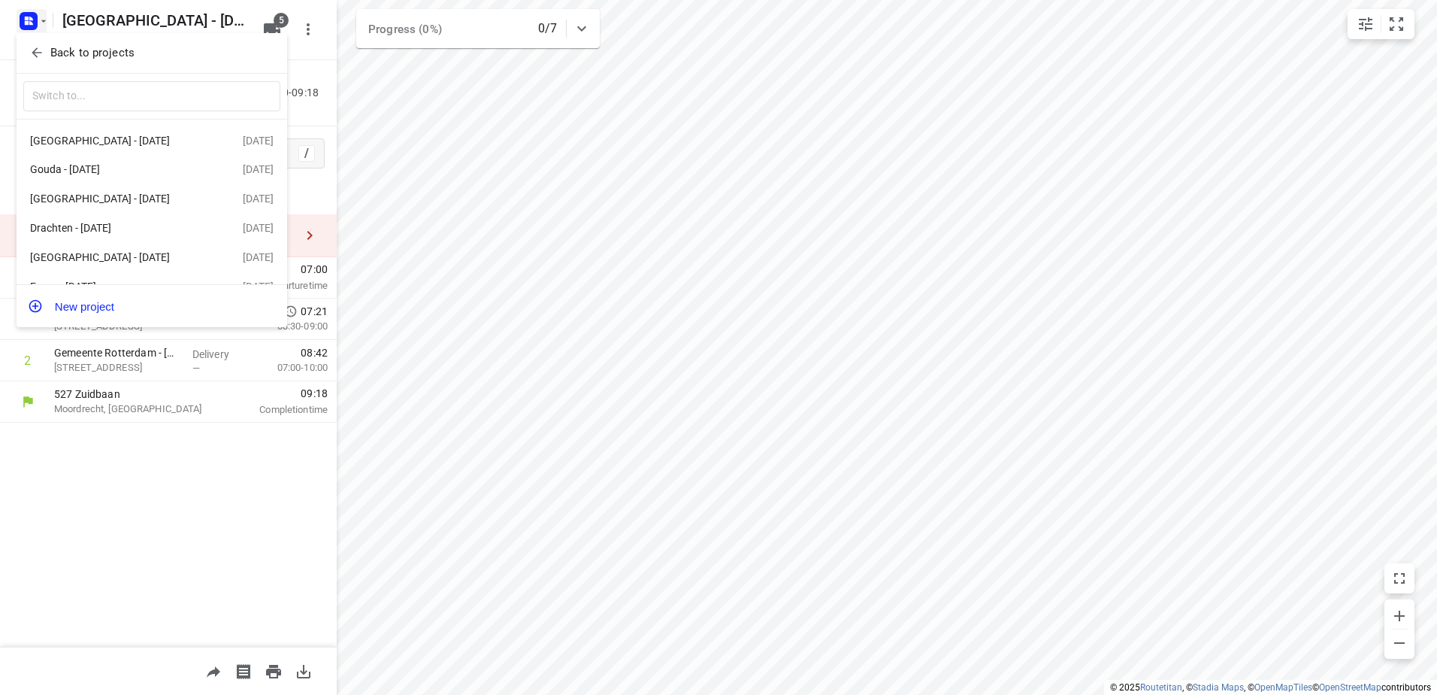
click at [111, 59] on p "Back to projects" at bounding box center [92, 52] width 84 height 17
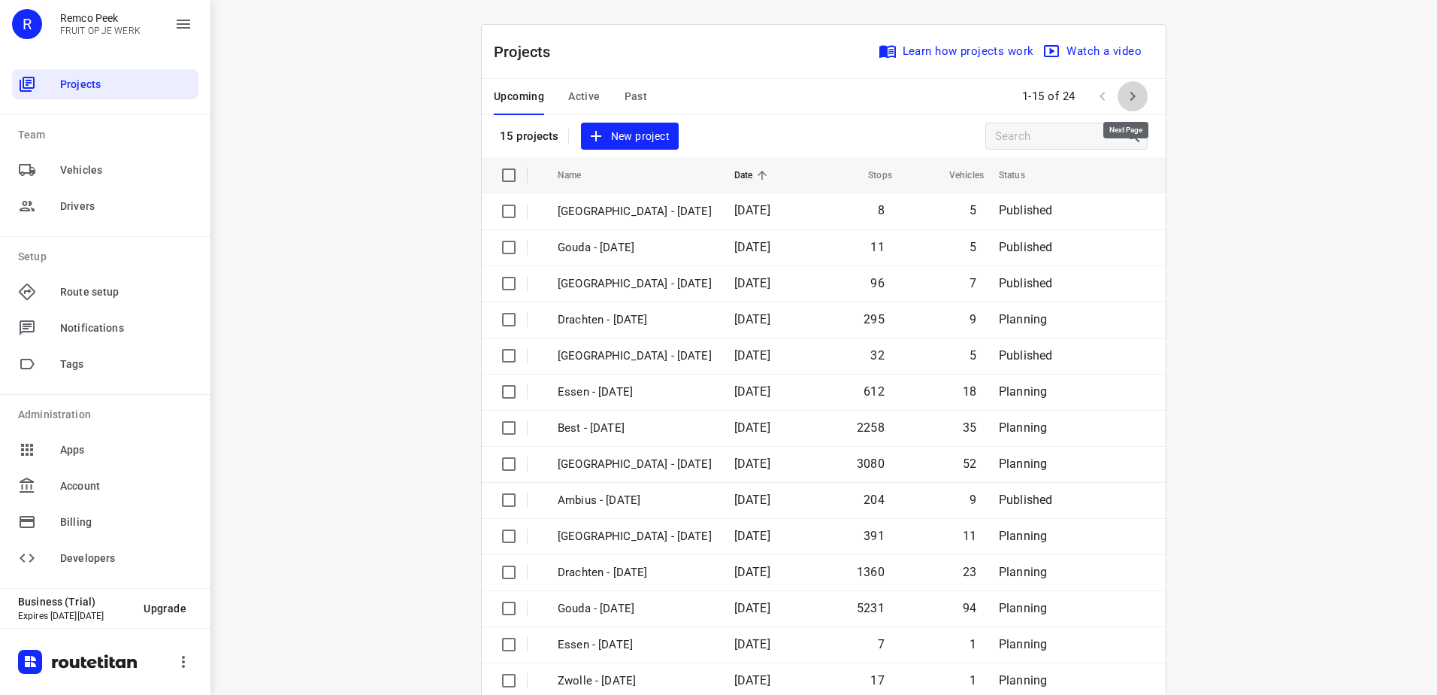
click at [1124, 89] on icon "button" at bounding box center [1133, 96] width 18 height 18
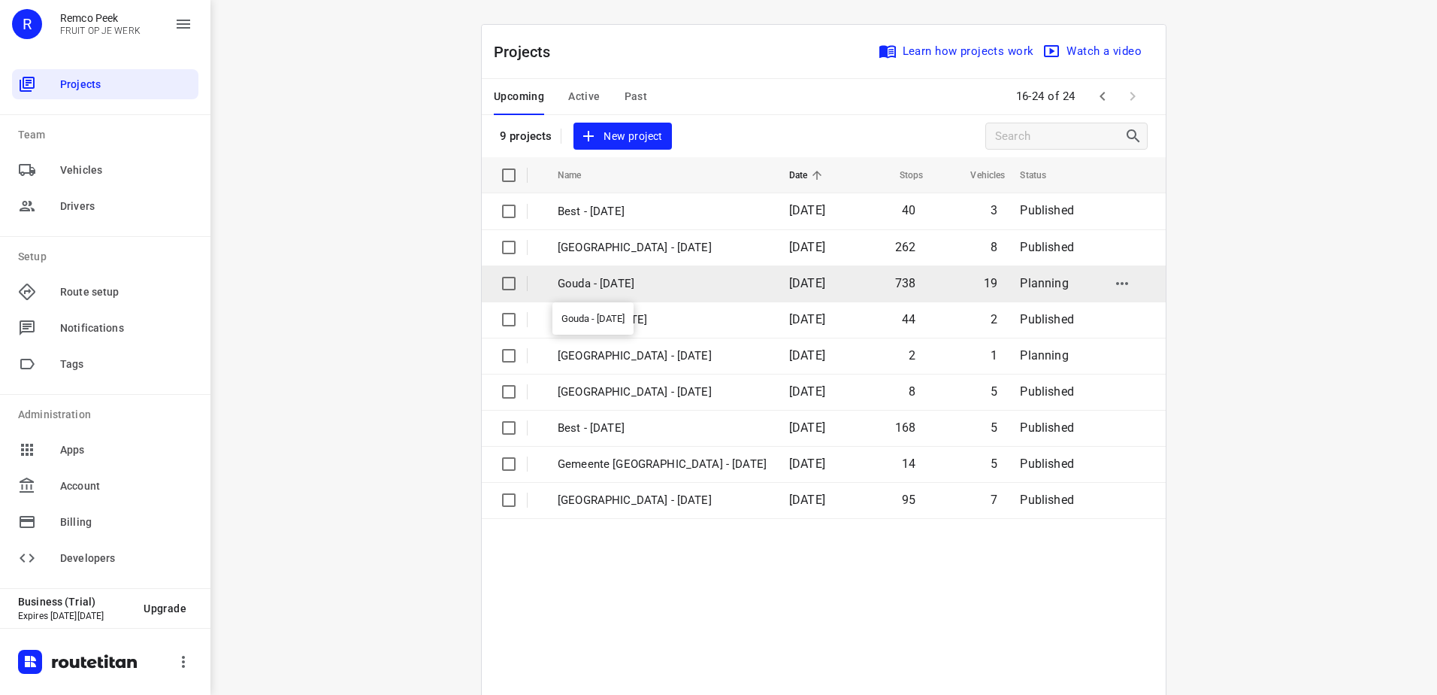
click at [634, 283] on p "Gouda - [DATE]" at bounding box center [662, 283] width 209 height 17
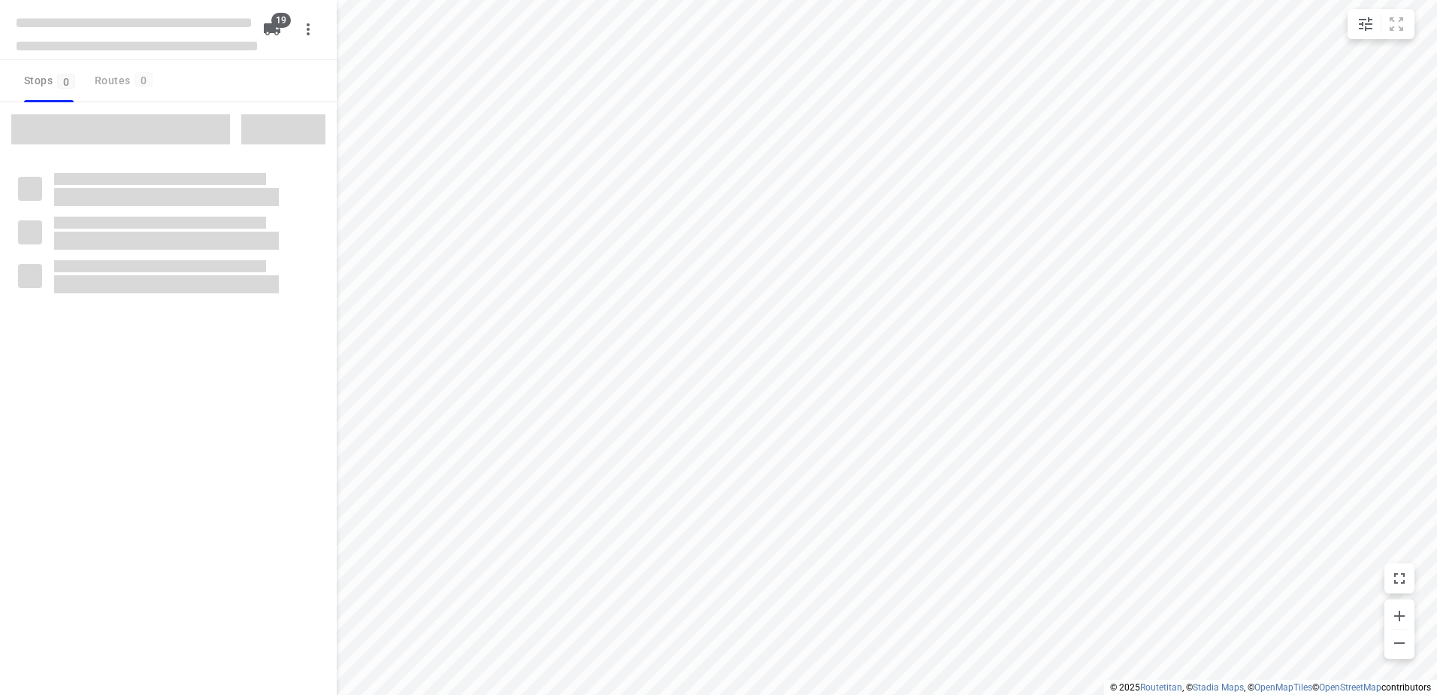
checkbox input "true"
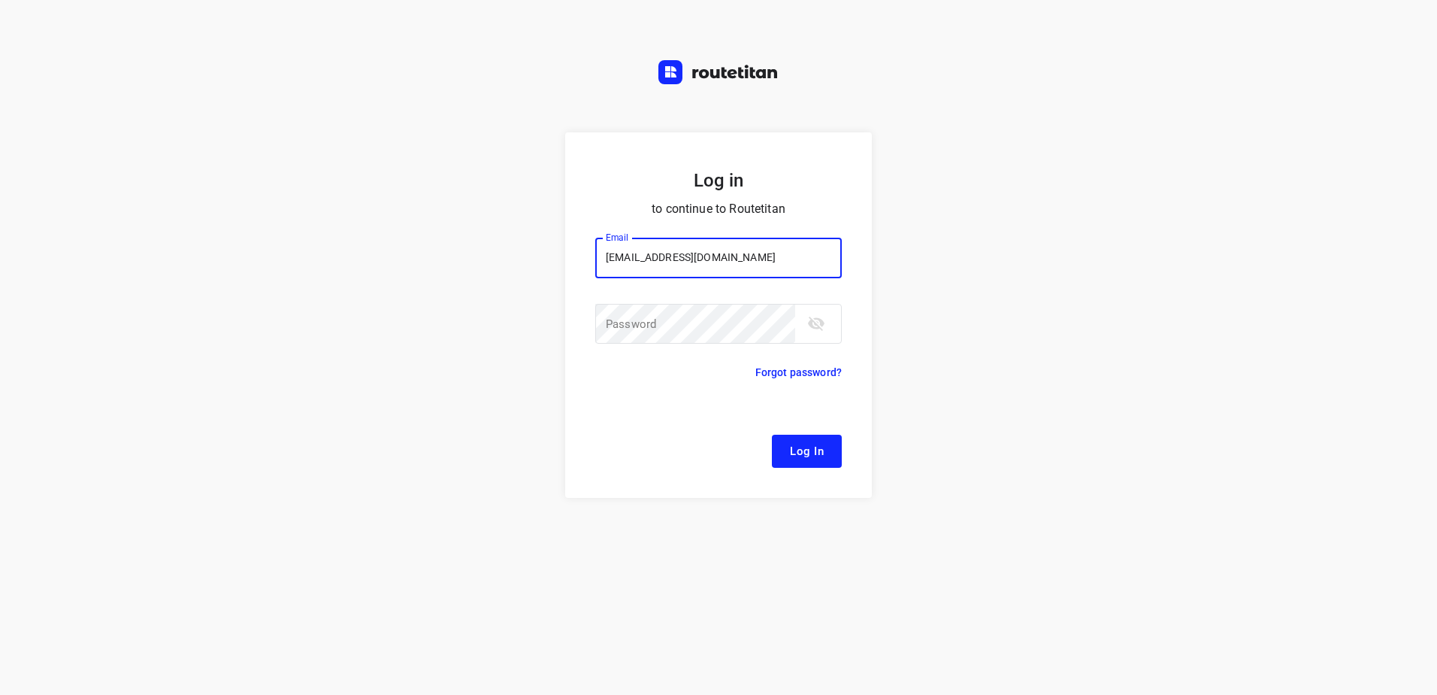
type input "[EMAIL_ADDRESS][DOMAIN_NAME]"
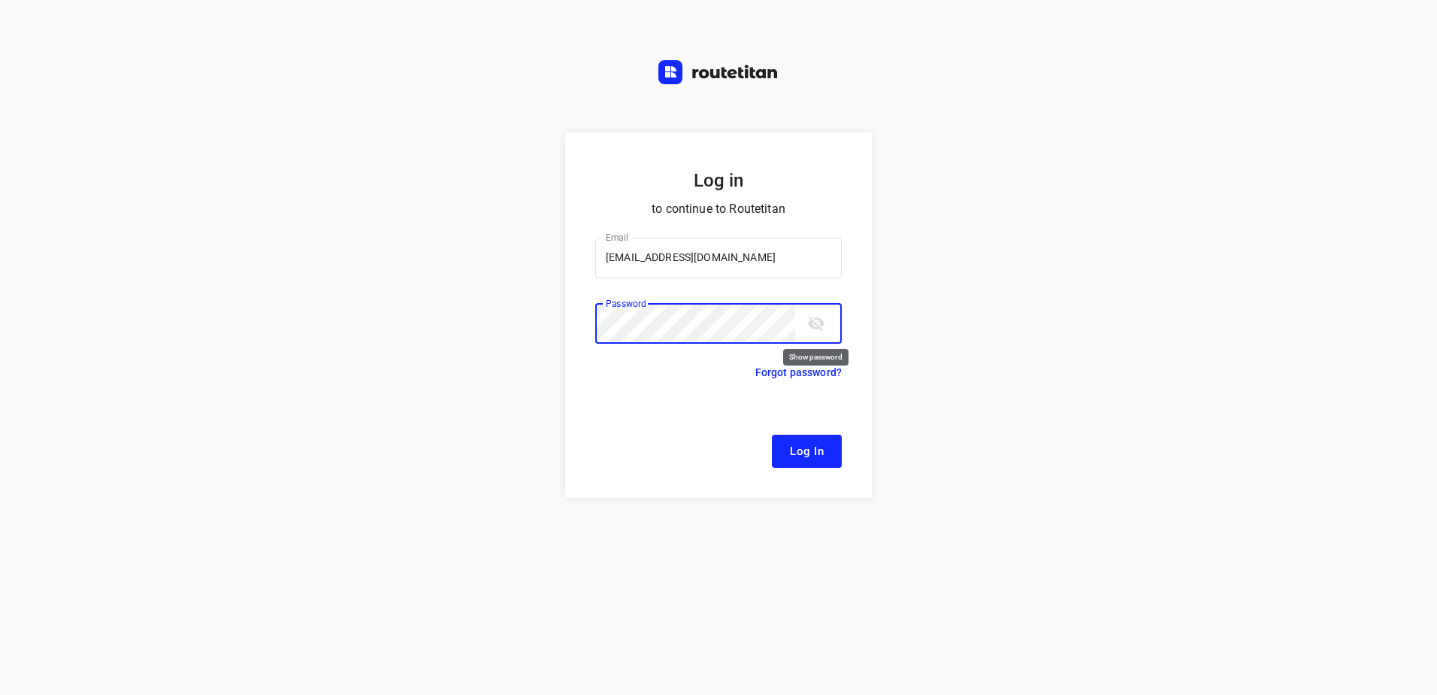
click at [772, 434] on button "Log In" at bounding box center [807, 450] width 70 height 33
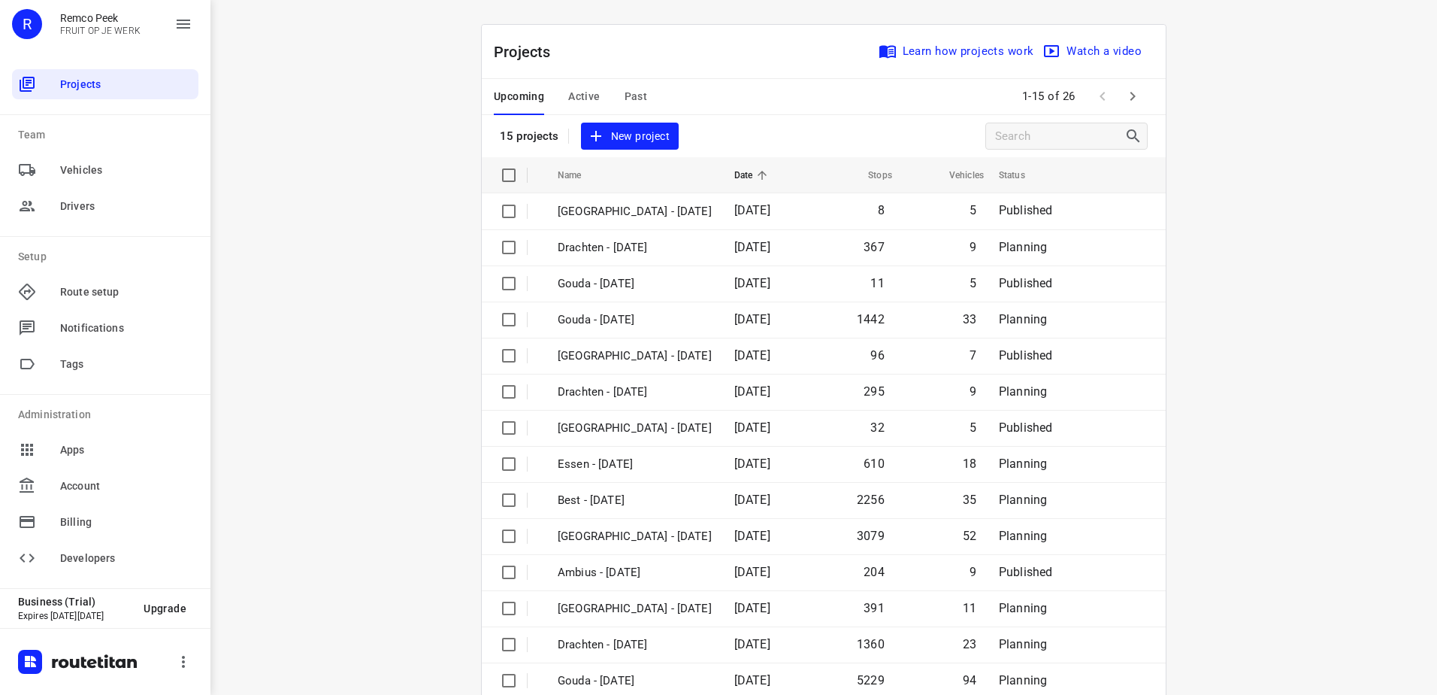
click at [568, 89] on span "Active" at bounding box center [584, 96] width 32 height 19
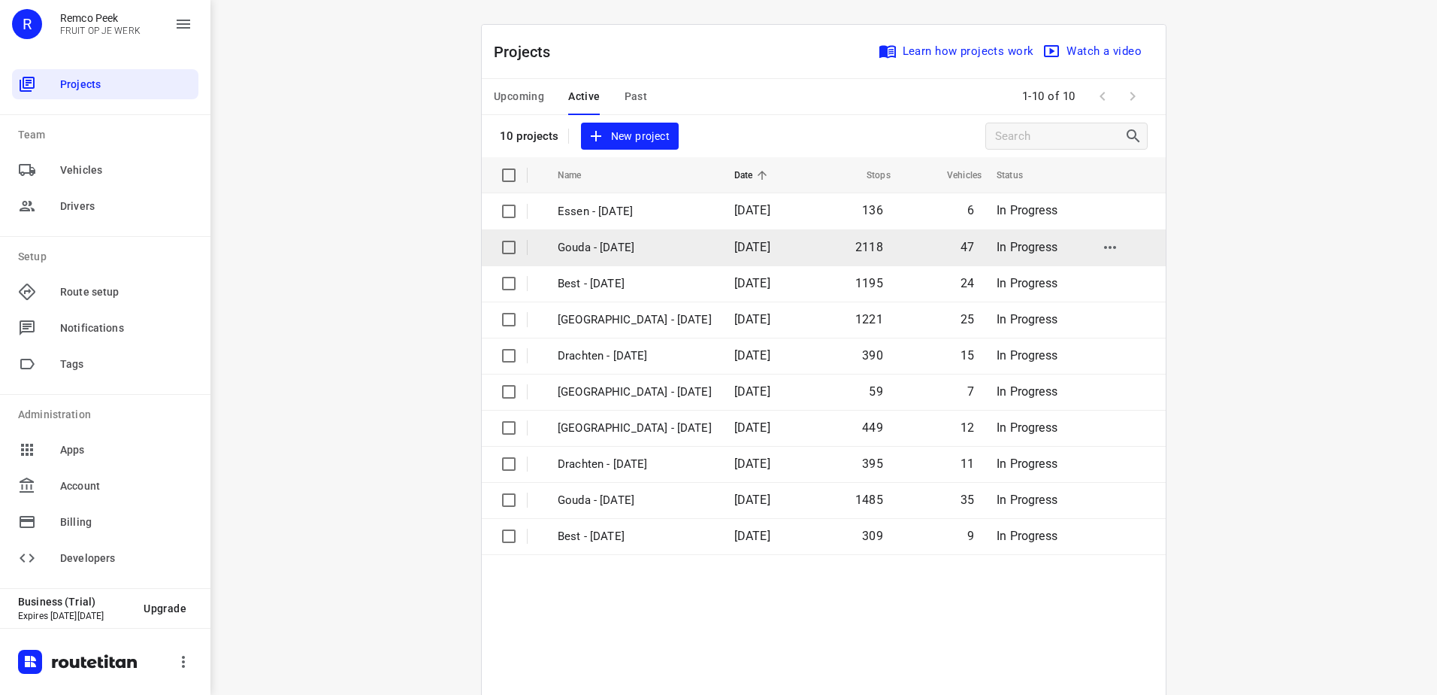
click at [638, 250] on p "Gouda - [DATE]" at bounding box center [635, 247] width 154 height 17
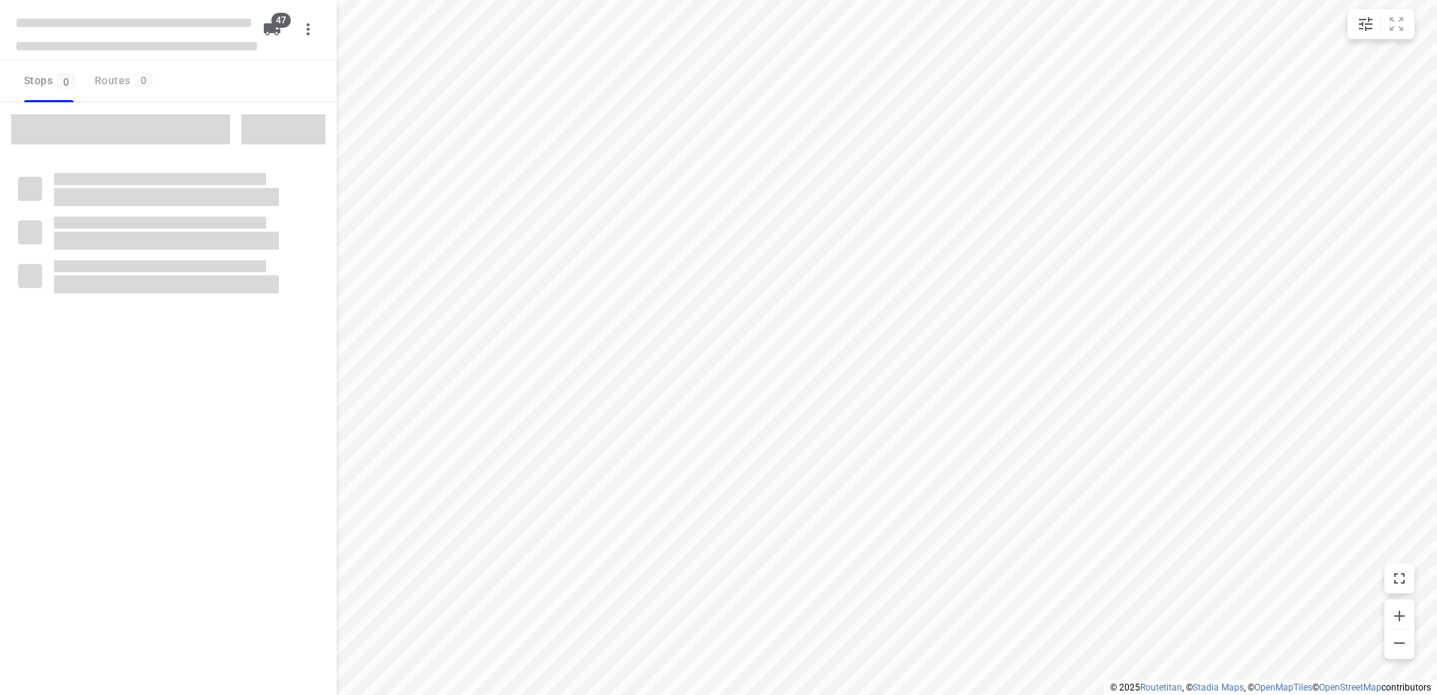
checkbox input "true"
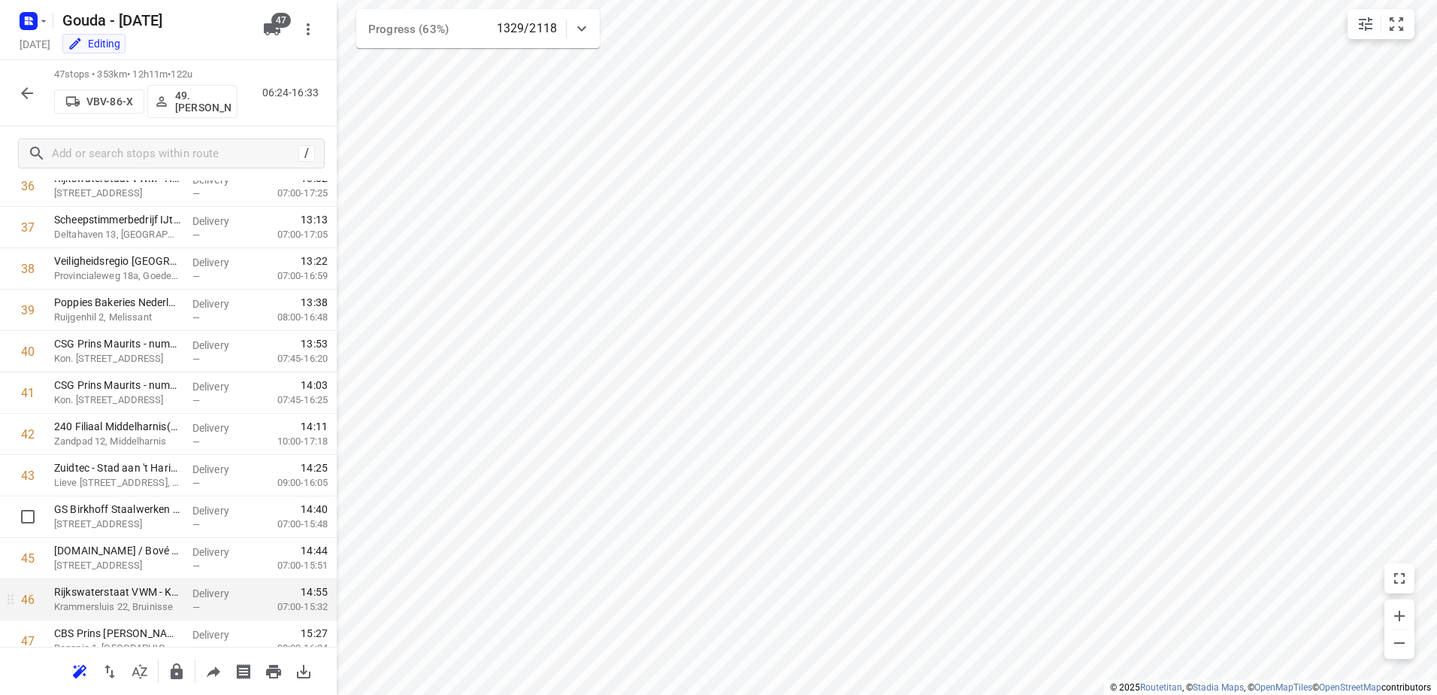
scroll to position [1593, 0]
